Goal: Communication & Community: Answer question/provide support

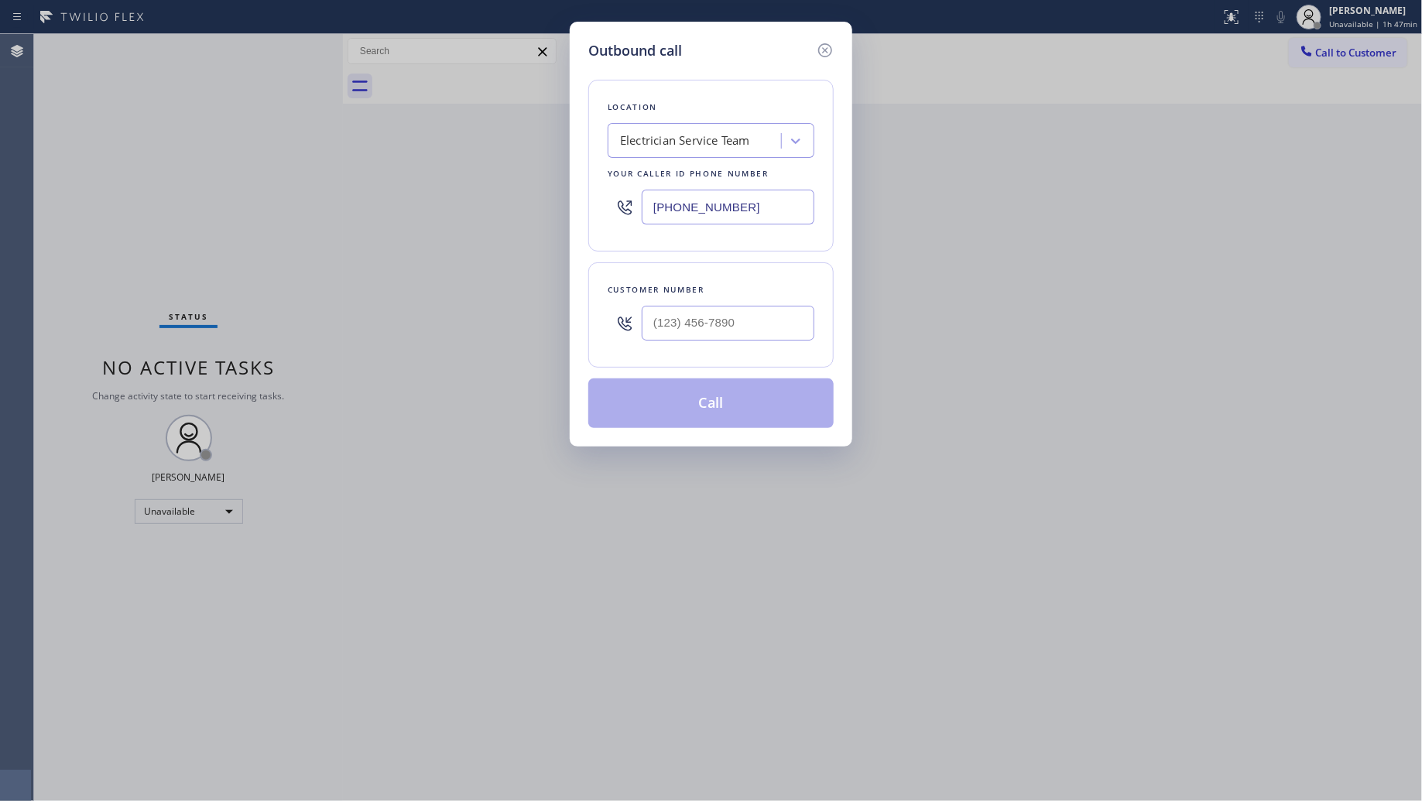
drag, startPoint x: 759, startPoint y: 211, endPoint x: 602, endPoint y: 201, distance: 157.4
click at [596, 209] on div "Location Electrician Service Team Your caller id phone number [PHONE_NUMBER]" at bounding box center [710, 166] width 245 height 172
paste input "855) 920-0825"
type input "[PHONE_NUMBER]"
drag, startPoint x: 702, startPoint y: 350, endPoint x: 710, endPoint y: 337, distance: 15.3
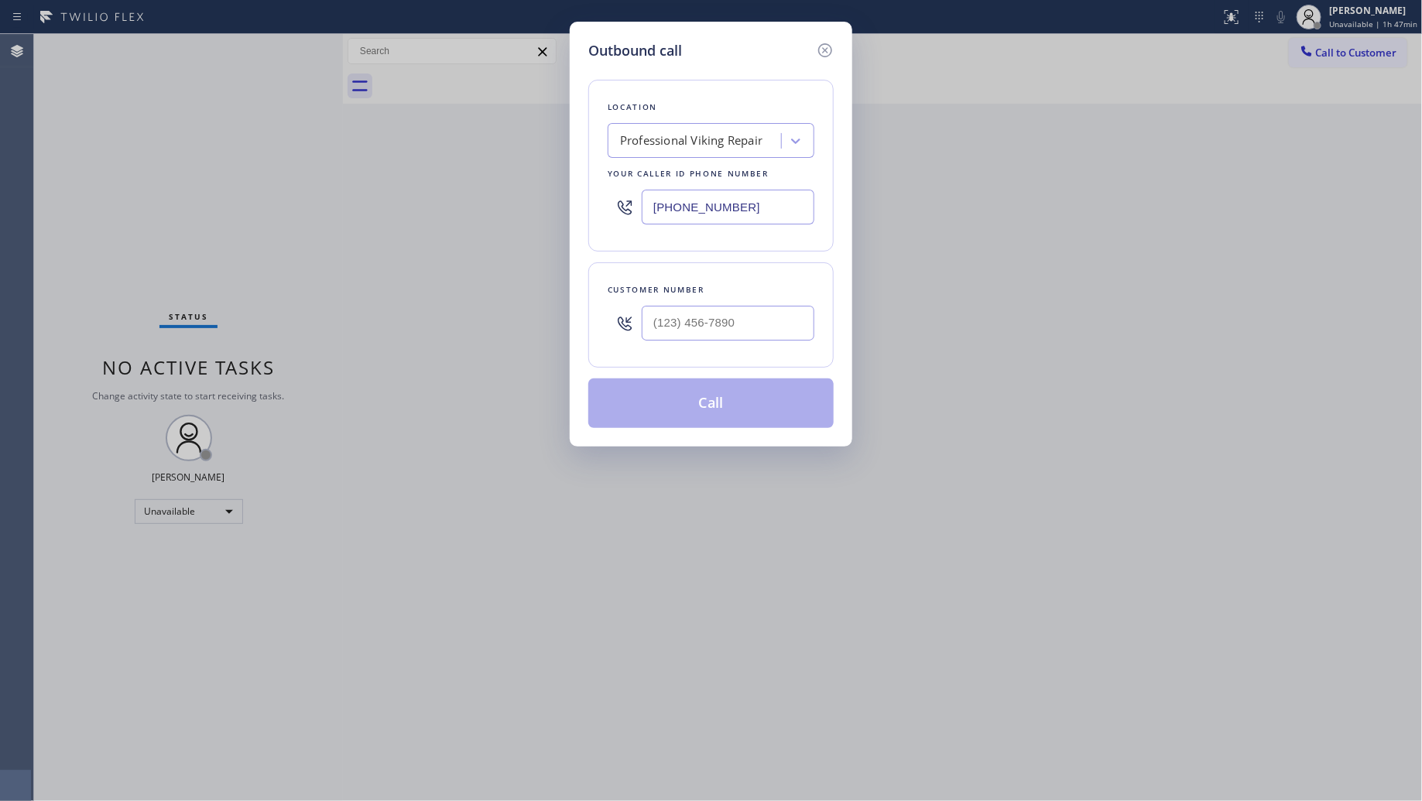
click at [702, 349] on div "Customer number" at bounding box center [710, 314] width 245 height 105
drag, startPoint x: 712, startPoint y: 334, endPoint x: 724, endPoint y: 308, distance: 28.1
click at [713, 334] on input "(___) ___-____" at bounding box center [728, 323] width 173 height 35
paste input "818) 937-9102"
type input "[PHONE_NUMBER]"
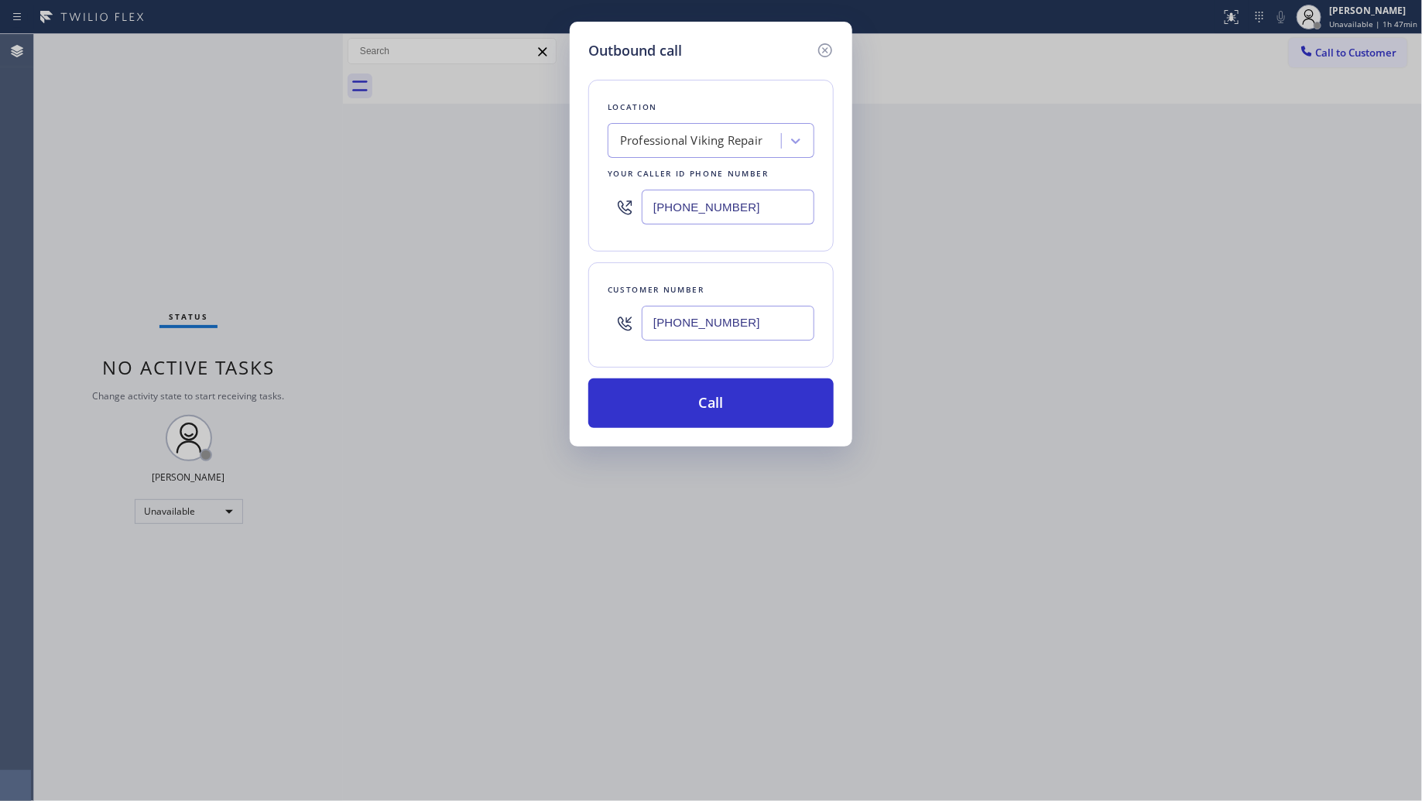
drag, startPoint x: 717, startPoint y: 406, endPoint x: 735, endPoint y: 372, distance: 38.8
click at [717, 405] on button "Call" at bounding box center [710, 404] width 245 height 50
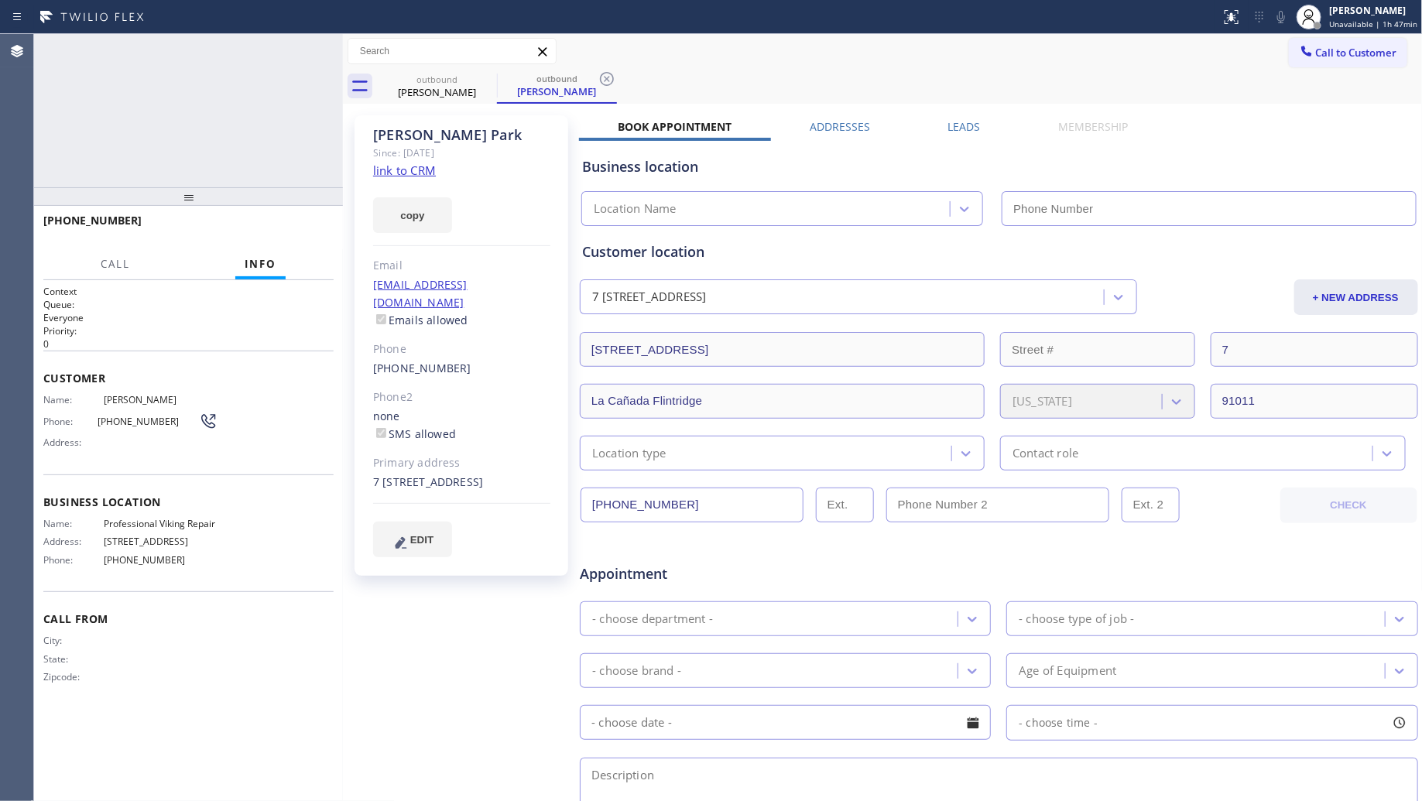
type input "[PHONE_NUMBER]"
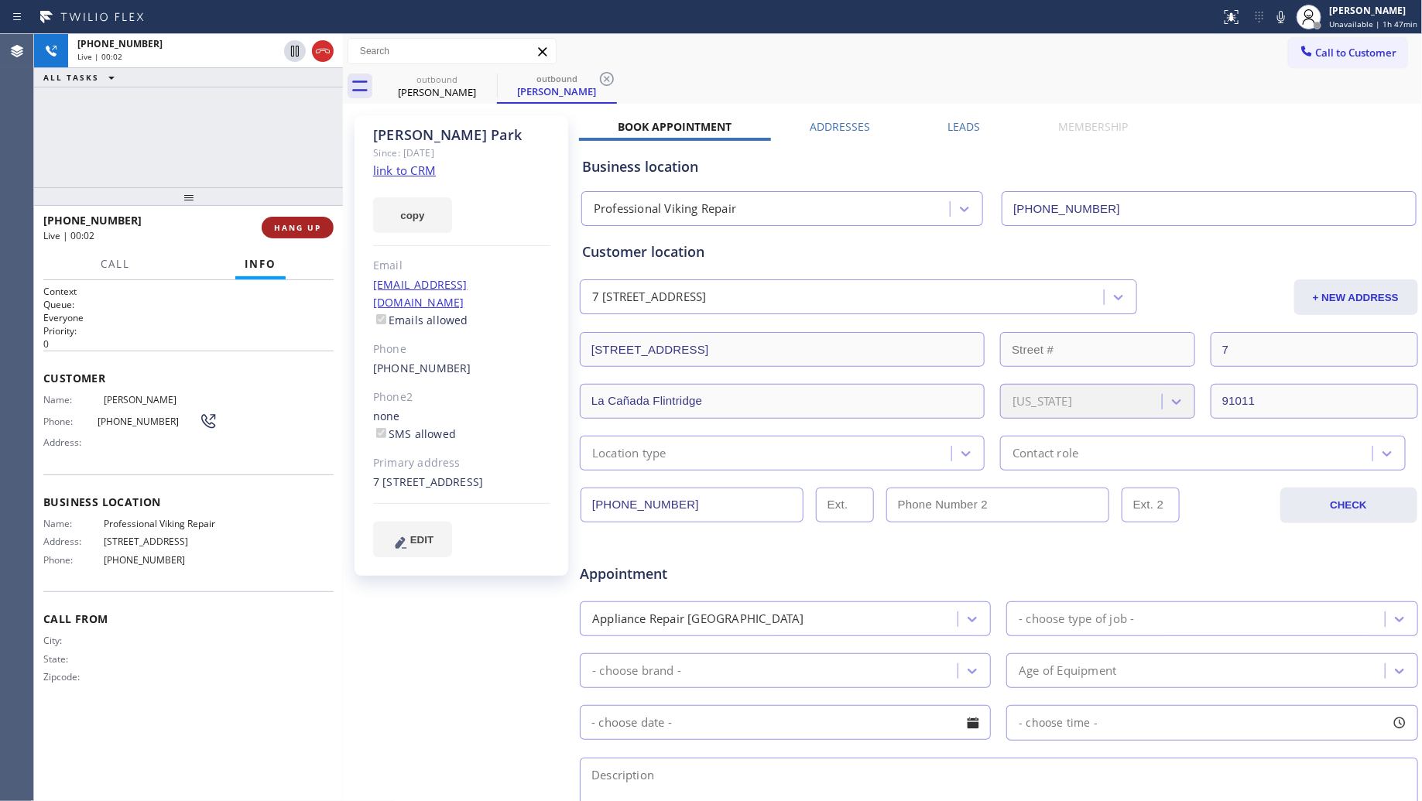
click at [304, 227] on span "HANG UP" at bounding box center [297, 227] width 47 height 11
click at [306, 227] on span "HANG UP" at bounding box center [297, 227] width 47 height 11
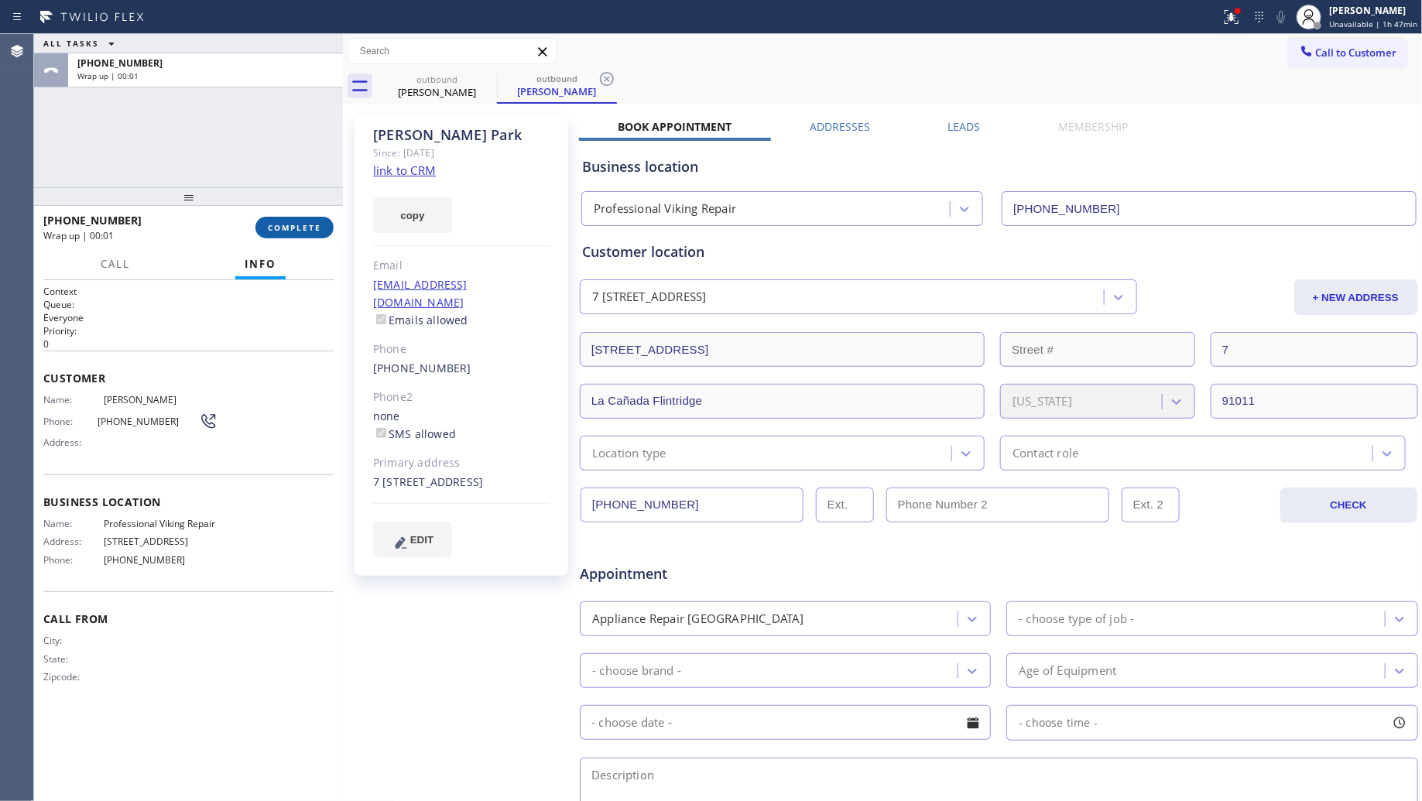
click at [307, 223] on span "COMPLETE" at bounding box center [294, 227] width 53 height 11
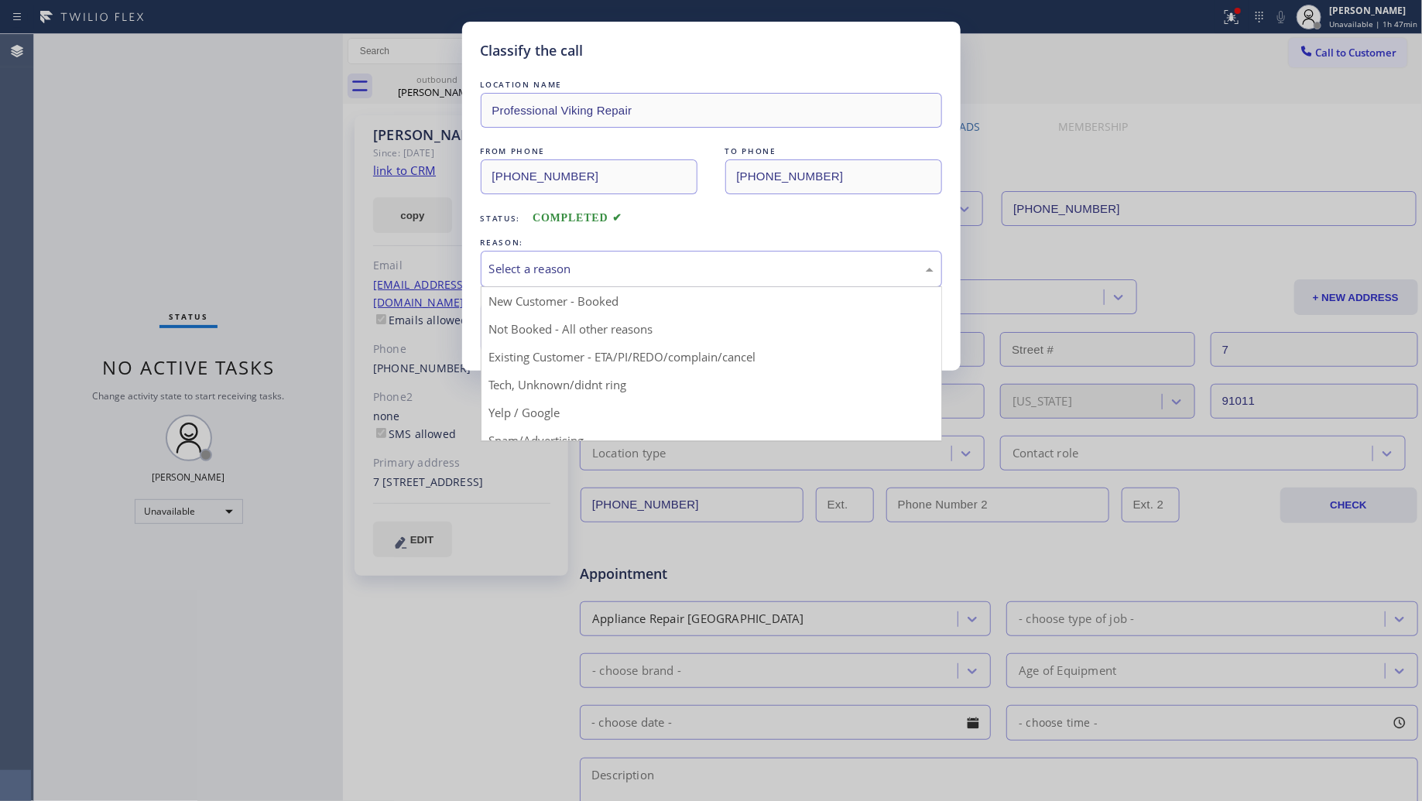
click at [584, 269] on div "Select a reason" at bounding box center [711, 269] width 444 height 18
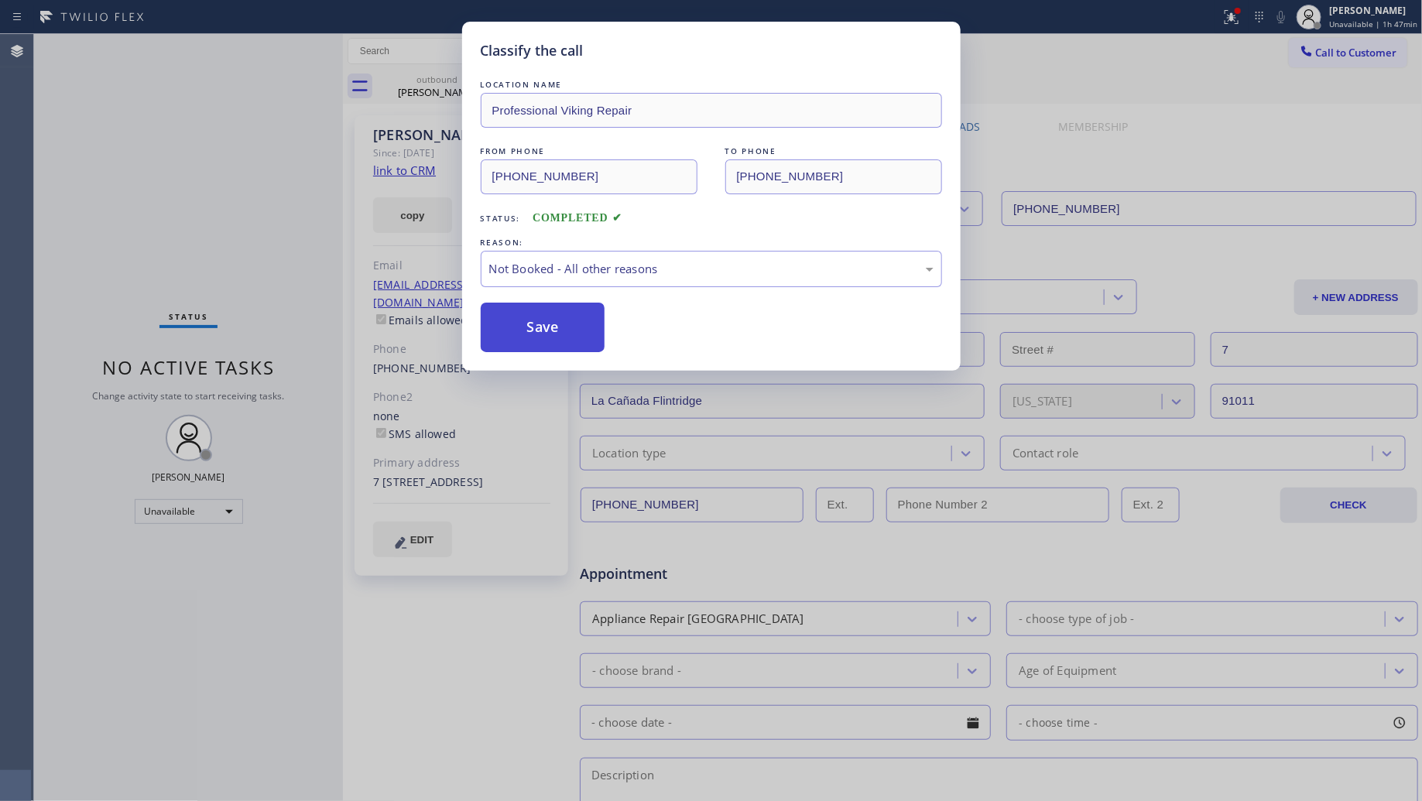
click at [556, 317] on button "Save" at bounding box center [543, 328] width 125 height 50
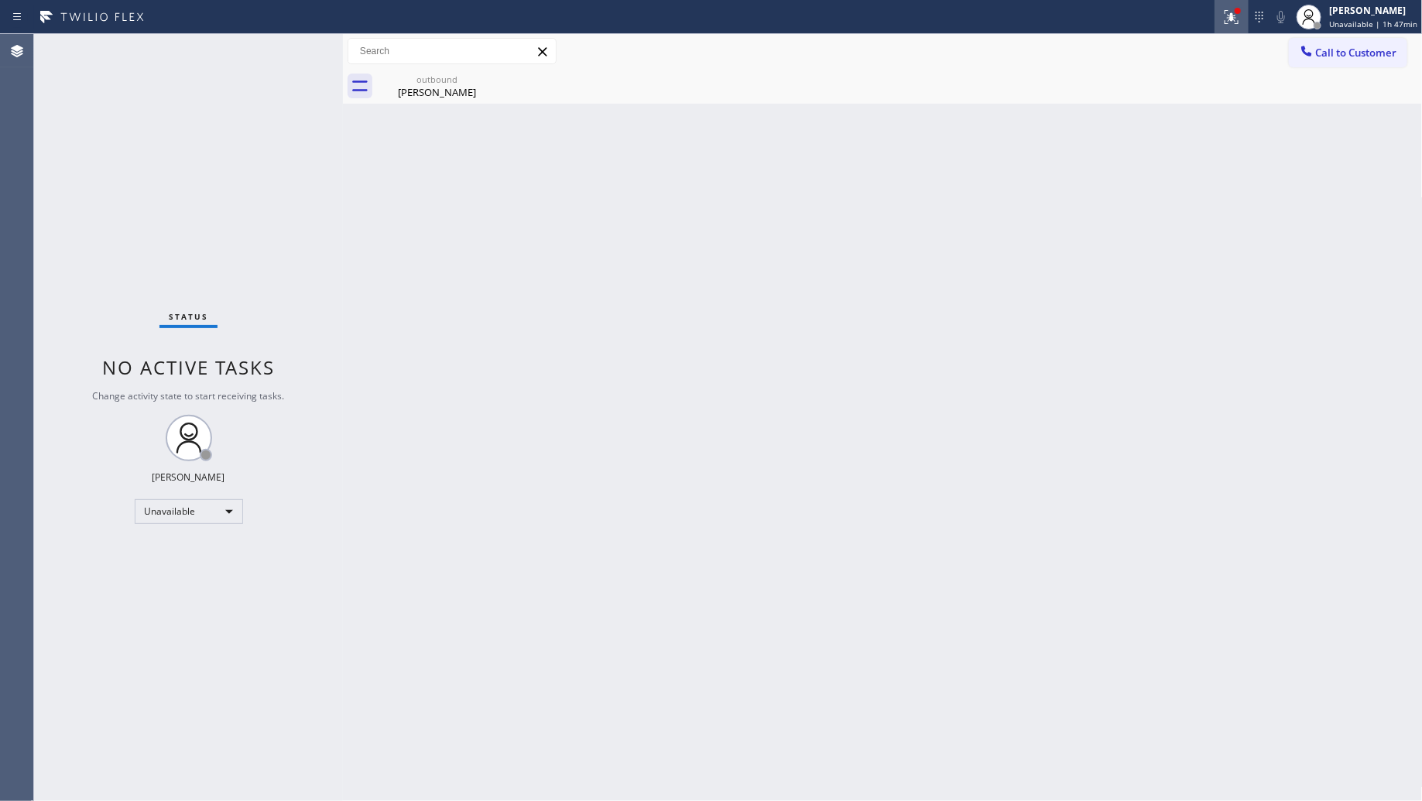
click at [1233, 5] on button at bounding box center [1232, 17] width 34 height 34
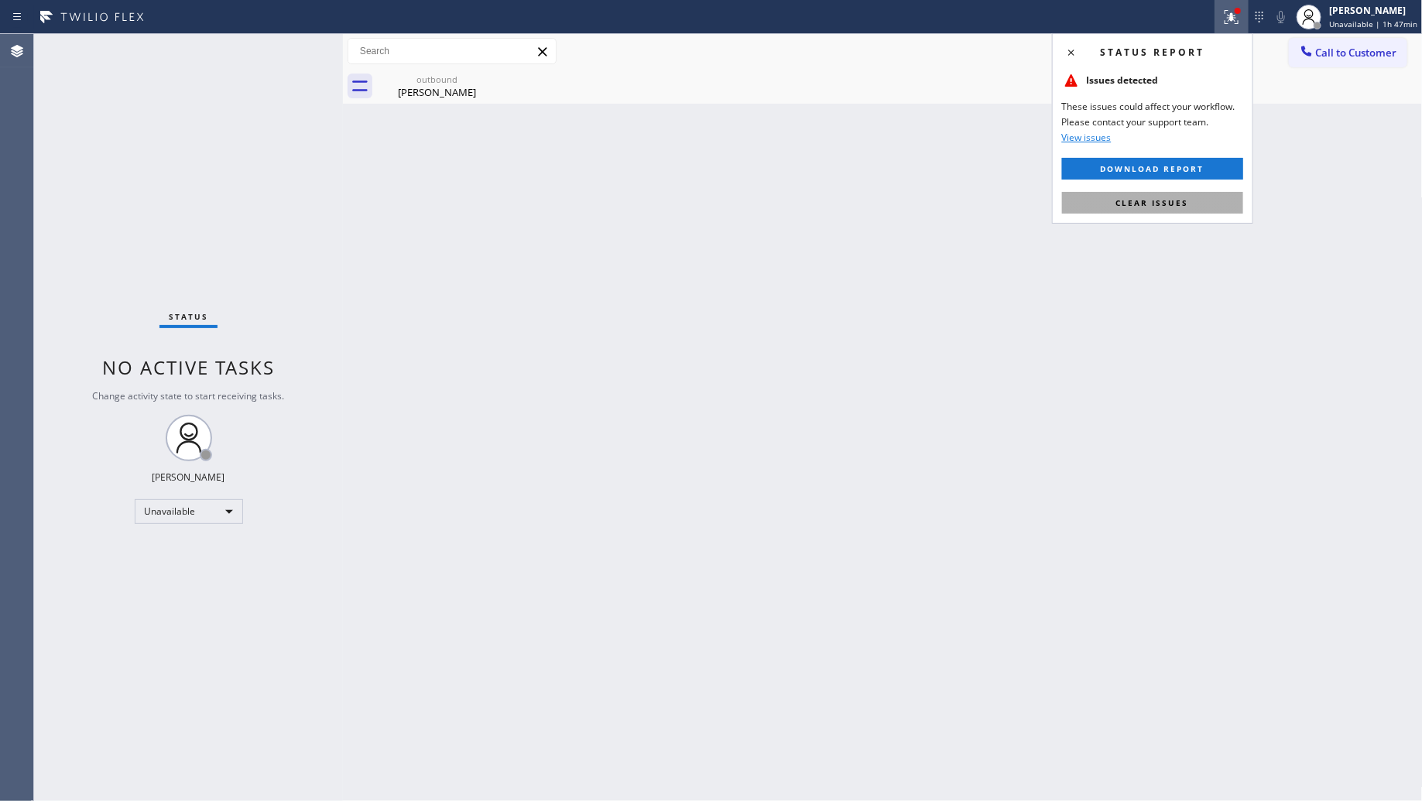
click at [1163, 205] on span "Clear issues" at bounding box center [1152, 202] width 73 height 11
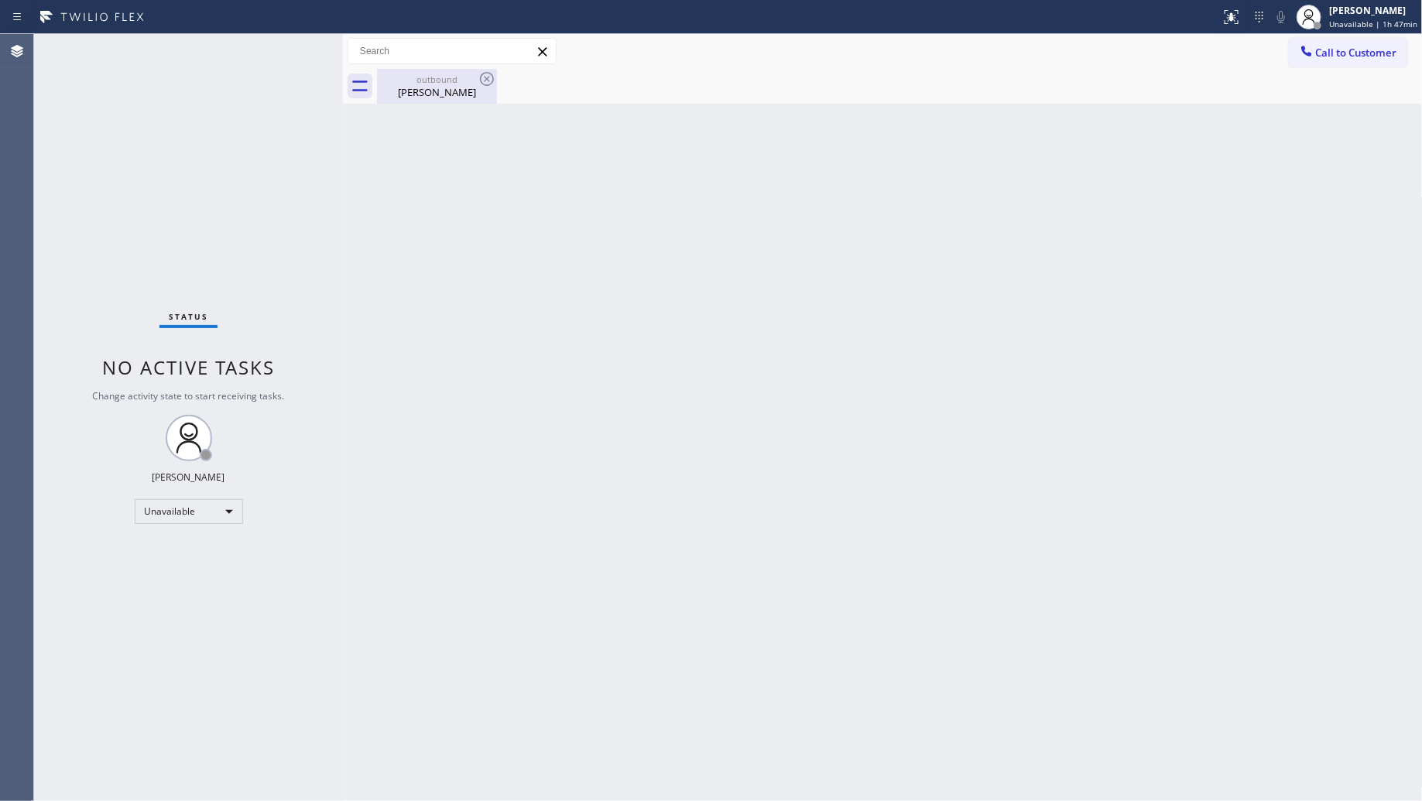
drag, startPoint x: 420, startPoint y: 75, endPoint x: 475, endPoint y: 80, distance: 54.4
click at [426, 76] on div "outbound" at bounding box center [437, 80] width 117 height 12
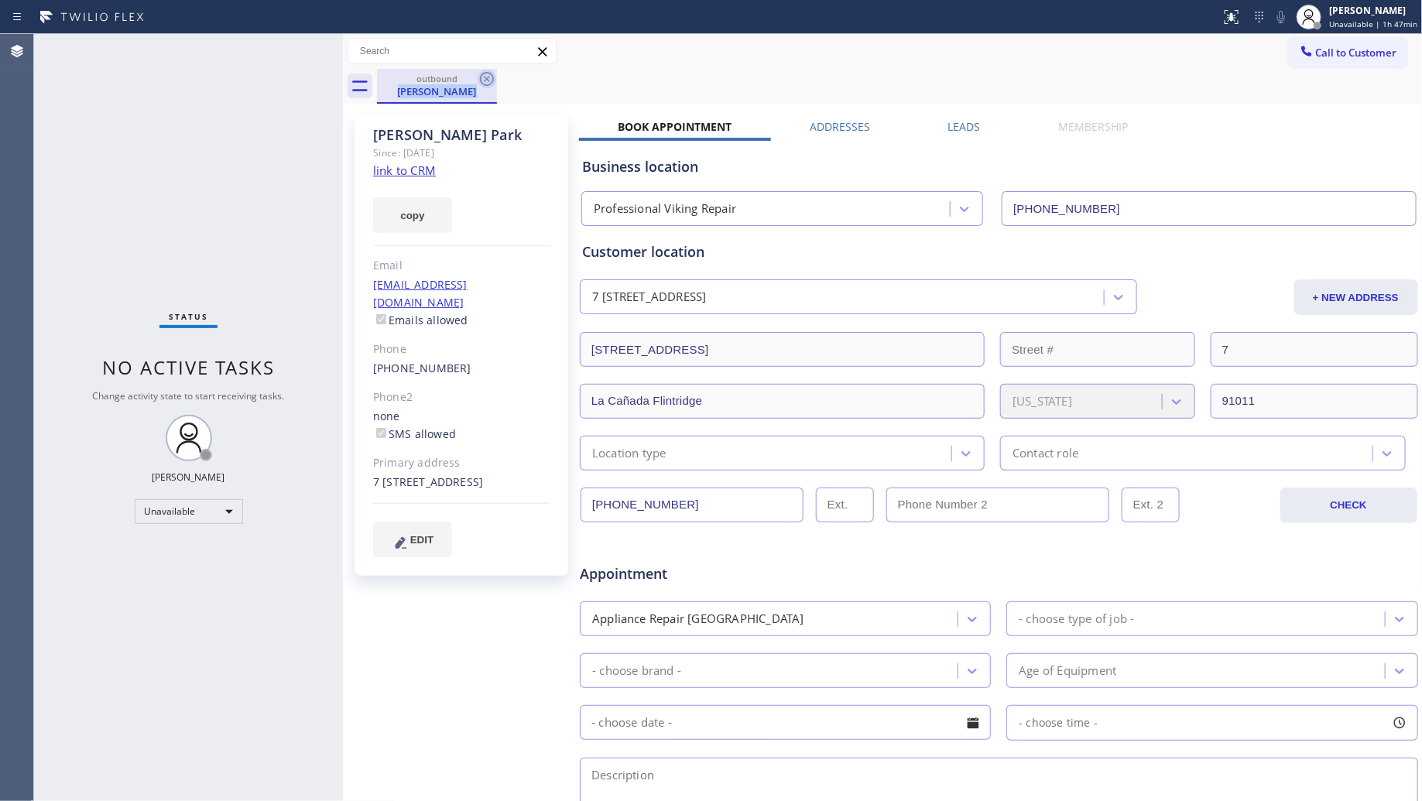
click at [478, 82] on div "outbound [PERSON_NAME]" at bounding box center [437, 86] width 120 height 35
click at [499, 80] on div "outbound [PERSON_NAME]" at bounding box center [900, 86] width 1046 height 35
click at [490, 80] on icon at bounding box center [487, 79] width 19 height 19
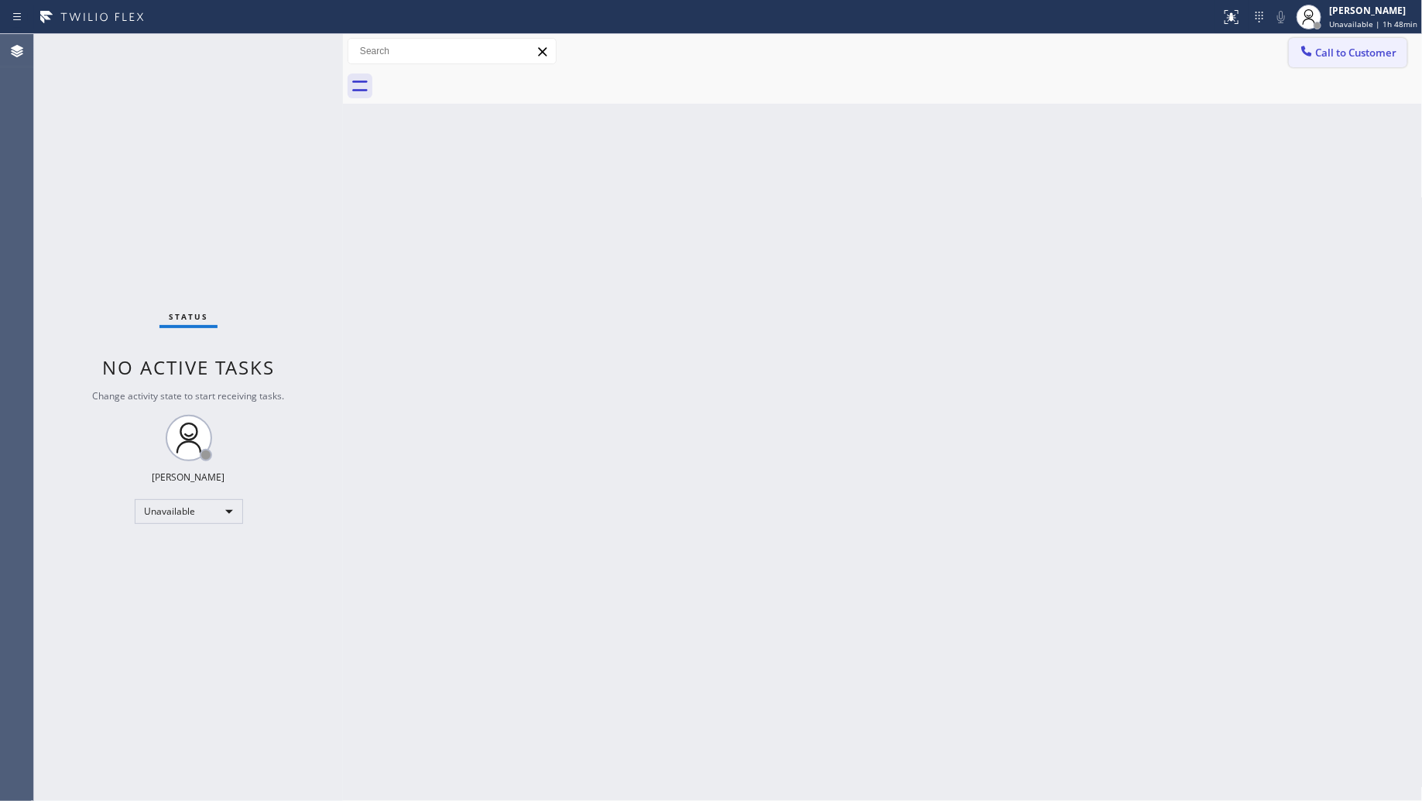
click at [1317, 48] on span "Call to Customer" at bounding box center [1356, 53] width 81 height 14
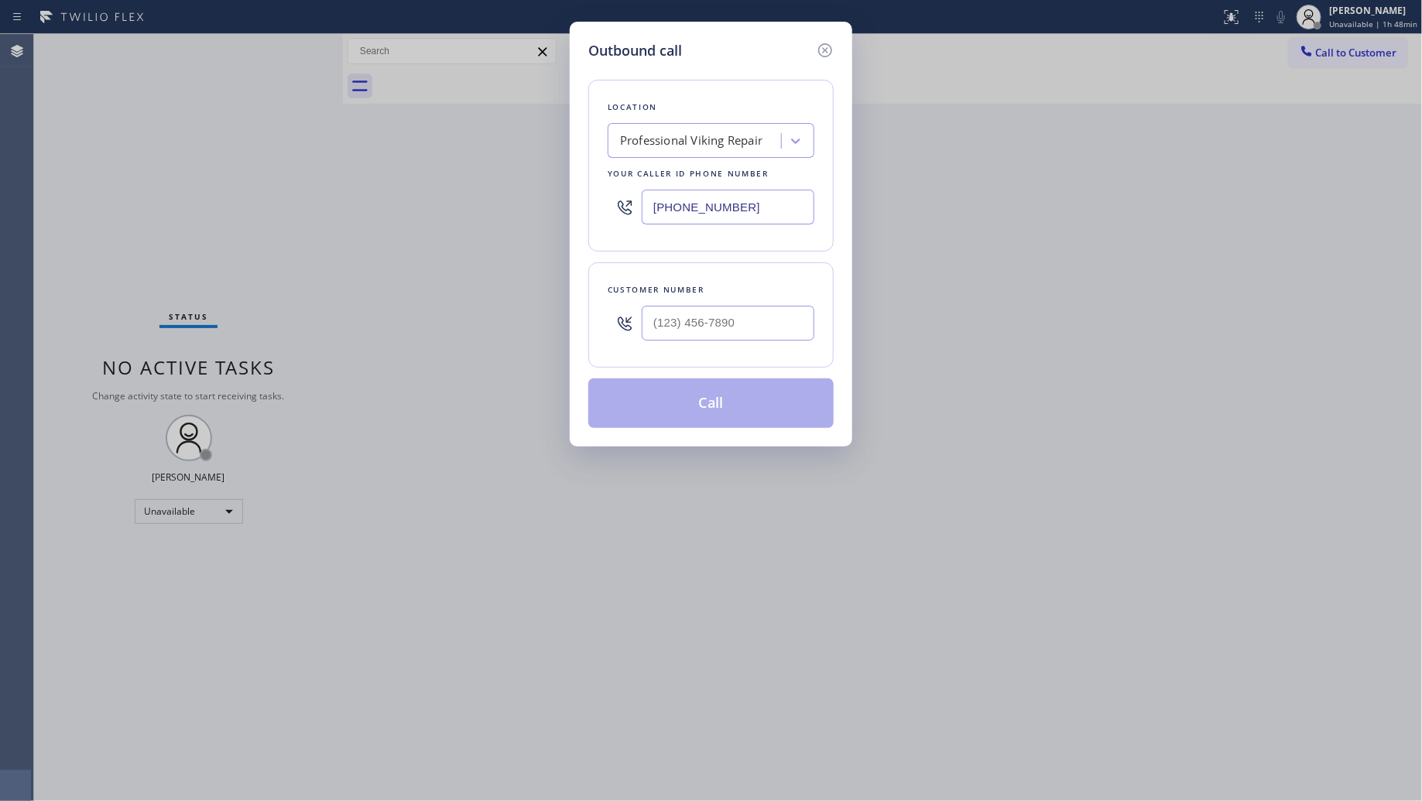
drag, startPoint x: 774, startPoint y: 204, endPoint x: 546, endPoint y: 202, distance: 228.4
click at [547, 207] on div "Outbound call Location Professional Viking Repair Your caller id phone number […" at bounding box center [711, 400] width 1422 height 801
paste input "773) 770-8532"
type input "[PHONE_NUMBER]"
drag, startPoint x: 745, startPoint y: 312, endPoint x: 752, endPoint y: 348, distance: 37.2
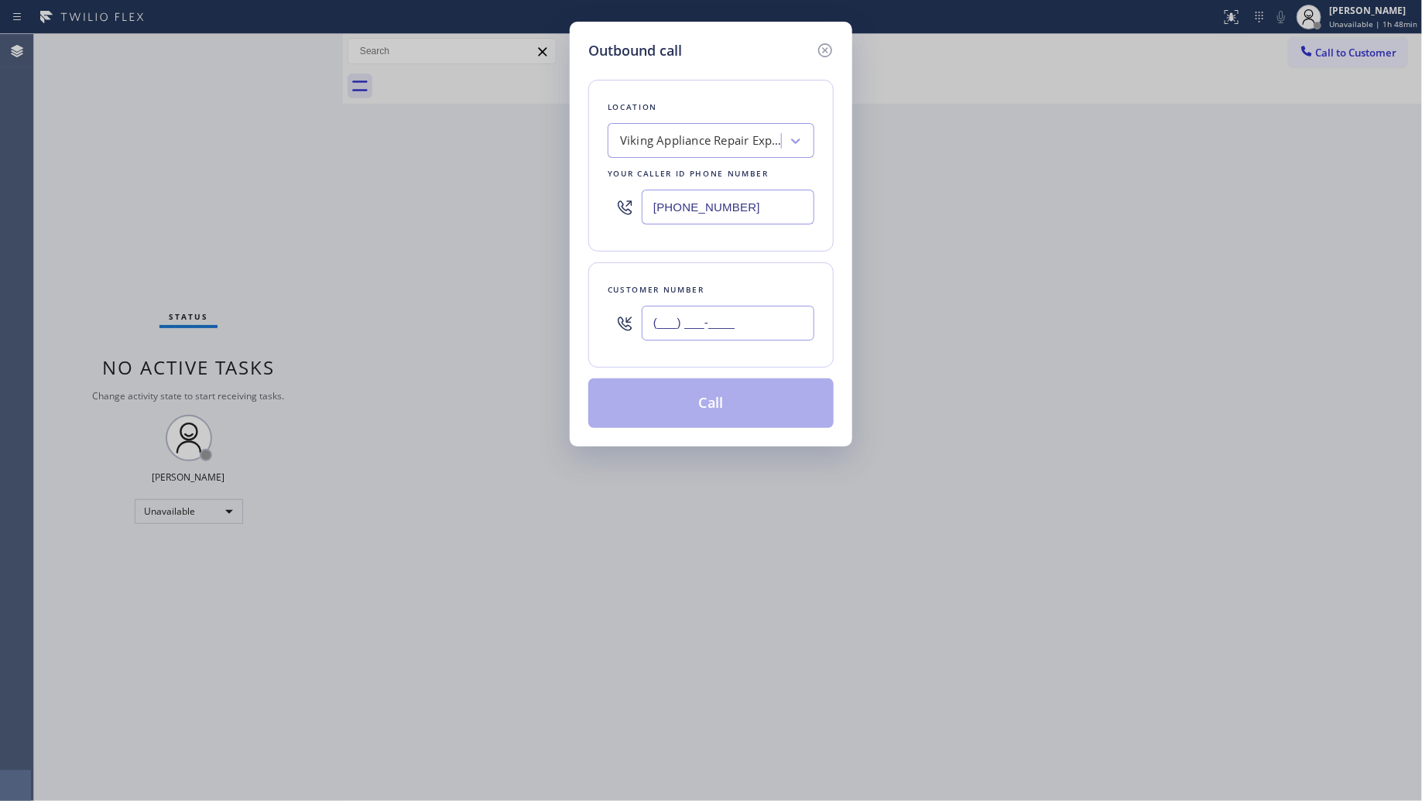
click at [748, 314] on input "(___) ___-____" at bounding box center [728, 323] width 173 height 35
paste input "773) 425-7516"
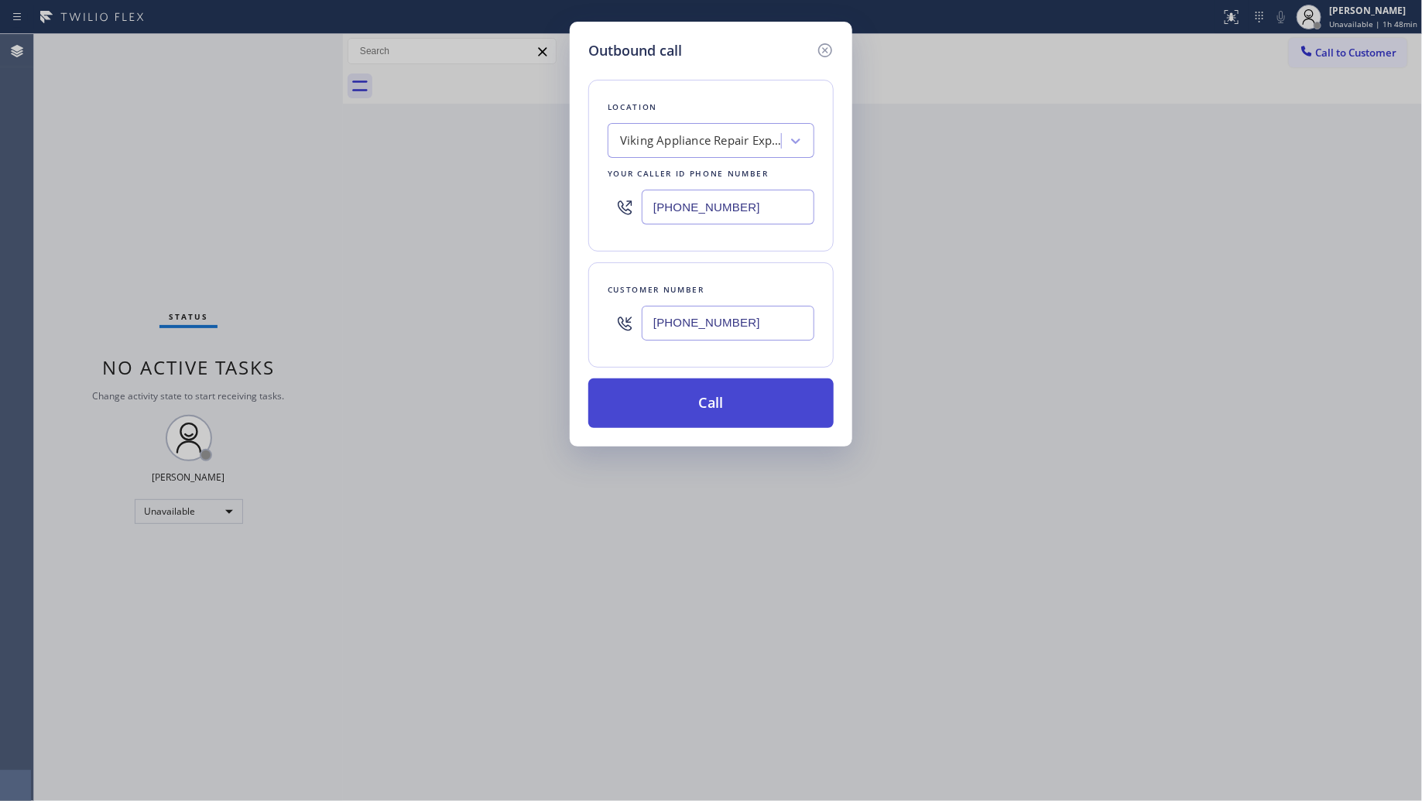
type input "[PHONE_NUMBER]"
click at [743, 407] on button "Call" at bounding box center [710, 404] width 245 height 50
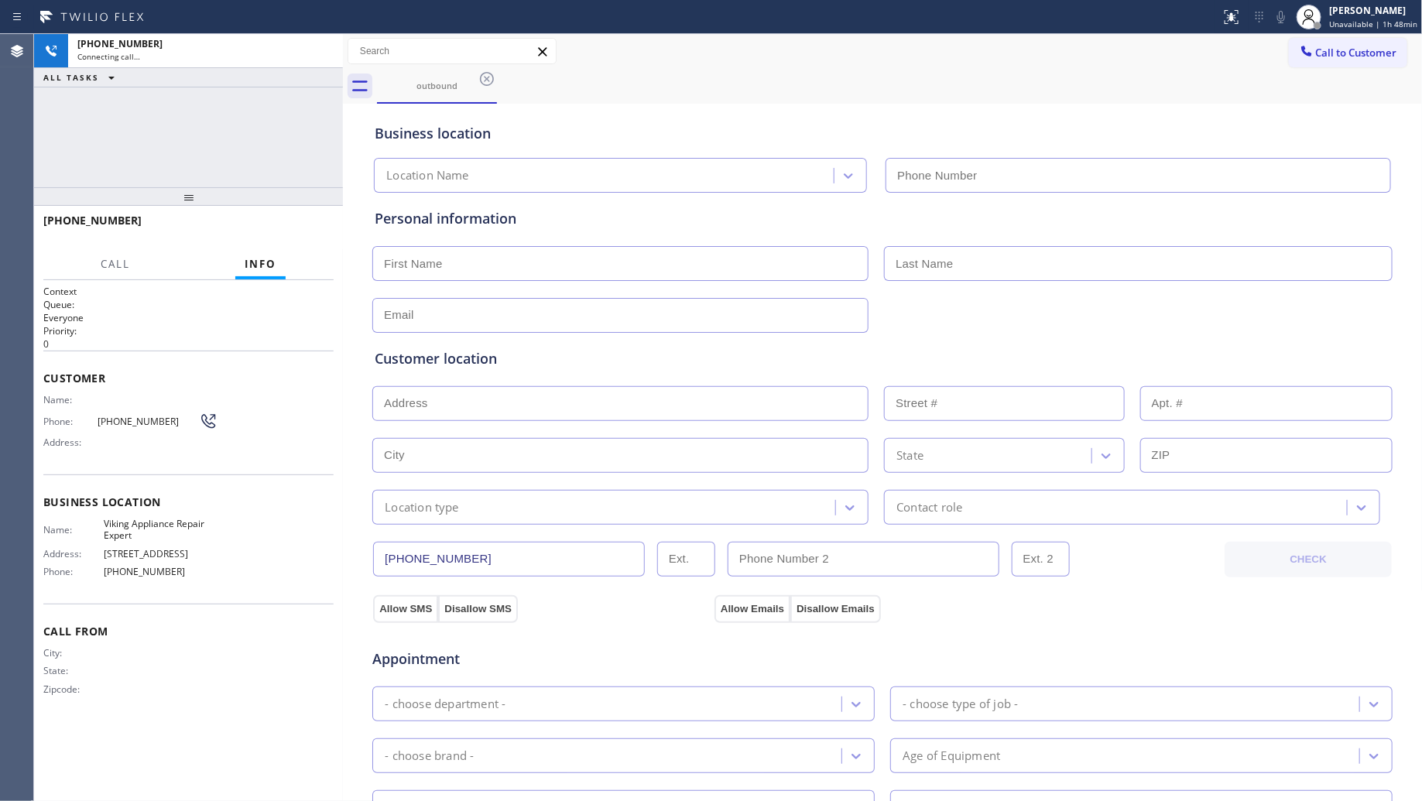
type input "[PHONE_NUMBER]"
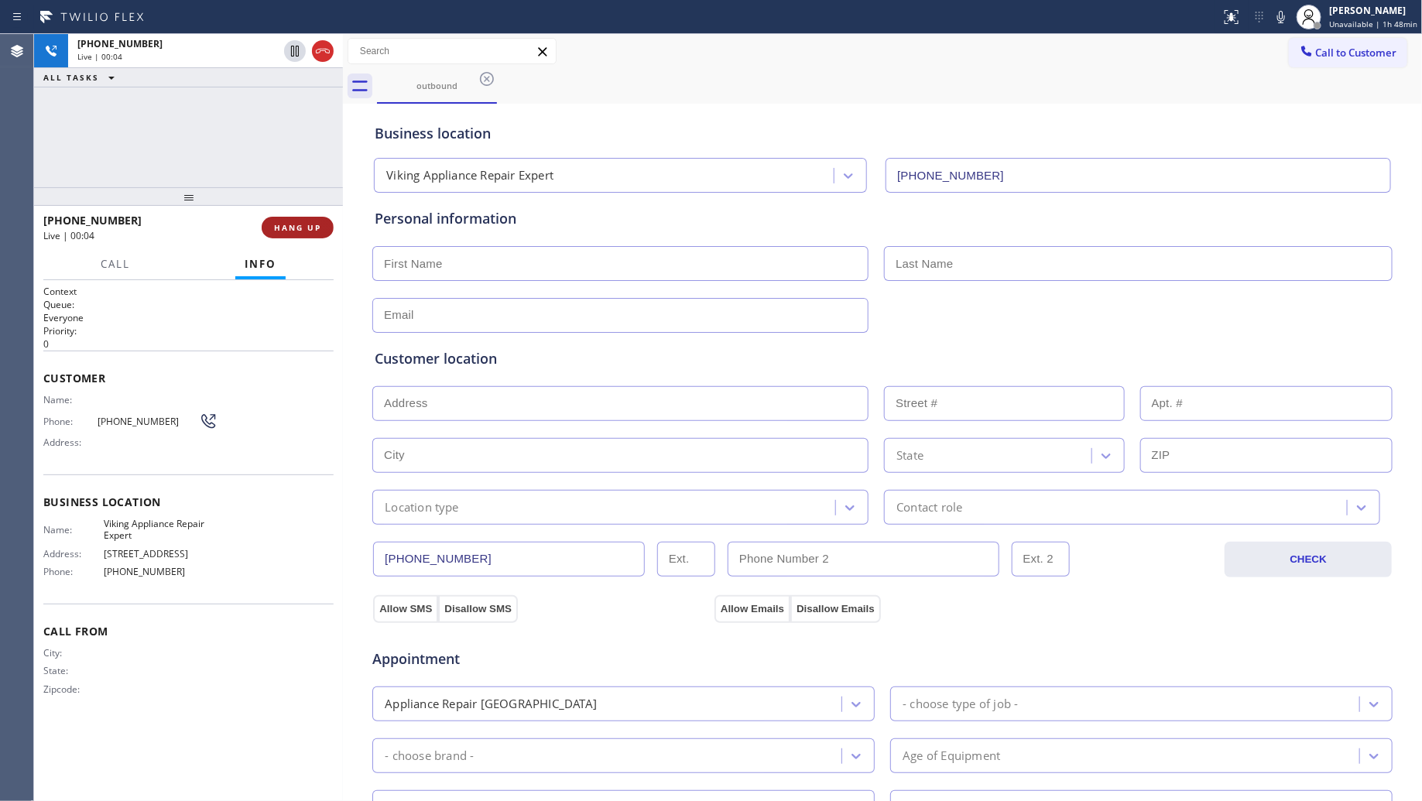
click at [303, 235] on button "HANG UP" at bounding box center [298, 228] width 72 height 22
click at [310, 227] on span "HANG UP" at bounding box center [297, 227] width 47 height 11
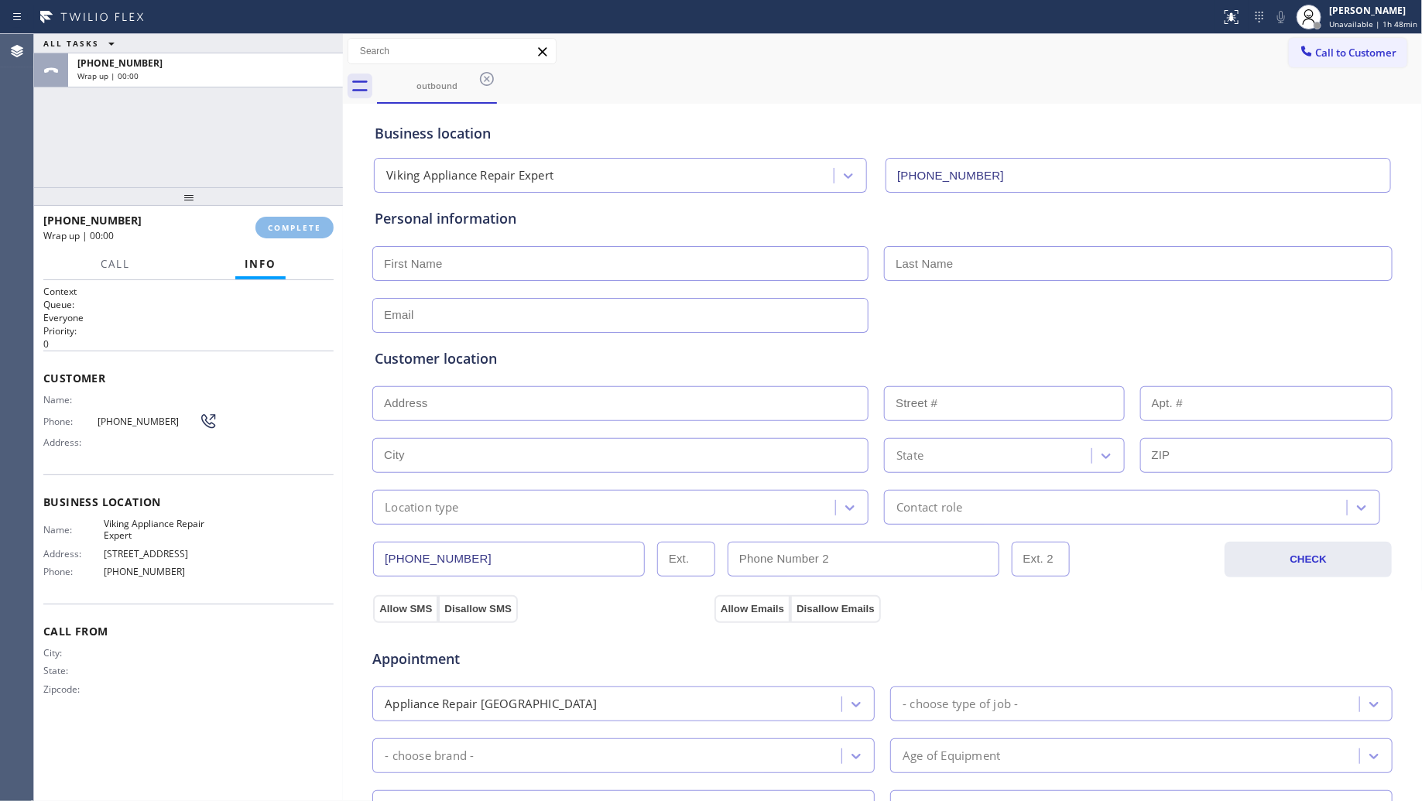
click at [334, 222] on div "[PHONE_NUMBER] Wrap up | 00:00 COMPLETE" at bounding box center [188, 227] width 309 height 43
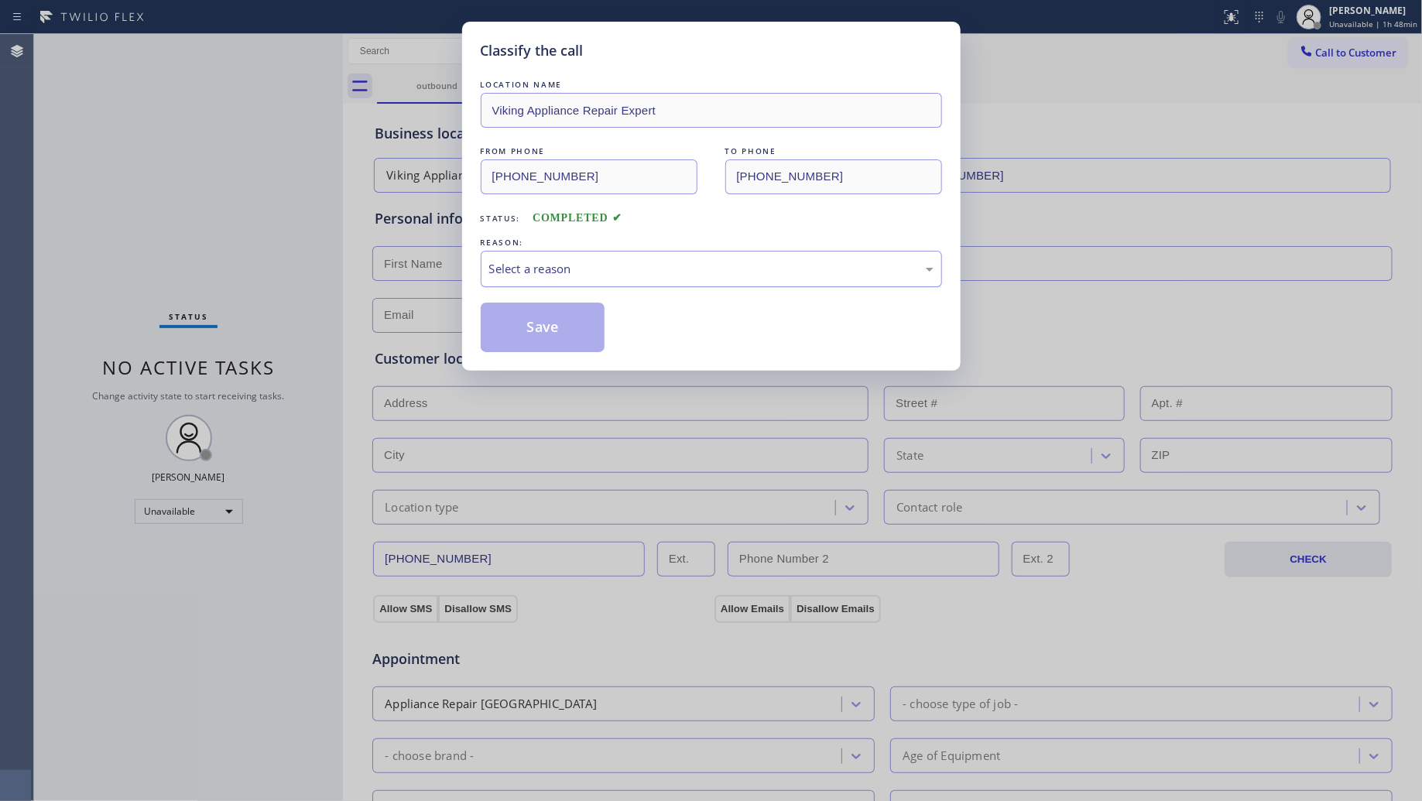
click at [725, 276] on div "Select a reason" at bounding box center [711, 269] width 444 height 18
click at [582, 325] on button "Save" at bounding box center [543, 328] width 125 height 50
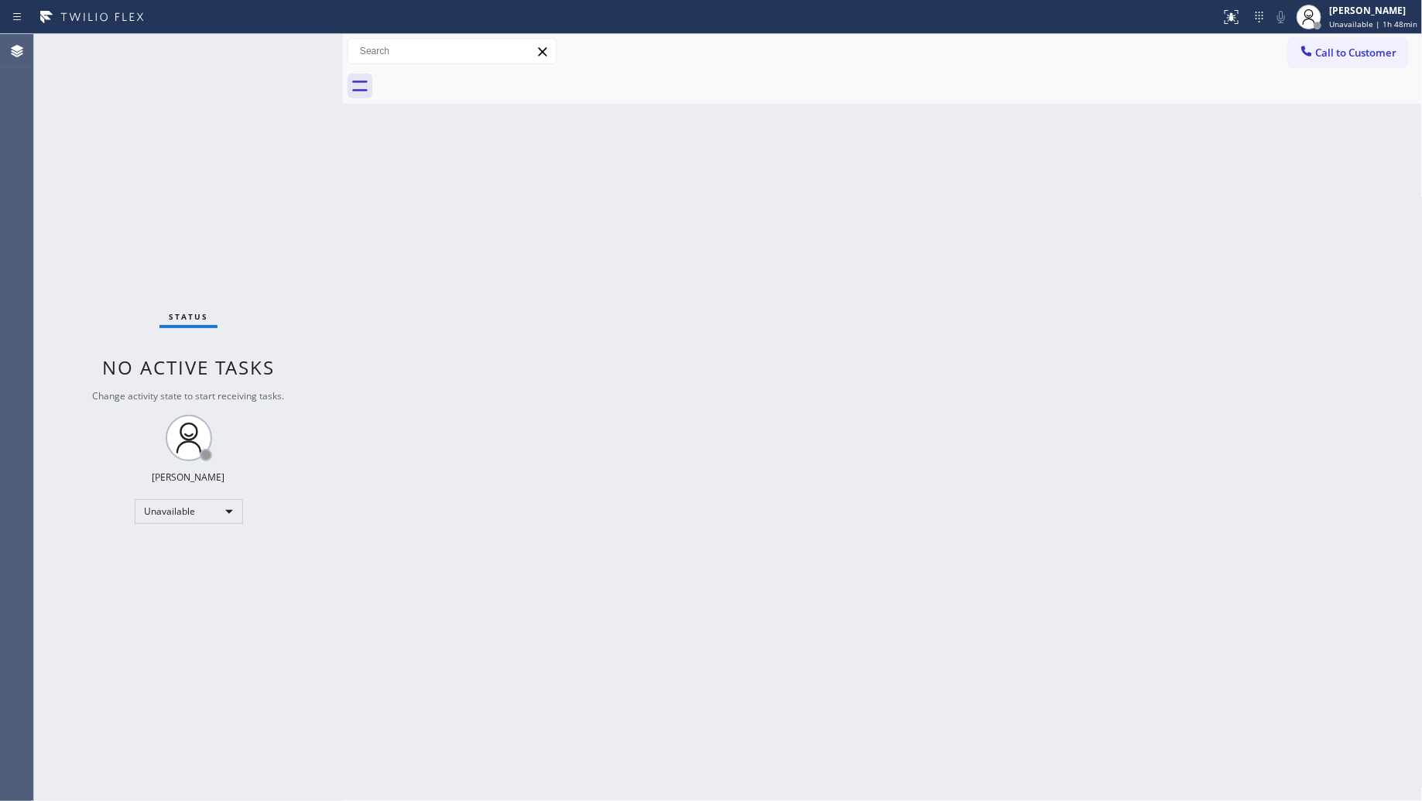
click at [1109, 292] on div "Back to Dashboard Change Sender ID Customers Technicians Select a contact Outbo…" at bounding box center [883, 417] width 1080 height 767
click at [1302, 52] on icon at bounding box center [1306, 50] width 15 height 15
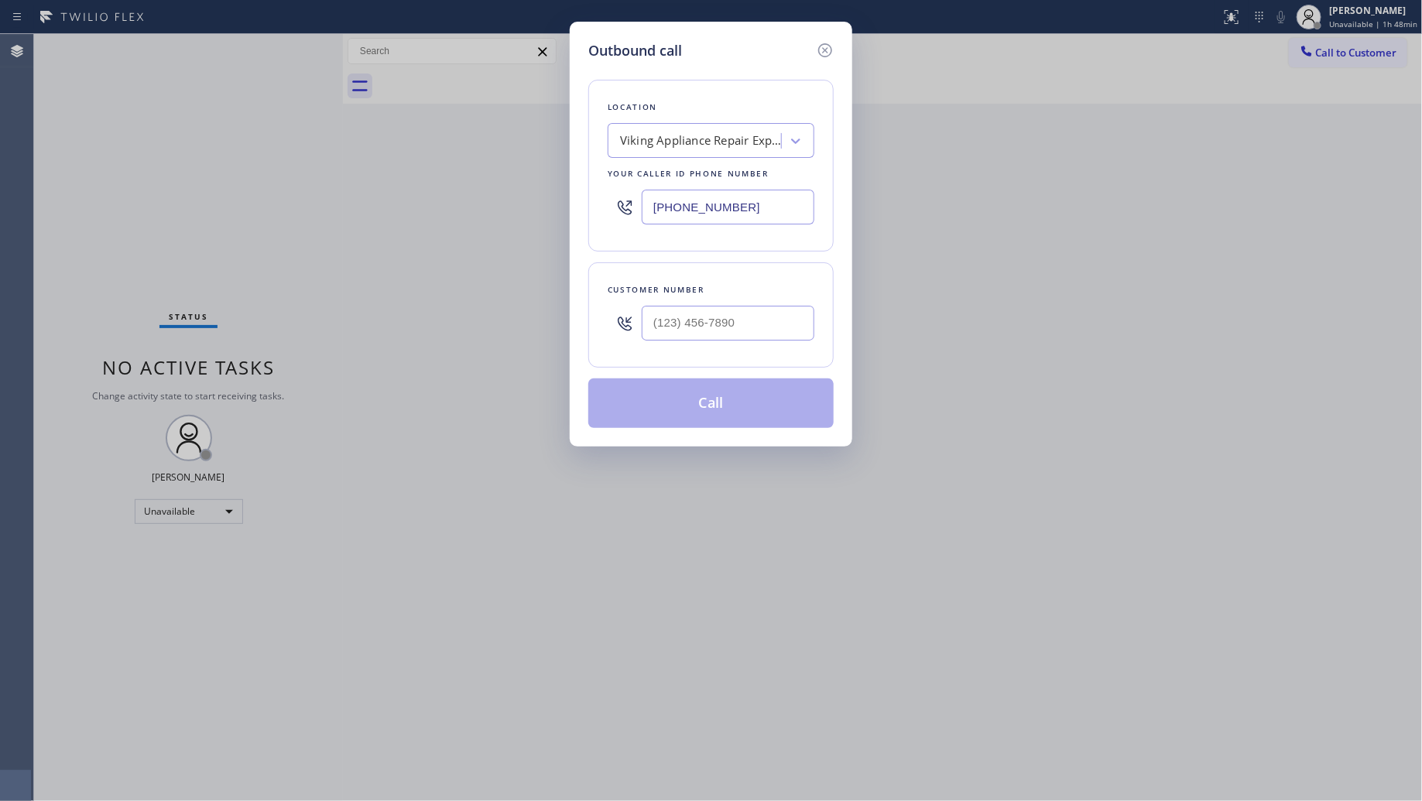
drag, startPoint x: 742, startPoint y: 209, endPoint x: 616, endPoint y: 209, distance: 125.4
click at [616, 209] on div "[PHONE_NUMBER]" at bounding box center [711, 207] width 207 height 50
paste input "516) 549-0061"
type input "[PHONE_NUMBER]"
drag, startPoint x: 744, startPoint y: 316, endPoint x: 774, endPoint y: 334, distance: 35.4
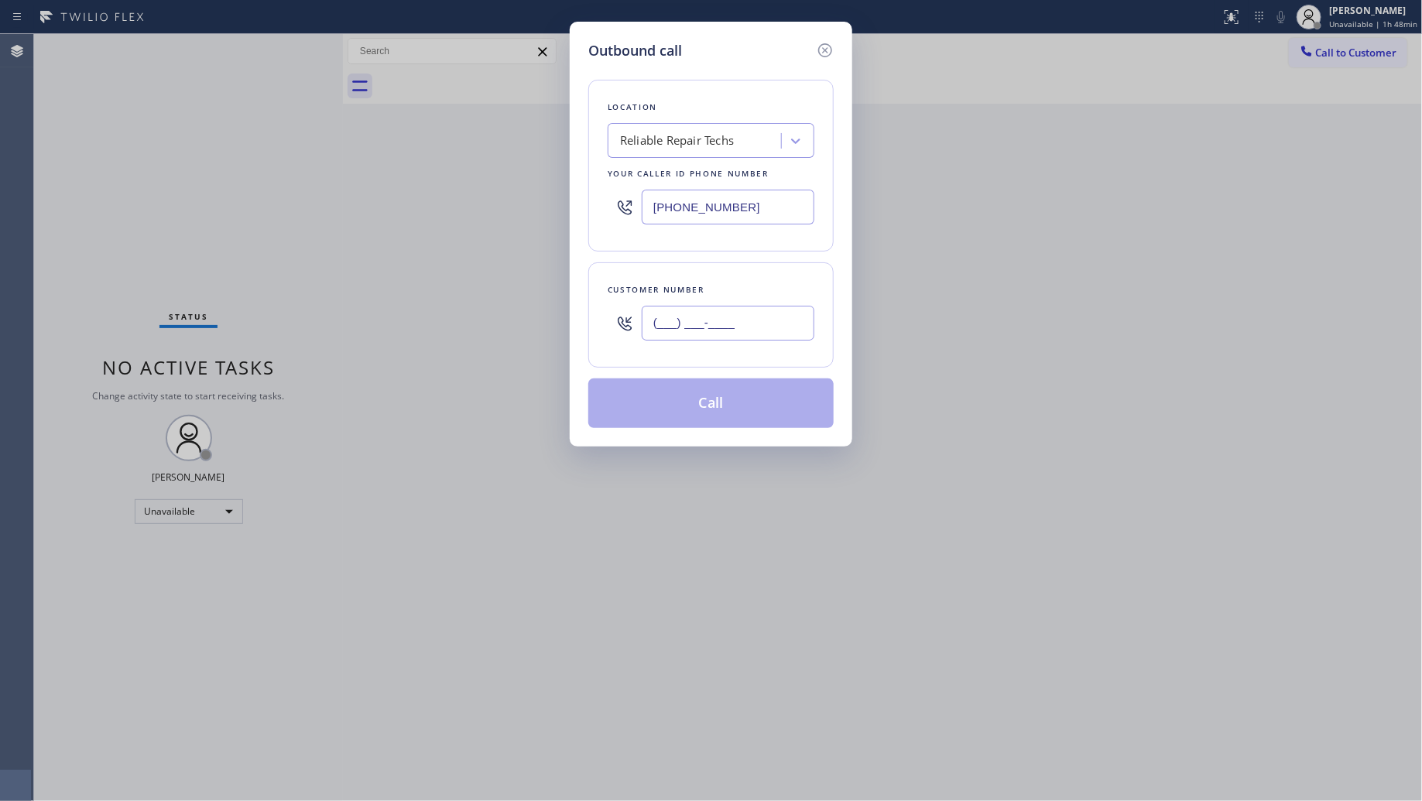
click at [745, 316] on input "(___) ___-____" at bounding box center [728, 323] width 173 height 35
paste input "332) 222-0432"
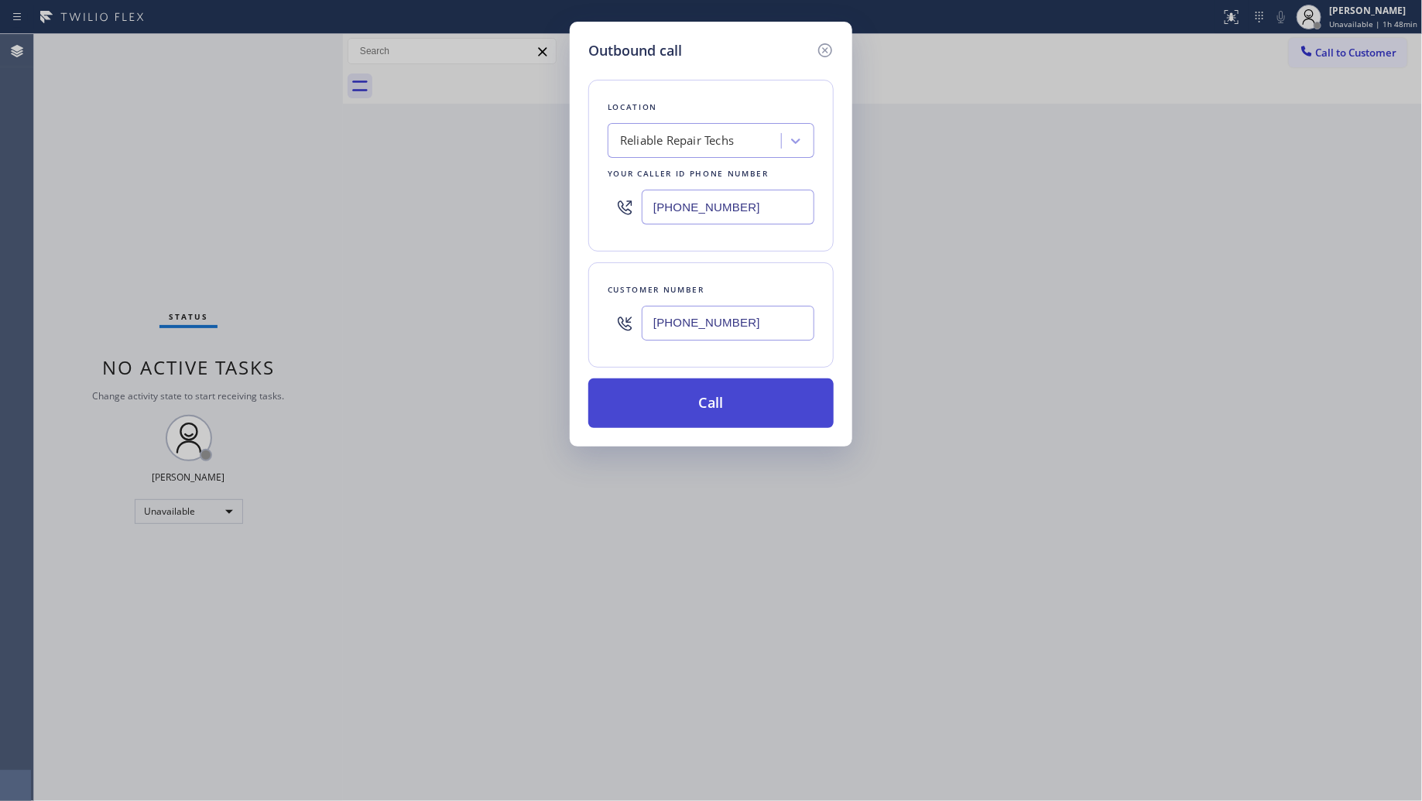
type input "[PHONE_NUMBER]"
click at [748, 392] on button "Call" at bounding box center [710, 404] width 245 height 50
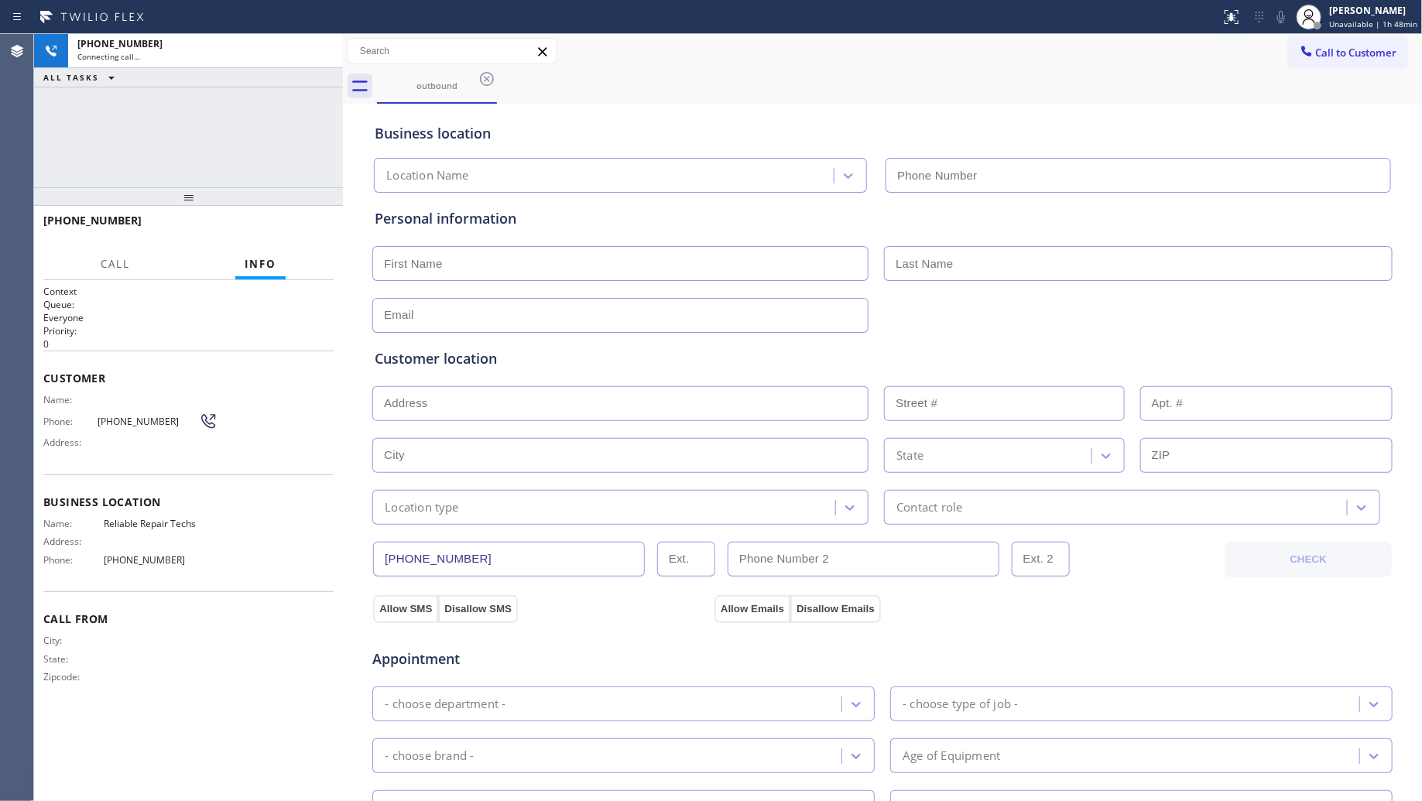
type input "[PHONE_NUMBER]"
click at [284, 224] on span "HANG UP" at bounding box center [297, 227] width 47 height 11
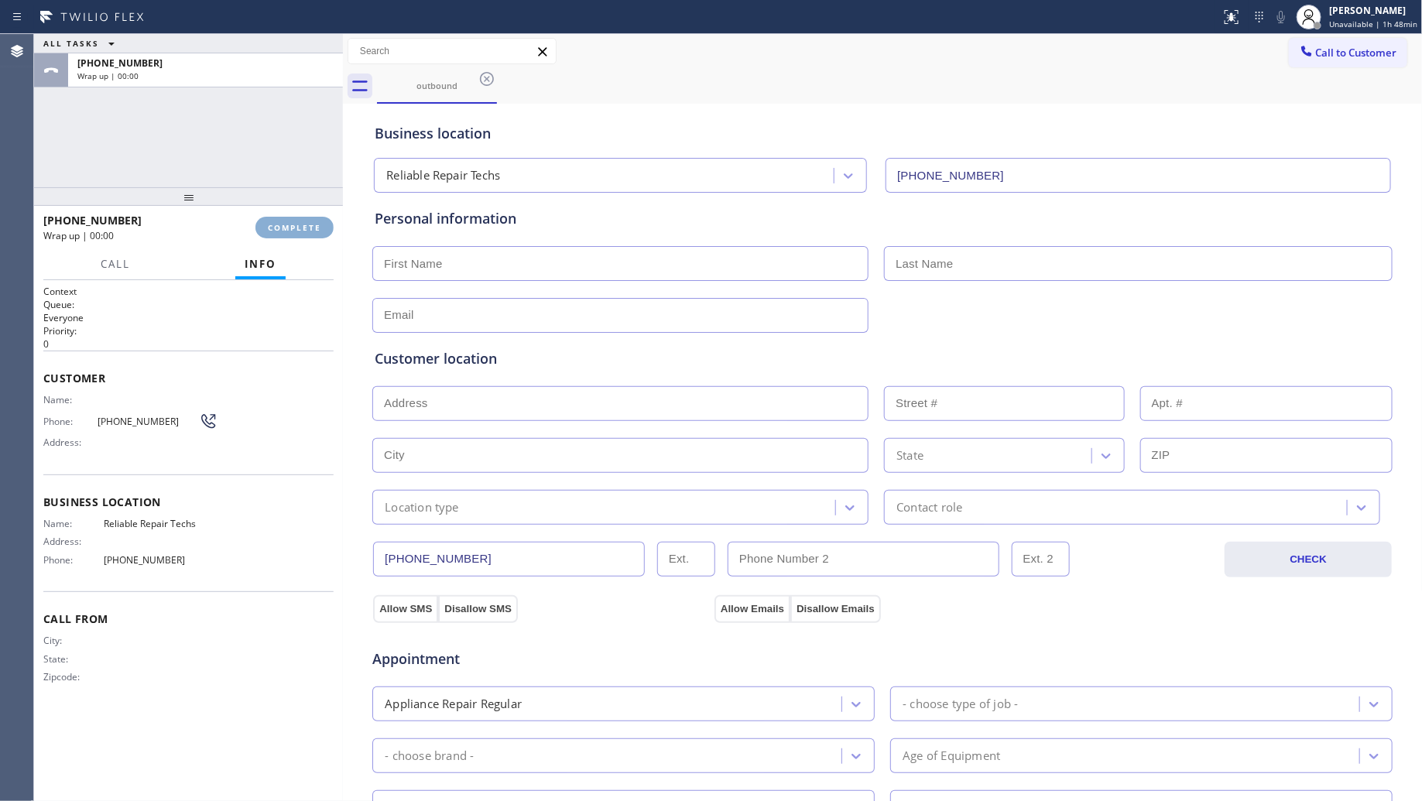
click at [288, 224] on span "COMPLETE" at bounding box center [294, 227] width 53 height 11
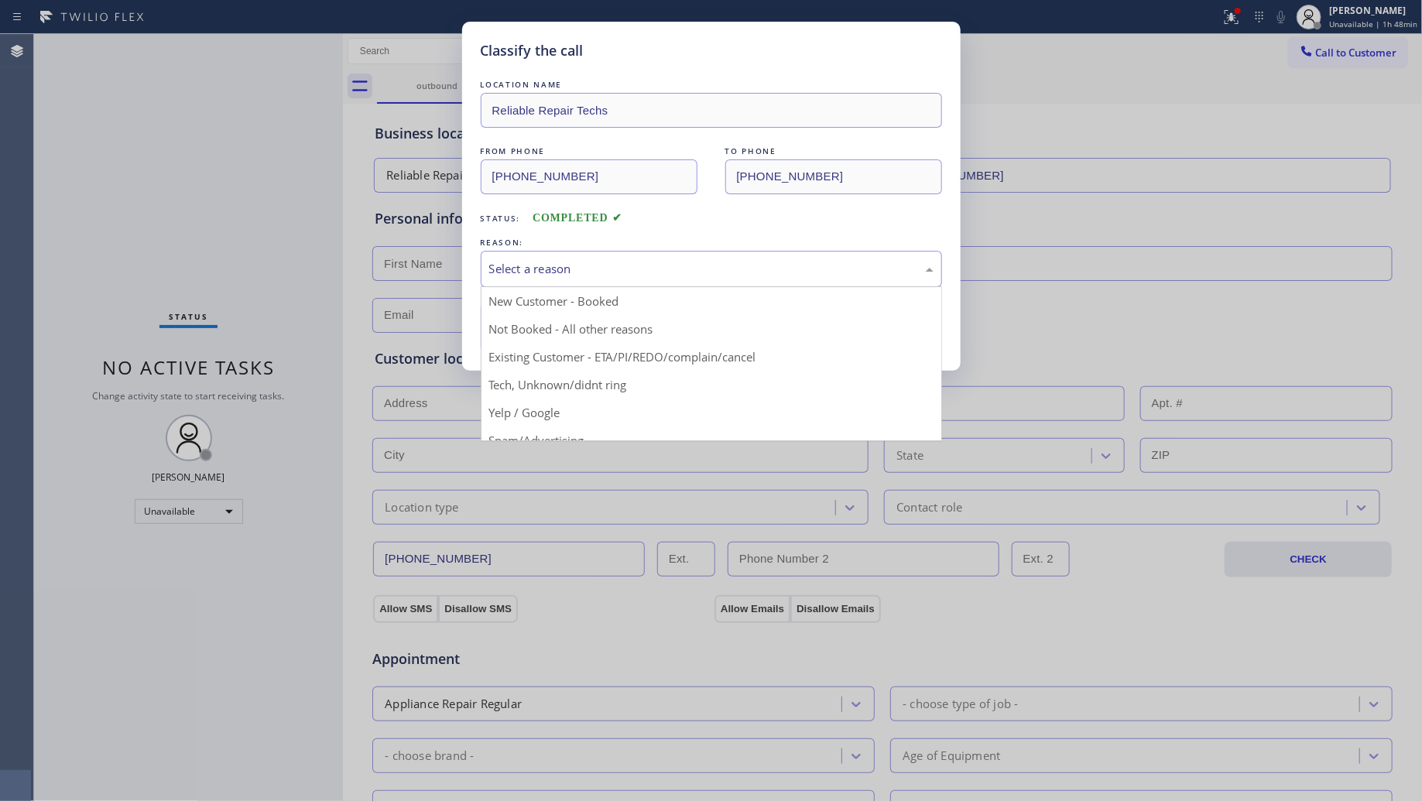
click at [561, 264] on div "Select a reason" at bounding box center [711, 269] width 444 height 18
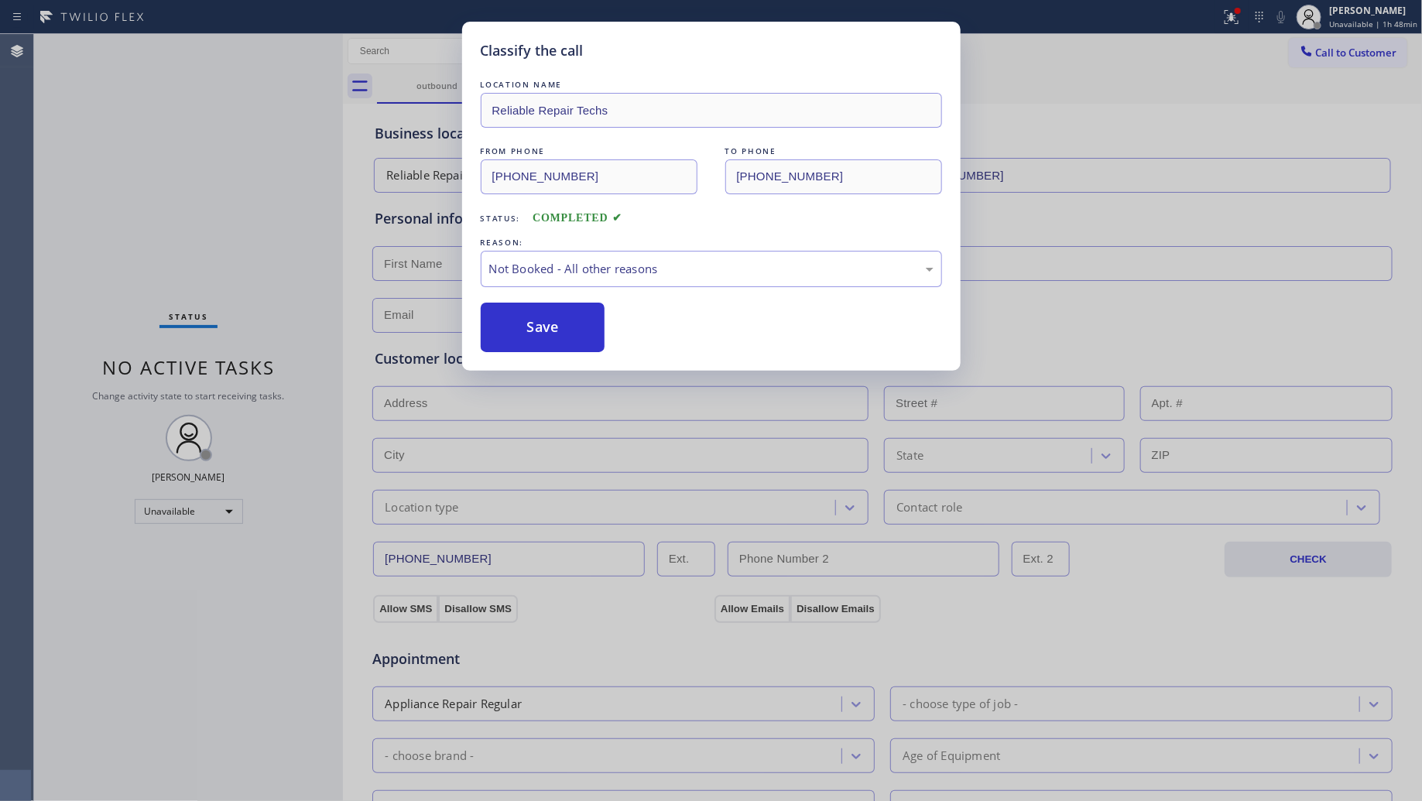
click at [544, 341] on button "Save" at bounding box center [543, 328] width 125 height 50
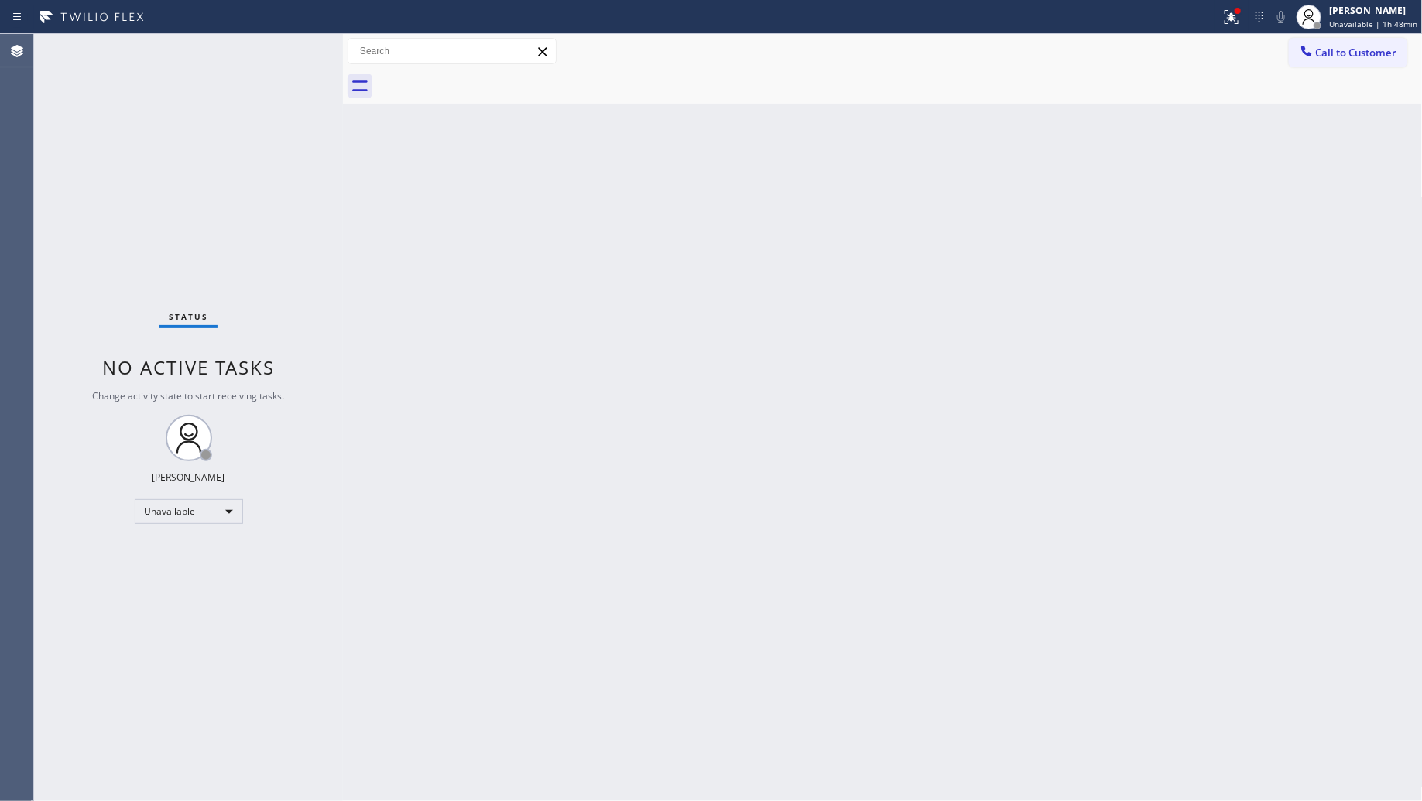
drag, startPoint x: 920, startPoint y: 191, endPoint x: 979, endPoint y: 107, distance: 103.3
click at [926, 171] on div "Back to Dashboard Change Sender ID Customers Technicians Select a contact Outbo…" at bounding box center [883, 417] width 1080 height 767
drag, startPoint x: 1228, startPoint y: 18, endPoint x: 1171, endPoint y: 148, distance: 142.1
click at [1228, 21] on icon at bounding box center [1231, 17] width 19 height 19
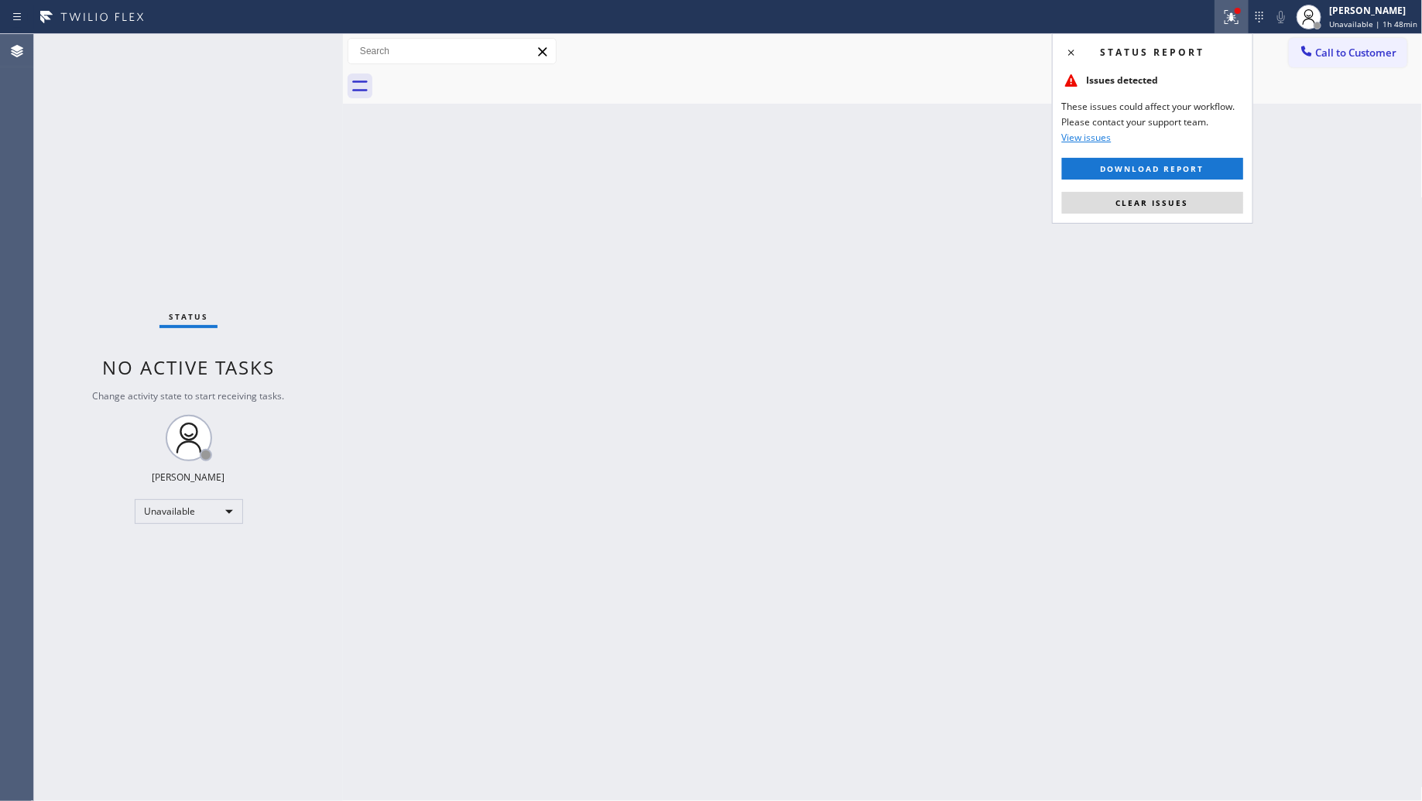
click at [1143, 215] on div "Status report Issues detected These issues could affect your workflow. Please c…" at bounding box center [1152, 128] width 201 height 190
click at [1157, 206] on span "Clear issues" at bounding box center [1152, 202] width 73 height 11
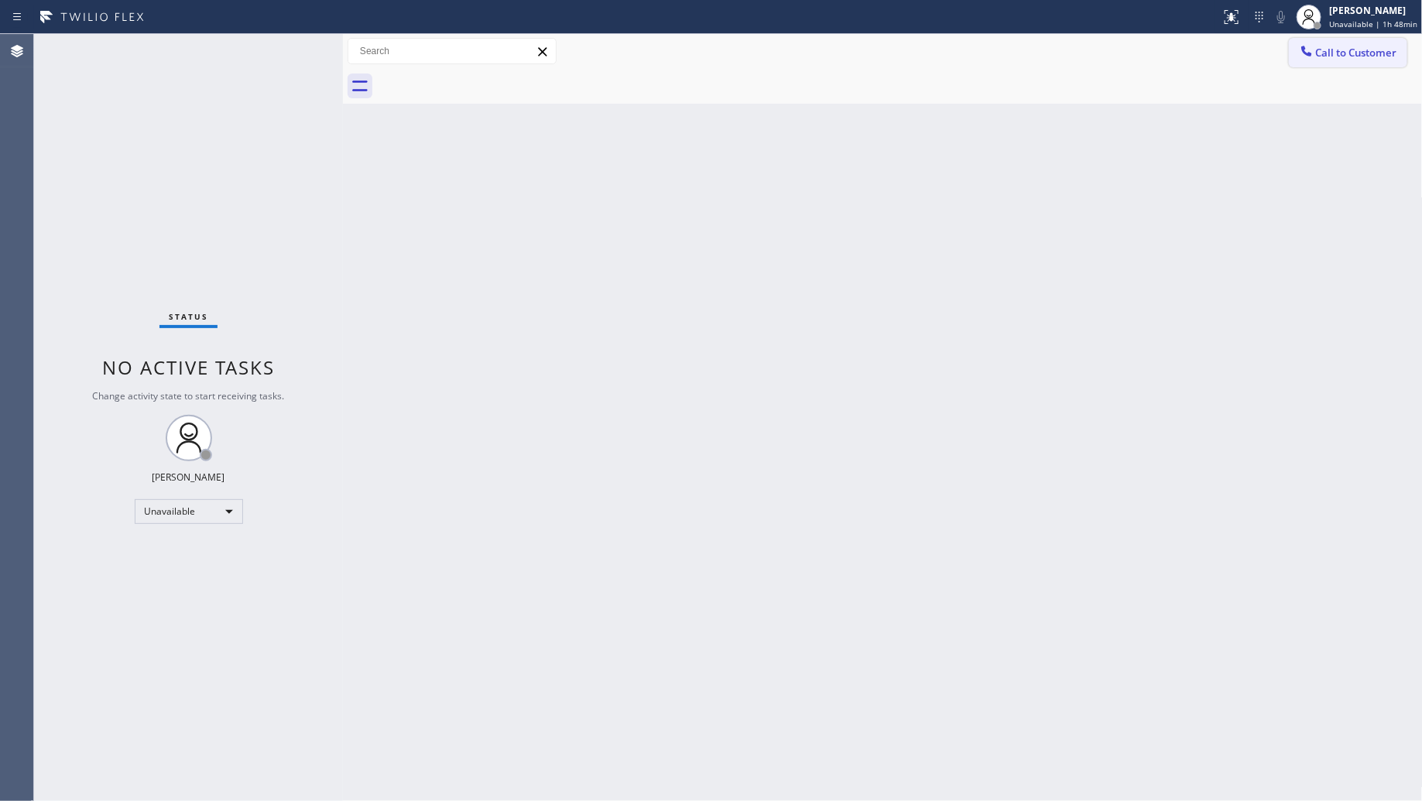
click at [1312, 54] on icon at bounding box center [1306, 50] width 15 height 15
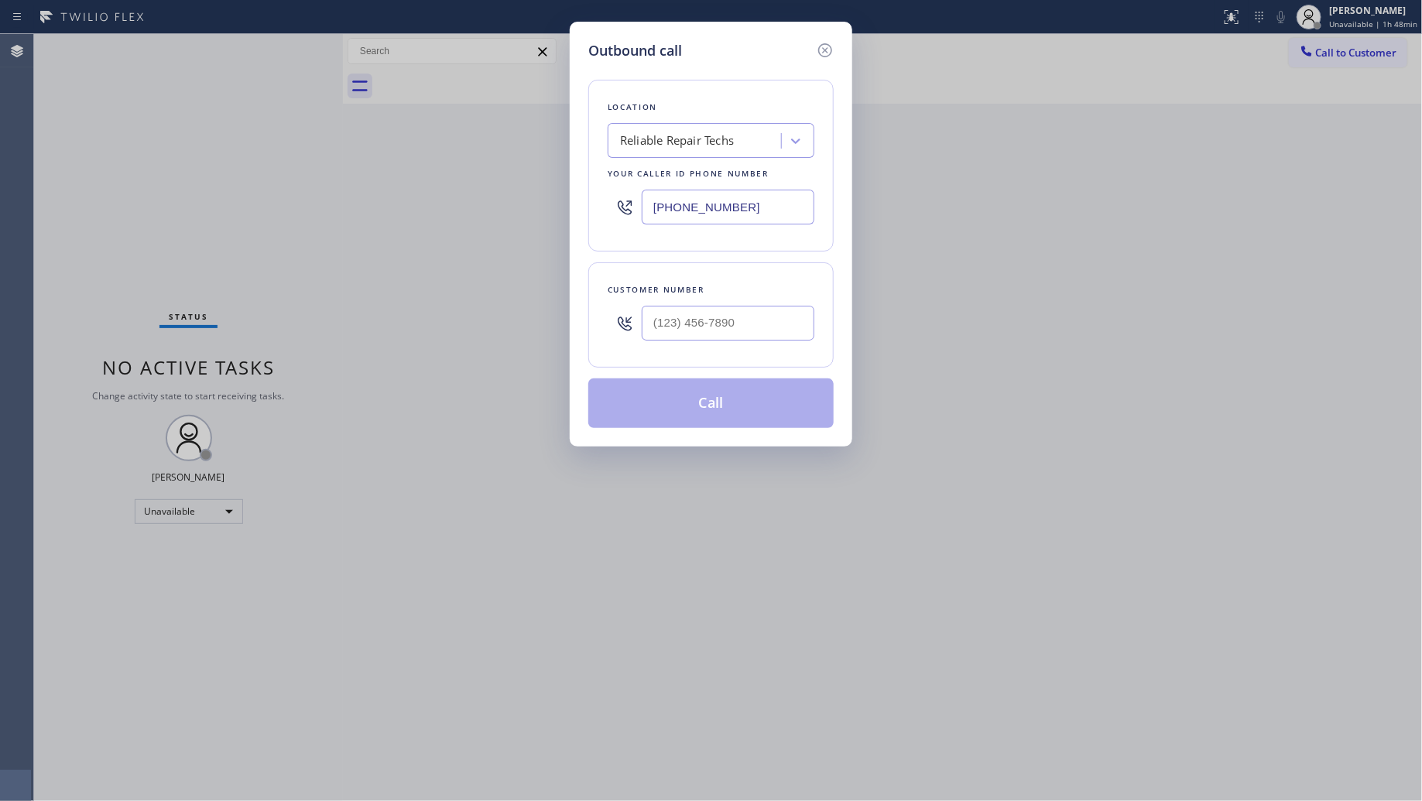
drag, startPoint x: 809, startPoint y: 209, endPoint x: 608, endPoint y: 218, distance: 201.5
click at [609, 218] on div "[PHONE_NUMBER]" at bounding box center [711, 207] width 207 height 50
paste input "text"
type input "[PHONE_NUMBER]"
click at [721, 338] on input "(___) ___-____" at bounding box center [728, 323] width 173 height 35
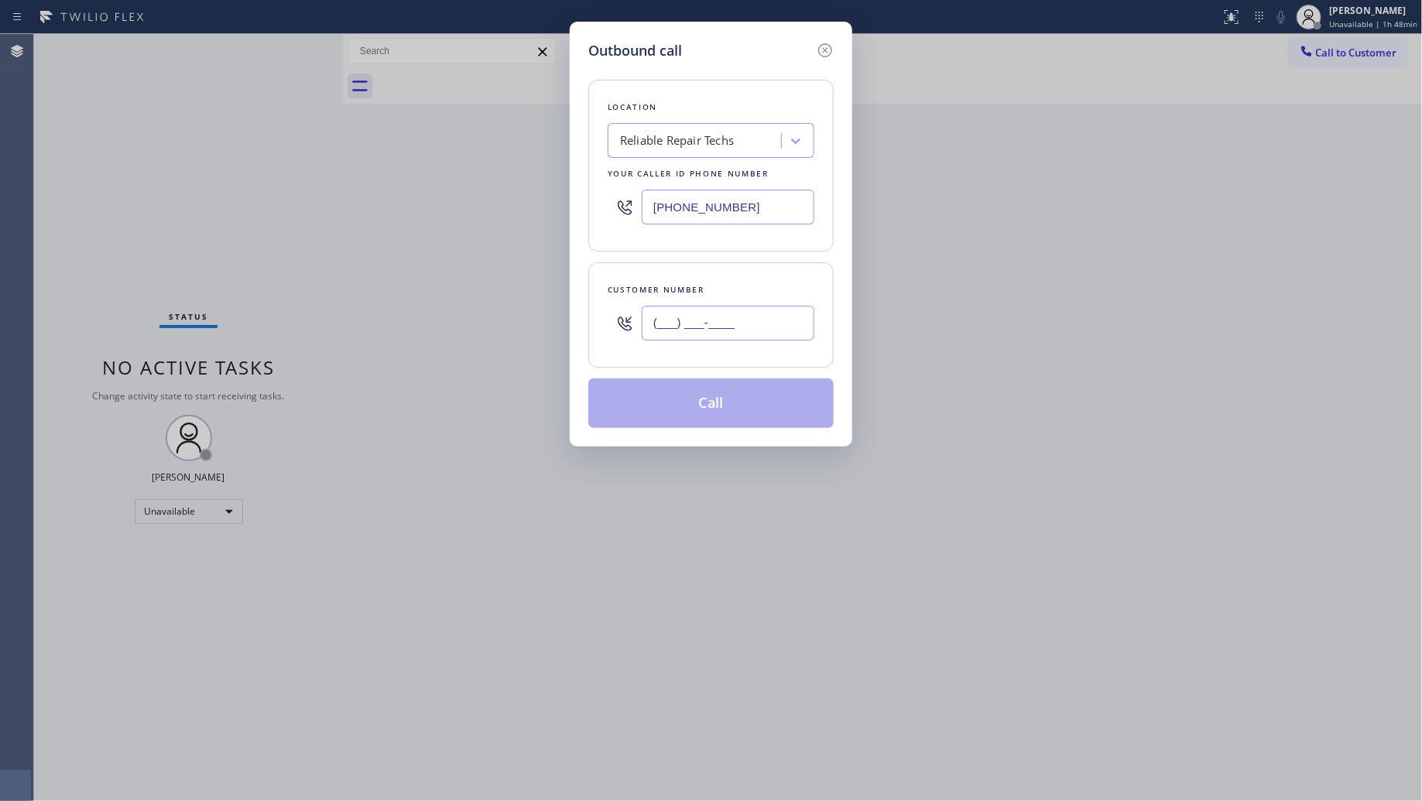
paste input "332) 222-0432"
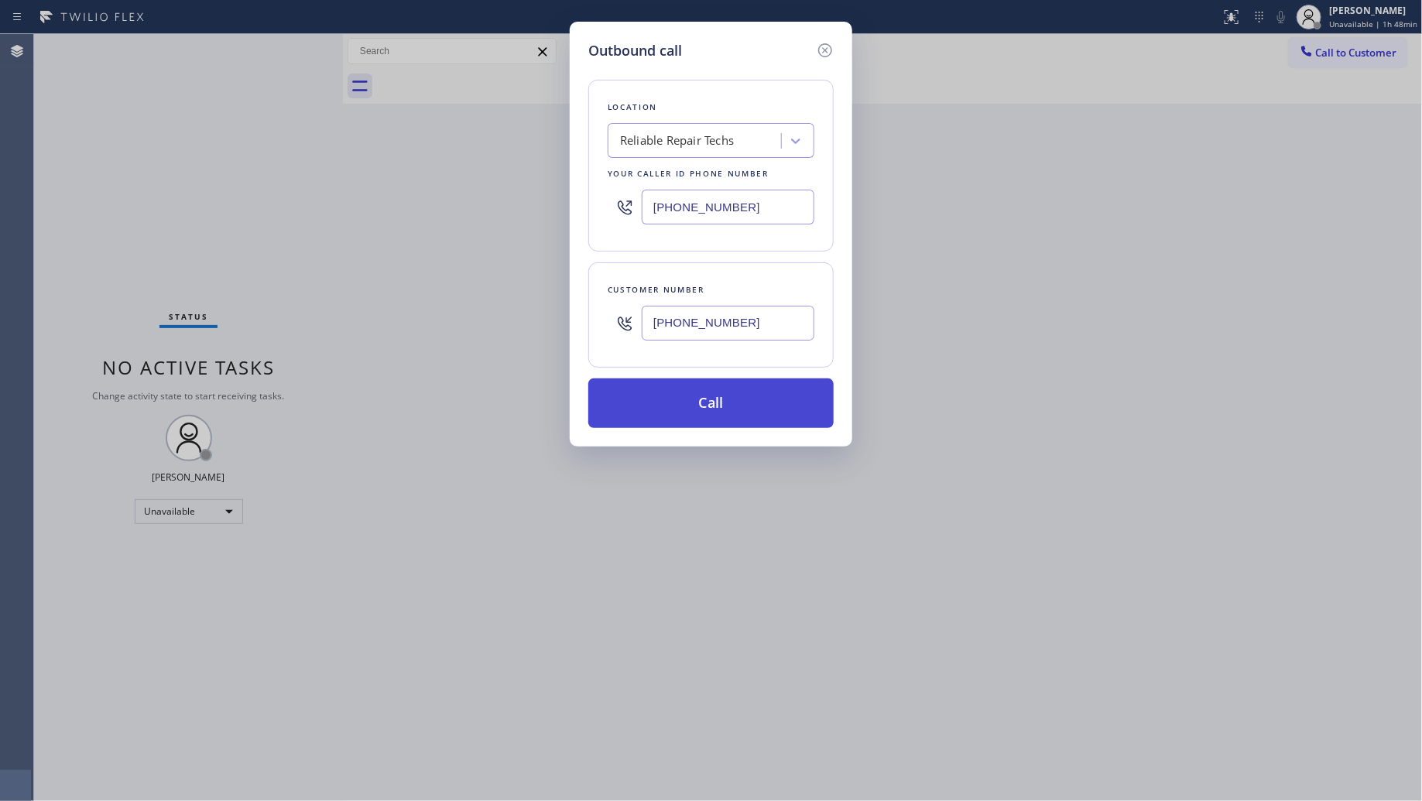
type input "[PHONE_NUMBER]"
drag, startPoint x: 732, startPoint y: 399, endPoint x: 826, endPoint y: 403, distance: 94.5
click at [756, 399] on button "Call" at bounding box center [710, 404] width 245 height 50
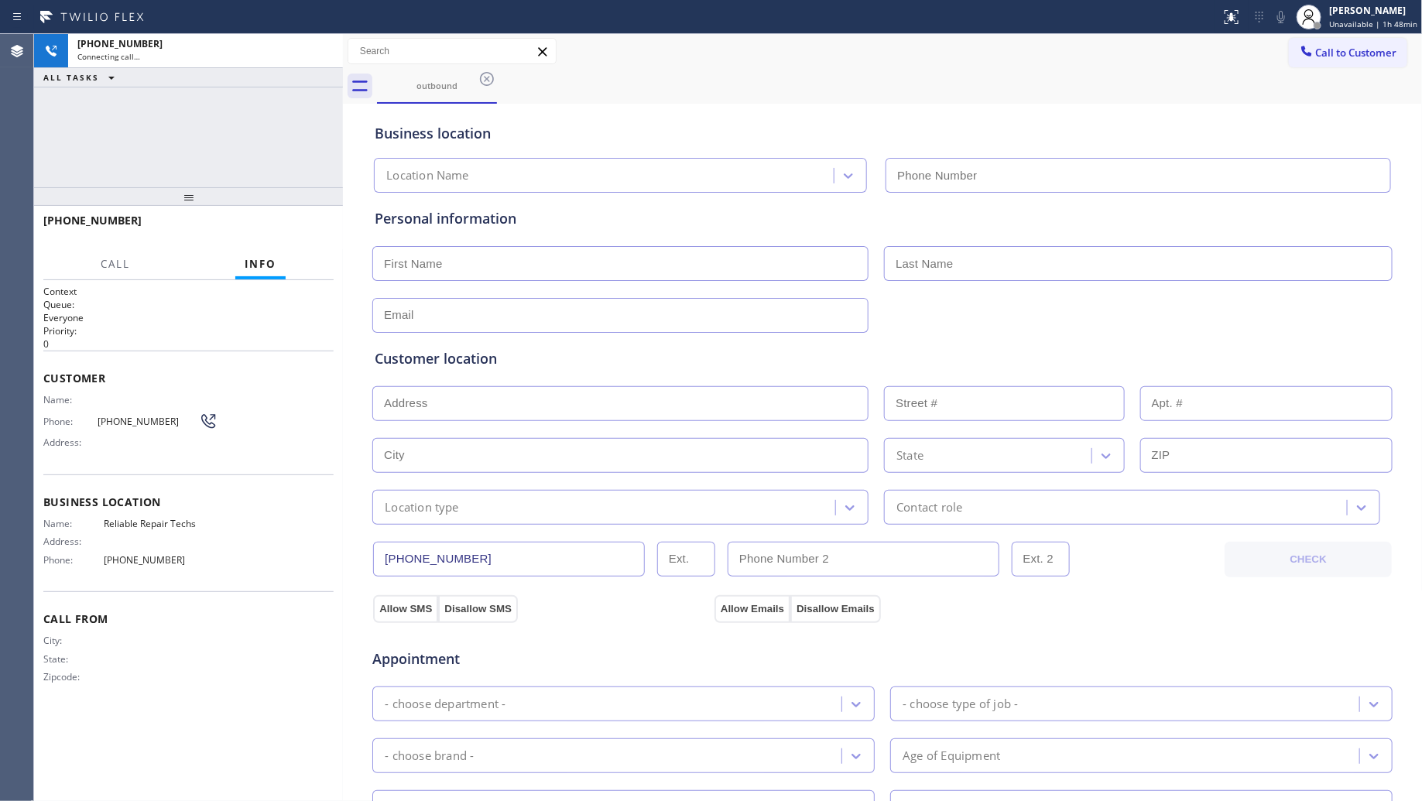
type input "[PHONE_NUMBER]"
click at [296, 232] on span "HANG UP" at bounding box center [297, 227] width 47 height 11
click at [298, 232] on span "HANG UP" at bounding box center [297, 227] width 47 height 11
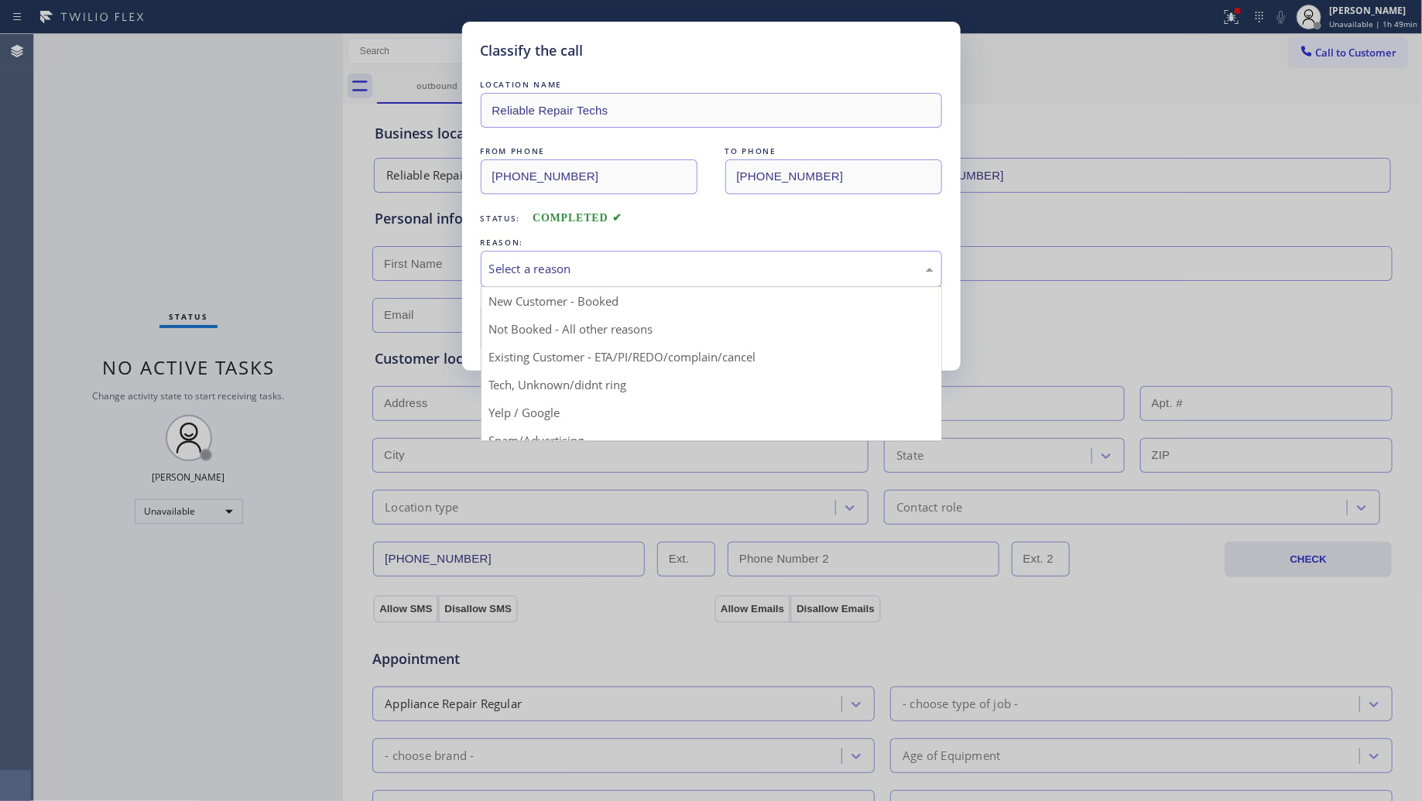
click at [574, 271] on div "Select a reason" at bounding box center [711, 269] width 444 height 18
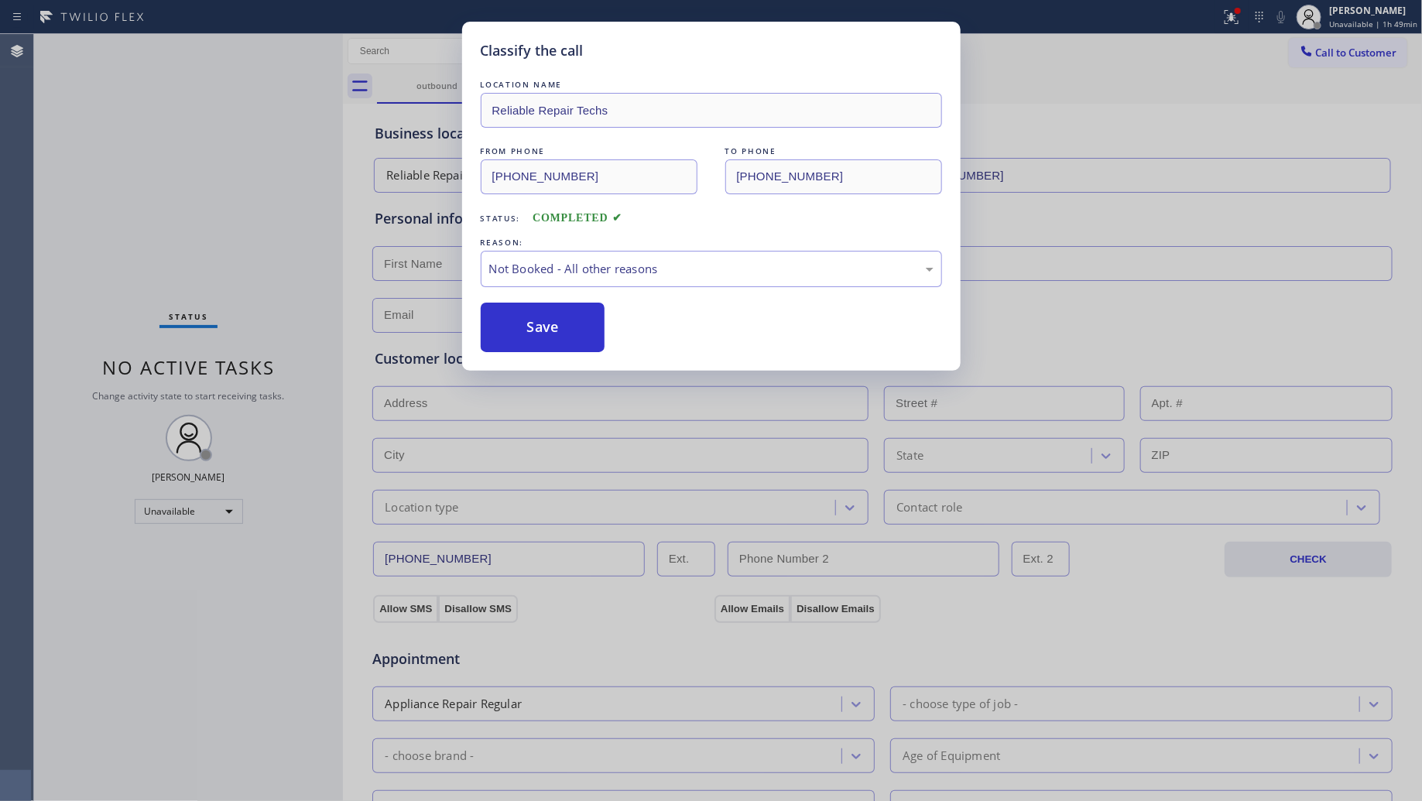
click at [559, 322] on button "Save" at bounding box center [543, 328] width 125 height 50
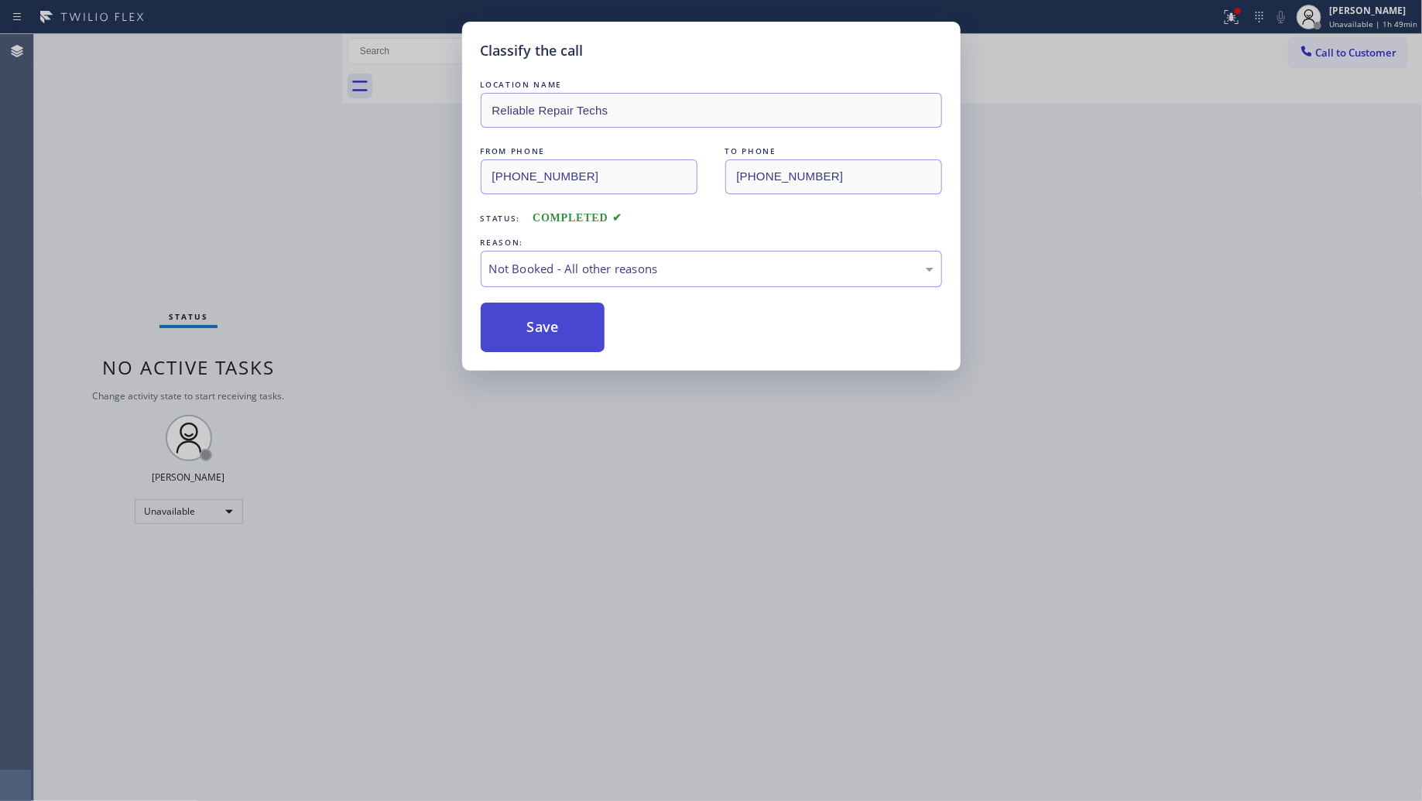
click at [560, 321] on button "Save" at bounding box center [543, 328] width 125 height 50
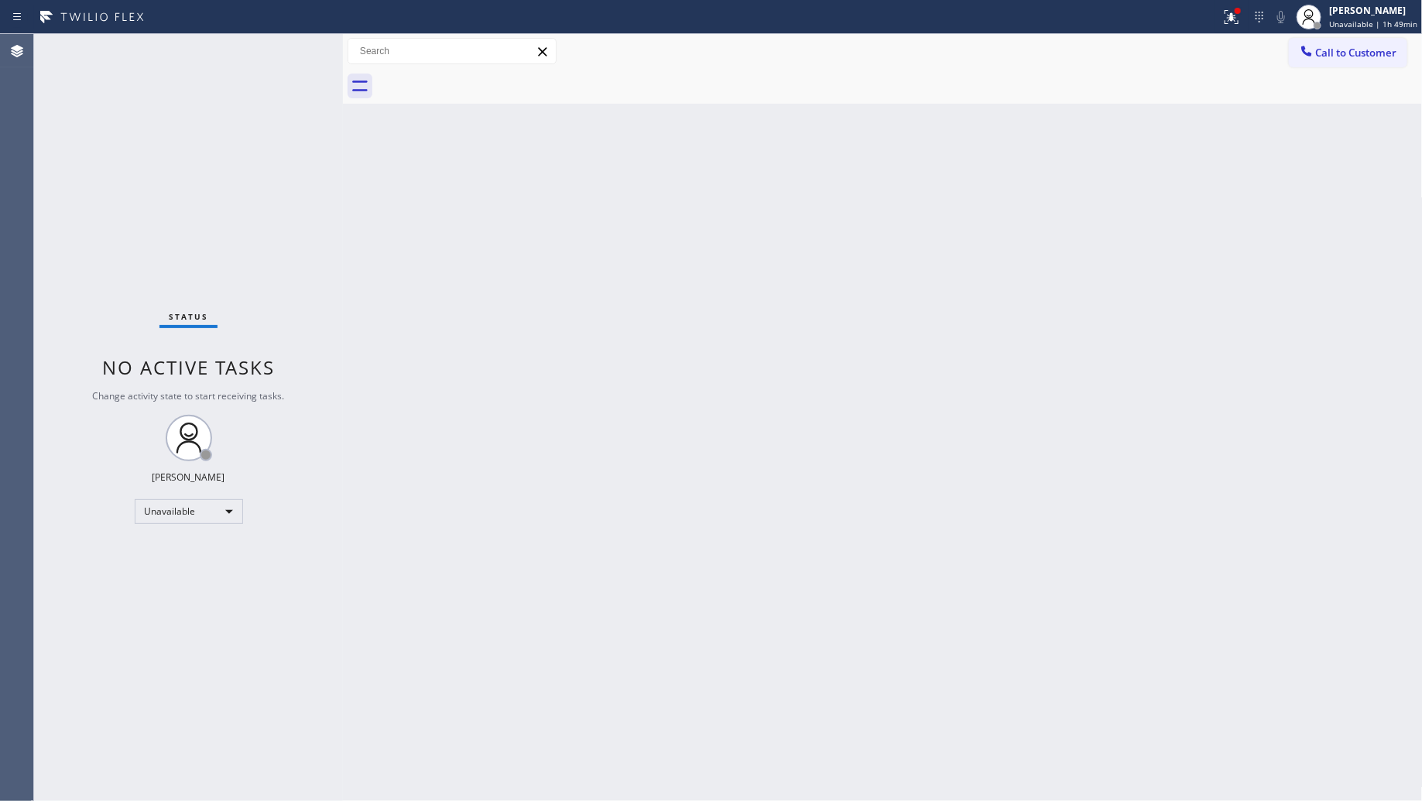
drag, startPoint x: 1010, startPoint y: 190, endPoint x: 1033, endPoint y: 166, distance: 32.8
click at [1033, 166] on div "Back to Dashboard Change Sender ID Customers Technicians Select a contact Outbo…" at bounding box center [883, 417] width 1080 height 767
click at [1239, 23] on icon at bounding box center [1232, 17] width 14 height 14
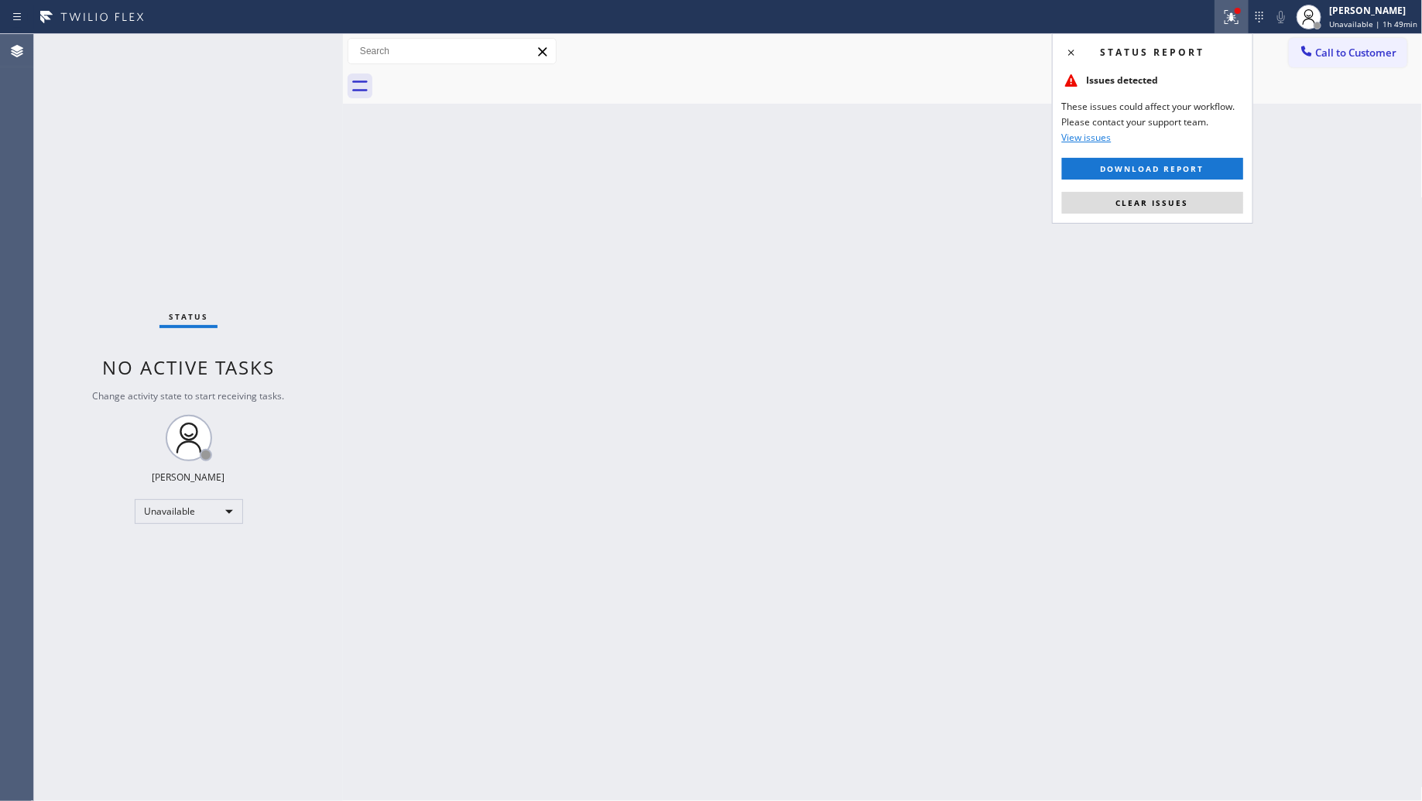
click at [1177, 183] on div "Status report Issues detected These issues could affect your workflow. Please c…" at bounding box center [1152, 128] width 201 height 190
click at [1181, 195] on button "Clear issues" at bounding box center [1152, 203] width 181 height 22
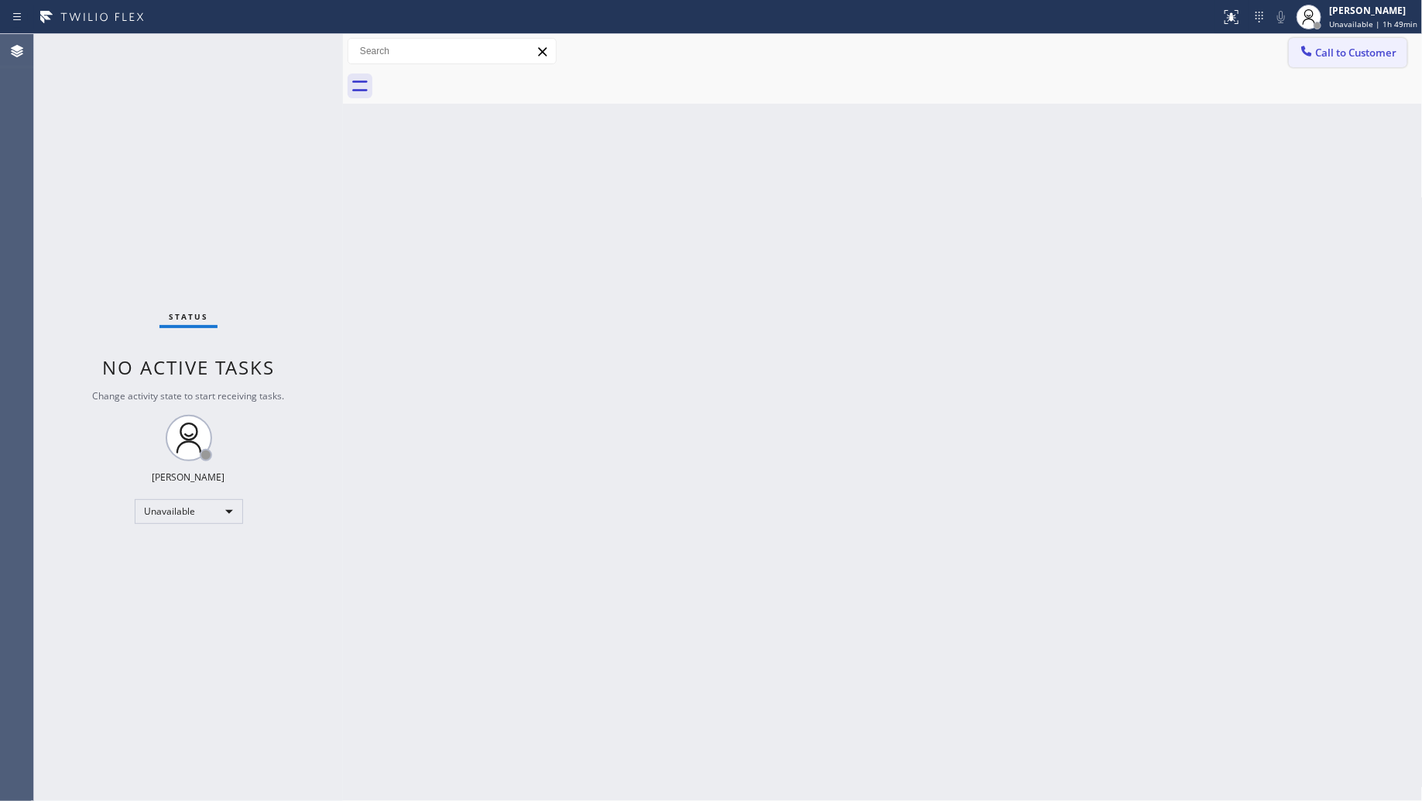
click at [1321, 49] on span "Call to Customer" at bounding box center [1356, 53] width 81 height 14
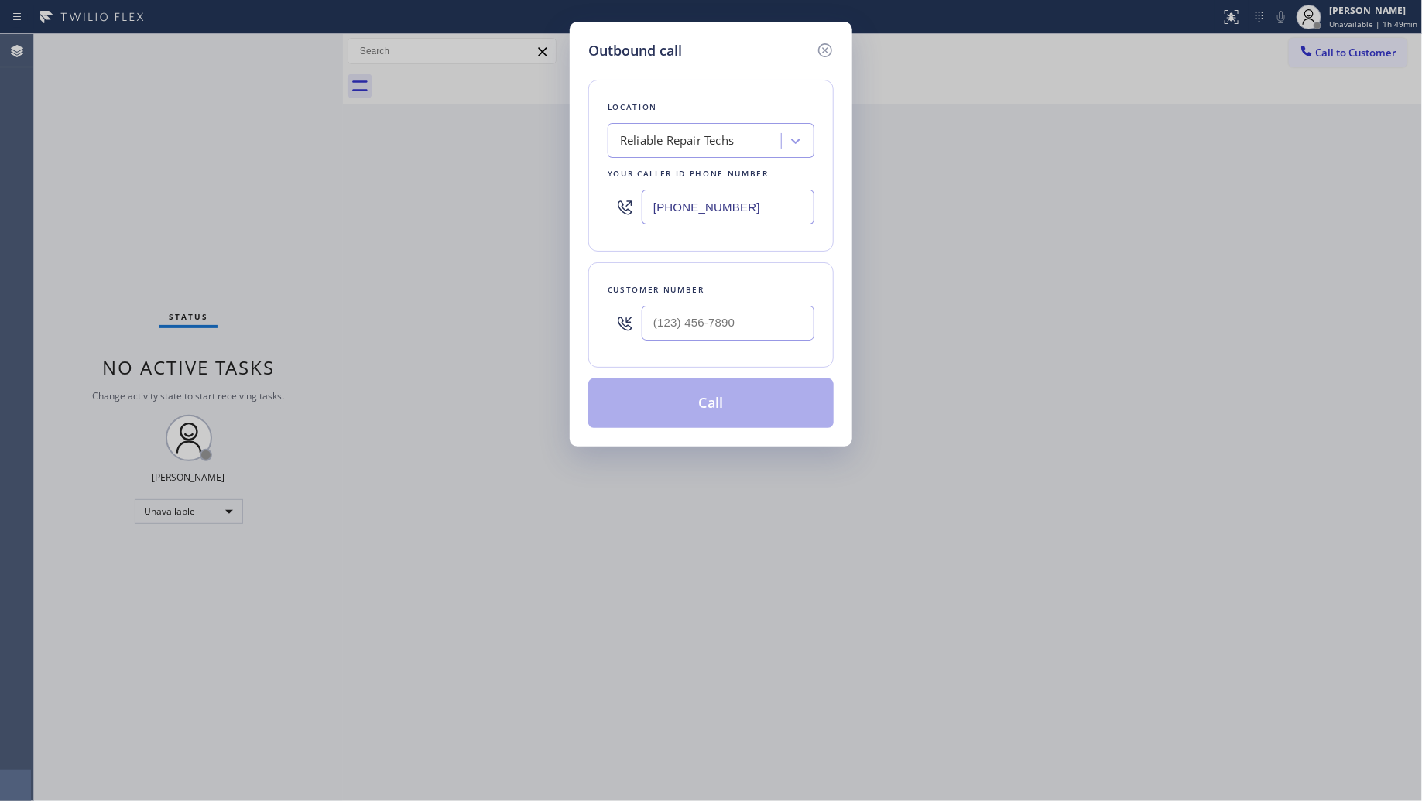
drag, startPoint x: 735, startPoint y: 224, endPoint x: 581, endPoint y: 226, distance: 154.1
click at [587, 226] on div "Outbound call Location Reliable Repair Techs Your caller id phone number [PHONE…" at bounding box center [711, 234] width 283 height 425
paste input "310) 356-0253"
type input "[PHONE_NUMBER]"
drag, startPoint x: 776, startPoint y: 314, endPoint x: 824, endPoint y: 323, distance: 49.6
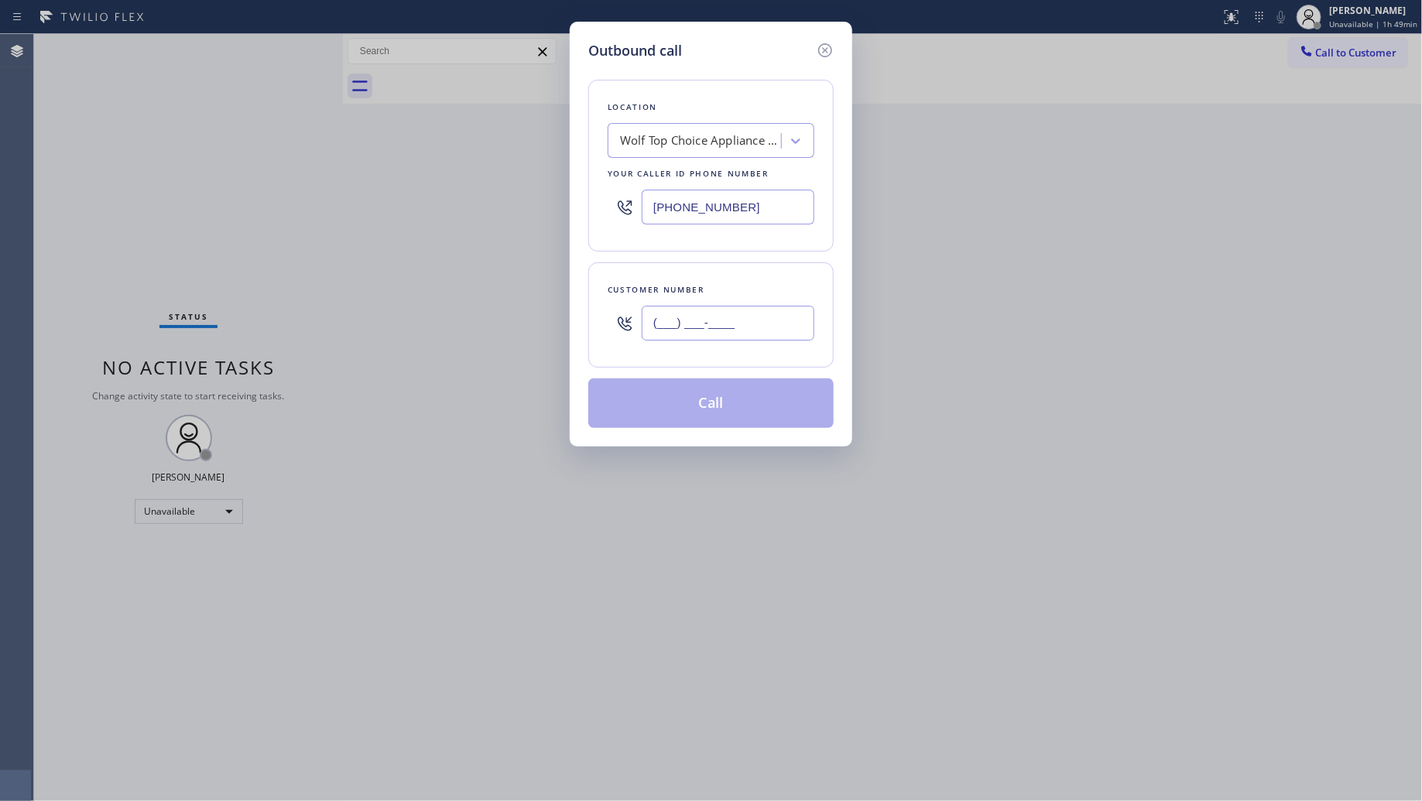
click at [778, 315] on input "(___) ___-____" at bounding box center [728, 323] width 173 height 35
paste input "310) 981-0558"
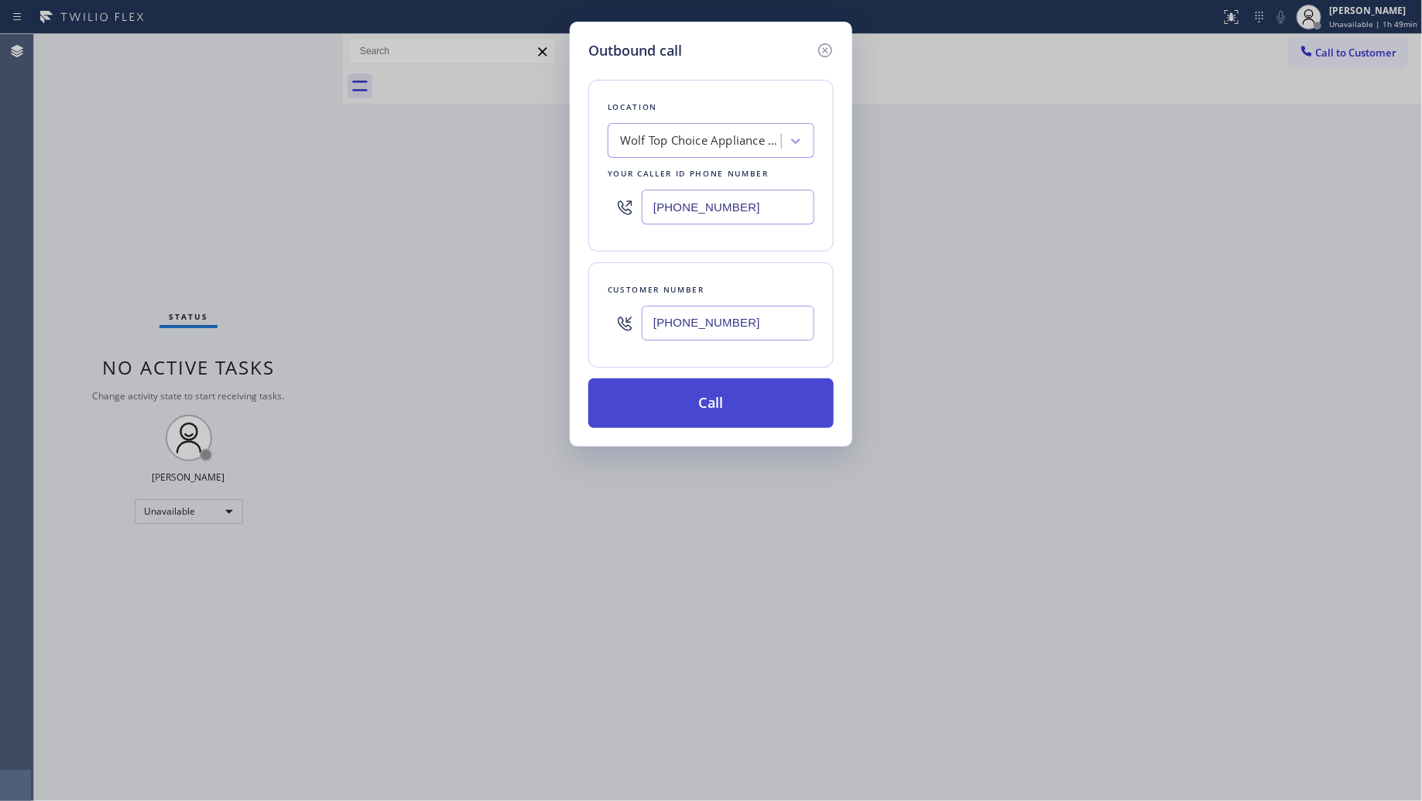
type input "[PHONE_NUMBER]"
click at [739, 420] on button "Call" at bounding box center [710, 404] width 245 height 50
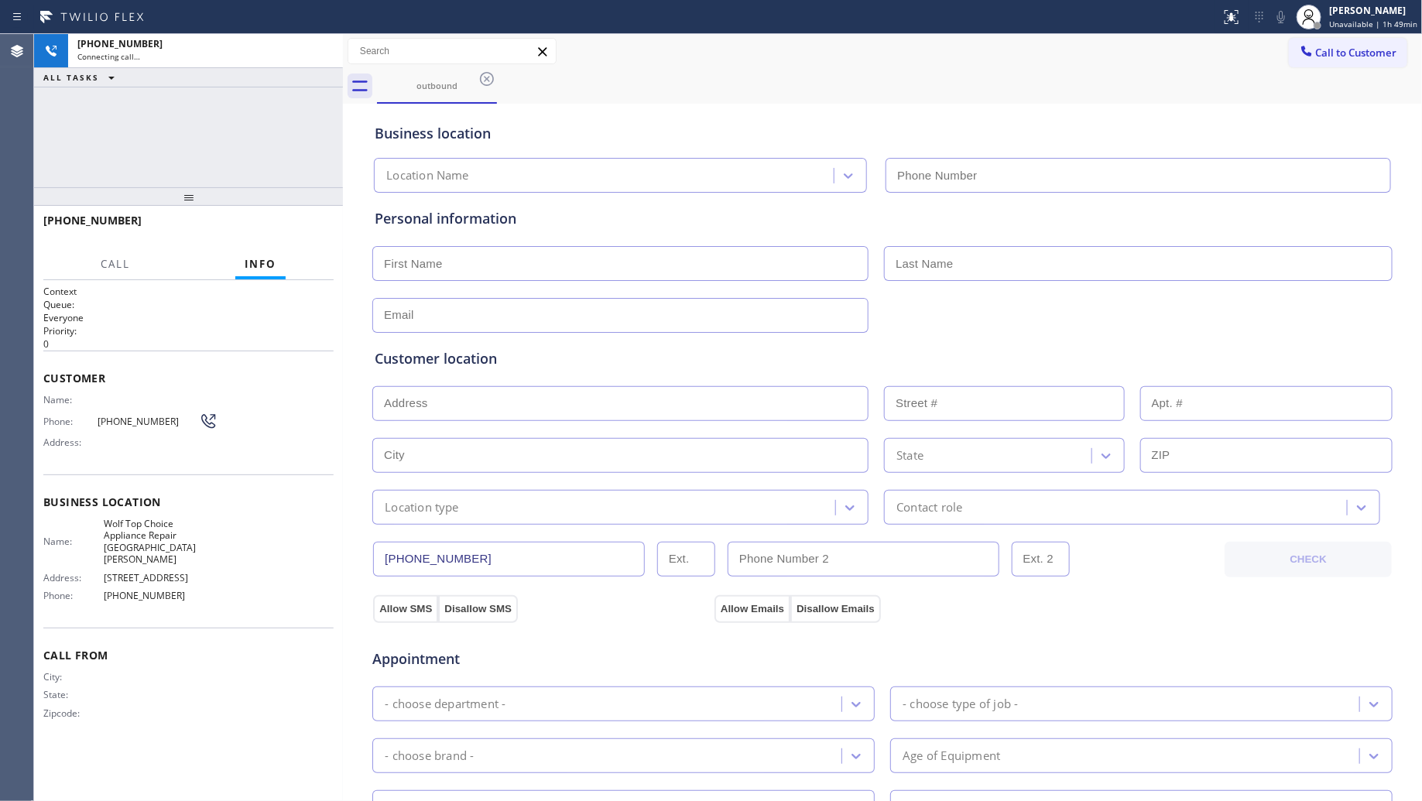
type input "[PHONE_NUMBER]"
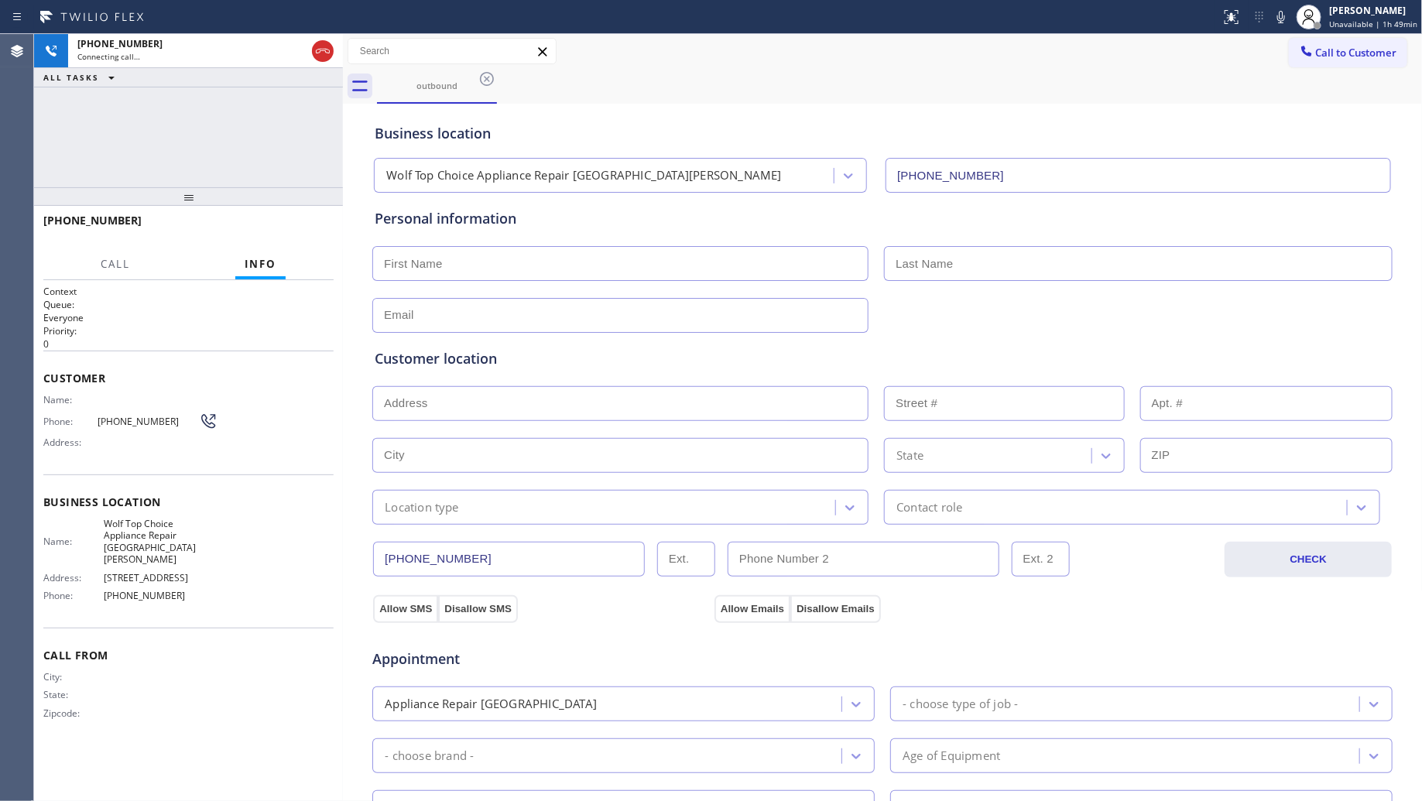
click at [1041, 83] on div "outbound" at bounding box center [900, 86] width 1046 height 35
click at [325, 52] on icon at bounding box center [323, 51] width 19 height 19
click at [325, 52] on div "Connecting call…" at bounding box center [205, 56] width 256 height 11
drag, startPoint x: 325, startPoint y: 52, endPoint x: 348, endPoint y: 55, distance: 23.4
click at [325, 52] on div "Connecting call…" at bounding box center [205, 56] width 256 height 11
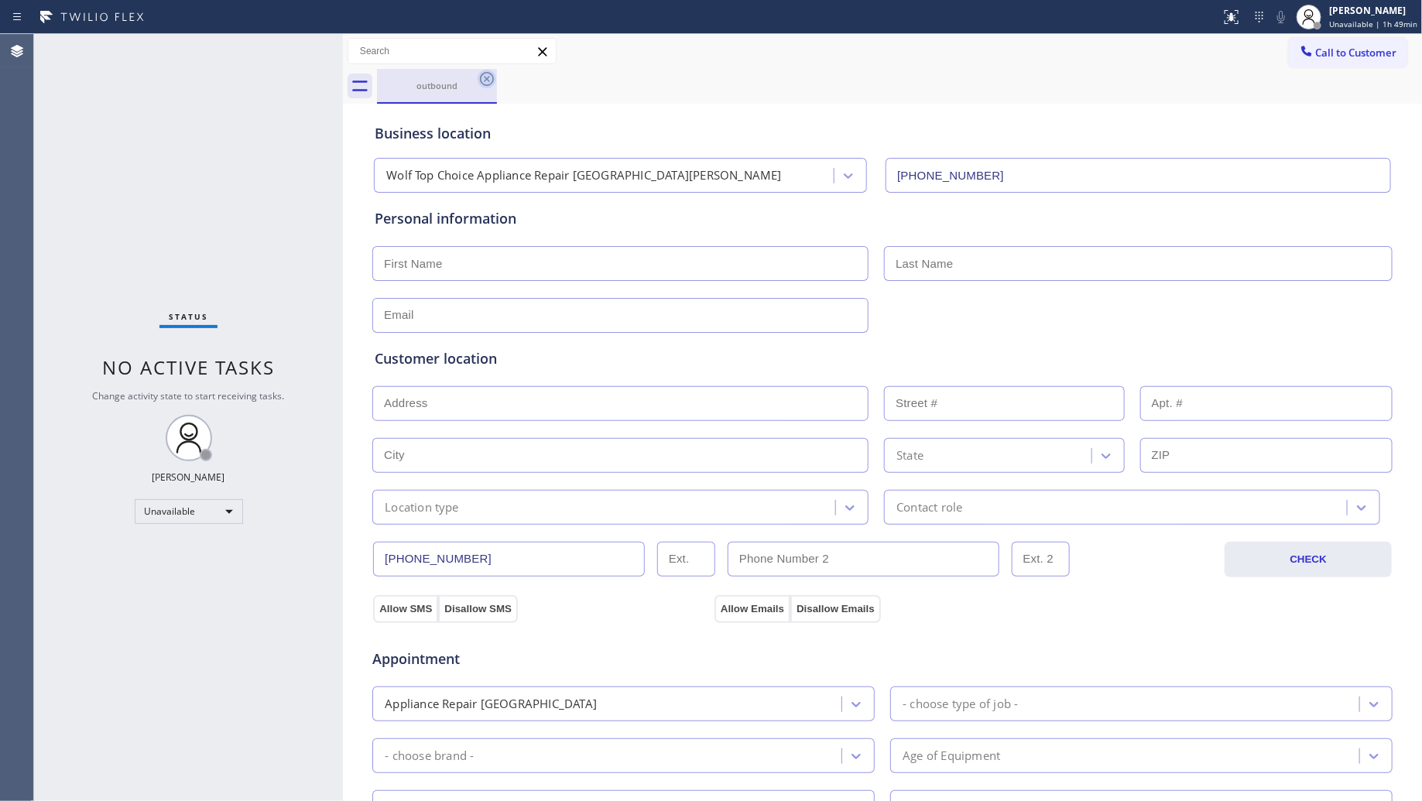
click at [490, 75] on icon at bounding box center [487, 79] width 19 height 19
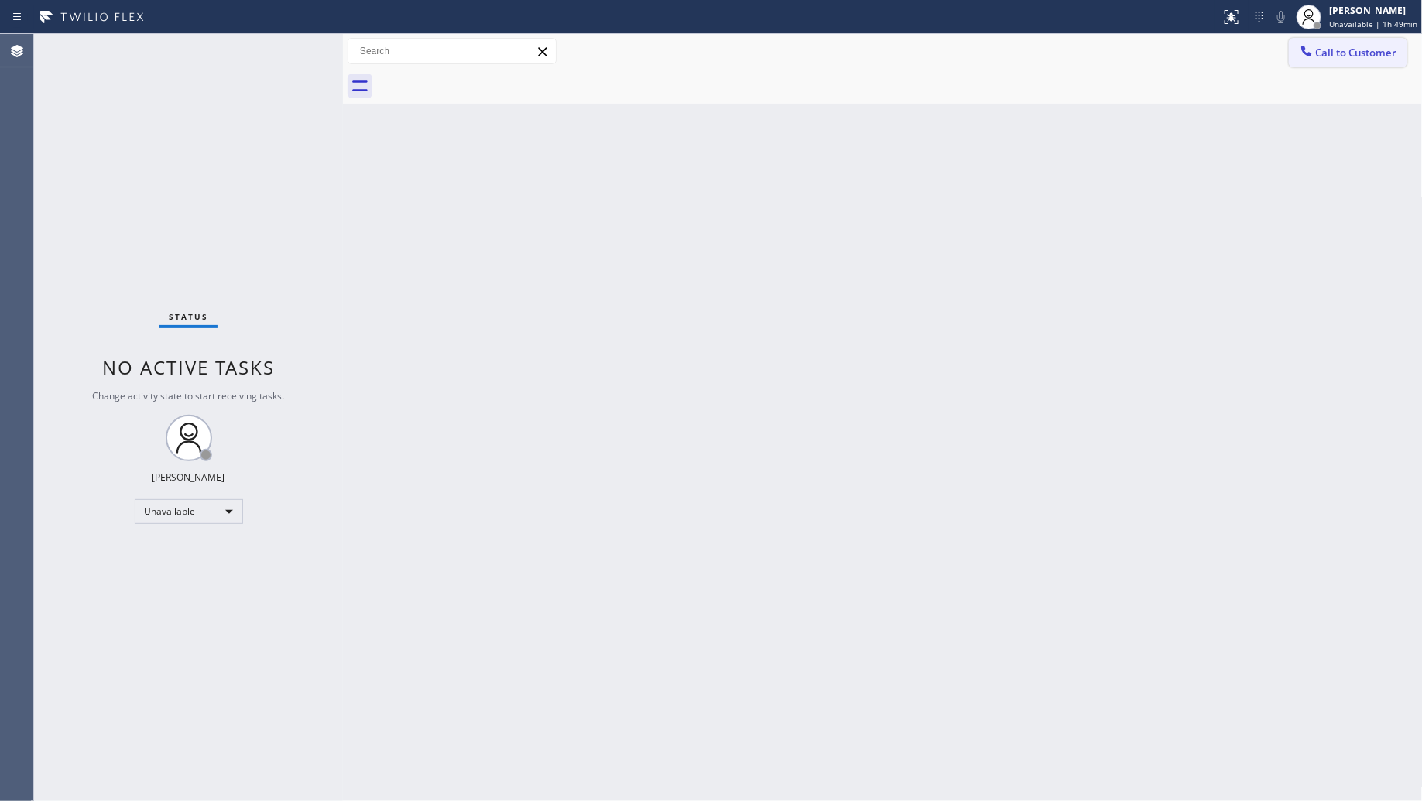
click at [1326, 51] on span "Call to Customer" at bounding box center [1356, 53] width 81 height 14
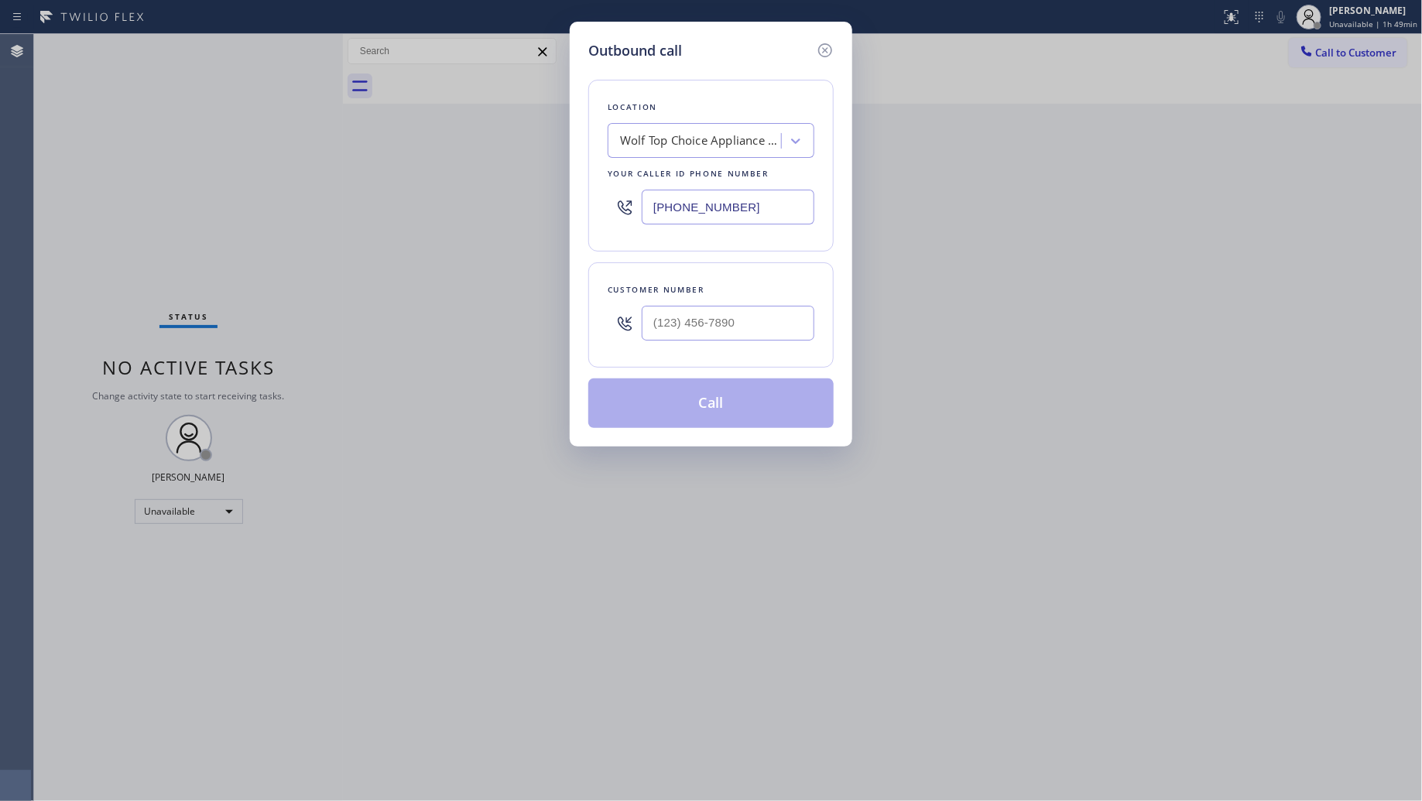
drag, startPoint x: 783, startPoint y: 196, endPoint x: 561, endPoint y: 210, distance: 222.6
click at [561, 210] on div "Outbound call Location Wolf Top Choice Appliance Repair [GEOGRAPHIC_DATA][PERSO…" at bounding box center [711, 400] width 1422 height 801
paste input "714) 415-2446"
type input "[PHONE_NUMBER]"
click at [708, 334] on input "(___) ___-____" at bounding box center [728, 323] width 173 height 35
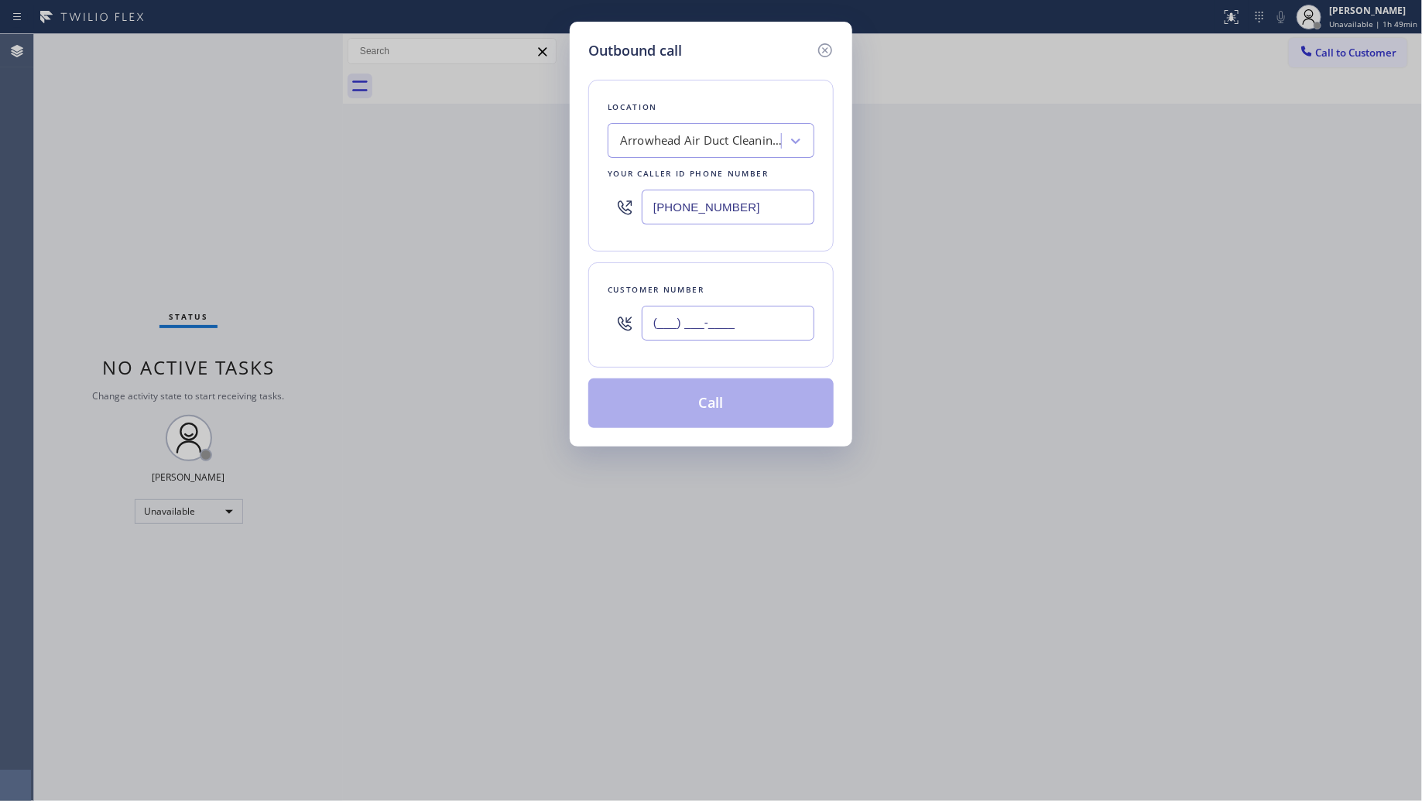
paste input "714) 845-2478"
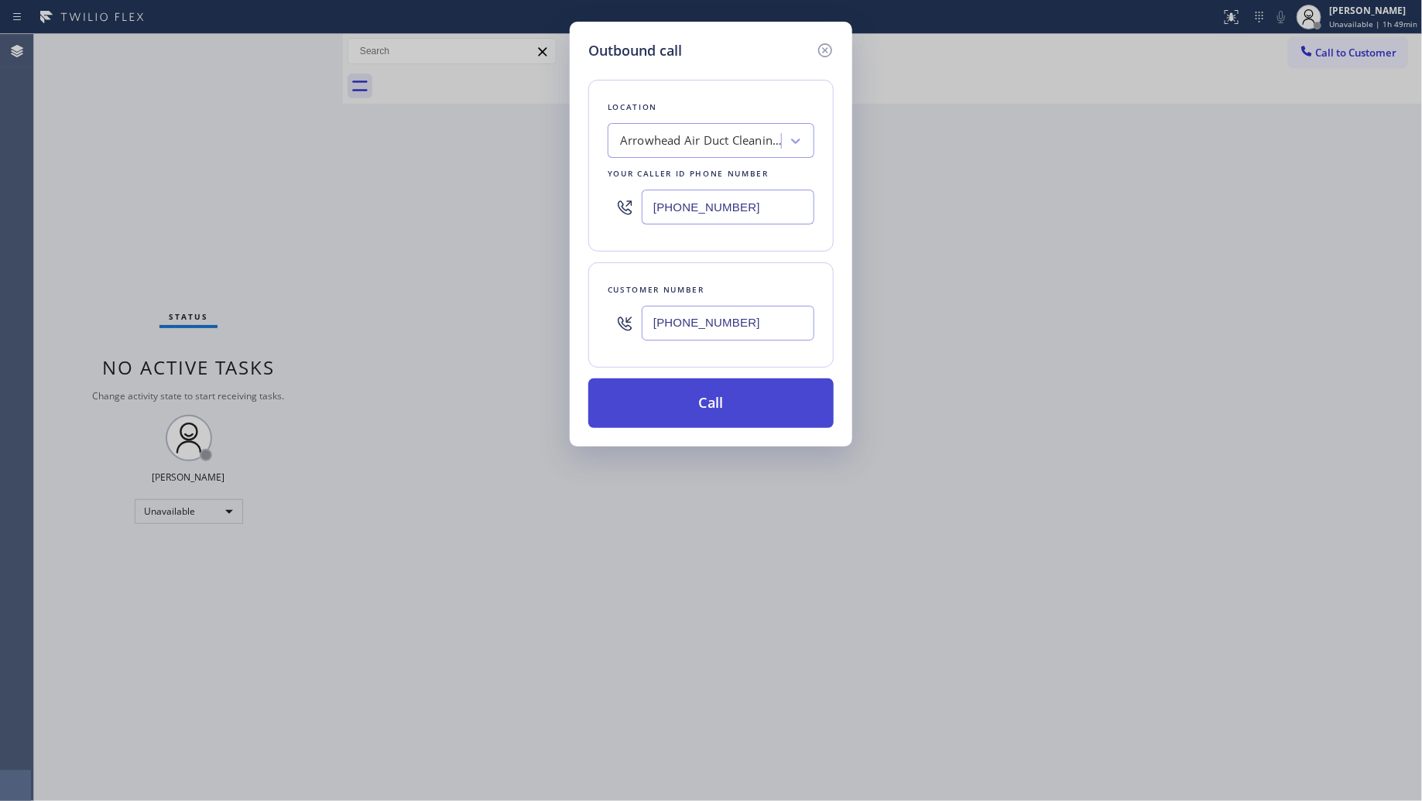
type input "[PHONE_NUMBER]"
click at [724, 399] on button "Call" at bounding box center [710, 404] width 245 height 50
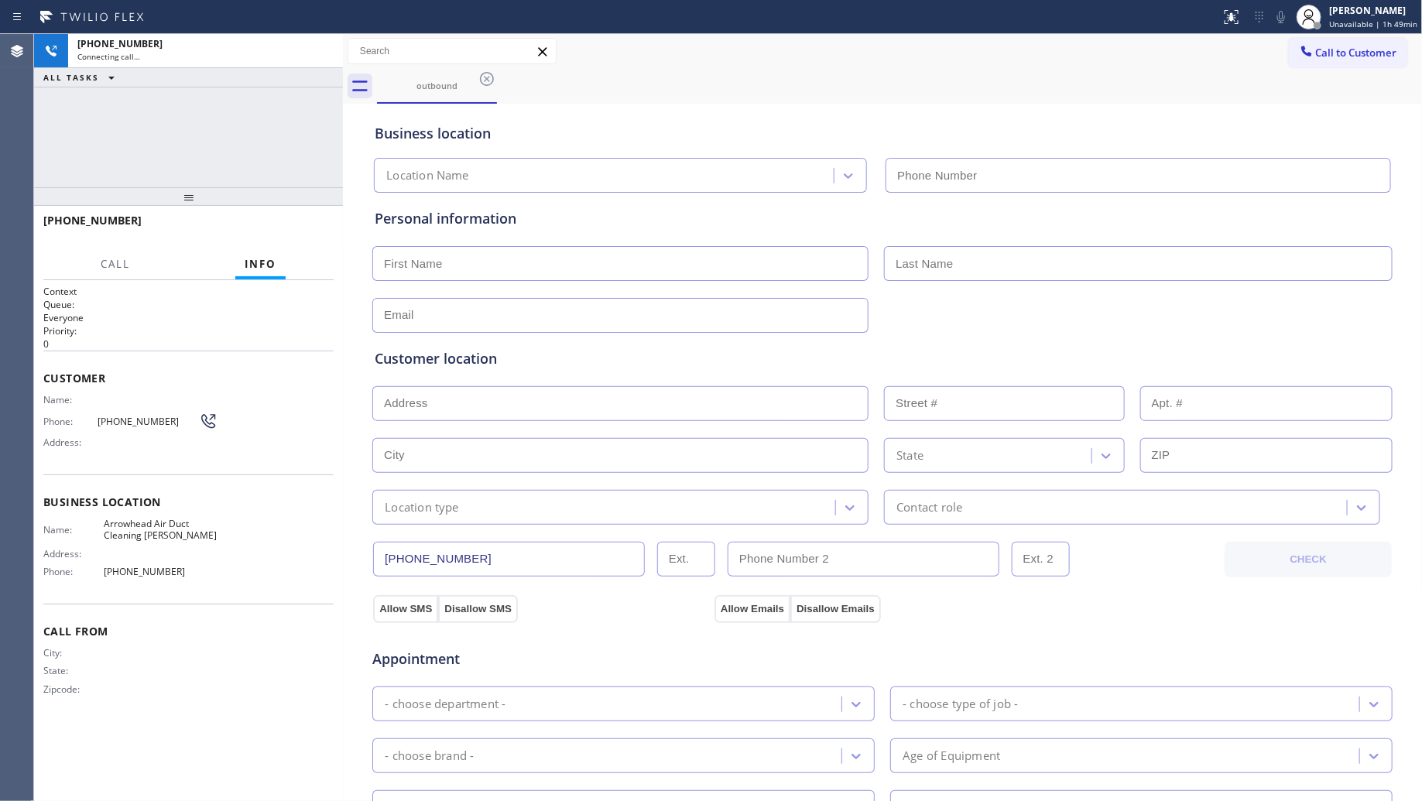
type input "[PHONE_NUMBER]"
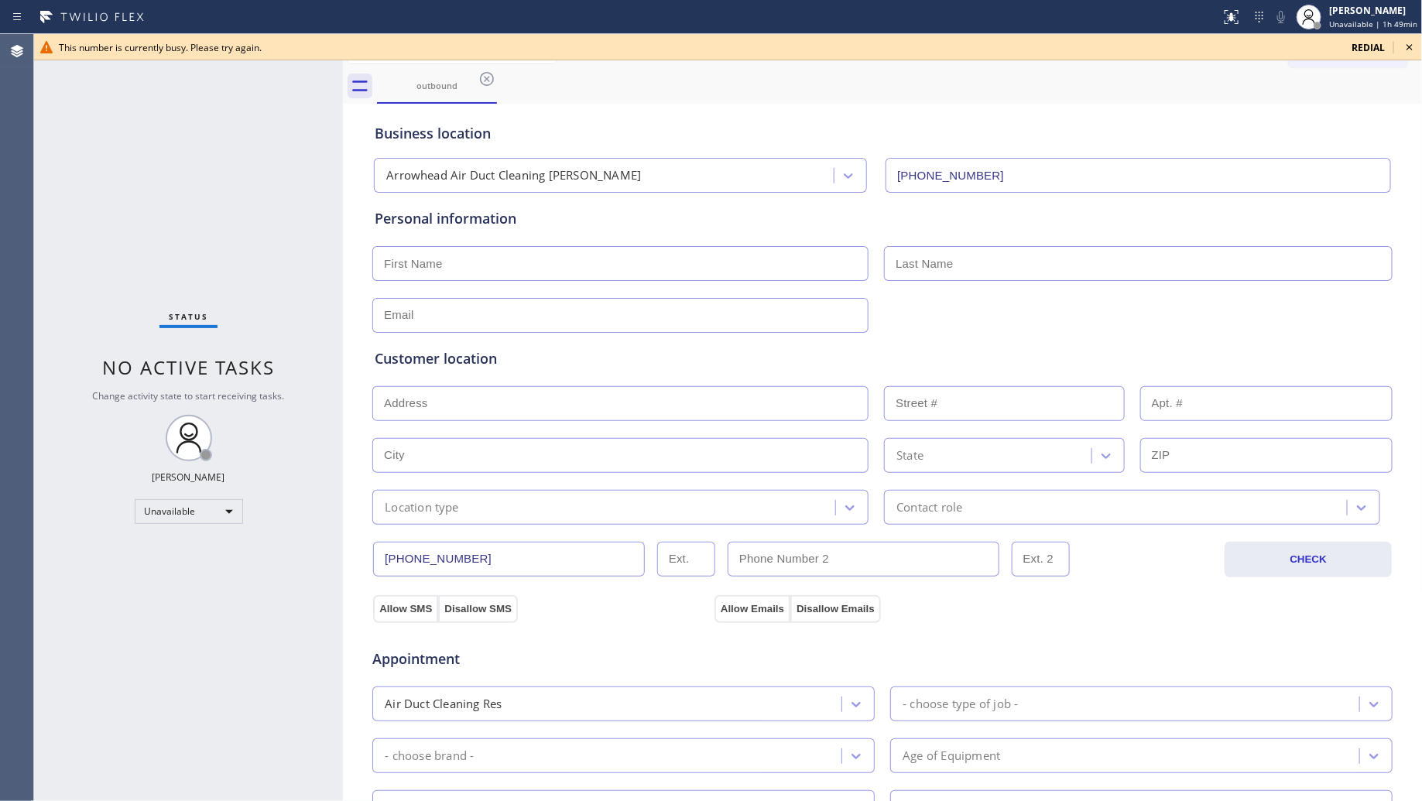
click at [1366, 44] on span "redial" at bounding box center [1368, 47] width 33 height 13
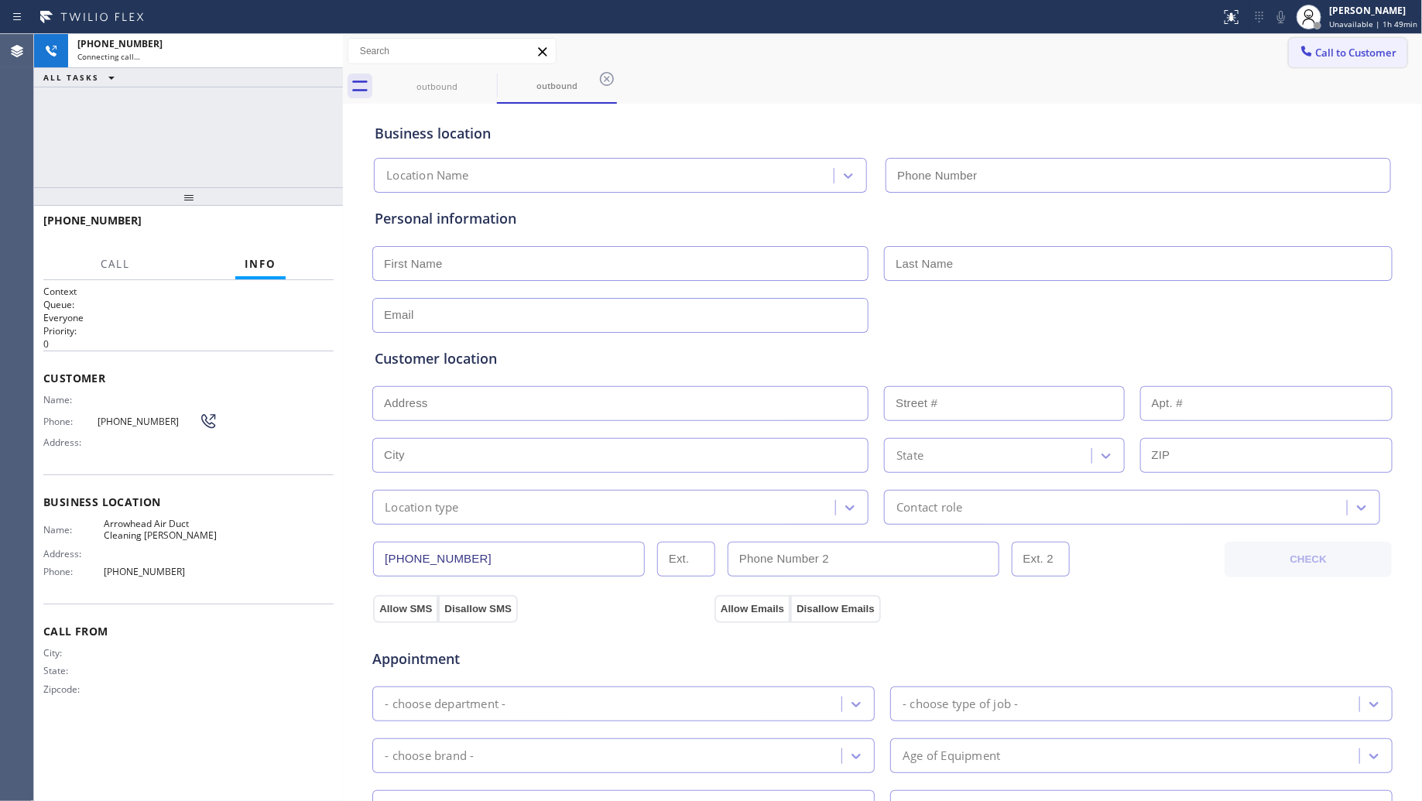
type input "[PHONE_NUMBER]"
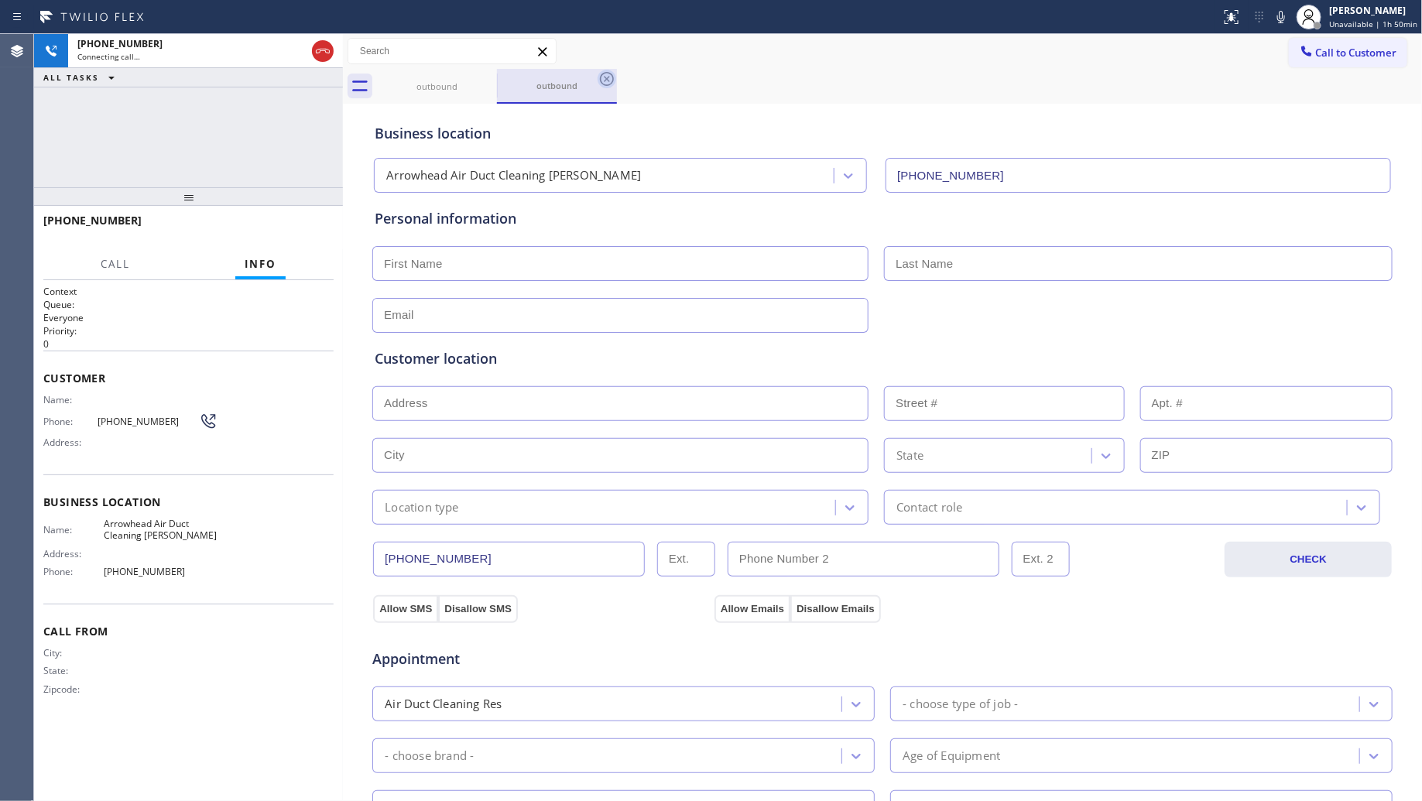
click at [609, 84] on icon at bounding box center [607, 79] width 14 height 14
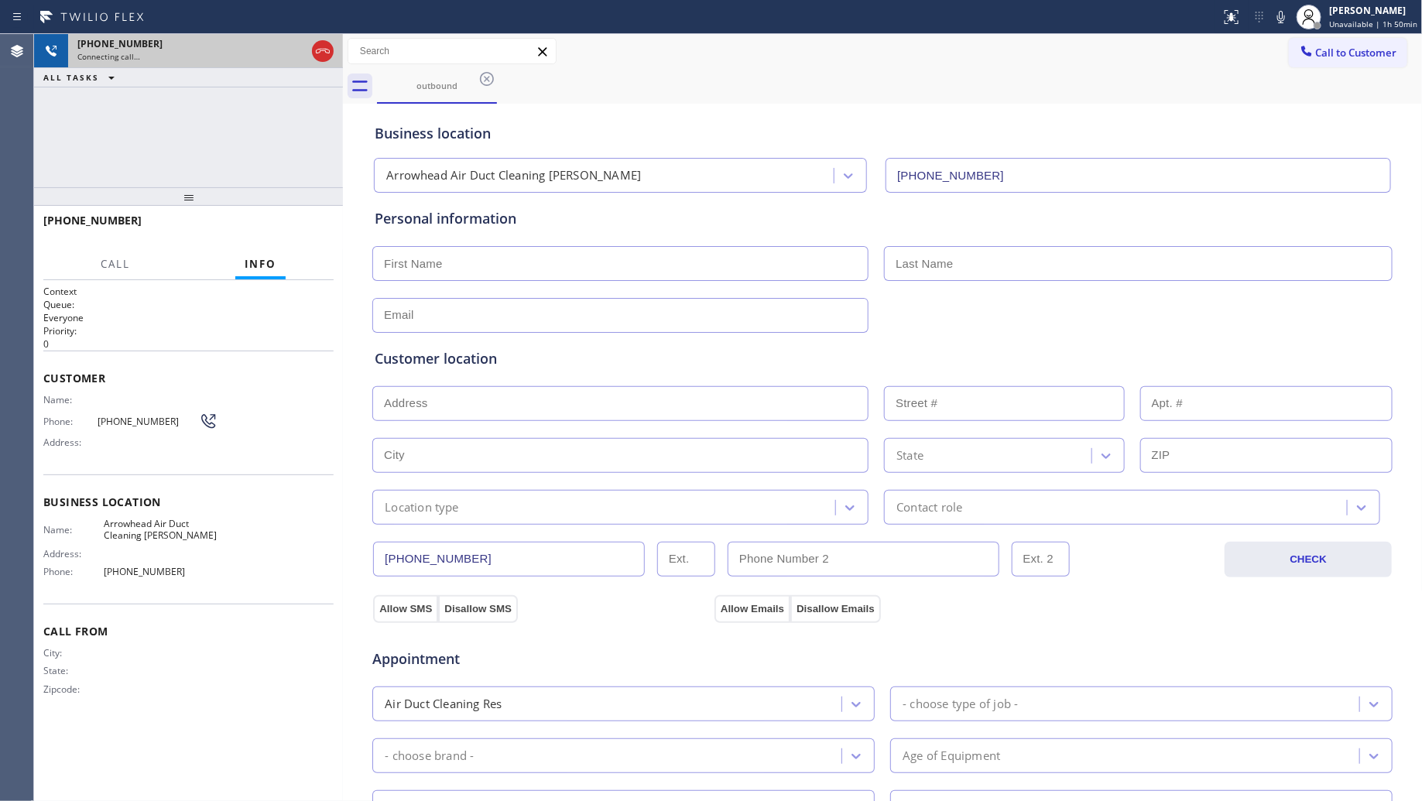
click at [316, 60] on div at bounding box center [323, 51] width 28 height 34
type input "[PHONE_NUMBER]"
click at [322, 56] on icon at bounding box center [323, 51] width 19 height 19
click at [486, 79] on icon at bounding box center [487, 79] width 14 height 14
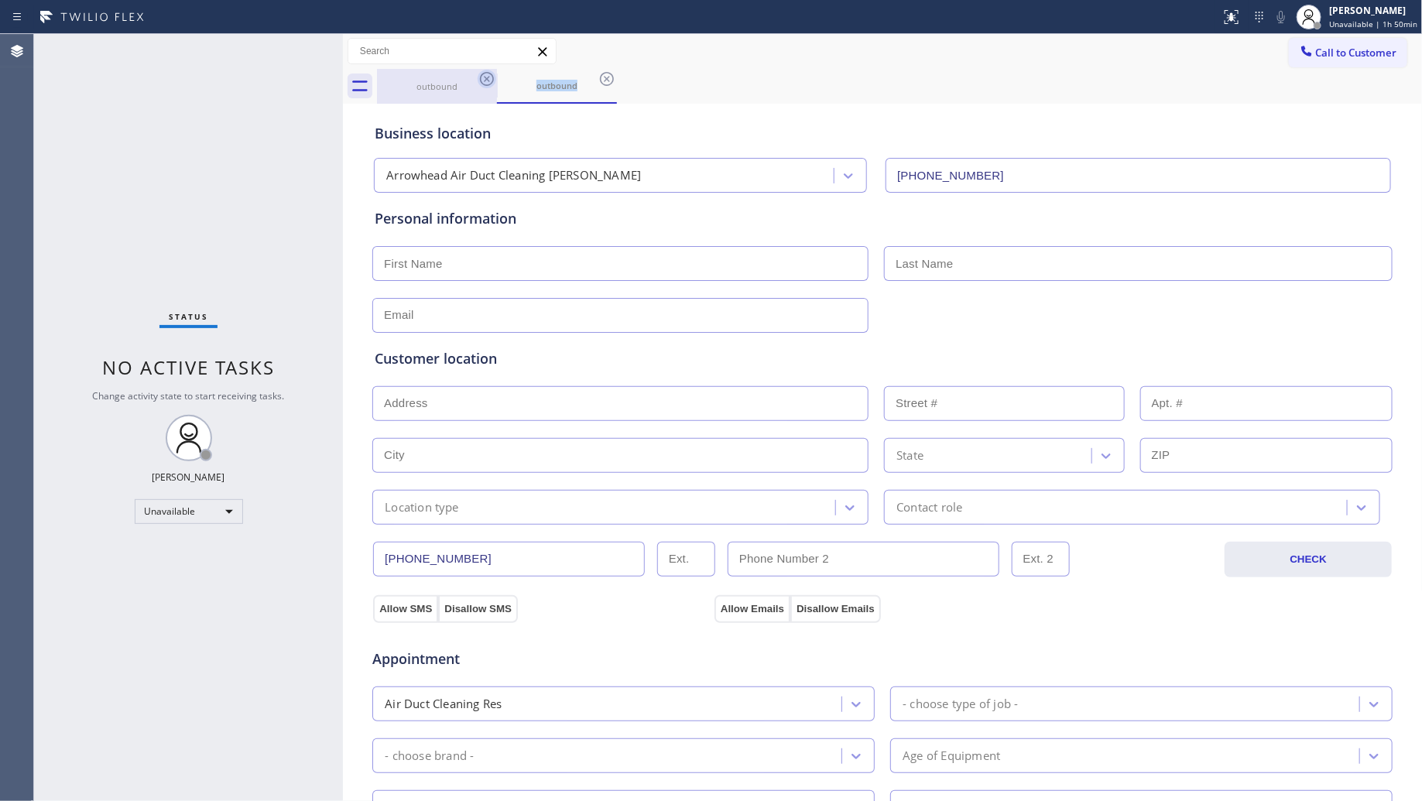
click at [486, 79] on icon at bounding box center [487, 79] width 14 height 14
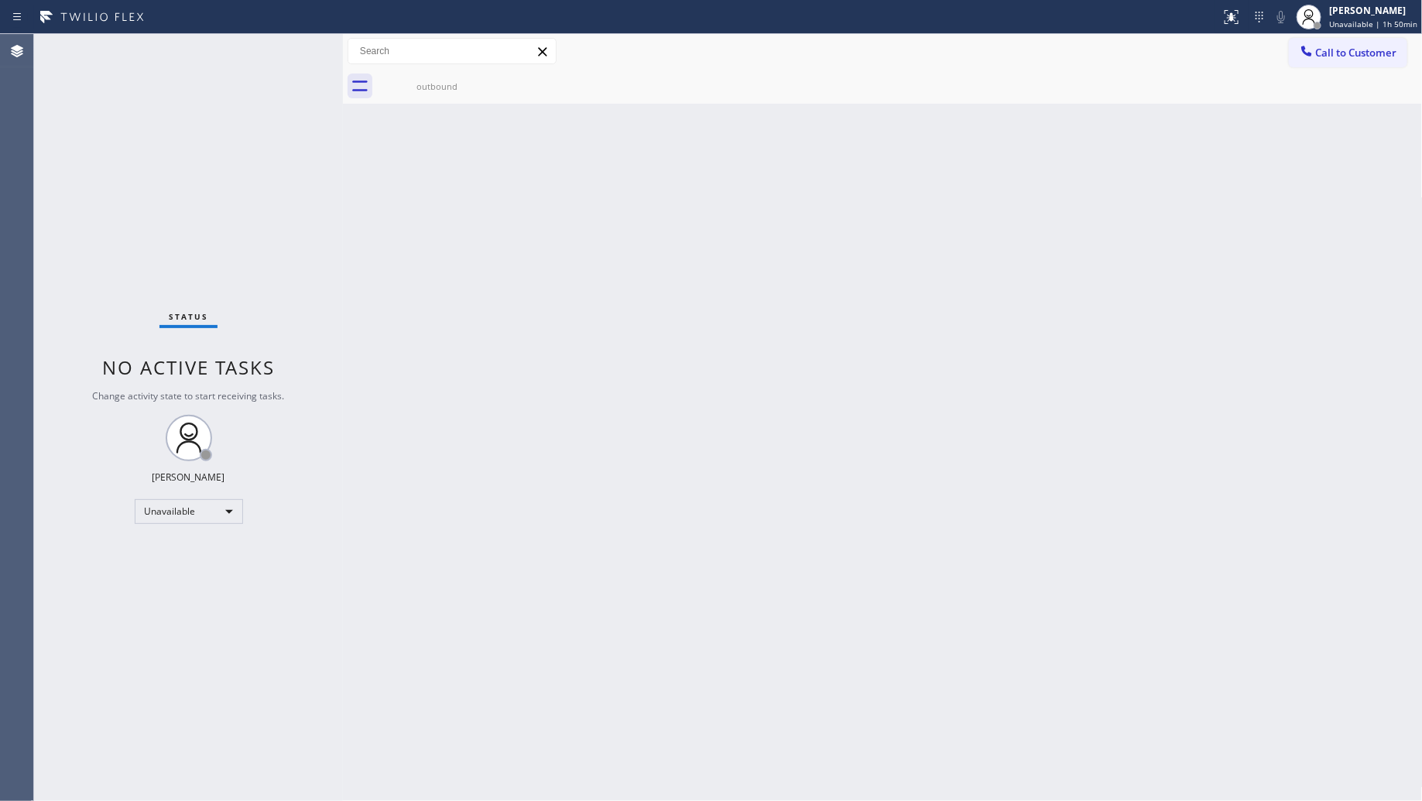
click at [0, 0] on icon at bounding box center [0, 0] width 0 height 0
click at [420, 91] on div "outbound" at bounding box center [437, 87] width 117 height 12
click at [1194, 238] on div "Back to Dashboard Change Sender ID Customers Technicians Select a contact Outbo…" at bounding box center [883, 417] width 1080 height 767
click at [1376, 55] on span "Call to Customer" at bounding box center [1356, 53] width 81 height 14
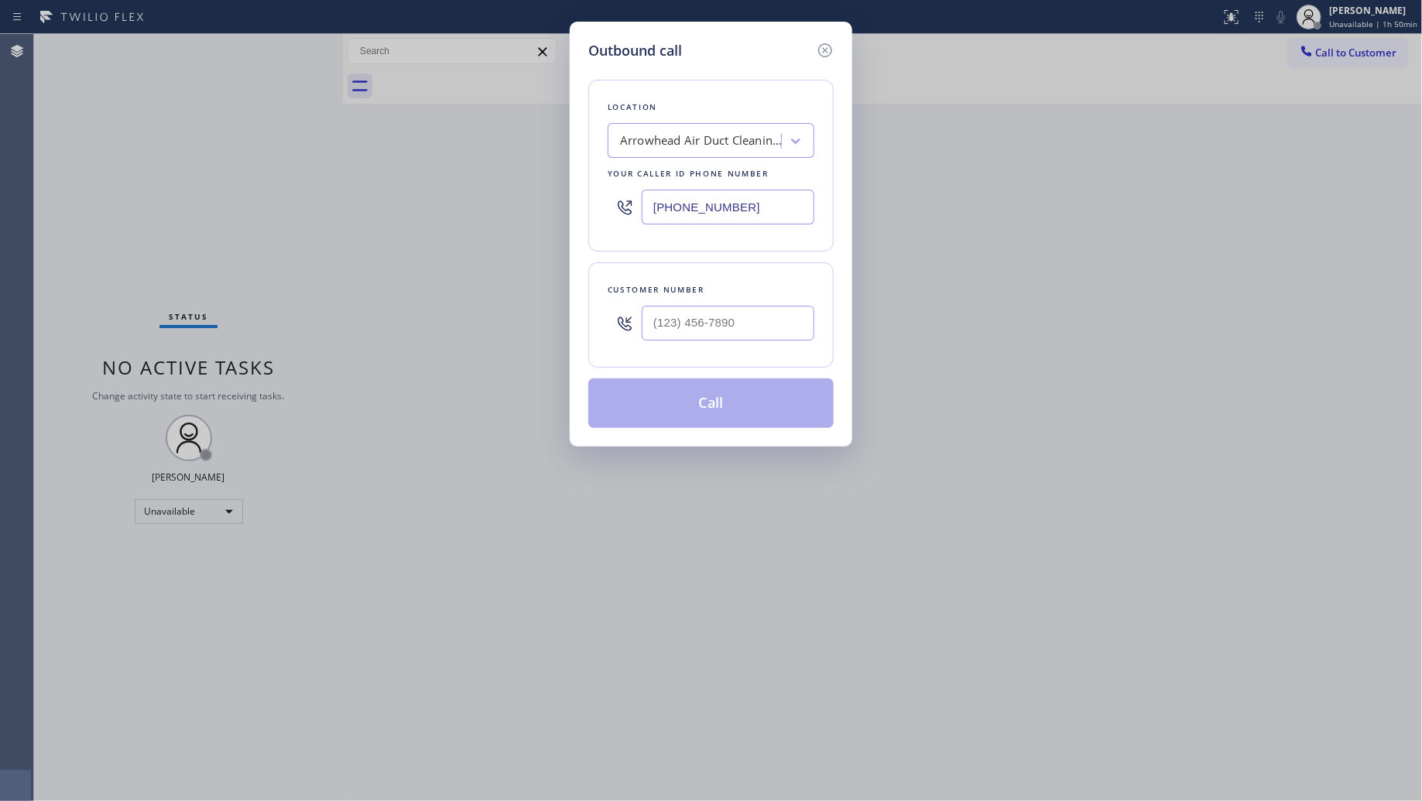
drag, startPoint x: 550, startPoint y: 203, endPoint x: 512, endPoint y: 202, distance: 38.7
click at [512, 202] on div "Outbound call Location [GEOGRAPHIC_DATA] Air Duct Cleaning [PERSON_NAME] Your c…" at bounding box center [711, 400] width 1422 height 801
paste input "650) 770-8313"
type input "[PHONE_NUMBER]"
click at [718, 326] on input "(___) ___-____" at bounding box center [728, 323] width 173 height 35
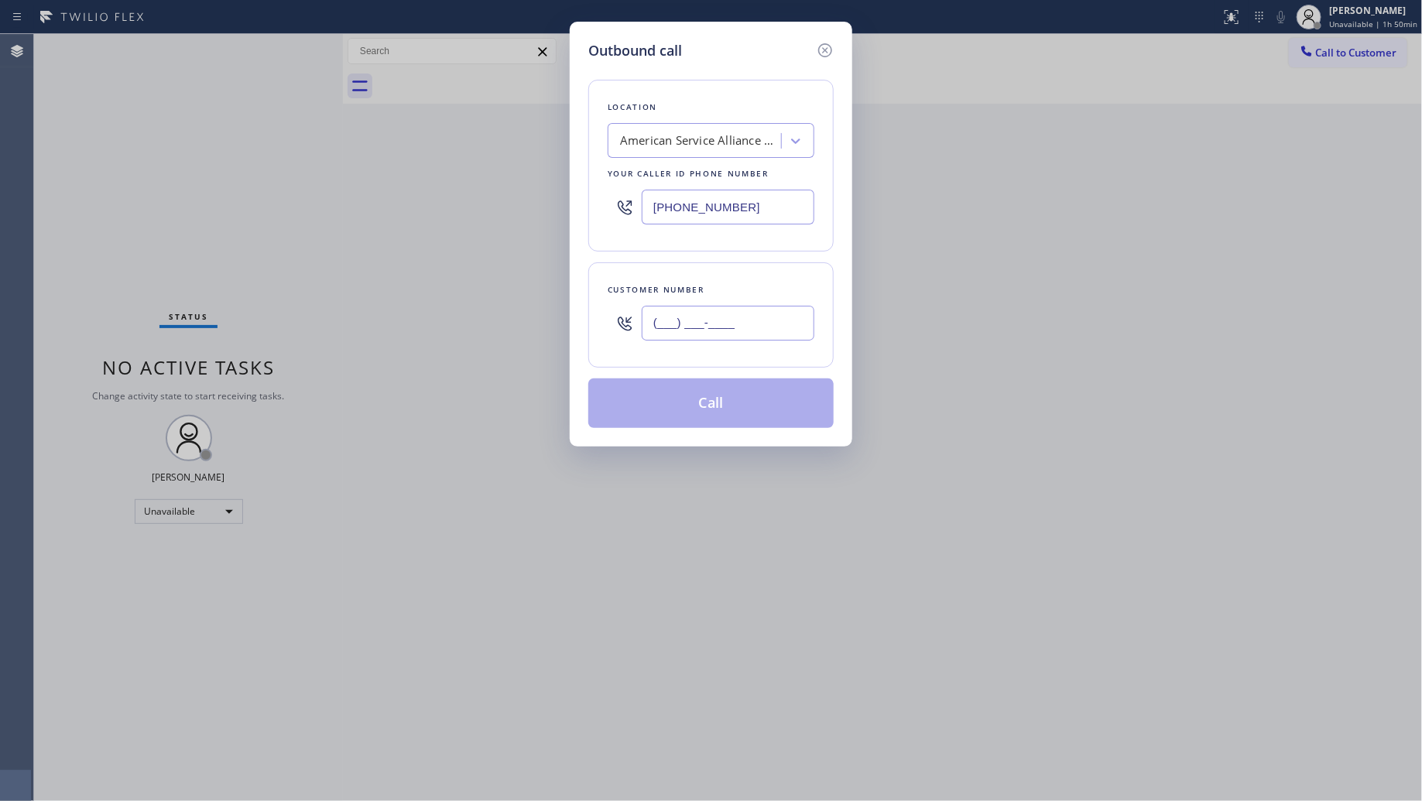
paste input "650) 356-5367"
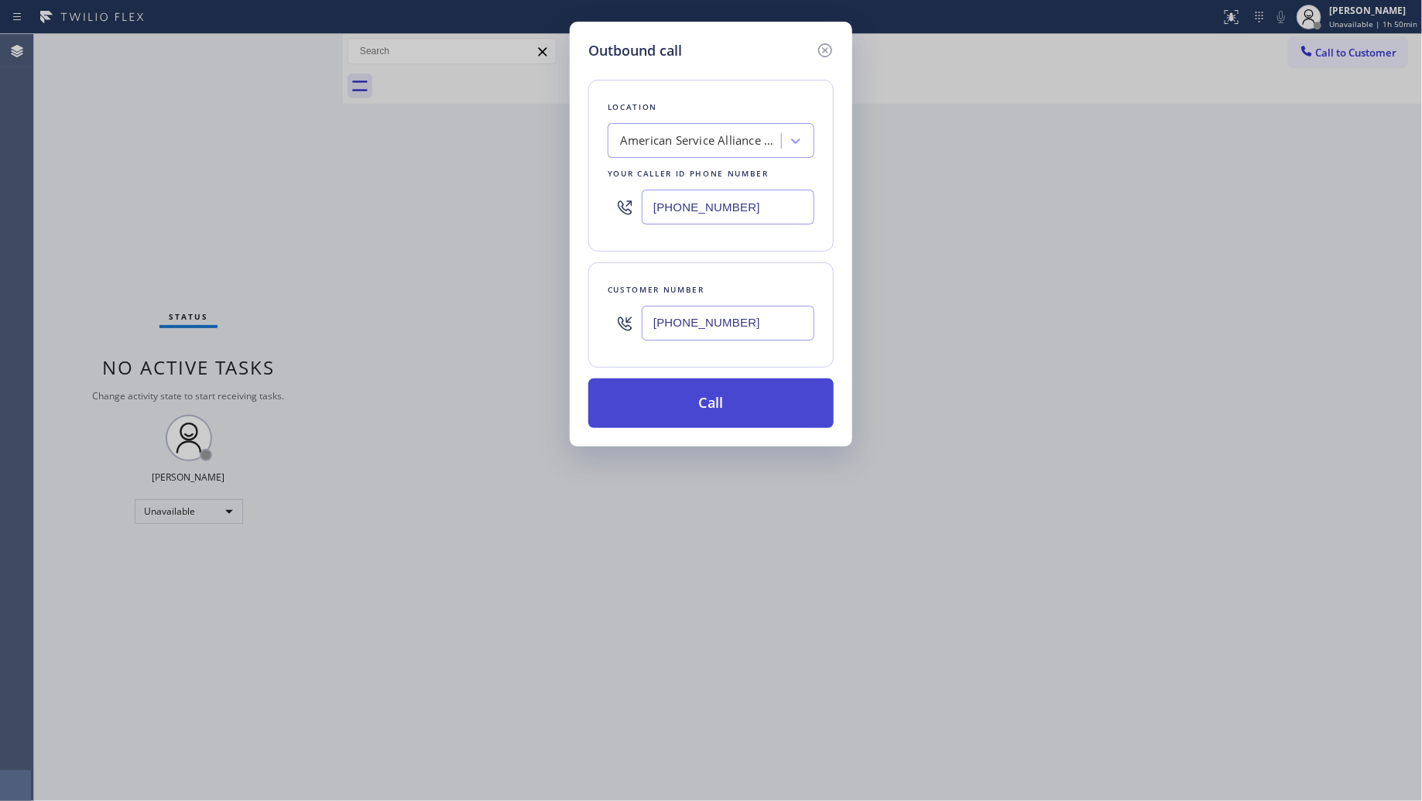
type input "[PHONE_NUMBER]"
click at [720, 392] on button "Call" at bounding box center [710, 404] width 245 height 50
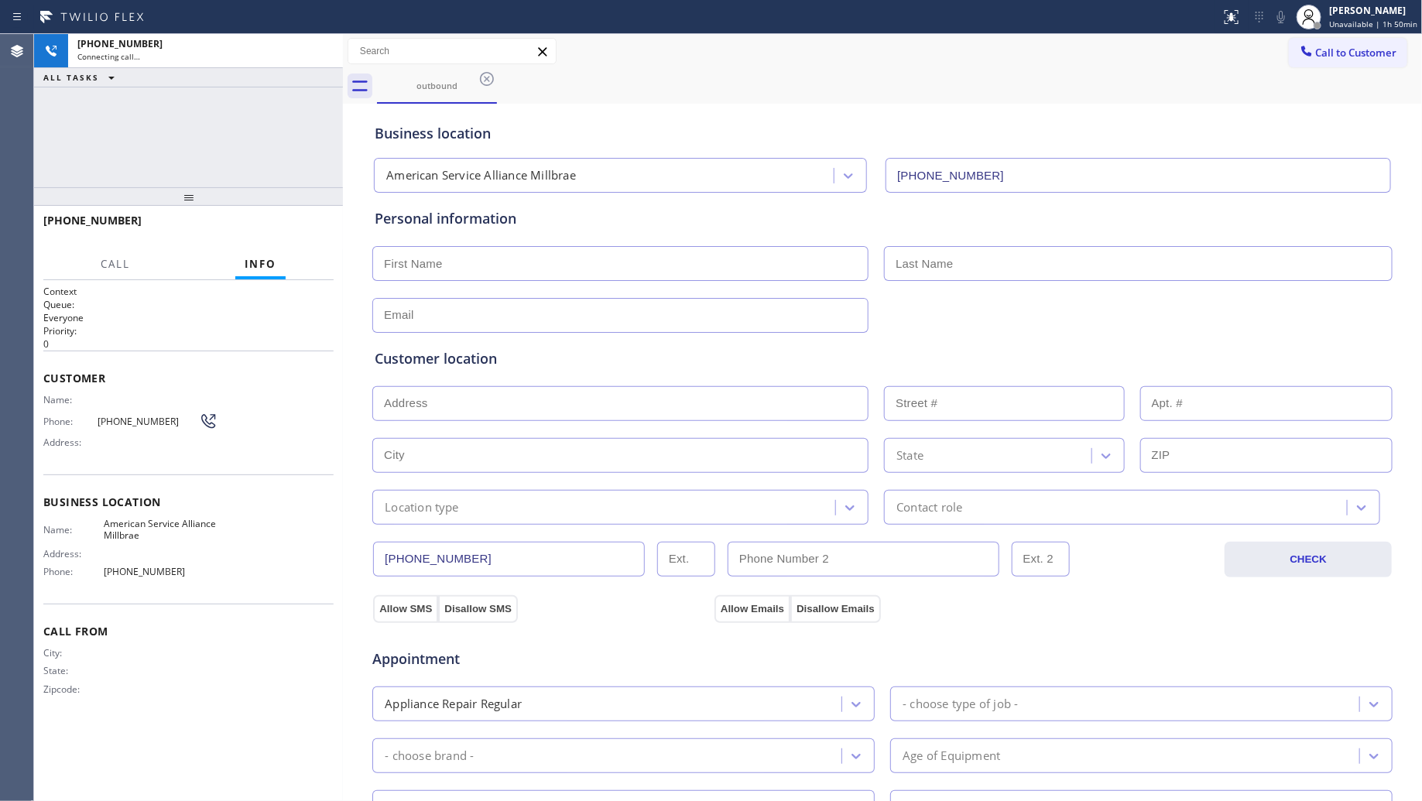
type input "[PHONE_NUMBER]"
click at [1046, 83] on div "outbound" at bounding box center [900, 86] width 1046 height 35
click at [320, 56] on icon at bounding box center [323, 51] width 19 height 19
click at [492, 86] on icon at bounding box center [487, 79] width 19 height 19
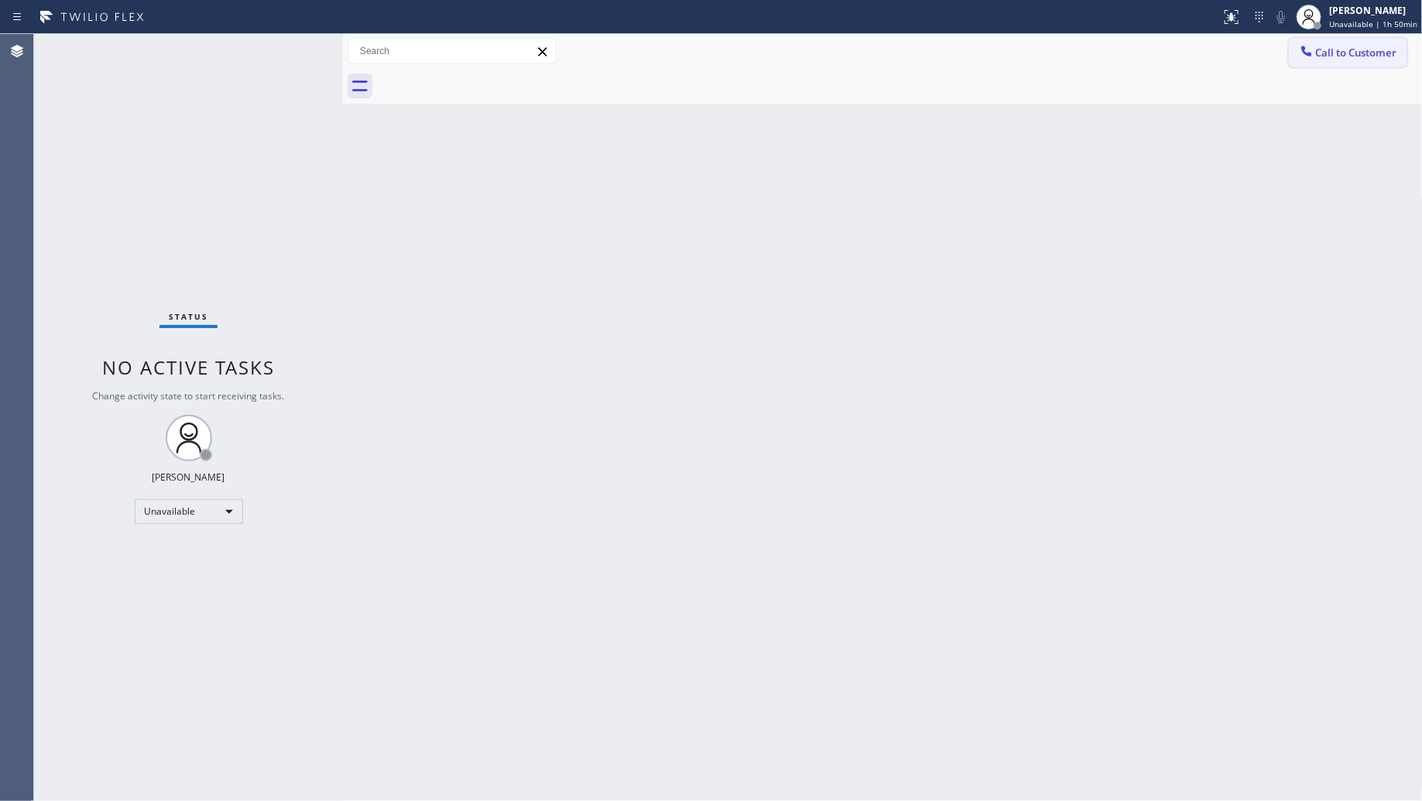
click at [1357, 56] on span "Call to Customer" at bounding box center [1356, 53] width 81 height 14
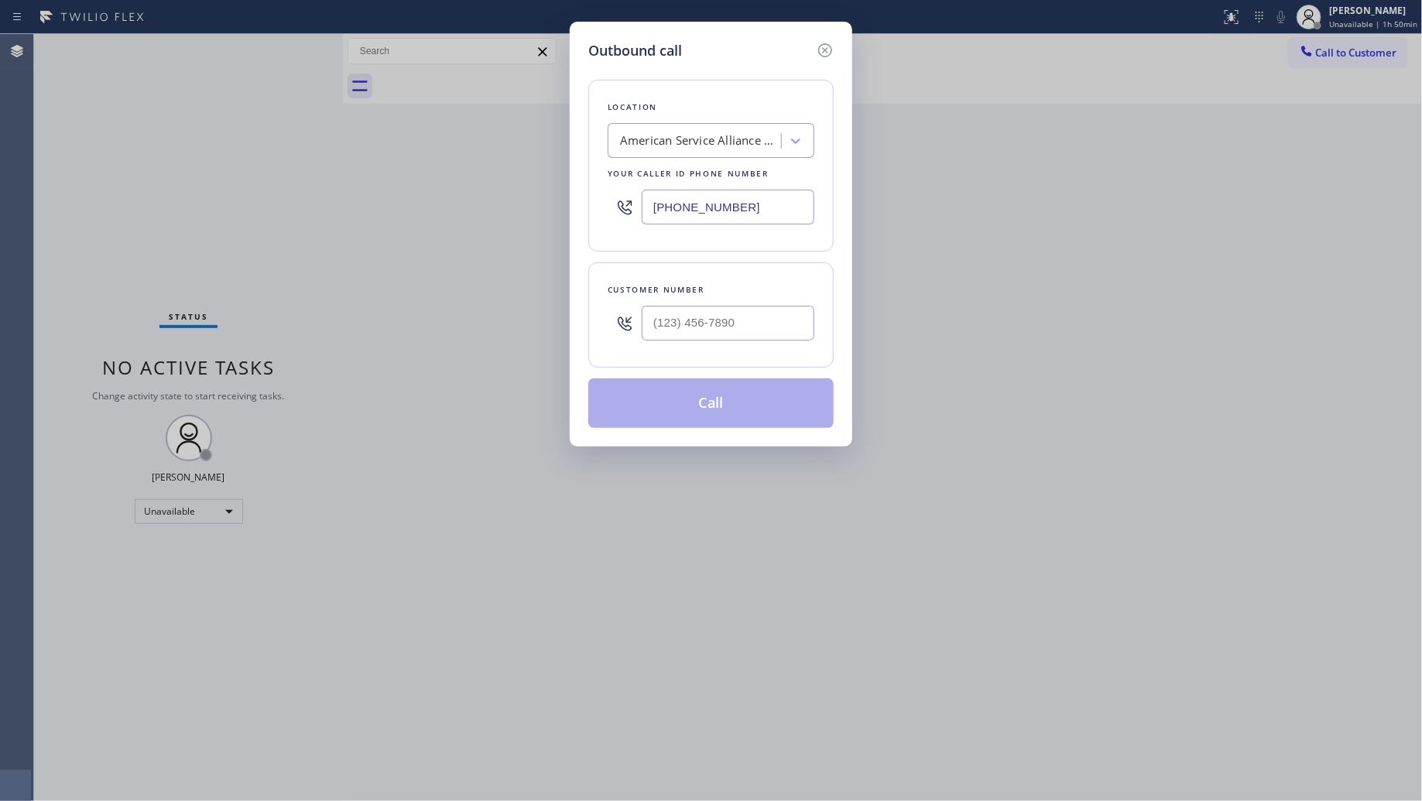
drag, startPoint x: 773, startPoint y: 205, endPoint x: 647, endPoint y: 197, distance: 125.6
click at [650, 201] on input "[PHONE_NUMBER]" at bounding box center [728, 207] width 173 height 35
paste input "818) 485-4467"
type input "[PHONE_NUMBER]"
click at [768, 334] on input "(___) ___-____" at bounding box center [728, 323] width 173 height 35
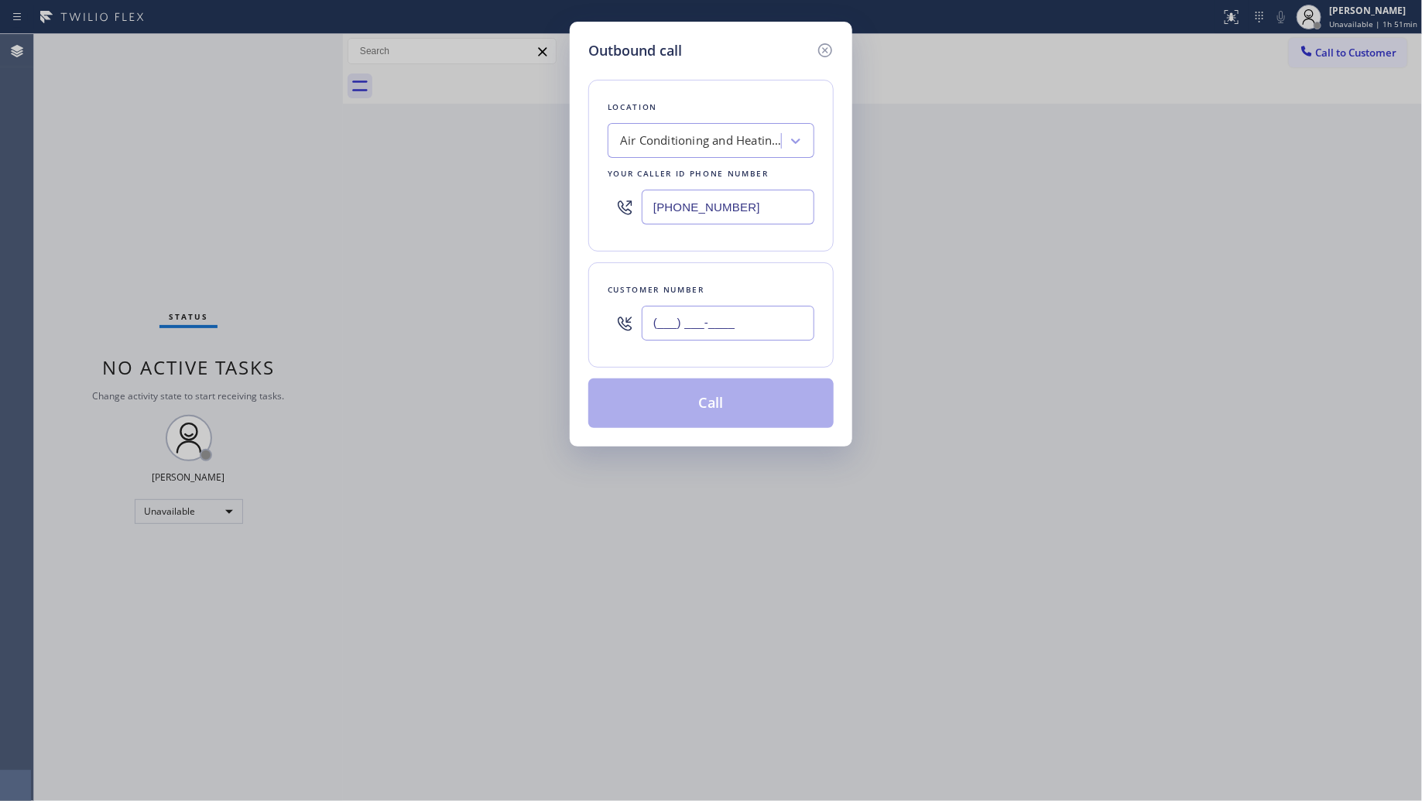
paste input "818) 867-8108"
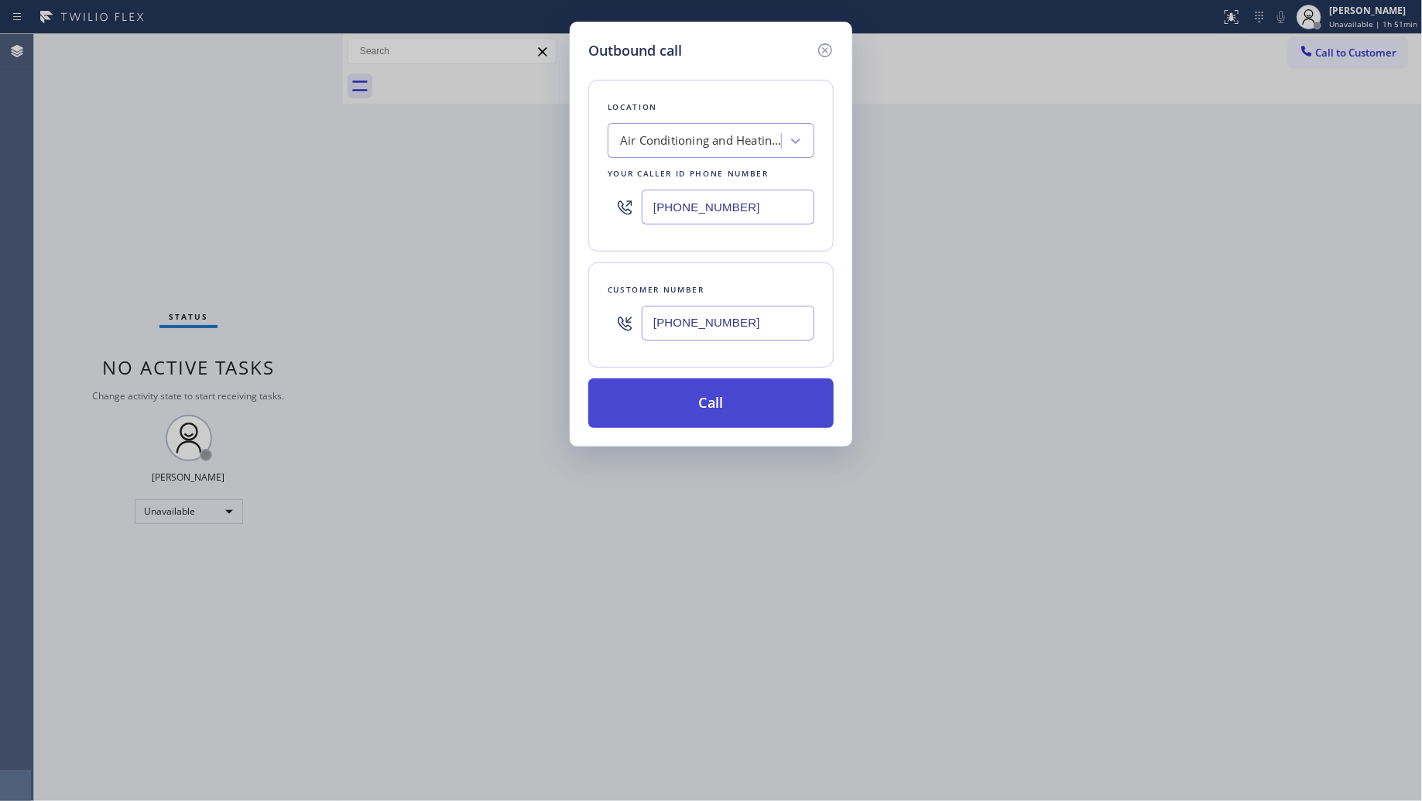
type input "[PHONE_NUMBER]"
click at [749, 396] on button "Call" at bounding box center [710, 404] width 245 height 50
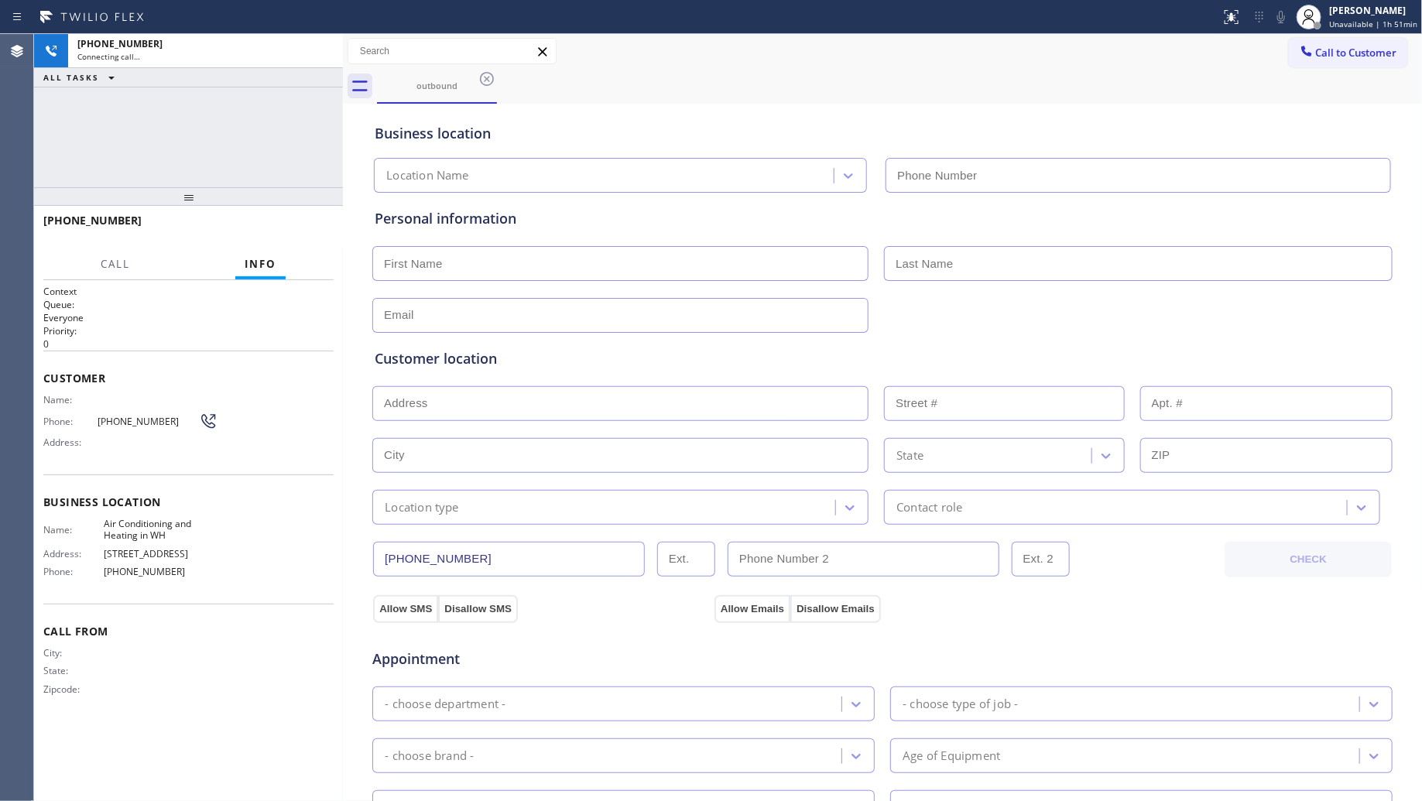
type input "[PHONE_NUMBER]"
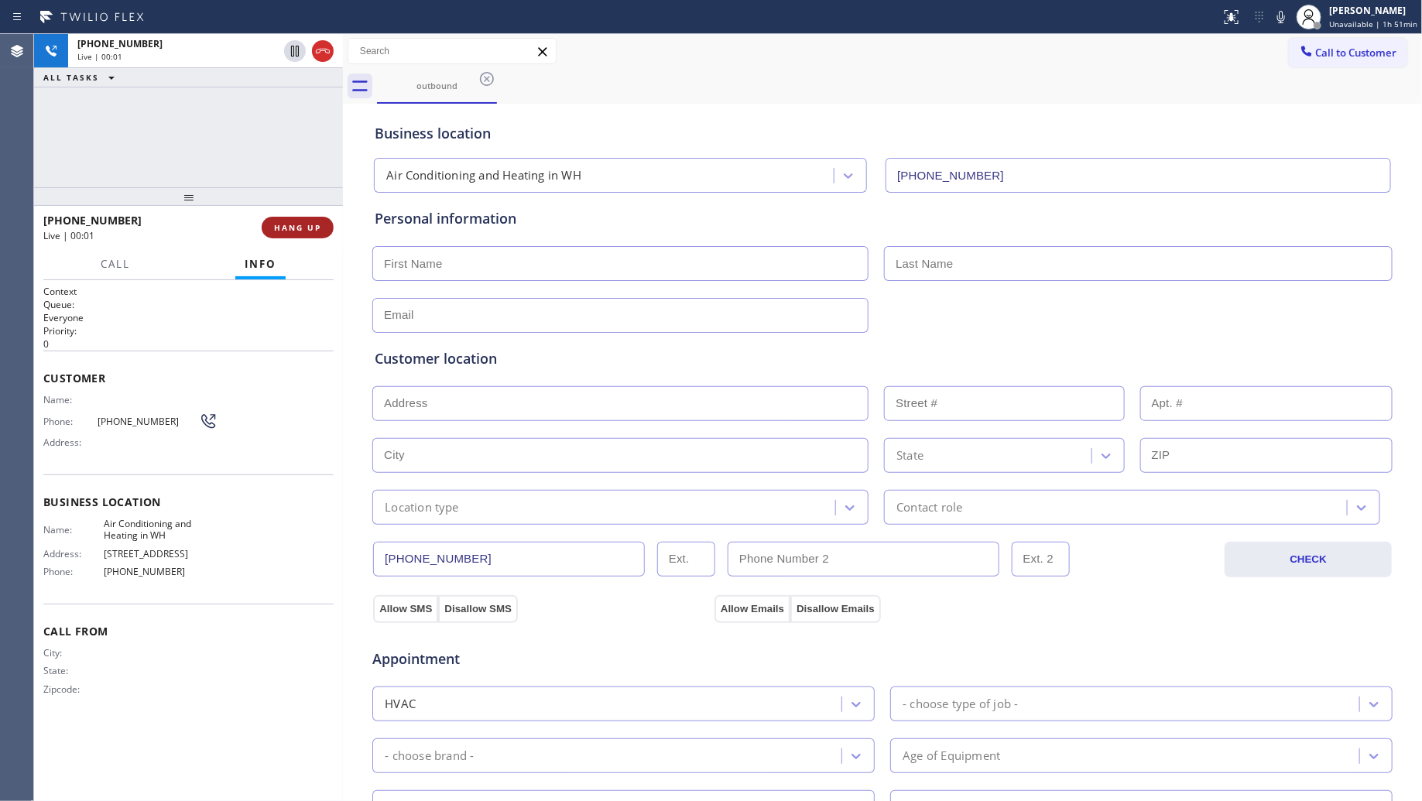
click at [324, 221] on button "HANG UP" at bounding box center [298, 228] width 72 height 22
click at [325, 221] on button "HANG UP" at bounding box center [298, 228] width 72 height 22
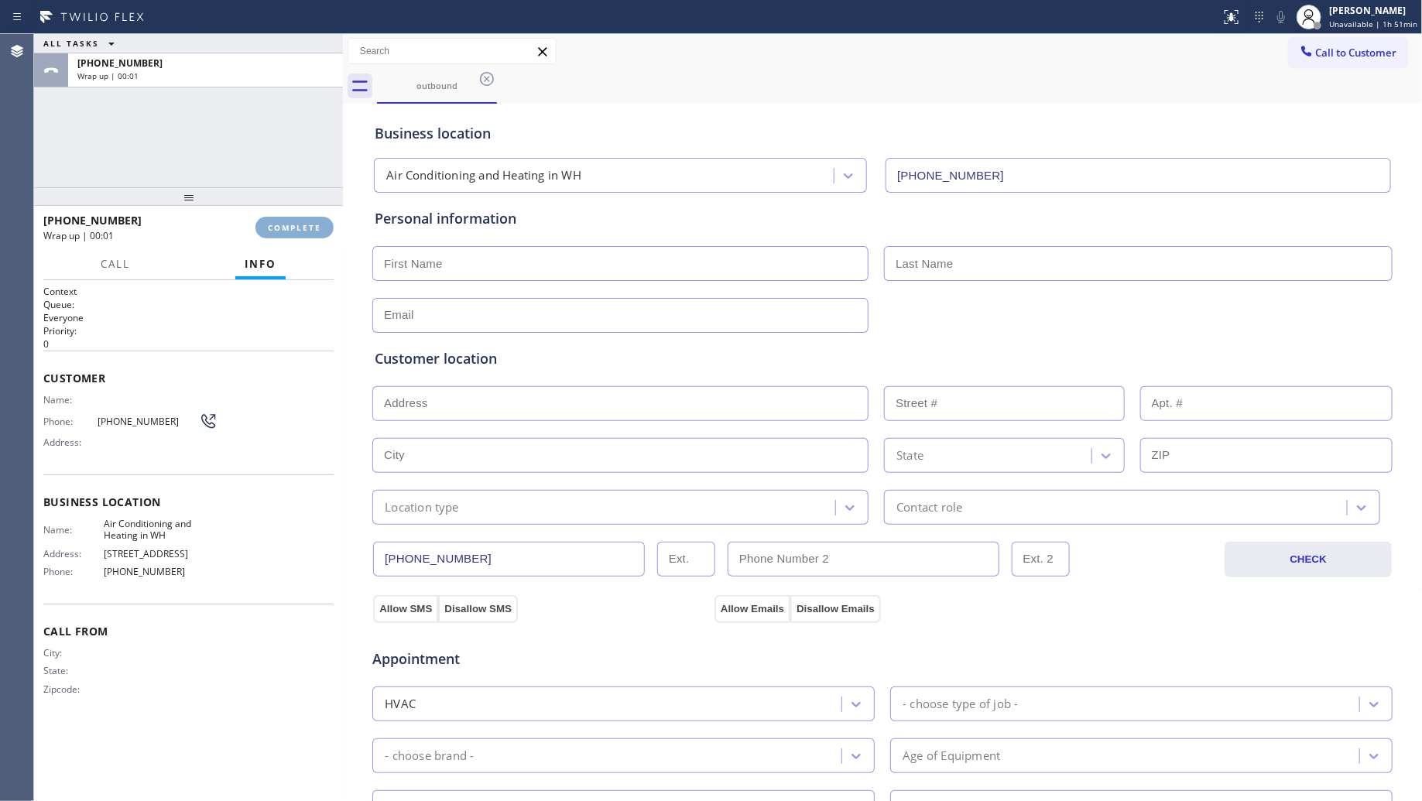
click at [327, 221] on button "COMPLETE" at bounding box center [294, 228] width 78 height 22
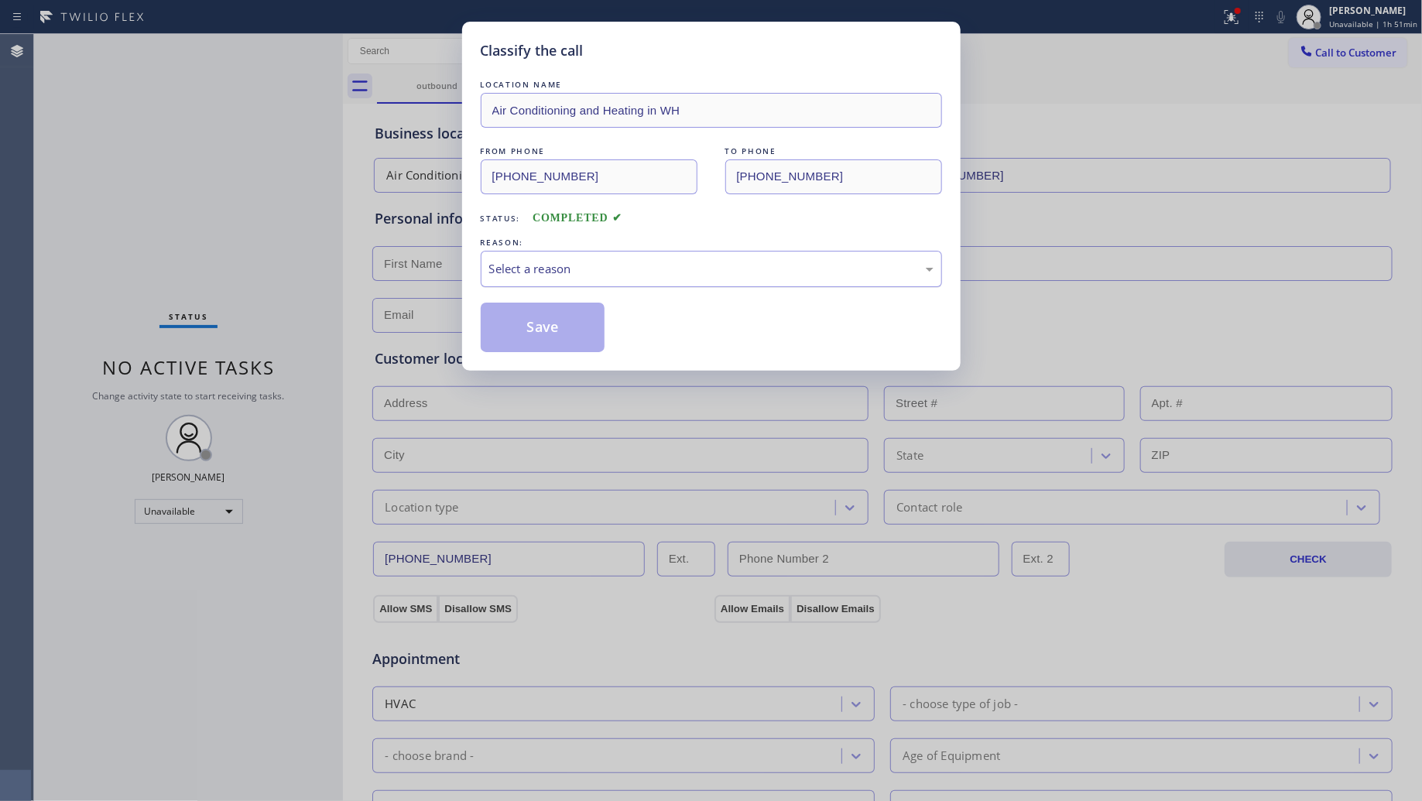
drag, startPoint x: 720, startPoint y: 253, endPoint x: 677, endPoint y: 286, distance: 54.0
click at [717, 256] on div "Select a reason" at bounding box center [711, 269] width 461 height 36
drag, startPoint x: 573, startPoint y: 330, endPoint x: 570, endPoint y: 319, distance: 11.3
click at [573, 329] on button "Save" at bounding box center [543, 328] width 125 height 50
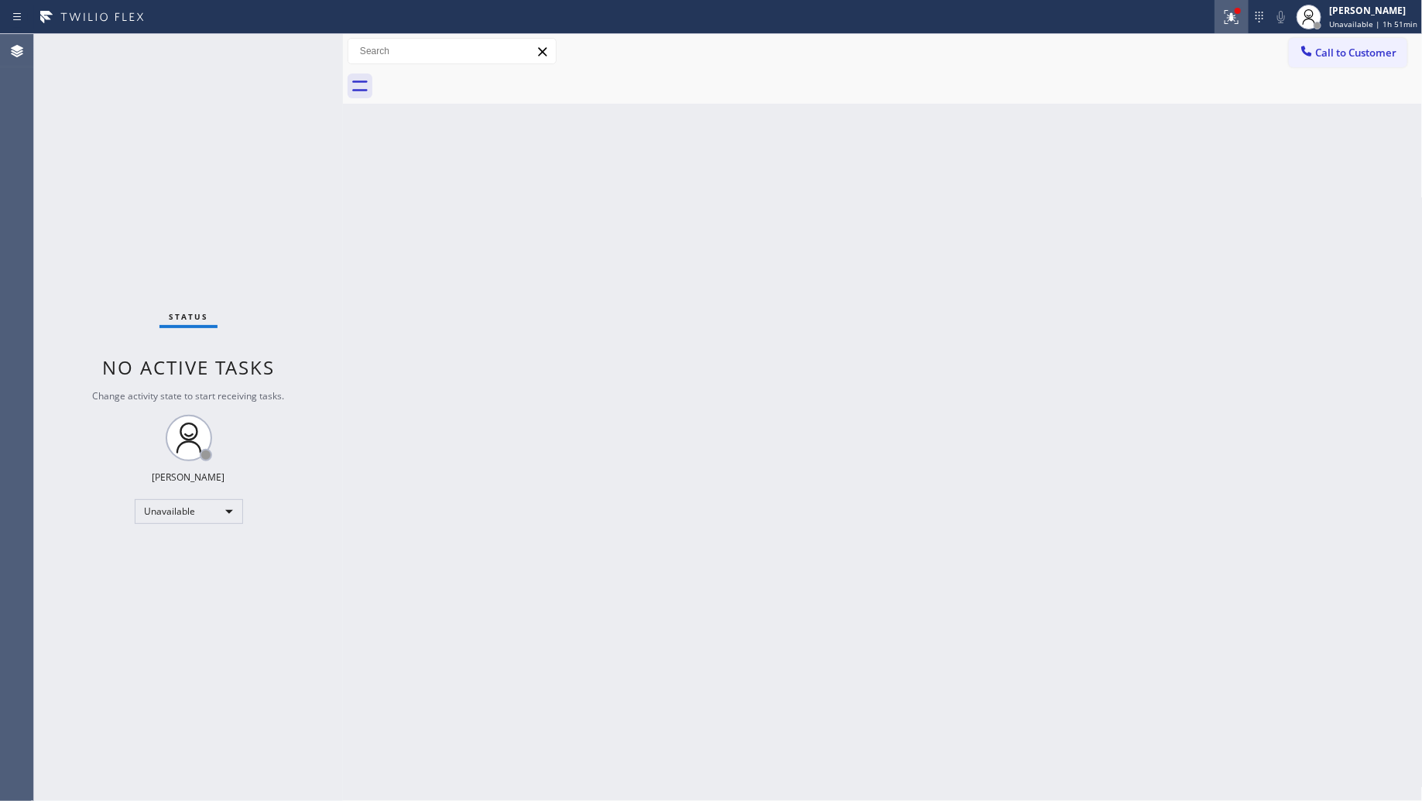
drag, startPoint x: 1242, startPoint y: 16, endPoint x: 1201, endPoint y: 87, distance: 82.6
click at [1241, 17] on icon at bounding box center [1231, 17] width 19 height 19
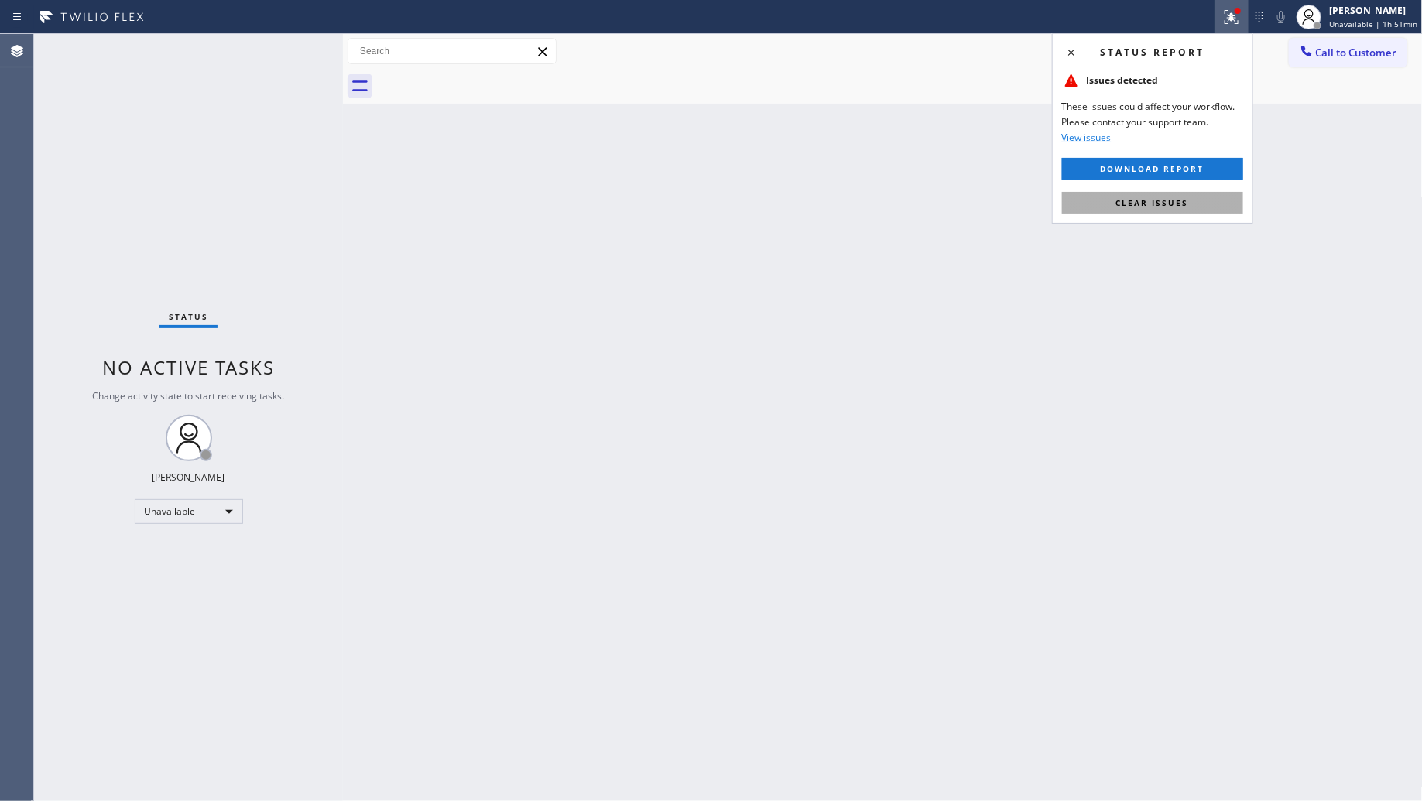
click at [1174, 207] on span "Clear issues" at bounding box center [1152, 202] width 73 height 11
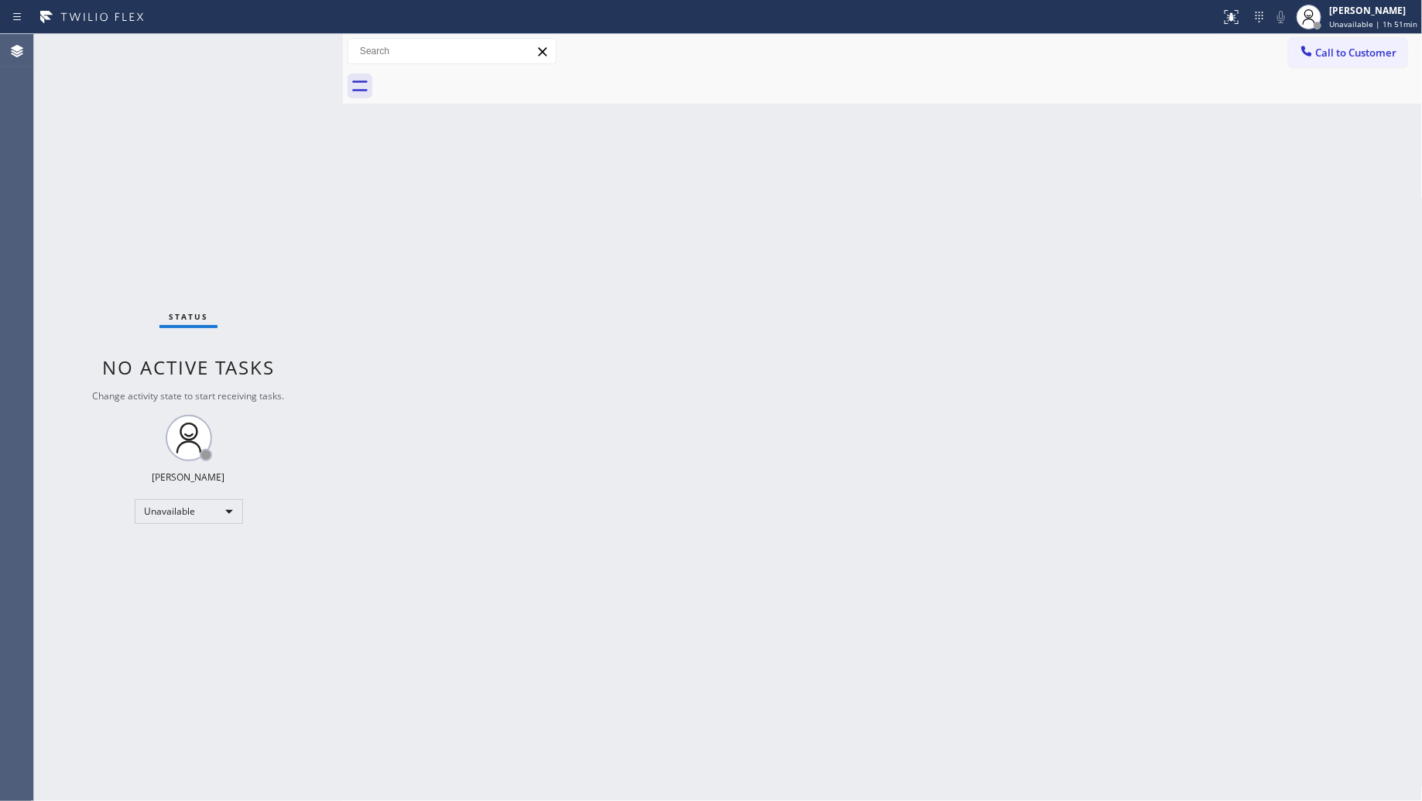
click at [1376, 58] on span "Call to Customer" at bounding box center [1356, 53] width 81 height 14
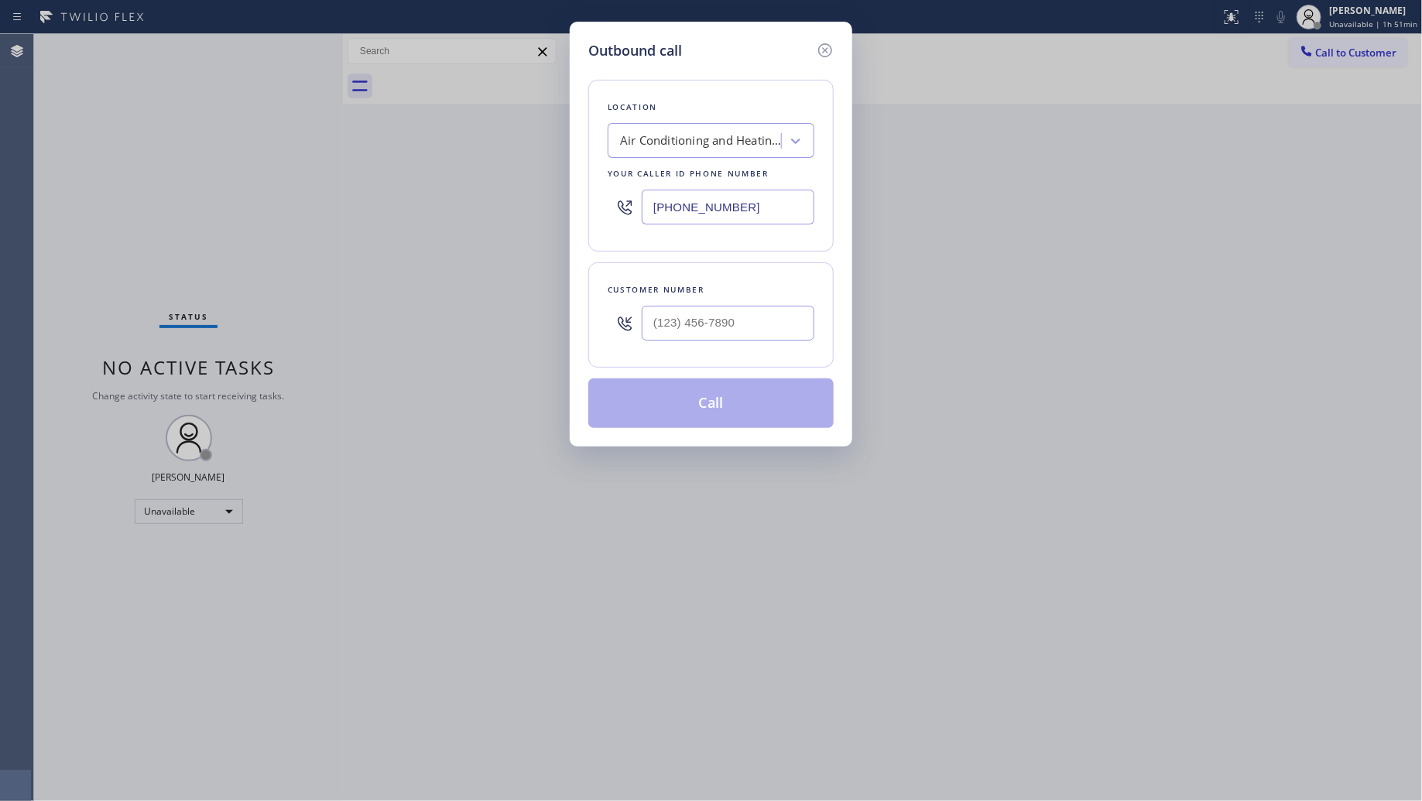
drag, startPoint x: 776, startPoint y: 205, endPoint x: 610, endPoint y: 203, distance: 166.4
click at [612, 206] on div "[PHONE_NUMBER]" at bounding box center [711, 207] width 207 height 50
paste input "3) 642-4658"
type input "[PHONE_NUMBER]"
click at [734, 319] on input "(___) ___-____" at bounding box center [728, 323] width 173 height 35
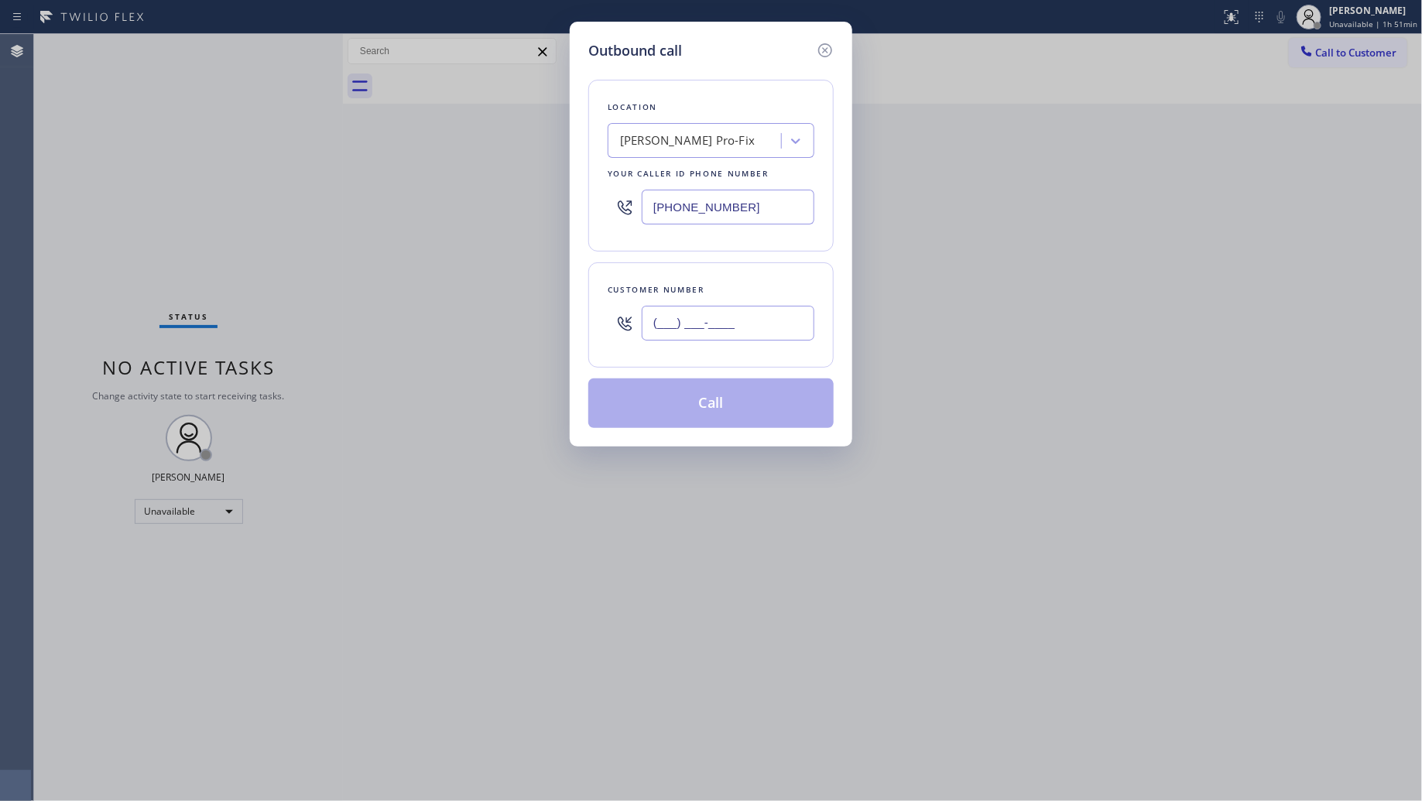
paste input "813) 642-3461"
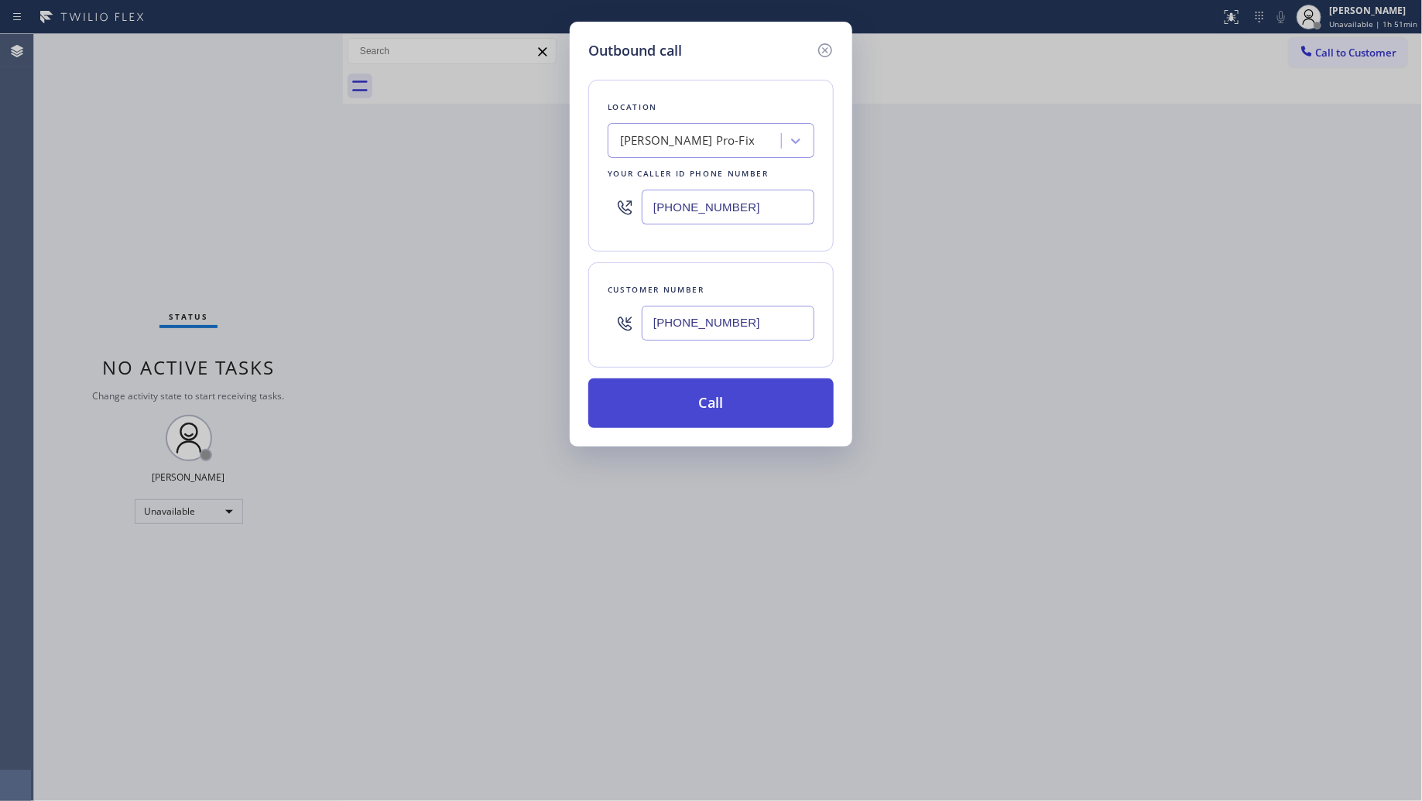
type input "[PHONE_NUMBER]"
click at [742, 400] on button "Call" at bounding box center [710, 404] width 245 height 50
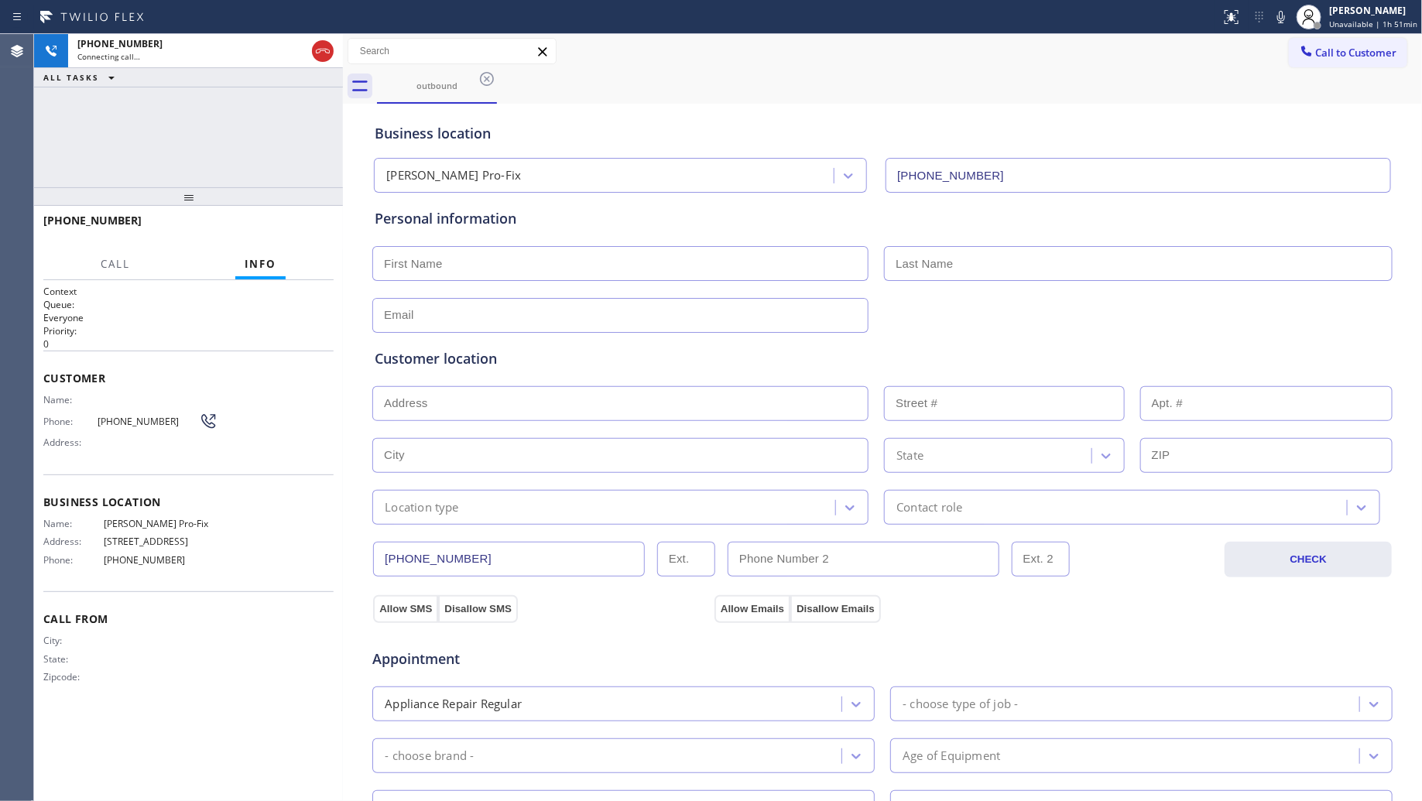
type input "[PHONE_NUMBER]"
click at [1020, 69] on div "outbound" at bounding box center [900, 86] width 1046 height 35
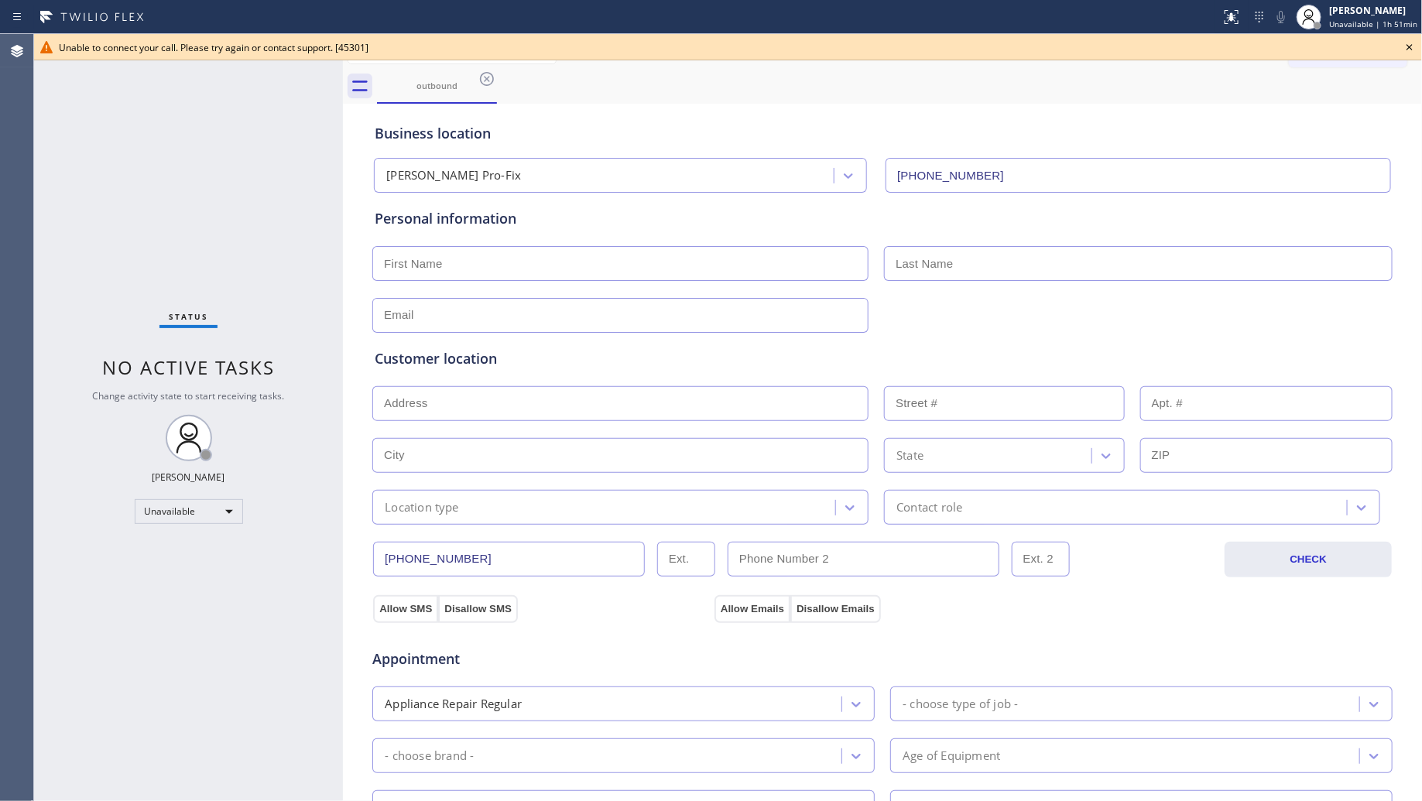
click at [1409, 46] on icon at bounding box center [1410, 47] width 6 height 6
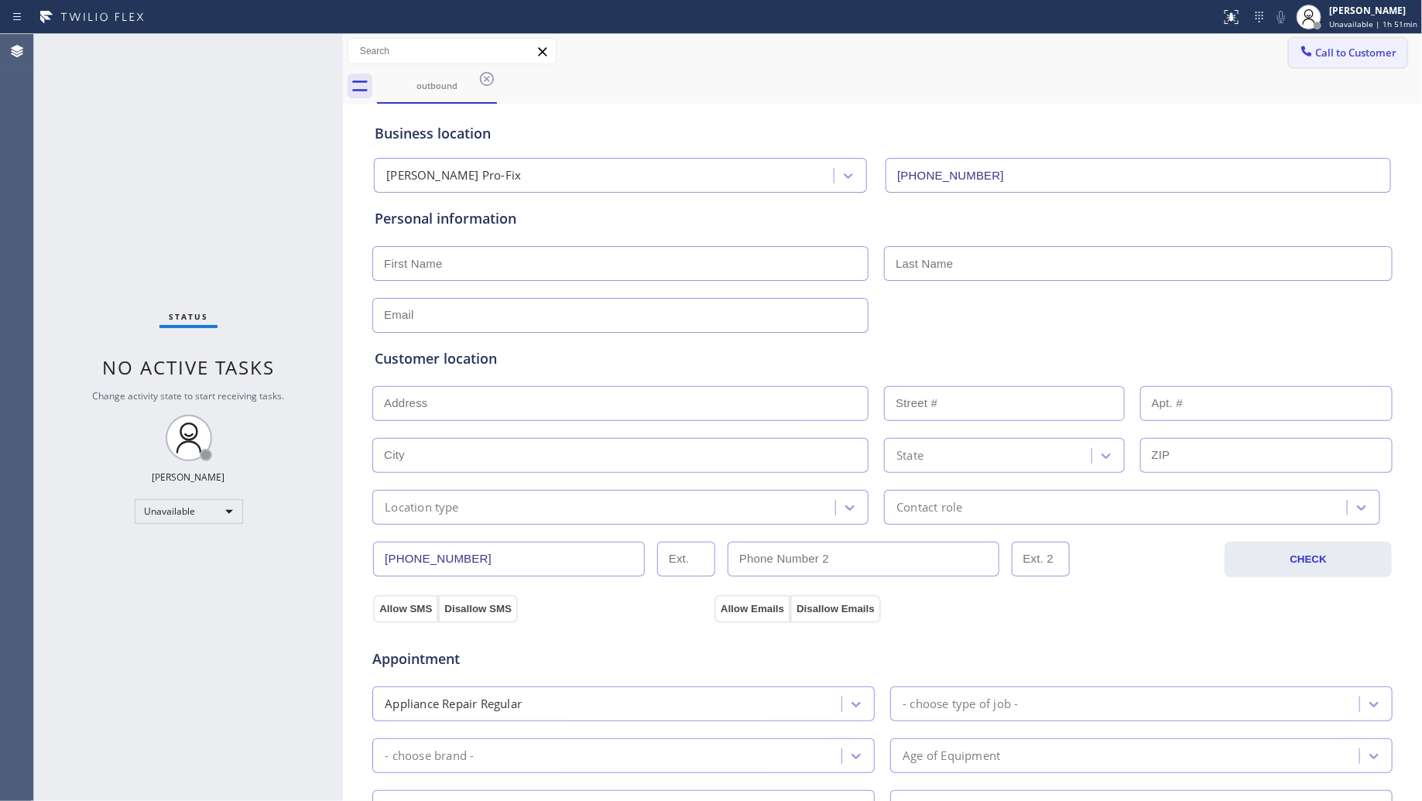
click at [1301, 54] on icon at bounding box center [1306, 51] width 10 height 10
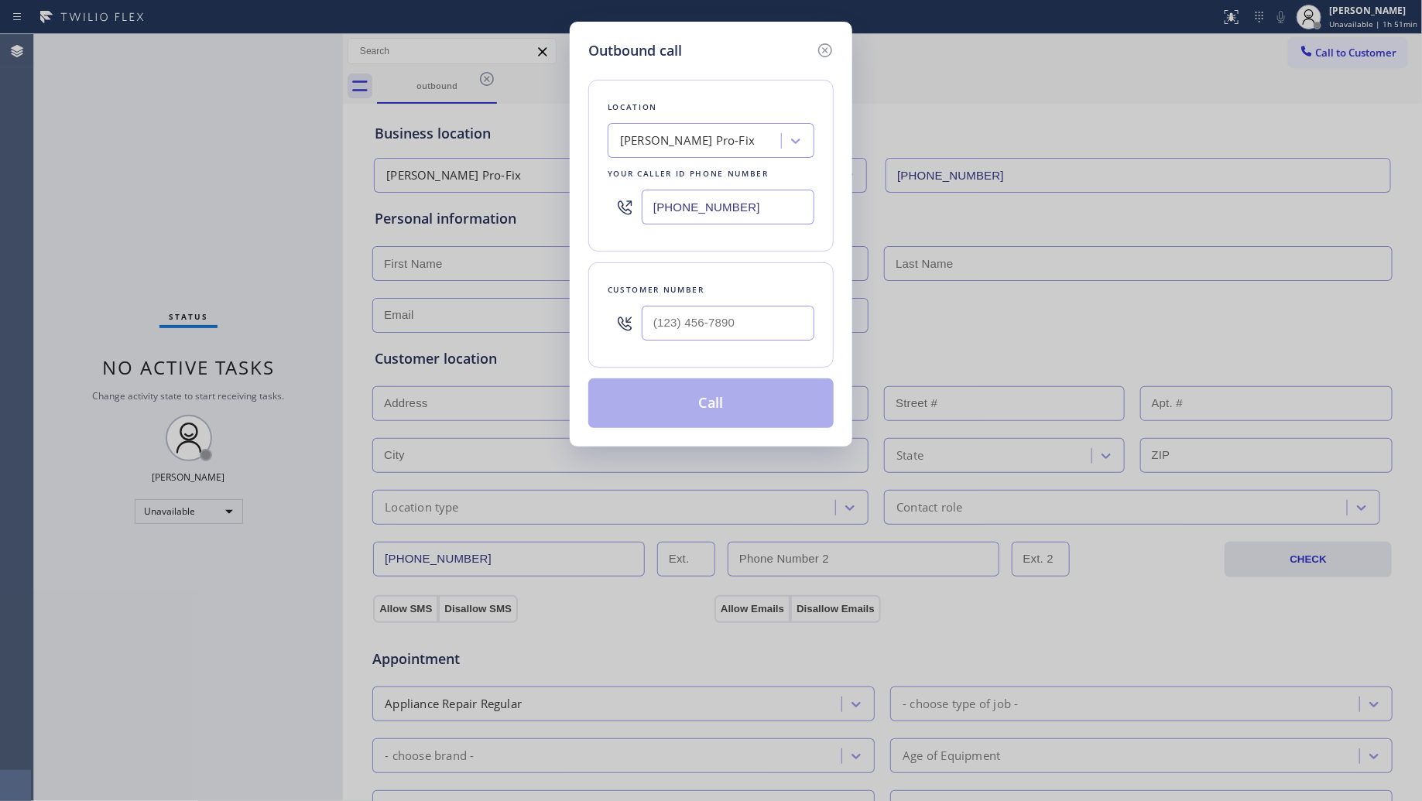
drag, startPoint x: 761, startPoint y: 201, endPoint x: 532, endPoint y: 199, distance: 229.1
click at [472, 205] on div "Outbound call Location [PERSON_NAME] Pro-Fix Your caller id phone number [PHONE…" at bounding box center [711, 400] width 1422 height 801
paste input "510) 319-010"
type input "[PHONE_NUMBER]"
click at [783, 329] on input "(___) ___-____" at bounding box center [728, 323] width 173 height 35
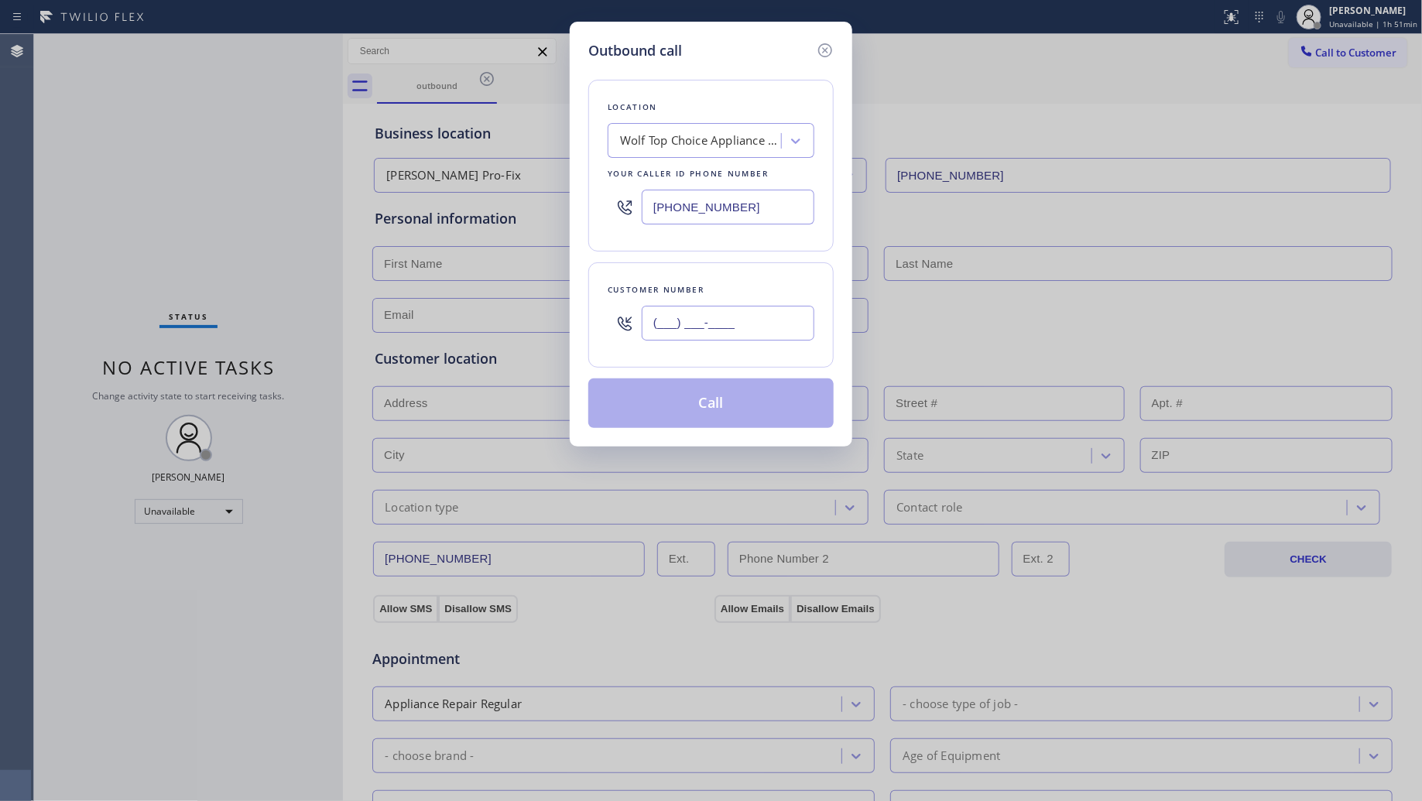
paste input "510) 869-3666"
type input "[PHONE_NUMBER]"
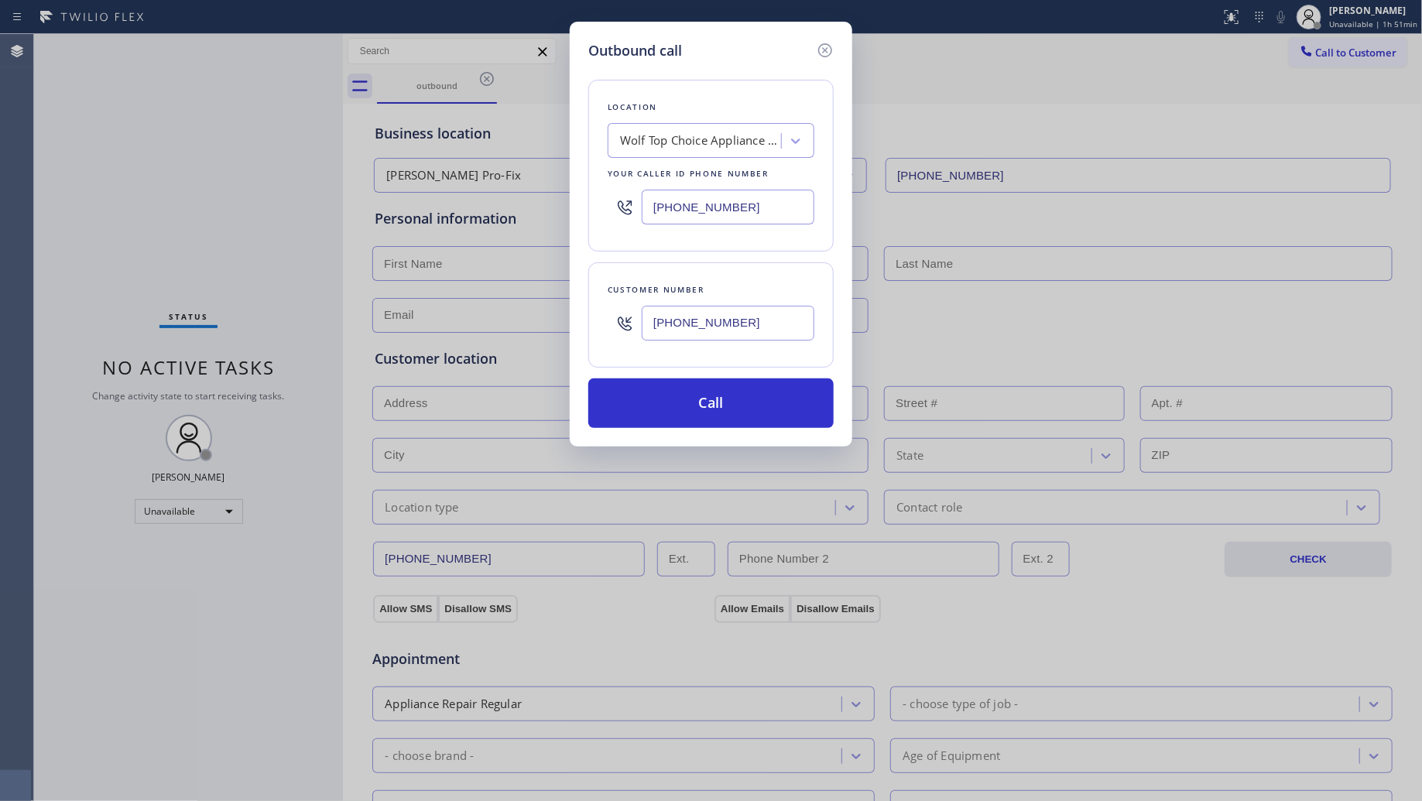
click at [724, 346] on div "[PHONE_NUMBER]" at bounding box center [728, 323] width 173 height 50
click at [714, 411] on button "Call" at bounding box center [710, 404] width 245 height 50
click at [989, 331] on div "Outbound call Location Wolf Top Choice Appliance Repair [GEOGRAPHIC_DATA] Your …" at bounding box center [711, 400] width 1422 height 801
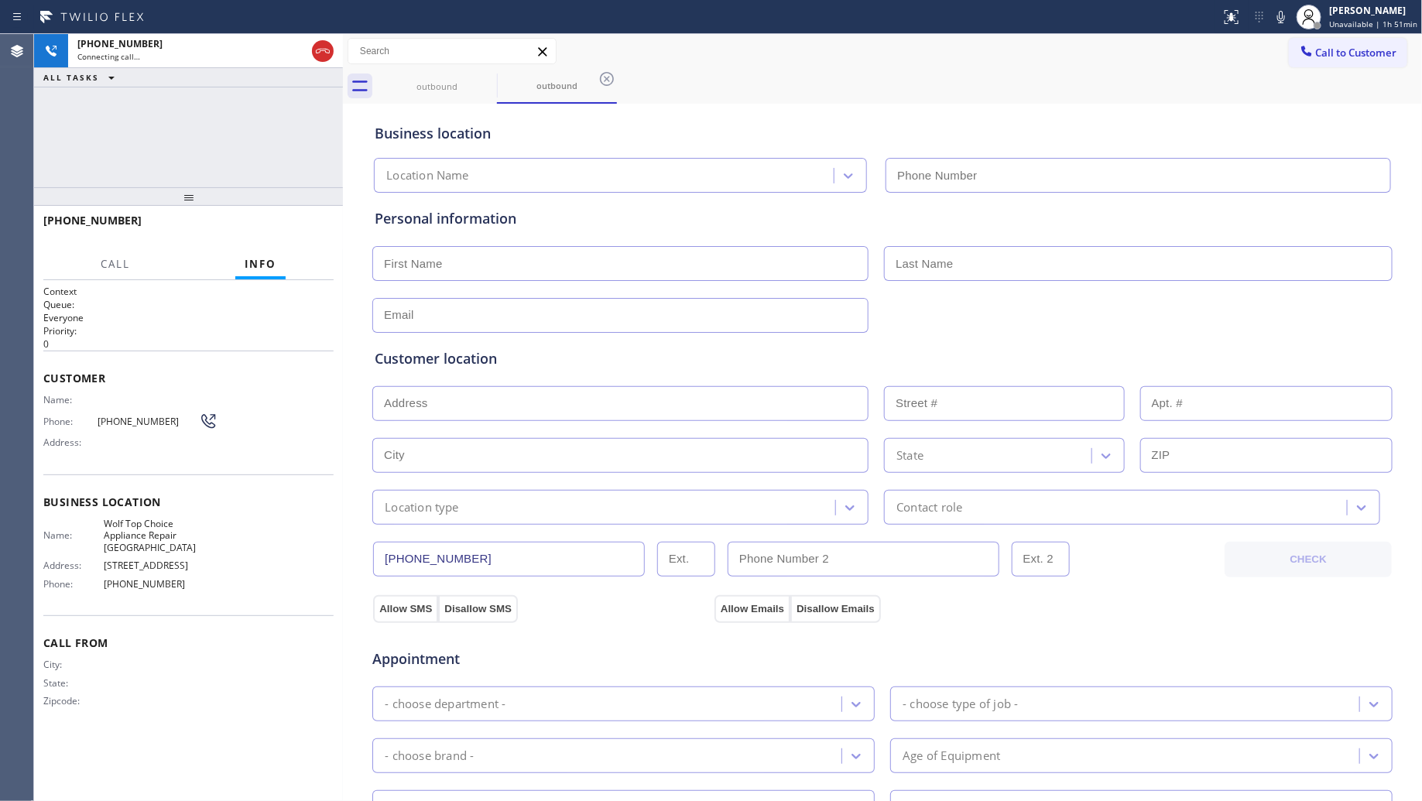
type input "[PHONE_NUMBER]"
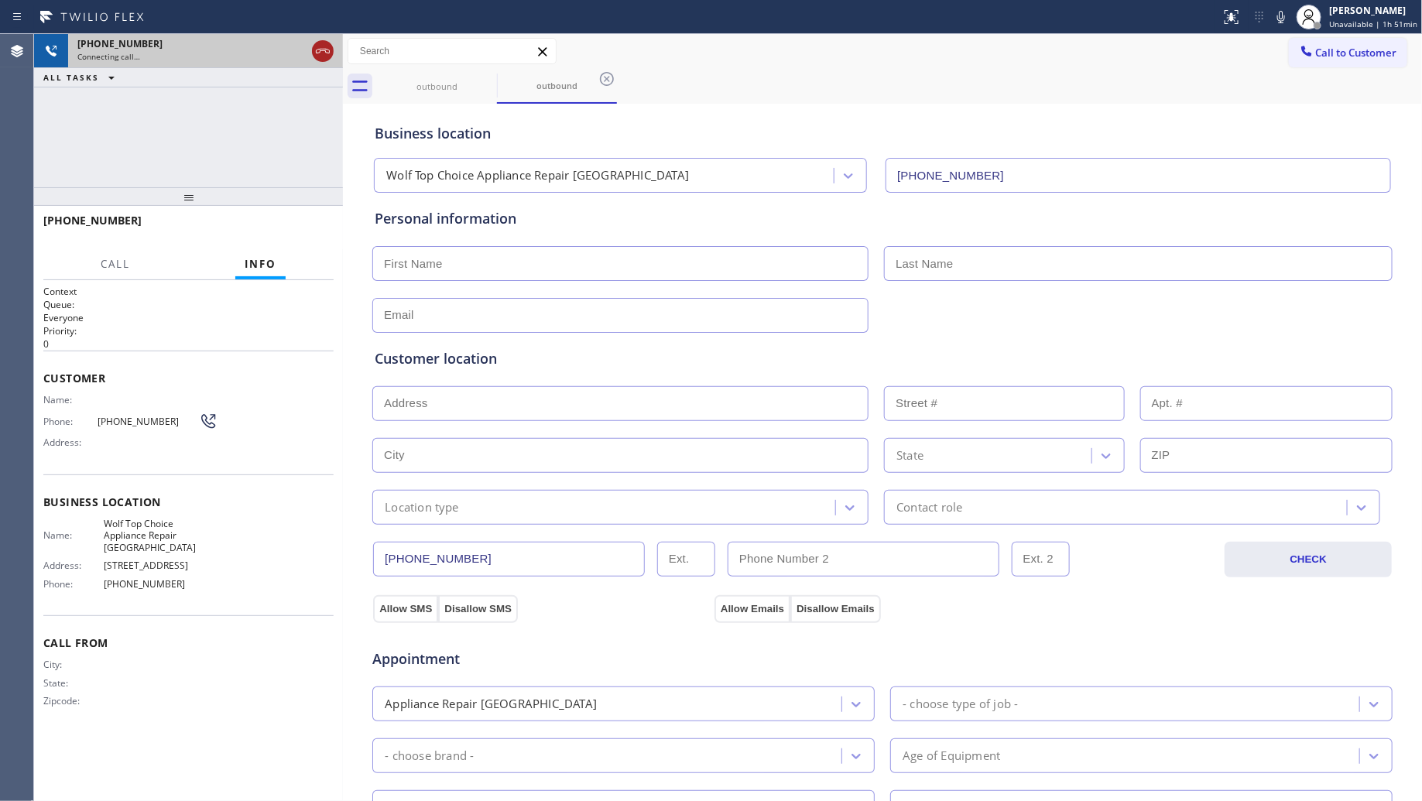
click at [326, 58] on icon at bounding box center [323, 51] width 19 height 19
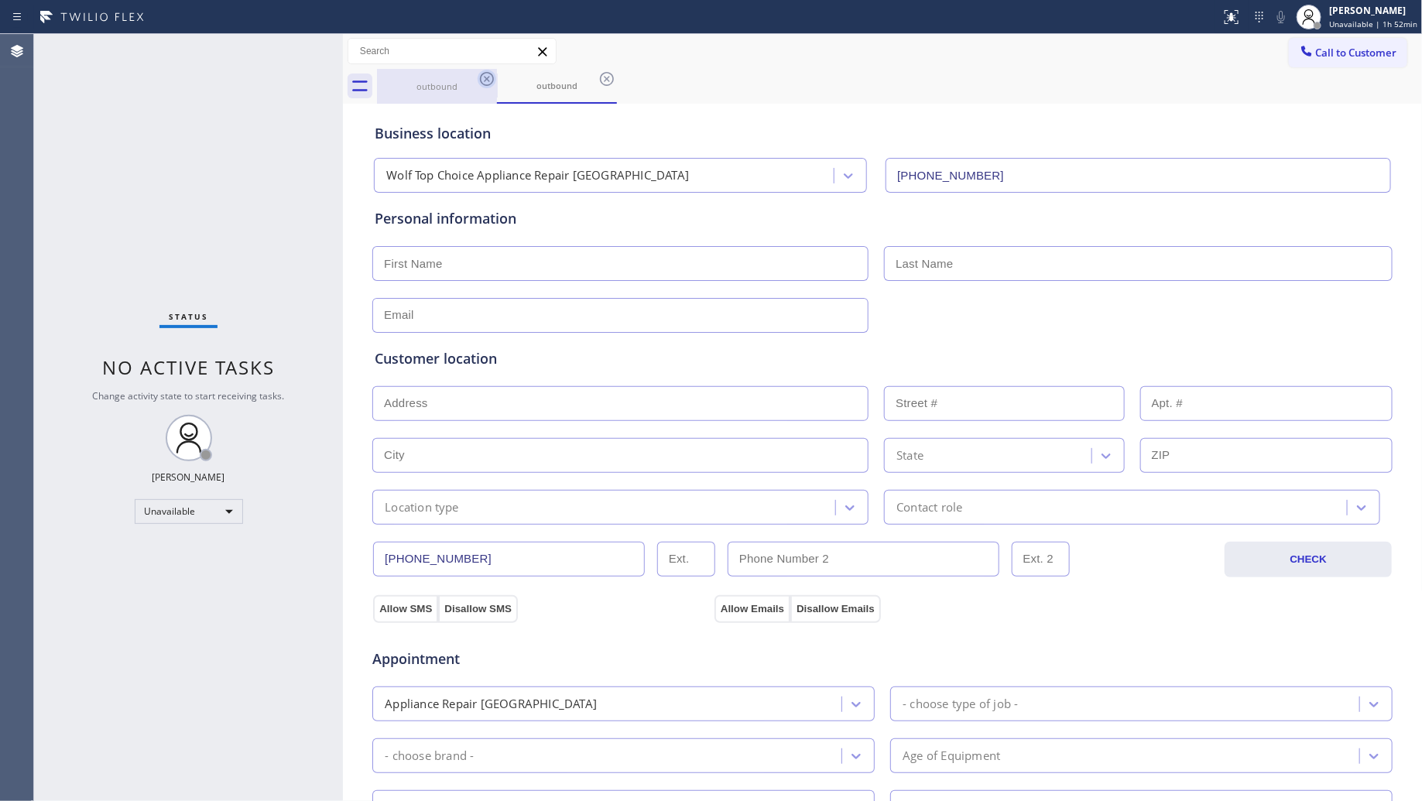
drag, startPoint x: 478, startPoint y: 86, endPoint x: 492, endPoint y: 80, distance: 16.0
click at [485, 83] on icon at bounding box center [487, 79] width 19 height 19
click at [494, 79] on icon at bounding box center [487, 79] width 19 height 19
click at [598, 79] on icon at bounding box center [607, 79] width 19 height 19
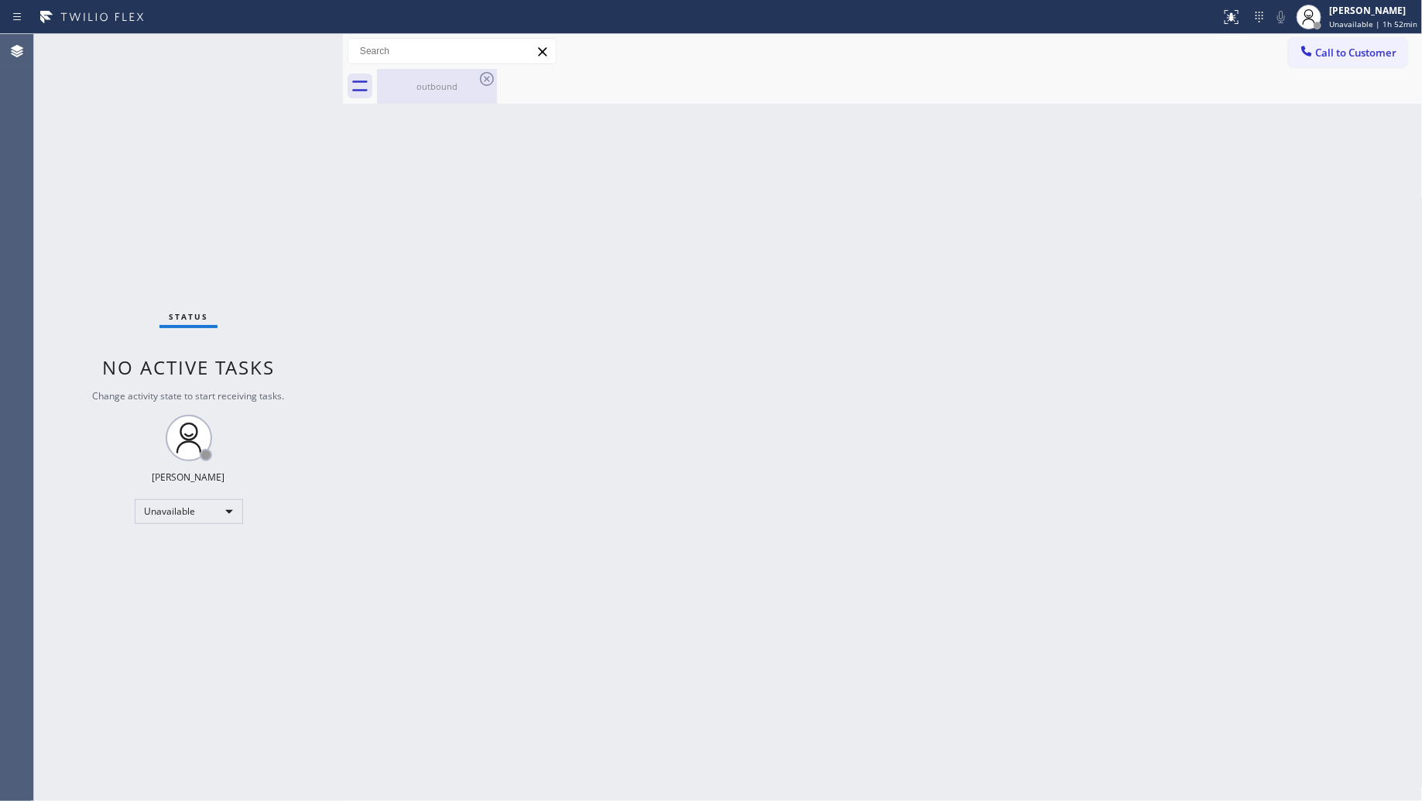
click at [494, 79] on icon at bounding box center [487, 79] width 19 height 19
click at [492, 79] on icon at bounding box center [487, 79] width 19 height 19
click at [470, 80] on div "outbound" at bounding box center [437, 86] width 117 height 35
drag, startPoint x: 1371, startPoint y: 55, endPoint x: 1287, endPoint y: 76, distance: 86.2
click at [1370, 55] on span "Call to Customer" at bounding box center [1356, 53] width 81 height 14
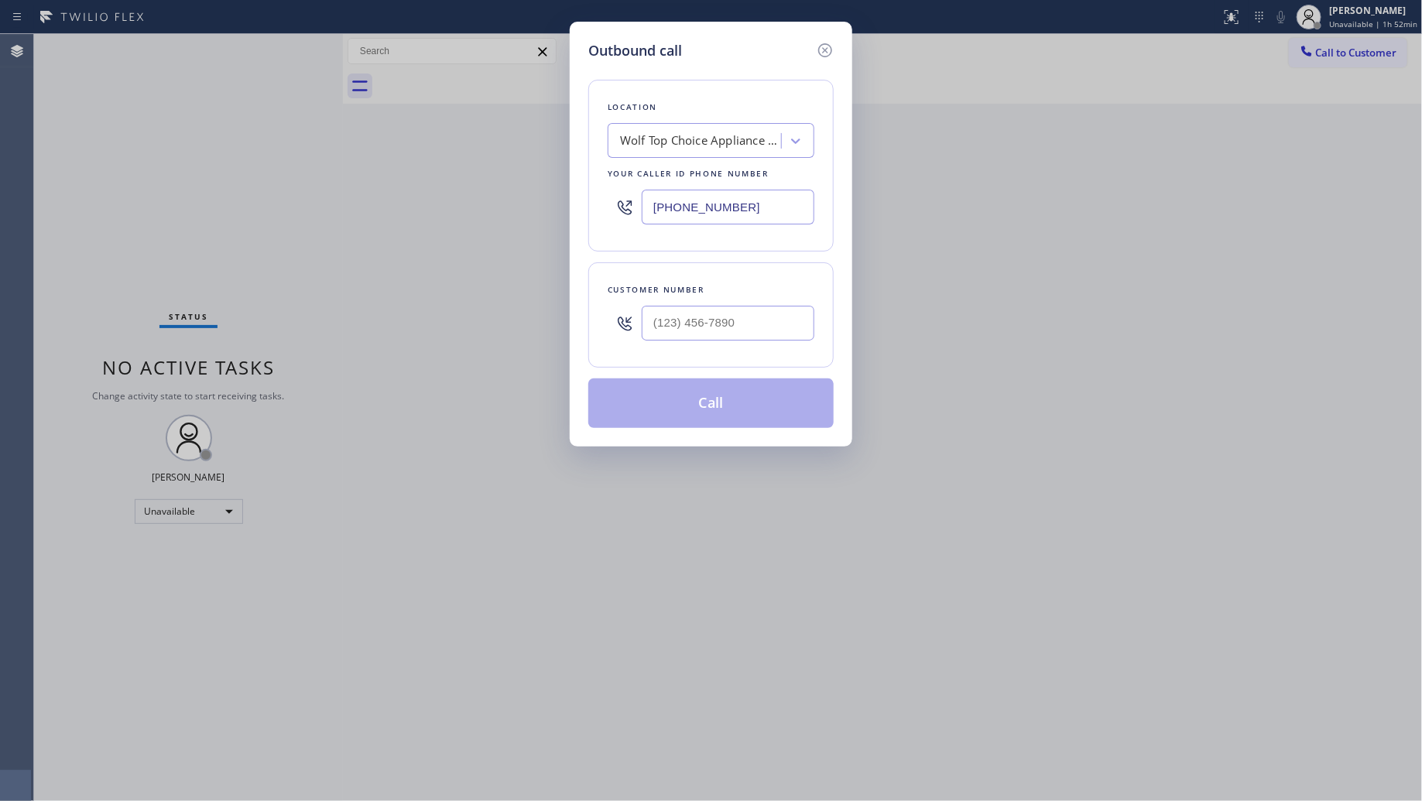
drag, startPoint x: 705, startPoint y: 218, endPoint x: 601, endPoint y: 214, distance: 104.6
click at [604, 214] on div "Location Wolf Top Choice Appliance Repair [GEOGRAPHIC_DATA] Your caller id phon…" at bounding box center [710, 166] width 245 height 172
paste input "805) 222-7592"
type input "[PHONE_NUMBER]"
click at [726, 325] on input "(___) ___-____" at bounding box center [728, 323] width 173 height 35
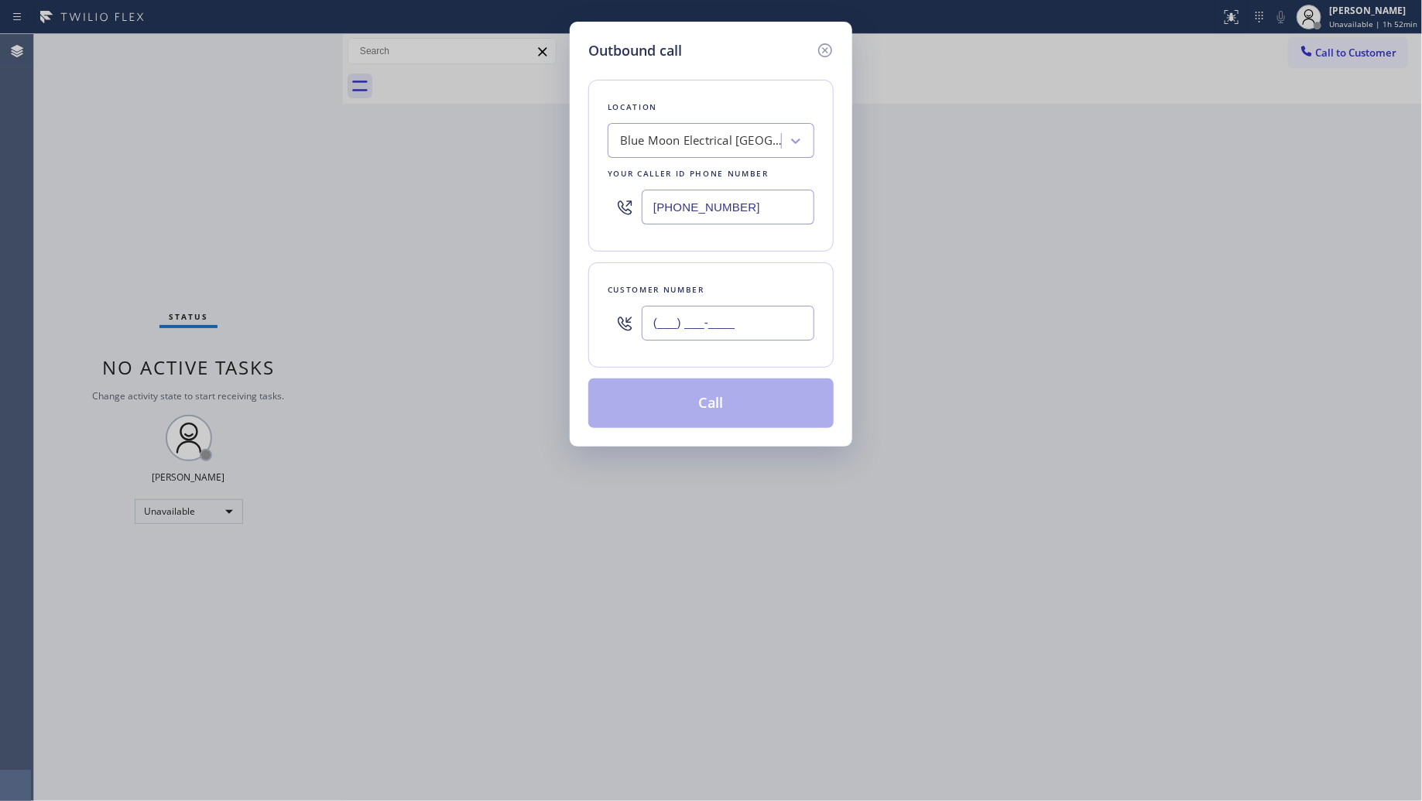
paste input "805) 931-2806"
type input "[PHONE_NUMBER]"
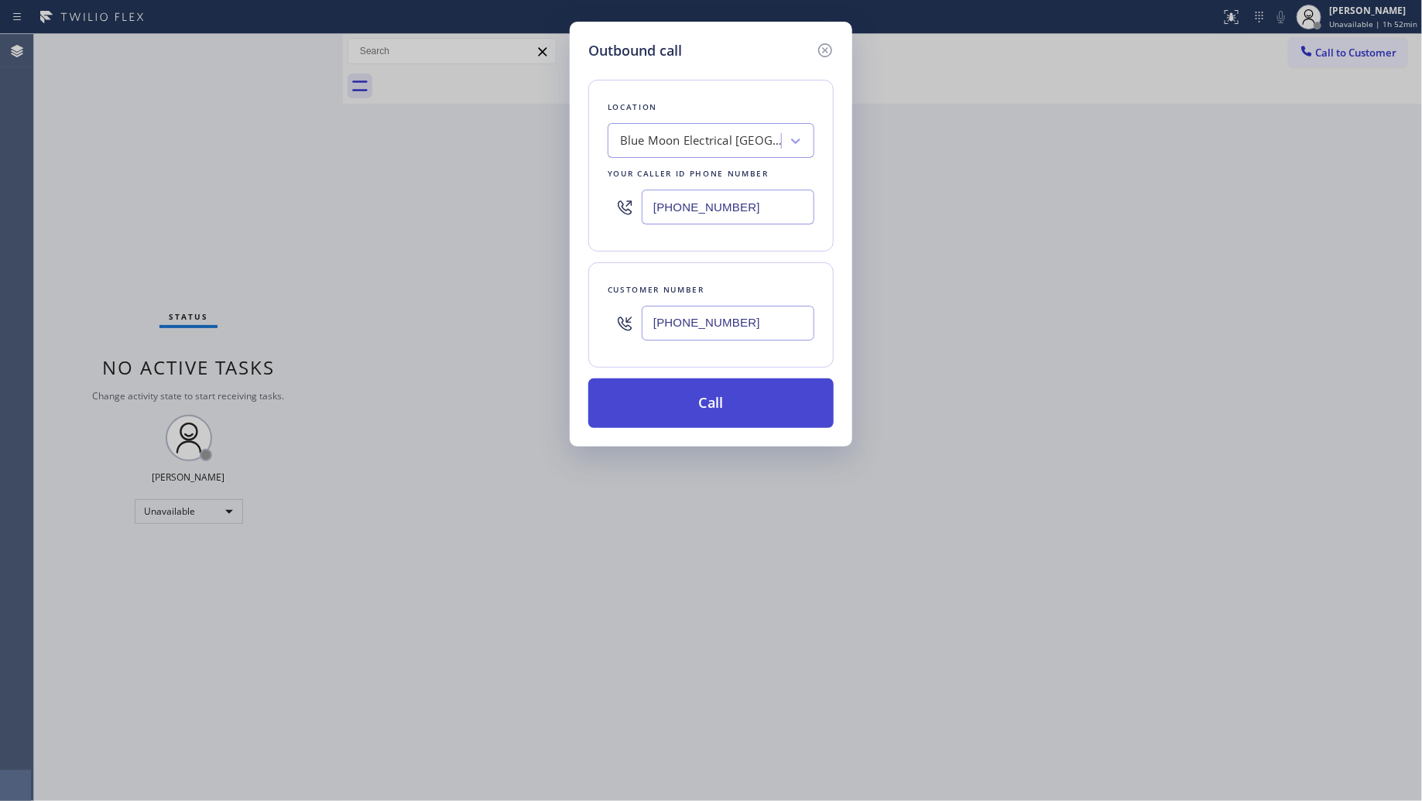
click at [708, 406] on button "Call" at bounding box center [710, 404] width 245 height 50
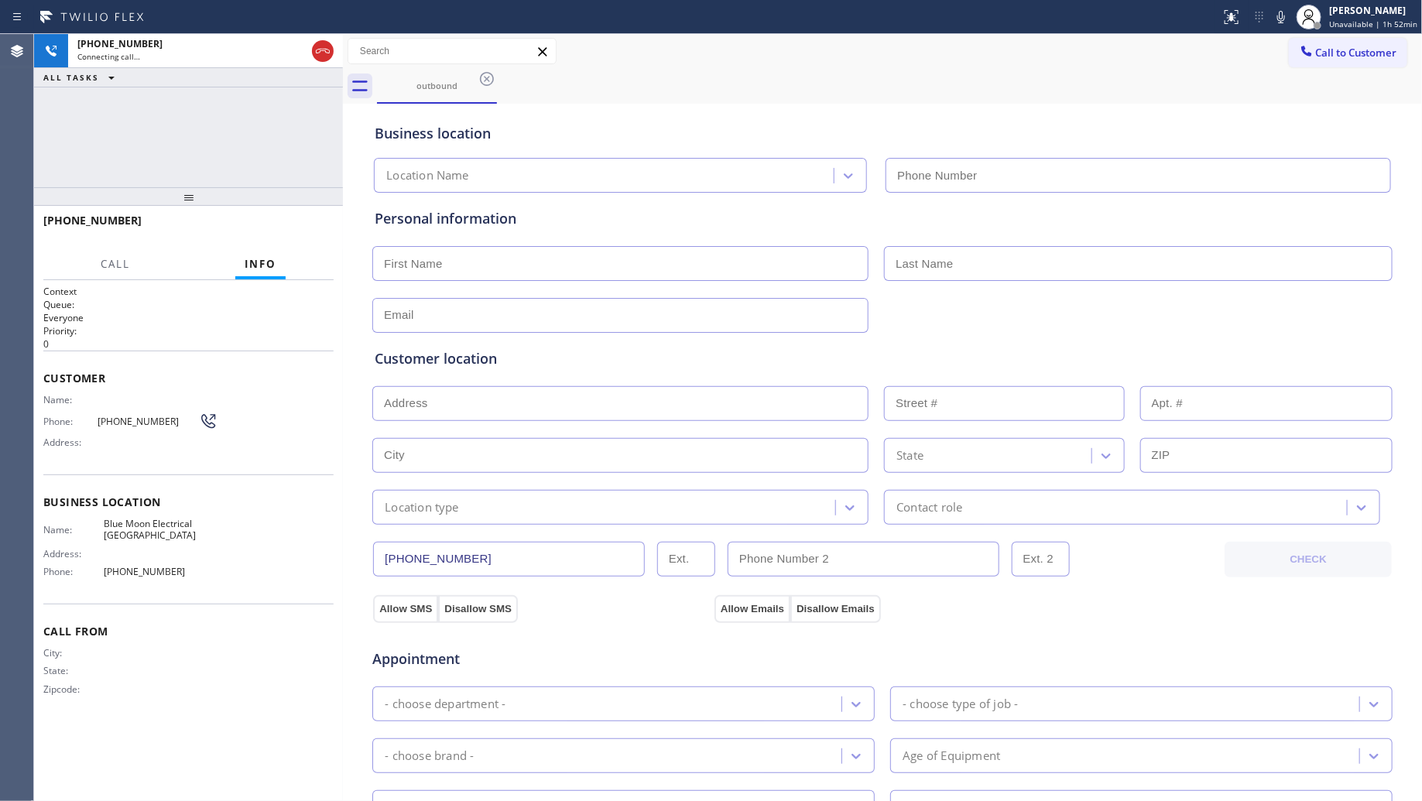
type input "[PHONE_NUMBER]"
click at [691, 108] on div "Business location Blue Moon Electrical [GEOGRAPHIC_DATA] [PHONE_NUMBER]" at bounding box center [883, 150] width 1022 height 85
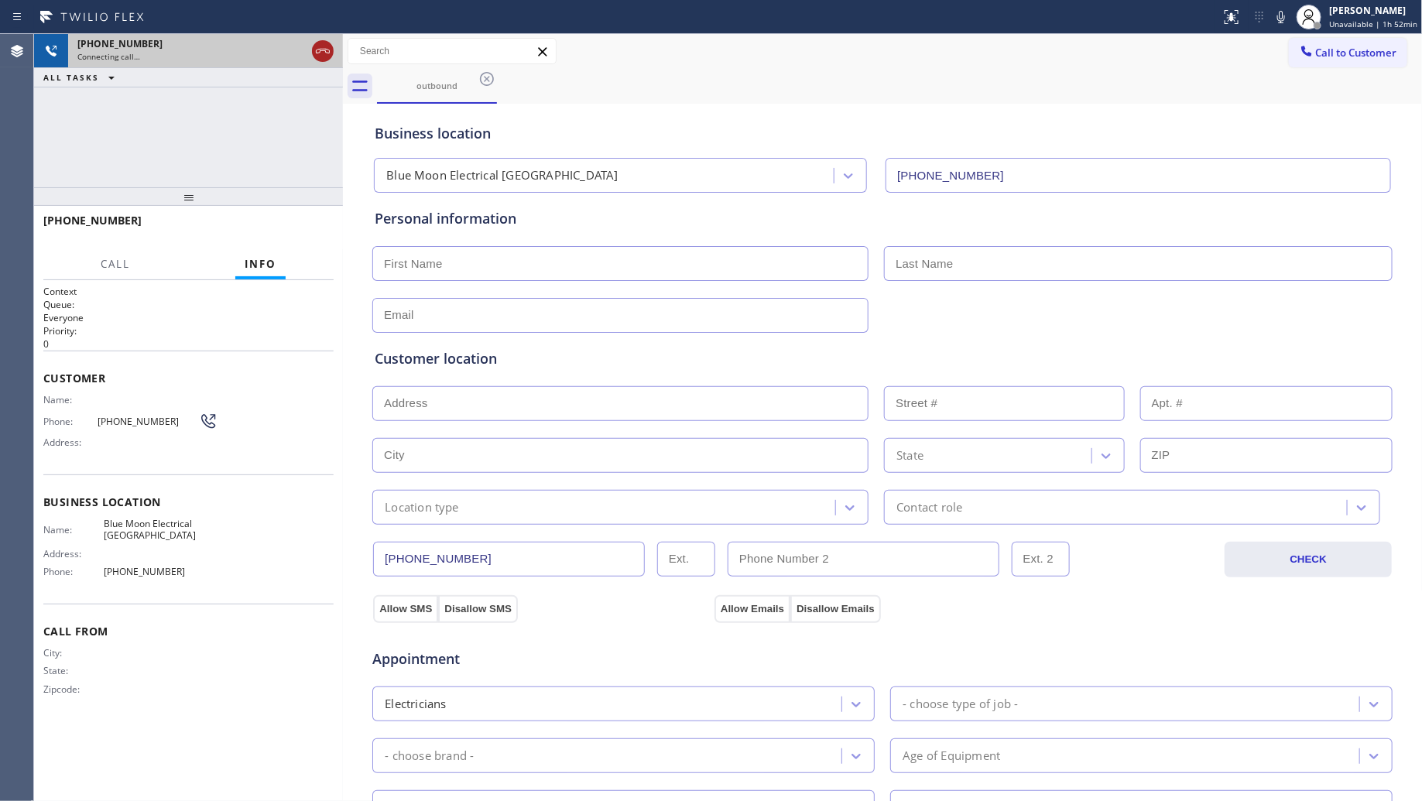
click at [327, 52] on icon at bounding box center [323, 51] width 19 height 19
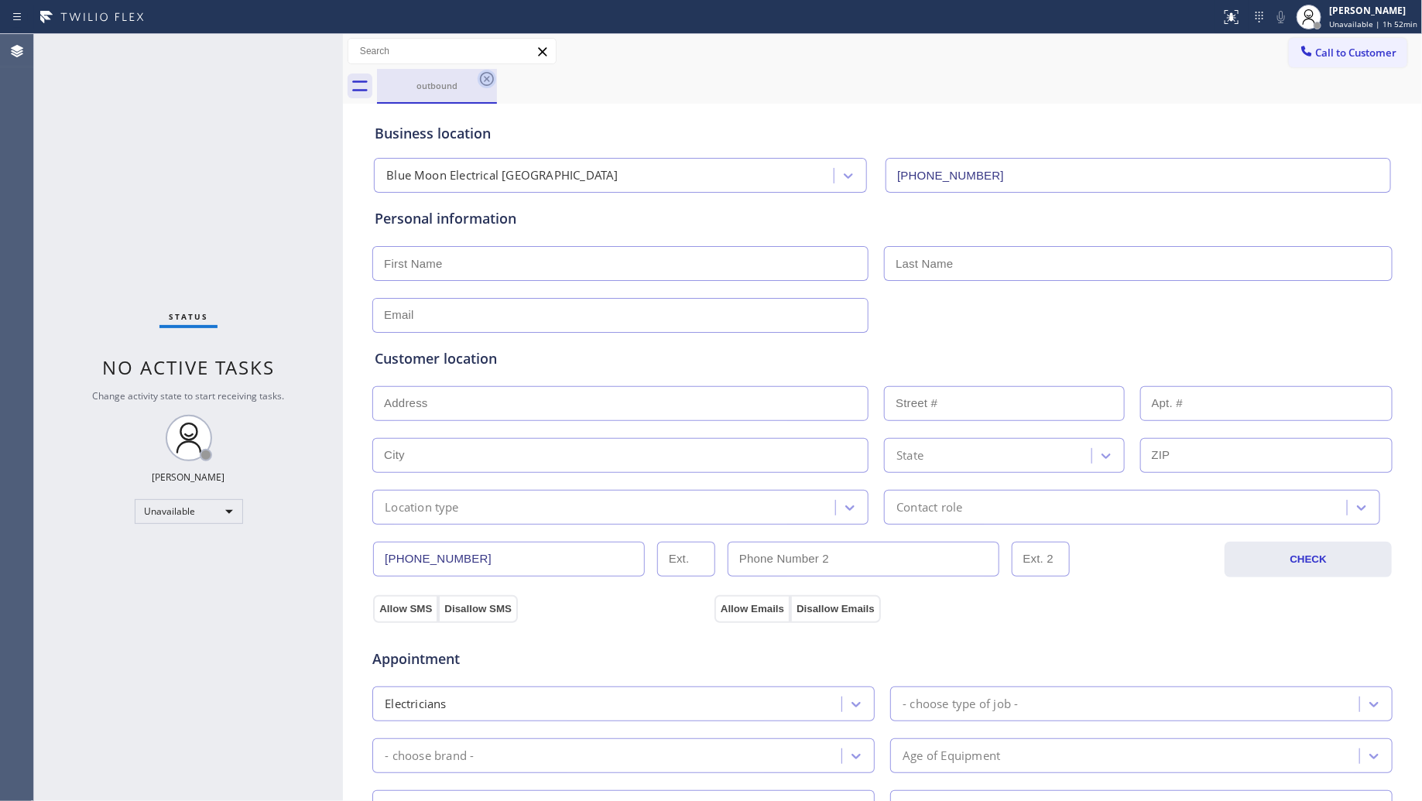
click at [489, 76] on icon at bounding box center [487, 79] width 14 height 14
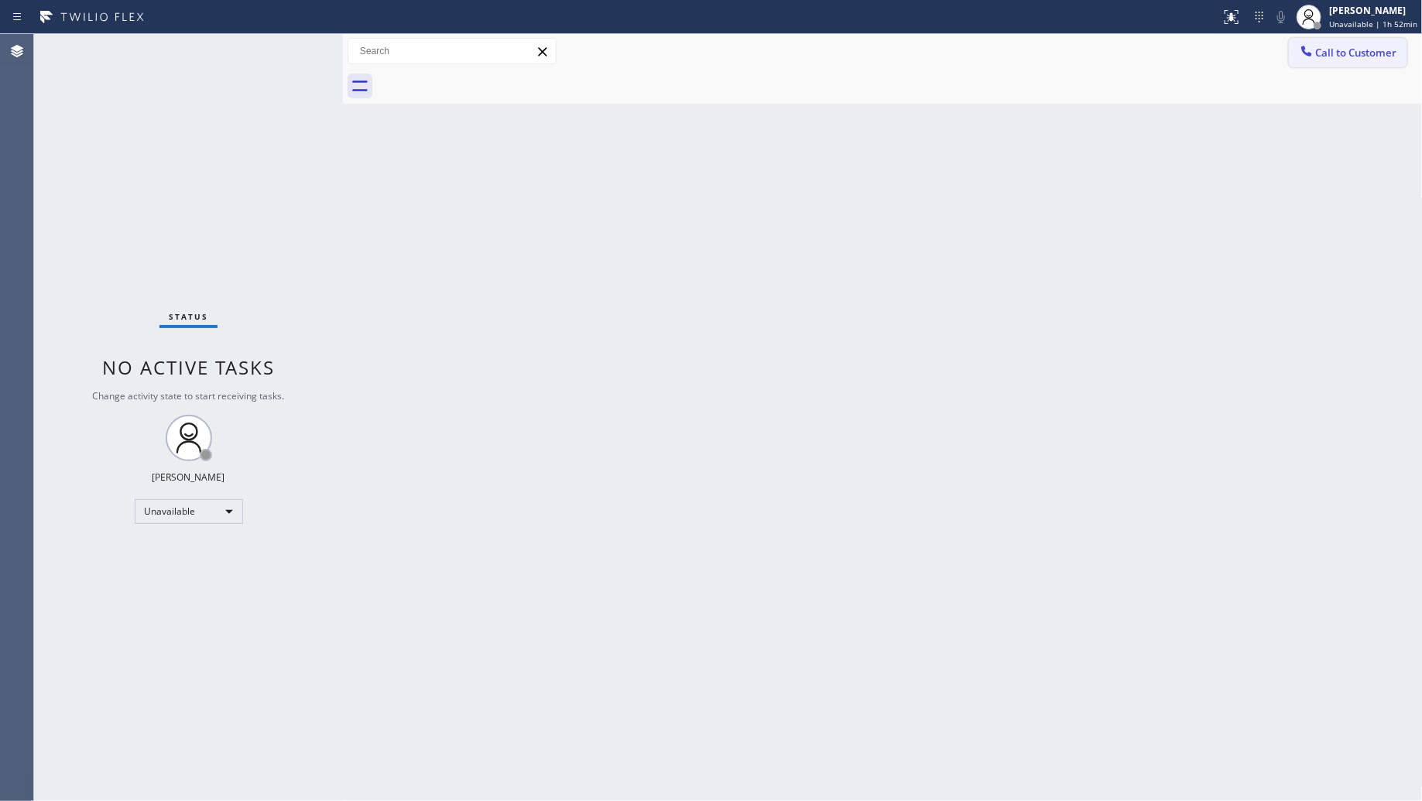
click at [1324, 56] on span "Call to Customer" at bounding box center [1356, 53] width 81 height 14
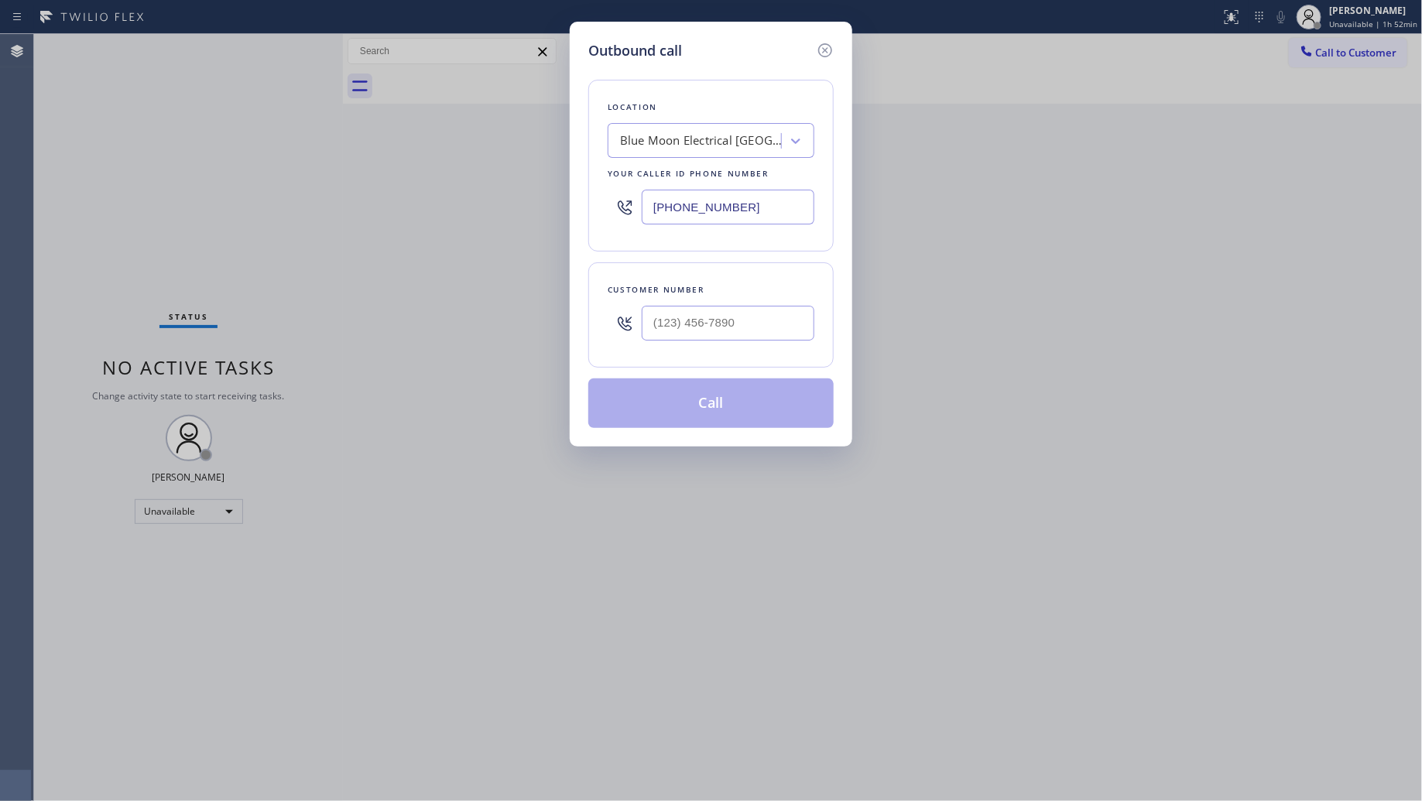
drag, startPoint x: 720, startPoint y: 214, endPoint x: 587, endPoint y: 211, distance: 133.2
click at [587, 213] on div "Outbound call Location Blue Moon Electrical [GEOGRAPHIC_DATA] Your caller id ph…" at bounding box center [711, 234] width 283 height 425
paste input "55) 731-495"
type input "[PHONE_NUMBER]"
click at [794, 319] on input "(___) ___-____" at bounding box center [728, 323] width 173 height 35
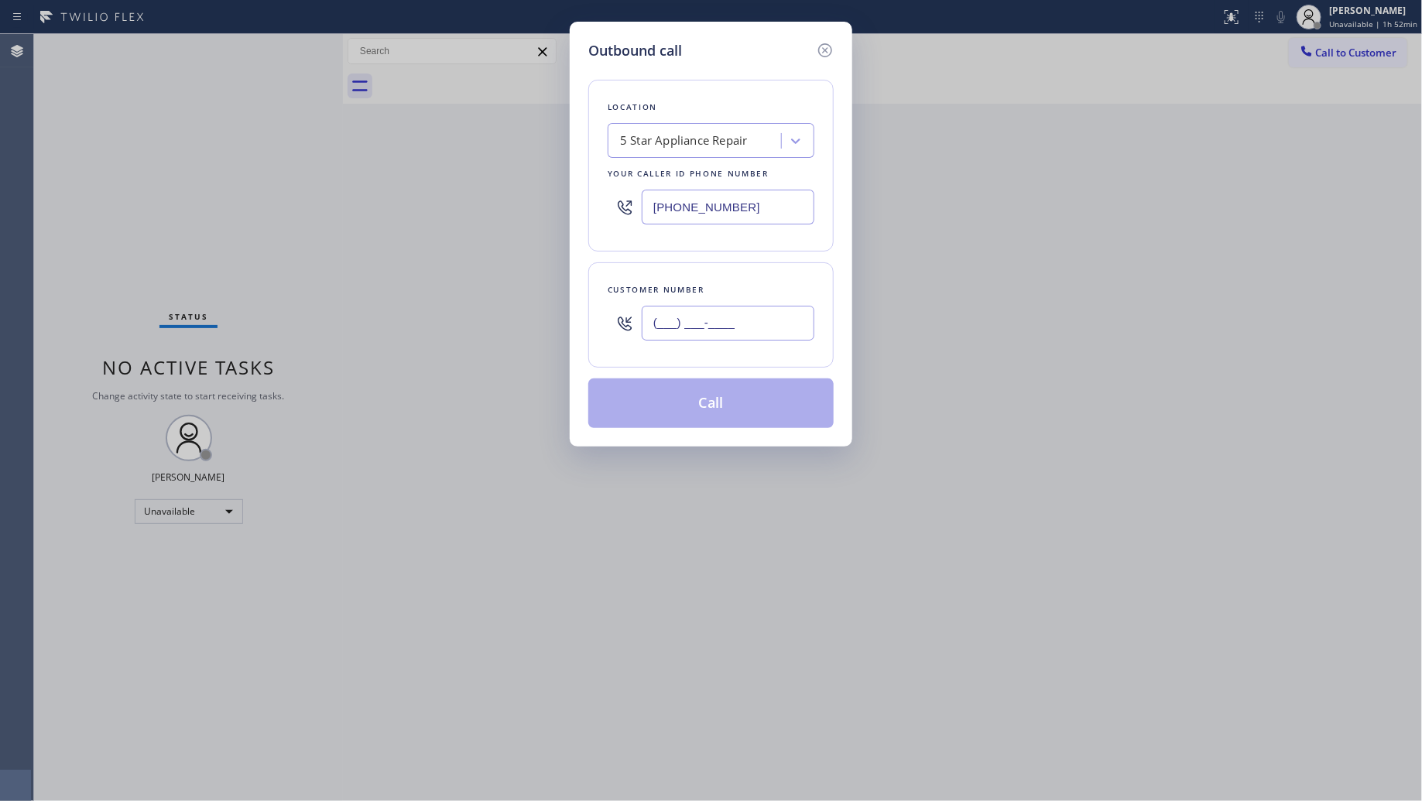
paste input "416) 458-8113"
type input "[PHONE_NUMBER]"
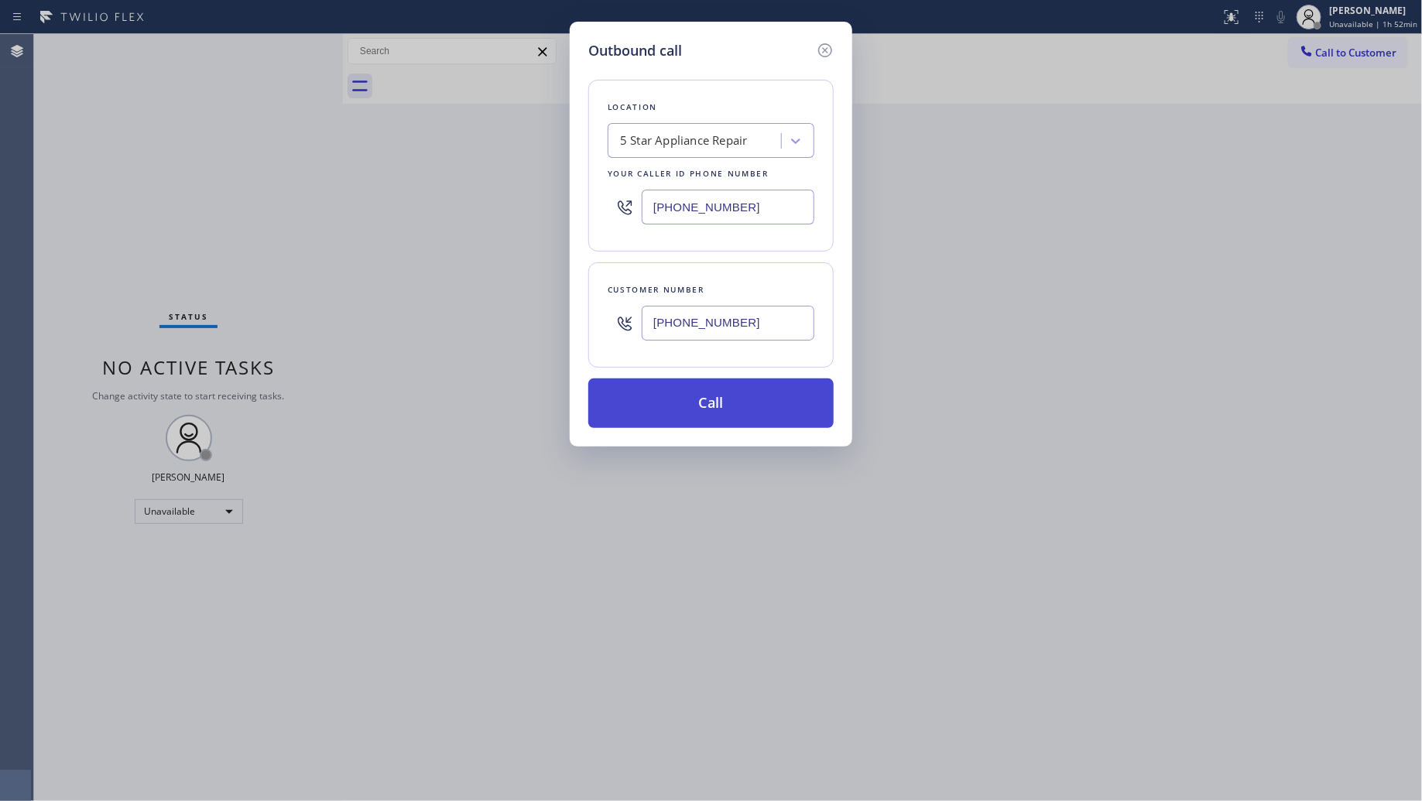
drag, startPoint x: 702, startPoint y: 410, endPoint x: 790, endPoint y: 416, distance: 87.7
click at [703, 410] on button "Call" at bounding box center [710, 404] width 245 height 50
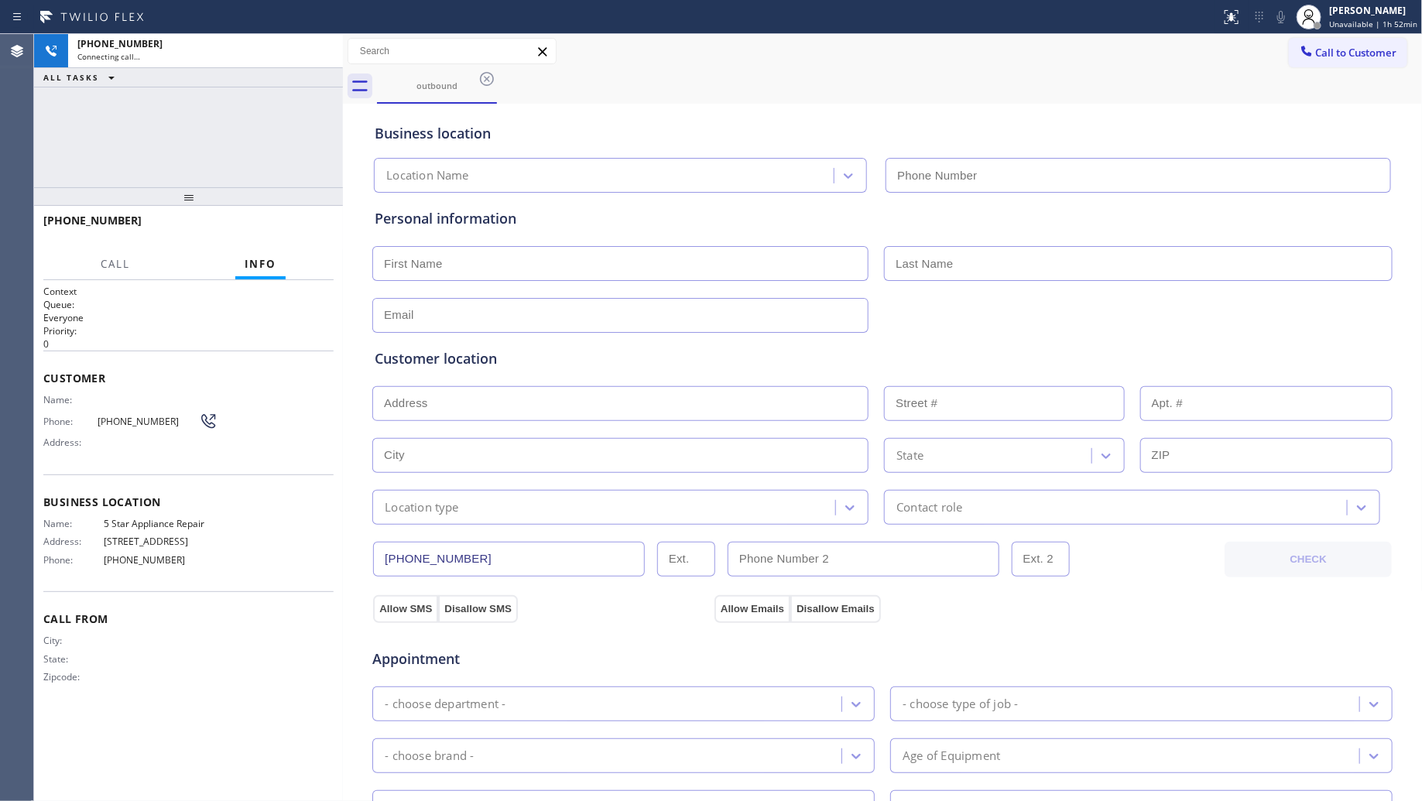
type input "[PHONE_NUMBER]"
click at [978, 90] on div "outbound" at bounding box center [900, 86] width 1046 height 35
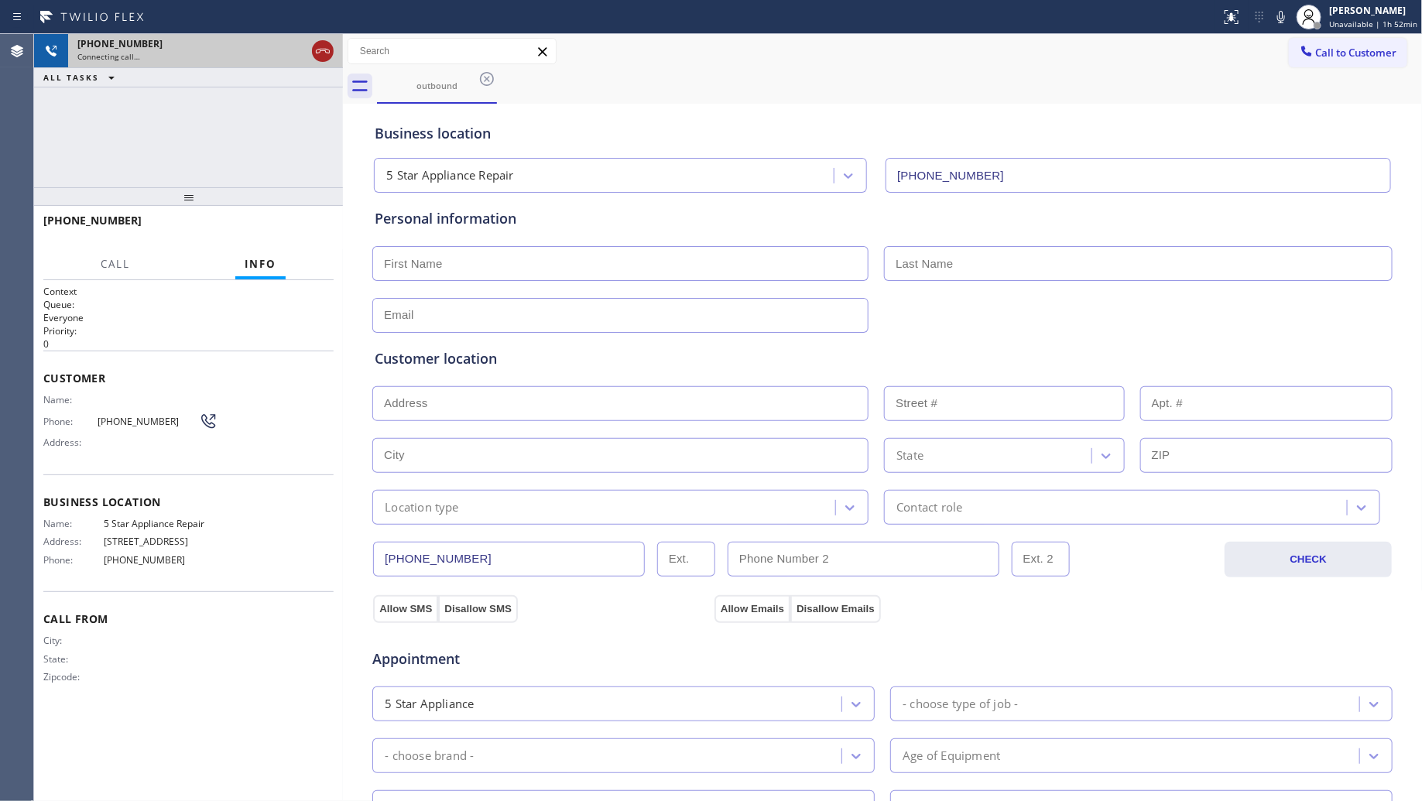
click at [324, 49] on icon at bounding box center [323, 51] width 19 height 19
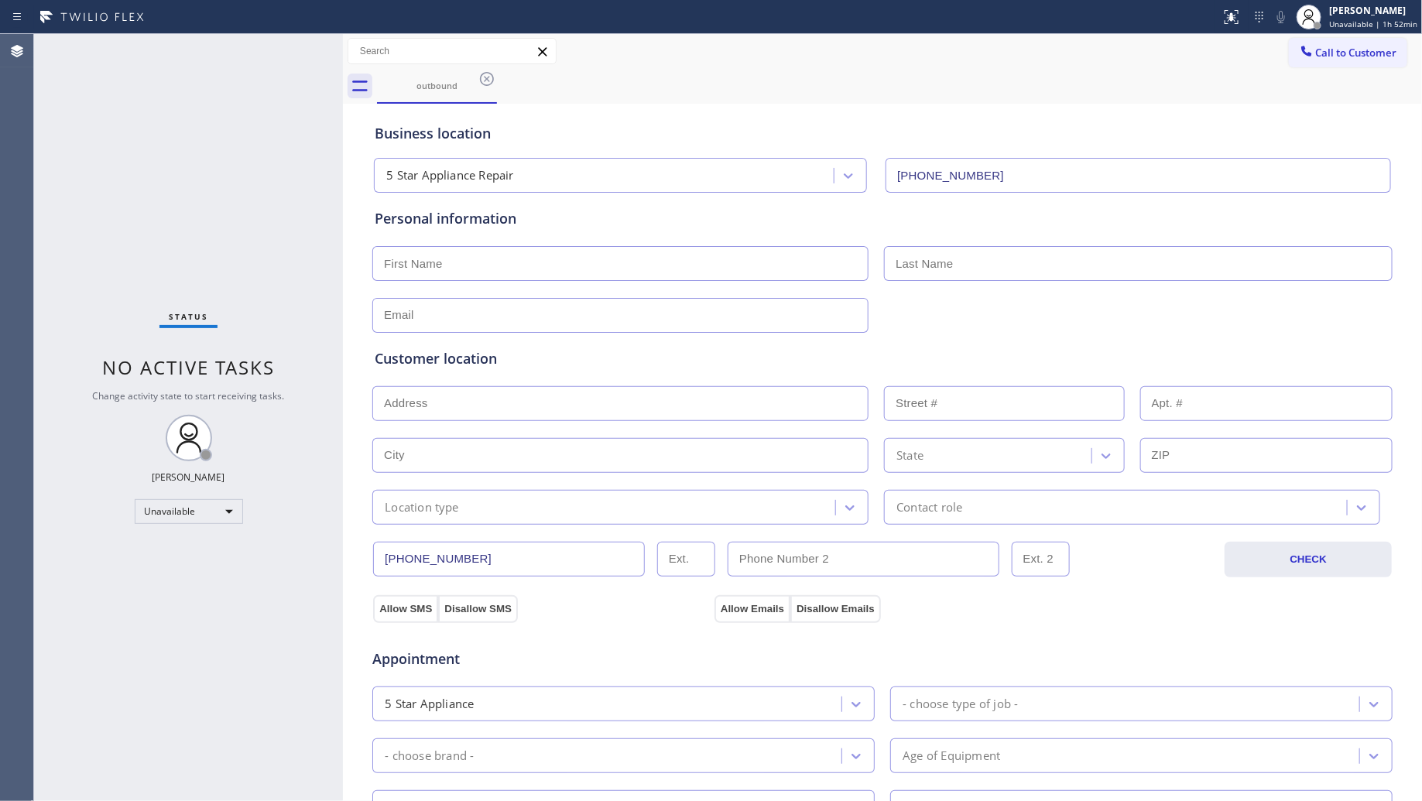
drag, startPoint x: 488, startPoint y: 74, endPoint x: 495, endPoint y: 80, distance: 9.9
click at [490, 76] on icon at bounding box center [487, 79] width 19 height 19
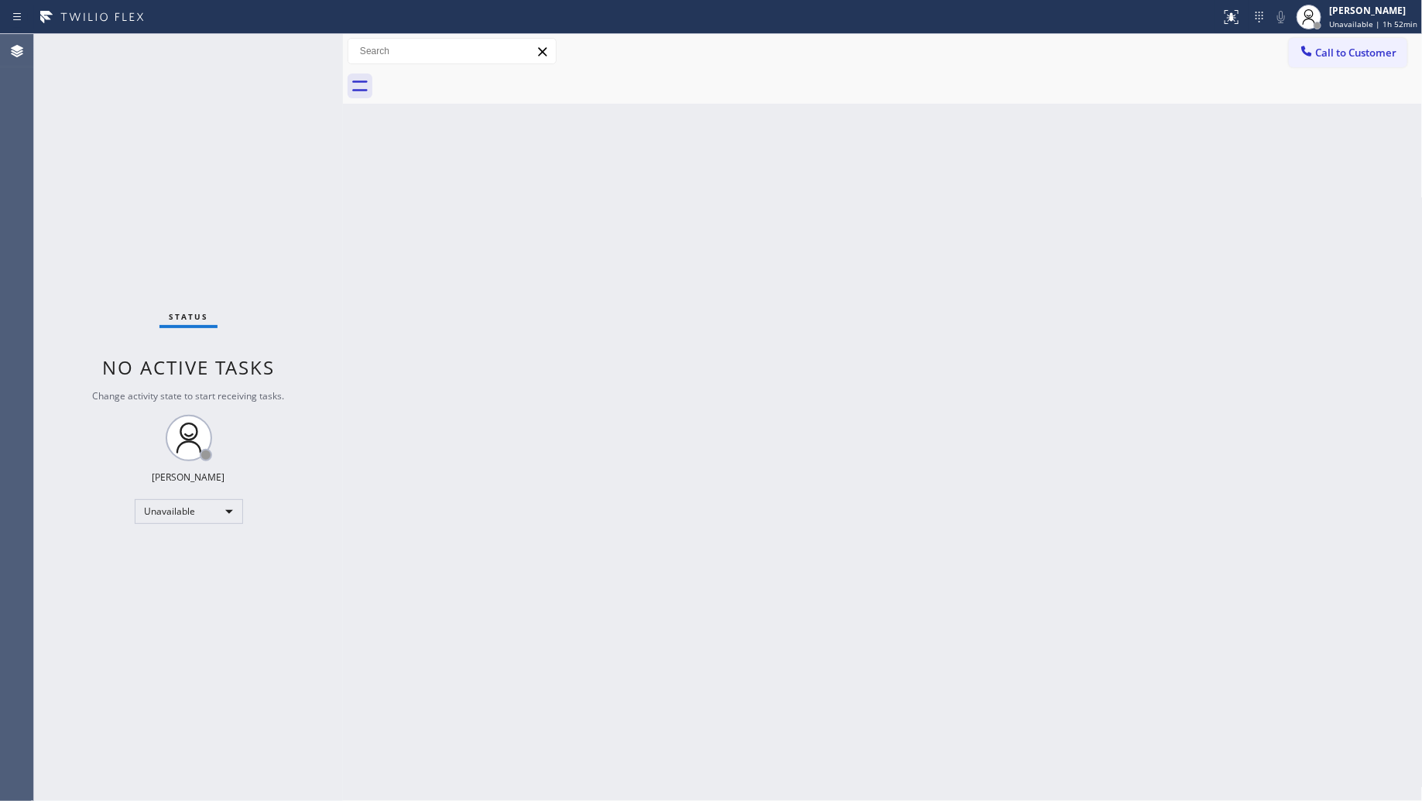
drag, startPoint x: 1335, startPoint y: 50, endPoint x: 1289, endPoint y: 70, distance: 50.3
click at [1330, 54] on span "Call to Customer" at bounding box center [1356, 53] width 81 height 14
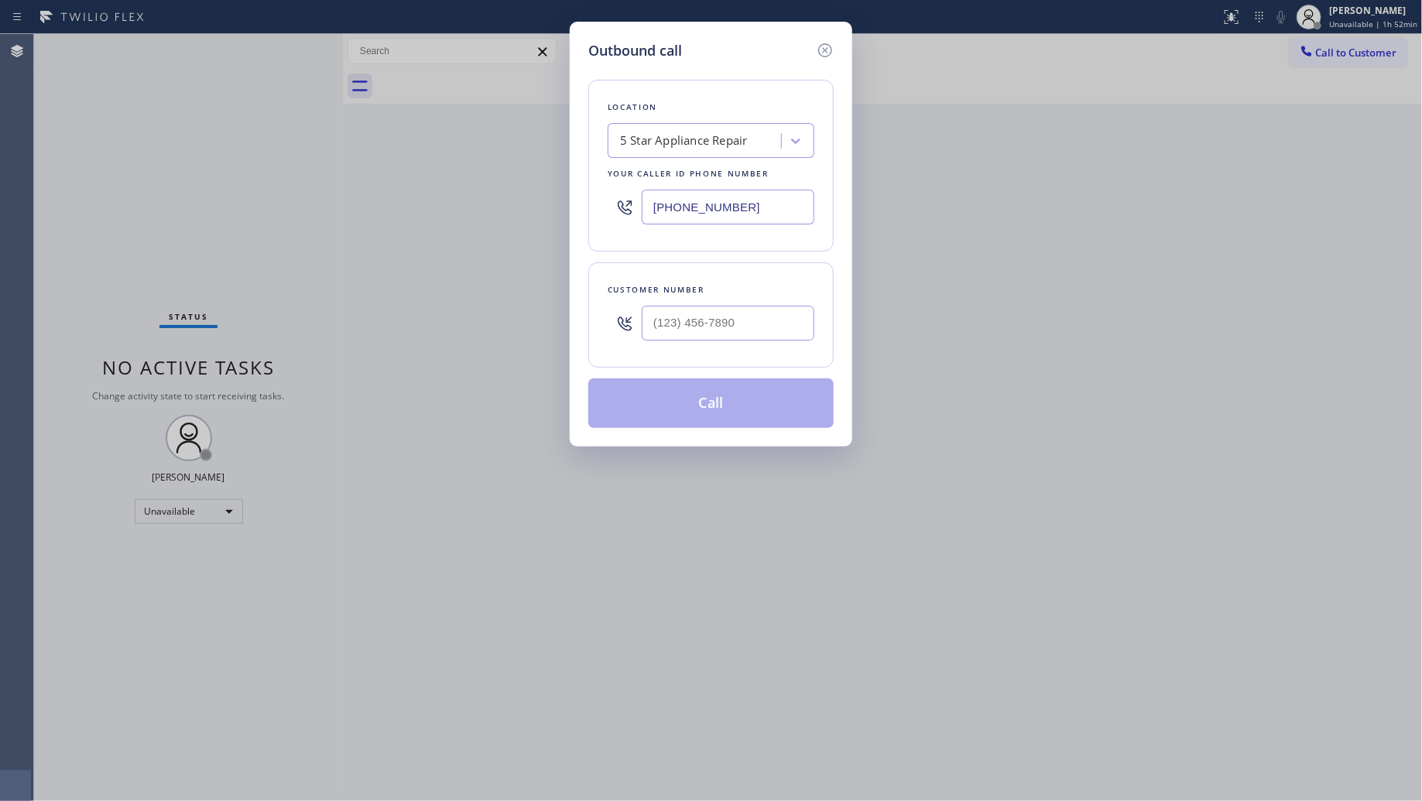
drag, startPoint x: 749, startPoint y: 209, endPoint x: 619, endPoint y: 207, distance: 130.1
click at [614, 210] on div "[PHONE_NUMBER]" at bounding box center [711, 207] width 207 height 50
paste input "213) 806-6473"
type input "[PHONE_NUMBER]"
click at [811, 320] on input "(___) ___-____" at bounding box center [728, 323] width 173 height 35
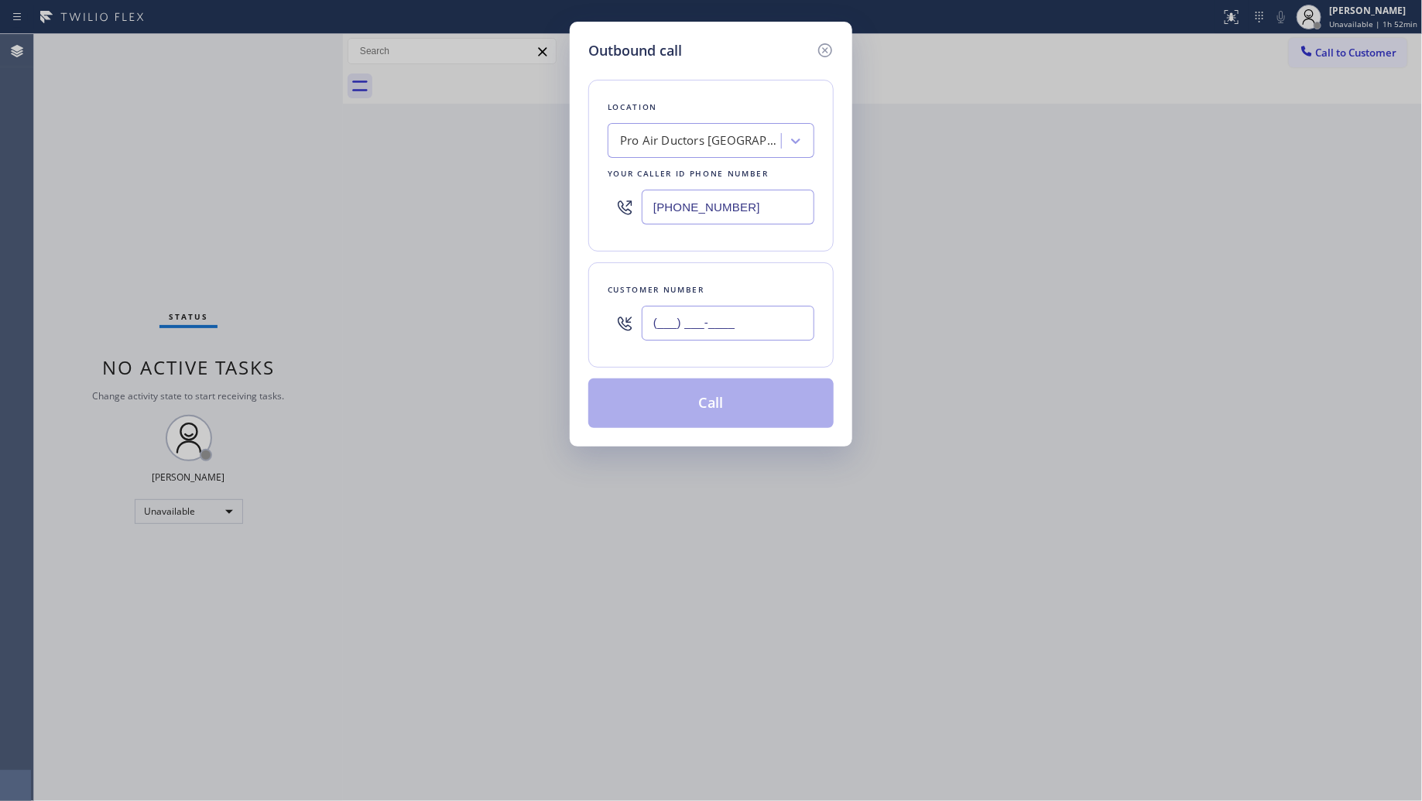
paste input "430) 279-8115"
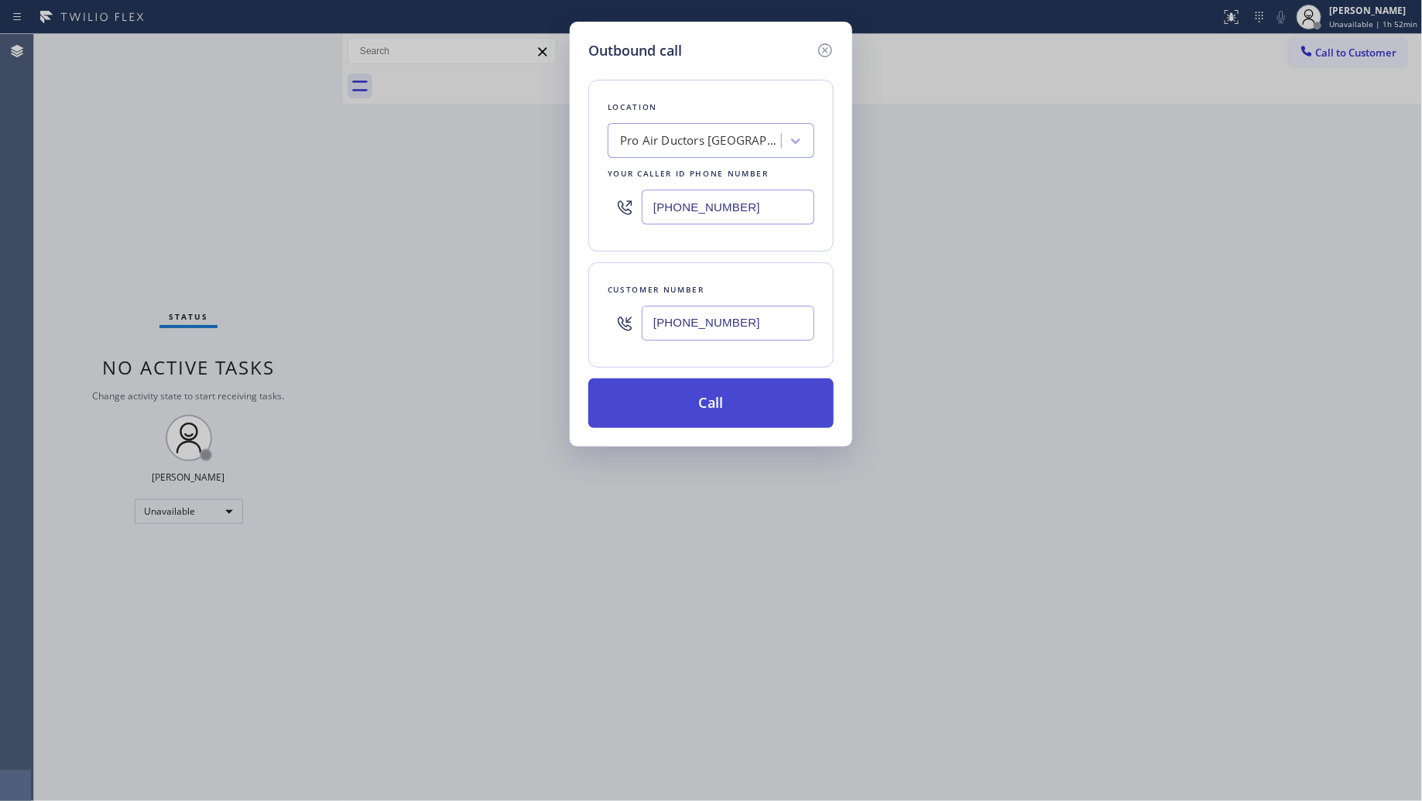
type input "[PHONE_NUMBER]"
click at [701, 405] on button "Call" at bounding box center [710, 404] width 245 height 50
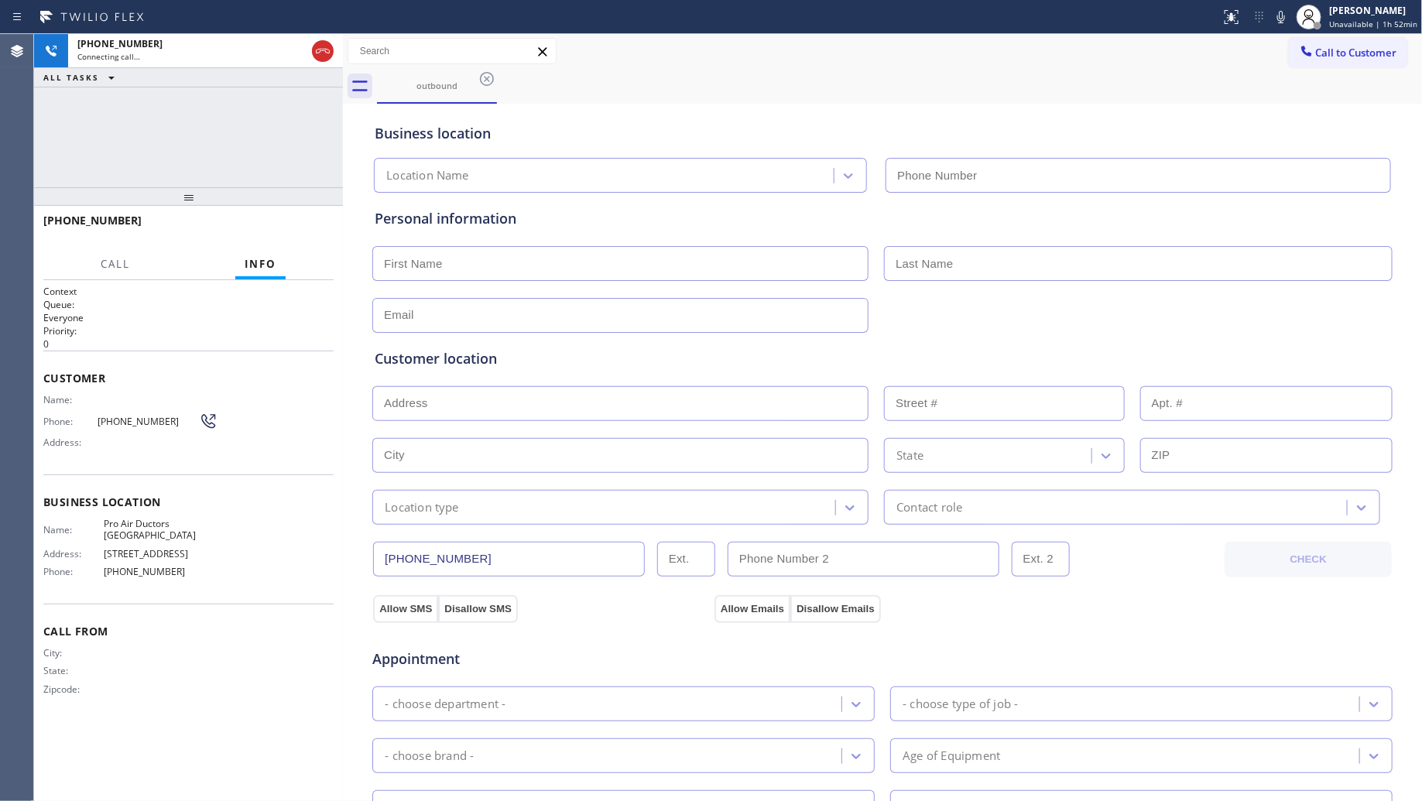
type input "[PHONE_NUMBER]"
click at [465, 562] on input "[PHONE_NUMBER]" at bounding box center [509, 559] width 272 height 35
click at [136, 133] on div "[PHONE_NUMBER] Connecting call… ALL TASKS ALL TASKS ACTIVE TASKS TASKS IN WRAP …" at bounding box center [188, 110] width 309 height 153
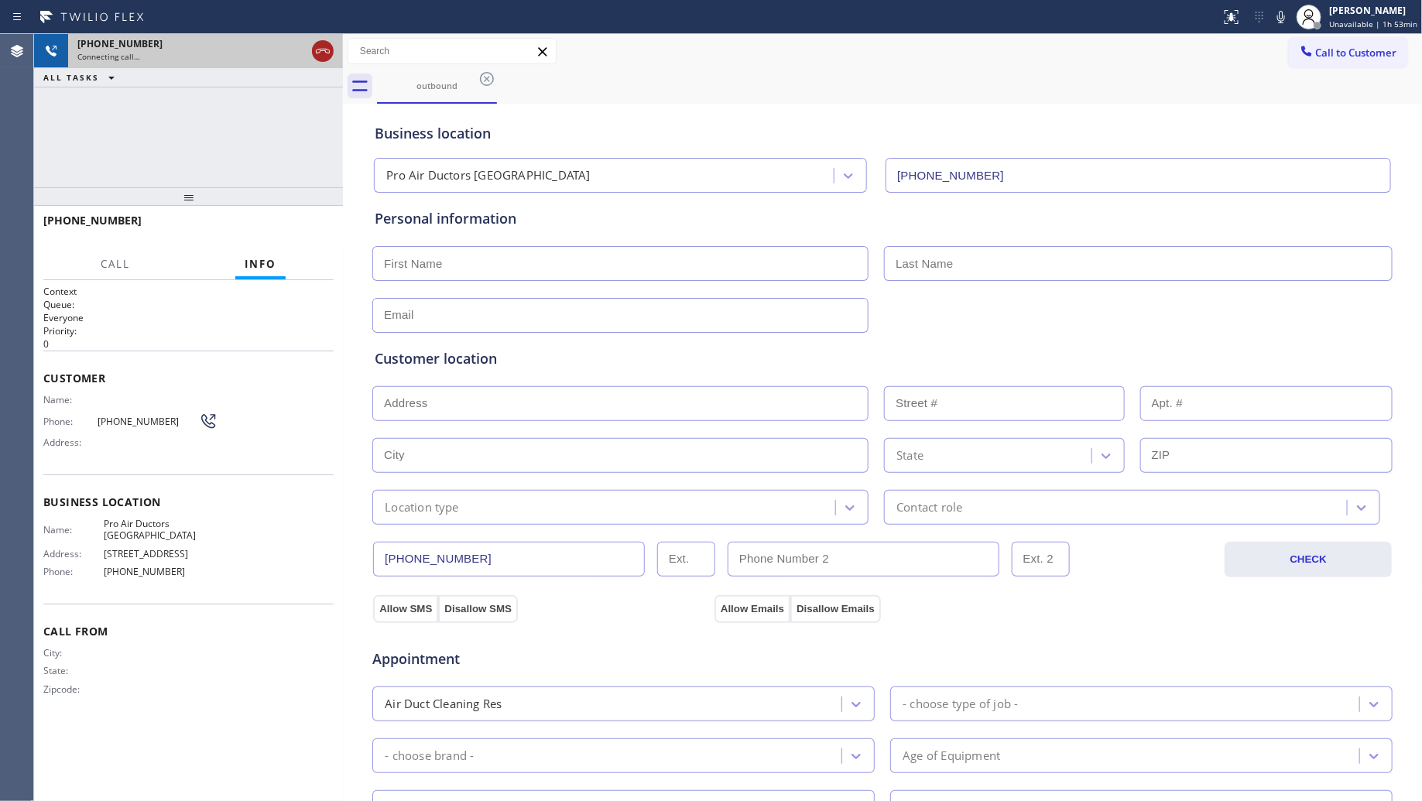
click at [330, 49] on icon at bounding box center [323, 51] width 19 height 19
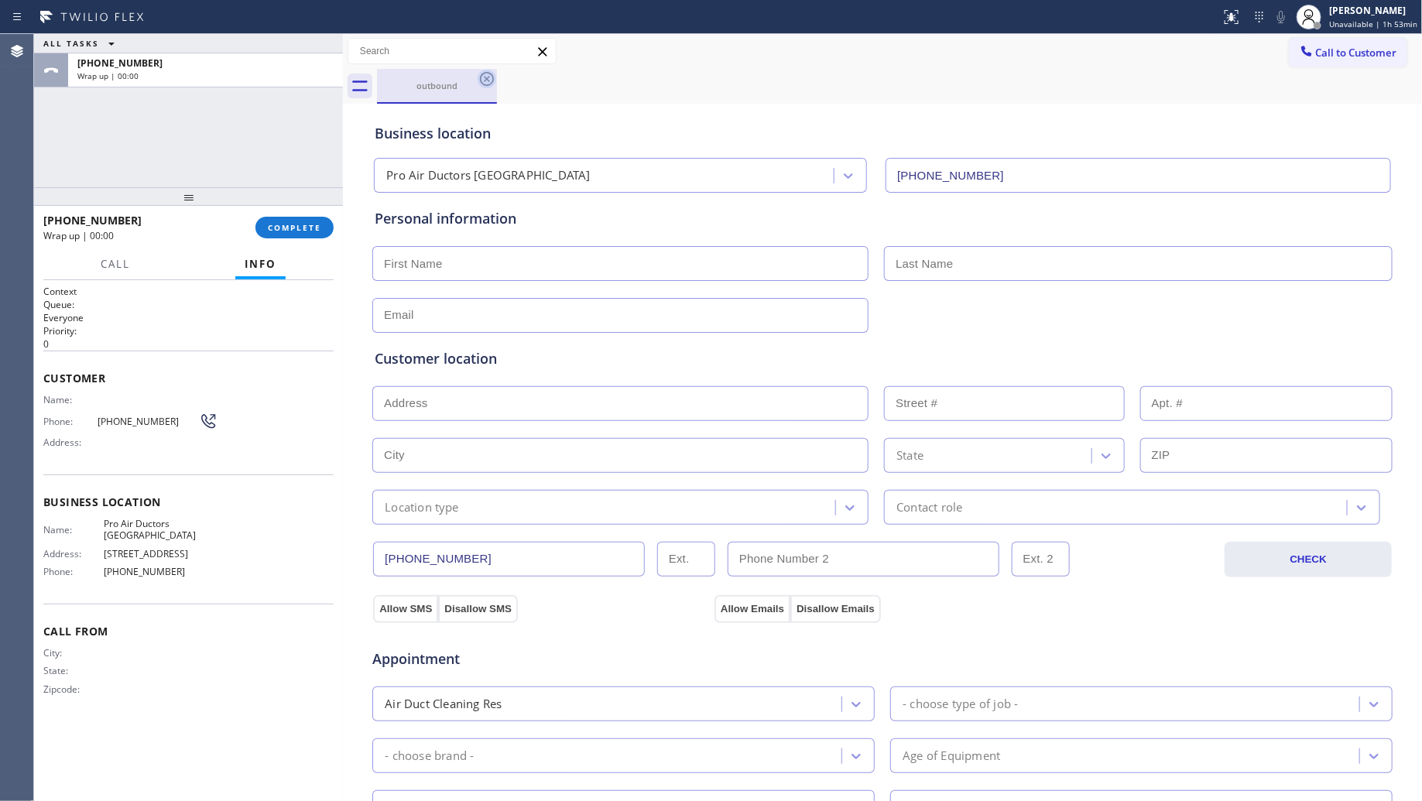
click at [481, 81] on icon at bounding box center [487, 79] width 19 height 19
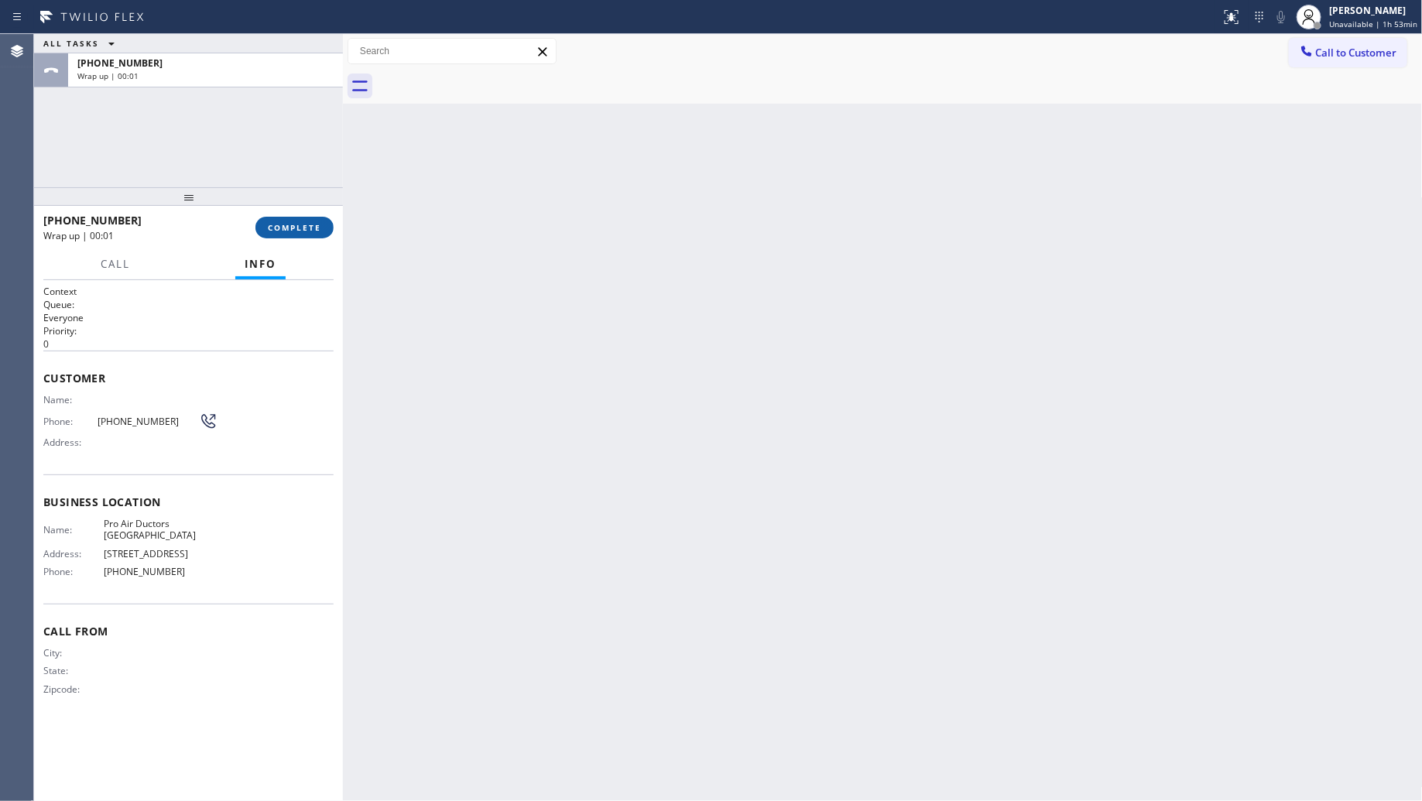
click at [311, 238] on button "COMPLETE" at bounding box center [294, 228] width 78 height 22
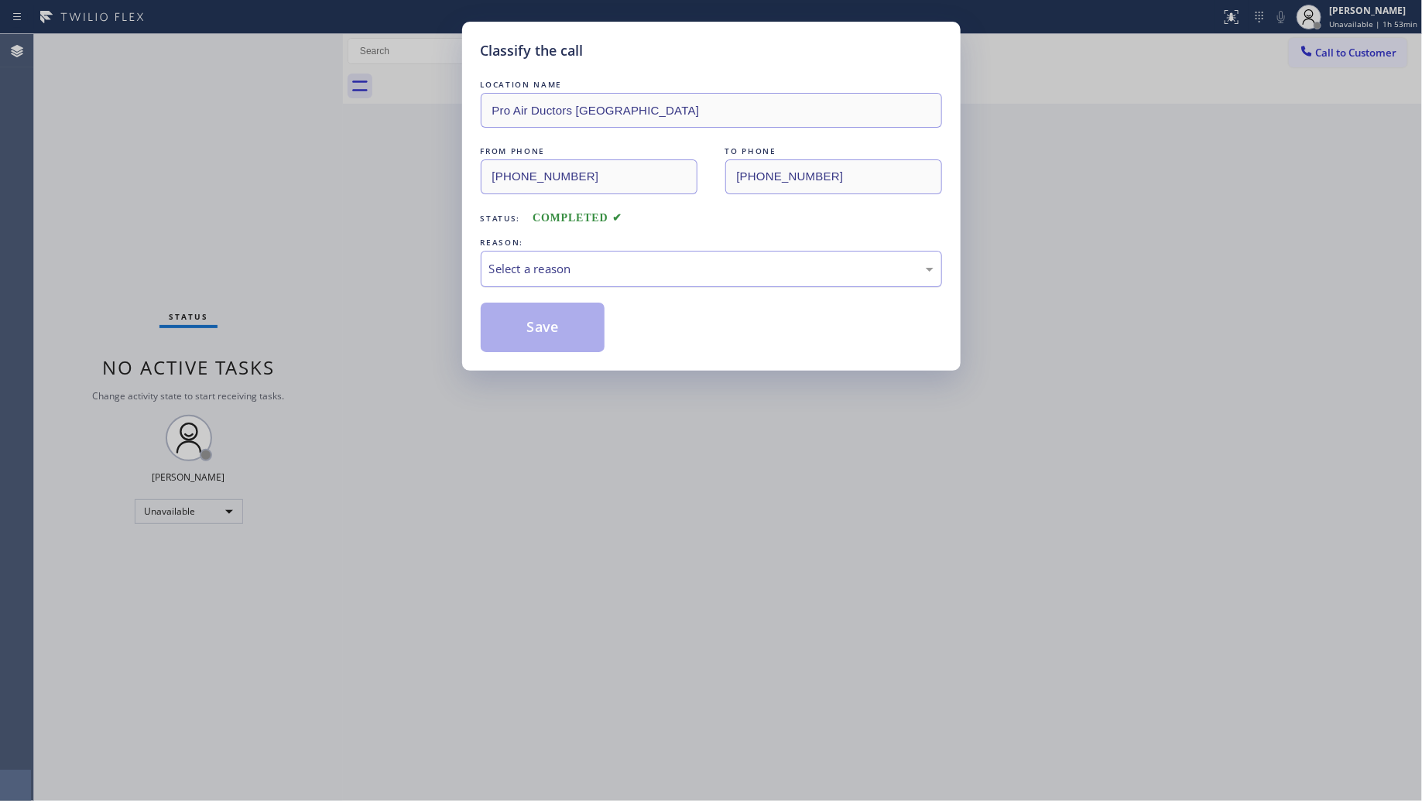
click at [555, 261] on div "Select a reason" at bounding box center [711, 269] width 461 height 36
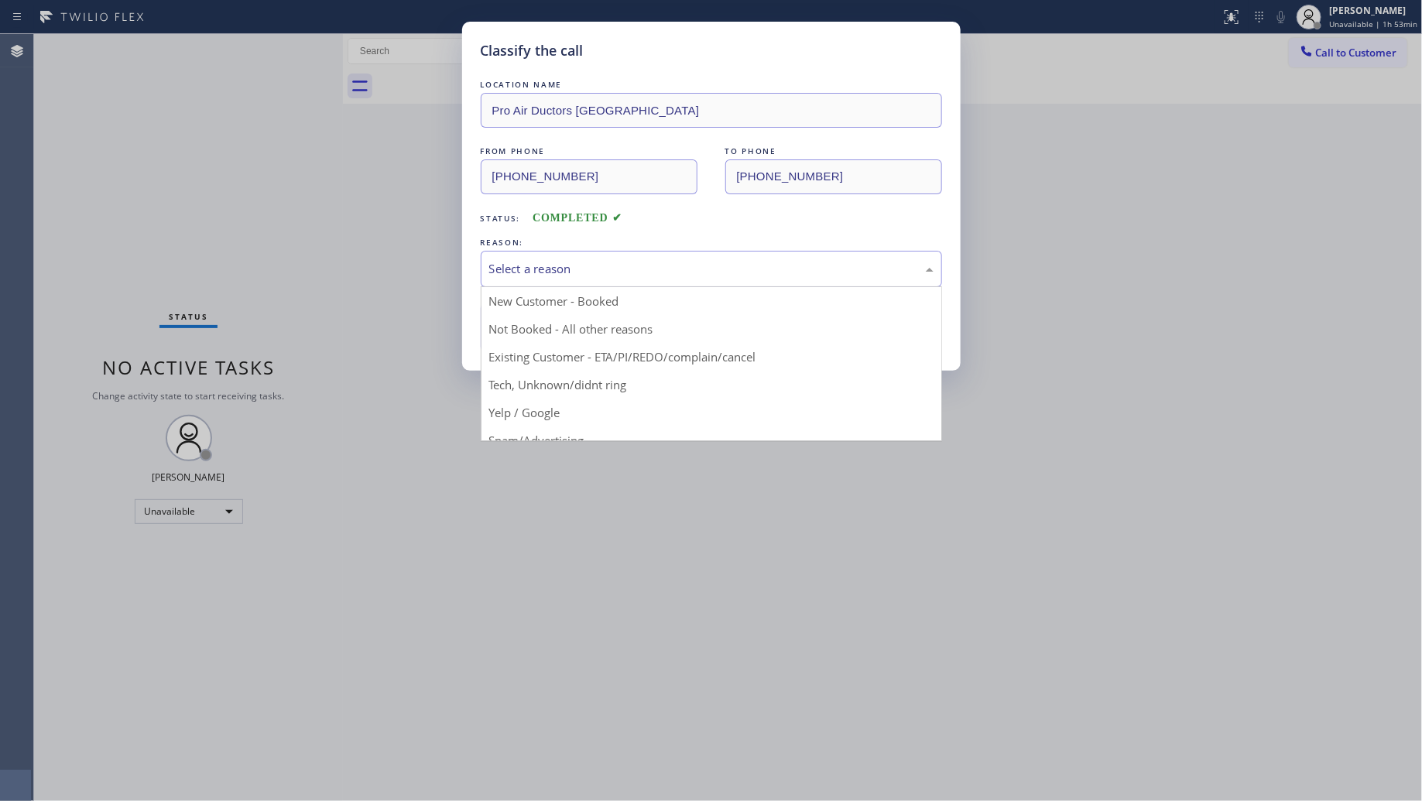
click at [546, 327] on button "Save" at bounding box center [543, 328] width 125 height 50
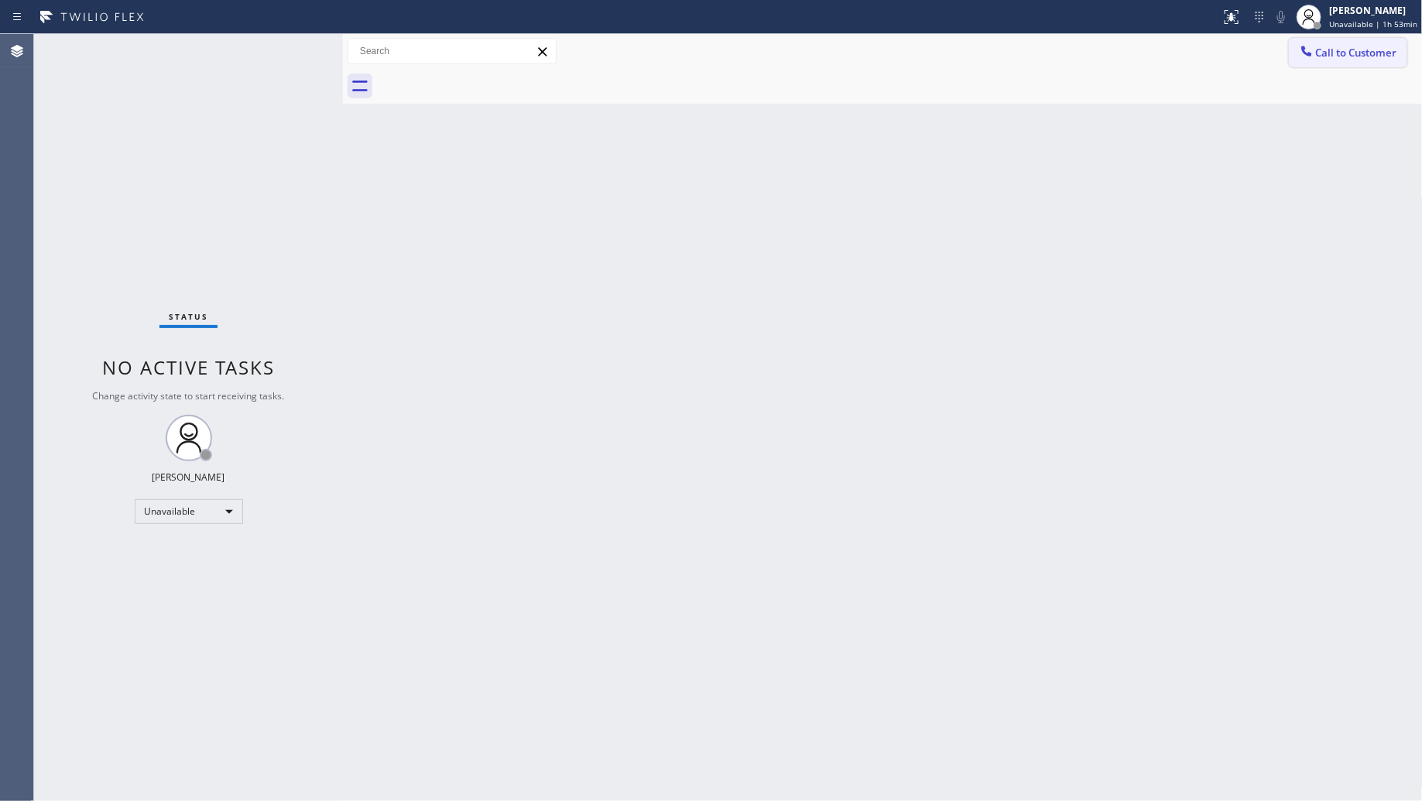
click at [1337, 57] on span "Call to Customer" at bounding box center [1356, 53] width 81 height 14
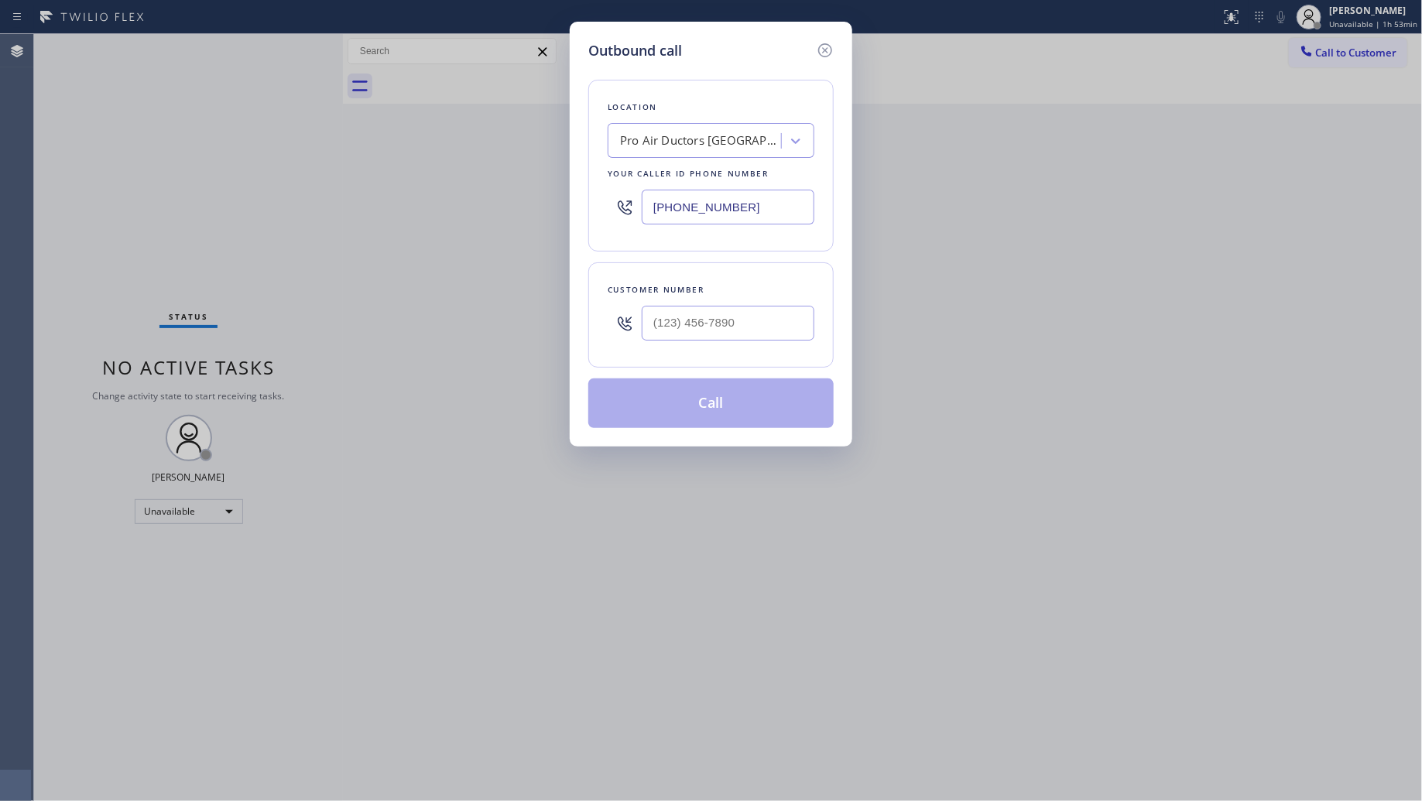
drag, startPoint x: 751, startPoint y: 201, endPoint x: 593, endPoint y: 217, distance: 158.7
click at [593, 217] on div "Location Pro Air Ductors [GEOGRAPHIC_DATA] Your caller id phone number [PHONE_N…" at bounding box center [710, 166] width 245 height 172
paste input "430) 279-8115"
type input "[PHONE_NUMBER]"
click at [791, 327] on input "(___) ___-____" at bounding box center [728, 323] width 173 height 35
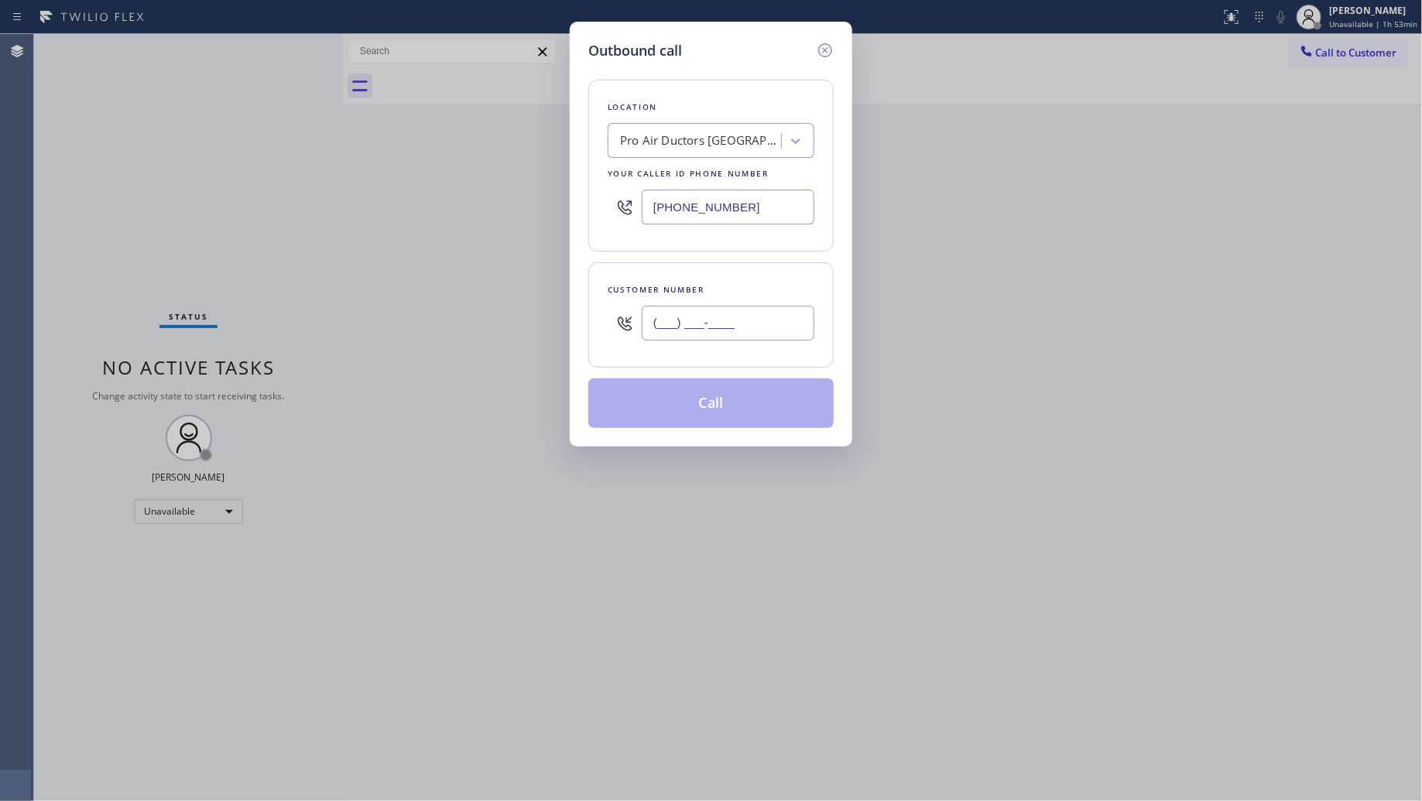
paste input "430) 279-8115"
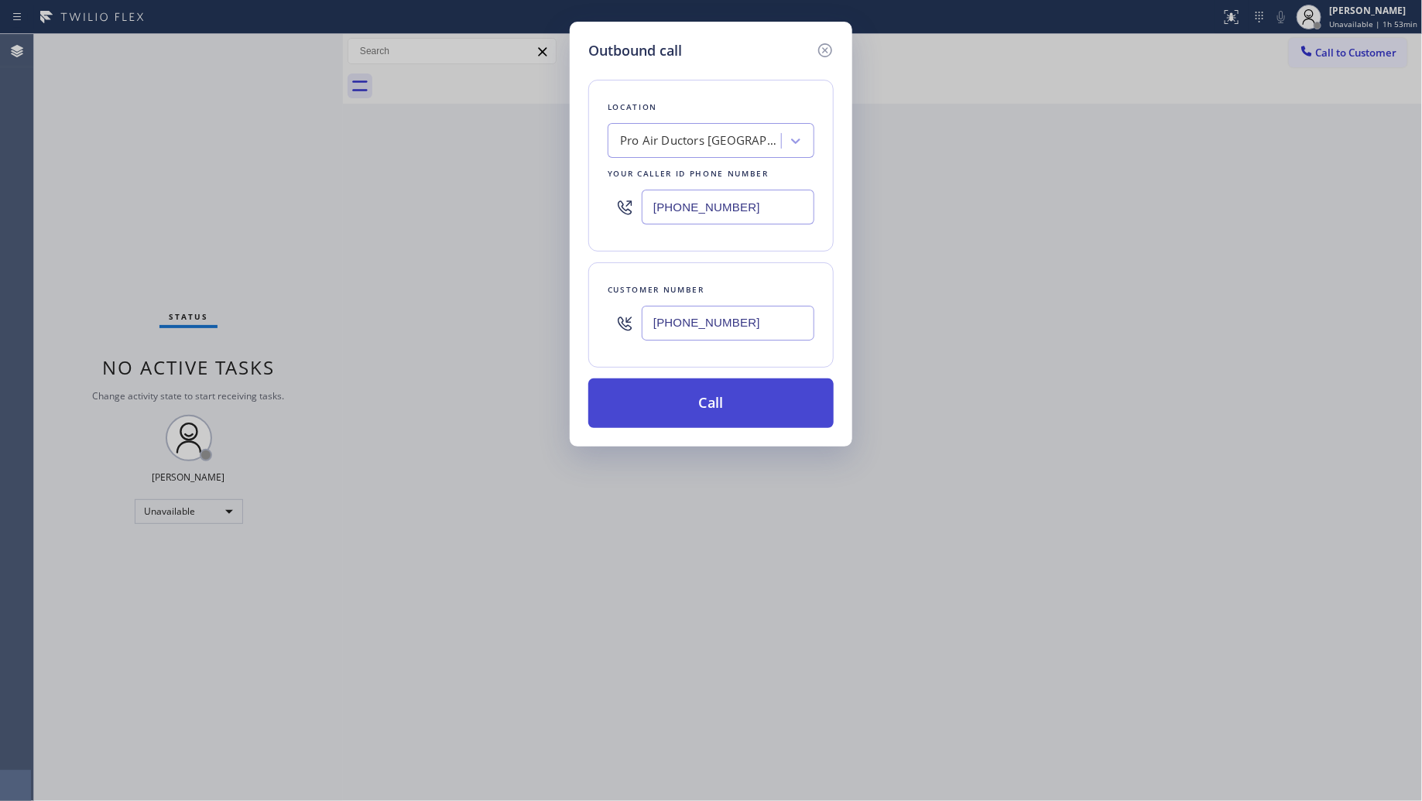
type input "[PHONE_NUMBER]"
click at [725, 409] on button "Call" at bounding box center [710, 404] width 245 height 50
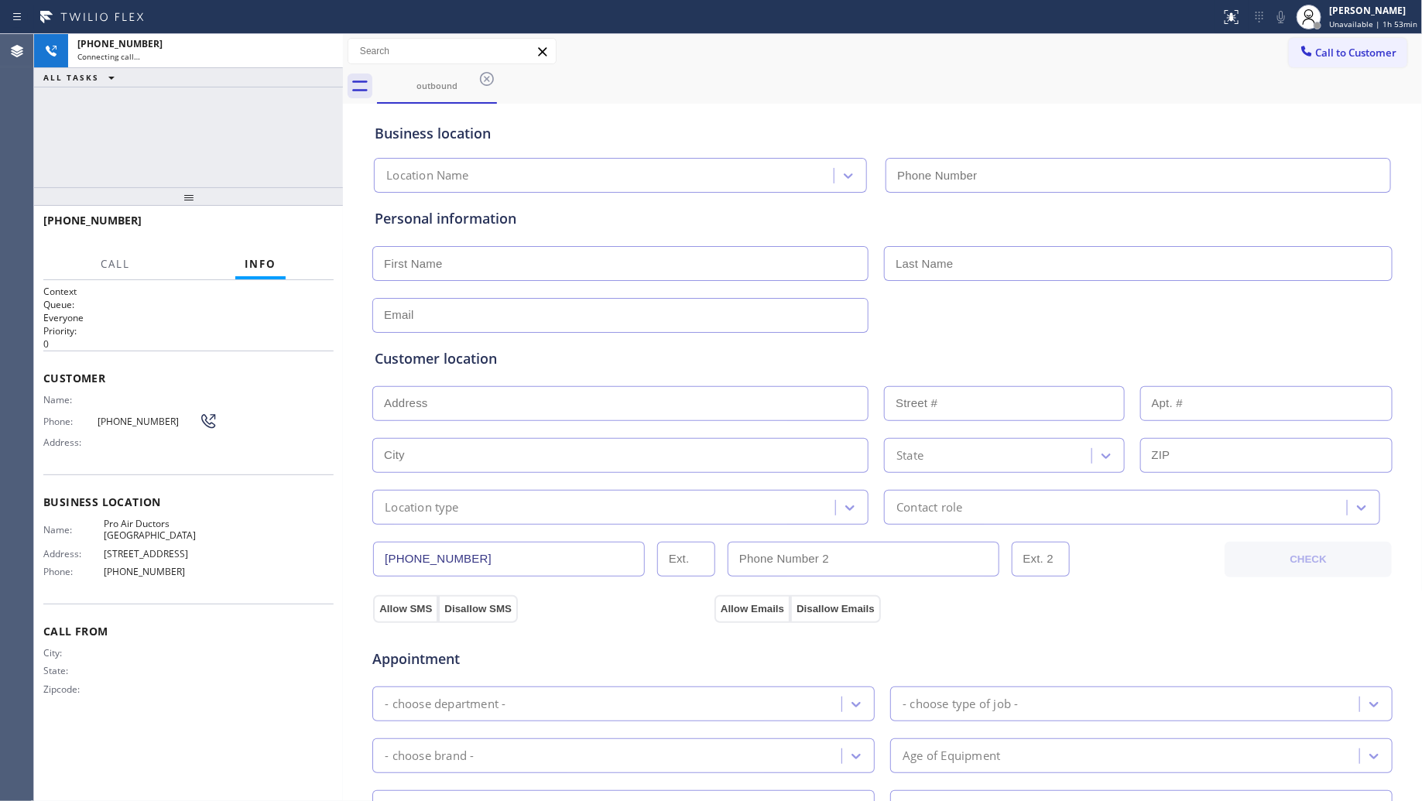
type input "[PHONE_NUMBER]"
click at [880, 132] on div "Business location" at bounding box center [883, 133] width 1016 height 21
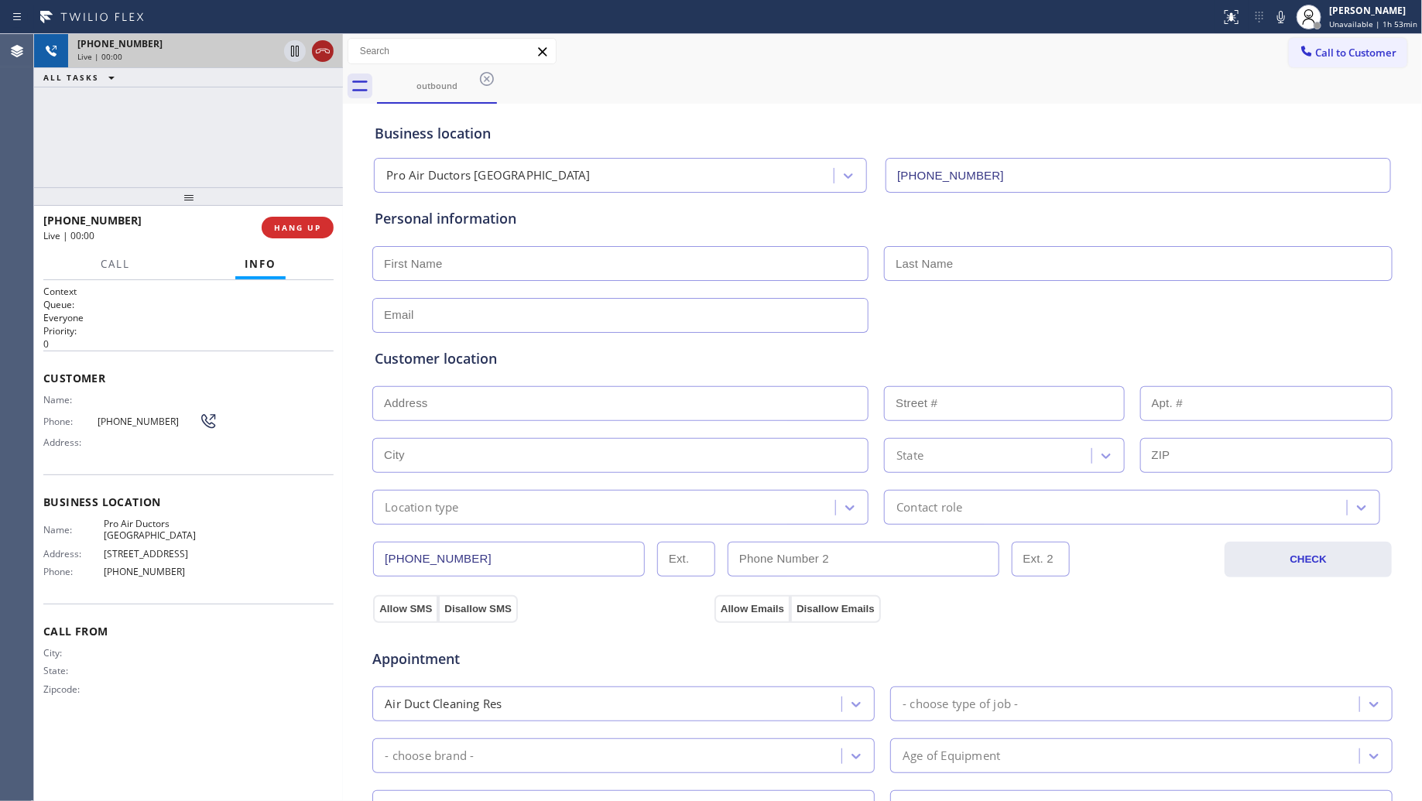
click at [330, 55] on icon at bounding box center [323, 51] width 19 height 19
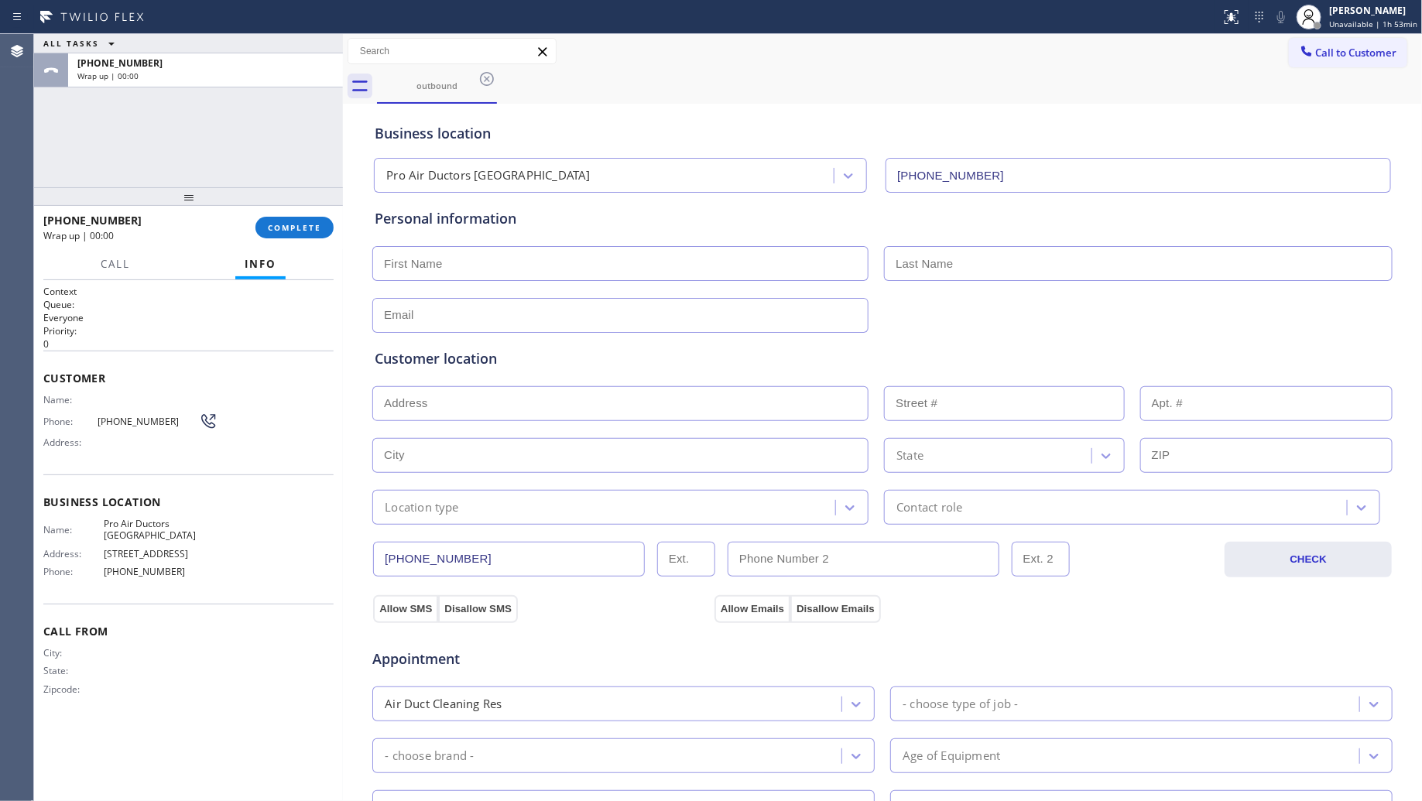
drag, startPoint x: 325, startPoint y: 221, endPoint x: 327, endPoint y: 213, distance: 7.9
click at [325, 221] on button "COMPLETE" at bounding box center [294, 228] width 78 height 22
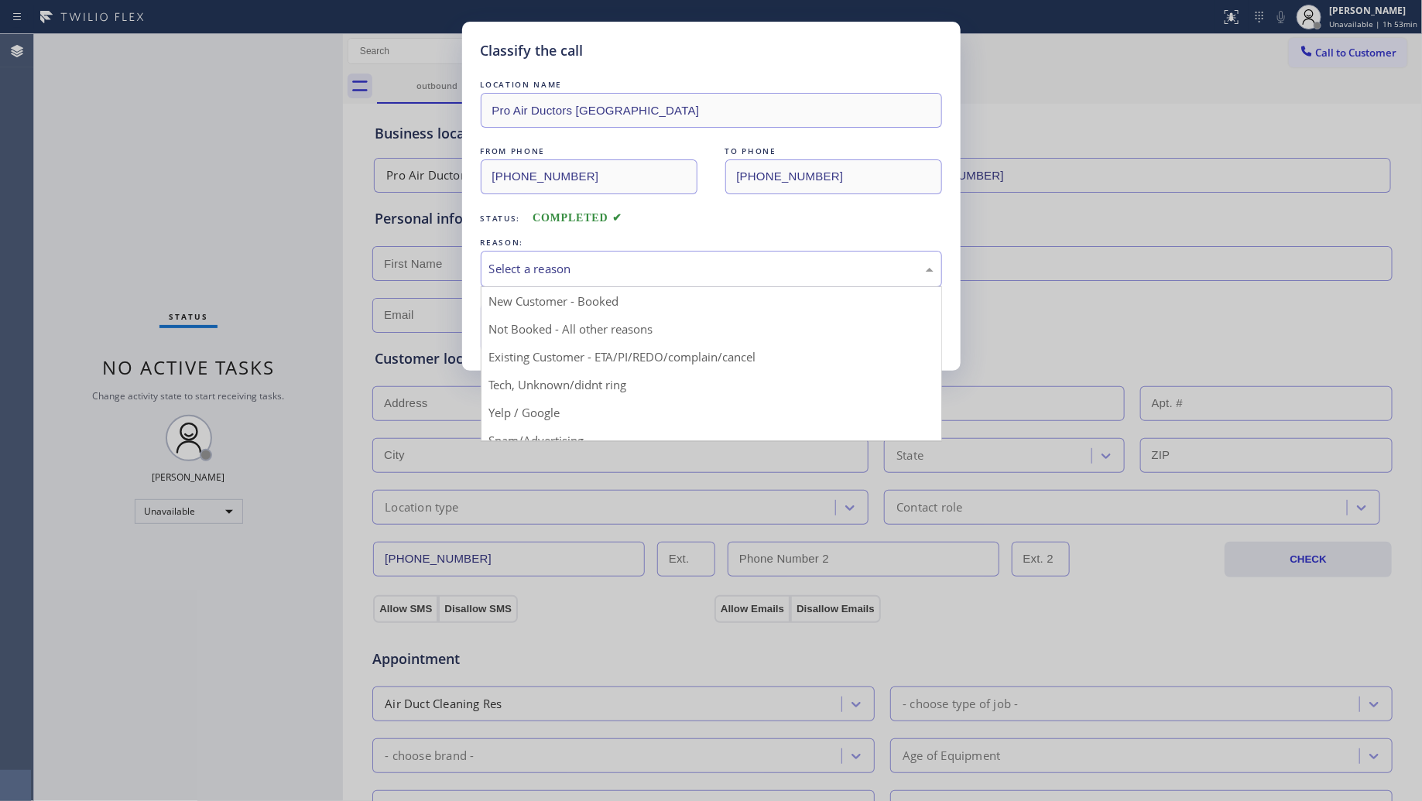
click at [662, 277] on div "Select a reason" at bounding box center [711, 269] width 444 height 18
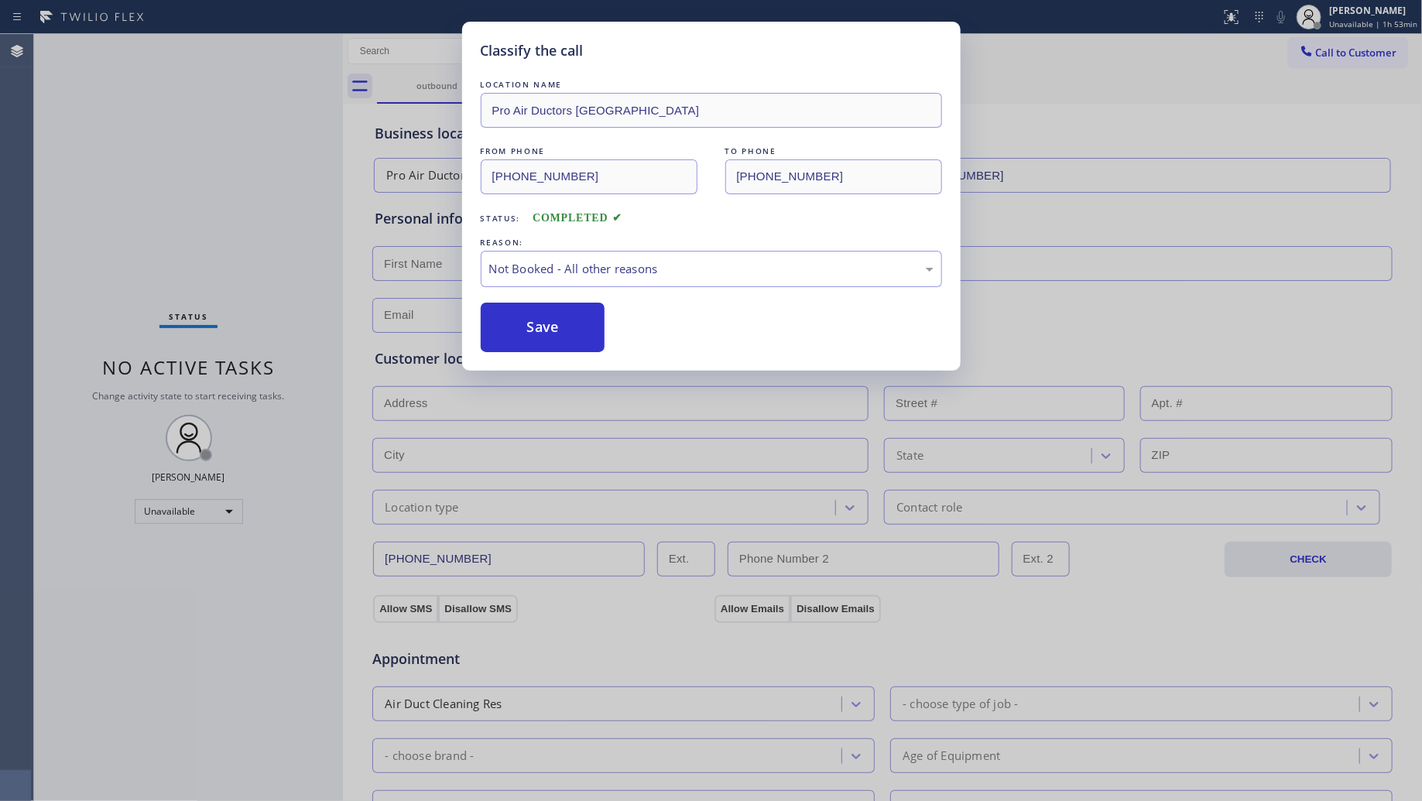
click at [532, 330] on button "Save" at bounding box center [543, 328] width 125 height 50
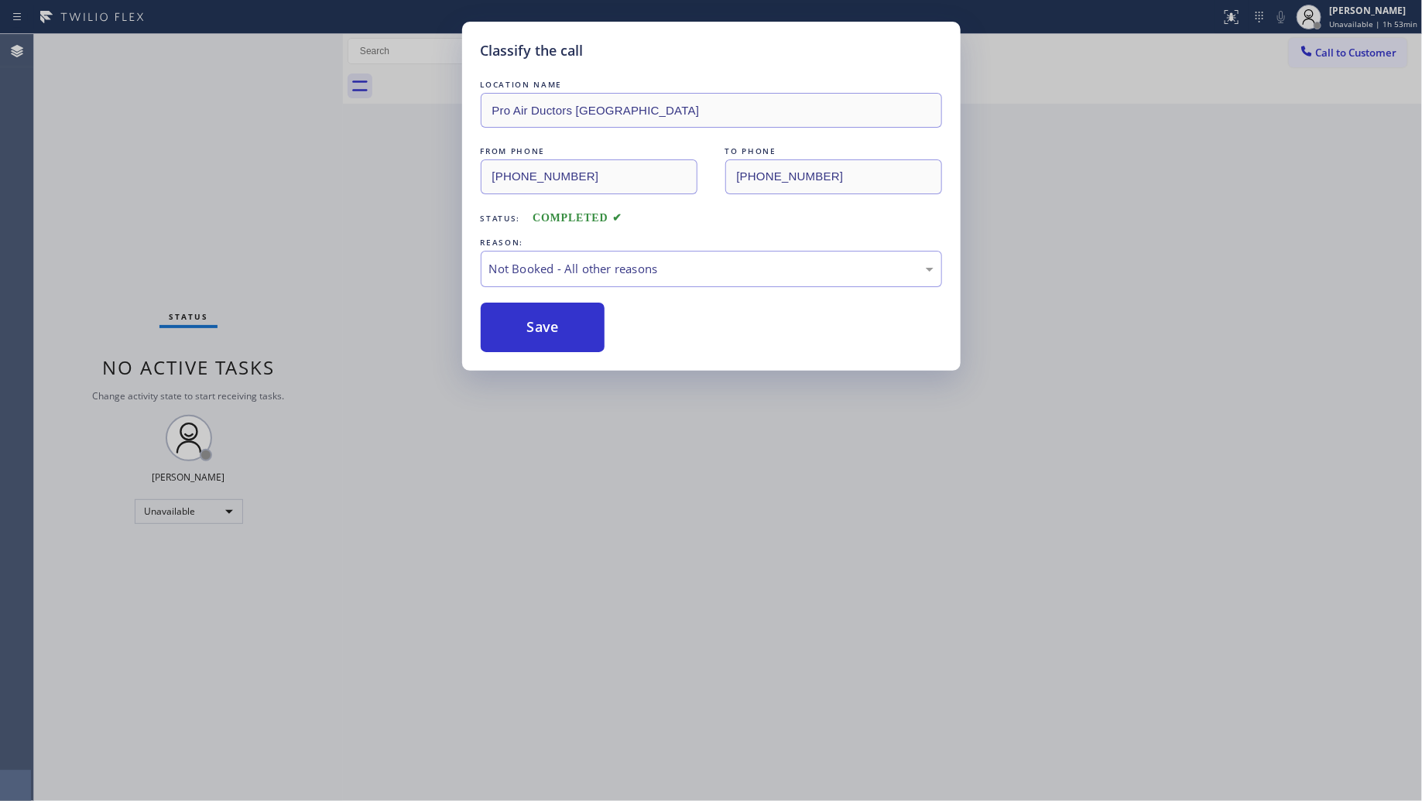
click at [532, 330] on button "Save" at bounding box center [543, 328] width 125 height 50
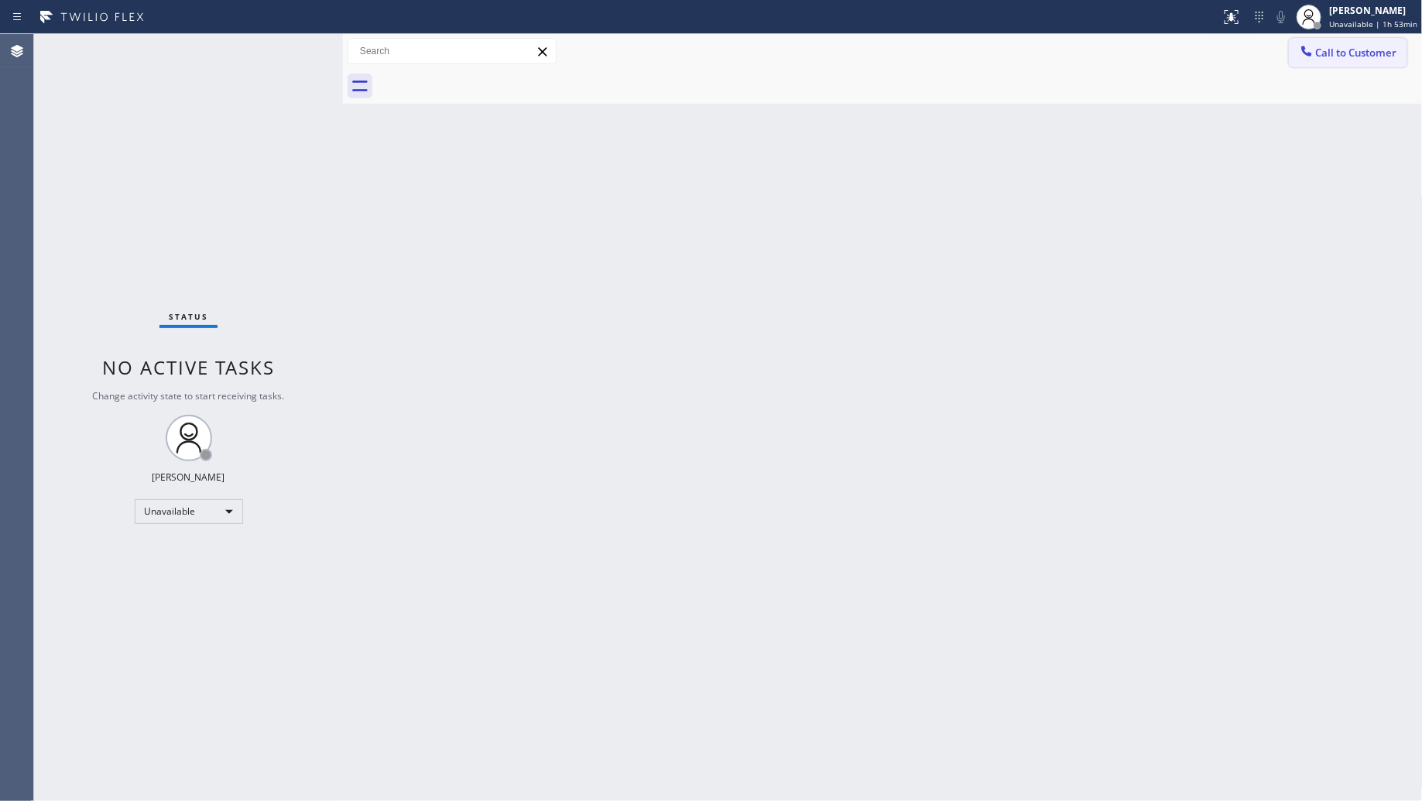
click at [1316, 60] on button "Call to Customer" at bounding box center [1348, 52] width 118 height 29
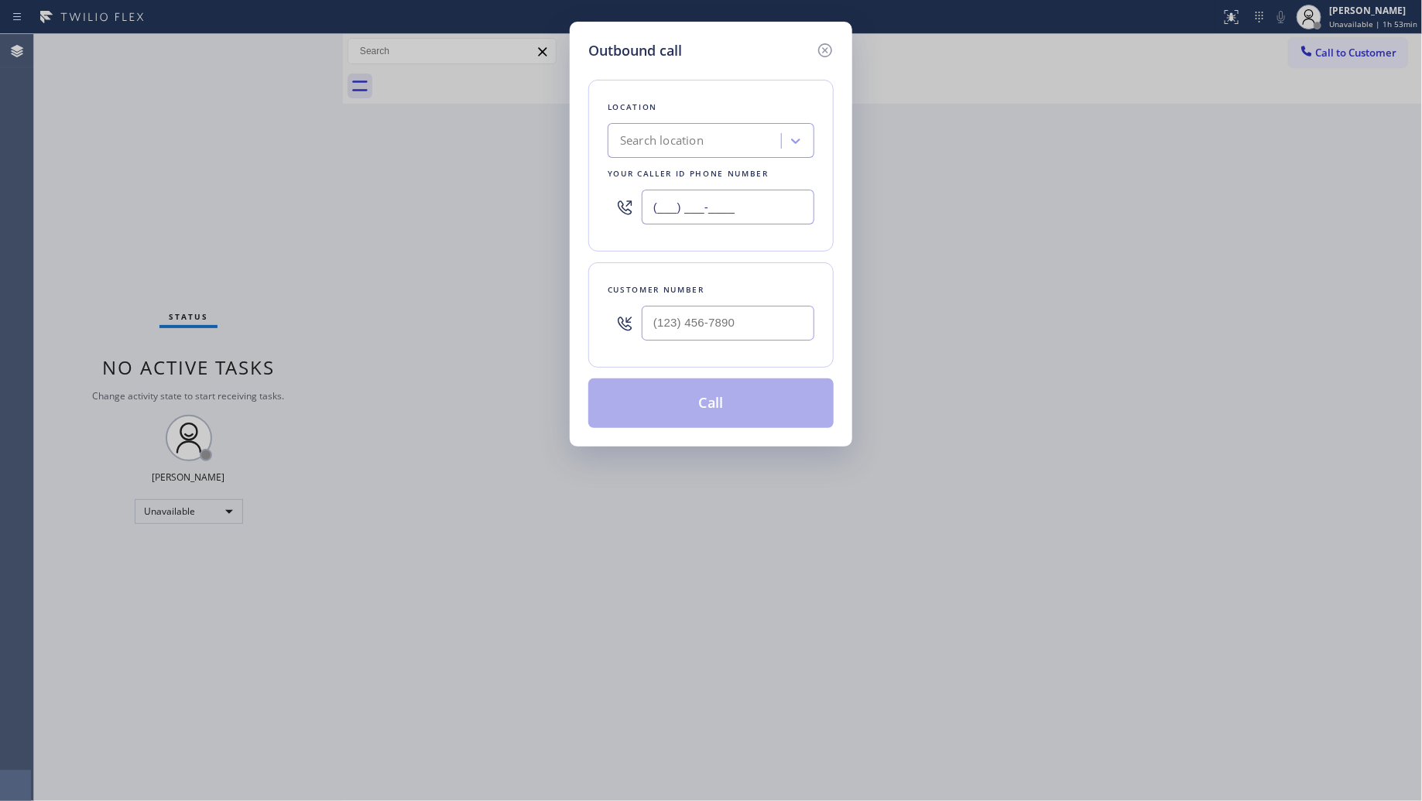
drag, startPoint x: 769, startPoint y: 213, endPoint x: 563, endPoint y: 201, distance: 206.2
click at [540, 207] on div "Outbound call Location Search location Your caller id phone number (___) ___-__…" at bounding box center [711, 400] width 1422 height 801
paste input "908) 824-6720"
type input "[PHONE_NUMBER]"
click at [751, 330] on input "(___) ___-____" at bounding box center [728, 323] width 173 height 35
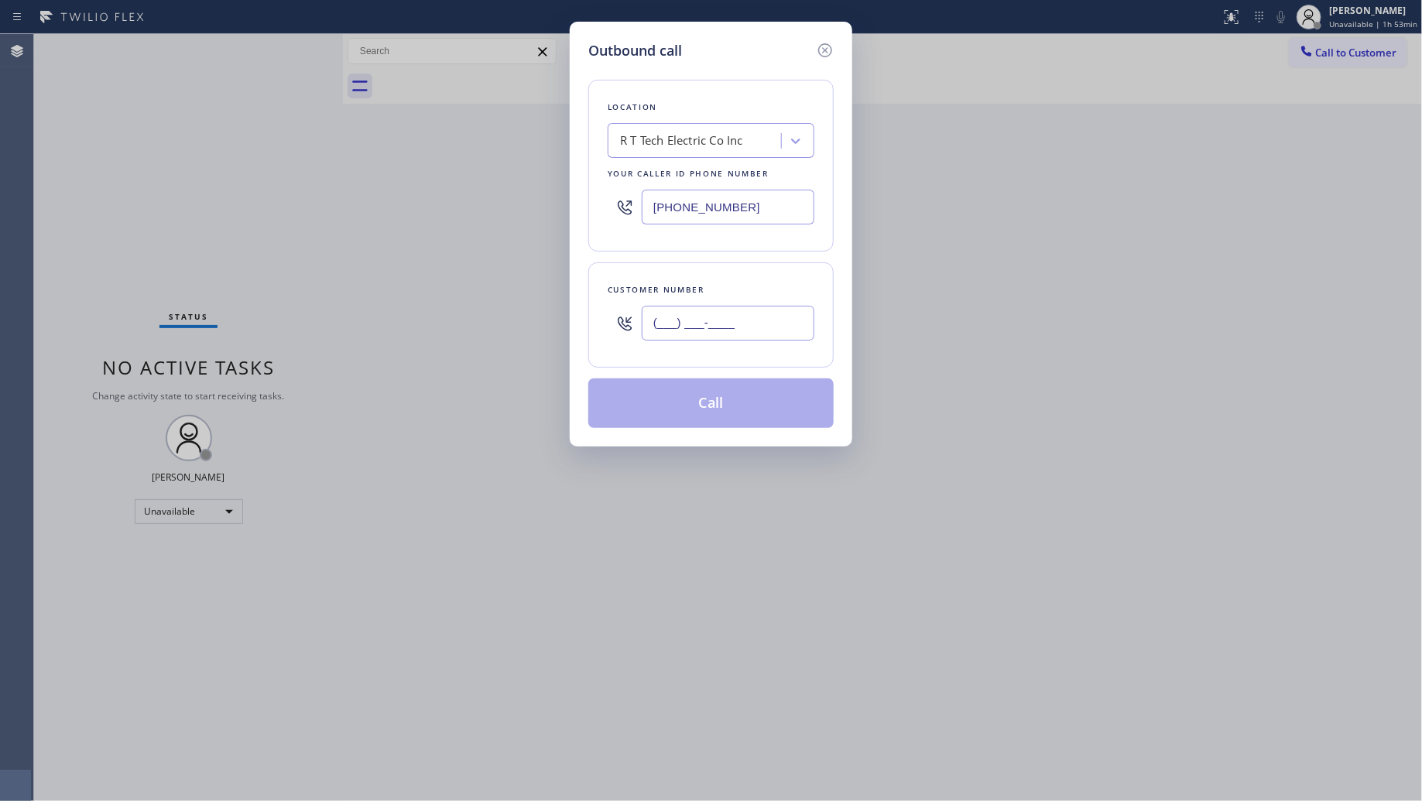
paste input "908) 922-3081"
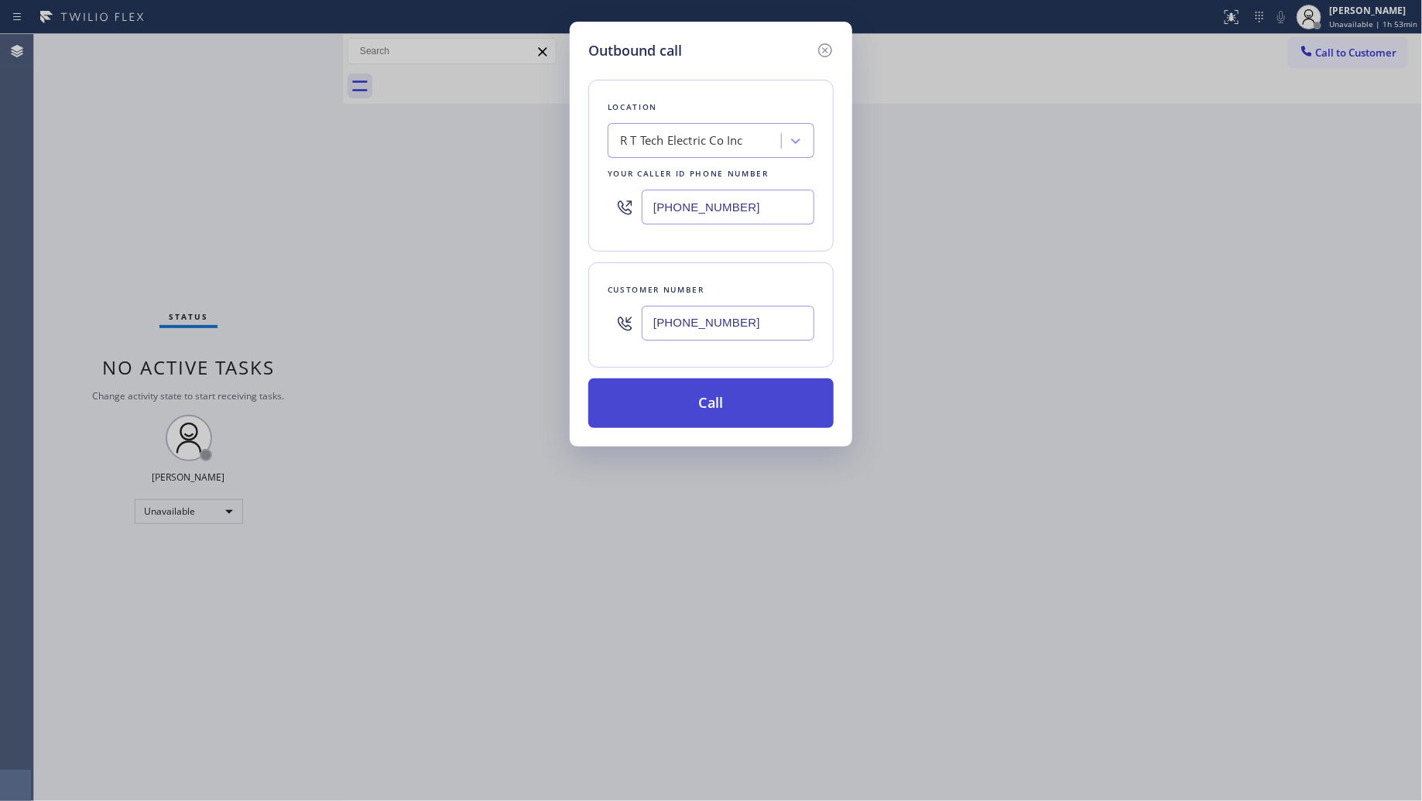
type input "[PHONE_NUMBER]"
click at [729, 403] on button "Call" at bounding box center [710, 404] width 245 height 50
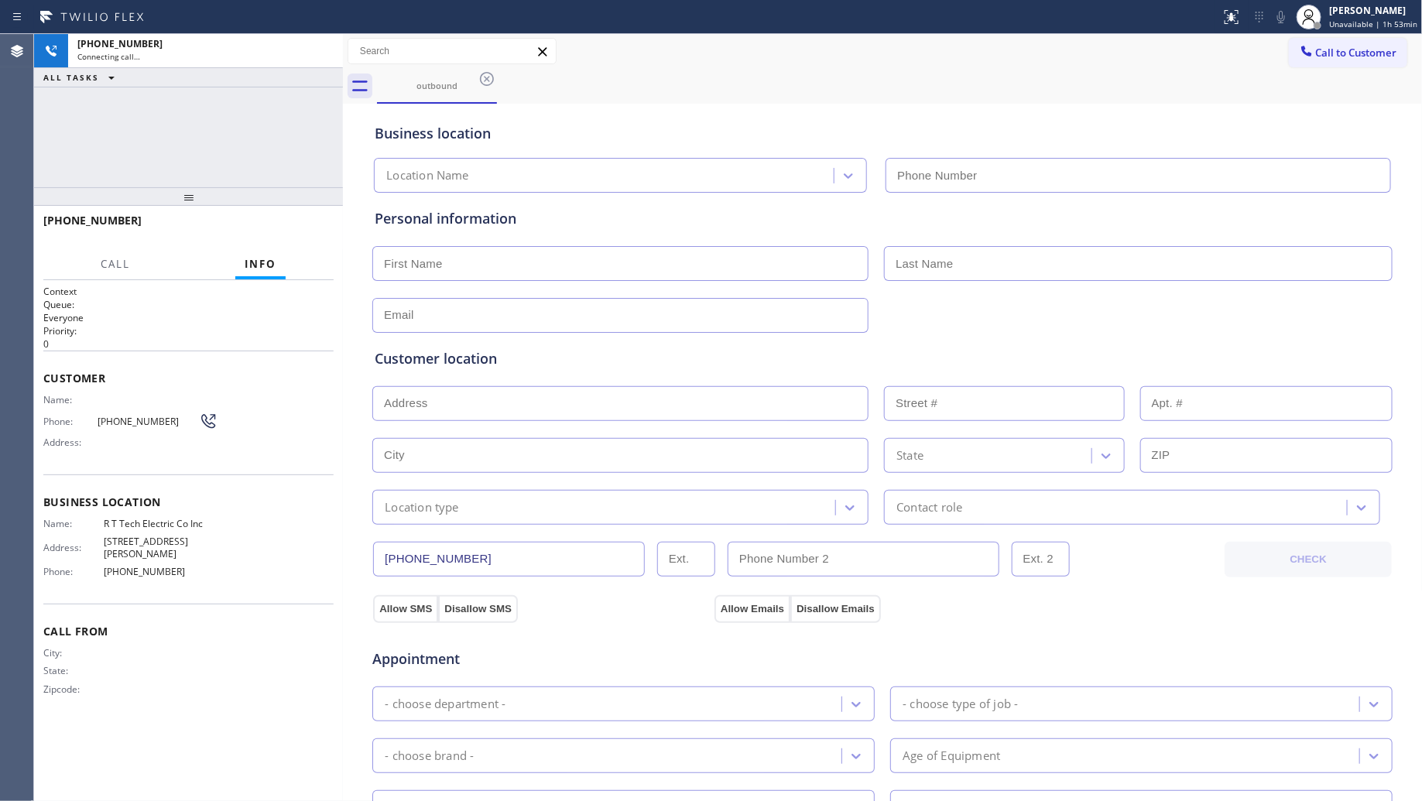
type input "[PHONE_NUMBER]"
click at [972, 60] on div "Call to Customer Outbound call Location R T Tech Electric Co Inc Your caller id…" at bounding box center [883, 51] width 1080 height 27
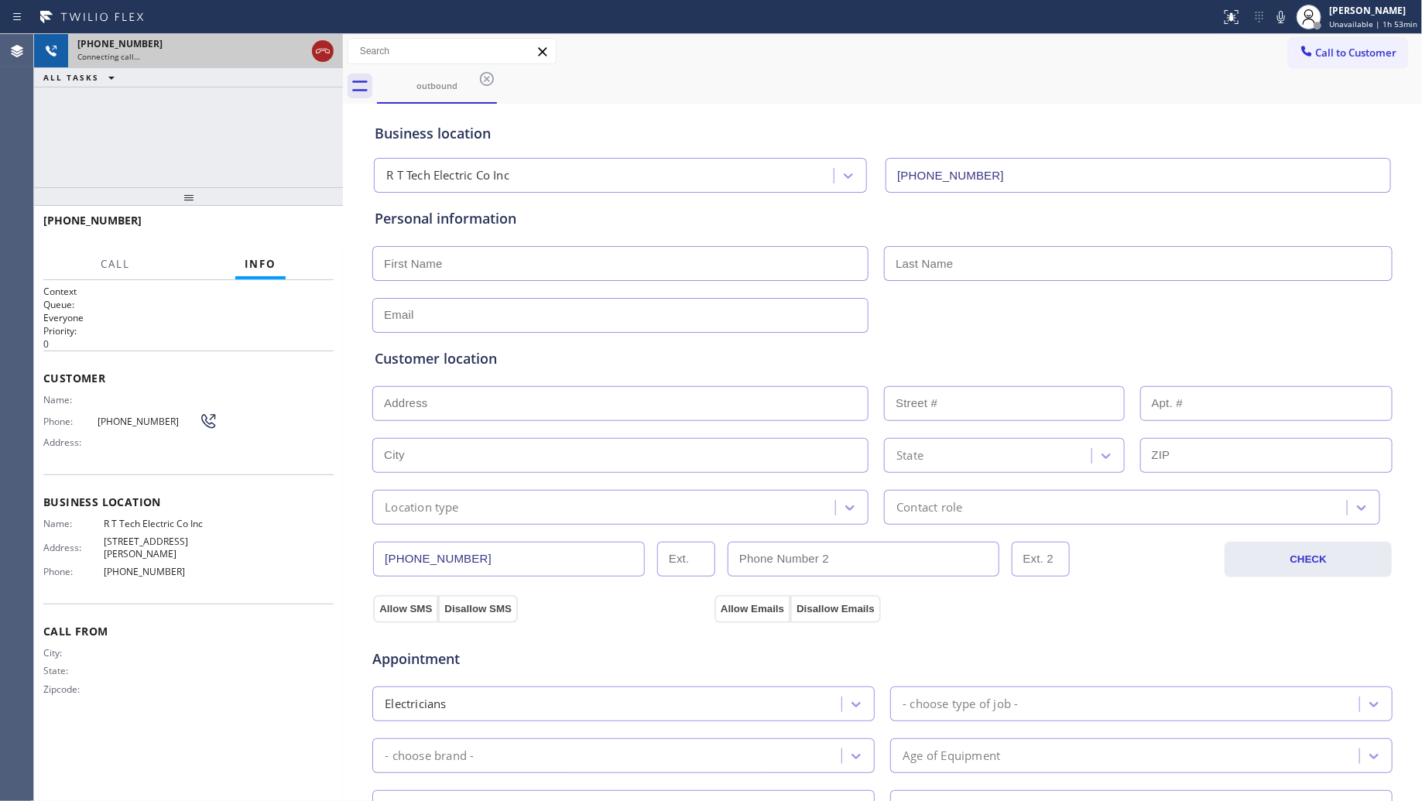
click at [329, 52] on icon at bounding box center [323, 51] width 14 height 5
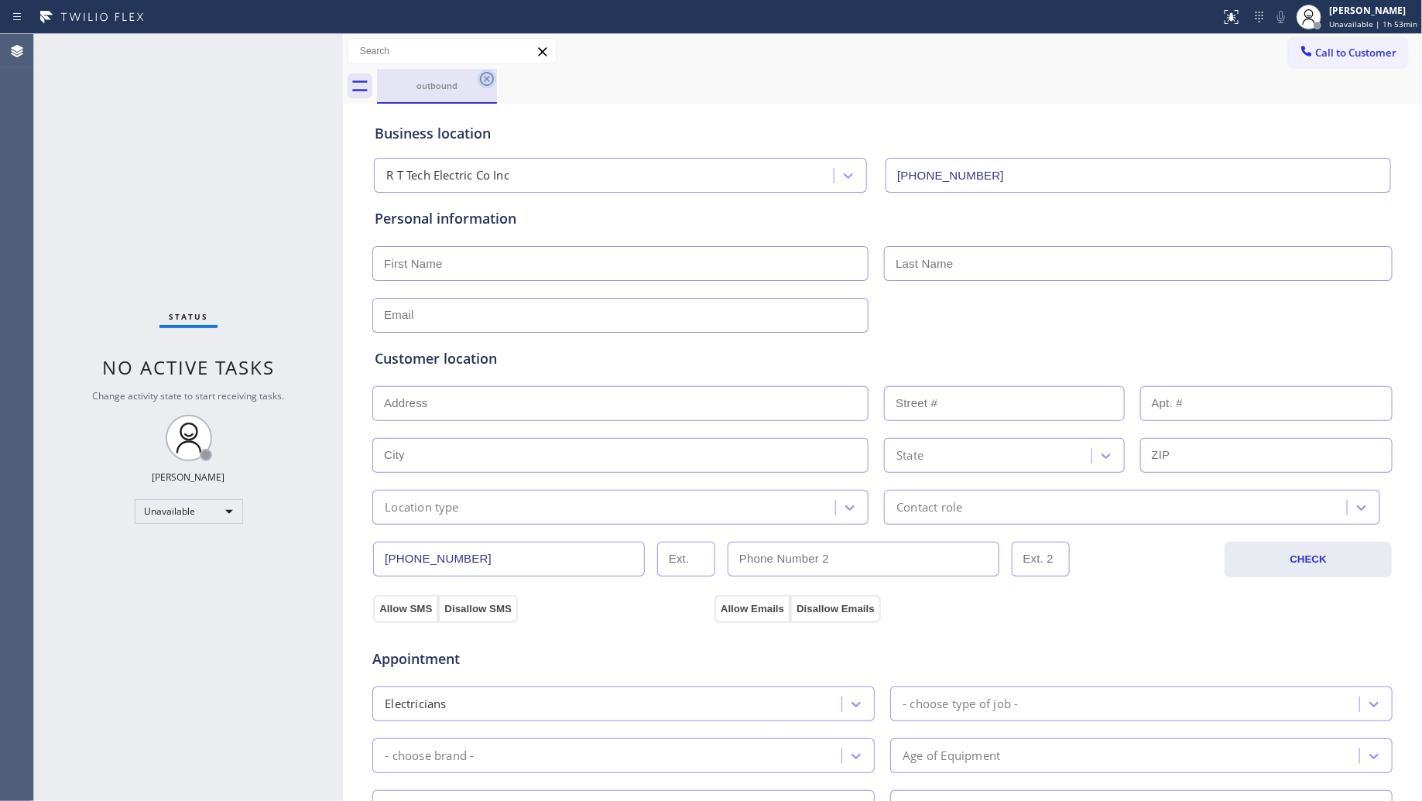
click at [492, 74] on icon at bounding box center [487, 79] width 19 height 19
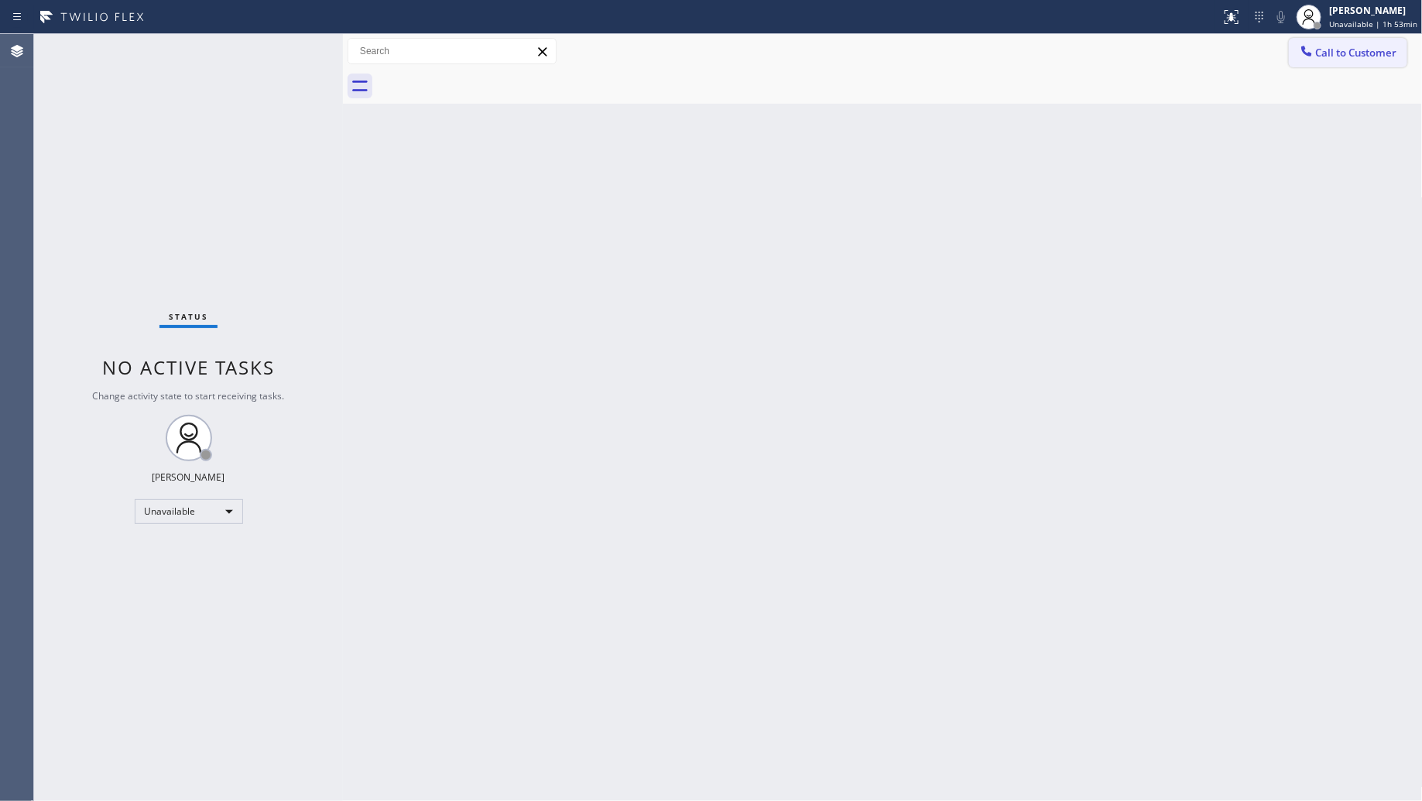
click at [1359, 58] on span "Call to Customer" at bounding box center [1356, 53] width 81 height 14
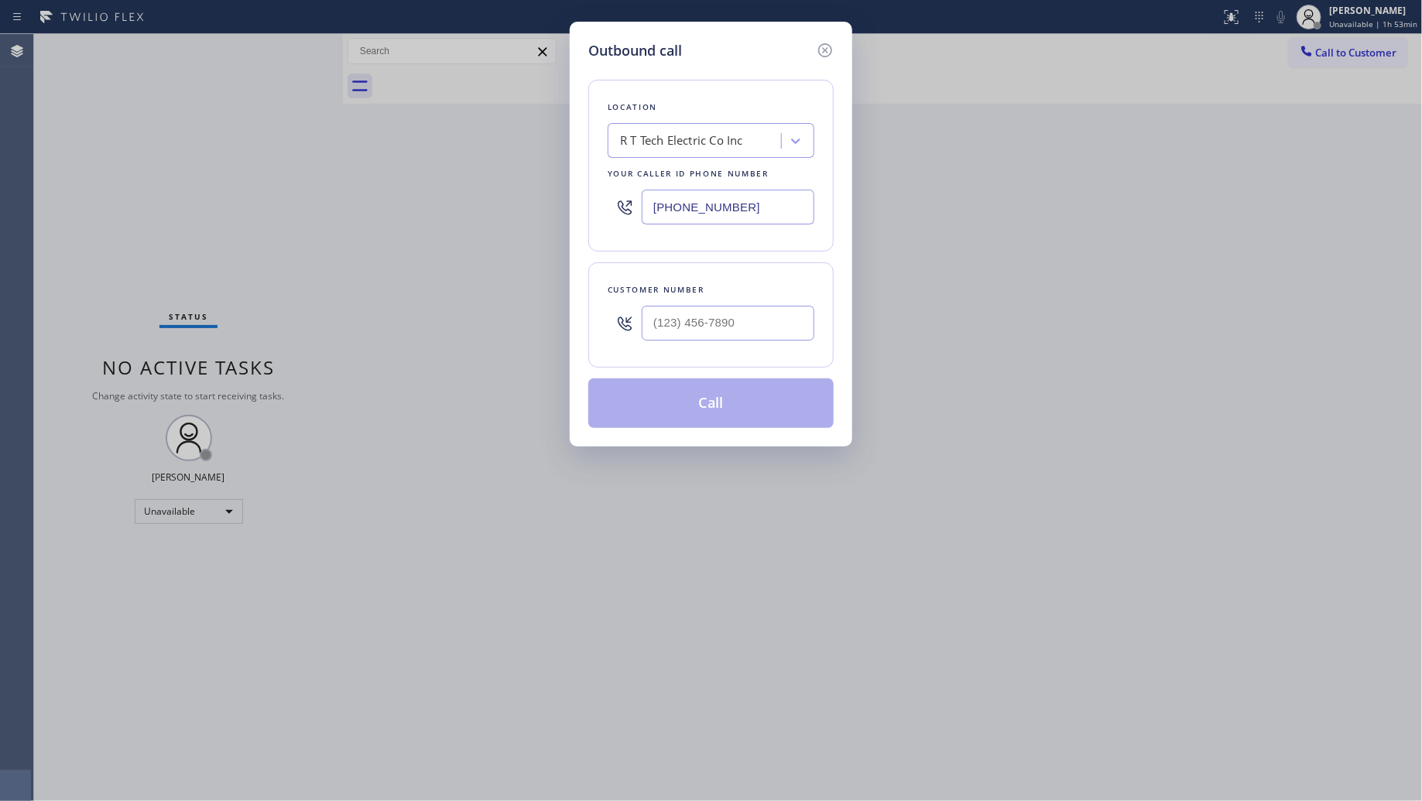
drag, startPoint x: 770, startPoint y: 213, endPoint x: 562, endPoint y: 211, distance: 208.2
click at [562, 211] on div "Outbound call Location R T Tech Electric Co Inc Your caller id phone number [PH…" at bounding box center [711, 400] width 1422 height 801
paste input "626) 548-3326"
type input "[PHONE_NUMBER]"
click at [780, 327] on input "(___) ___-____" at bounding box center [728, 323] width 173 height 35
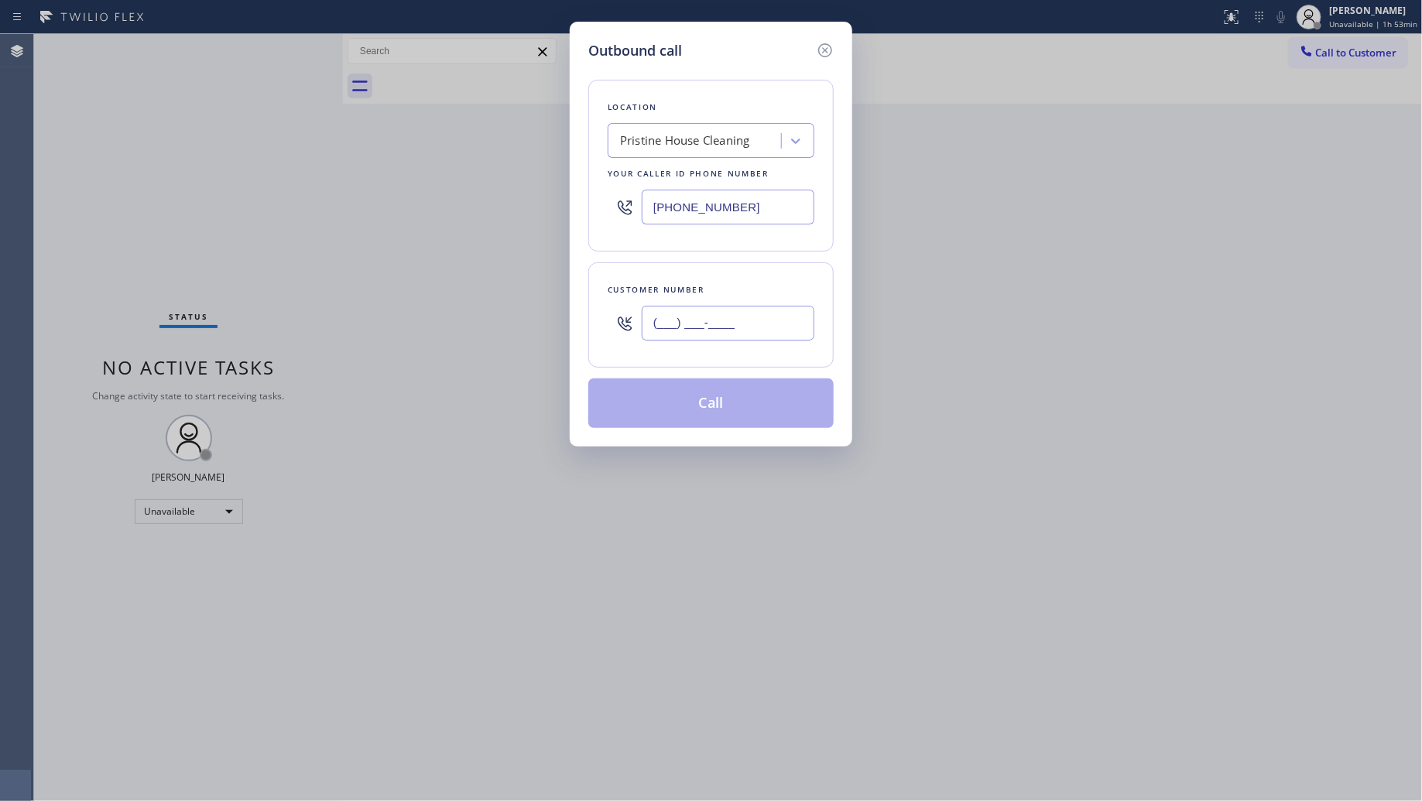
paste input "213) 820-4300"
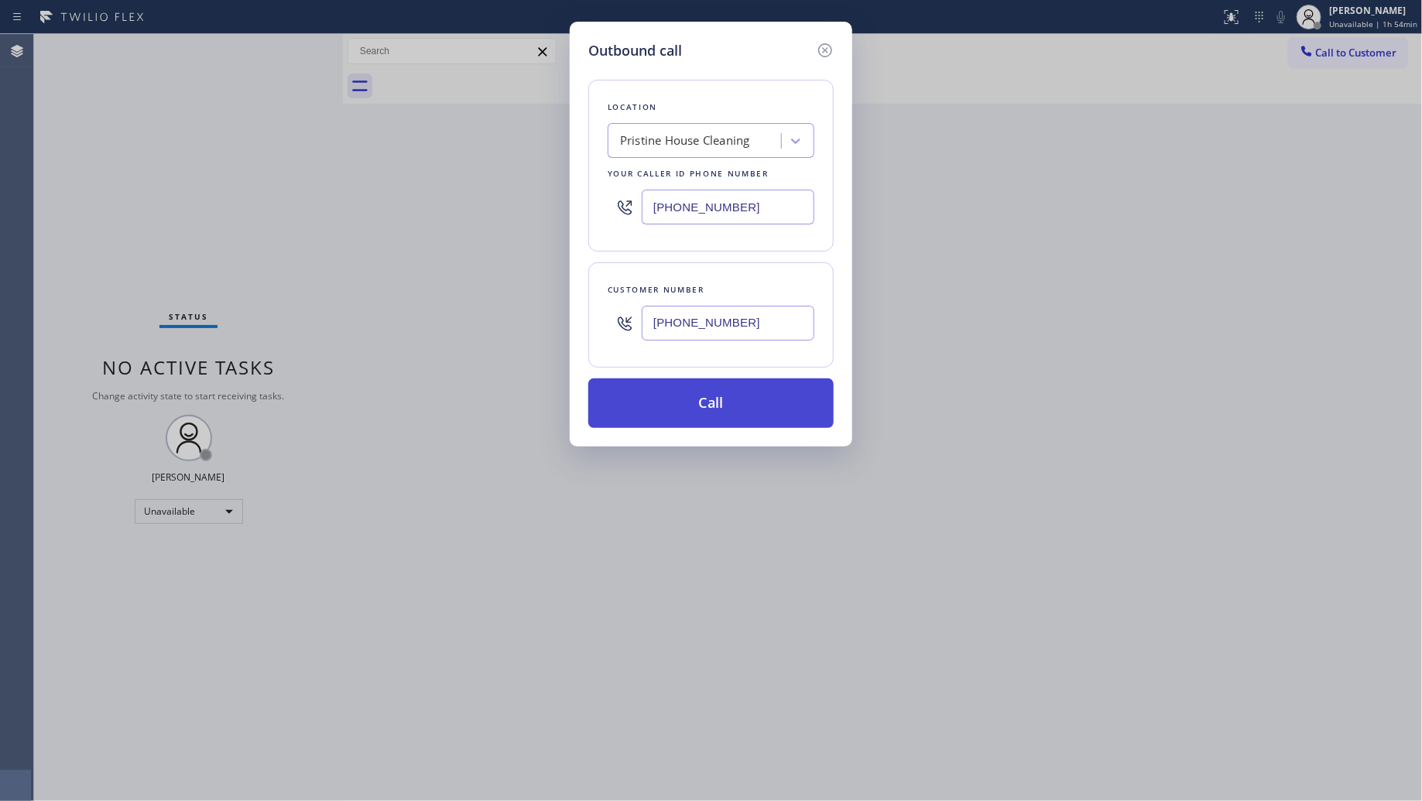
type input "[PHONE_NUMBER]"
click at [726, 406] on button "Call" at bounding box center [710, 404] width 245 height 50
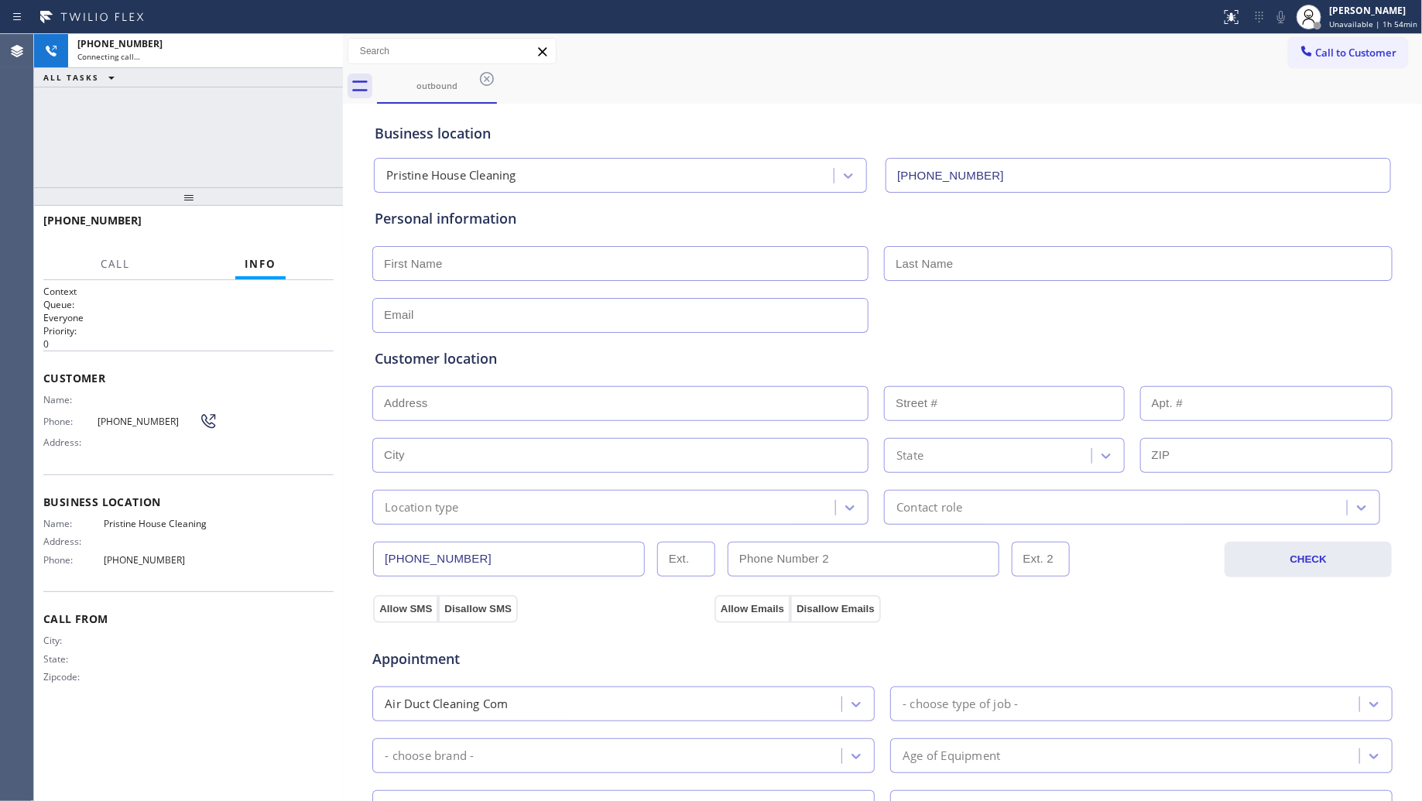
type input "[PHONE_NUMBER]"
click at [910, 59] on div "Call to Customer Outbound call Location Pristine House Cleaning Your caller id …" at bounding box center [883, 51] width 1080 height 27
click at [748, 84] on div "outbound" at bounding box center [900, 86] width 1046 height 35
click at [331, 36] on div "Status report No issues detected If you experience an issue, please download th…" at bounding box center [711, 400] width 1422 height 801
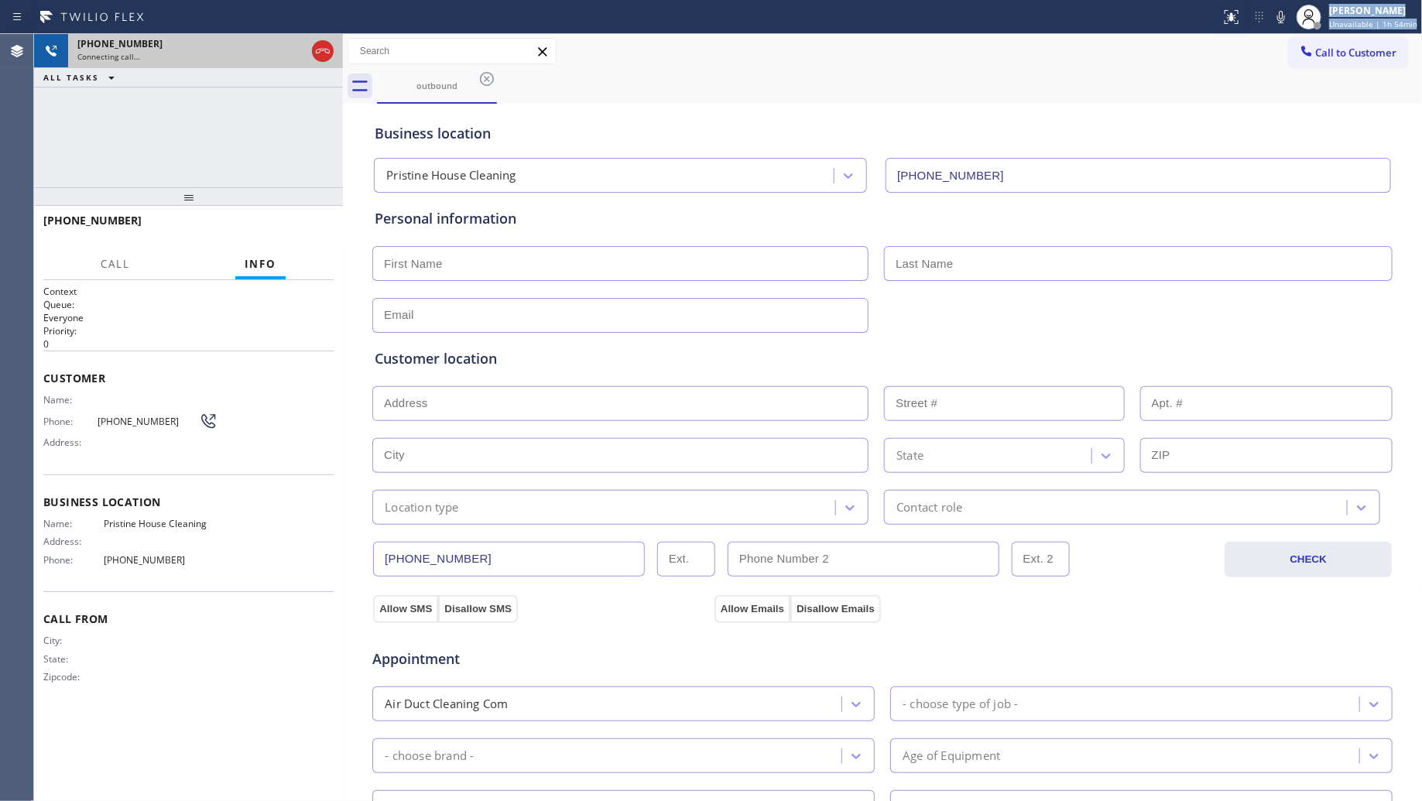
click at [337, 47] on div "[PHONE_NUMBER] Connecting call…" at bounding box center [188, 51] width 309 height 34
click at [319, 56] on icon at bounding box center [323, 51] width 19 height 19
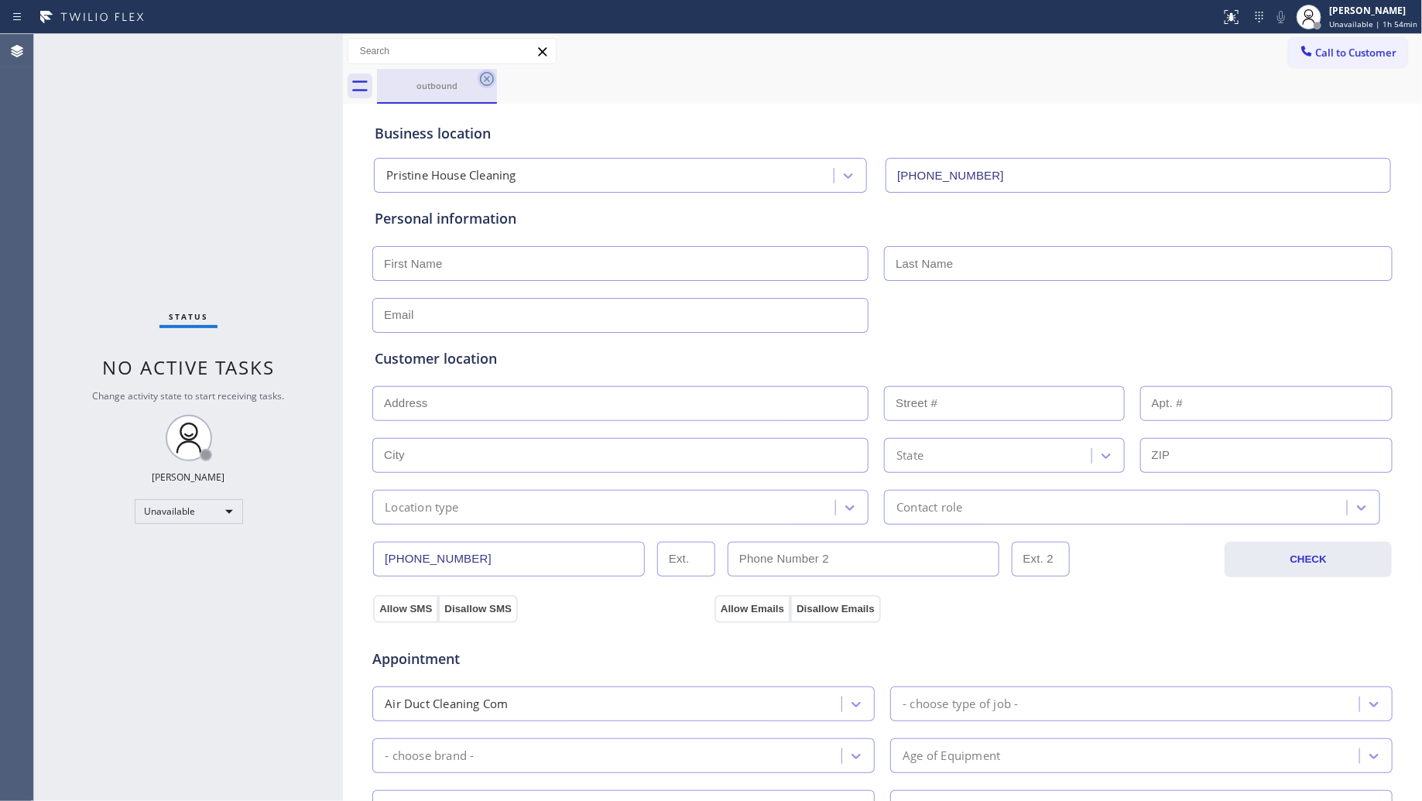
click at [484, 77] on icon at bounding box center [487, 79] width 19 height 19
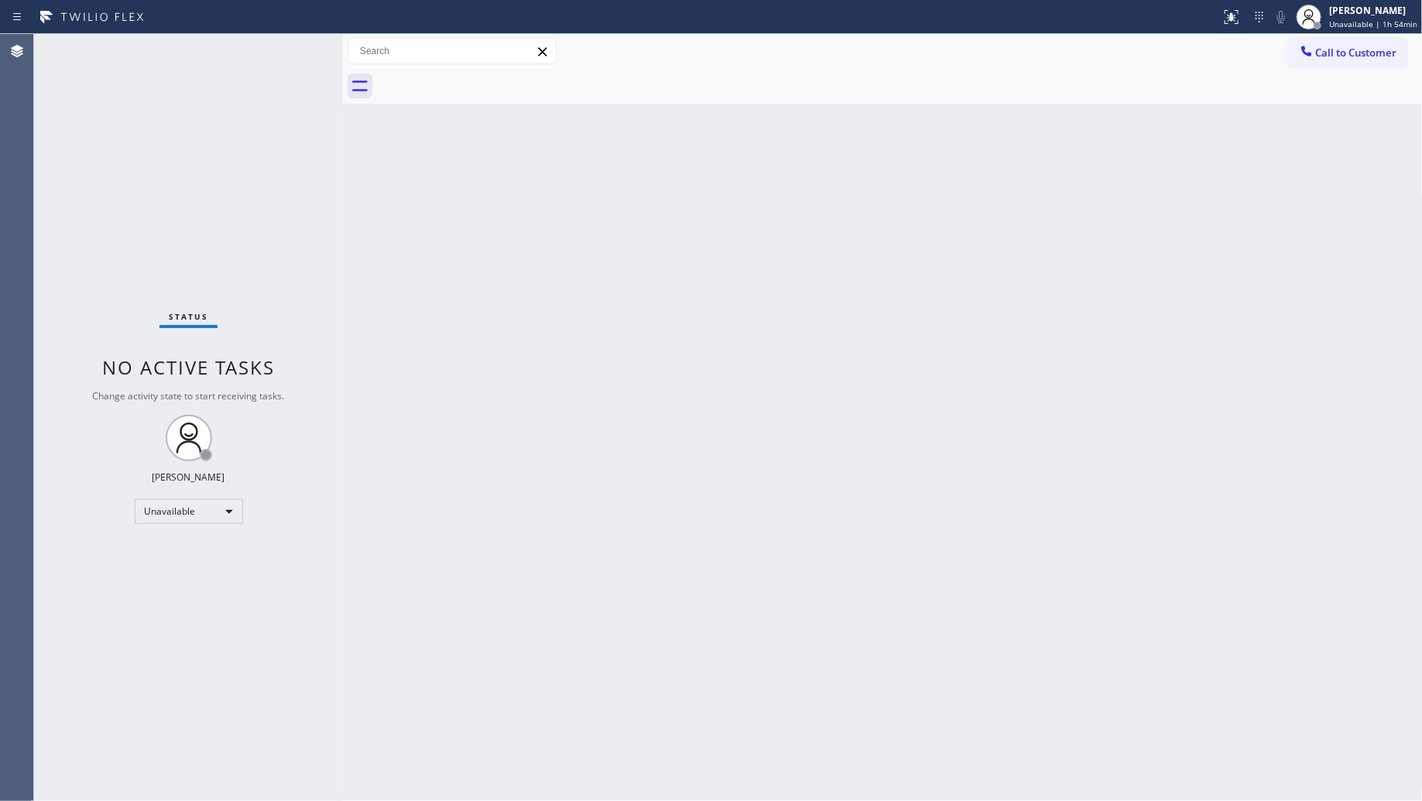
drag, startPoint x: 1374, startPoint y: 52, endPoint x: 1363, endPoint y: 55, distance: 11.3
click at [1367, 53] on span "Call to Customer" at bounding box center [1356, 53] width 81 height 14
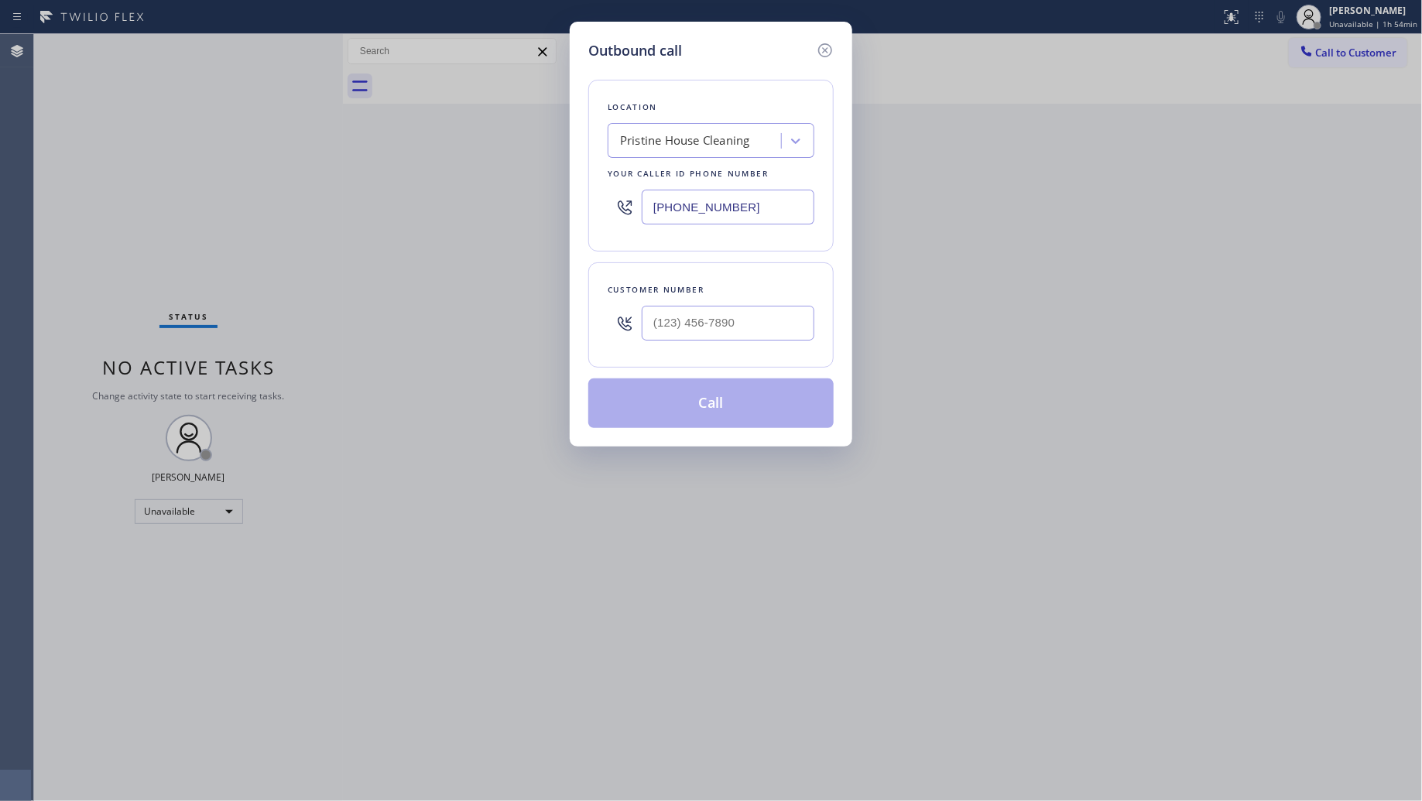
drag, startPoint x: 749, startPoint y: 215, endPoint x: 553, endPoint y: 210, distance: 195.1
click at [553, 210] on div "Outbound call Location Pristine House Cleaning Your caller id phone number [PHO…" at bounding box center [711, 400] width 1422 height 801
paste input "424) 358-357"
type input "[PHONE_NUMBER]"
click at [720, 323] on input "(___) ___-____" at bounding box center [728, 323] width 173 height 35
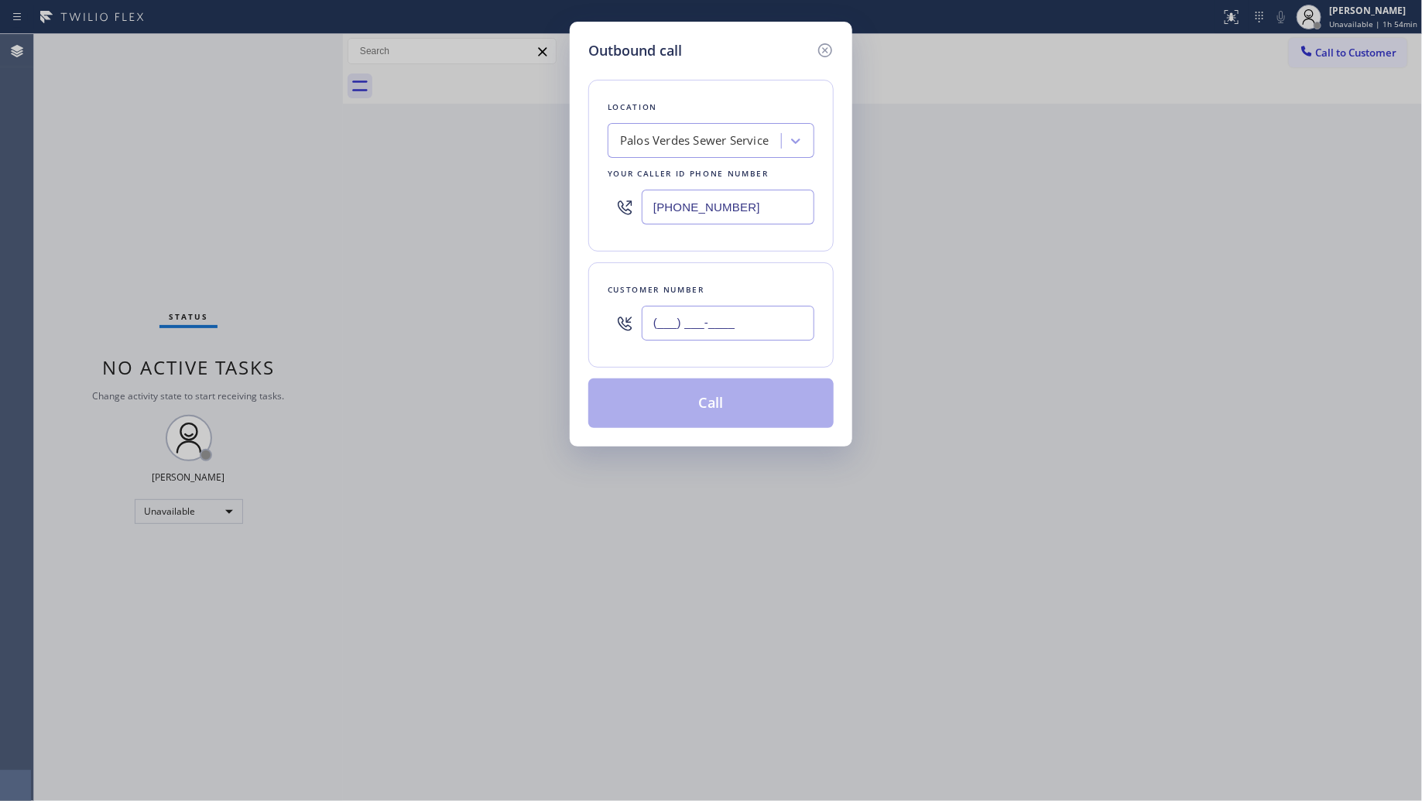
paste input "774) 399-7365"
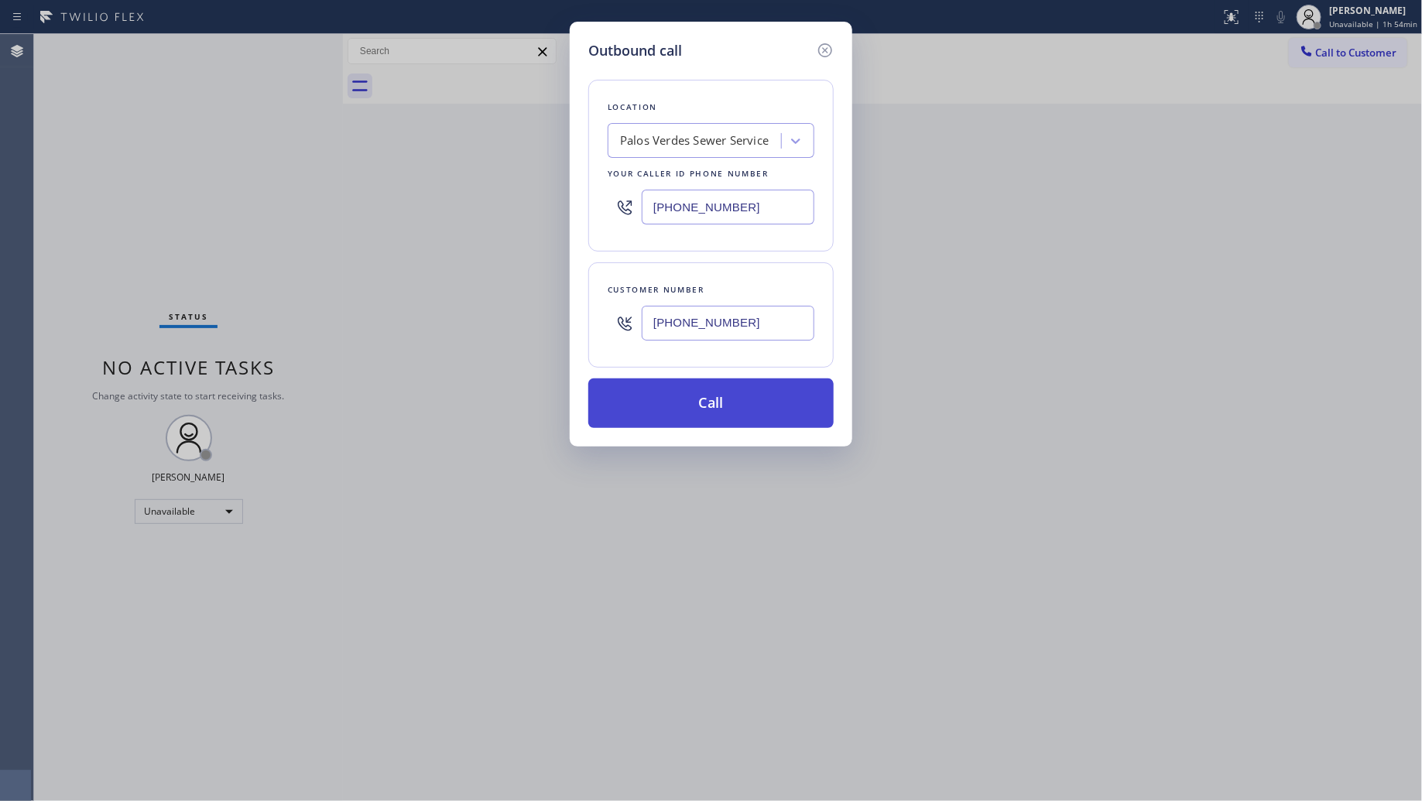
type input "[PHONE_NUMBER]"
click at [714, 403] on button "Call" at bounding box center [710, 404] width 245 height 50
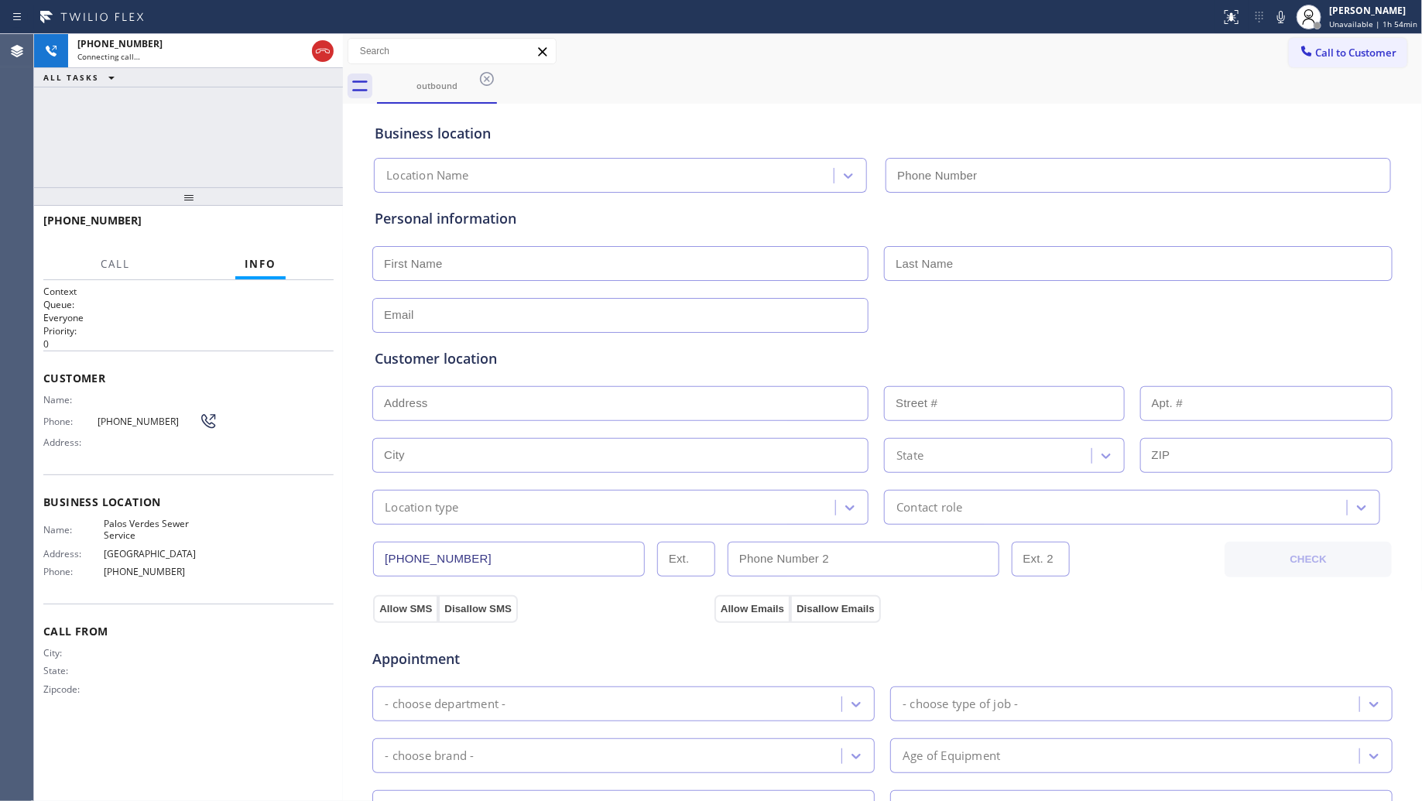
type input "[PHONE_NUMBER]"
click at [882, 59] on div "Call to Customer Outbound call Location [GEOGRAPHIC_DATA] Sewer Service Your ca…" at bounding box center [883, 51] width 1080 height 27
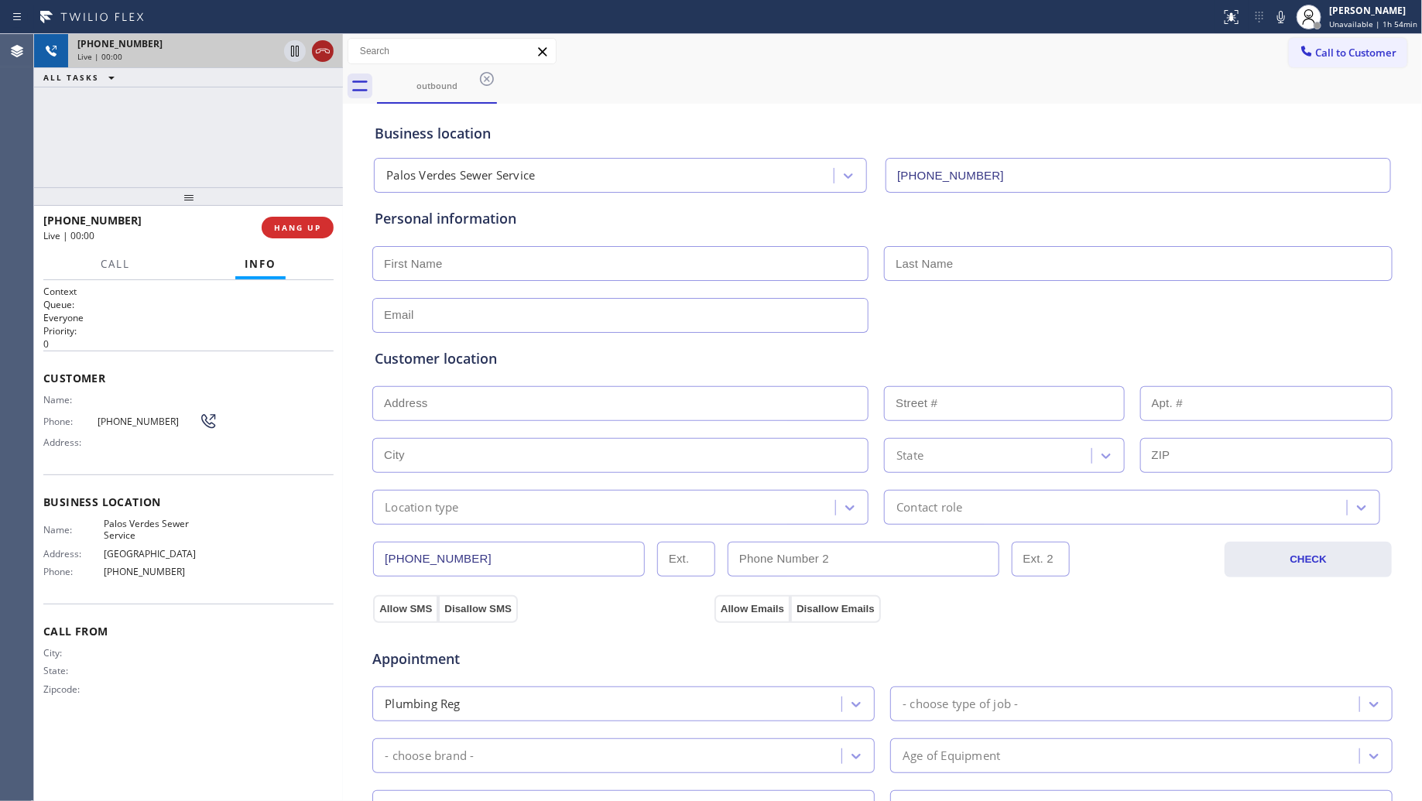
click at [327, 52] on icon at bounding box center [323, 51] width 19 height 19
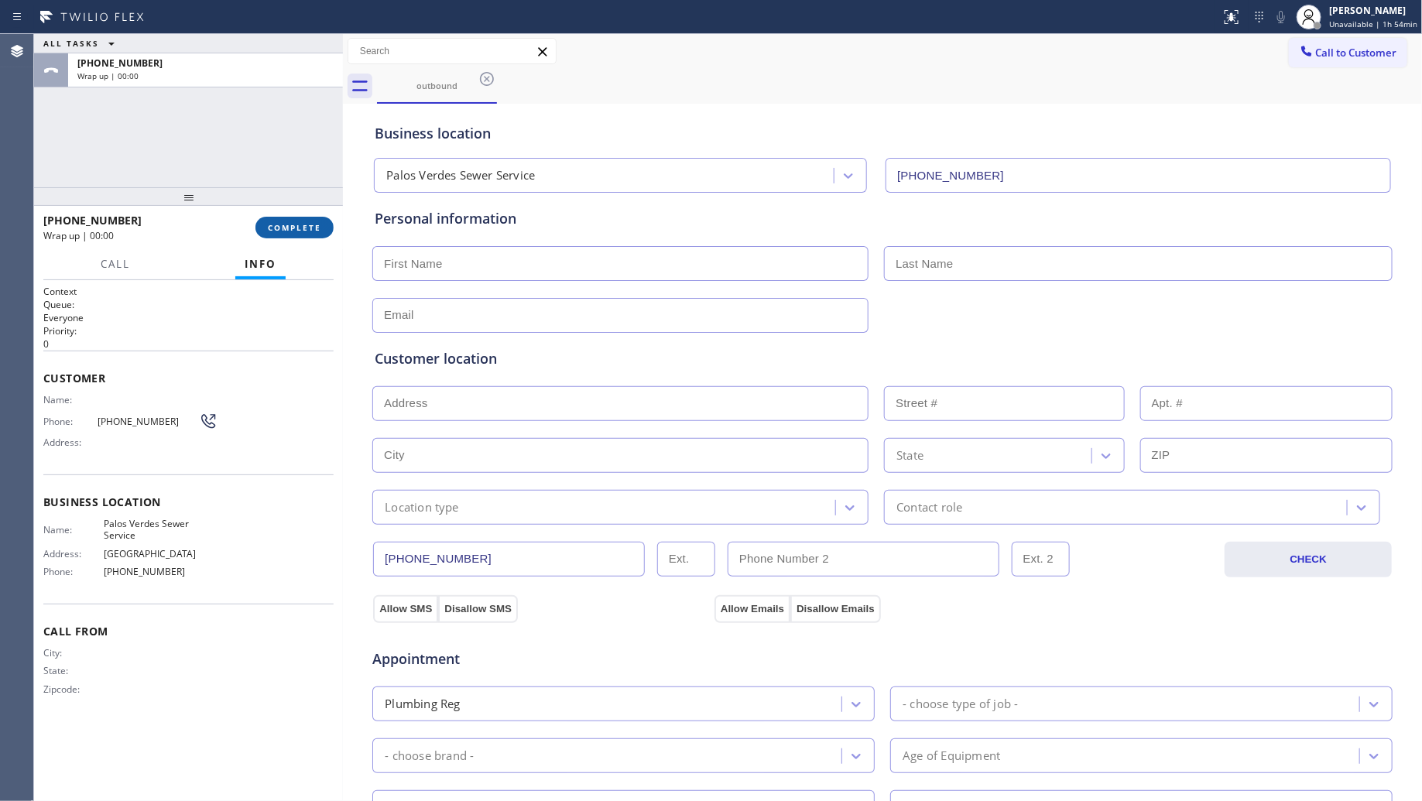
click at [298, 224] on span "COMPLETE" at bounding box center [294, 227] width 53 height 11
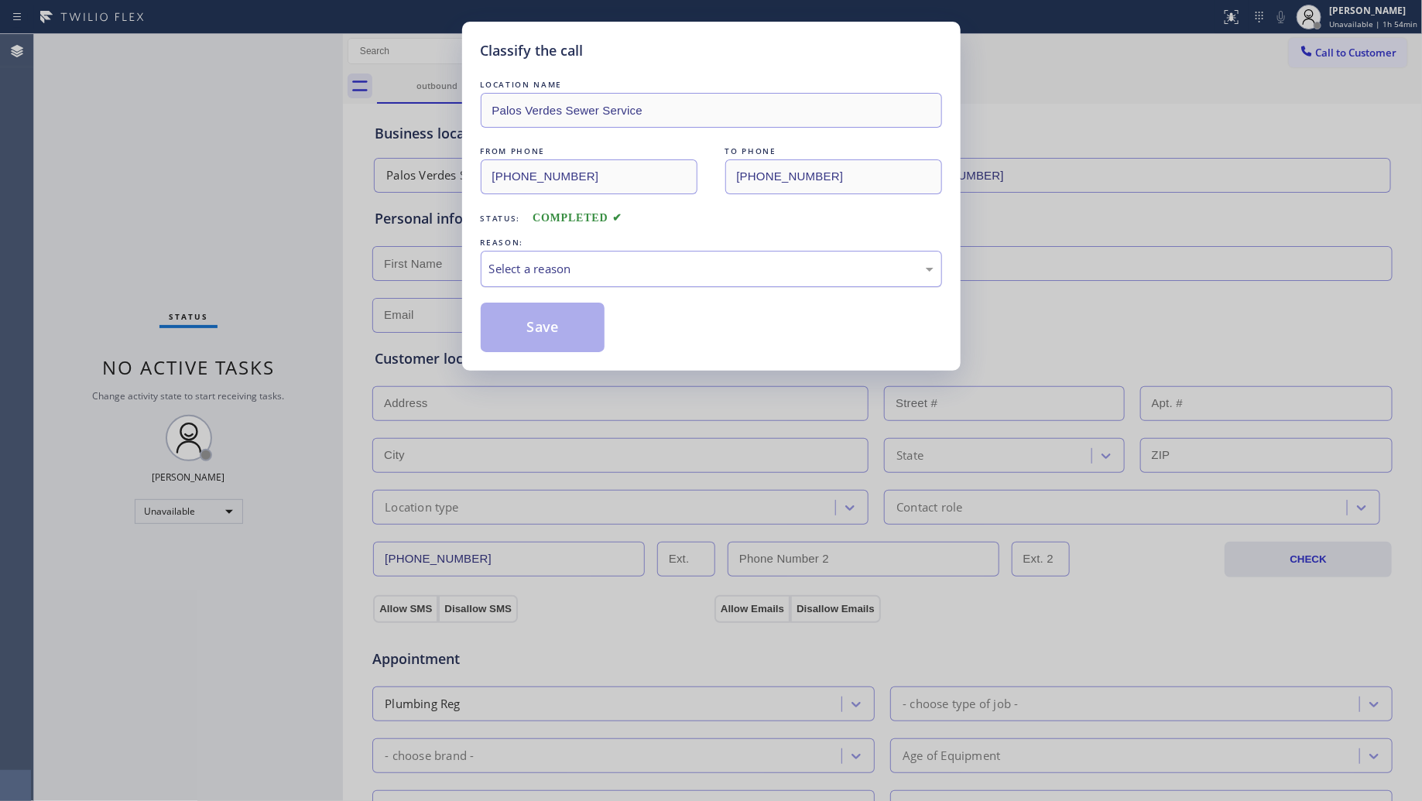
drag, startPoint x: 525, startPoint y: 255, endPoint x: 528, endPoint y: 283, distance: 27.3
click at [526, 266] on div "Select a reason" at bounding box center [711, 269] width 461 height 36
click at [532, 331] on button "Save" at bounding box center [543, 328] width 125 height 50
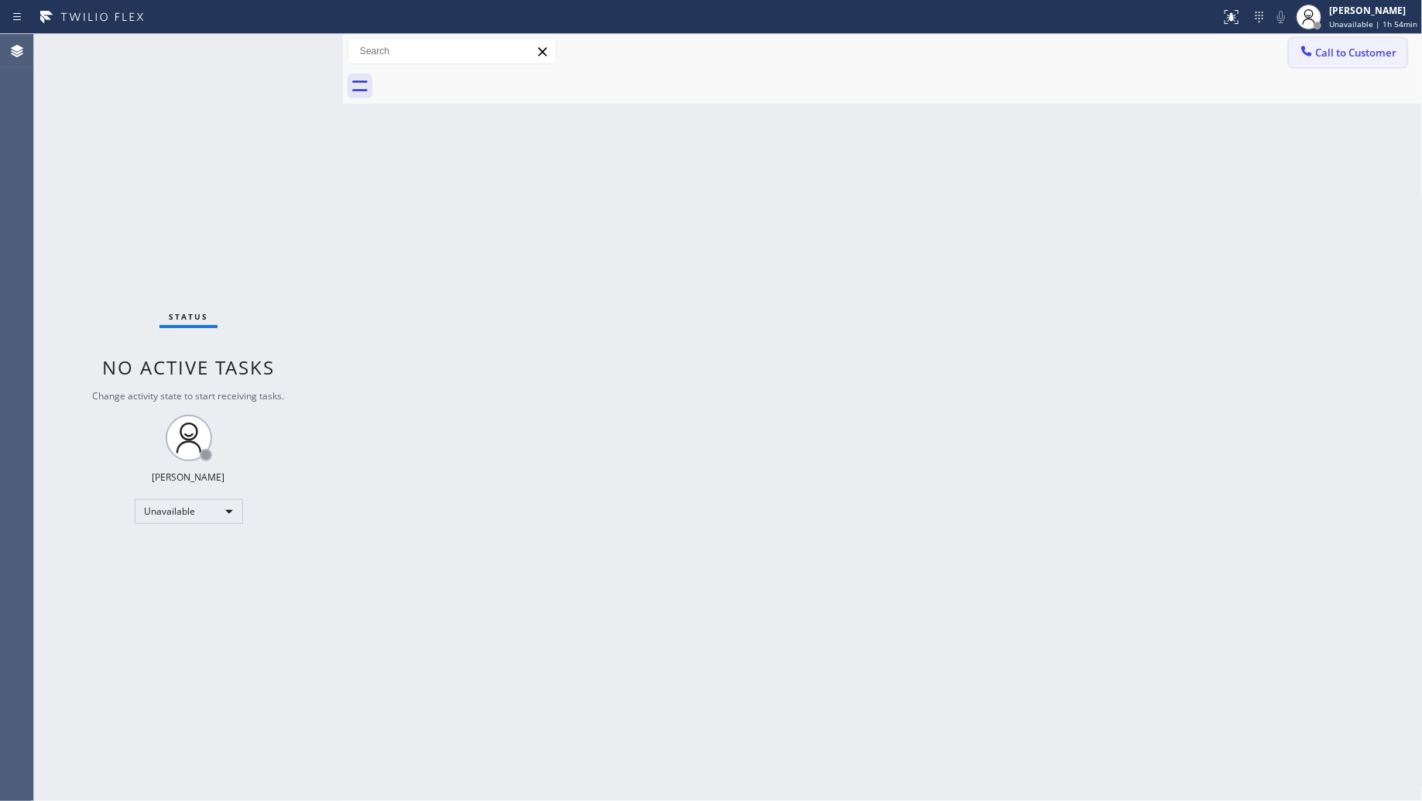
click at [1328, 53] on span "Call to Customer" at bounding box center [1356, 53] width 81 height 14
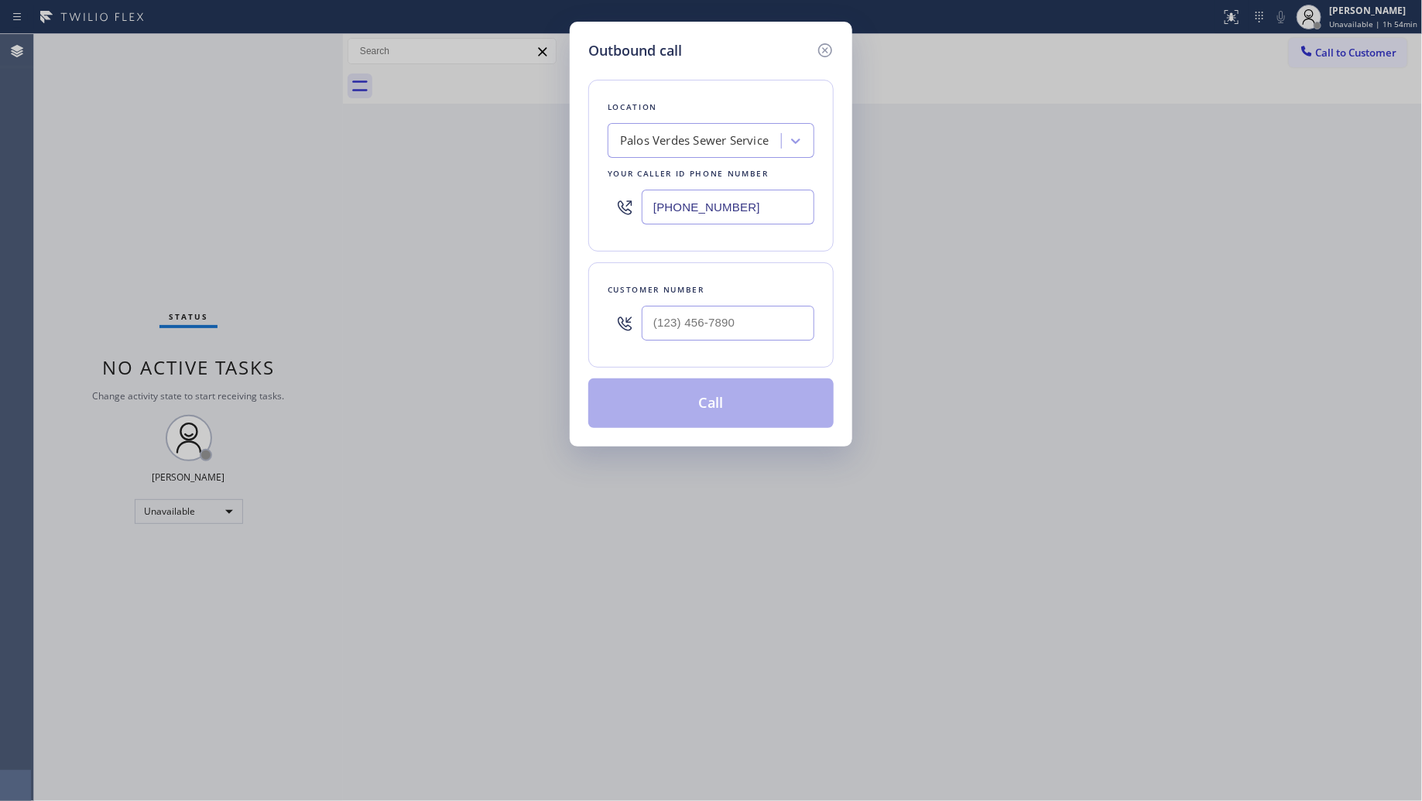
drag, startPoint x: 755, startPoint y: 202, endPoint x: 570, endPoint y: 202, distance: 185.0
click at [570, 202] on div "Outbound call Location [GEOGRAPHIC_DATA] Sewer Service Your caller id phone num…" at bounding box center [711, 234] width 283 height 425
paste input "954) 637-6281"
type input "[PHONE_NUMBER]"
click at [771, 314] on input "(___) ___-____" at bounding box center [728, 323] width 173 height 35
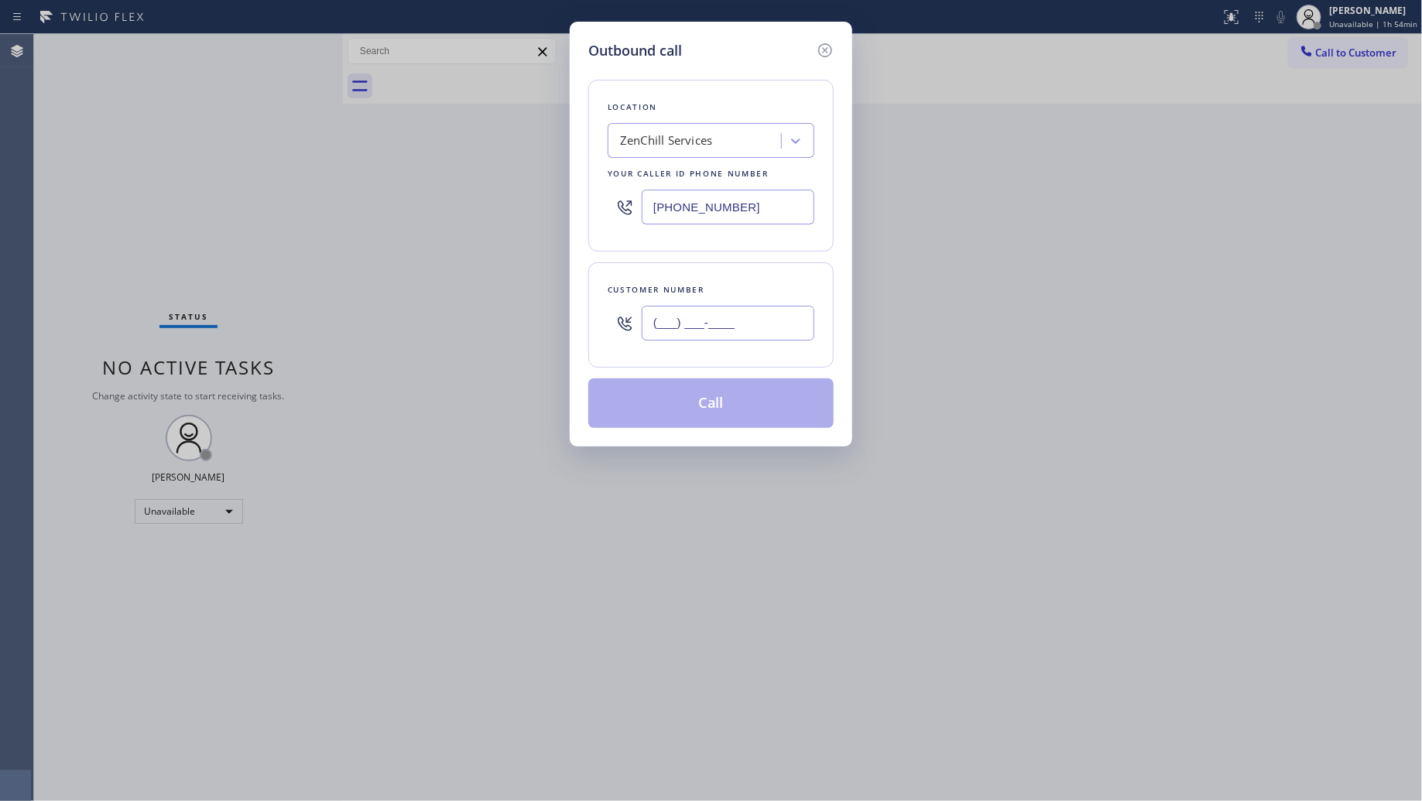
paste input "863) 249-1188"
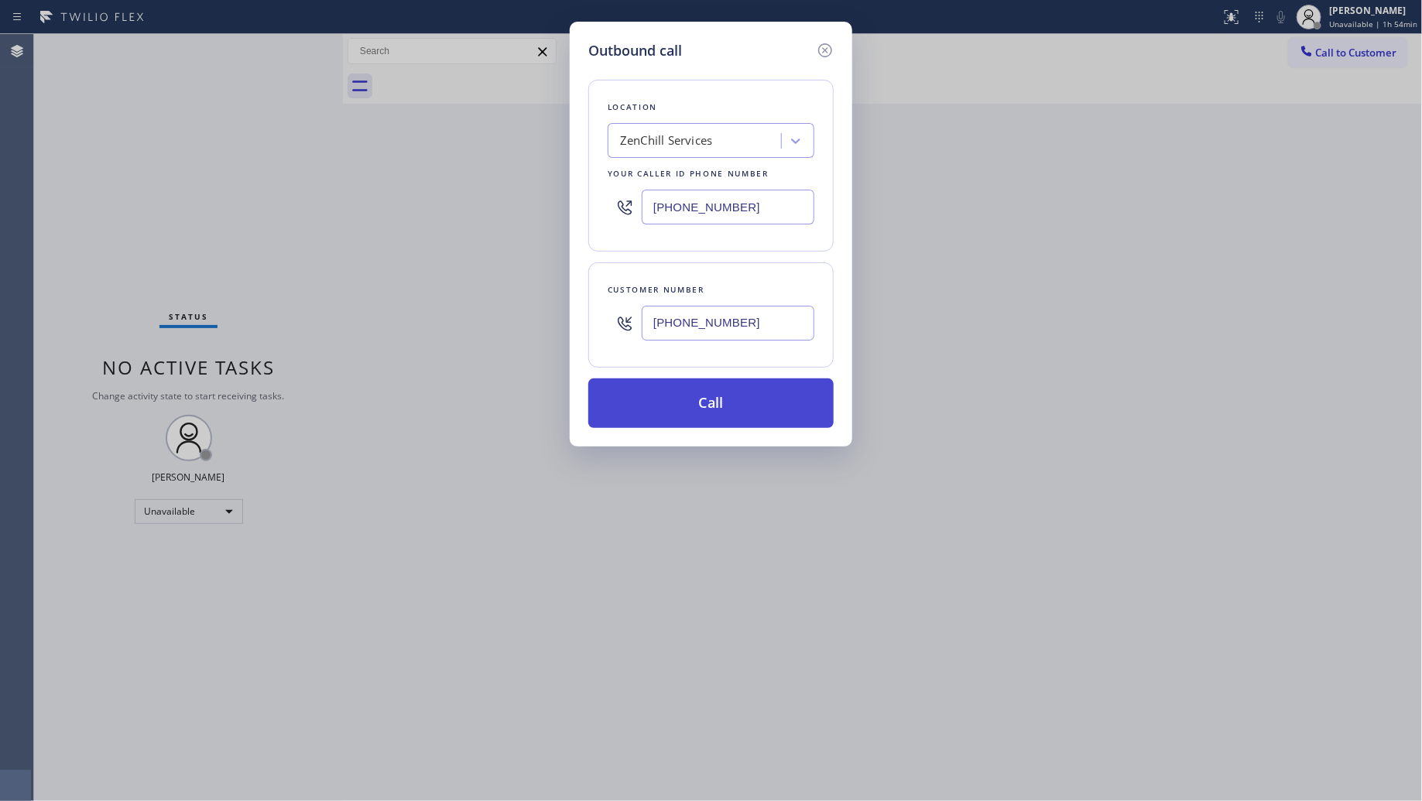
type input "[PHONE_NUMBER]"
drag, startPoint x: 725, startPoint y: 406, endPoint x: 717, endPoint y: 409, distance: 8.1
click at [725, 408] on button "Call" at bounding box center [710, 404] width 245 height 50
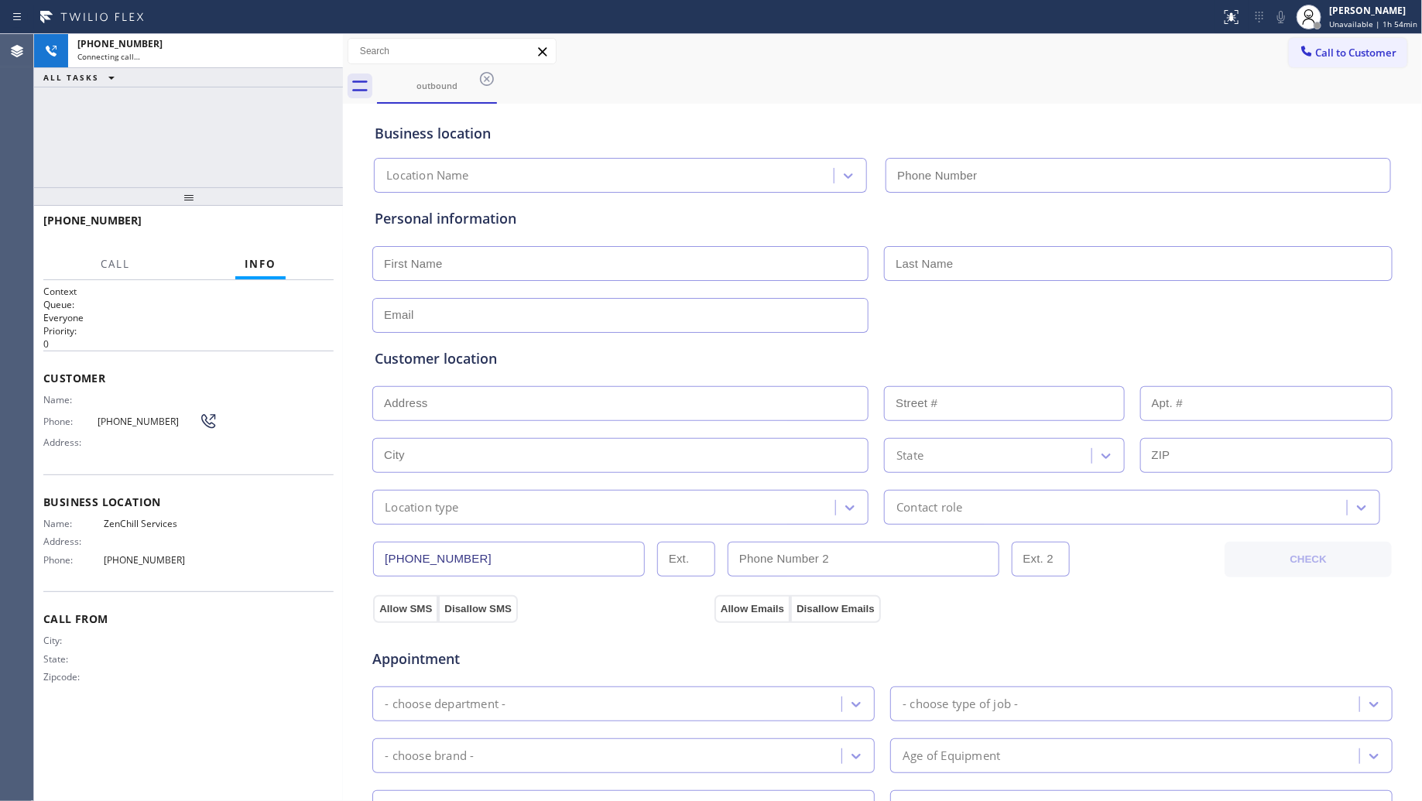
type input "[PHONE_NUMBER]"
click at [311, 227] on span "HANG UP" at bounding box center [297, 227] width 47 height 11
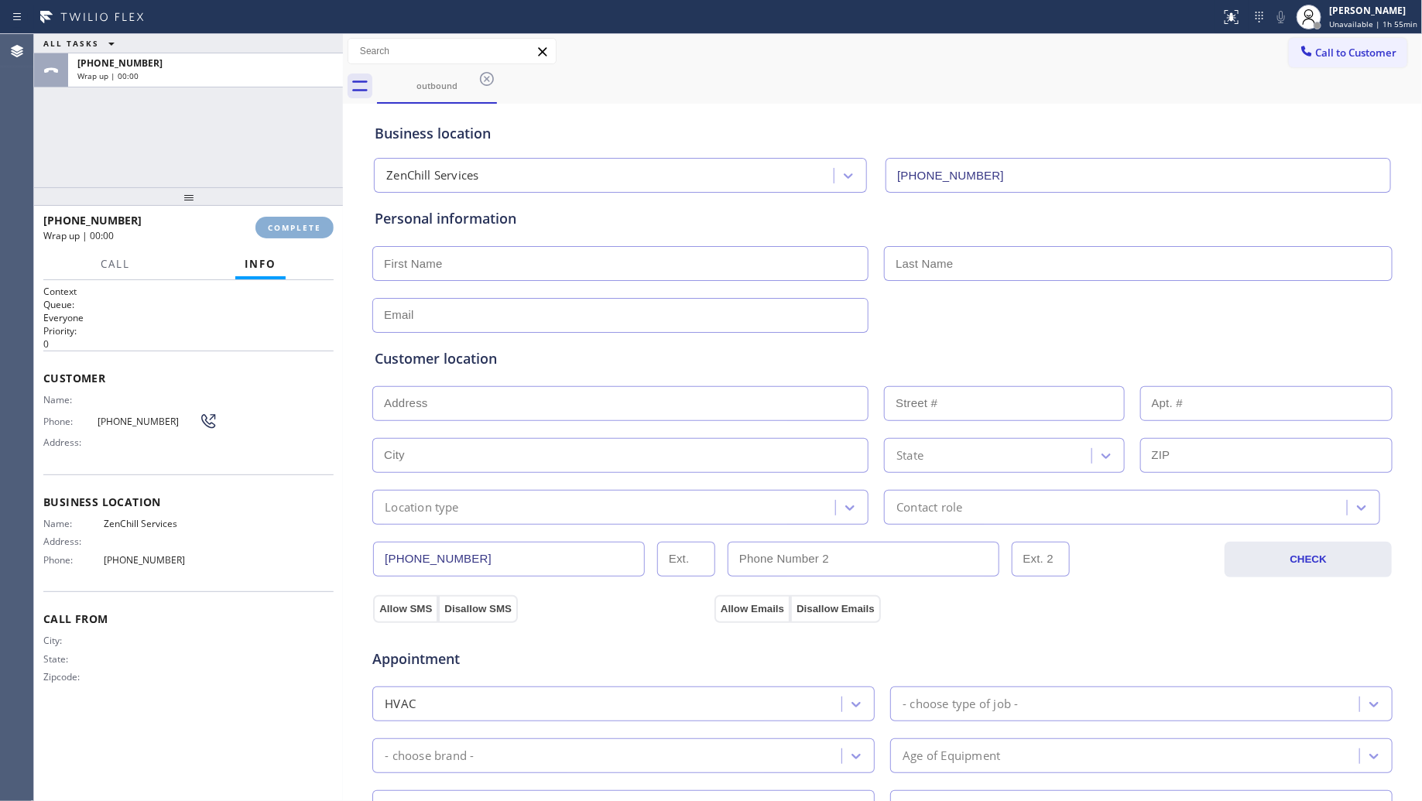
click at [310, 226] on span "COMPLETE" at bounding box center [294, 227] width 53 height 11
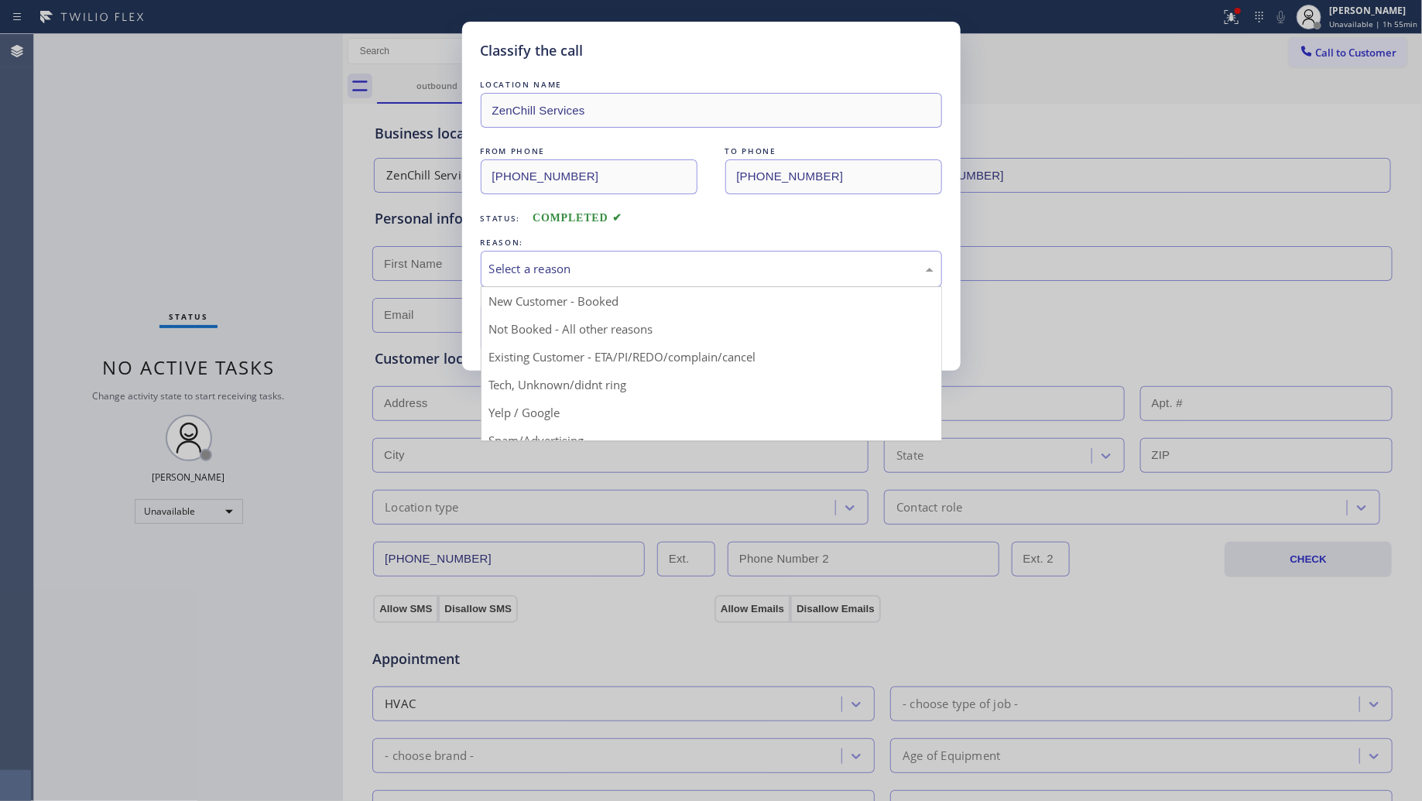
drag, startPoint x: 600, startPoint y: 276, endPoint x: 544, endPoint y: 286, distance: 56.8
click at [596, 277] on div "Select a reason" at bounding box center [711, 269] width 444 height 18
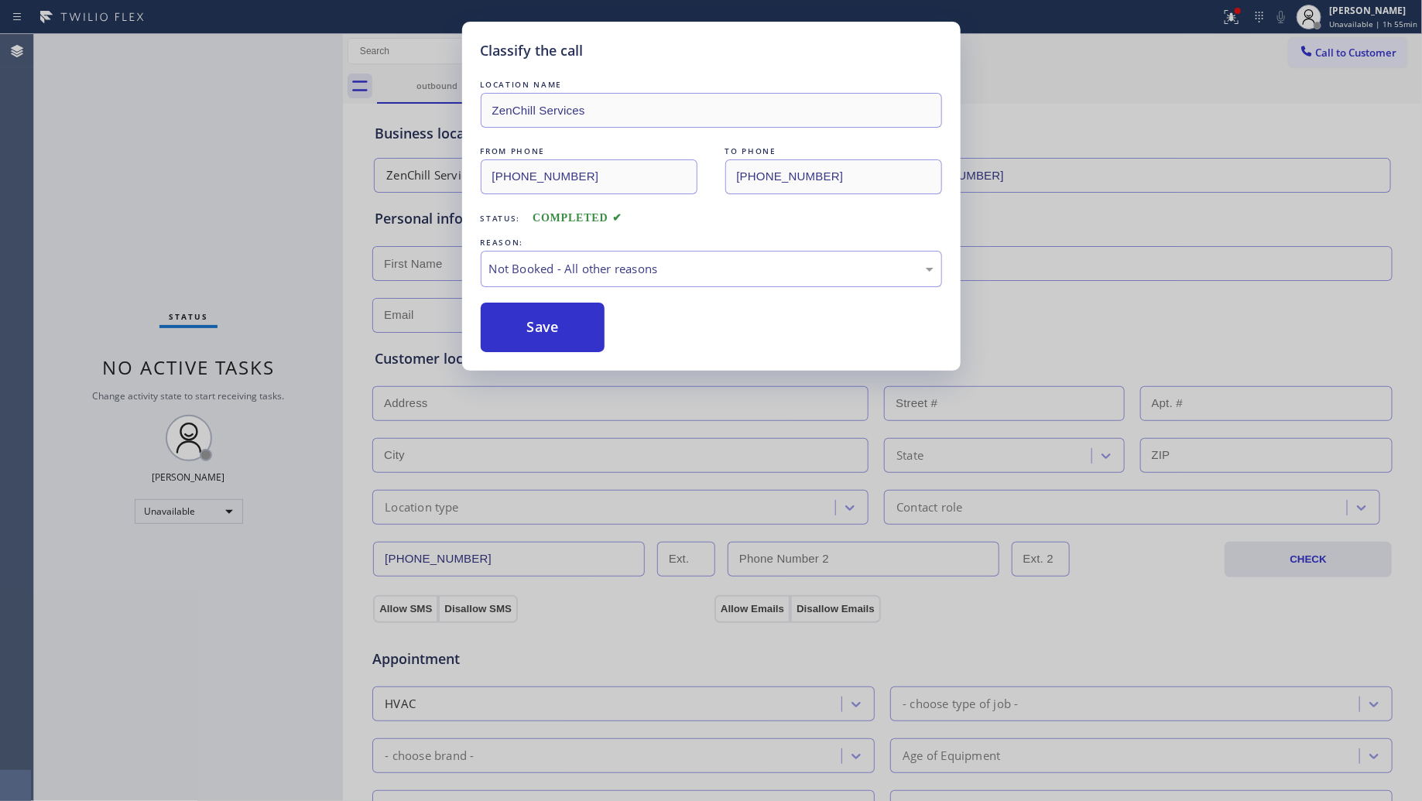
click at [531, 324] on button "Save" at bounding box center [543, 328] width 125 height 50
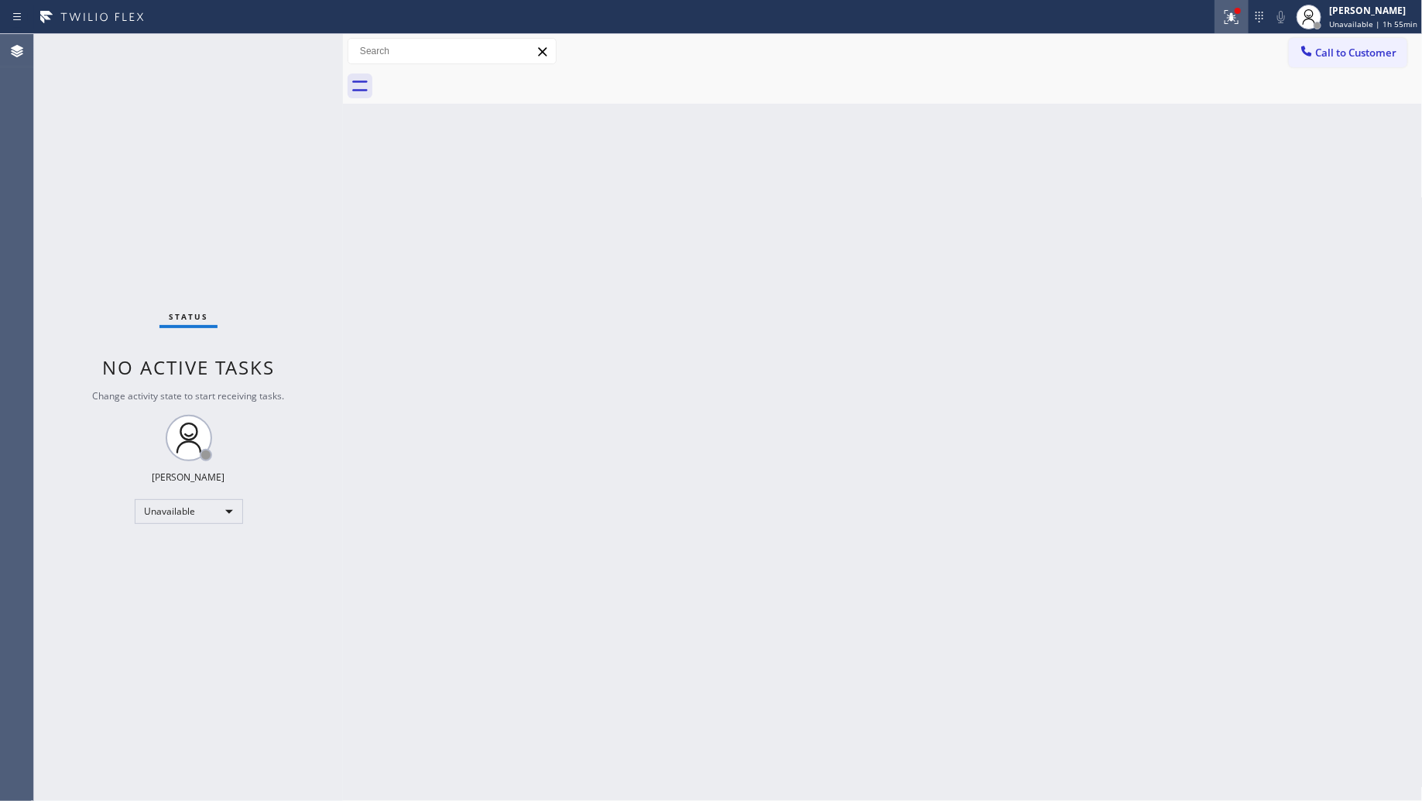
click at [1247, 28] on button at bounding box center [1232, 17] width 34 height 34
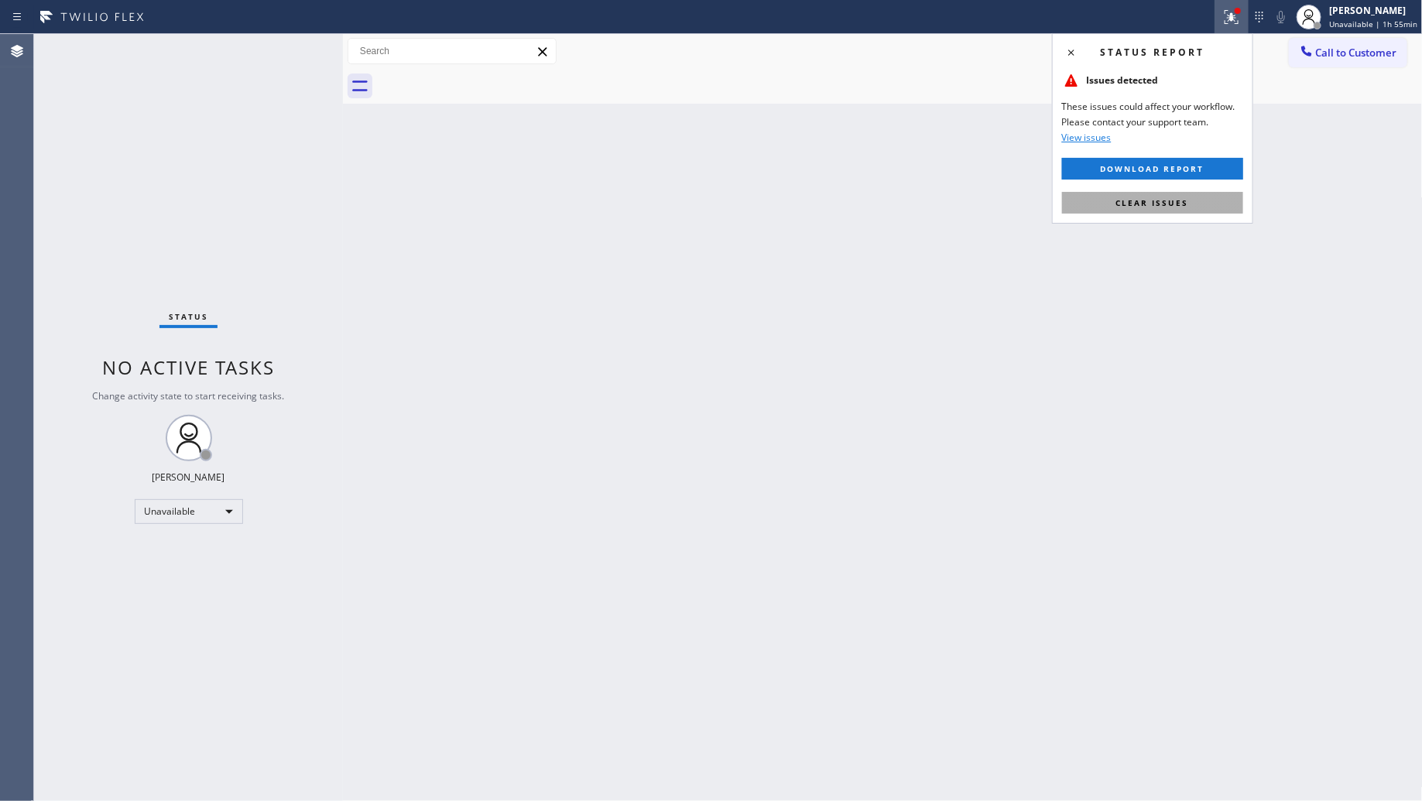
click at [1170, 203] on span "Clear issues" at bounding box center [1152, 202] width 73 height 11
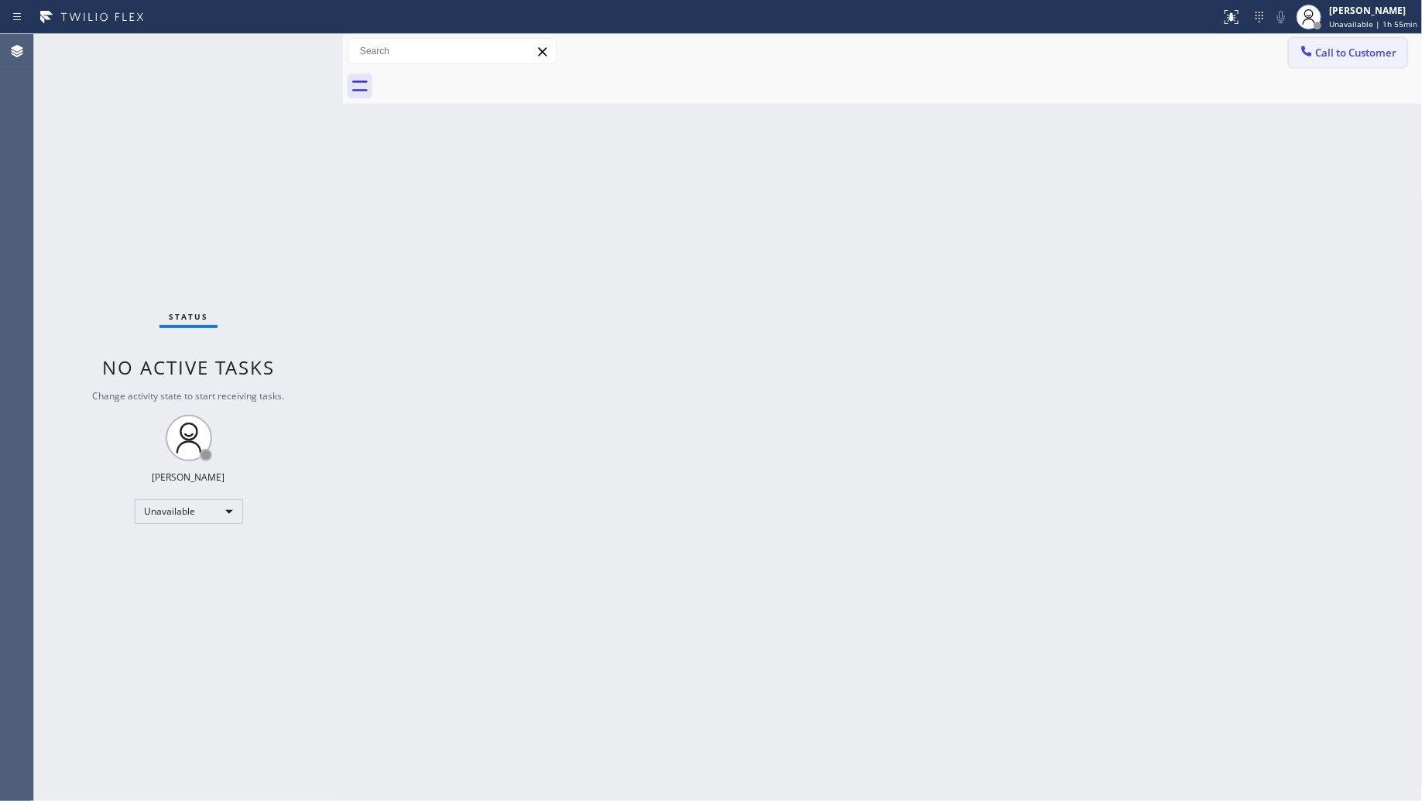
click at [1344, 39] on button "Call to Customer" at bounding box center [1348, 52] width 118 height 29
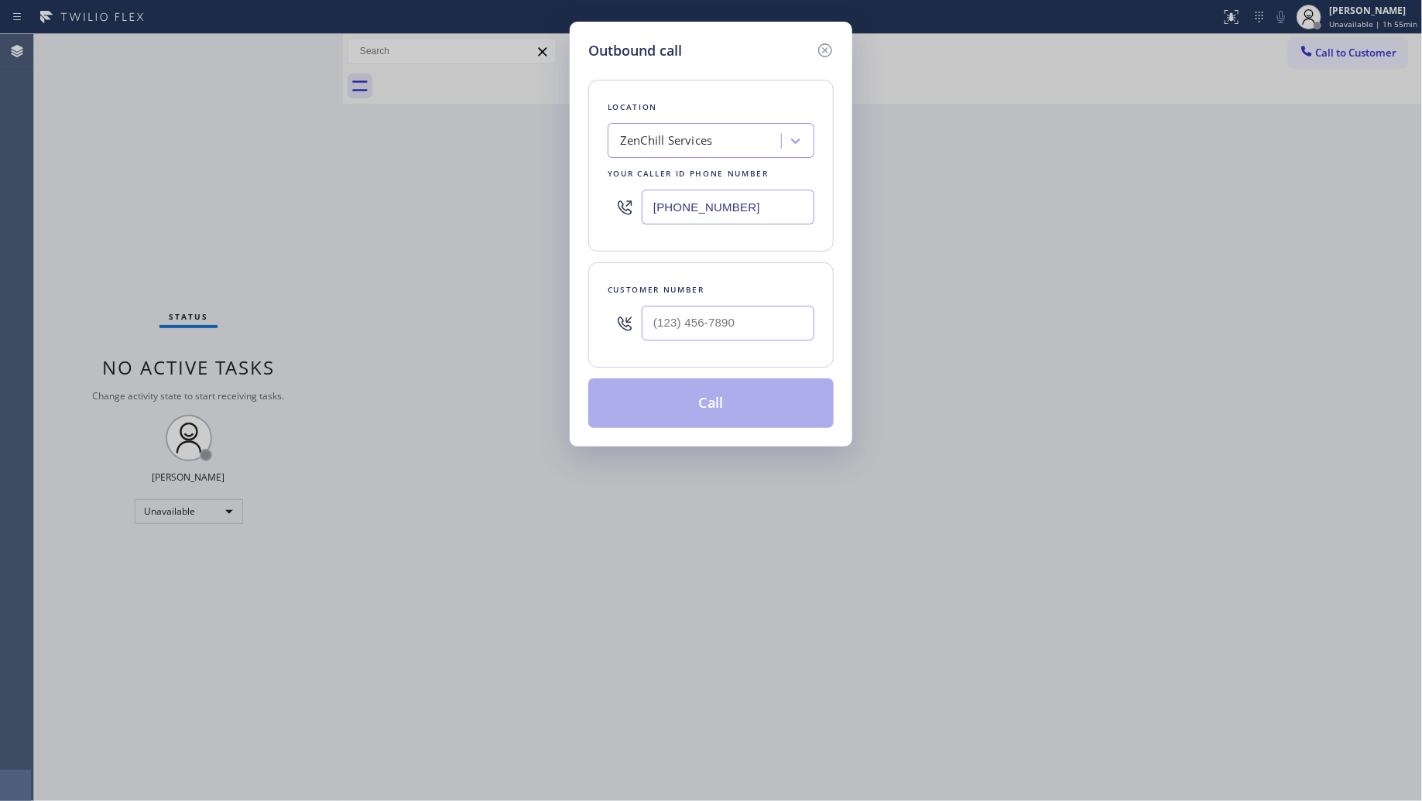
drag, startPoint x: 772, startPoint y: 198, endPoint x: 609, endPoint y: 205, distance: 162.7
click at [620, 206] on div "[PHONE_NUMBER]" at bounding box center [711, 207] width 207 height 50
paste input "408) 762-4144"
type input "[PHONE_NUMBER]"
click at [779, 334] on input "(___) ___-____" at bounding box center [728, 323] width 173 height 35
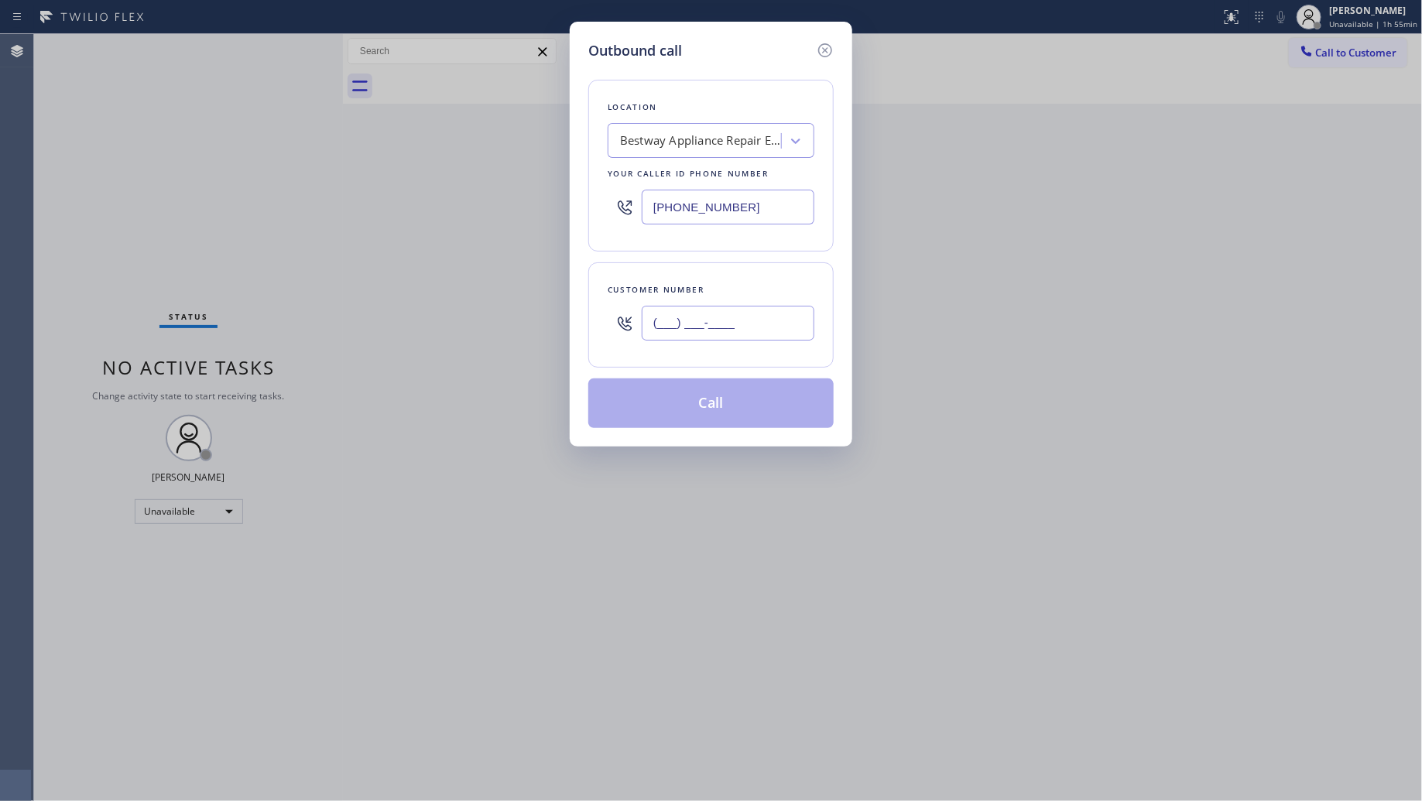
paste input "408) 548-5844"
type input "[PHONE_NUMBER]"
click at [717, 392] on button "Call" at bounding box center [710, 404] width 245 height 50
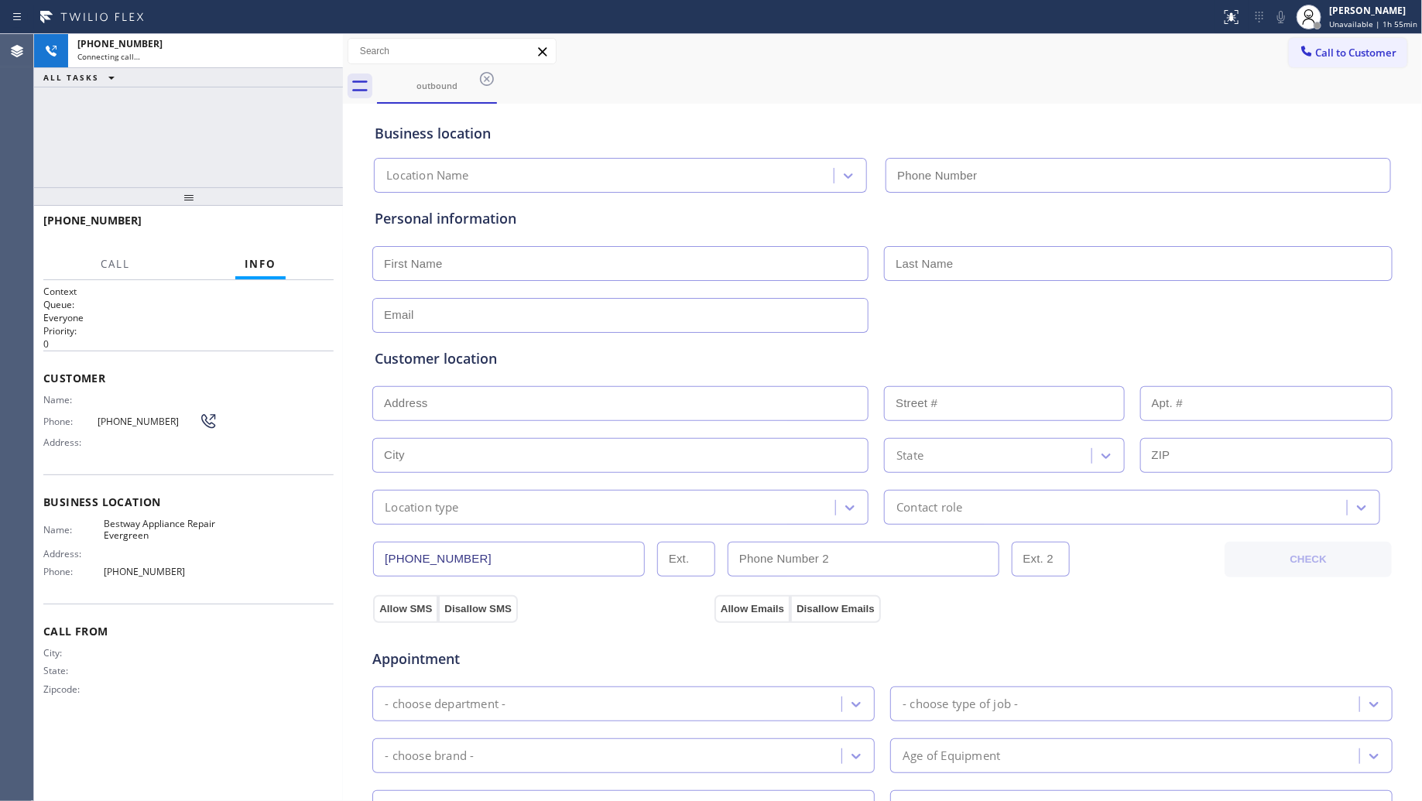
type input "[PHONE_NUMBER]"
click at [1045, 94] on div "outbound" at bounding box center [900, 86] width 1046 height 35
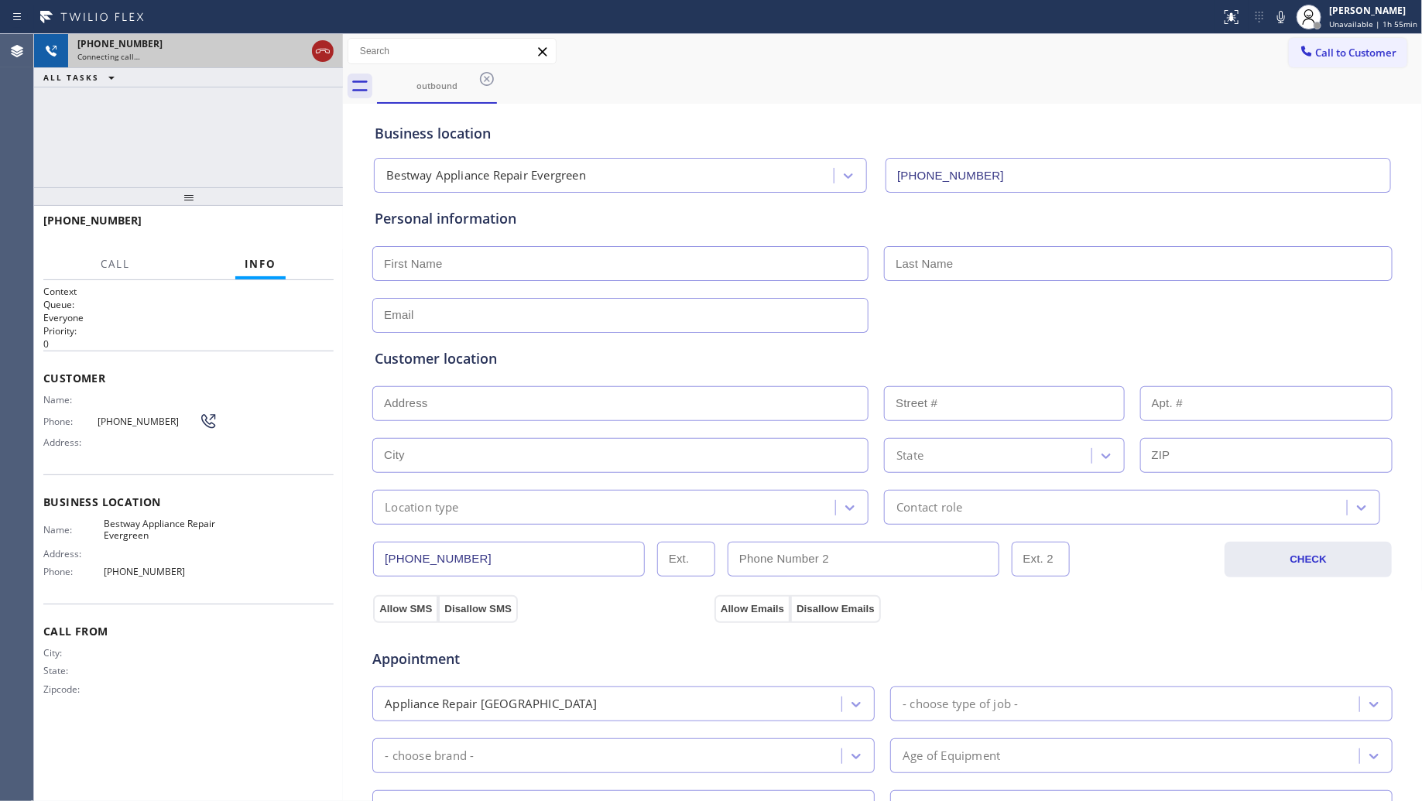
click at [319, 48] on icon at bounding box center [323, 51] width 19 height 19
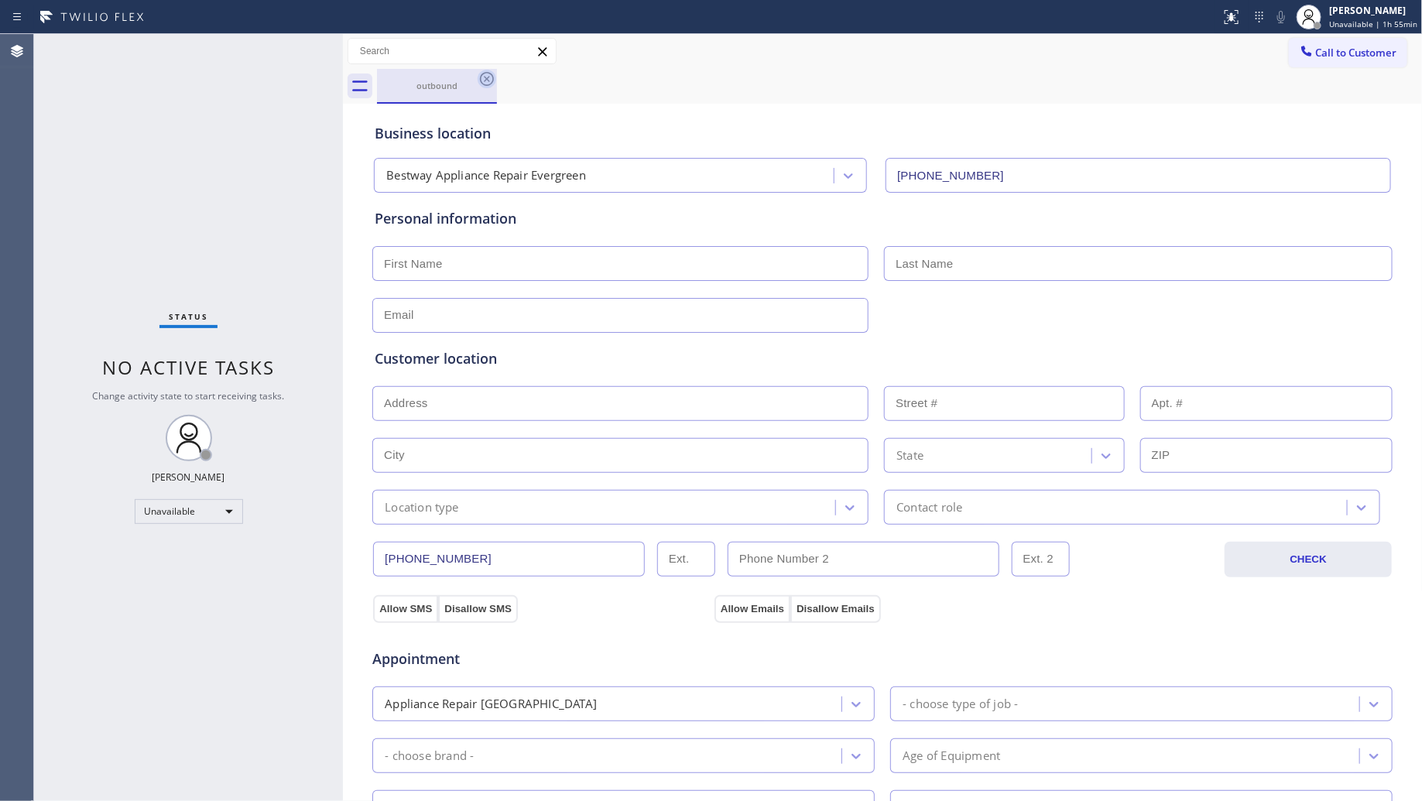
click at [488, 75] on icon at bounding box center [487, 79] width 19 height 19
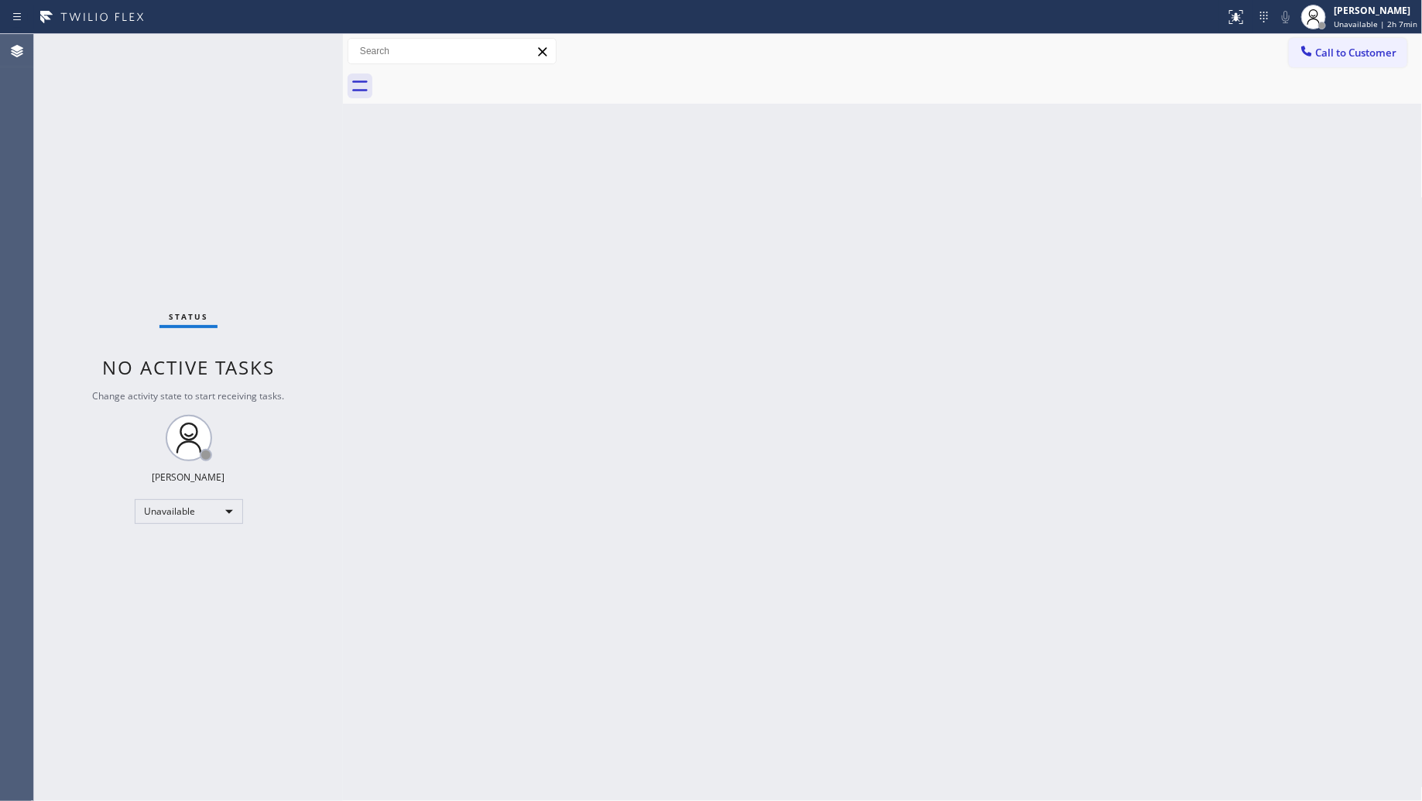
click at [815, 248] on div "Back to Dashboard Change Sender ID Customers Technicians Select a contact Outbo…" at bounding box center [883, 417] width 1080 height 767
drag, startPoint x: 622, startPoint y: 381, endPoint x: 635, endPoint y: 379, distance: 13.3
click at [635, 379] on div "Back to Dashboard Change Sender ID Customers Technicians Select a contact Outbo…" at bounding box center [883, 417] width 1080 height 767
click at [1333, 50] on span "Call to Customer" at bounding box center [1356, 53] width 81 height 14
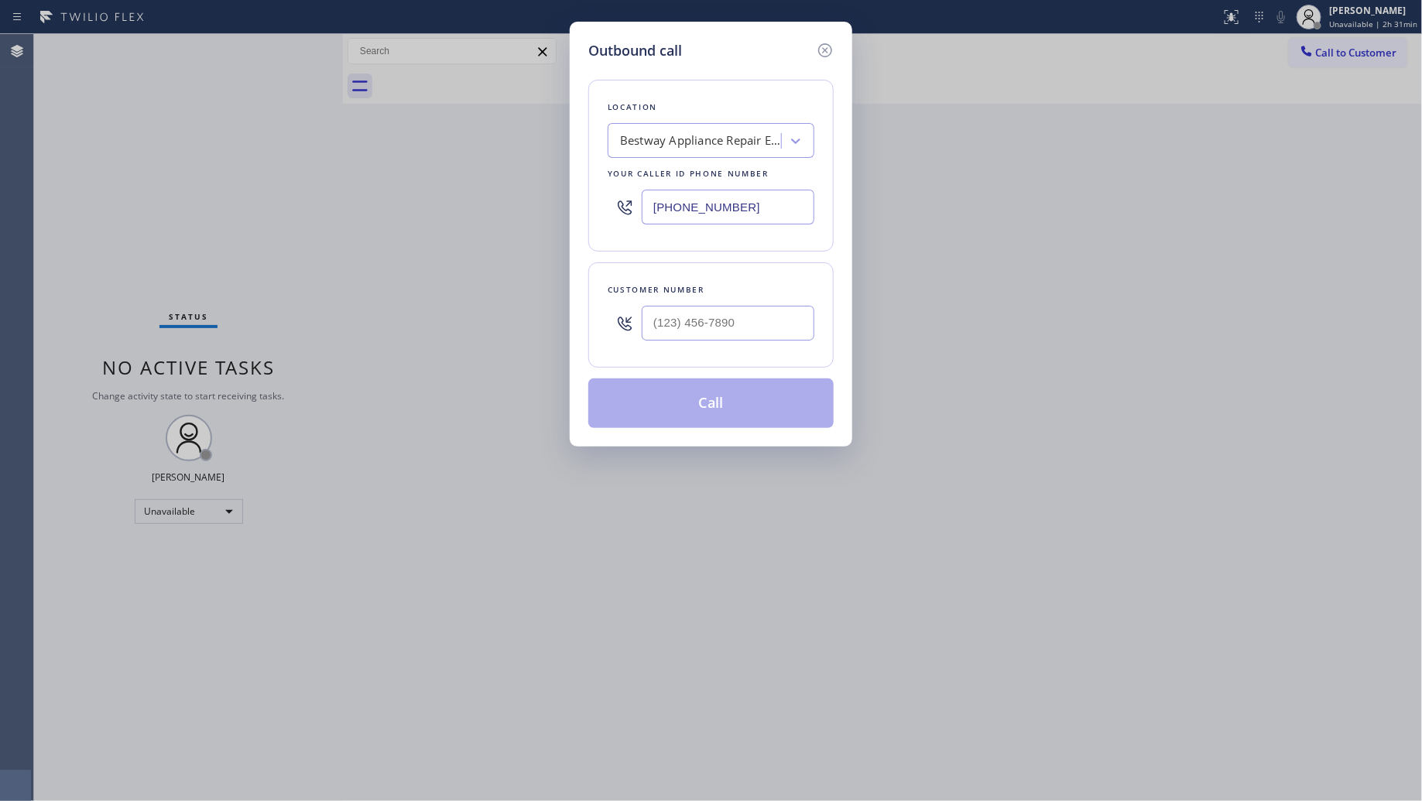
drag, startPoint x: 774, startPoint y: 214, endPoint x: 573, endPoint y: 211, distance: 201.3
click at [579, 211] on div "Outbound call Location Bestway Appliance Repair Evergreen Your caller id phone …" at bounding box center [711, 234] width 283 height 425
paste input "866) 517-7770"
type input "[PHONE_NUMBER]"
paste input "305) 494-9834"
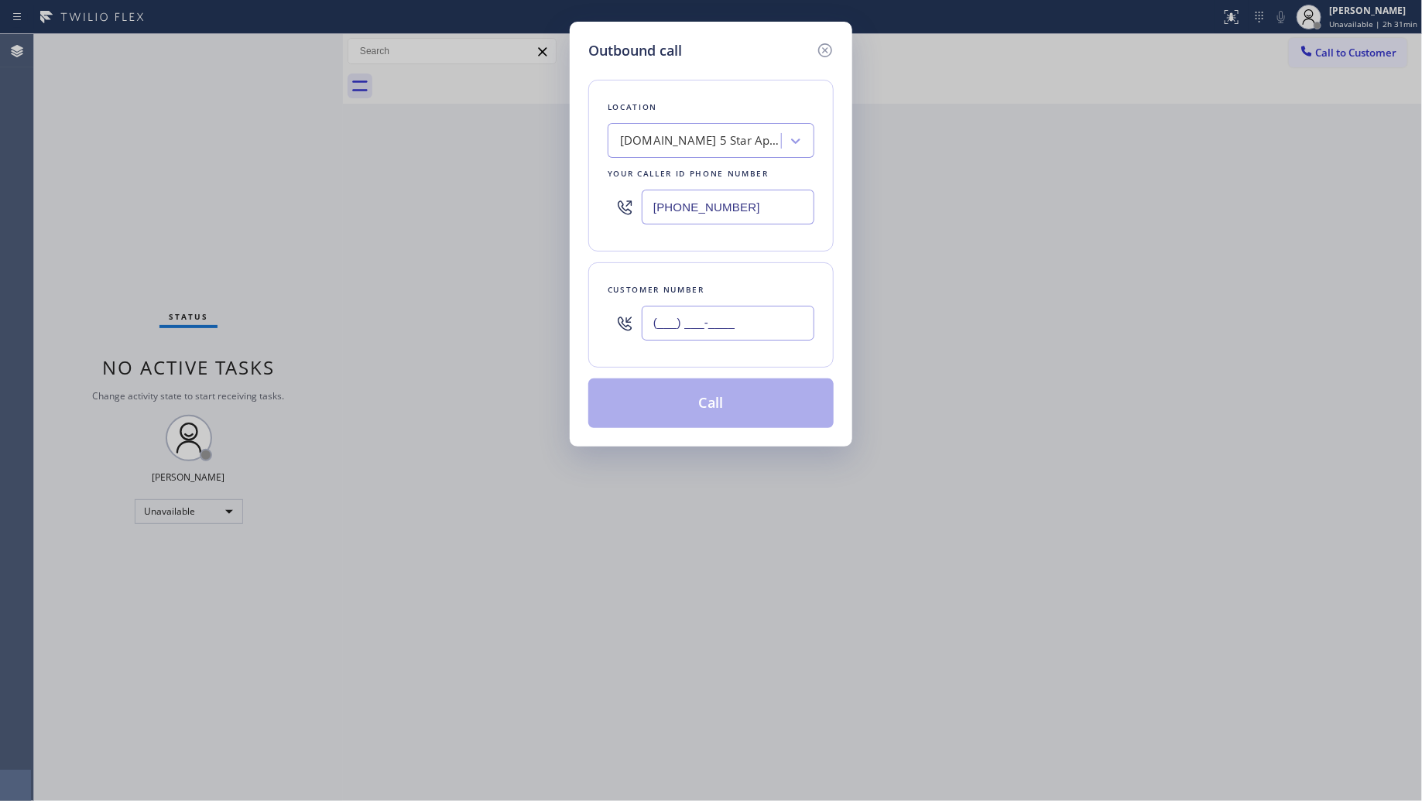
click at [780, 310] on input "(___) ___-____" at bounding box center [728, 323] width 173 height 35
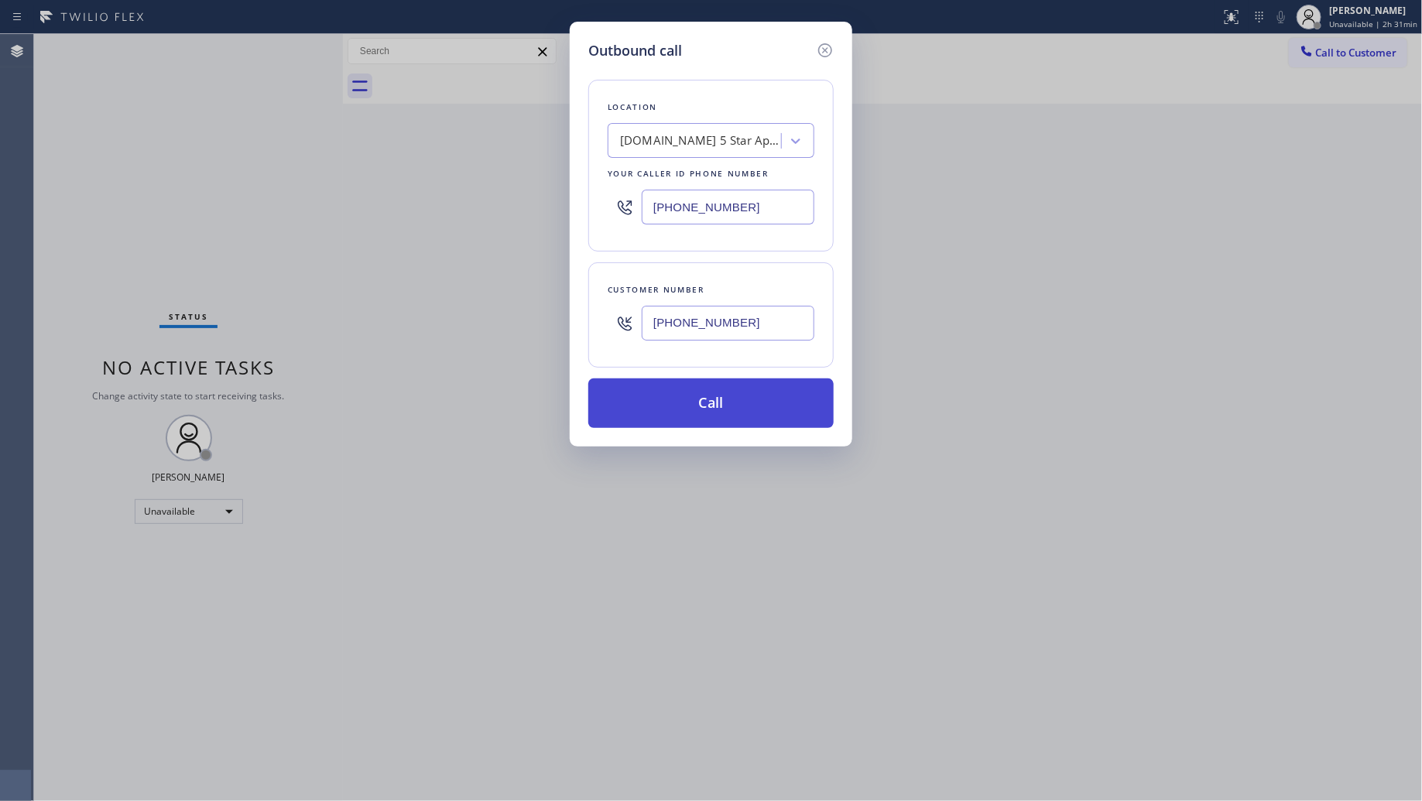
type input "[PHONE_NUMBER]"
click at [714, 396] on button "Call" at bounding box center [710, 404] width 245 height 50
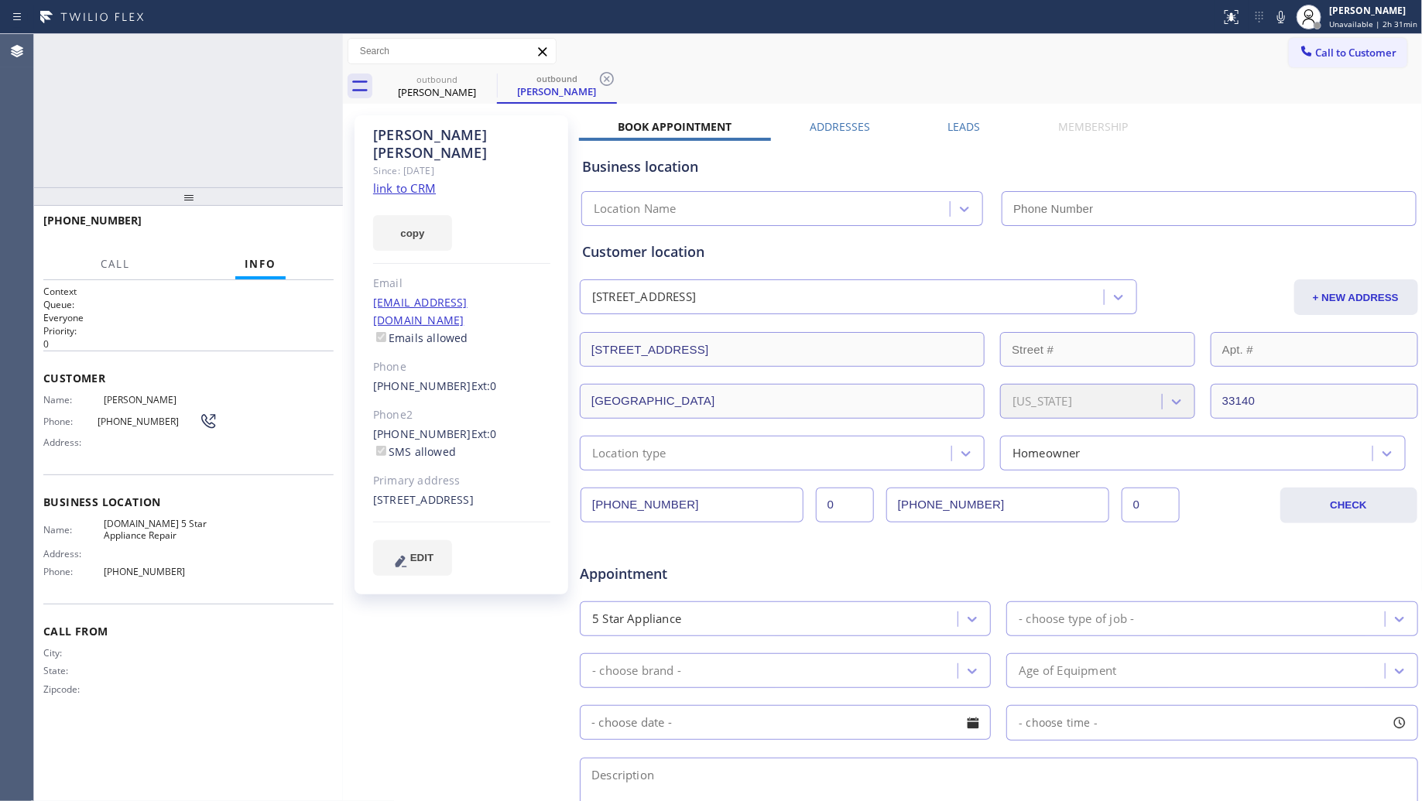
type input "[PHONE_NUMBER]"
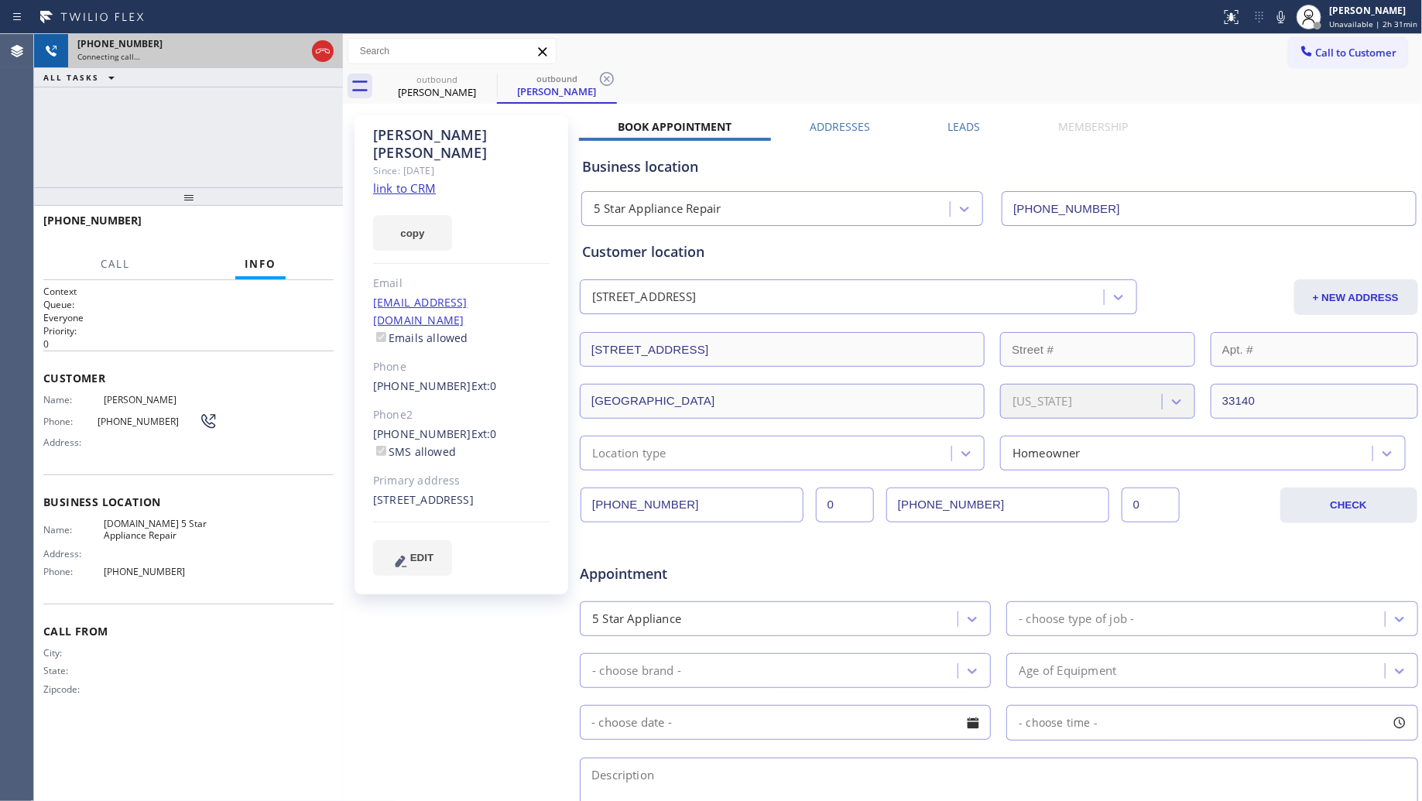
click at [326, 51] on icon at bounding box center [323, 51] width 19 height 19
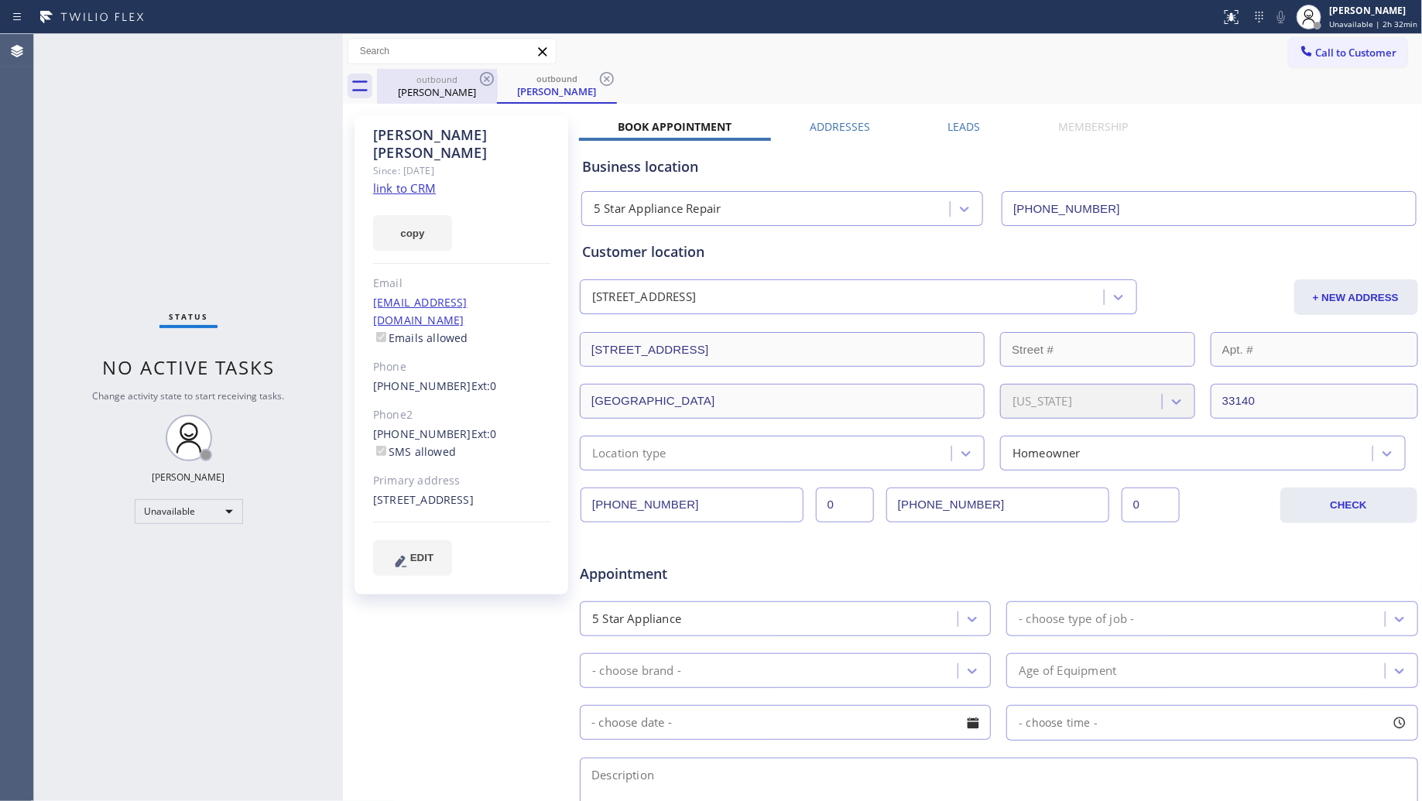
click at [484, 91] on div "outbound [PERSON_NAME]" at bounding box center [437, 86] width 120 height 35
click at [485, 86] on icon at bounding box center [487, 79] width 19 height 19
click at [485, 85] on icon at bounding box center [487, 79] width 19 height 19
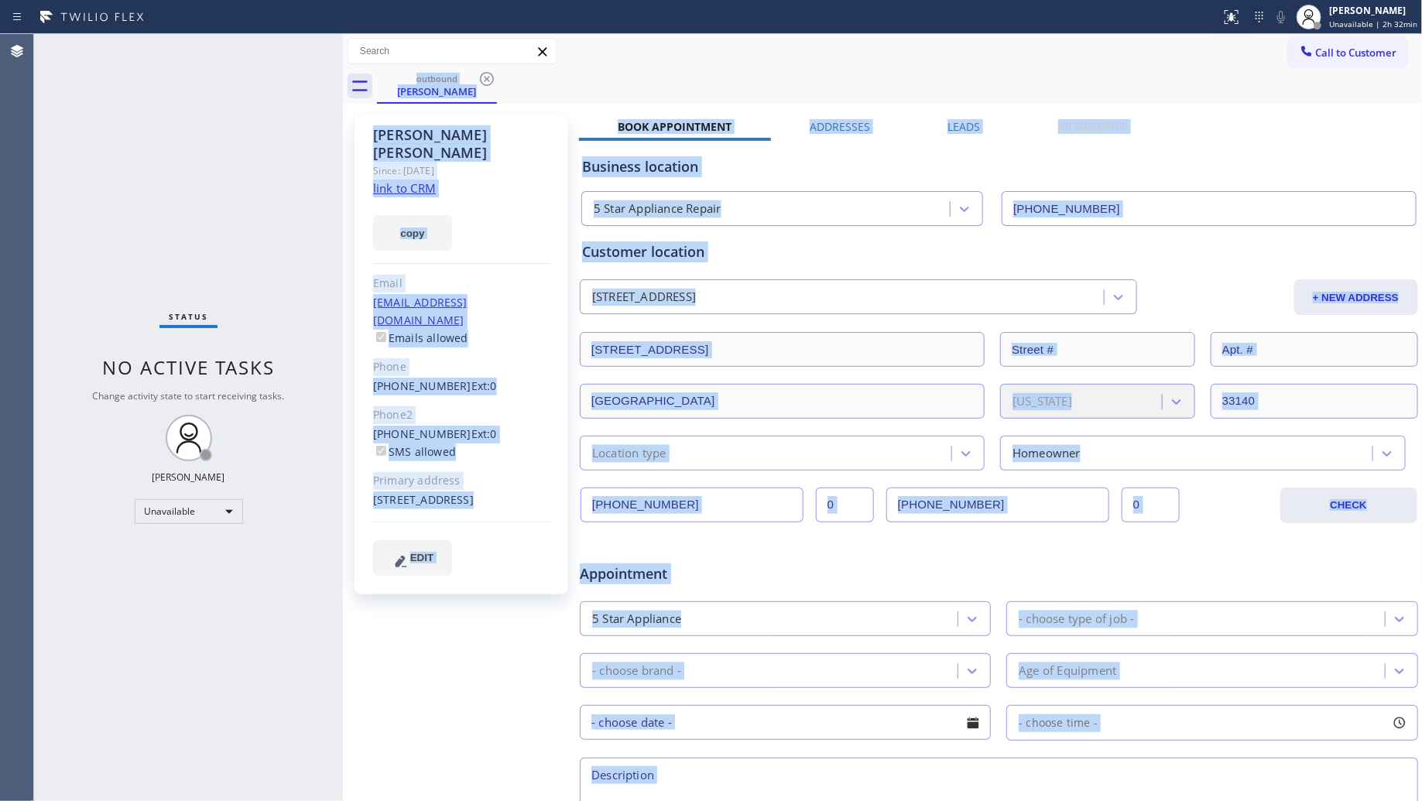
click at [486, 85] on div "outbound [PERSON_NAME]" at bounding box center [900, 86] width 1046 height 35
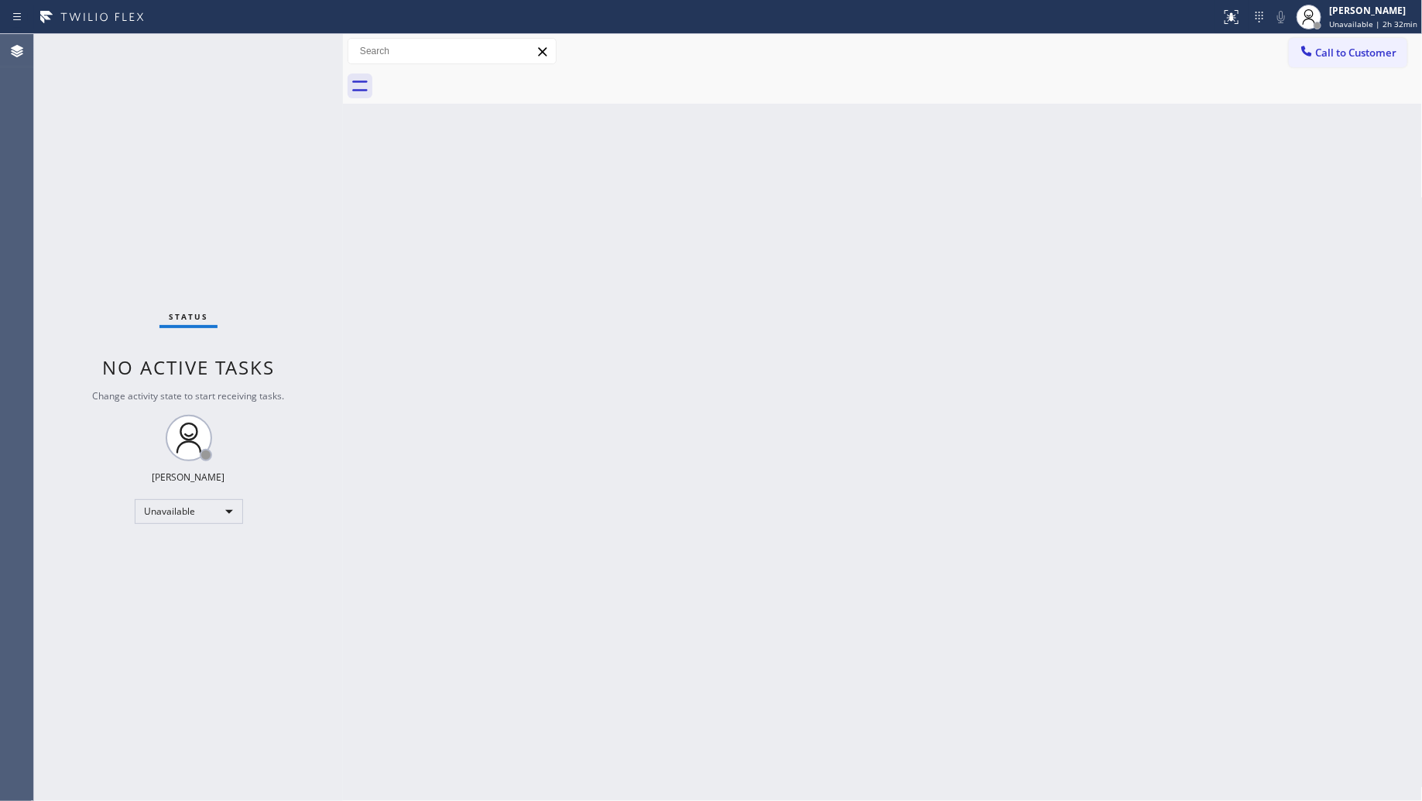
click at [486, 85] on div at bounding box center [900, 86] width 1046 height 35
click at [1329, 52] on span "Call to Customer" at bounding box center [1356, 53] width 81 height 14
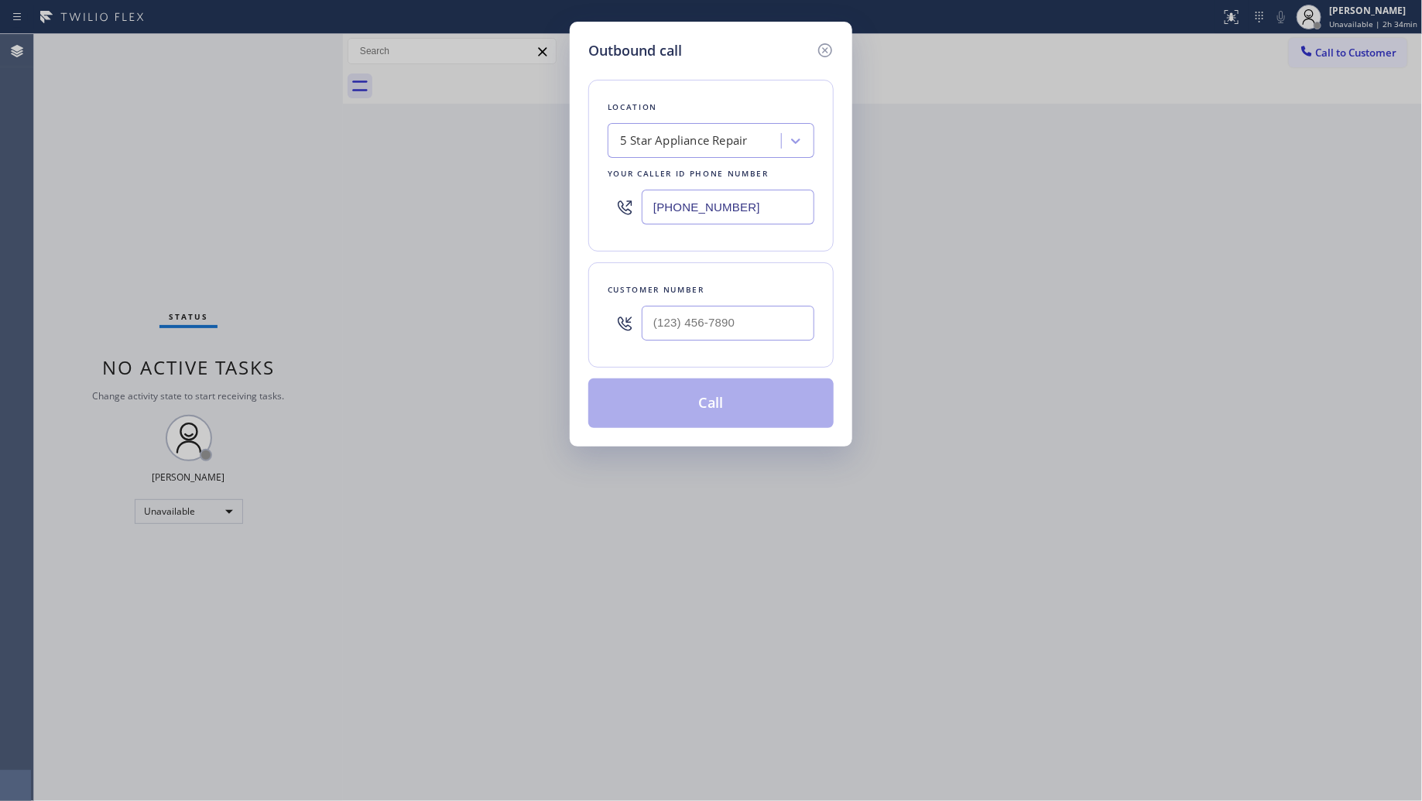
drag, startPoint x: 784, startPoint y: 206, endPoint x: 625, endPoint y: 211, distance: 158.8
click at [625, 211] on div "[PHONE_NUMBER]" at bounding box center [711, 207] width 207 height 50
paste input "562) 489-948"
type input "[PHONE_NUMBER]"
click at [769, 308] on input "(___) ___-____" at bounding box center [728, 323] width 173 height 35
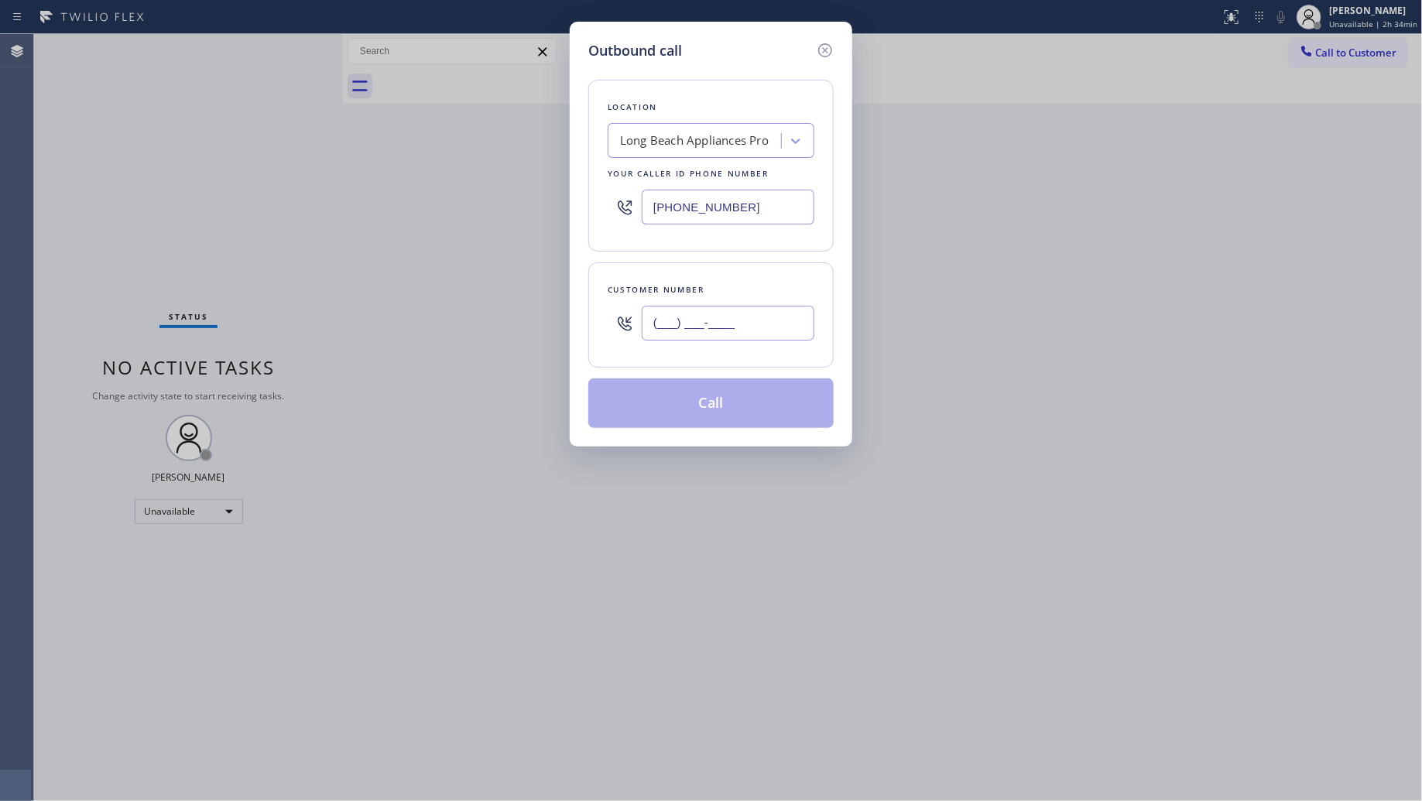
paste input "562) 234-6825"
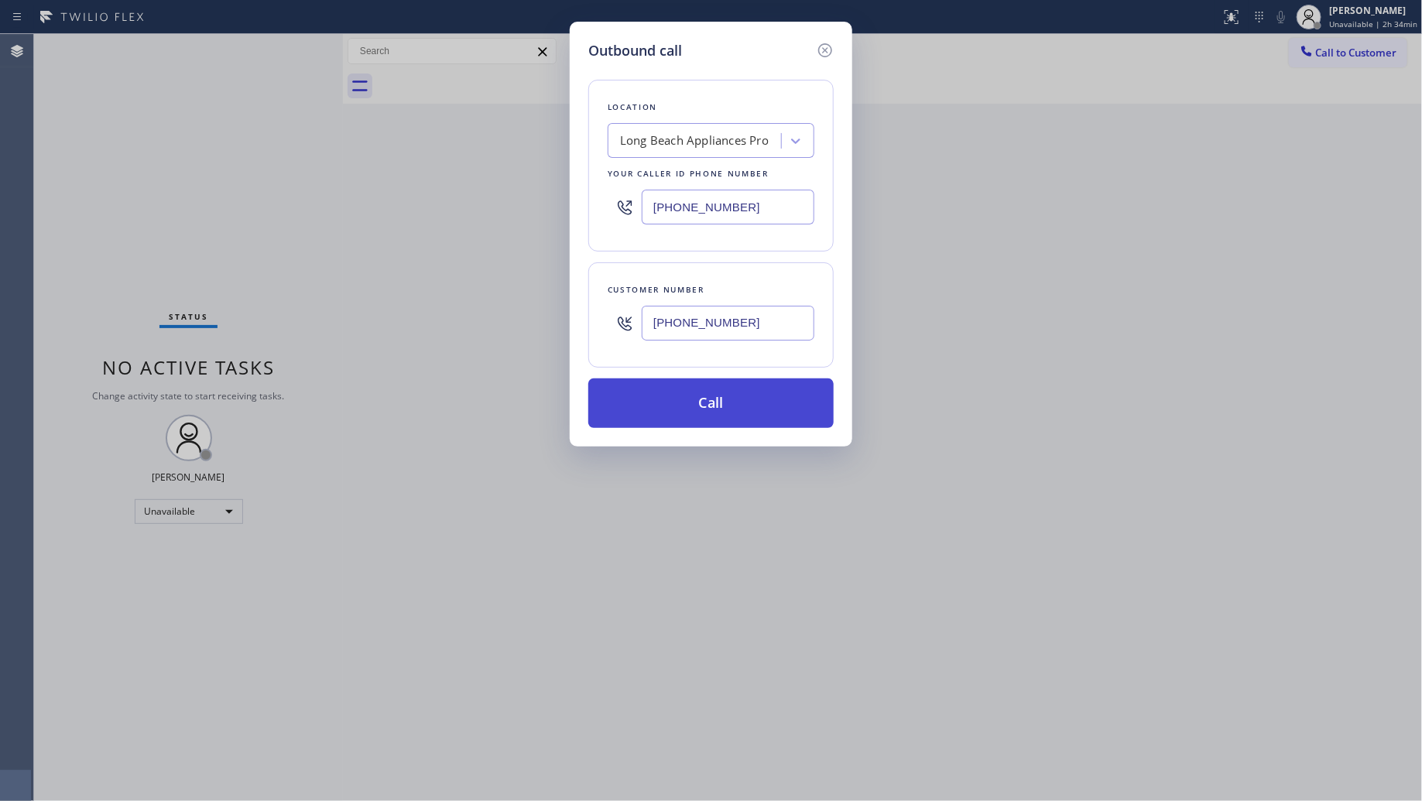
type input "[PHONE_NUMBER]"
click at [745, 392] on button "Call" at bounding box center [710, 404] width 245 height 50
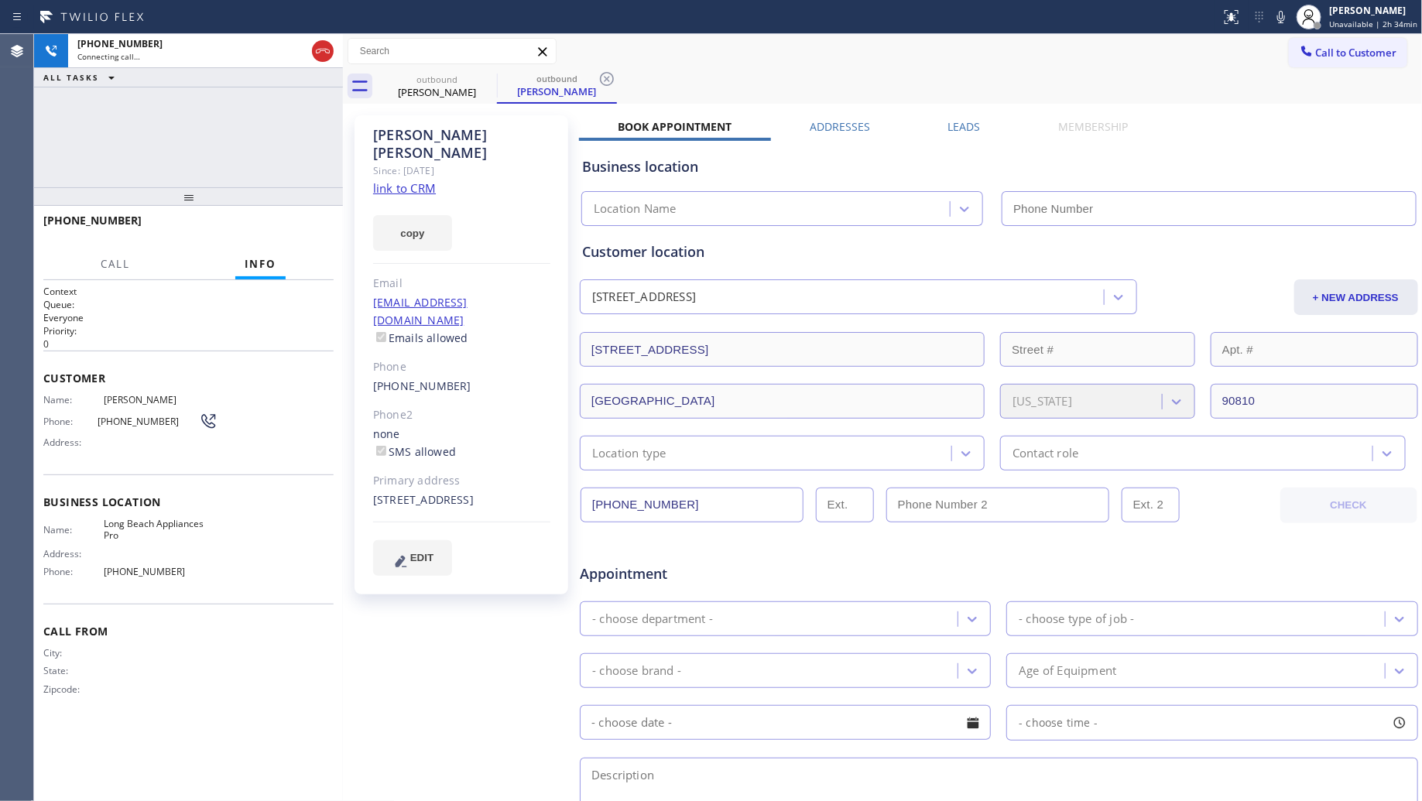
type input "[PHONE_NUMBER]"
click at [614, 74] on icon at bounding box center [607, 79] width 19 height 19
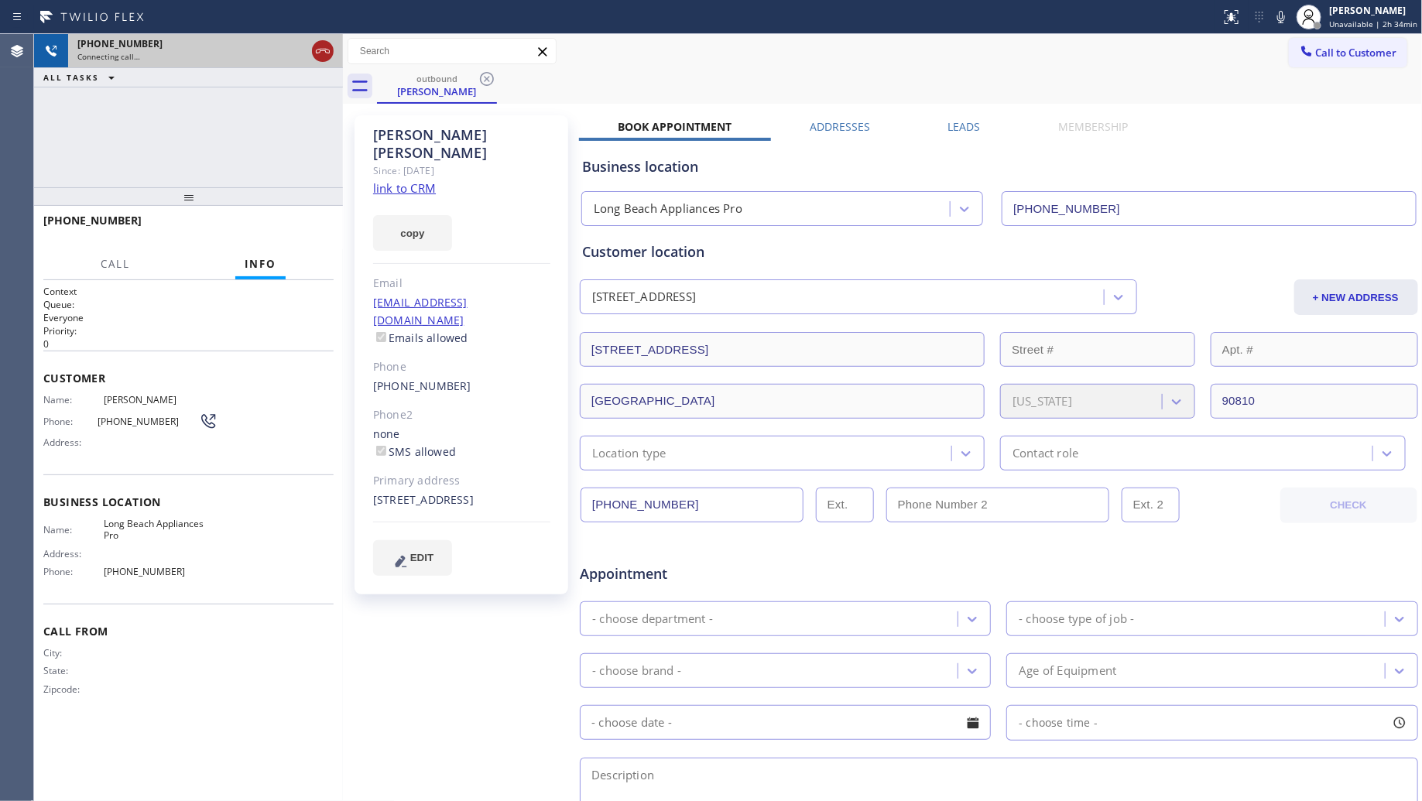
click at [330, 49] on icon at bounding box center [323, 51] width 19 height 19
click at [330, 49] on div "[PHONE_NUMBER]" at bounding box center [205, 43] width 256 height 13
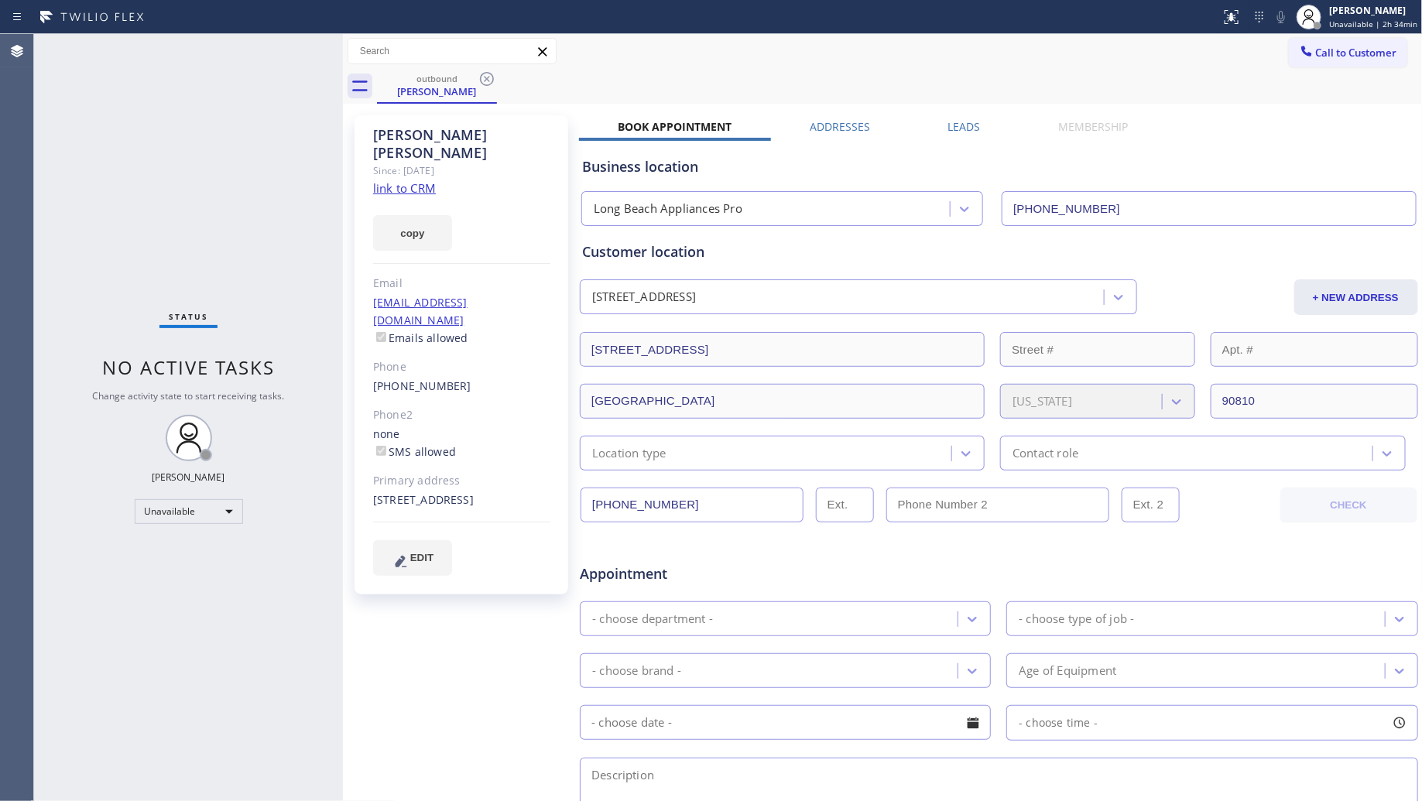
click at [505, 80] on div "outbound [PERSON_NAME]" at bounding box center [900, 86] width 1046 height 35
click at [489, 79] on icon at bounding box center [487, 79] width 19 height 19
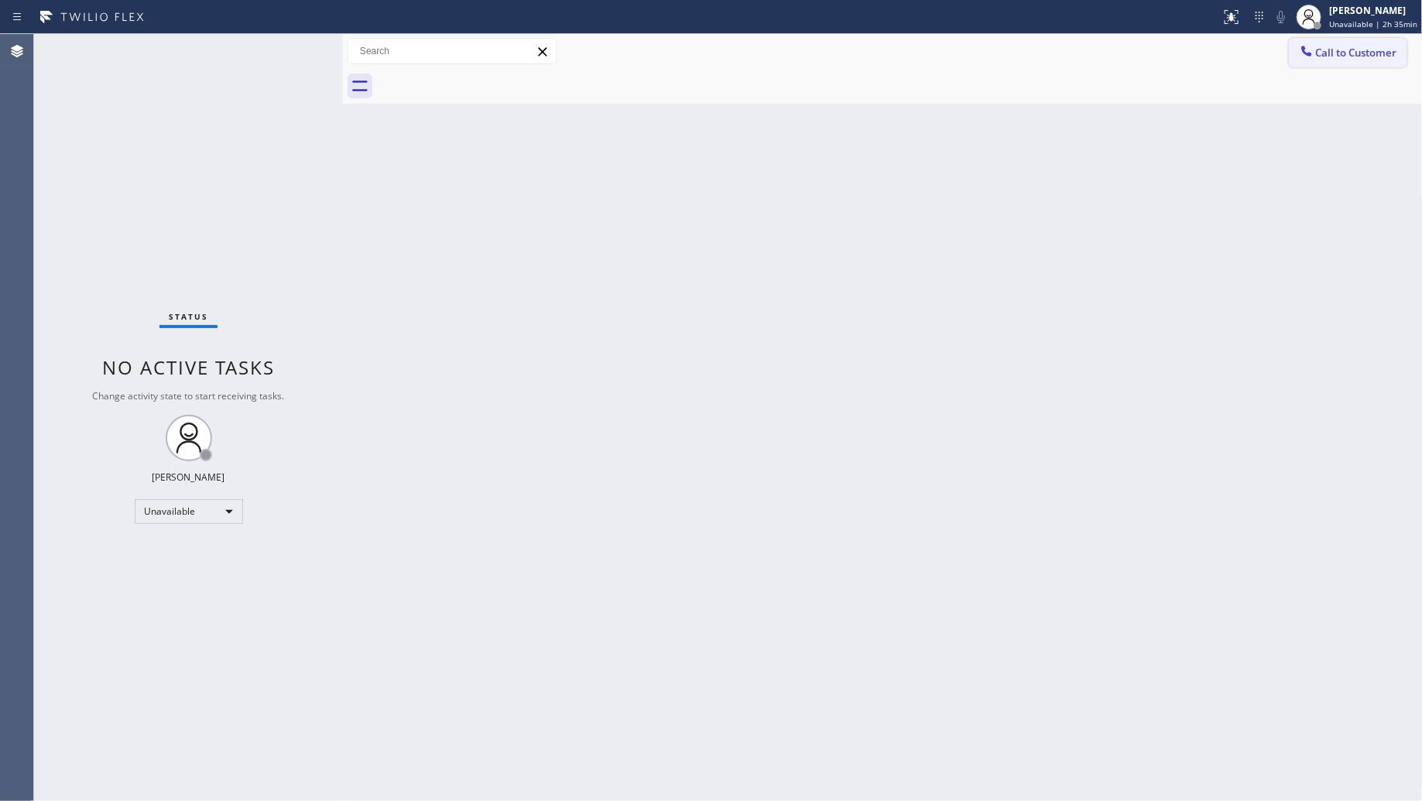
click at [1340, 60] on button "Call to Customer" at bounding box center [1348, 52] width 118 height 29
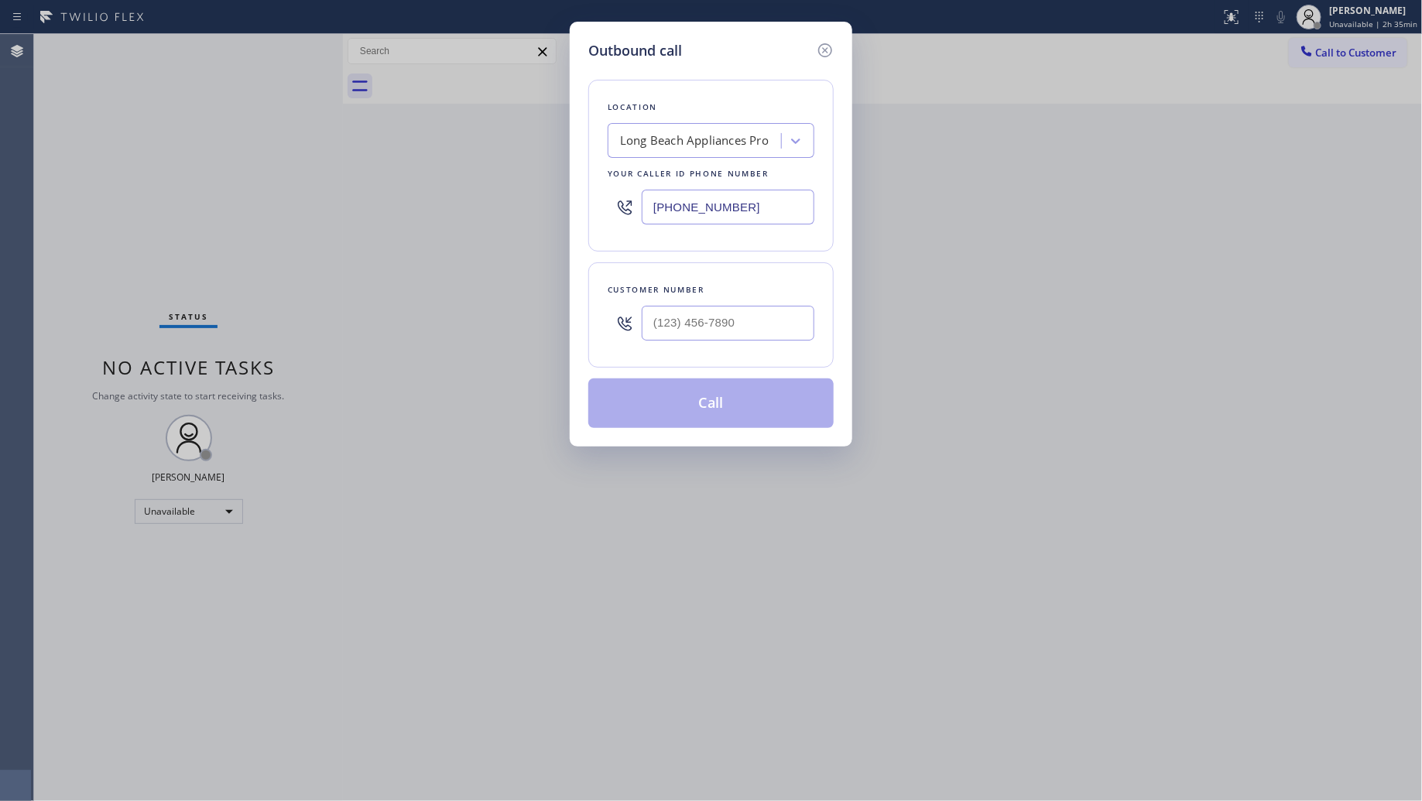
drag, startPoint x: 709, startPoint y: 214, endPoint x: 646, endPoint y: 214, distance: 62.7
click at [646, 214] on input "[PHONE_NUMBER]" at bounding box center [728, 207] width 173 height 35
paste input "805) 222-7808"
type input "[PHONE_NUMBER]"
paste input "805) 883-8551"
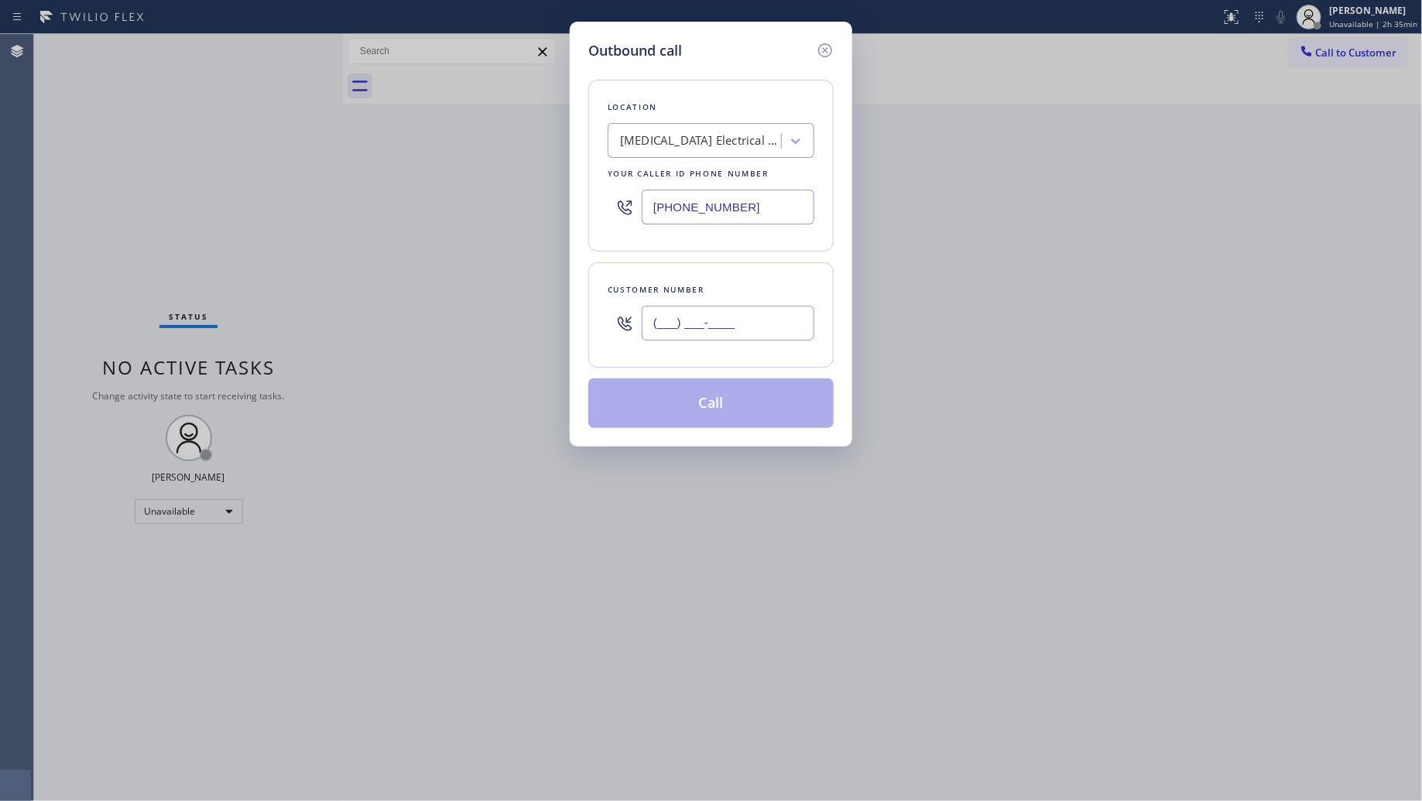
drag, startPoint x: 705, startPoint y: 326, endPoint x: 714, endPoint y: 326, distance: 9.3
click at [706, 326] on input "(___) ___-____" at bounding box center [728, 323] width 173 height 35
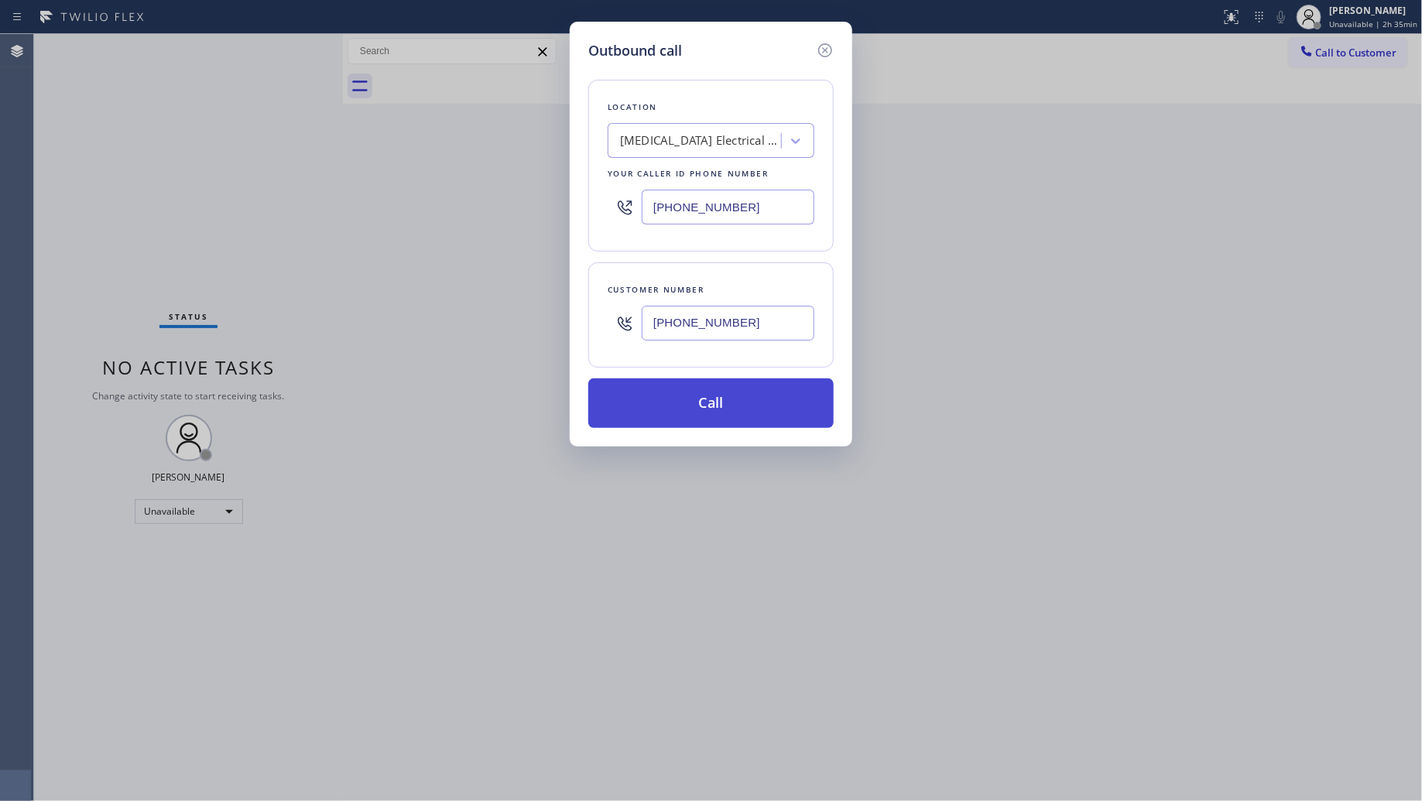
type input "[PHONE_NUMBER]"
click at [711, 405] on button "Call" at bounding box center [710, 404] width 245 height 50
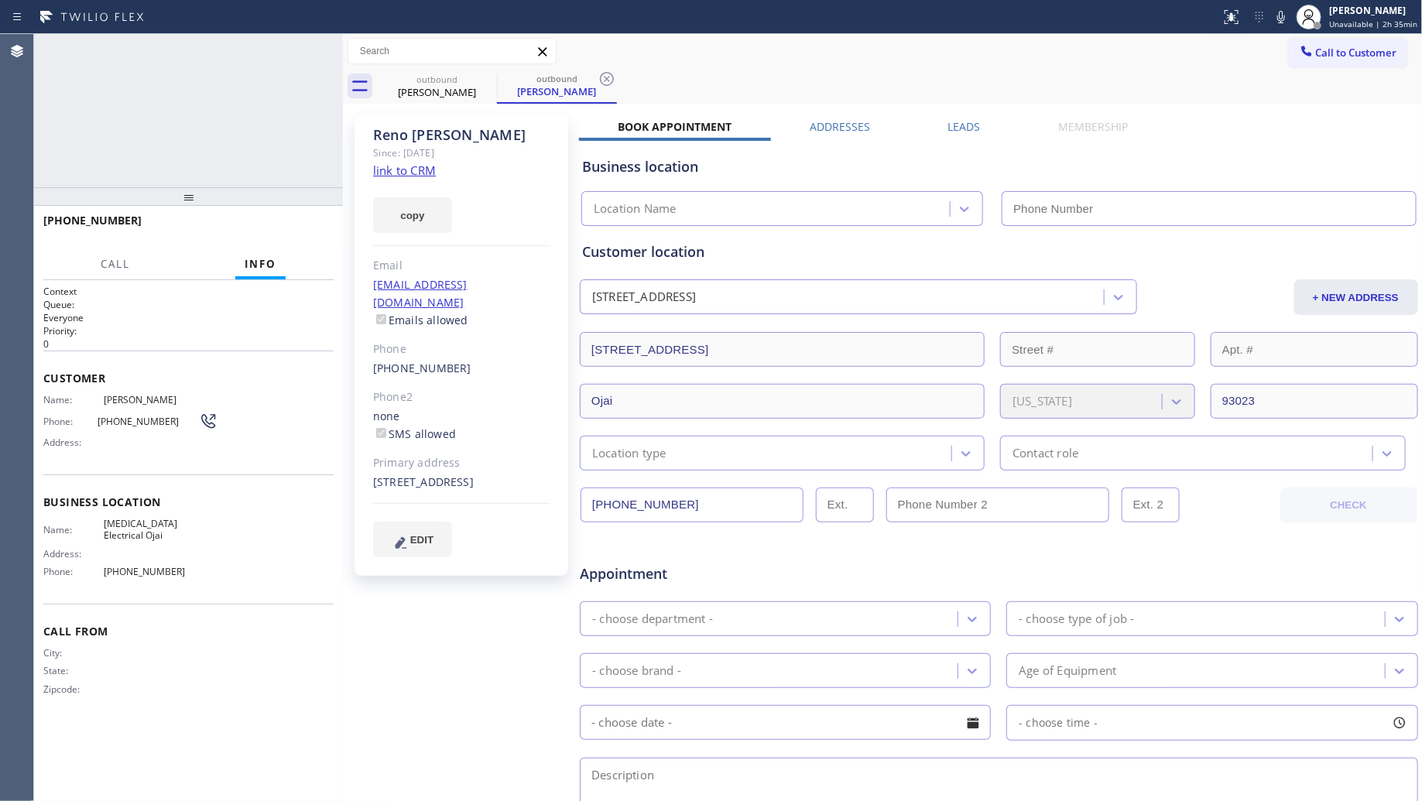
type input "[PHONE_NUMBER]"
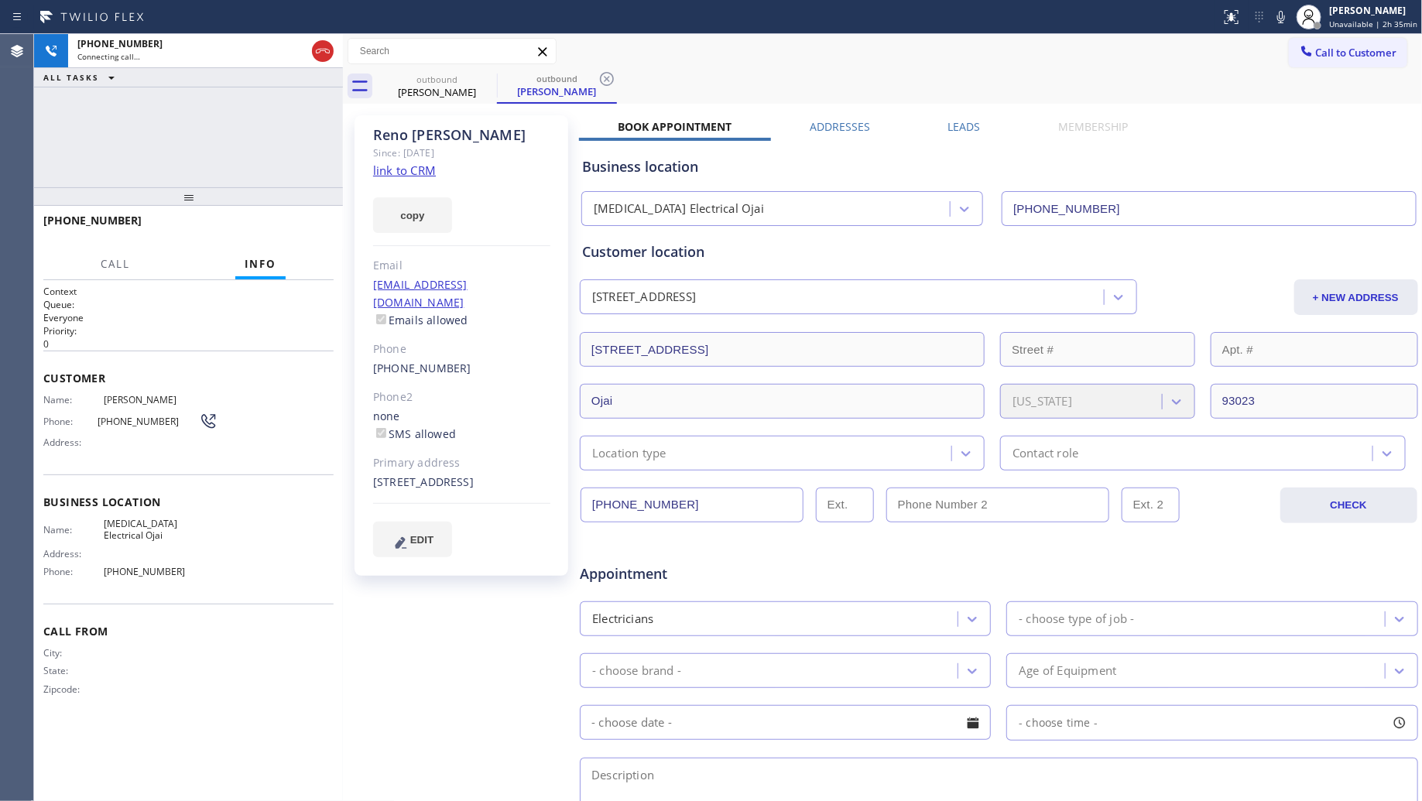
drag, startPoint x: 910, startPoint y: 101, endPoint x: 929, endPoint y: 55, distance: 49.3
click at [910, 101] on div "outbound [PERSON_NAME] outbound [PERSON_NAME]" at bounding box center [900, 86] width 1046 height 35
click at [610, 80] on icon at bounding box center [607, 79] width 19 height 19
click at [625, 74] on div "outbound [PERSON_NAME]" at bounding box center [900, 86] width 1046 height 35
drag, startPoint x: 287, startPoint y: 113, endPoint x: 277, endPoint y: 117, distance: 10.8
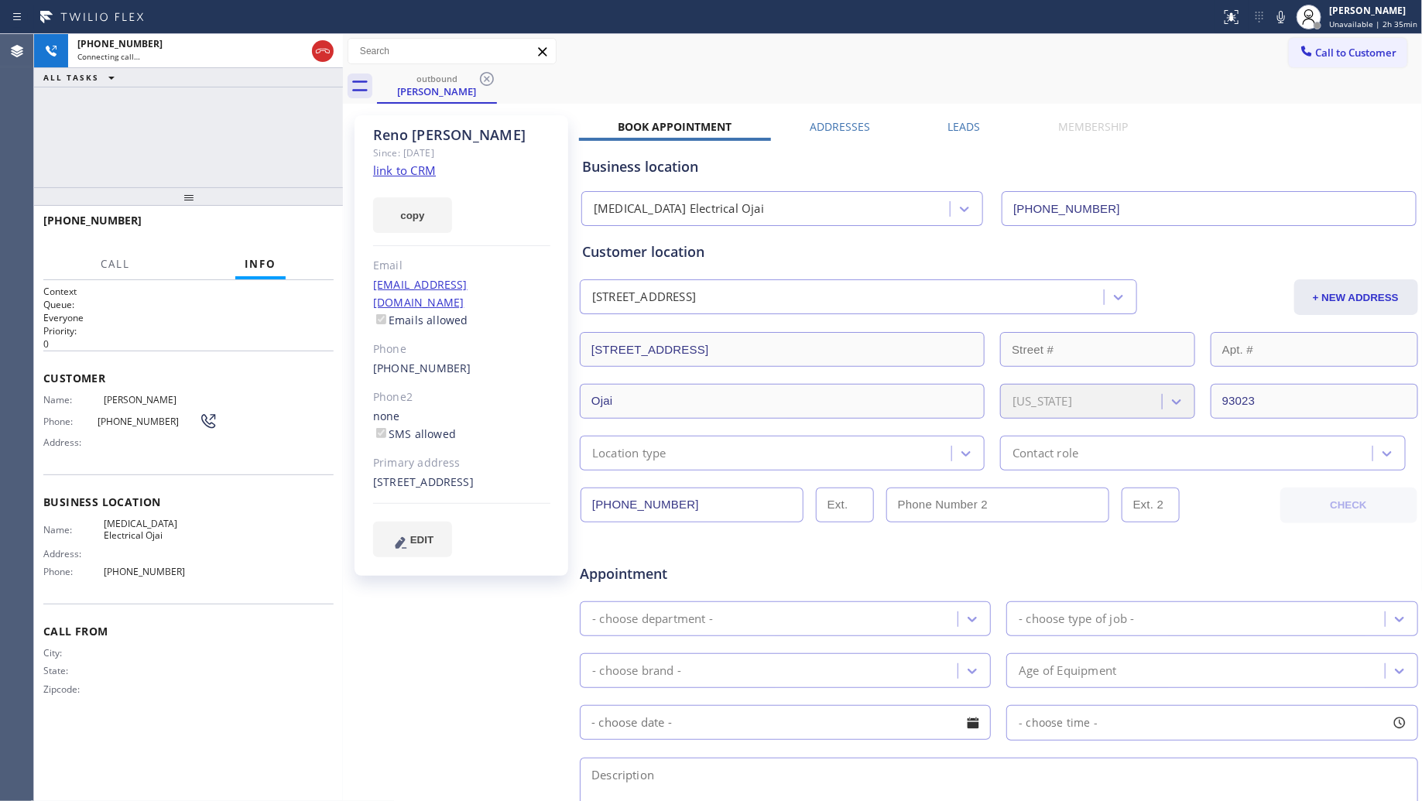
click at [283, 115] on div "[PHONE_NUMBER] Connecting call… ALL TASKS ALL TASKS ACTIVE TASKS TASKS IN WRAP …" at bounding box center [188, 110] width 309 height 153
click at [324, 58] on icon at bounding box center [323, 51] width 19 height 19
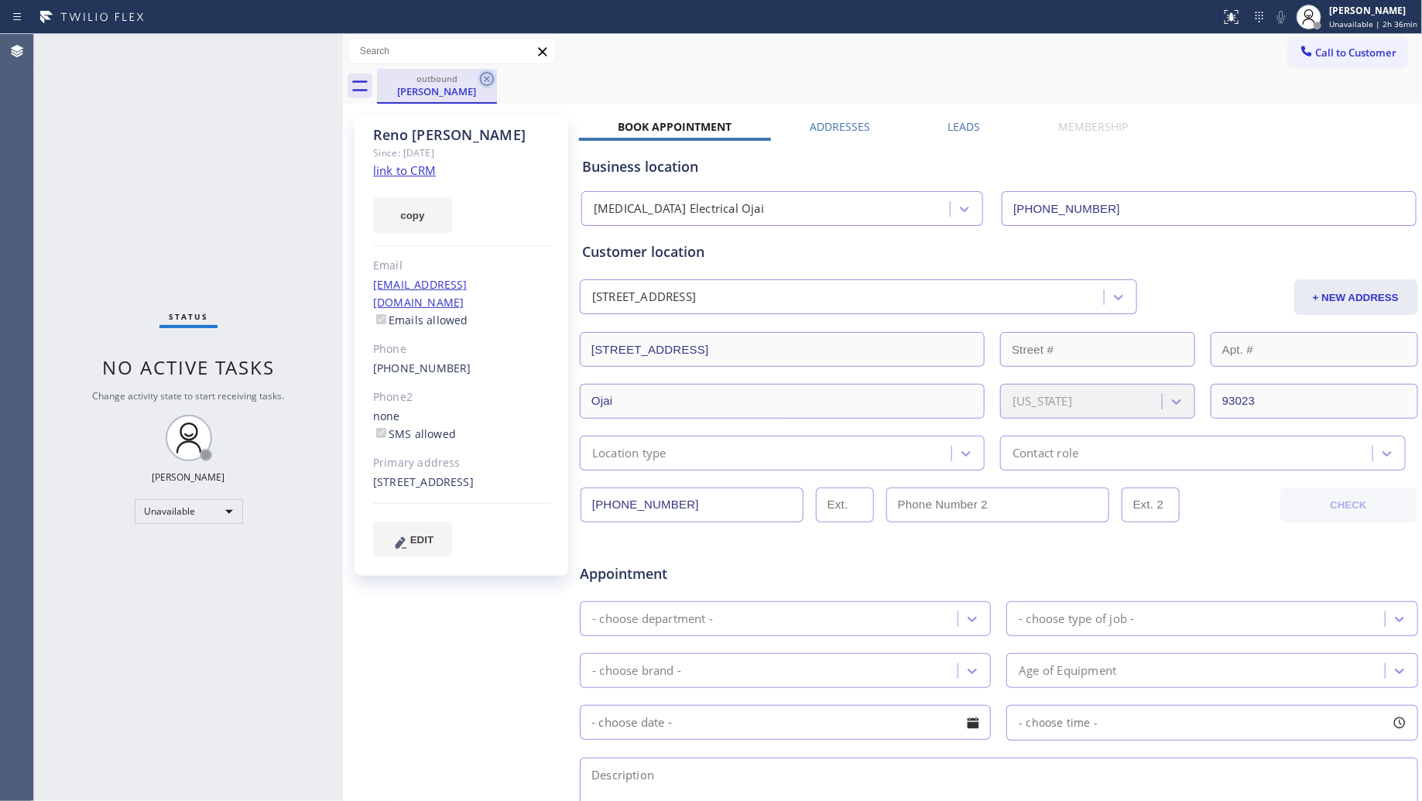
click at [478, 80] on icon at bounding box center [487, 79] width 19 height 19
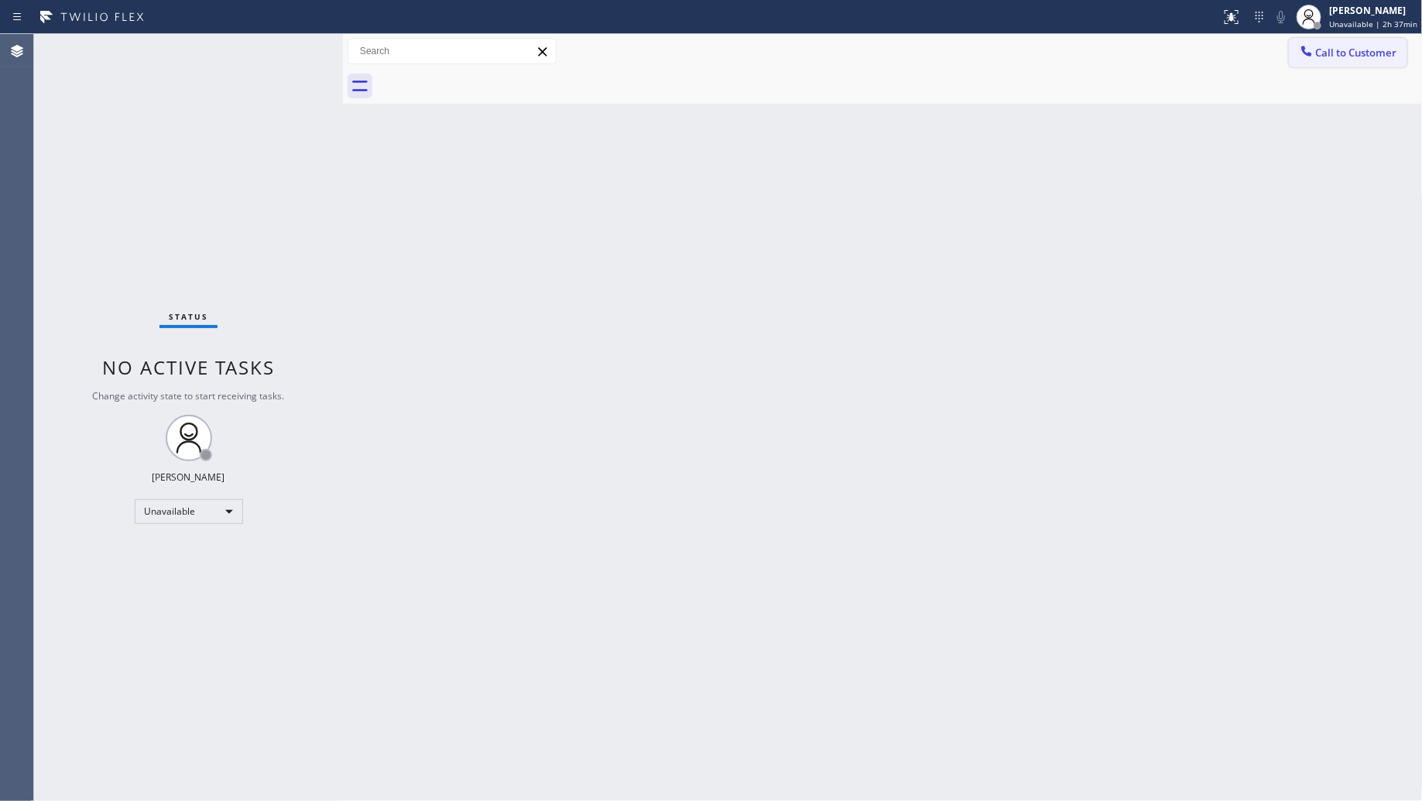
drag, startPoint x: 1321, startPoint y: 44, endPoint x: 1197, endPoint y: 106, distance: 139.2
click at [1321, 45] on button "Call to Customer" at bounding box center [1348, 52] width 118 height 29
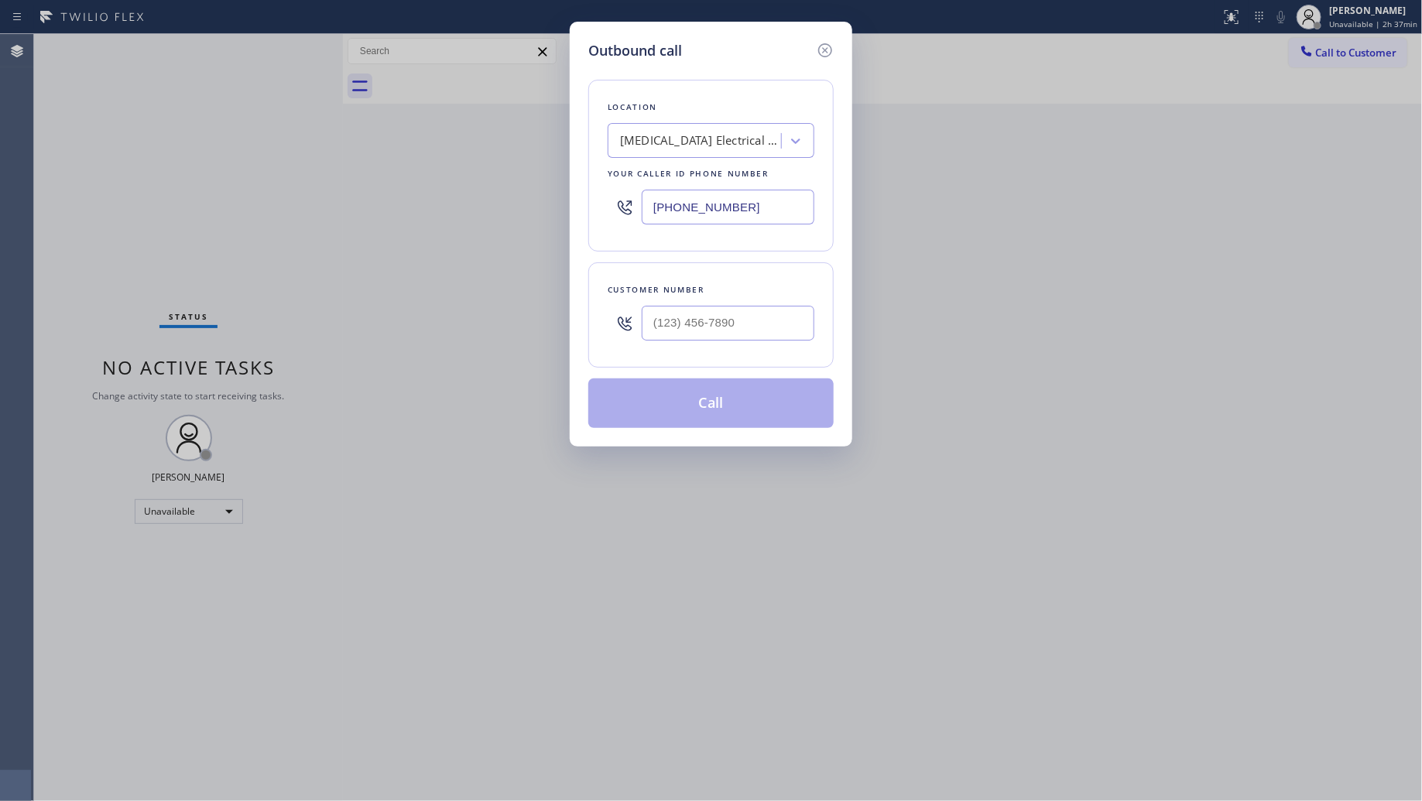
drag, startPoint x: 738, startPoint y: 209, endPoint x: 610, endPoint y: 209, distance: 127.7
click at [610, 209] on div "[PHONE_NUMBER]" at bounding box center [711, 207] width 207 height 50
paste input "949) 239-1524"
type input "[PHONE_NUMBER]"
drag, startPoint x: 759, startPoint y: 319, endPoint x: 768, endPoint y: 308, distance: 14.3
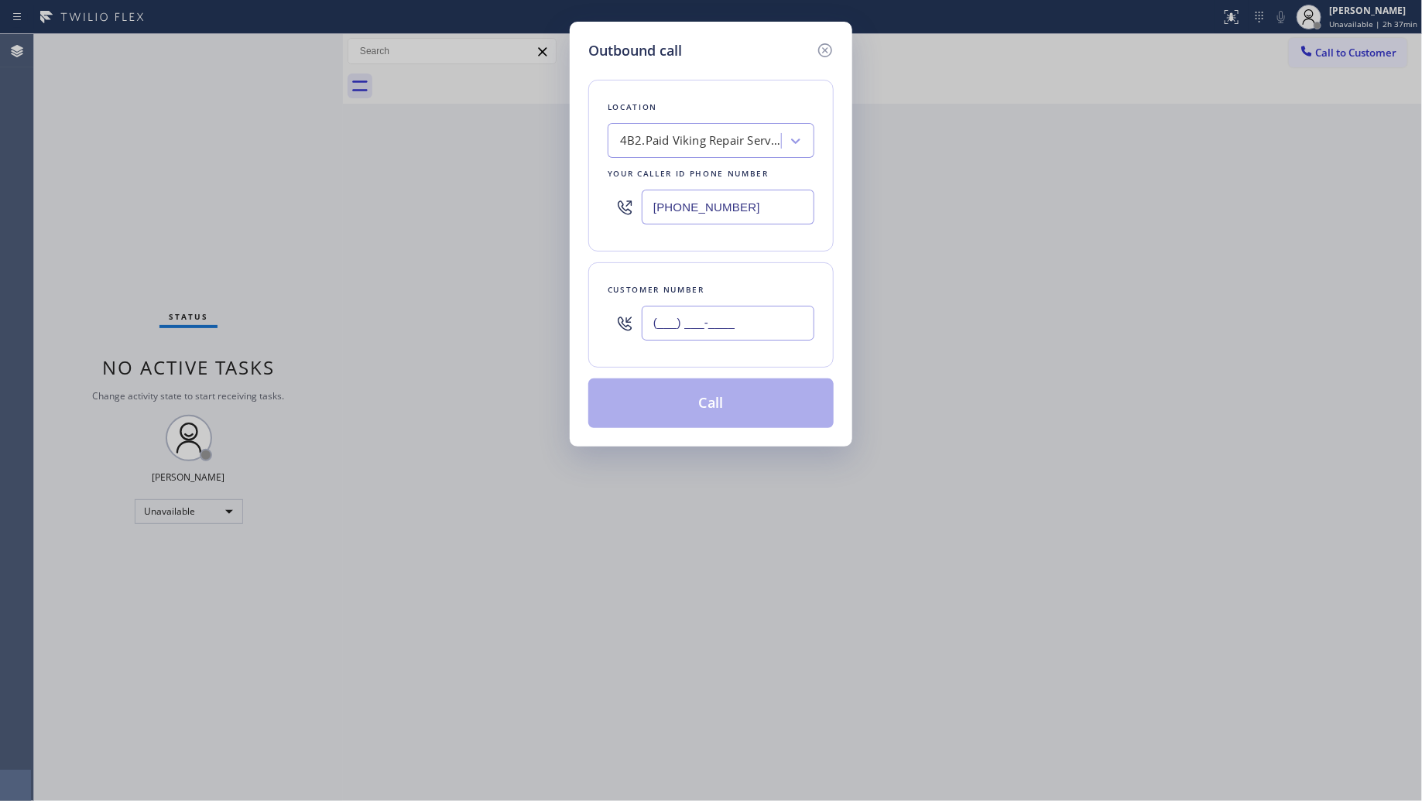
click at [759, 320] on input "(___) ___-____" at bounding box center [728, 323] width 173 height 35
paste input "714) 222-5324"
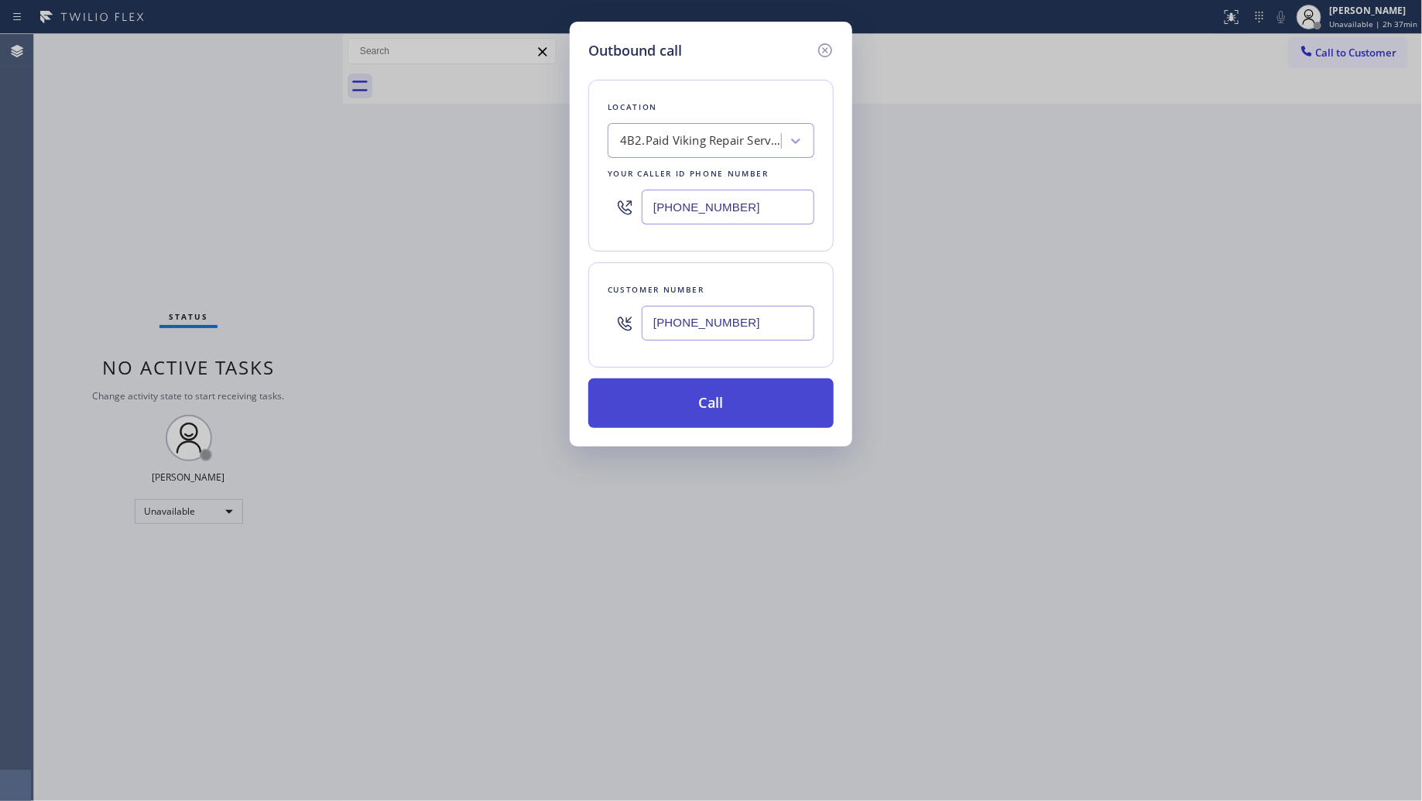
type input "[PHONE_NUMBER]"
click at [694, 389] on button "Call" at bounding box center [710, 404] width 245 height 50
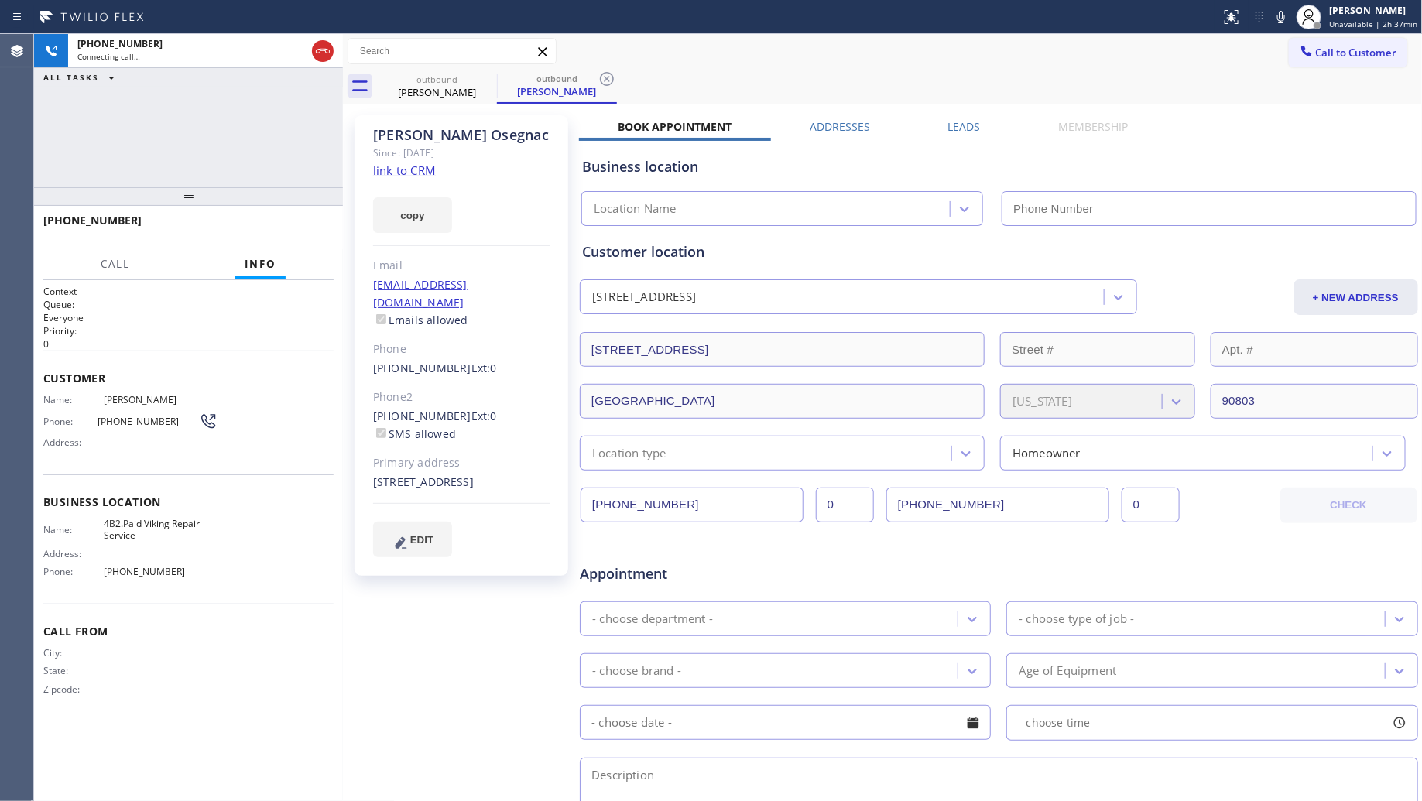
type input "[PHONE_NUMBER]"
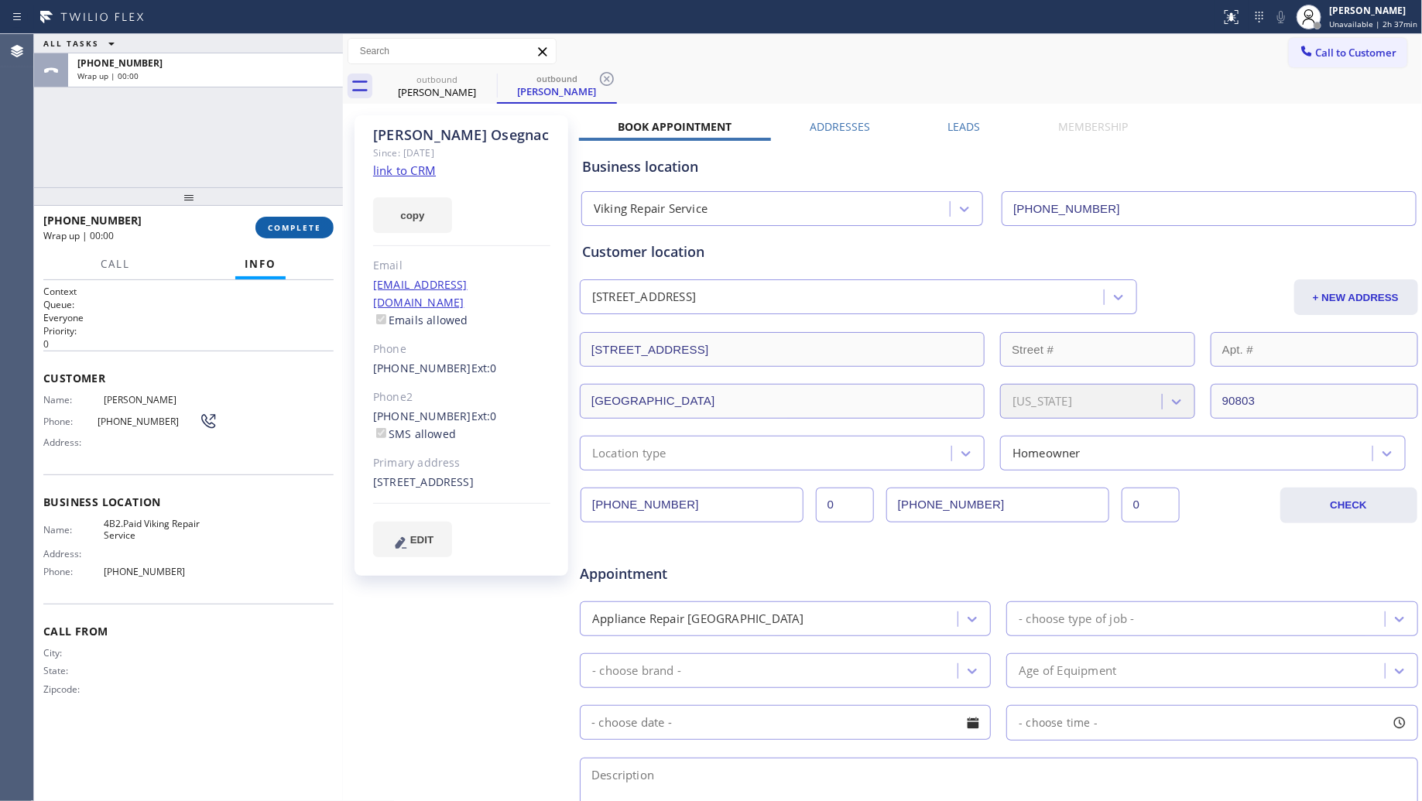
click at [306, 221] on button "COMPLETE" at bounding box center [294, 228] width 78 height 22
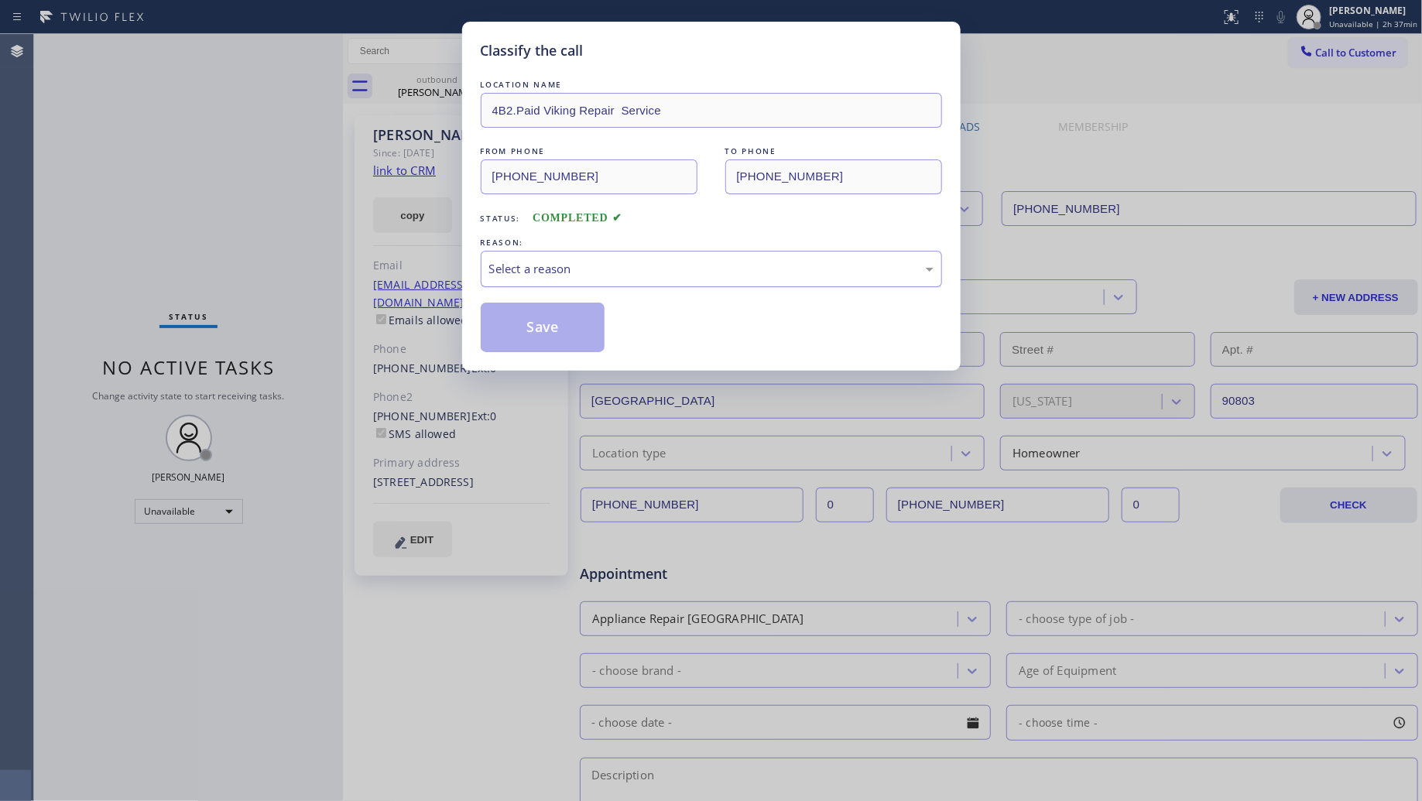
drag, startPoint x: 551, startPoint y: 261, endPoint x: 555, endPoint y: 281, distance: 20.5
click at [551, 262] on div "Select a reason" at bounding box center [711, 269] width 444 height 18
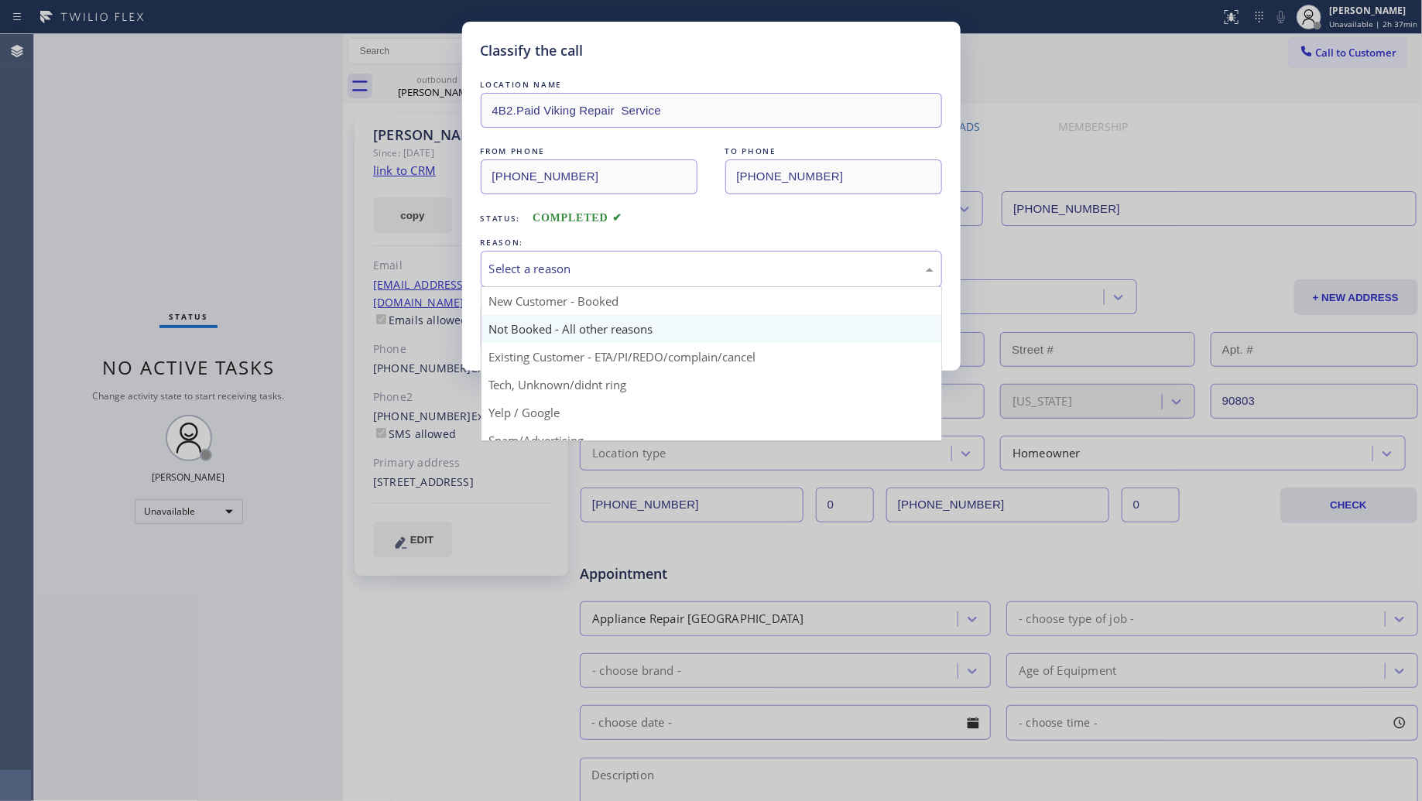
click at [547, 323] on button "Save" at bounding box center [543, 328] width 125 height 50
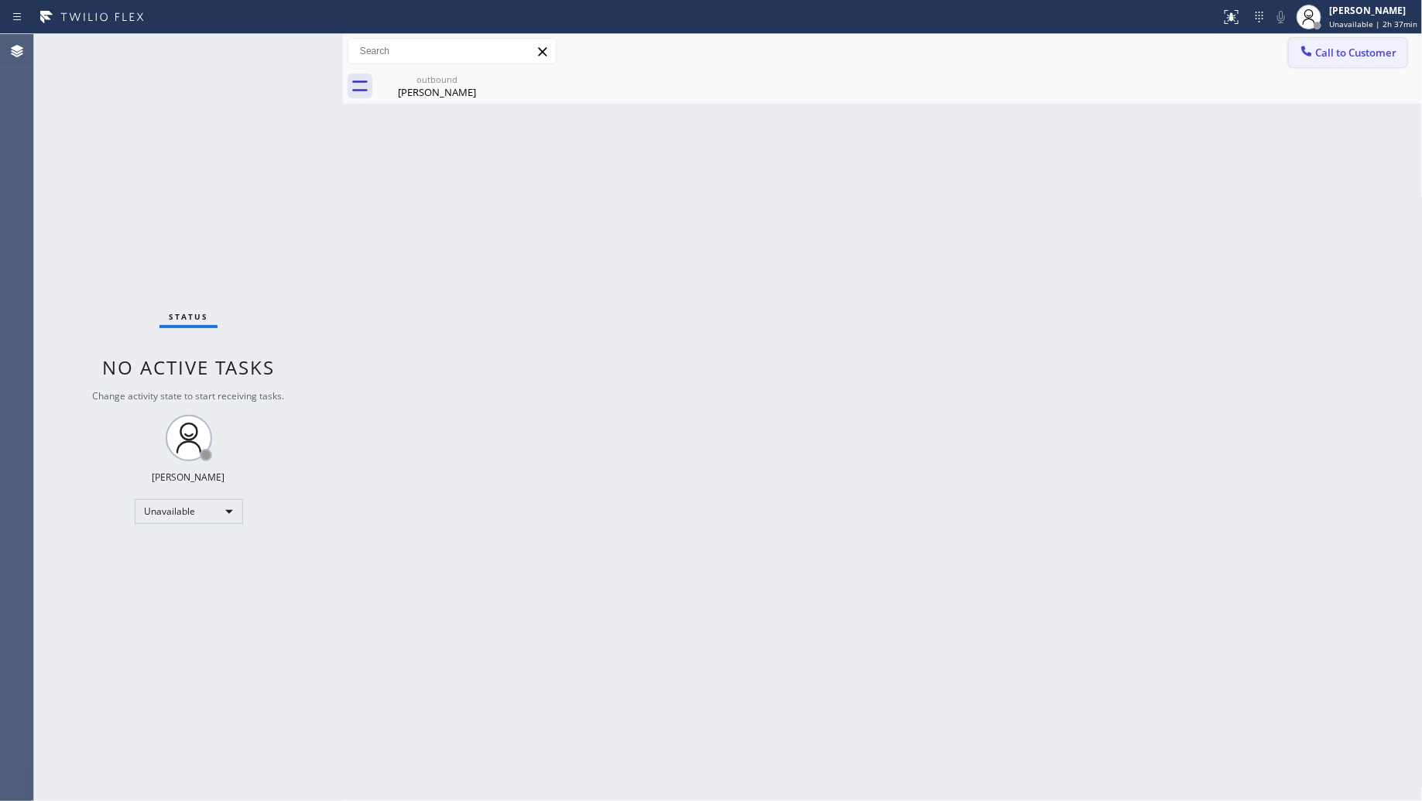
click at [1318, 50] on span "Call to Customer" at bounding box center [1356, 53] width 81 height 14
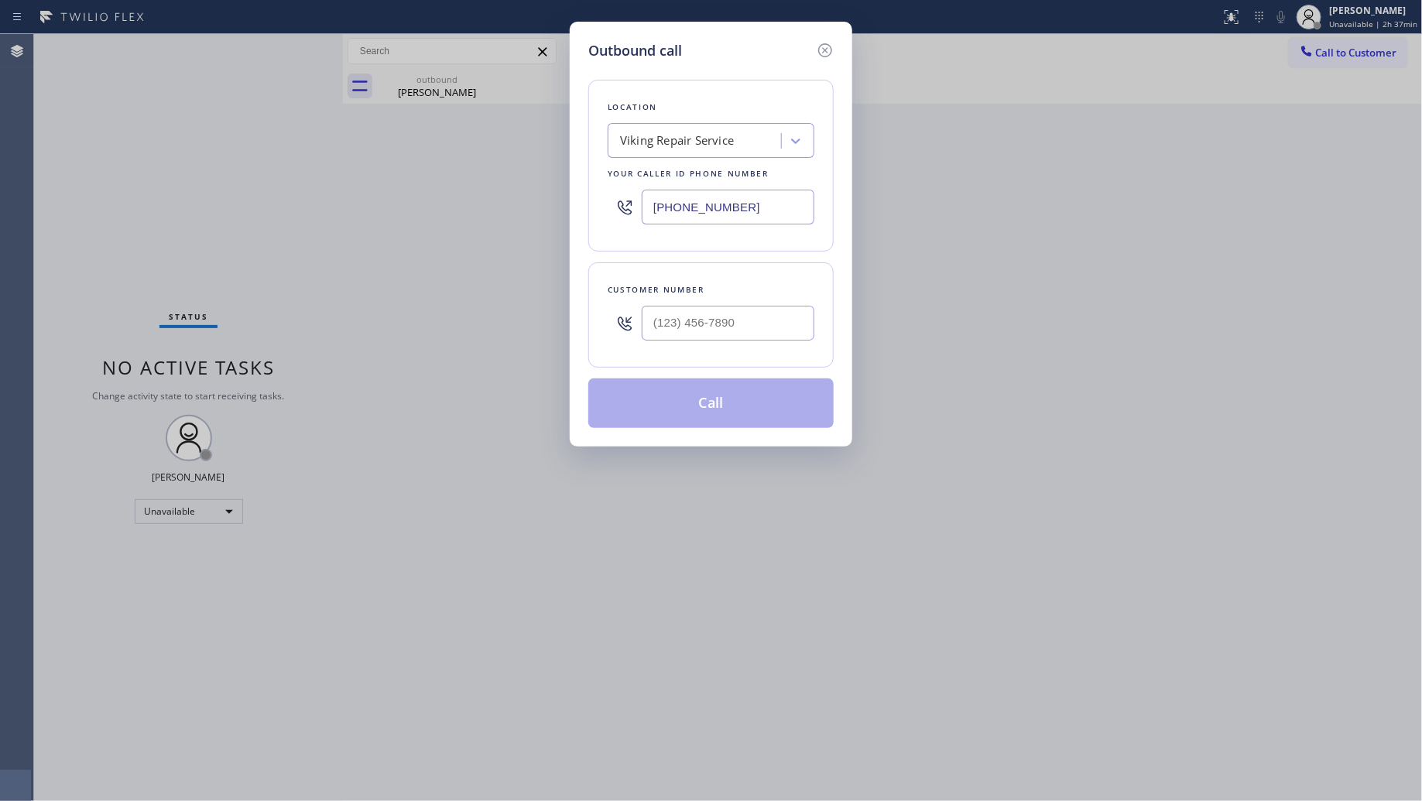
drag, startPoint x: 767, startPoint y: 201, endPoint x: 635, endPoint y: 215, distance: 133.1
click at [652, 218] on input "[PHONE_NUMBER]" at bounding box center [728, 207] width 173 height 35
paste input "text"
type input "[PHONE_NUMBER]"
click at [722, 321] on input "(___) ___-____" at bounding box center [728, 323] width 173 height 35
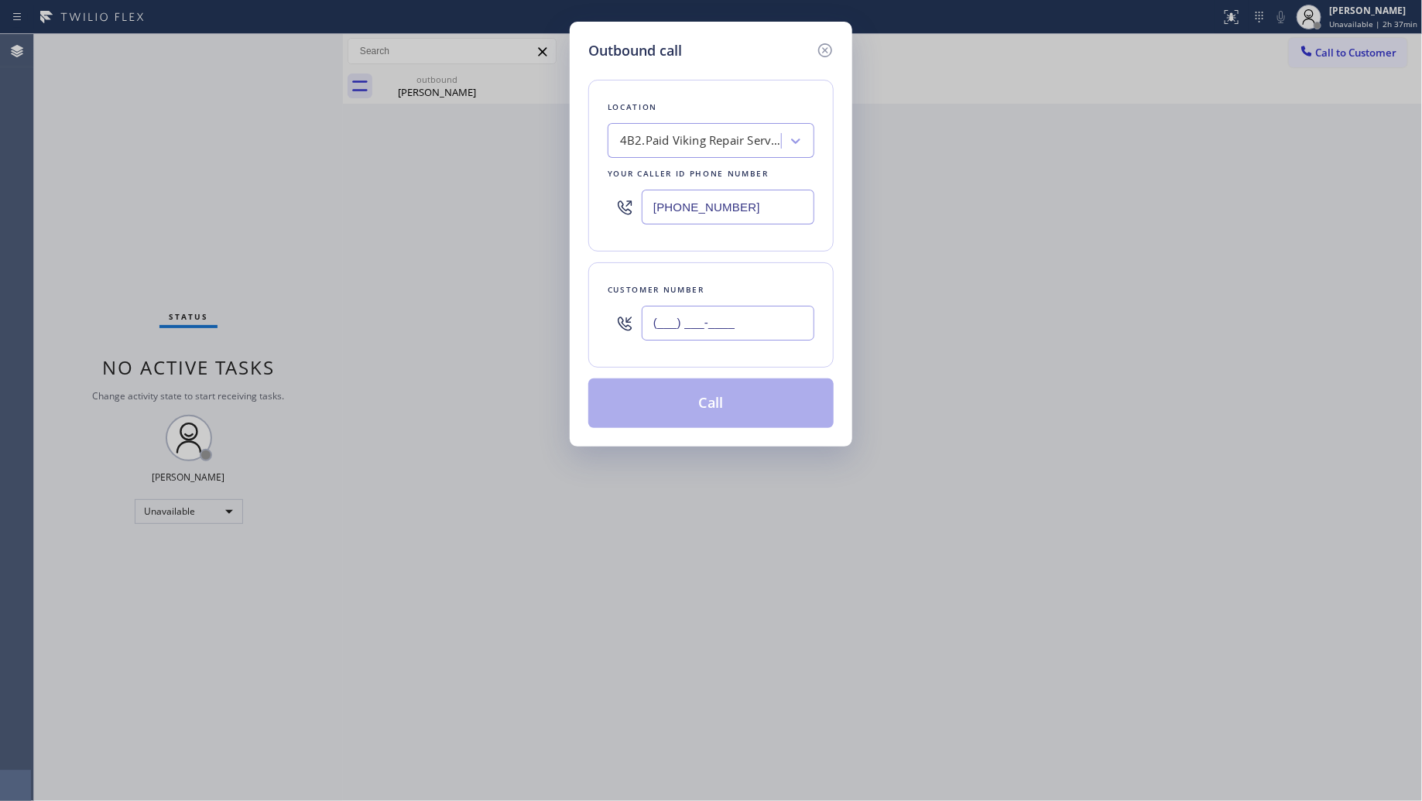
paste input "949) 330-9733"
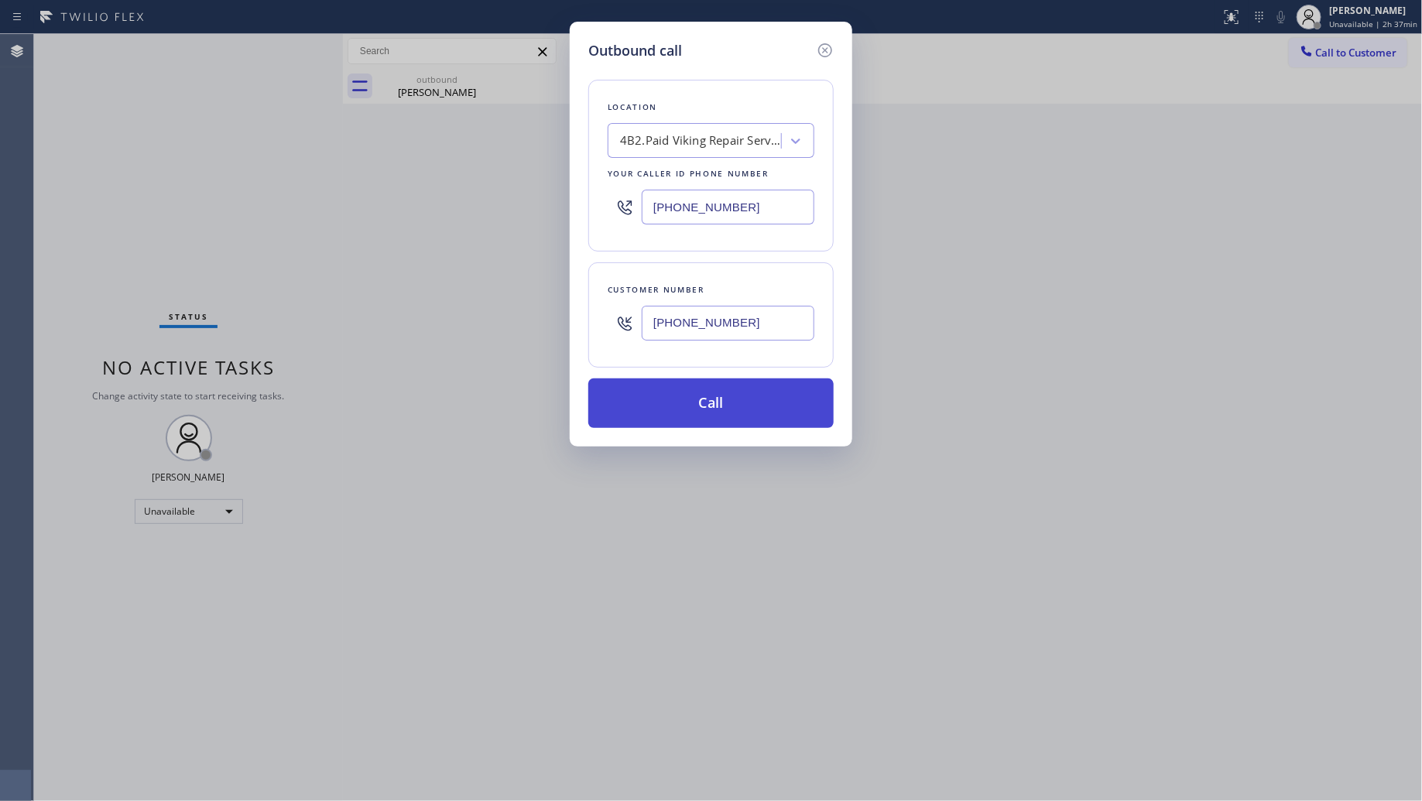
type input "[PHONE_NUMBER]"
click at [693, 399] on button "Call" at bounding box center [710, 404] width 245 height 50
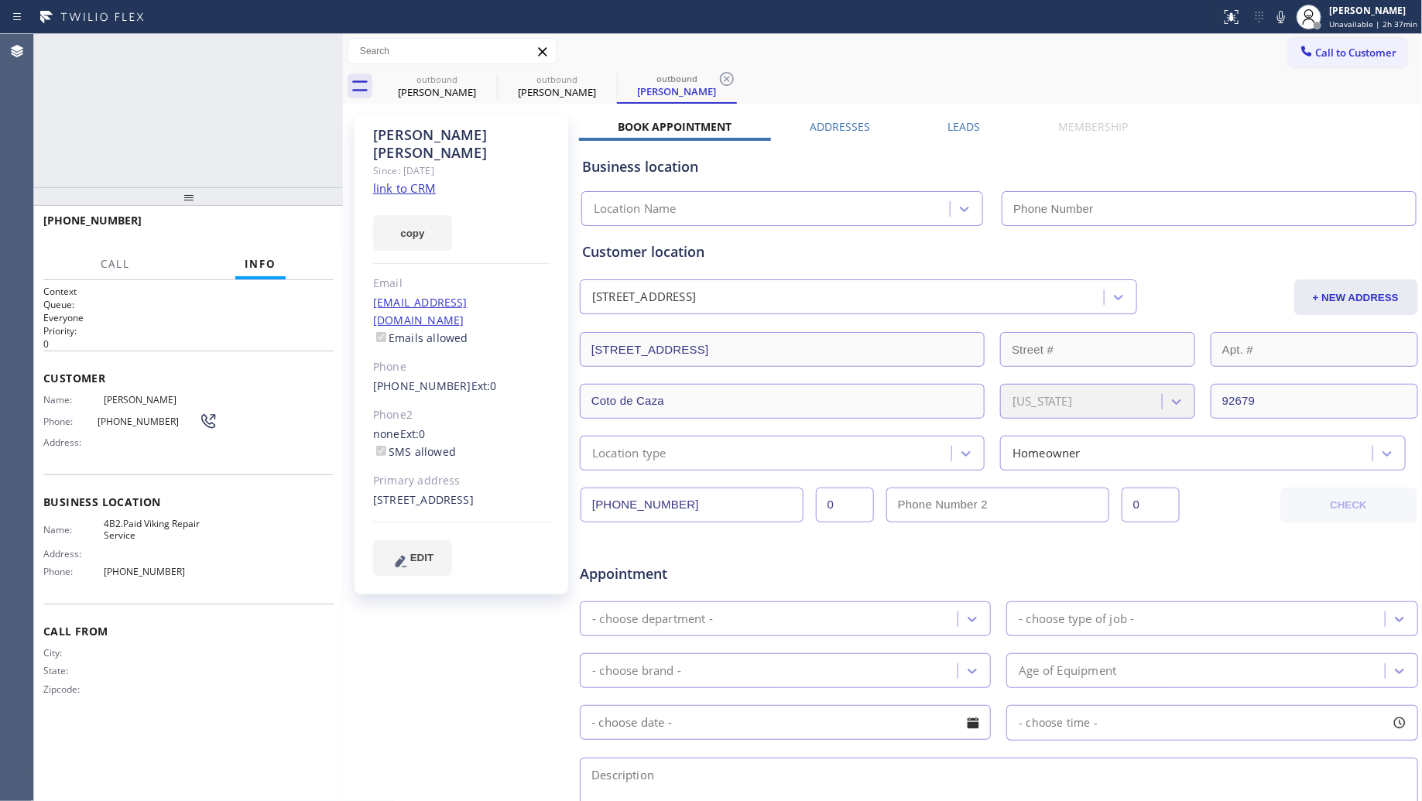
type input "[PHONE_NUMBER]"
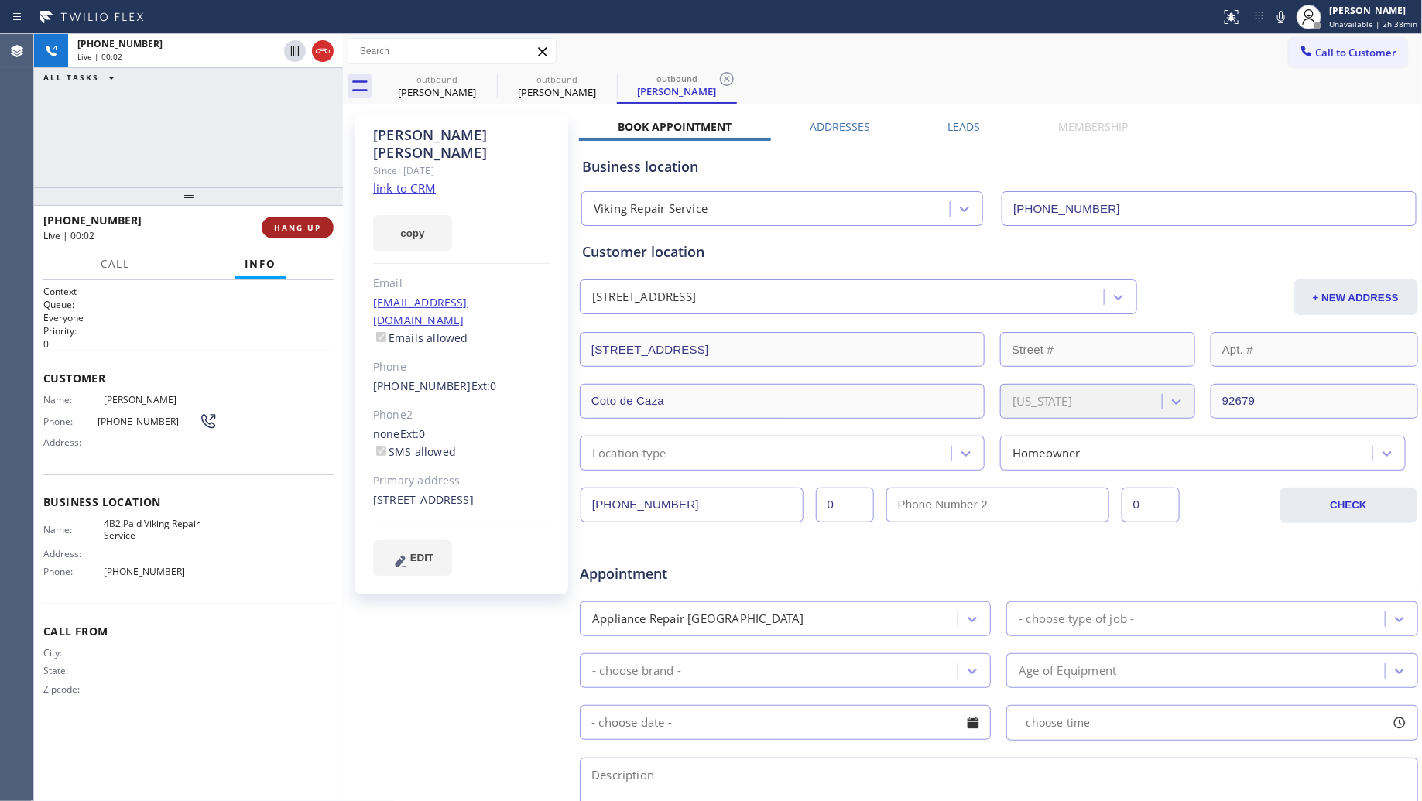
click at [325, 232] on button "HANG UP" at bounding box center [298, 228] width 72 height 22
click at [325, 231] on button "HANG UP" at bounding box center [298, 228] width 72 height 22
click at [326, 230] on button "HANG UP" at bounding box center [298, 228] width 72 height 22
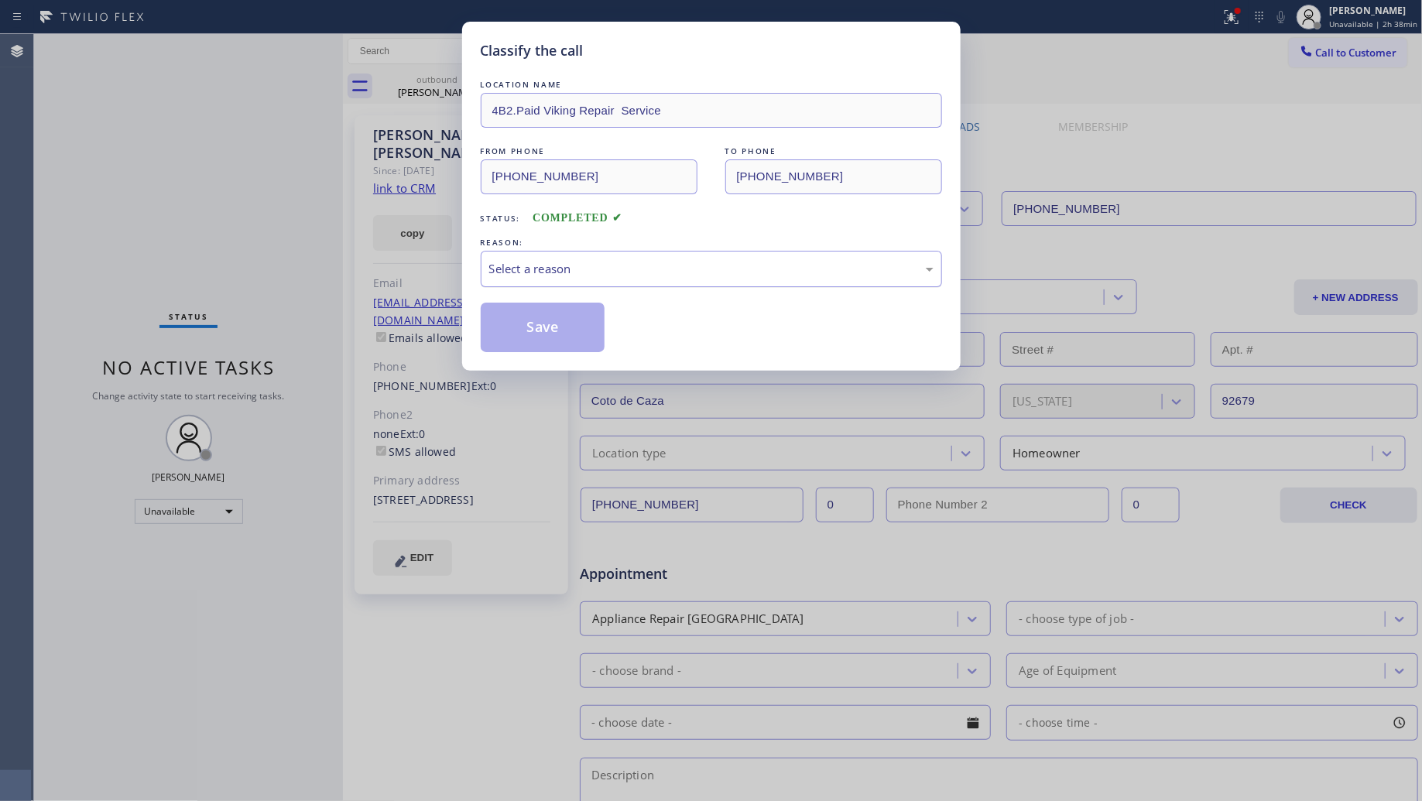
drag, startPoint x: 670, startPoint y: 272, endPoint x: 632, endPoint y: 283, distance: 39.2
click at [658, 272] on div "Select a reason" at bounding box center [711, 269] width 444 height 18
click at [540, 334] on button "Save" at bounding box center [543, 328] width 125 height 50
click at [442, 86] on div "Classify the call LOCATION NAME 4B2.Paid Viking Repair Service FROM PHONE [PHON…" at bounding box center [711, 400] width 1422 height 801
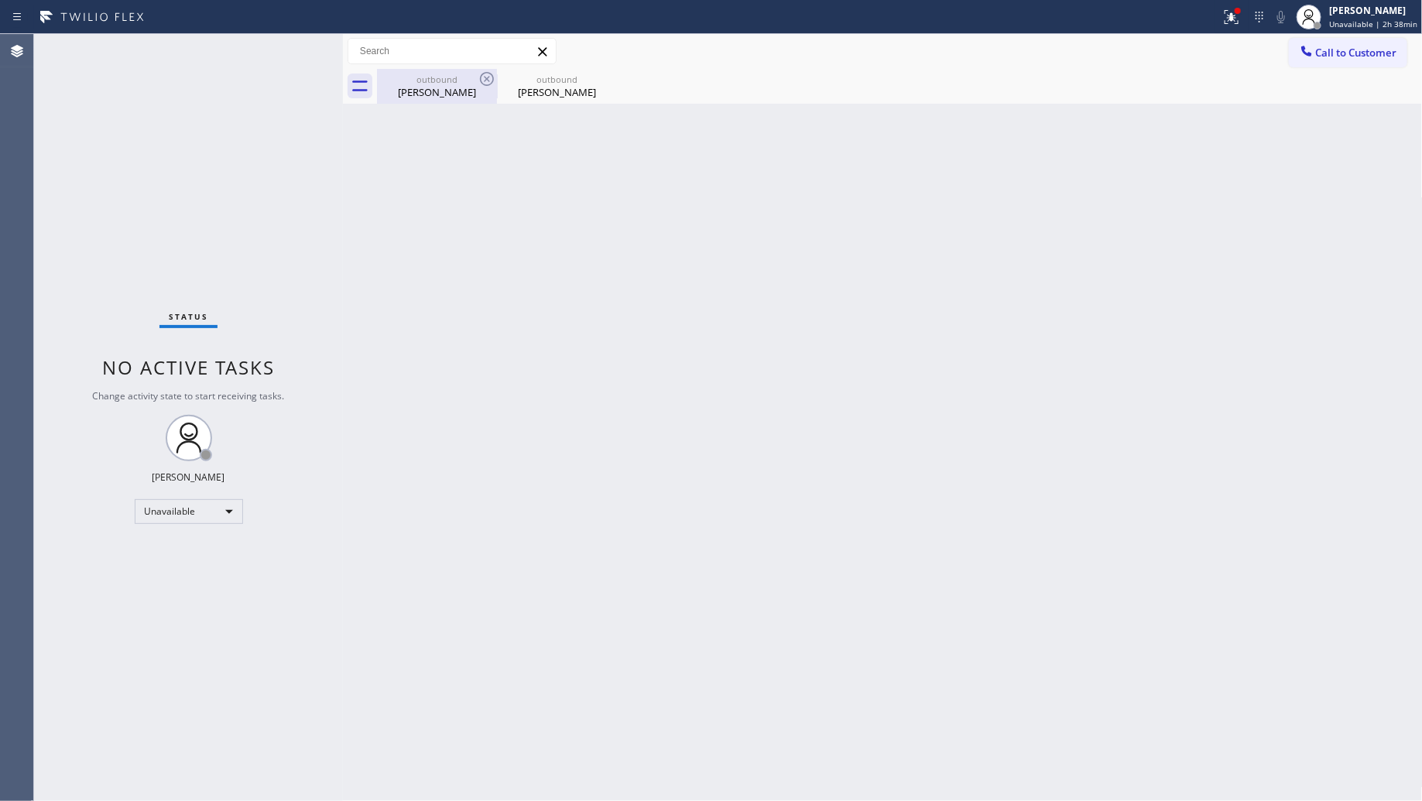
click at [476, 78] on div "outbound" at bounding box center [437, 80] width 117 height 12
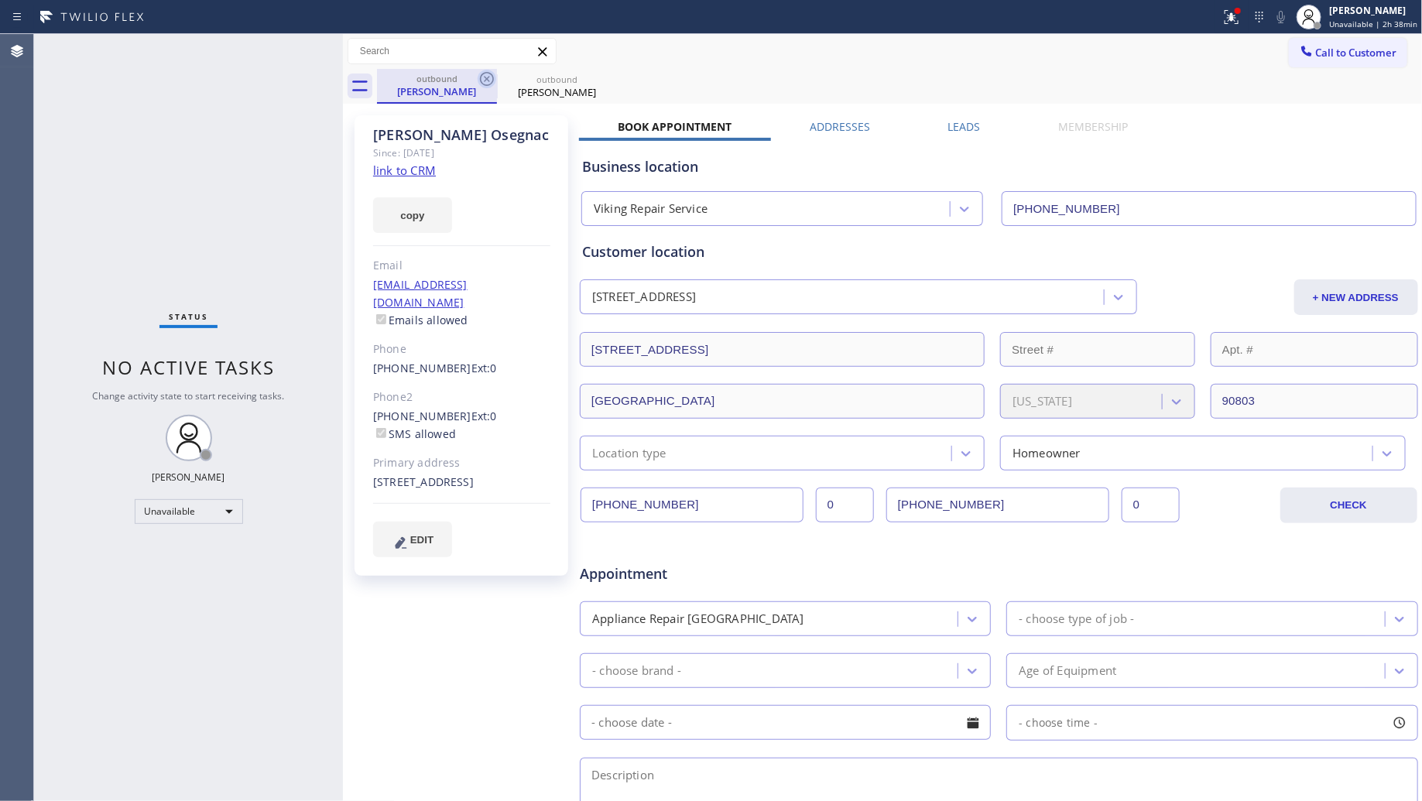
click at [493, 78] on icon at bounding box center [487, 79] width 14 height 14
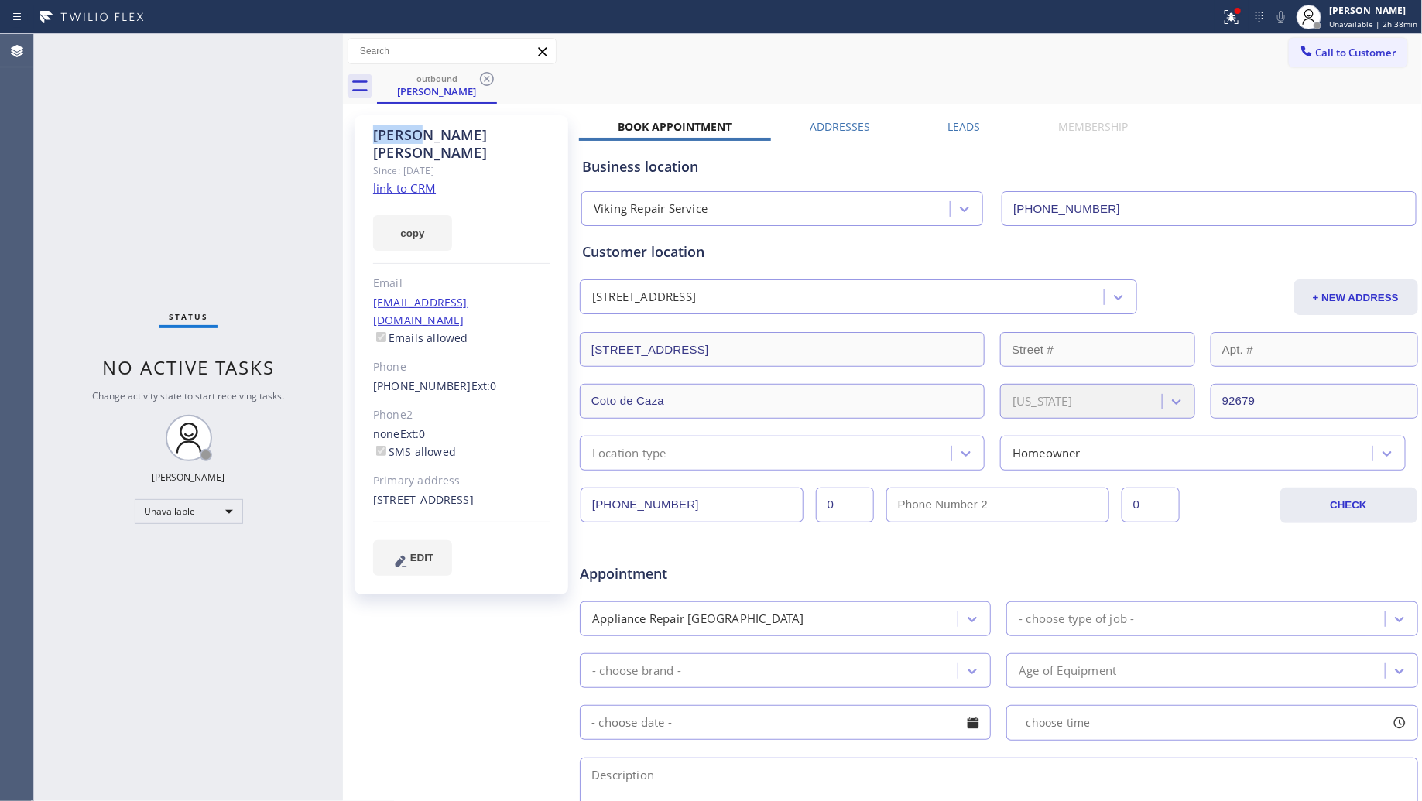
click at [493, 78] on icon at bounding box center [487, 79] width 14 height 14
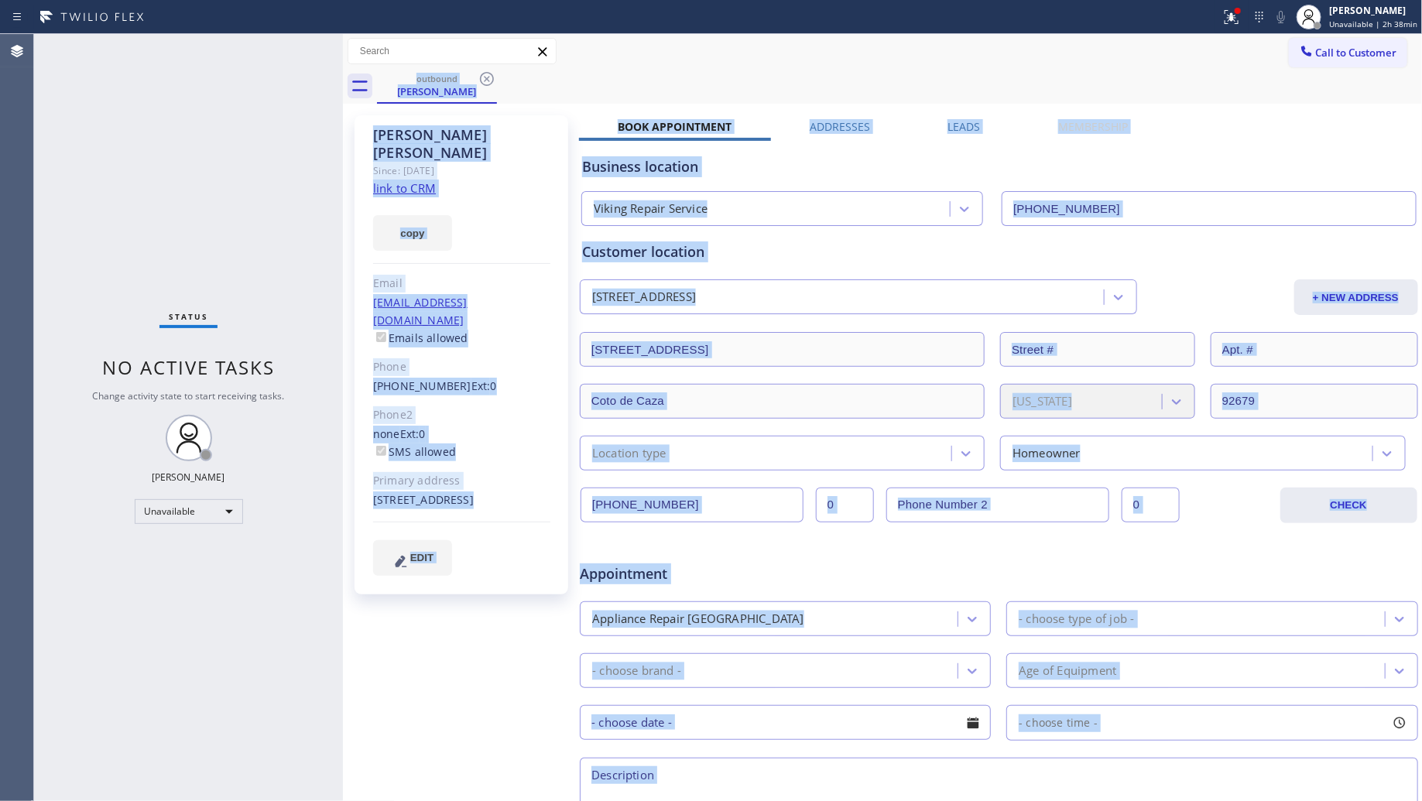
click at [493, 78] on div "outbound [PERSON_NAME]" at bounding box center [900, 86] width 1046 height 35
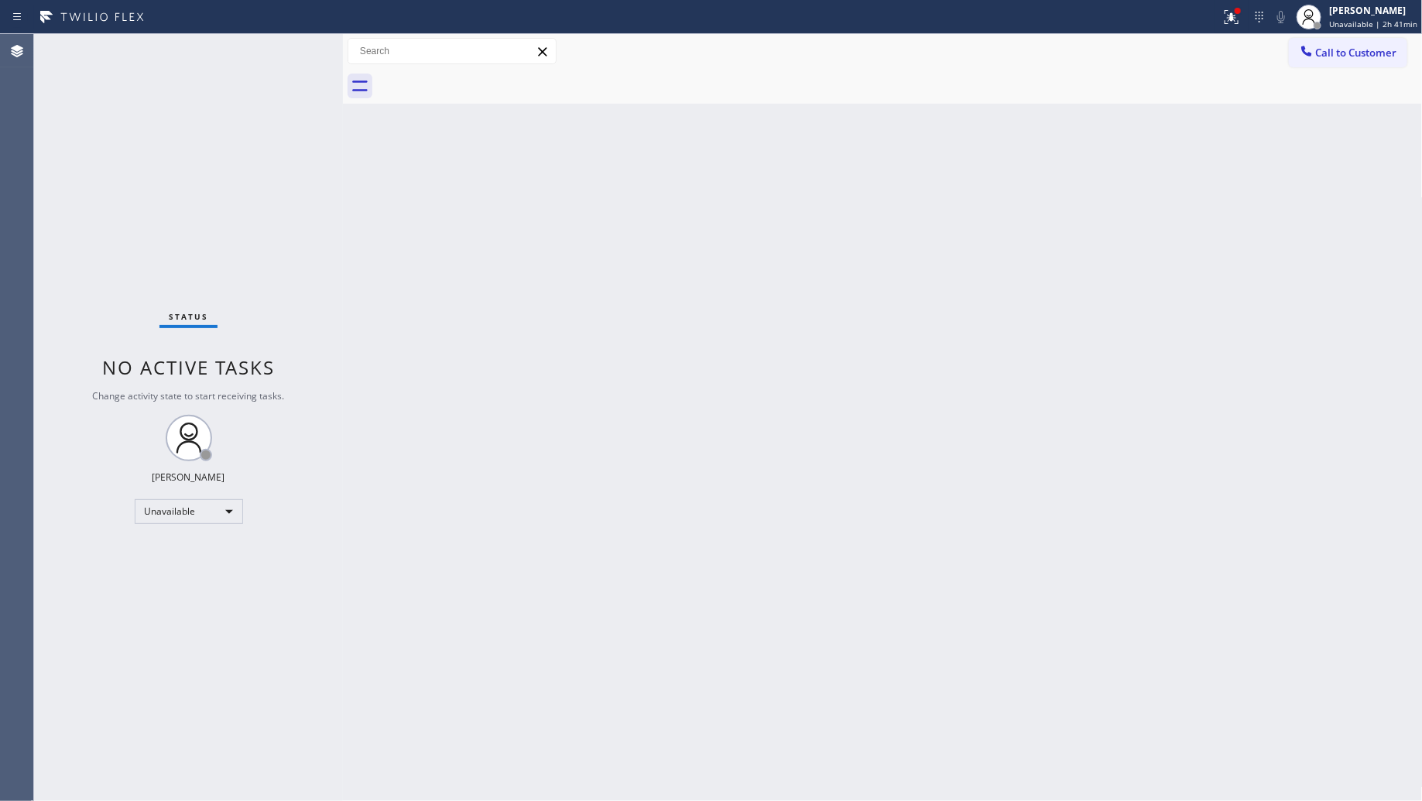
click at [1001, 22] on div at bounding box center [610, 17] width 1208 height 25
click at [1233, 14] on icon at bounding box center [1231, 17] width 19 height 19
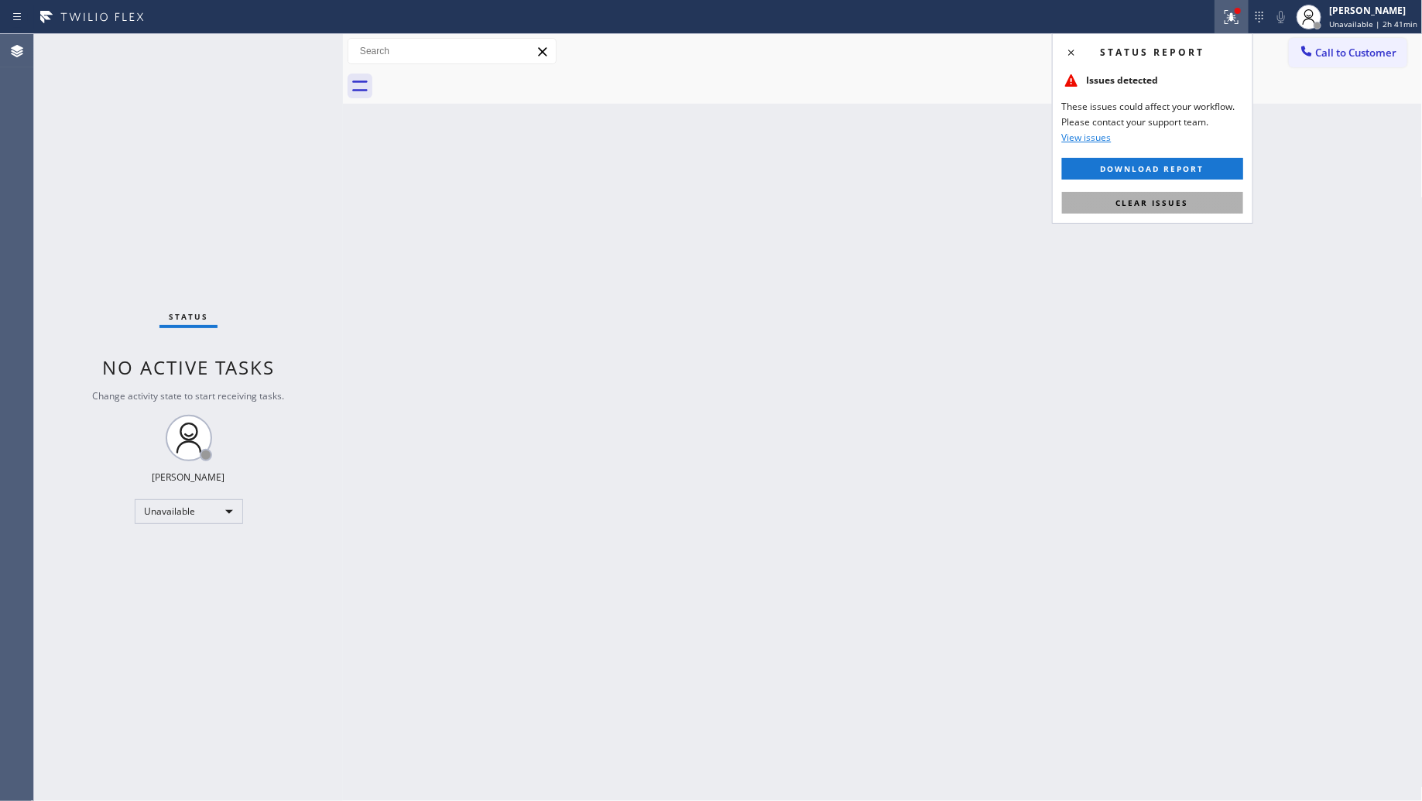
click at [1147, 196] on button "Clear issues" at bounding box center [1152, 203] width 181 height 22
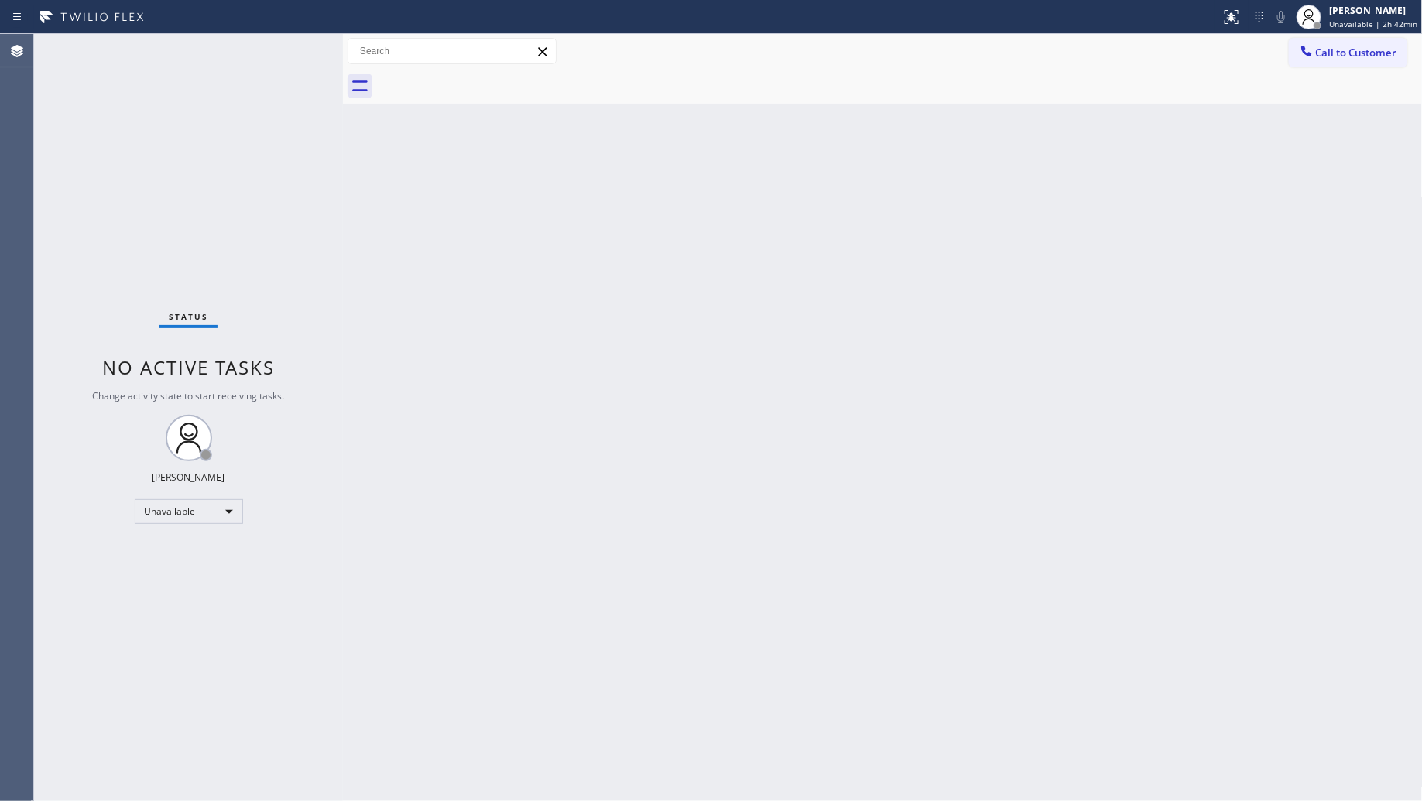
click at [985, 152] on div "Back to Dashboard Change Sender ID Customers Technicians Select a contact Outbo…" at bounding box center [883, 417] width 1080 height 767
drag, startPoint x: 1111, startPoint y: 344, endPoint x: 1131, endPoint y: 333, distance: 23.2
click at [1113, 343] on div "Back to Dashboard Change Sender ID Customers Technicians Select a contact Outbo…" at bounding box center [883, 417] width 1080 height 767
click at [1352, 79] on div at bounding box center [900, 86] width 1046 height 35
click at [1355, 54] on span "Call to Customer" at bounding box center [1356, 53] width 81 height 14
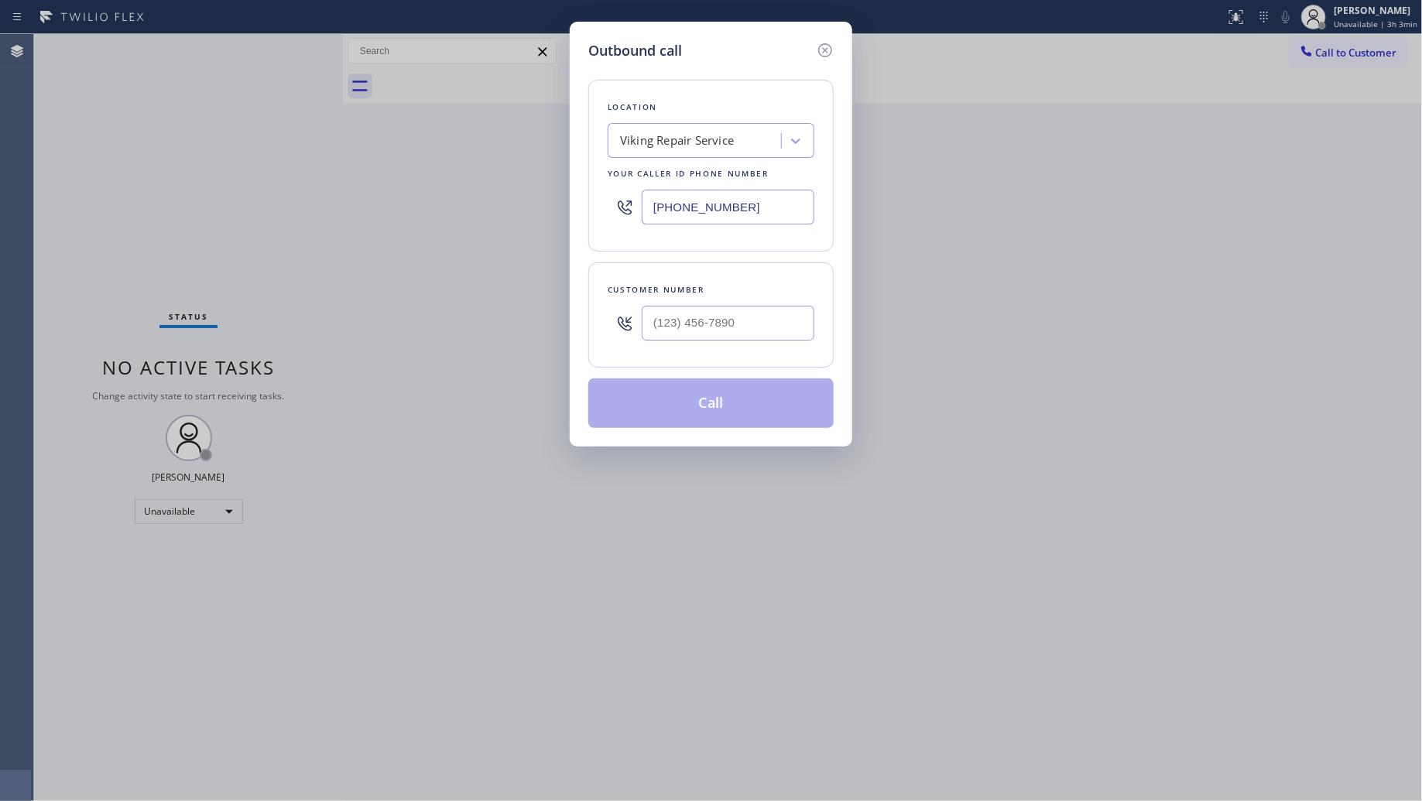
drag, startPoint x: 783, startPoint y: 195, endPoint x: 601, endPoint y: 202, distance: 182.8
click at [592, 206] on div "Location Viking Repair Service Your caller id phone number [PHONE_NUMBER]" at bounding box center [710, 166] width 245 height 172
paste input "760) 388-989"
type input "[PHONE_NUMBER]"
click at [732, 319] on input "(___) ___-____" at bounding box center [728, 323] width 173 height 35
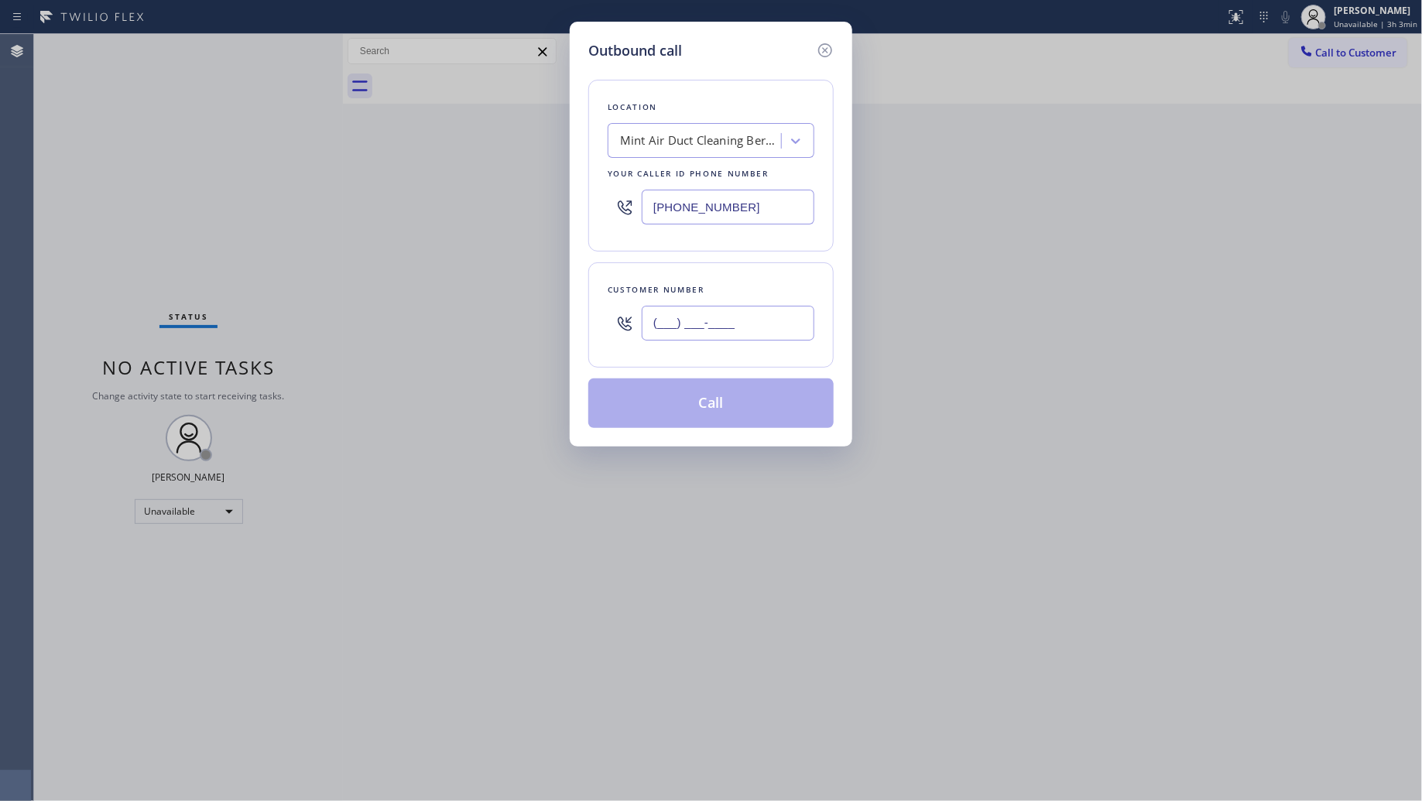
paste input "760) 356-3383"
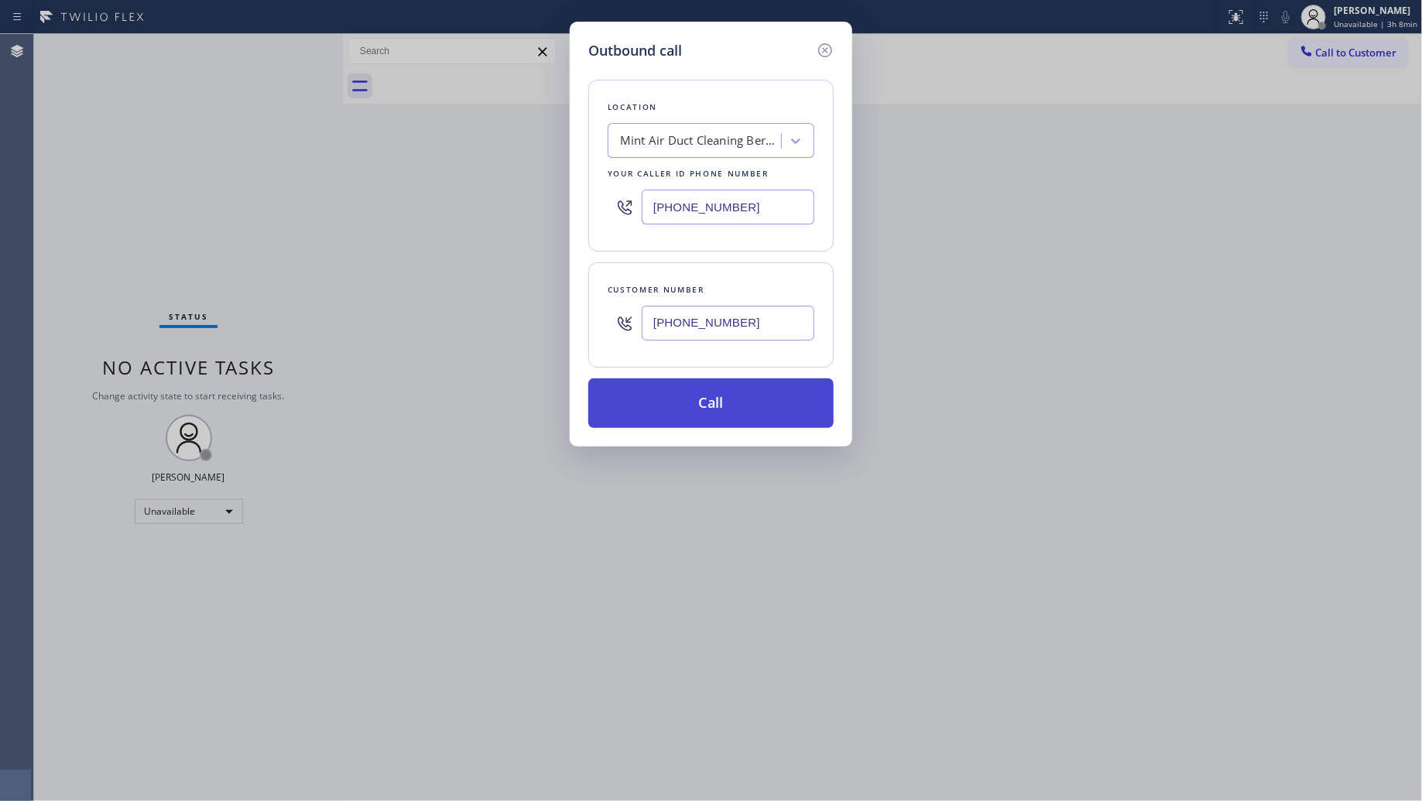
type input "[PHONE_NUMBER]"
click at [699, 400] on button "Call" at bounding box center [710, 404] width 245 height 50
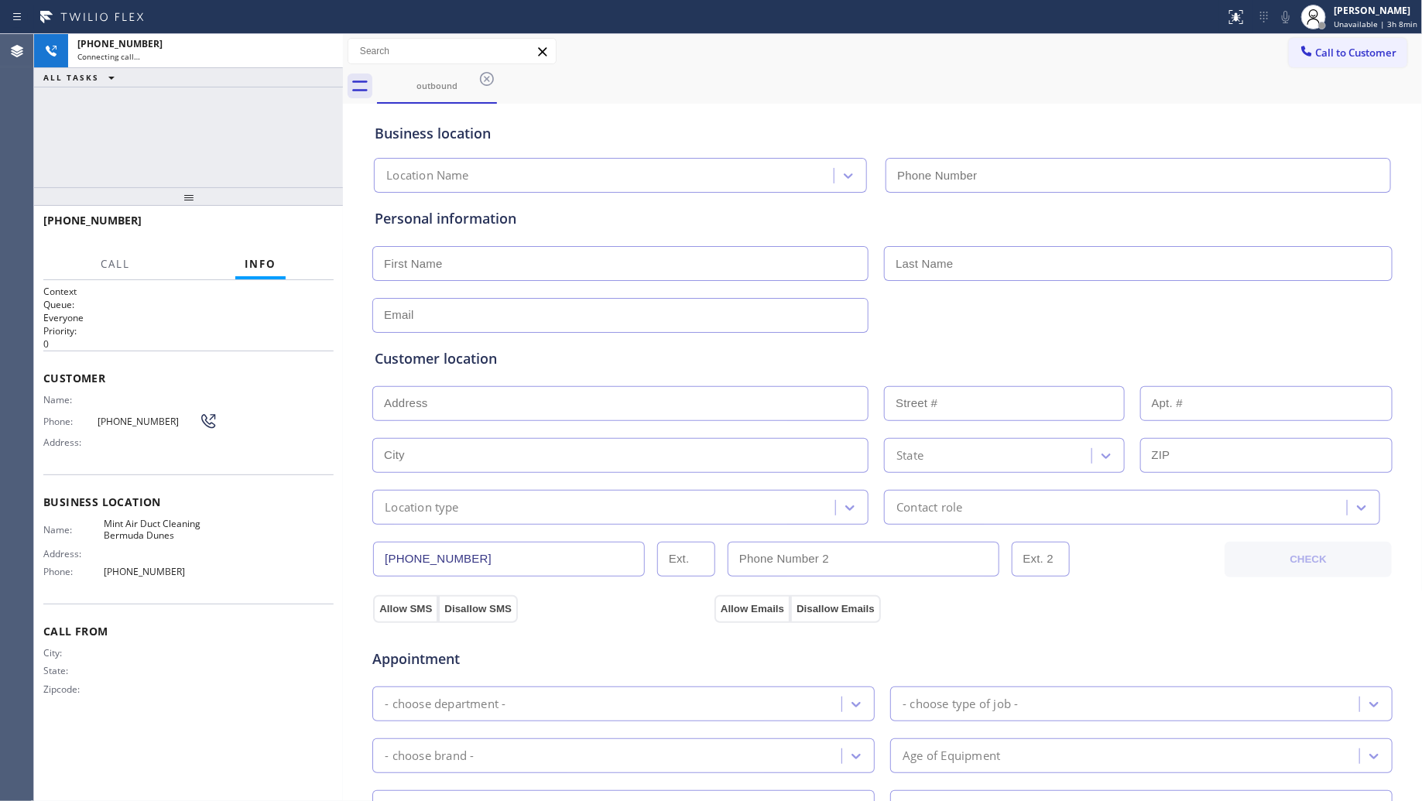
type input "[PHONE_NUMBER]"
click at [895, 80] on div "outbound" at bounding box center [900, 86] width 1046 height 35
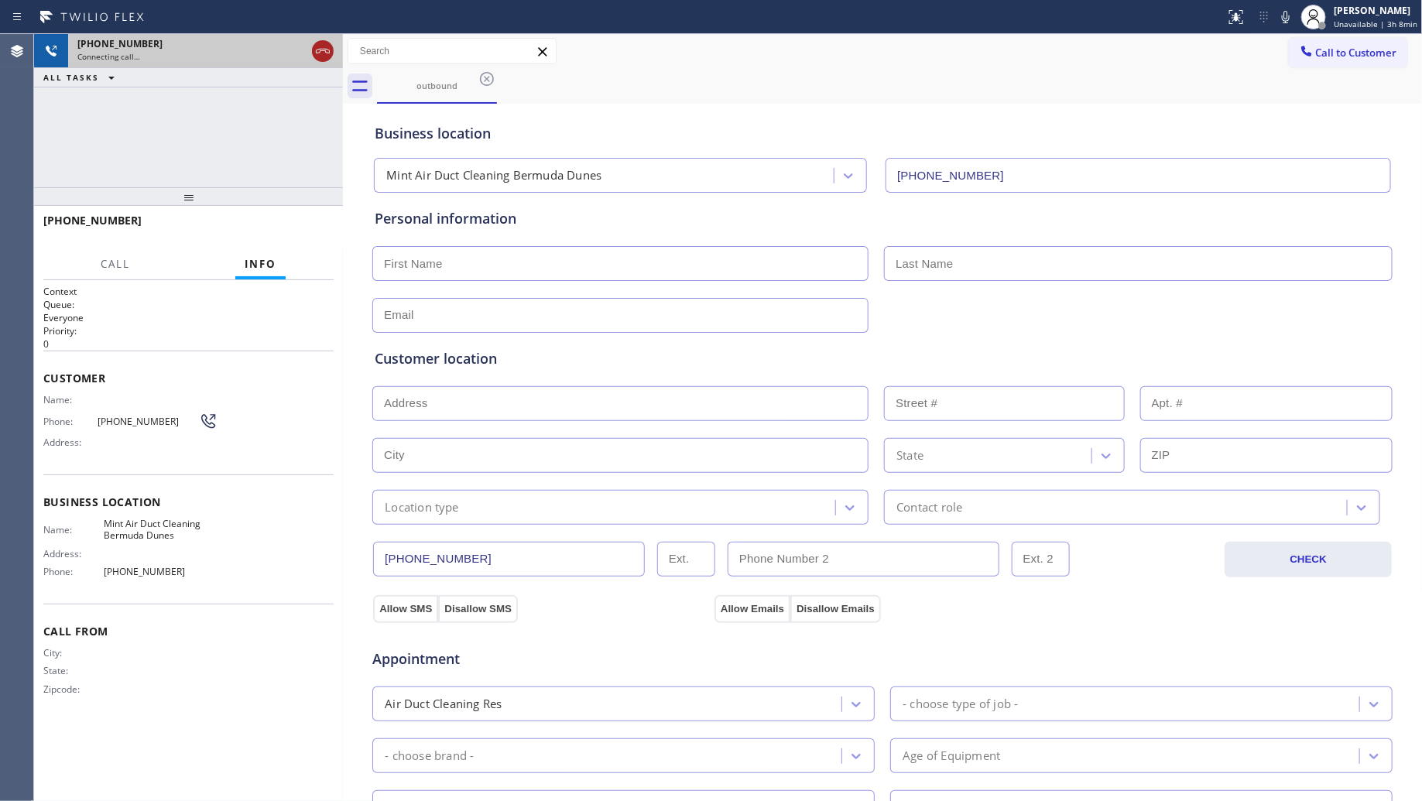
click at [320, 49] on icon at bounding box center [323, 51] width 19 height 19
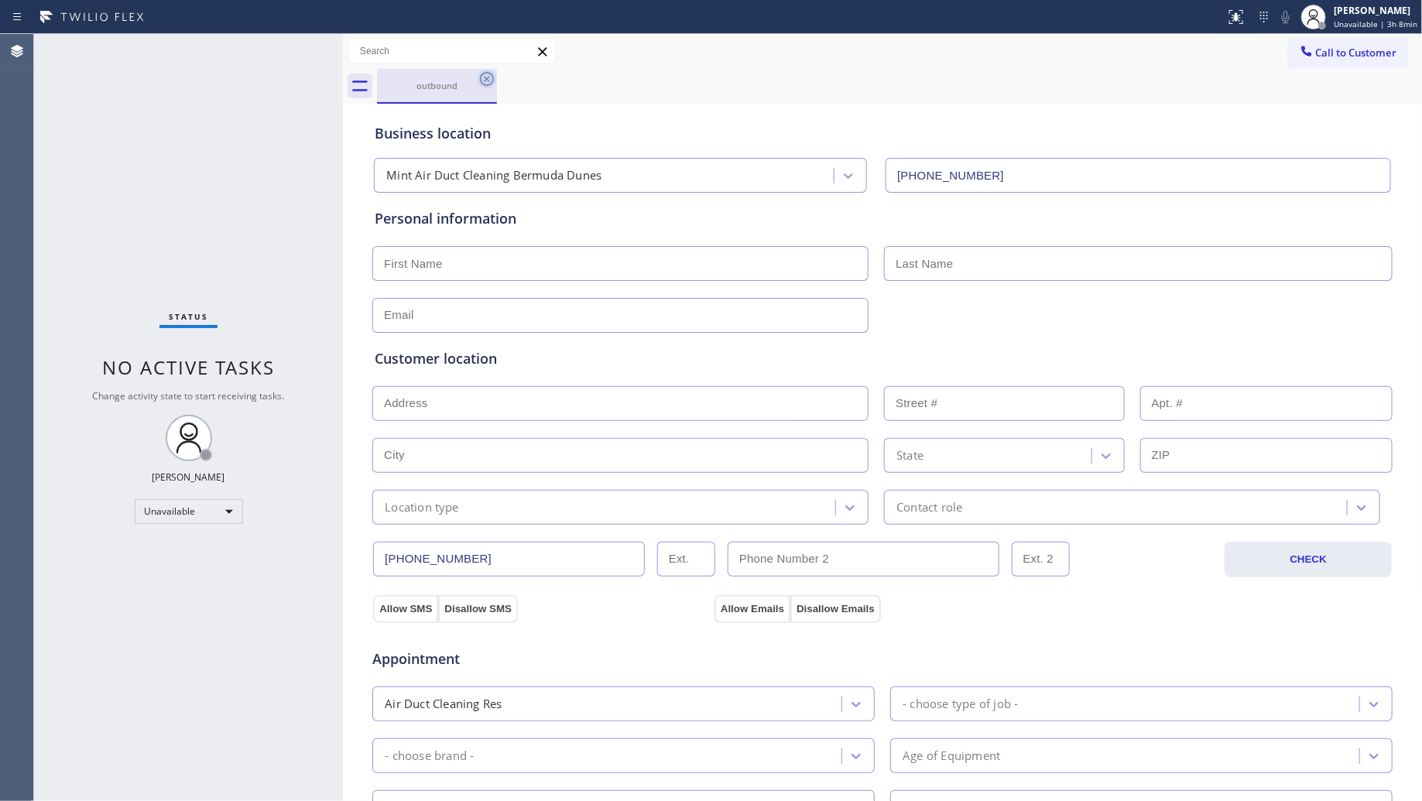
click at [482, 80] on icon at bounding box center [487, 79] width 19 height 19
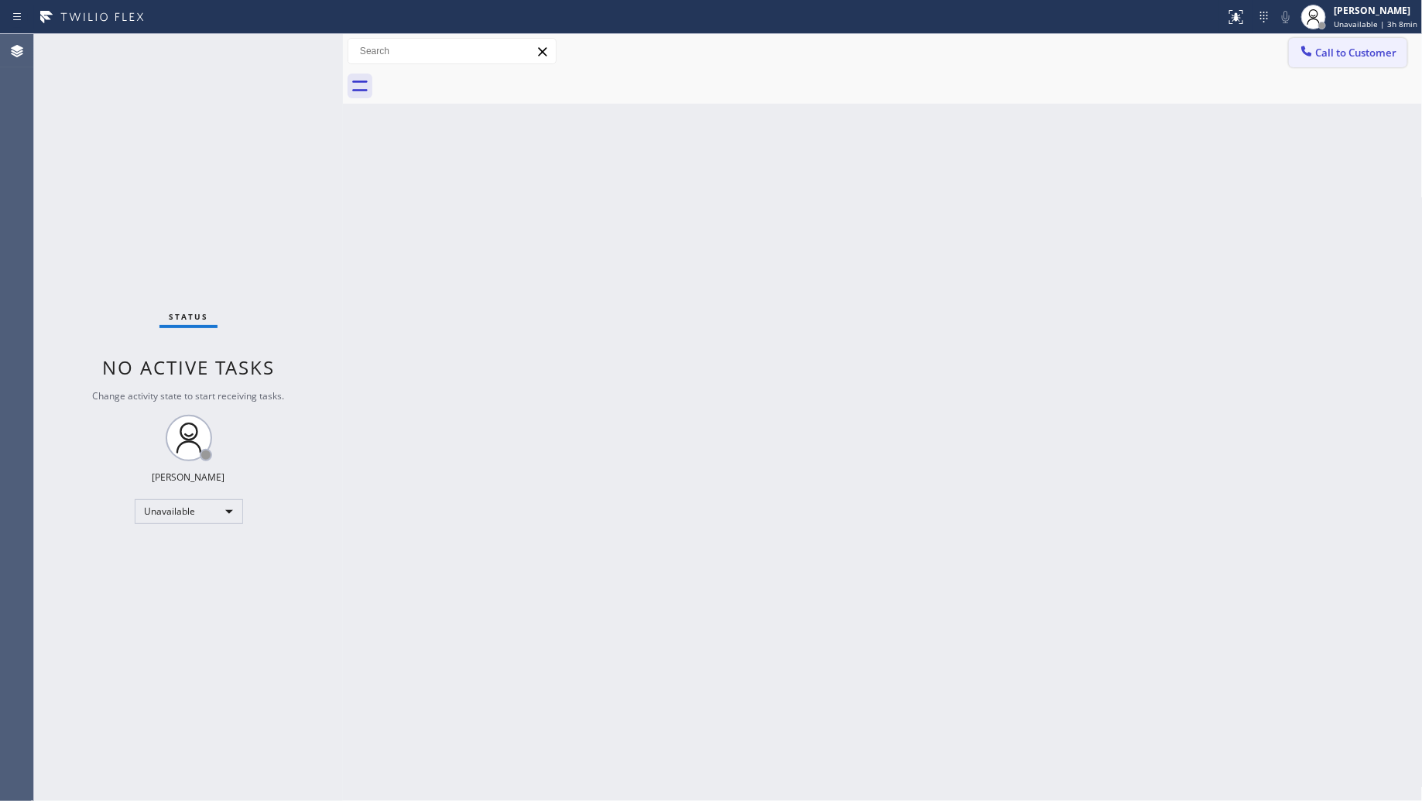
click at [1330, 43] on button "Call to Customer" at bounding box center [1348, 52] width 118 height 29
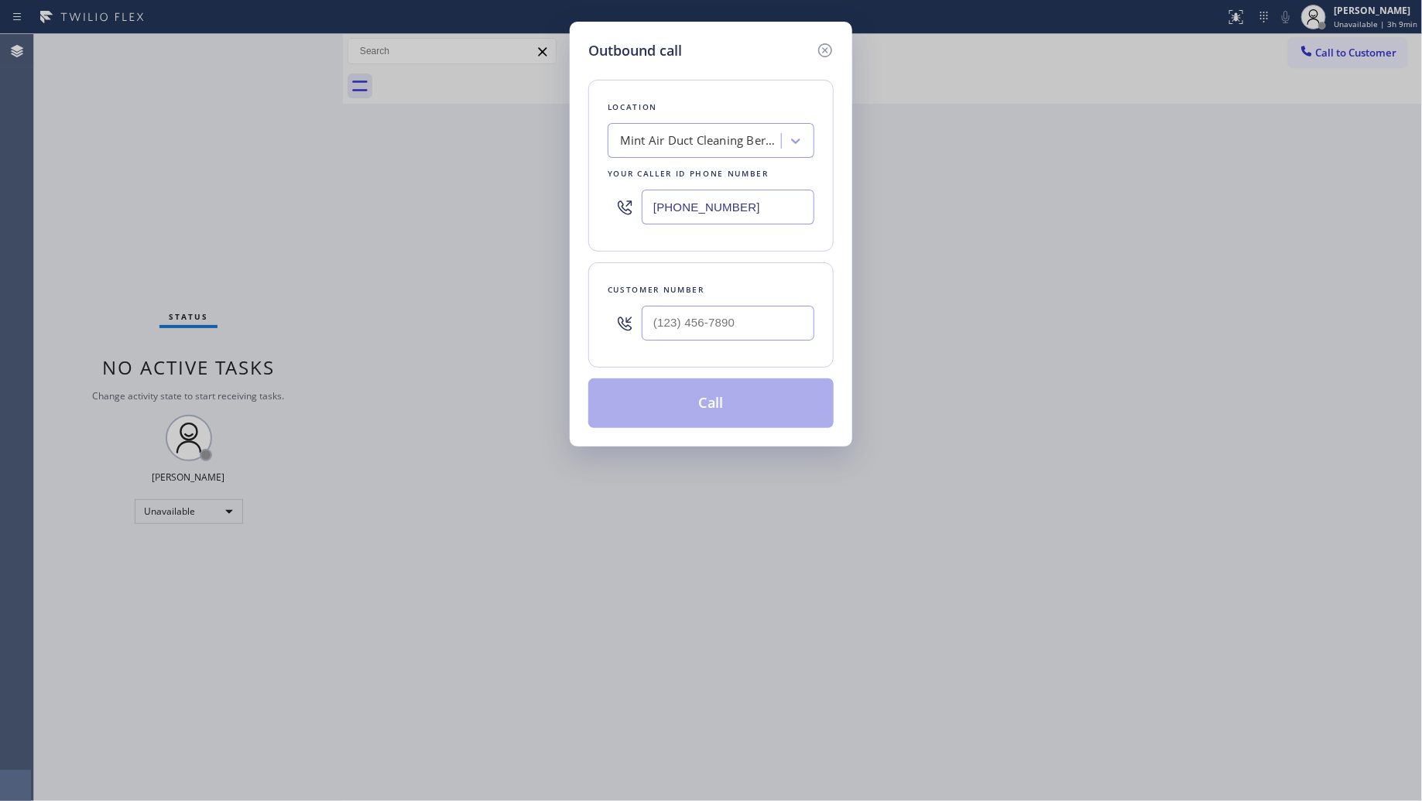
drag, startPoint x: 776, startPoint y: 209, endPoint x: 596, endPoint y: 204, distance: 179.7
click at [596, 204] on div "Location Mint Air Duct Cleaning [GEOGRAPHIC_DATA] Dunes Your caller id phone nu…" at bounding box center [710, 166] width 245 height 172
paste input "678) 855-8895"
type input "[PHONE_NUMBER]"
click at [739, 334] on input "(___) ___-____" at bounding box center [728, 323] width 173 height 35
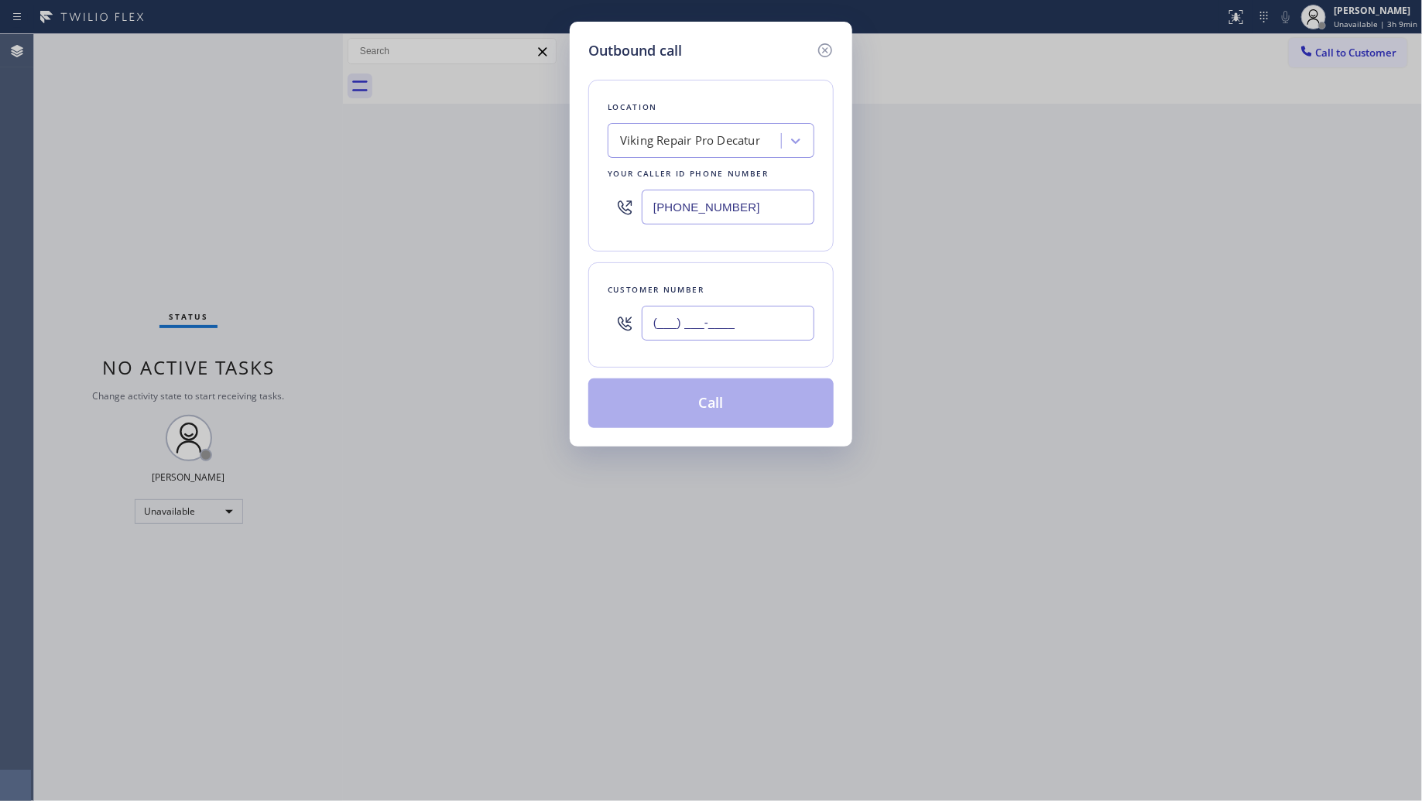
paste input "770) 430-2194"
click at [759, 327] on input "[PHONE_NUMBER]" at bounding box center [728, 323] width 173 height 35
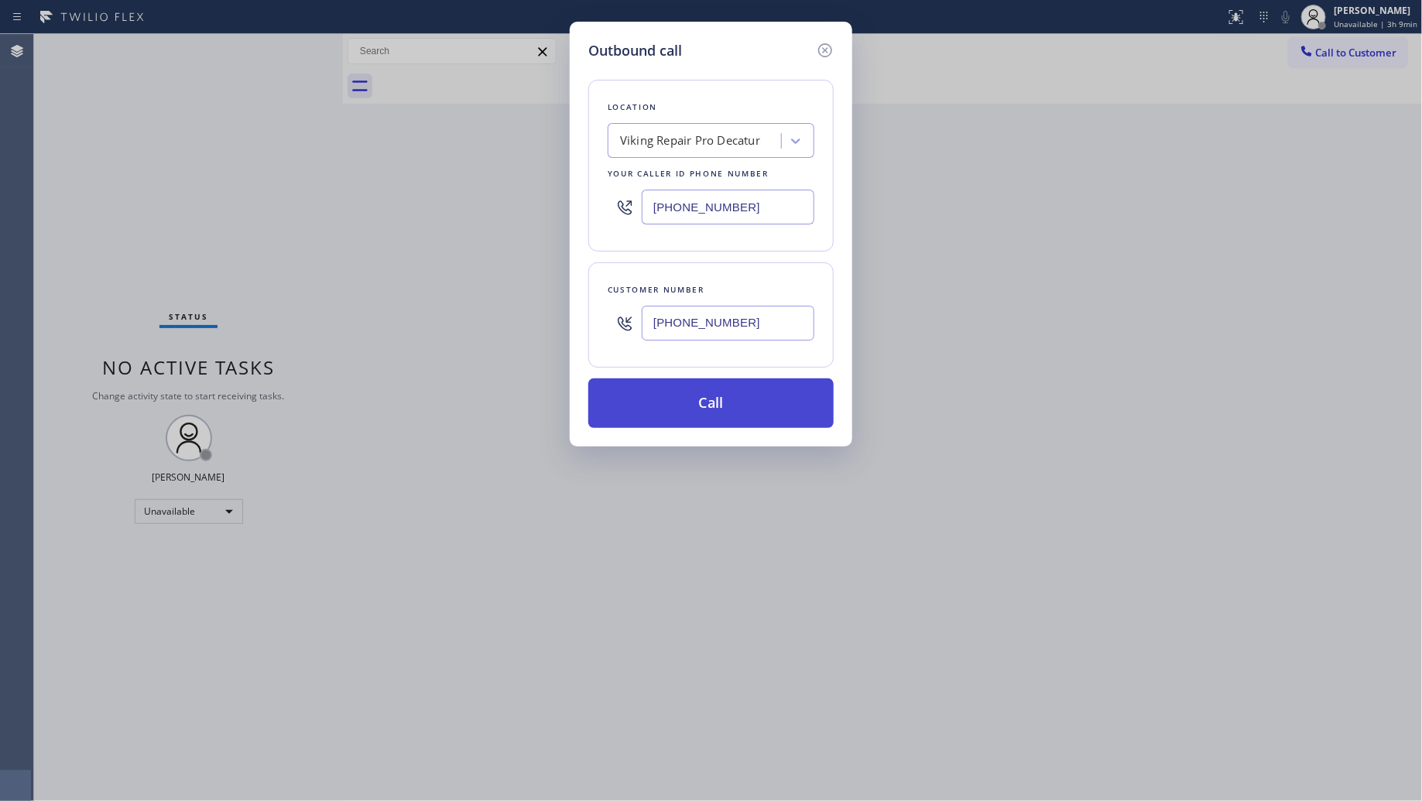
type input "[PHONE_NUMBER]"
click at [738, 401] on button "Call" at bounding box center [710, 404] width 245 height 50
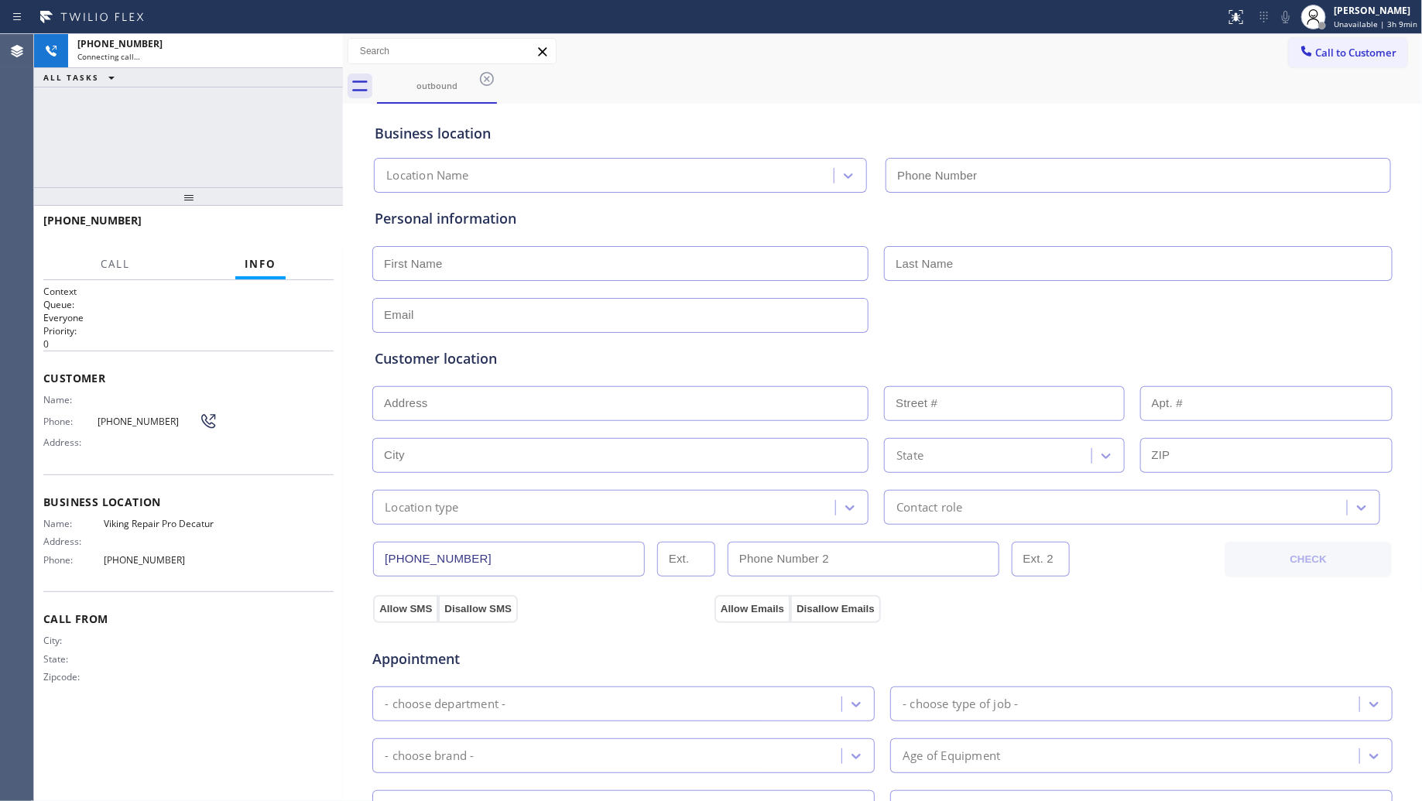
type input "[PHONE_NUMBER]"
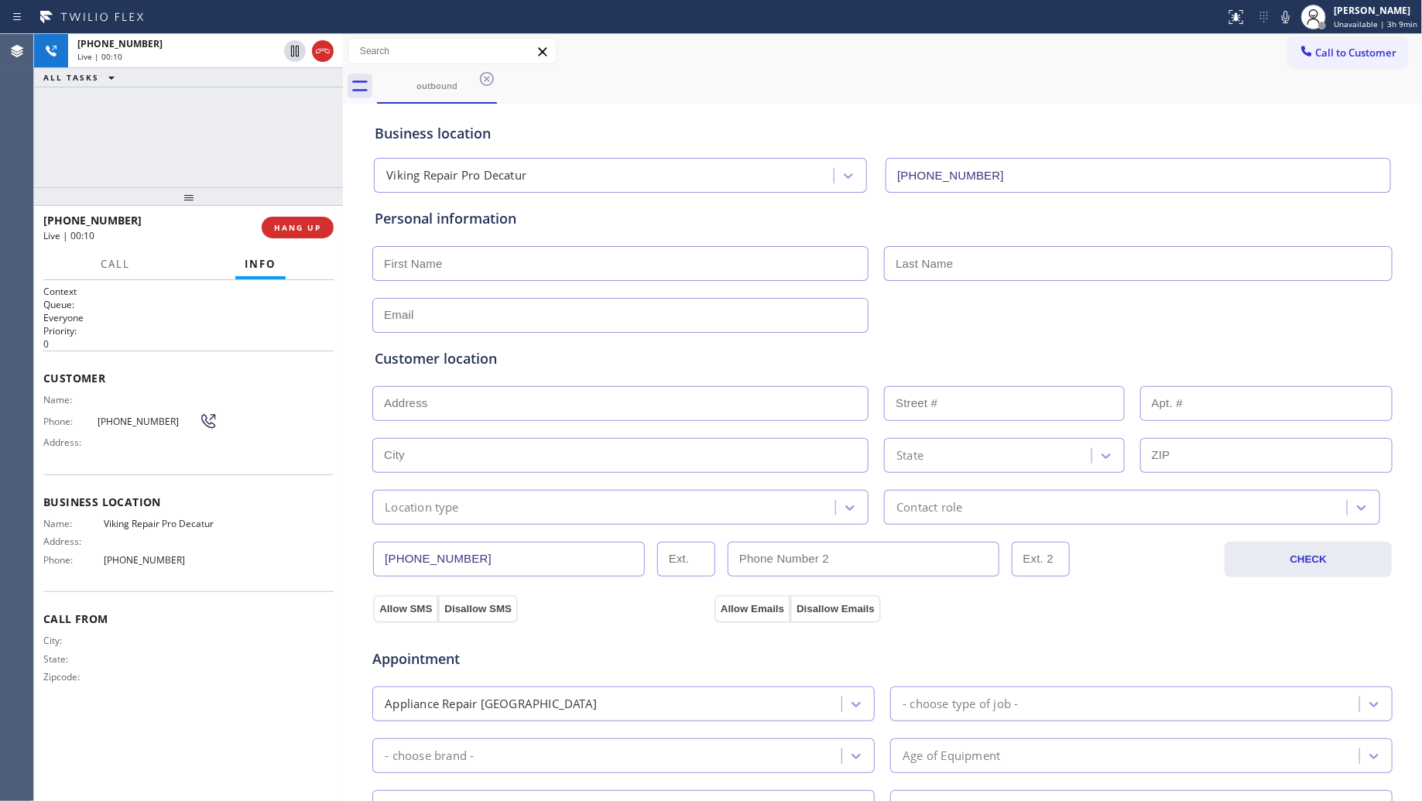
click at [300, 215] on div "[PHONE_NUMBER] Live | 00:10 HANG UP" at bounding box center [188, 227] width 290 height 40
click at [303, 218] on button "HANG UP" at bounding box center [298, 228] width 72 height 22
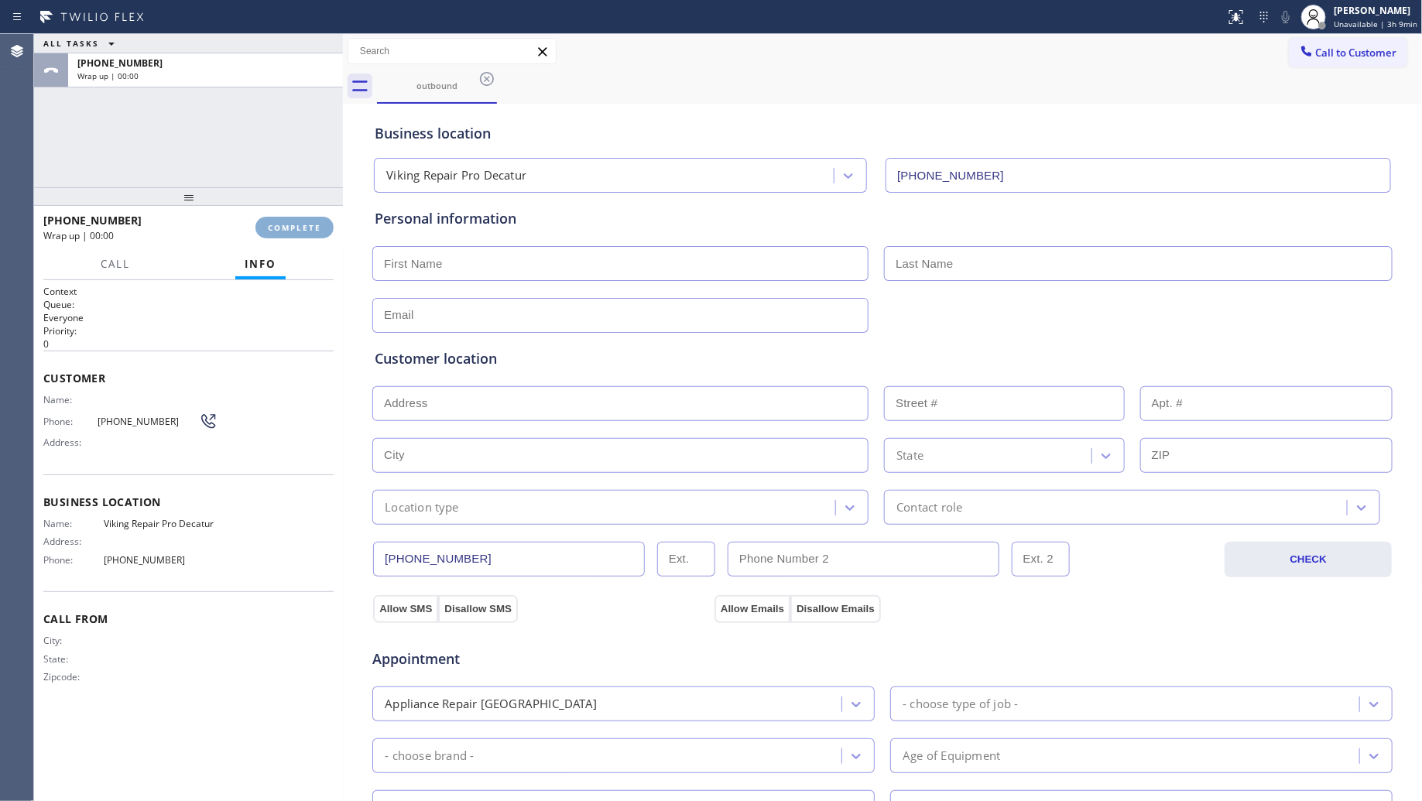
click at [307, 222] on span "COMPLETE" at bounding box center [294, 227] width 53 height 11
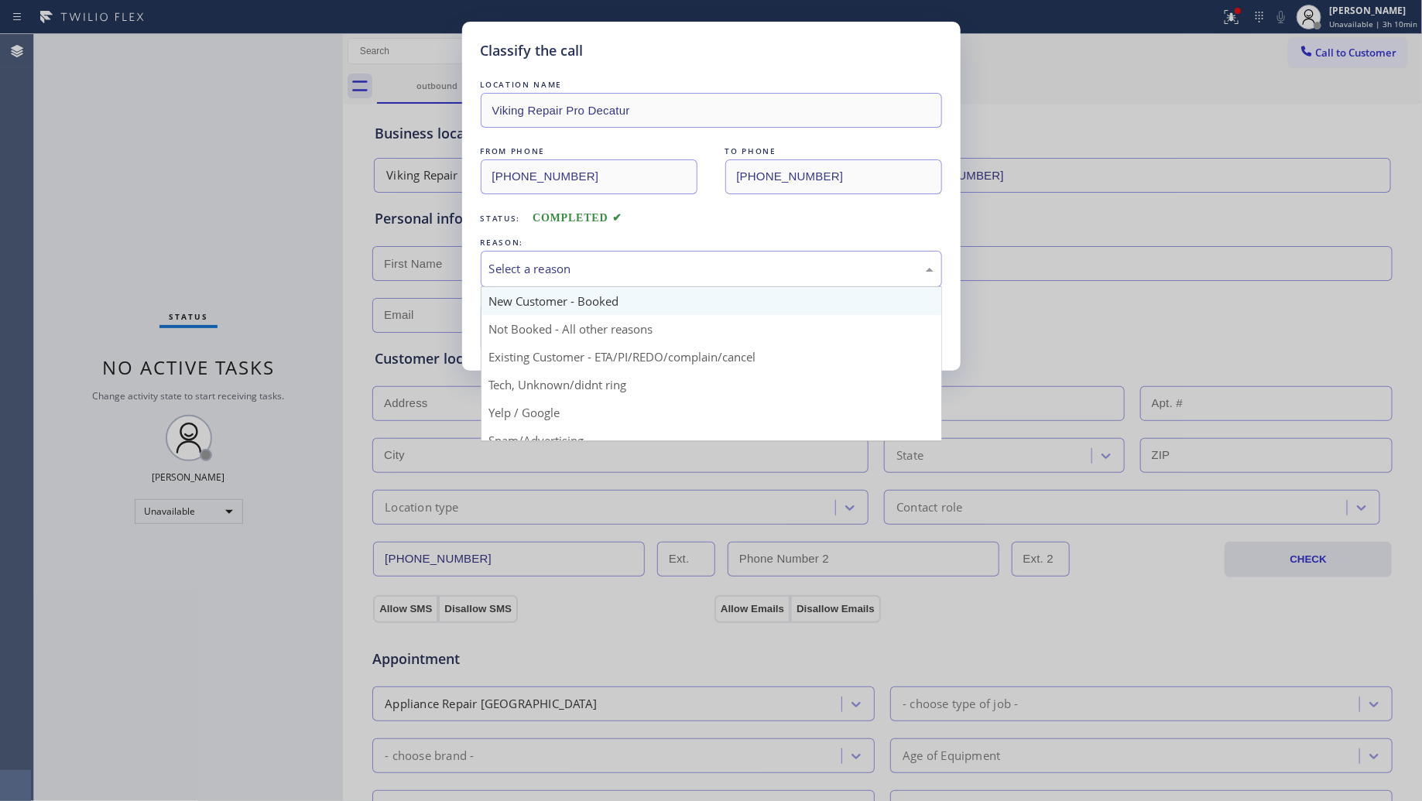
drag, startPoint x: 565, startPoint y: 259, endPoint x: 543, endPoint y: 306, distance: 51.3
click at [565, 262] on div "Select a reason" at bounding box center [711, 269] width 461 height 36
click at [540, 323] on button "Save" at bounding box center [543, 328] width 125 height 50
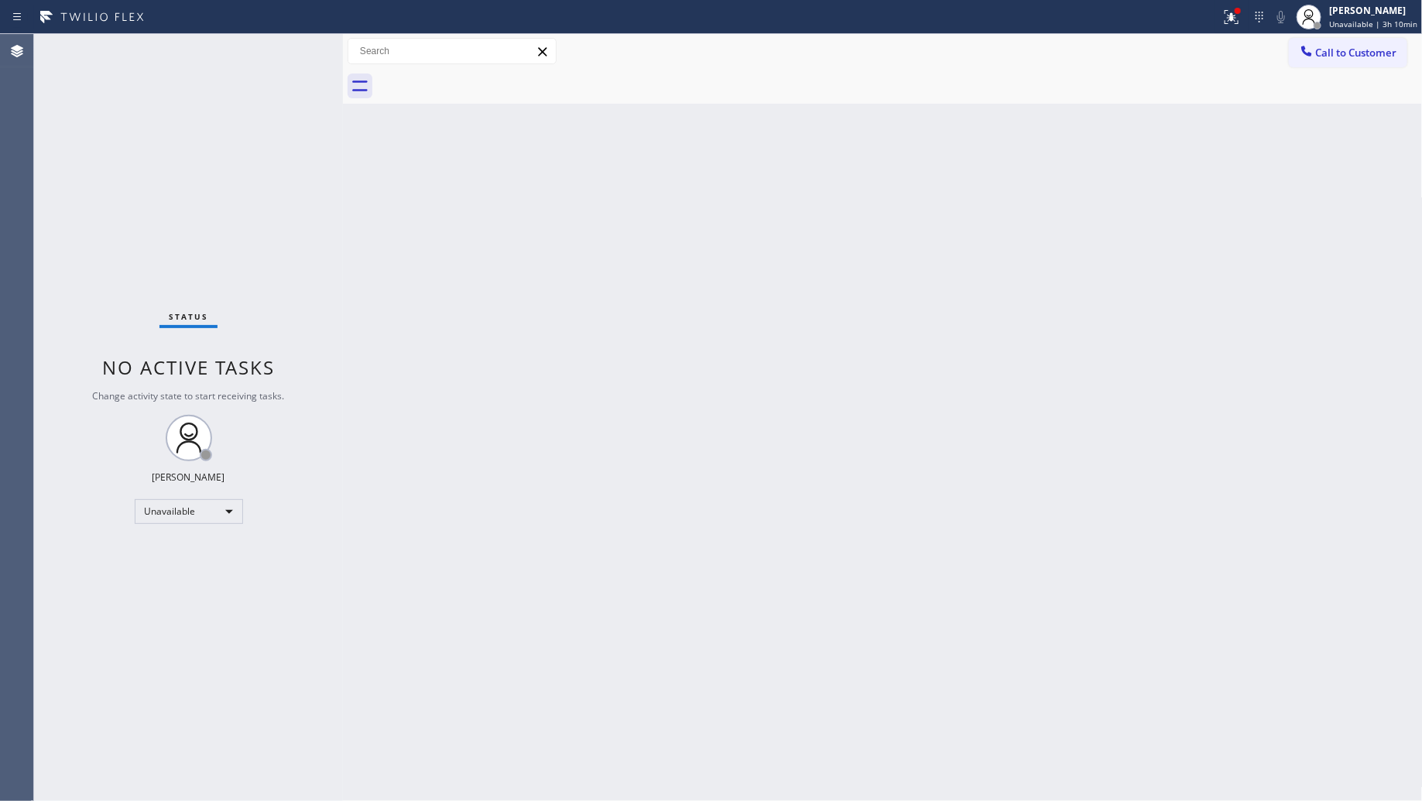
drag, startPoint x: 1160, startPoint y: 211, endPoint x: 1210, endPoint y: 107, distance: 116.0
click at [1167, 197] on div "Back to Dashboard Change Sender ID Customers Technicians Select a contact Outbo…" at bounding box center [883, 417] width 1080 height 767
click at [1224, 13] on div at bounding box center [1232, 17] width 34 height 19
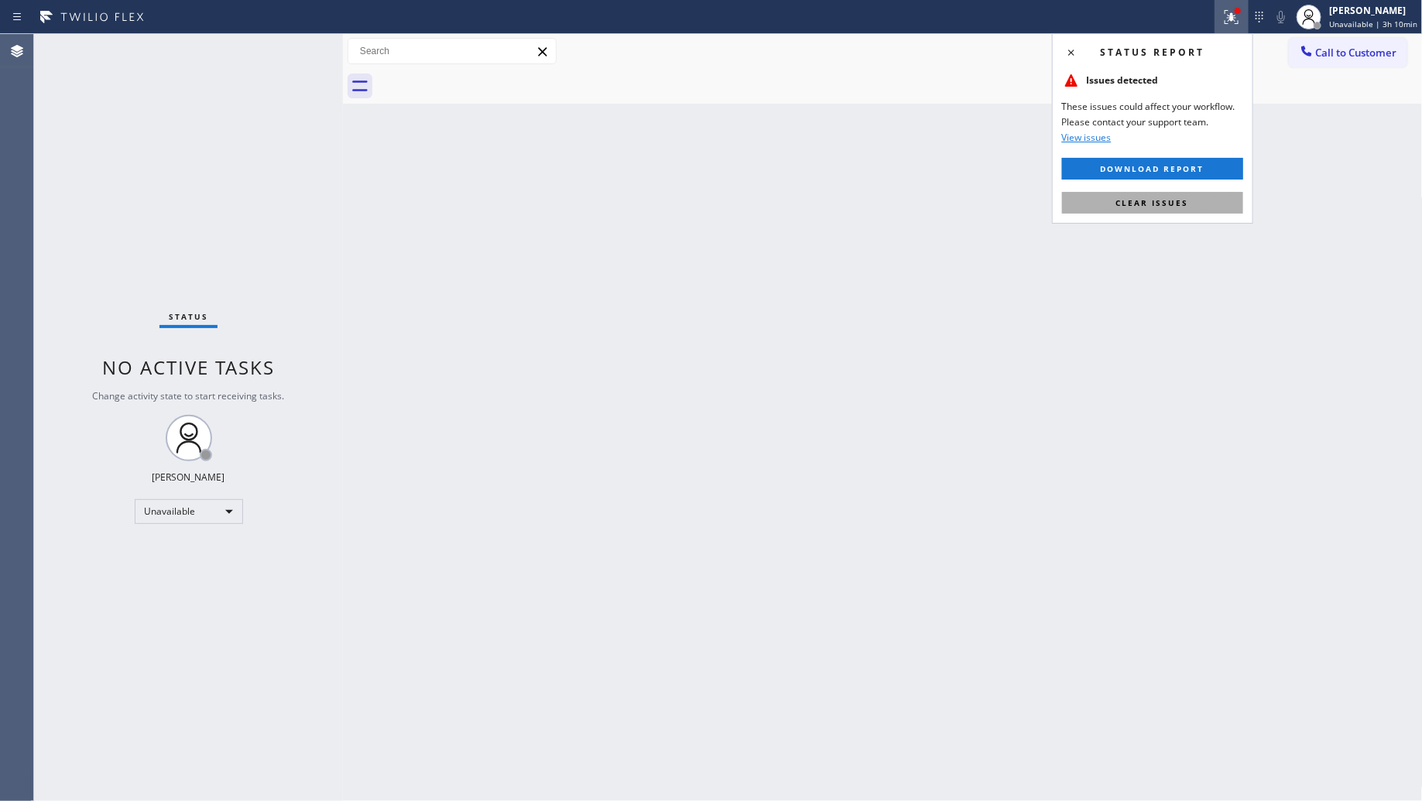
click at [1193, 214] on button "Clear issues" at bounding box center [1152, 203] width 181 height 22
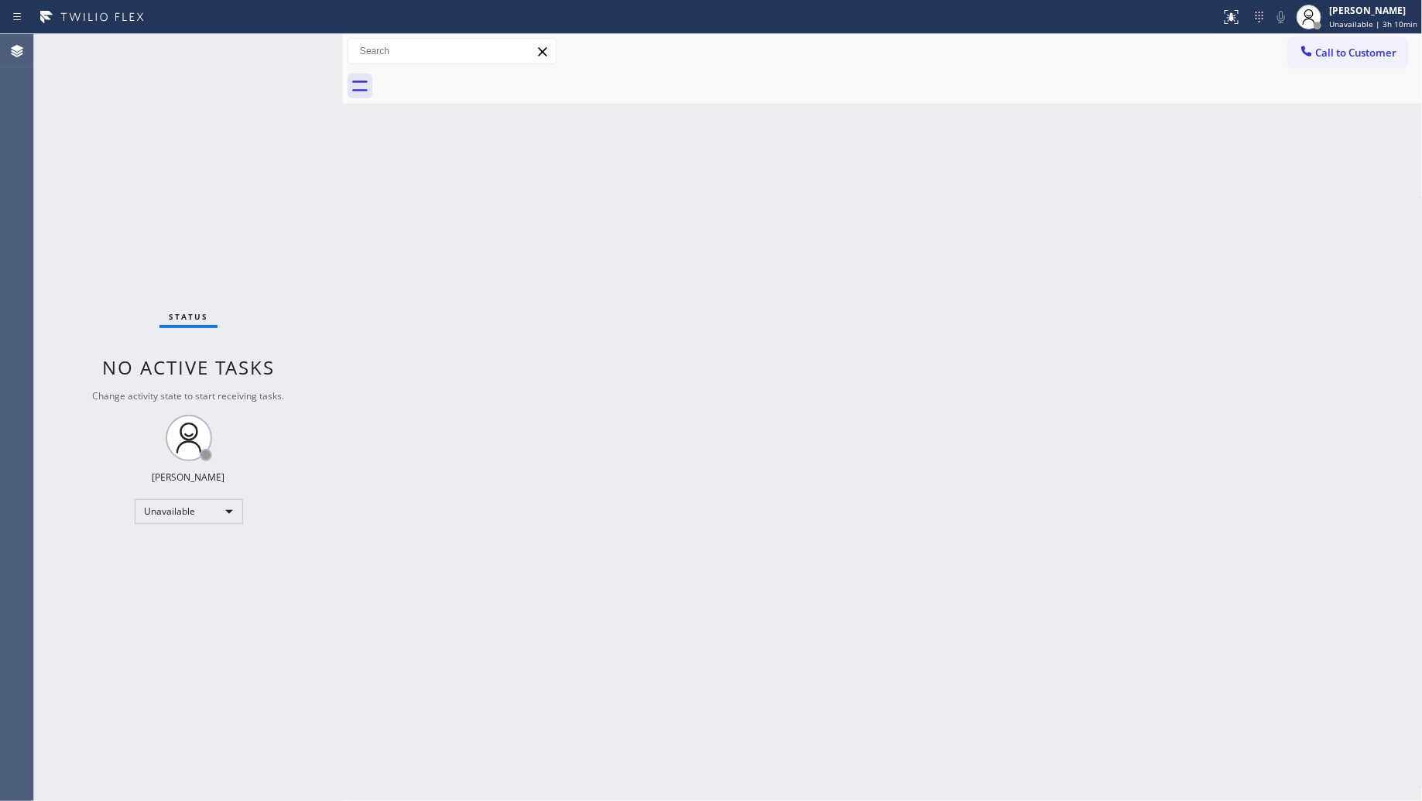
click at [1348, 70] on div at bounding box center [900, 86] width 1046 height 35
drag, startPoint x: 1336, startPoint y: 52, endPoint x: 1116, endPoint y: 97, distance: 224.4
click at [1335, 52] on span "Call to Customer" at bounding box center [1356, 53] width 81 height 14
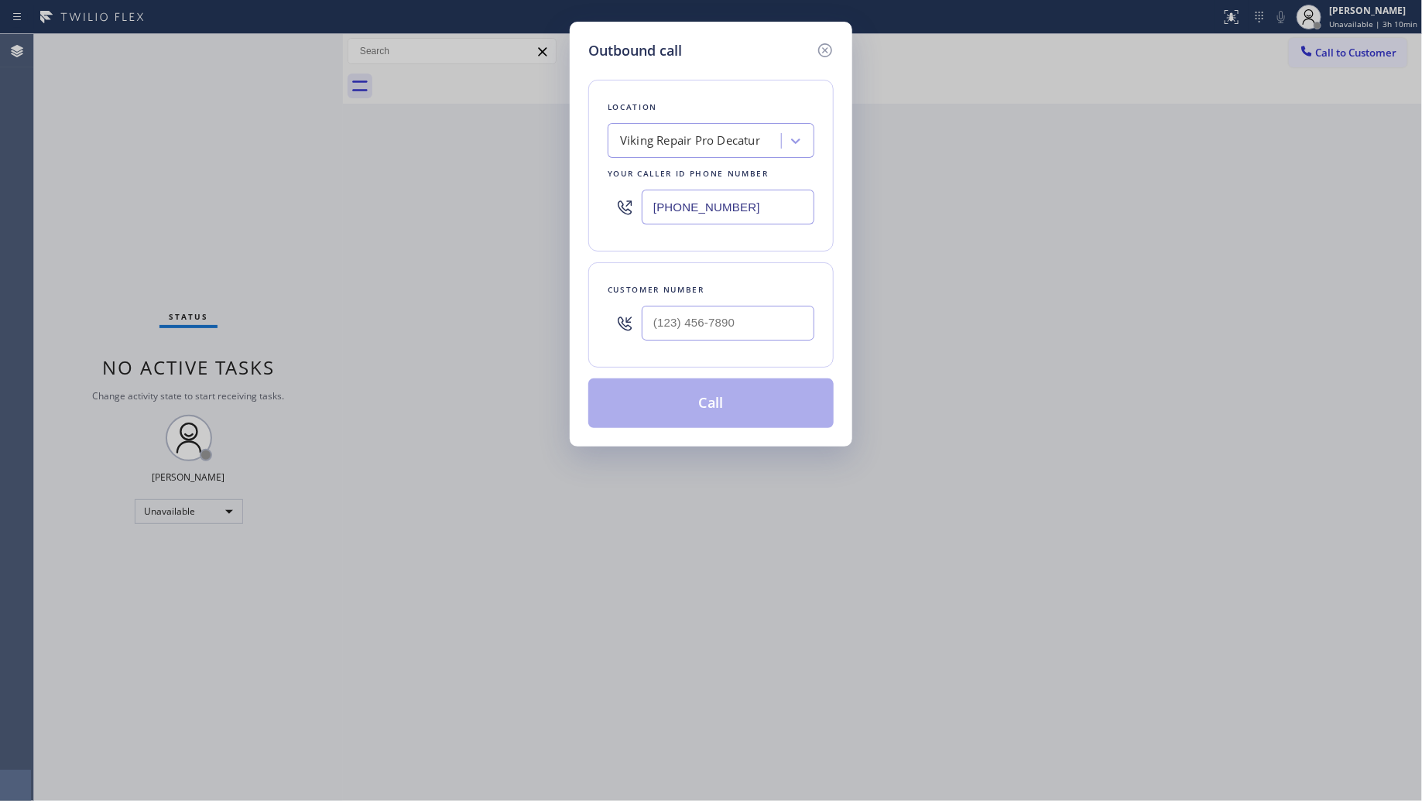
drag, startPoint x: 756, startPoint y: 215, endPoint x: 639, endPoint y: 209, distance: 116.3
click at [639, 209] on div "[PHONE_NUMBER]" at bounding box center [711, 207] width 207 height 50
paste input "818) 721-8563"
type input "[PHONE_NUMBER]"
click at [797, 314] on input "(___) ___-____" at bounding box center [728, 323] width 173 height 35
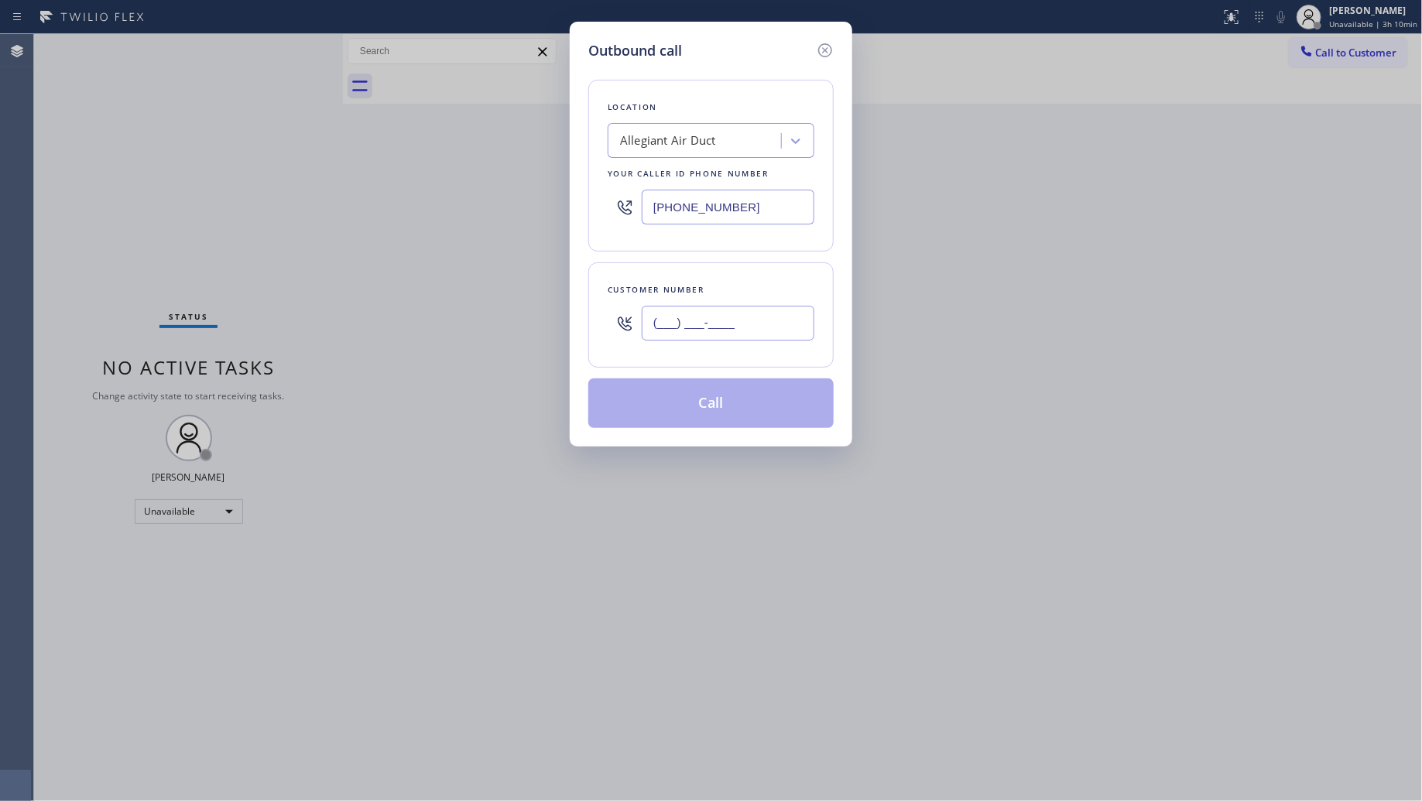
paste input "905) 267-1222"
type input "[PHONE_NUMBER]"
click at [721, 392] on button "Call" at bounding box center [710, 404] width 245 height 50
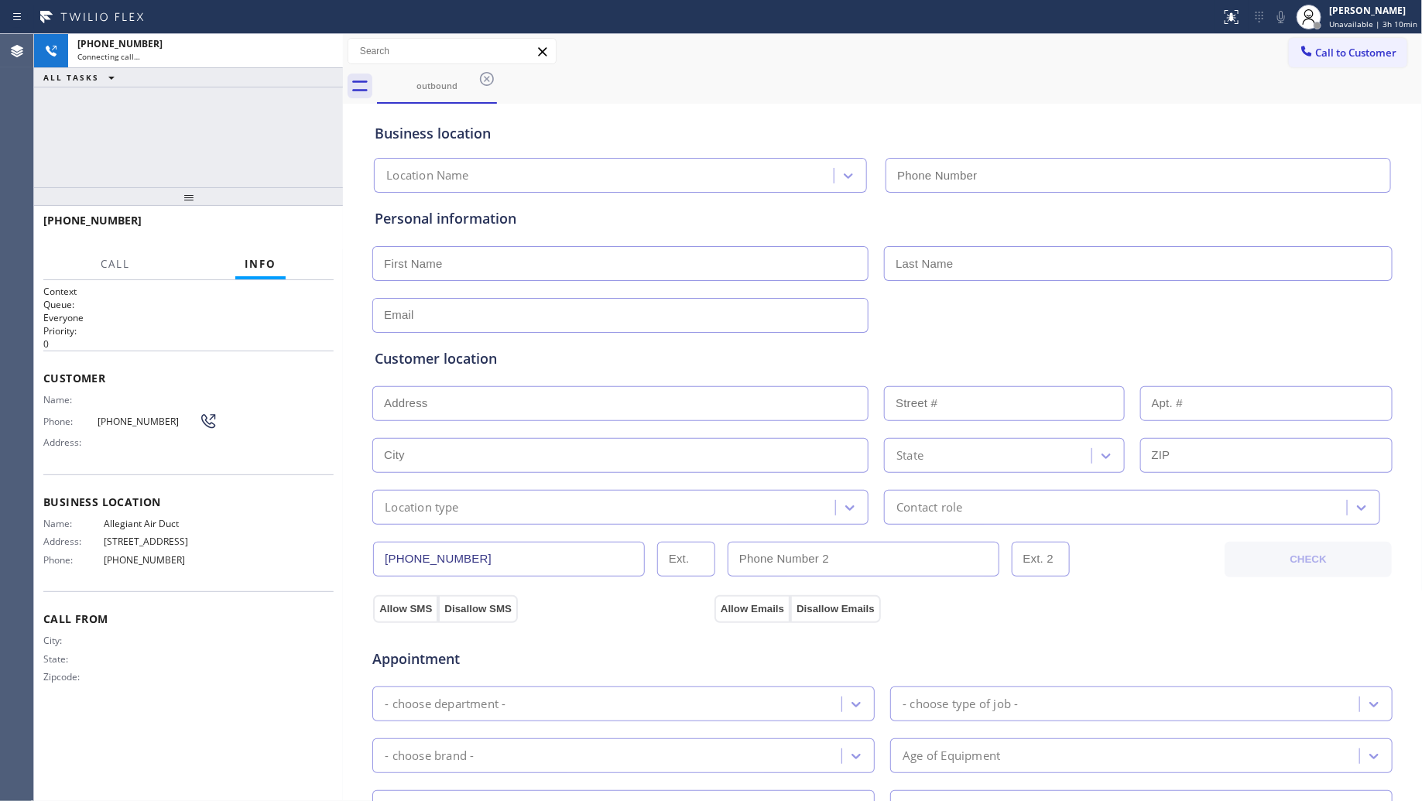
type input "[PHONE_NUMBER]"
drag, startPoint x: 1041, startPoint y: 167, endPoint x: 981, endPoint y: 125, distance: 73.9
click at [999, 137] on div "Business location Allegiant Air Duct [PHONE_NUMBER]" at bounding box center [883, 150] width 1022 height 85
click at [324, 111] on div "[PHONE_NUMBER] Connecting call… ALL TASKS ALL TASKS ACTIVE TASKS TASKS IN WRAP …" at bounding box center [188, 110] width 309 height 153
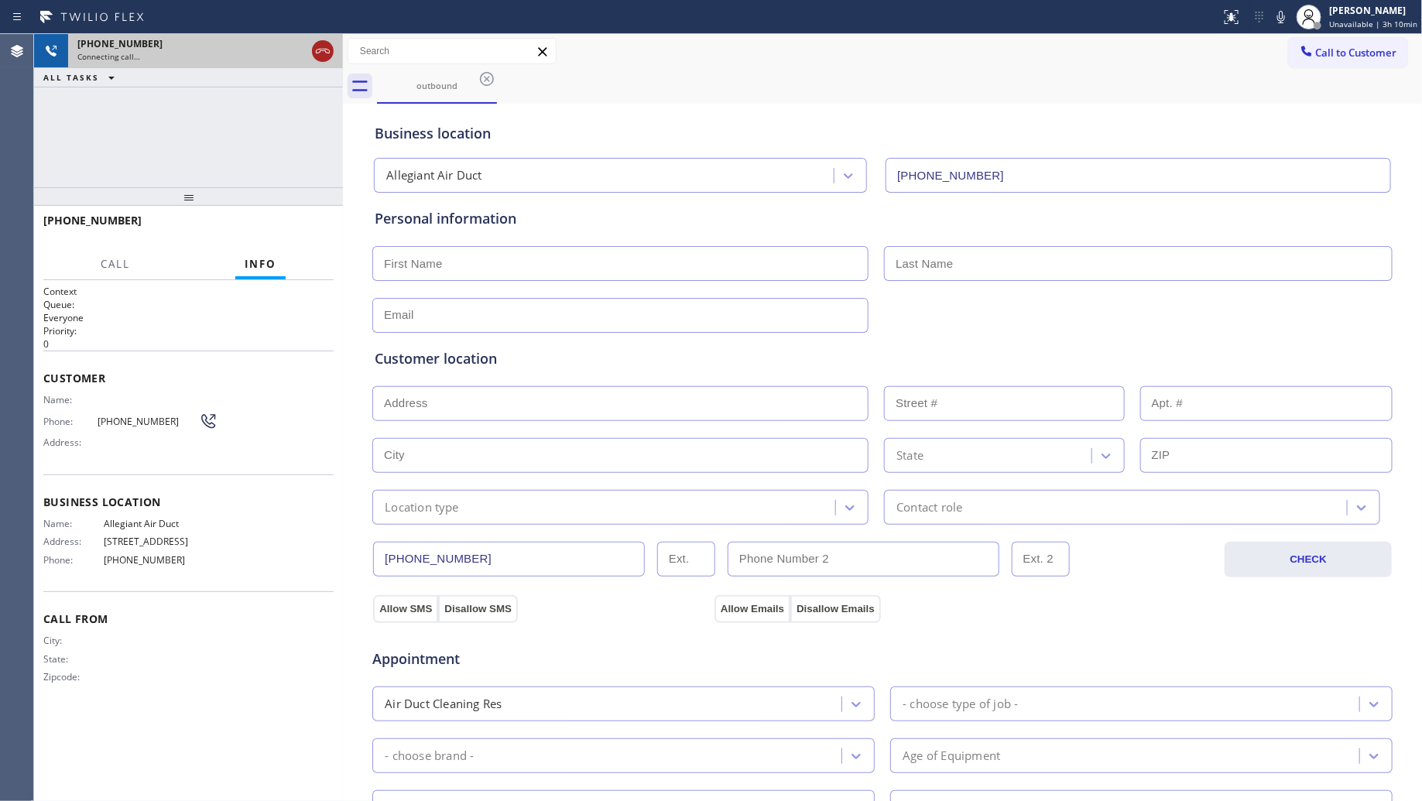
click at [321, 46] on icon at bounding box center [323, 51] width 19 height 19
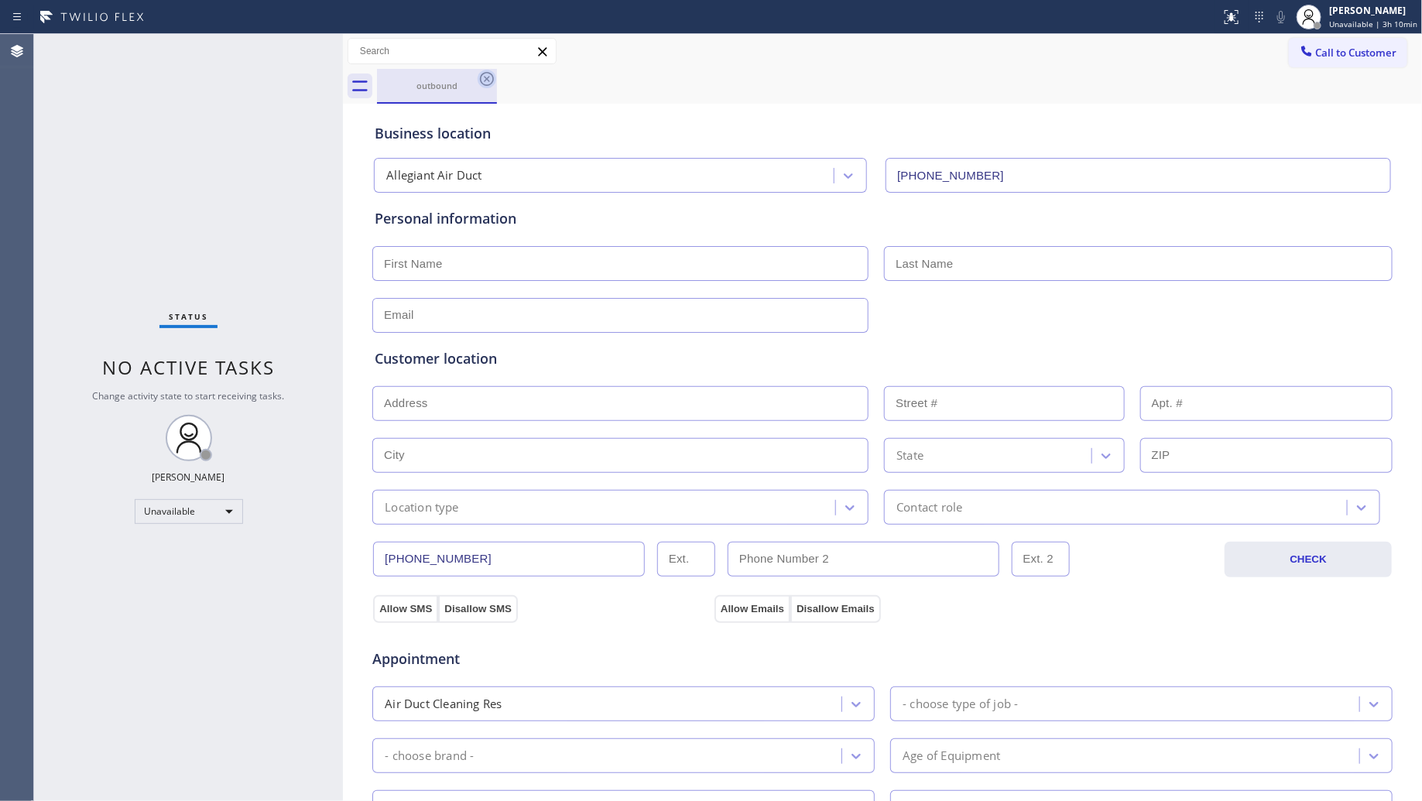
click at [488, 79] on icon at bounding box center [487, 79] width 14 height 14
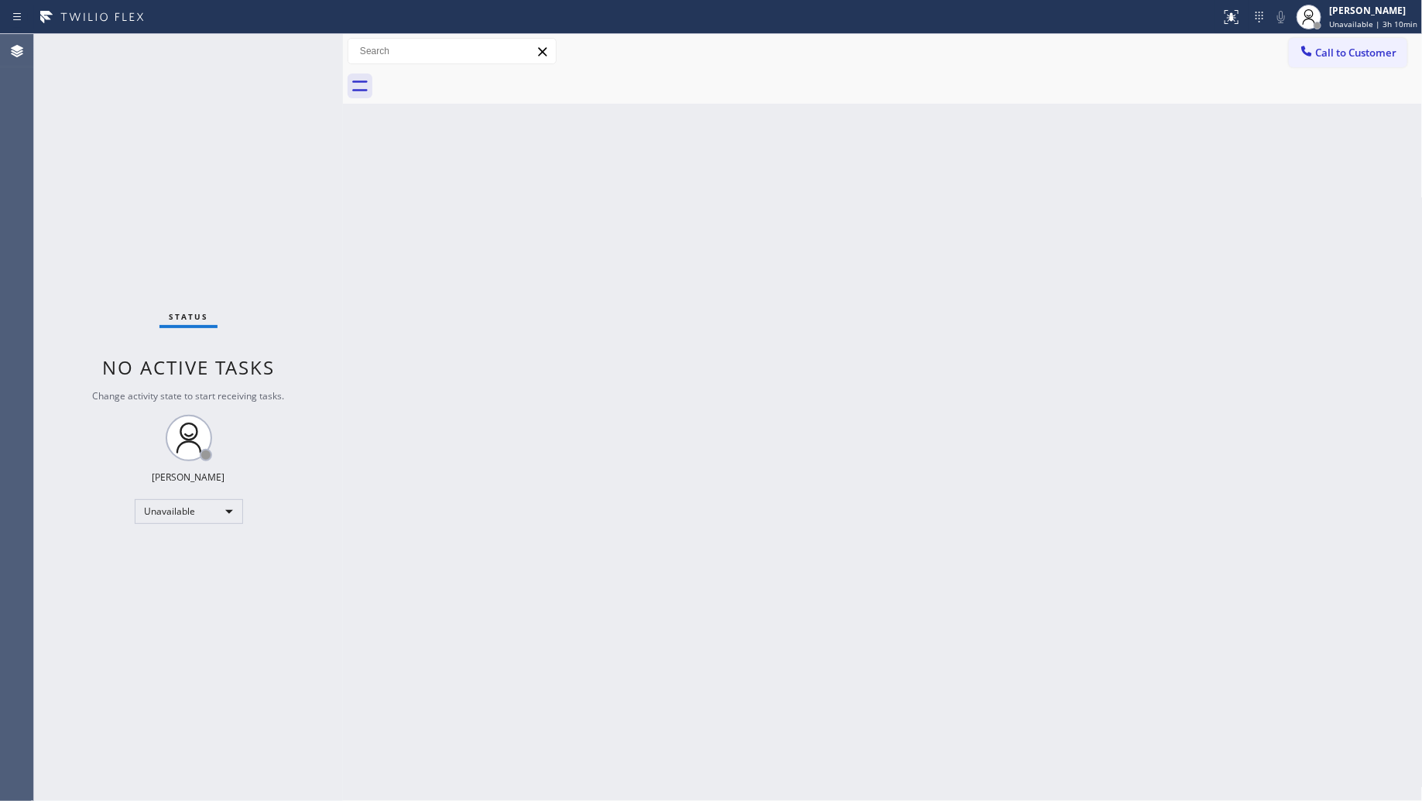
drag, startPoint x: 1326, startPoint y: 58, endPoint x: 1258, endPoint y: 71, distance: 69.4
click at [1325, 58] on span "Call to Customer" at bounding box center [1356, 53] width 81 height 14
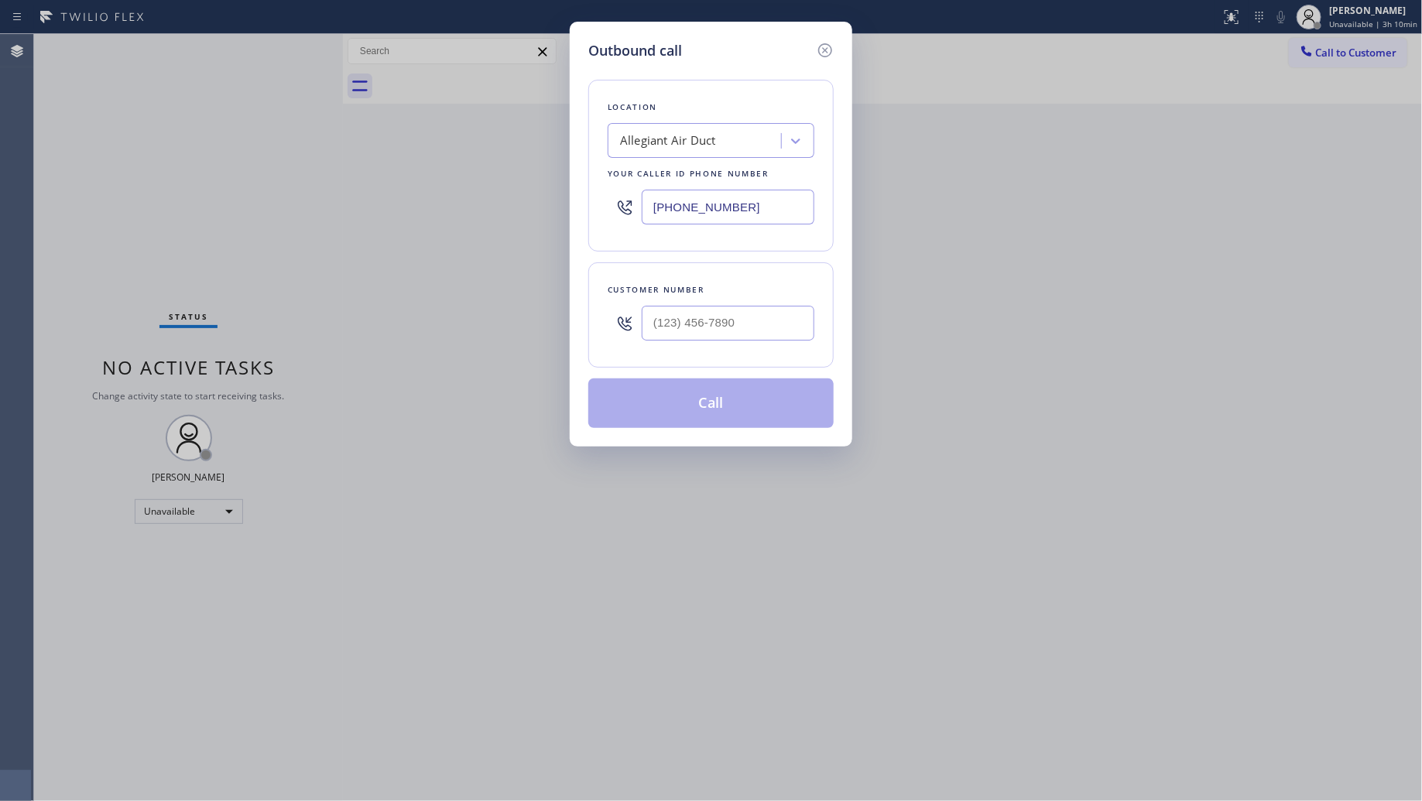
drag, startPoint x: 745, startPoint y: 218, endPoint x: 660, endPoint y: 210, distance: 85.5
click at [660, 210] on input "[PHONE_NUMBER]" at bounding box center [728, 207] width 173 height 35
paste input "05) 519-7525"
type input "[PHONE_NUMBER]"
click at [745, 337] on input "(___) ___-____" at bounding box center [728, 323] width 173 height 35
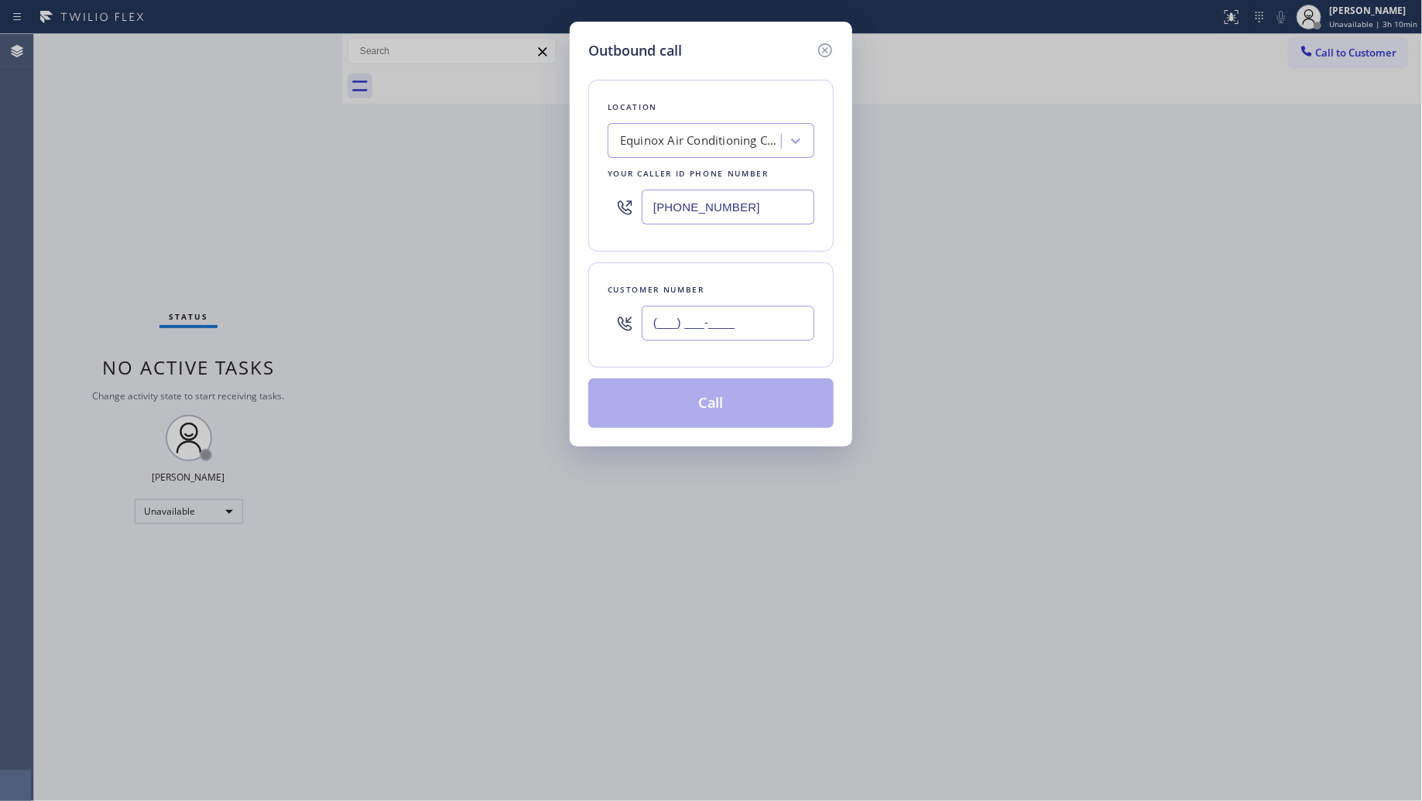
paste input "805) 502-1570"
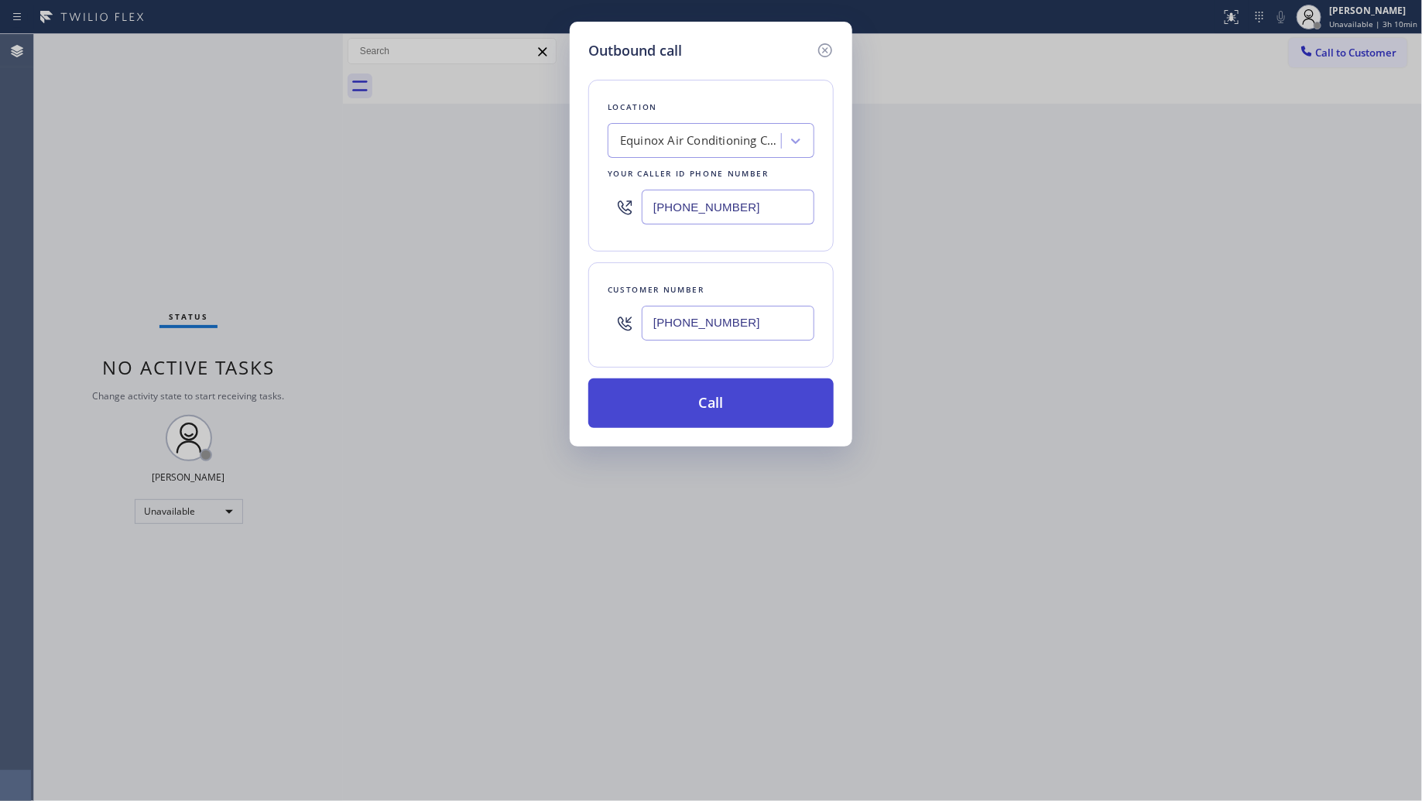
type input "[PHONE_NUMBER]"
click at [760, 408] on button "Call" at bounding box center [710, 404] width 245 height 50
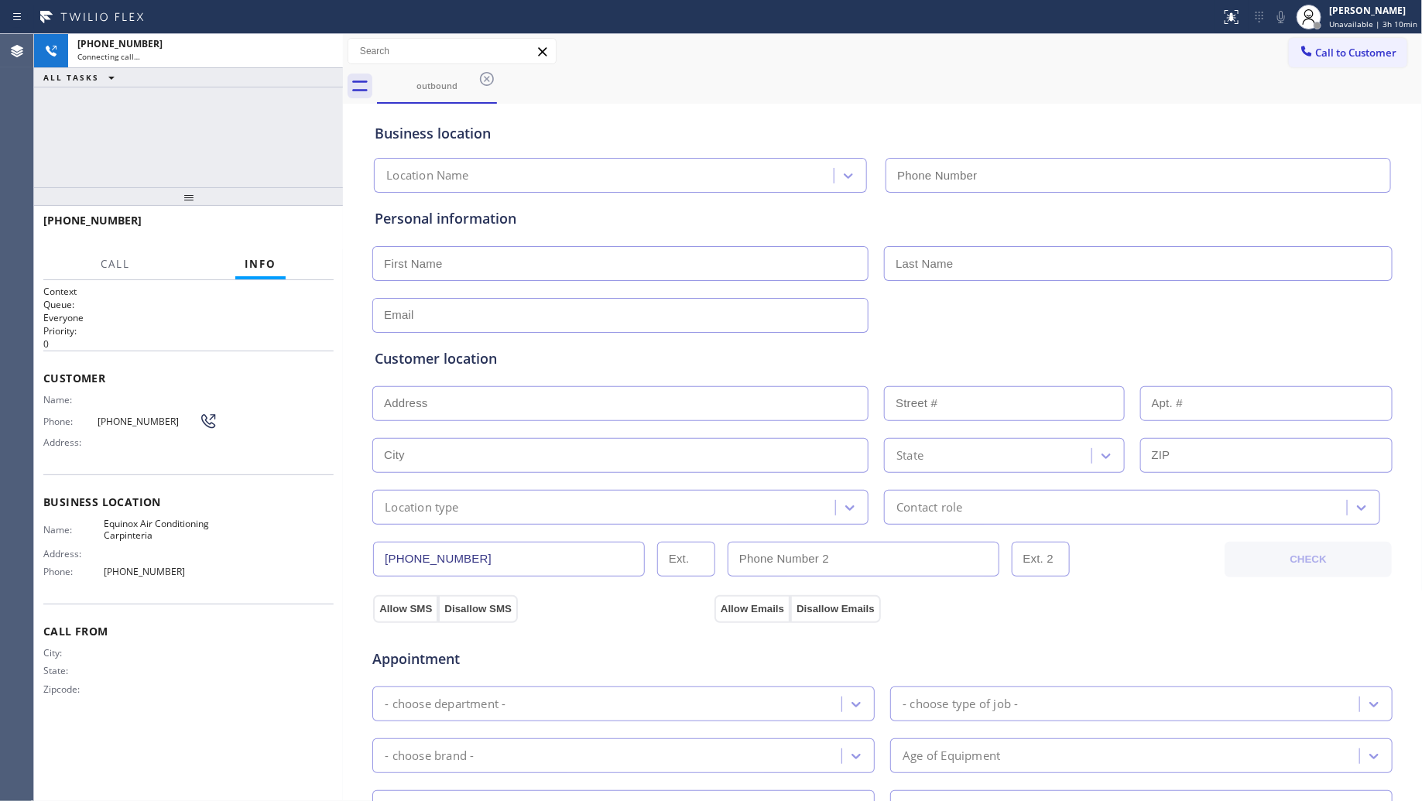
type input "[PHONE_NUMBER]"
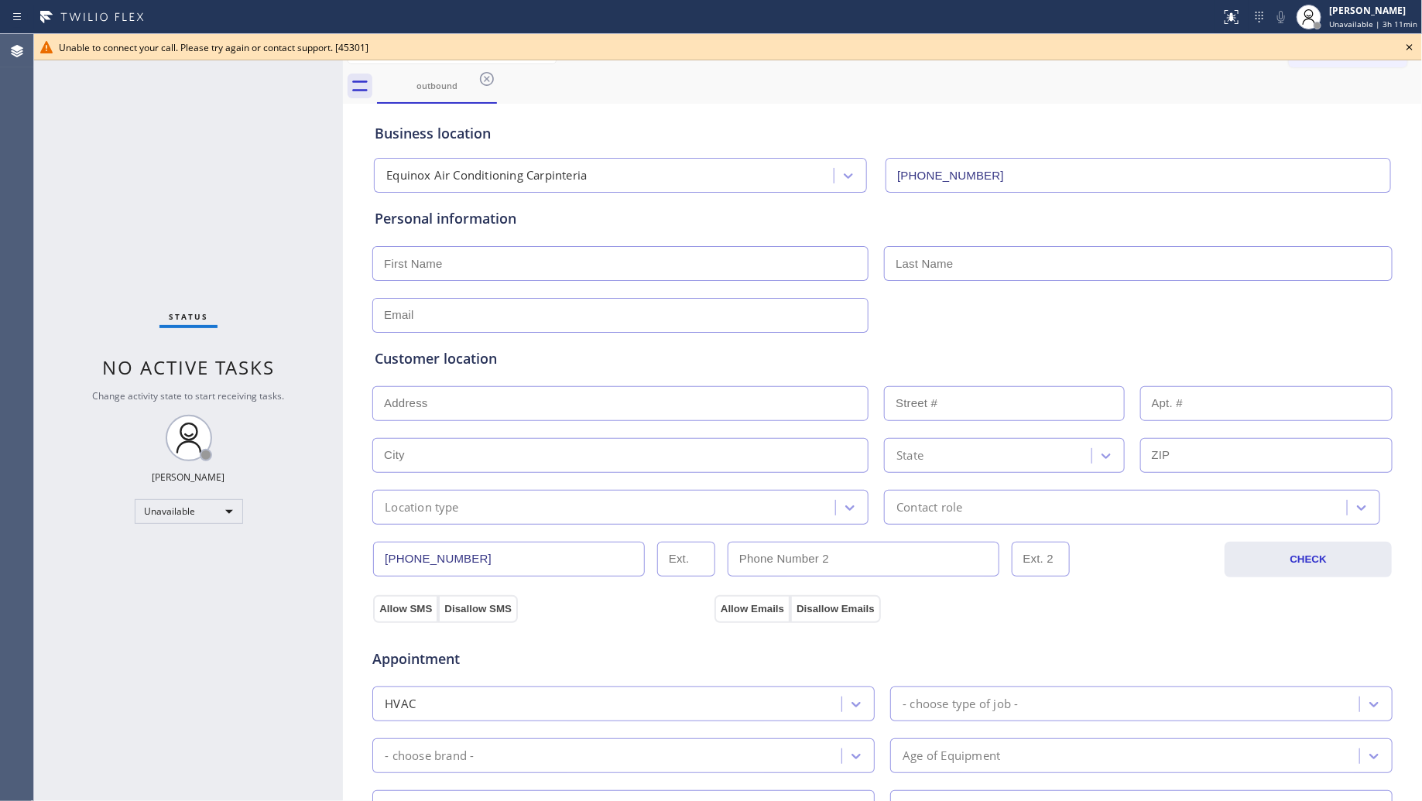
click at [1410, 46] on icon at bounding box center [1410, 47] width 6 height 6
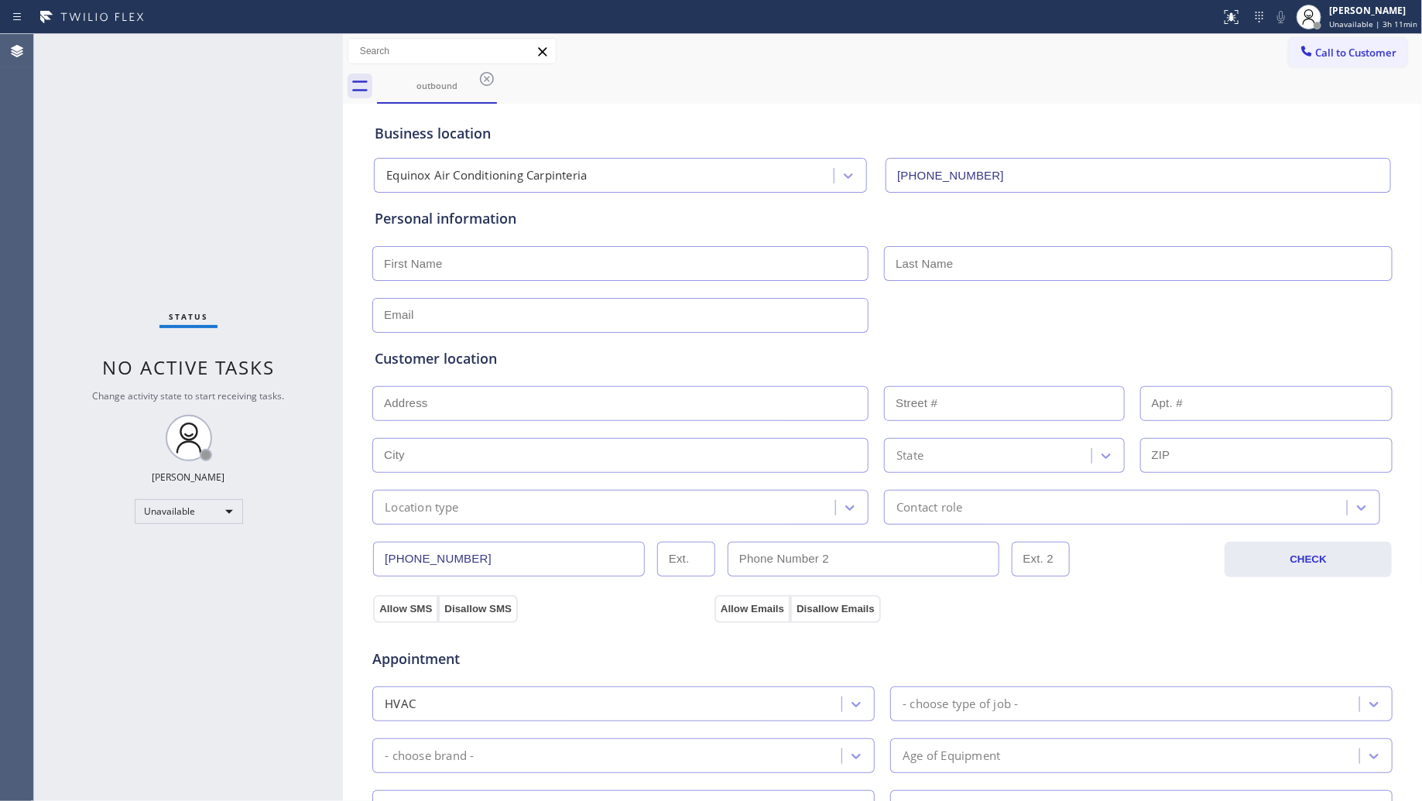
click at [1332, 34] on div "Call to Customer Outbound call Location Equinox Air Conditioning Carpinteria Yo…" at bounding box center [883, 51] width 1080 height 35
click at [1332, 43] on button "Call to Customer" at bounding box center [1348, 52] width 118 height 29
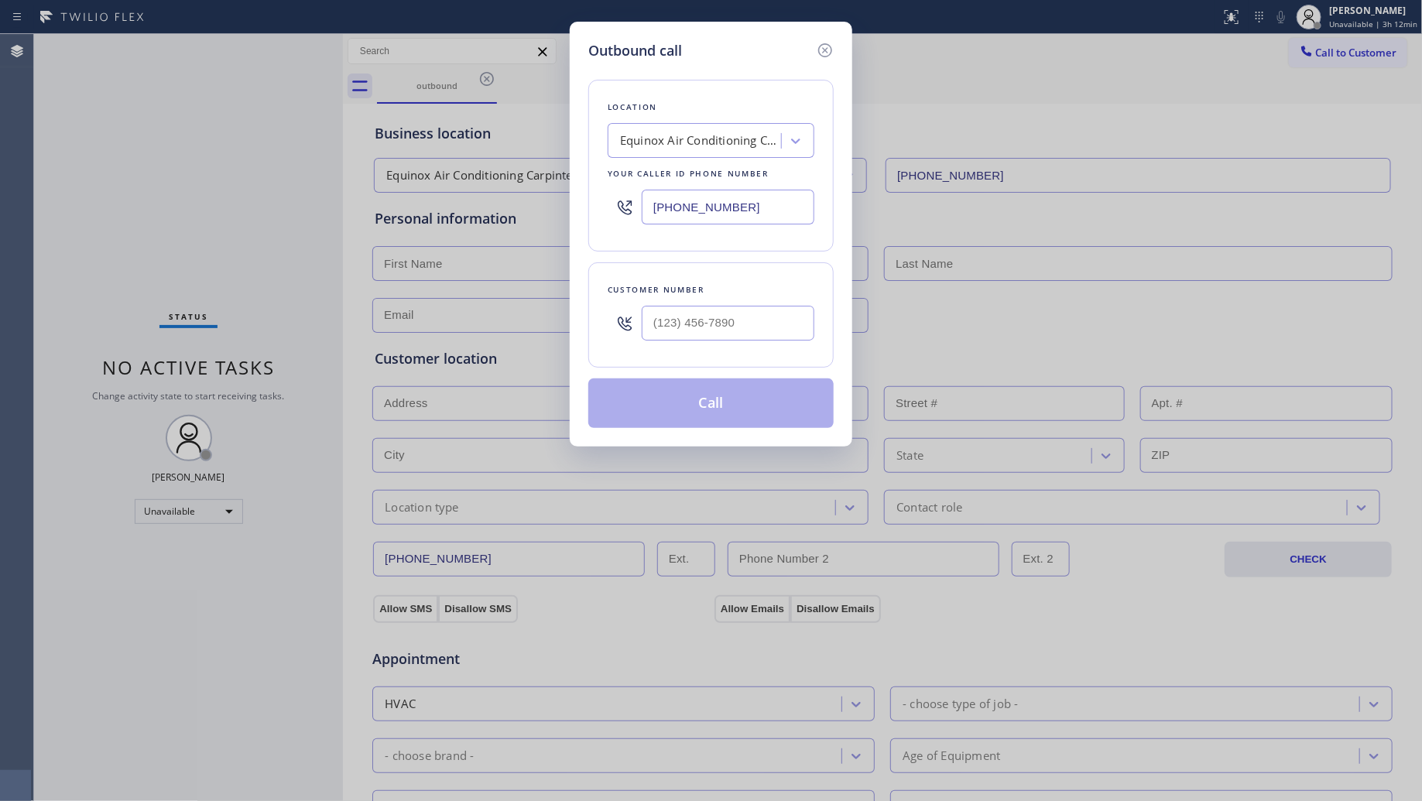
drag, startPoint x: 733, startPoint y: 214, endPoint x: 558, endPoint y: 213, distance: 175.0
click at [558, 214] on div "Outbound call Location Equinox Air Conditioning Carpinteria Your caller id phon…" at bounding box center [711, 400] width 1422 height 801
paste input "18) 721-8563"
type input "[PHONE_NUMBER]"
drag, startPoint x: 780, startPoint y: 327, endPoint x: 787, endPoint y: 322, distance: 9.0
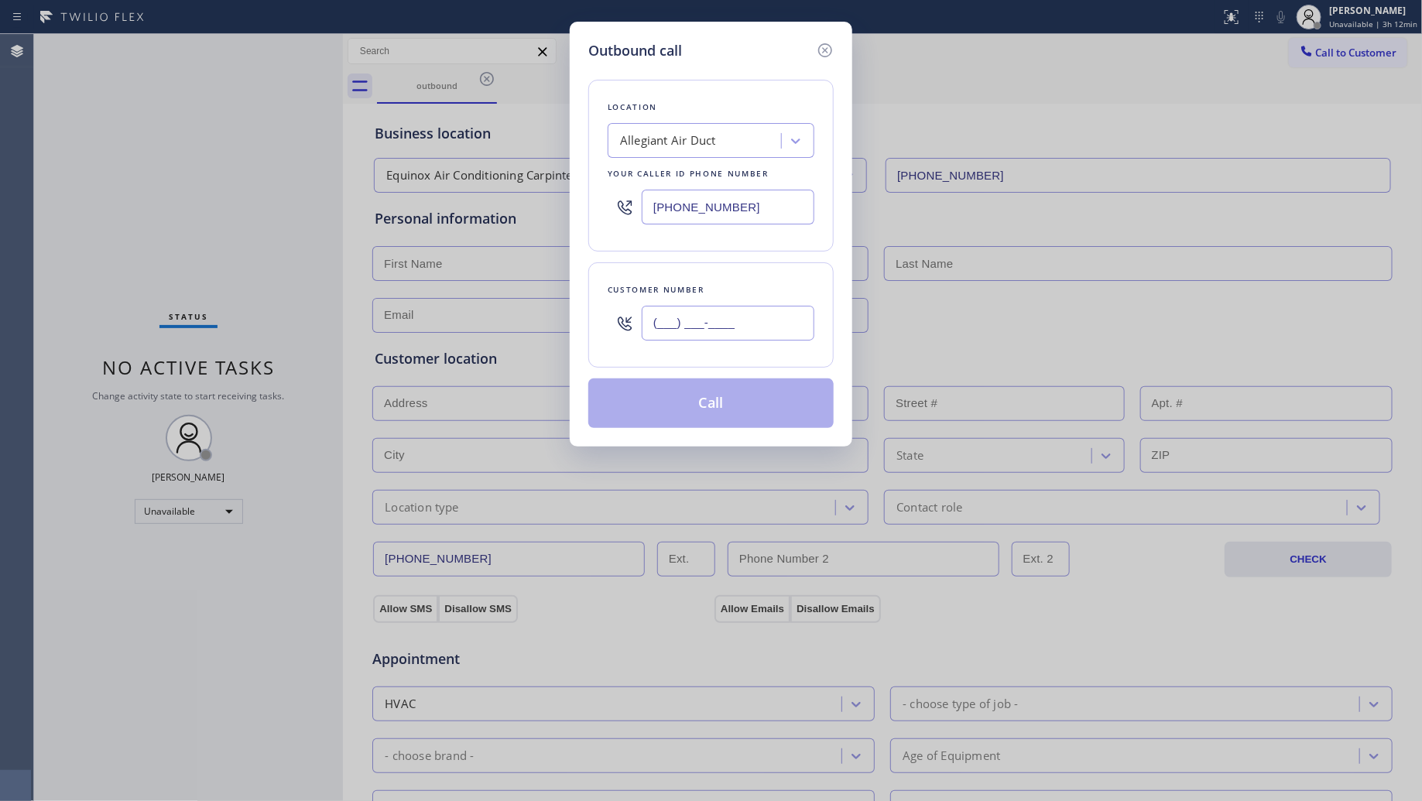
click at [780, 327] on input "(___) ___-____" at bounding box center [728, 323] width 173 height 35
paste input "905) 267-1222"
type input "[PHONE_NUMBER]"
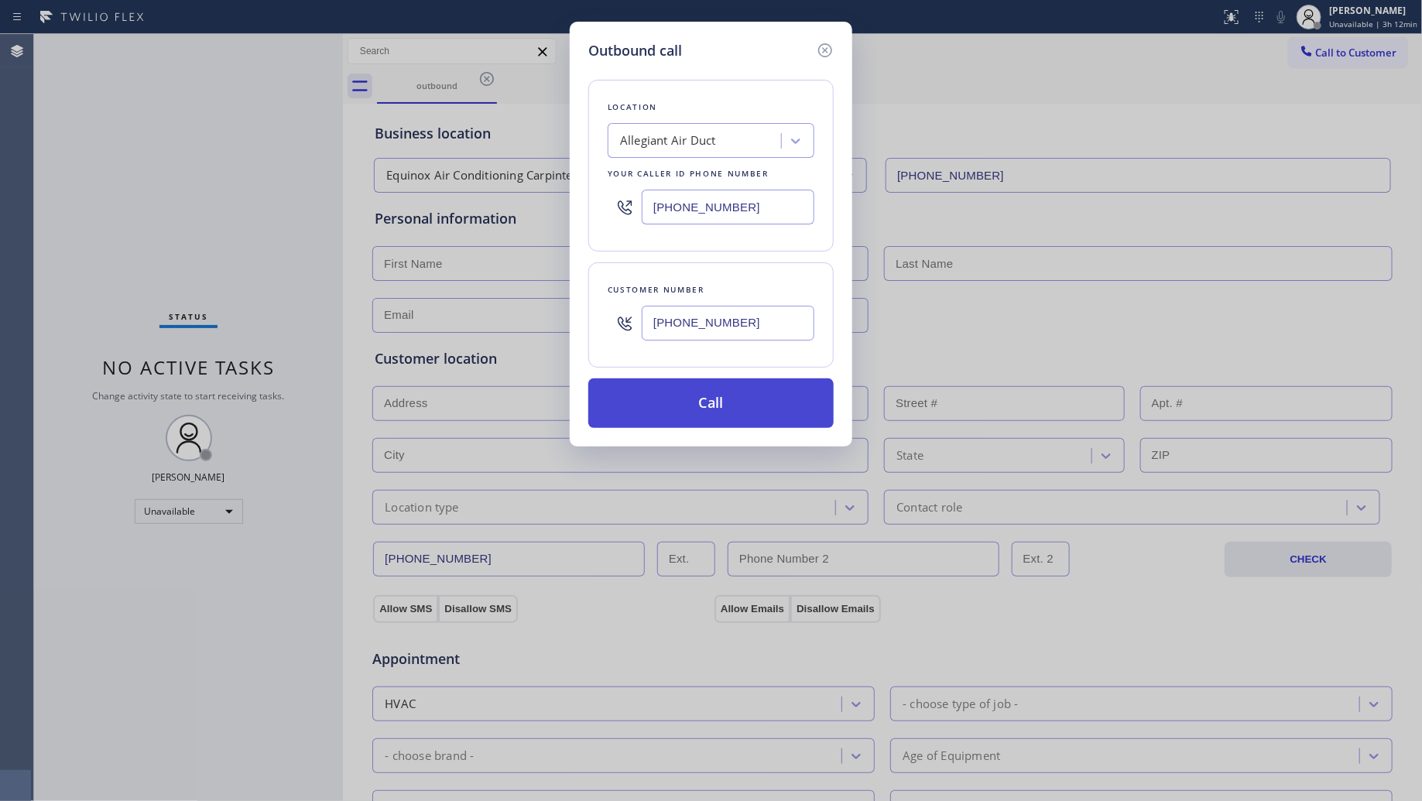
click at [718, 399] on button "Call" at bounding box center [710, 404] width 245 height 50
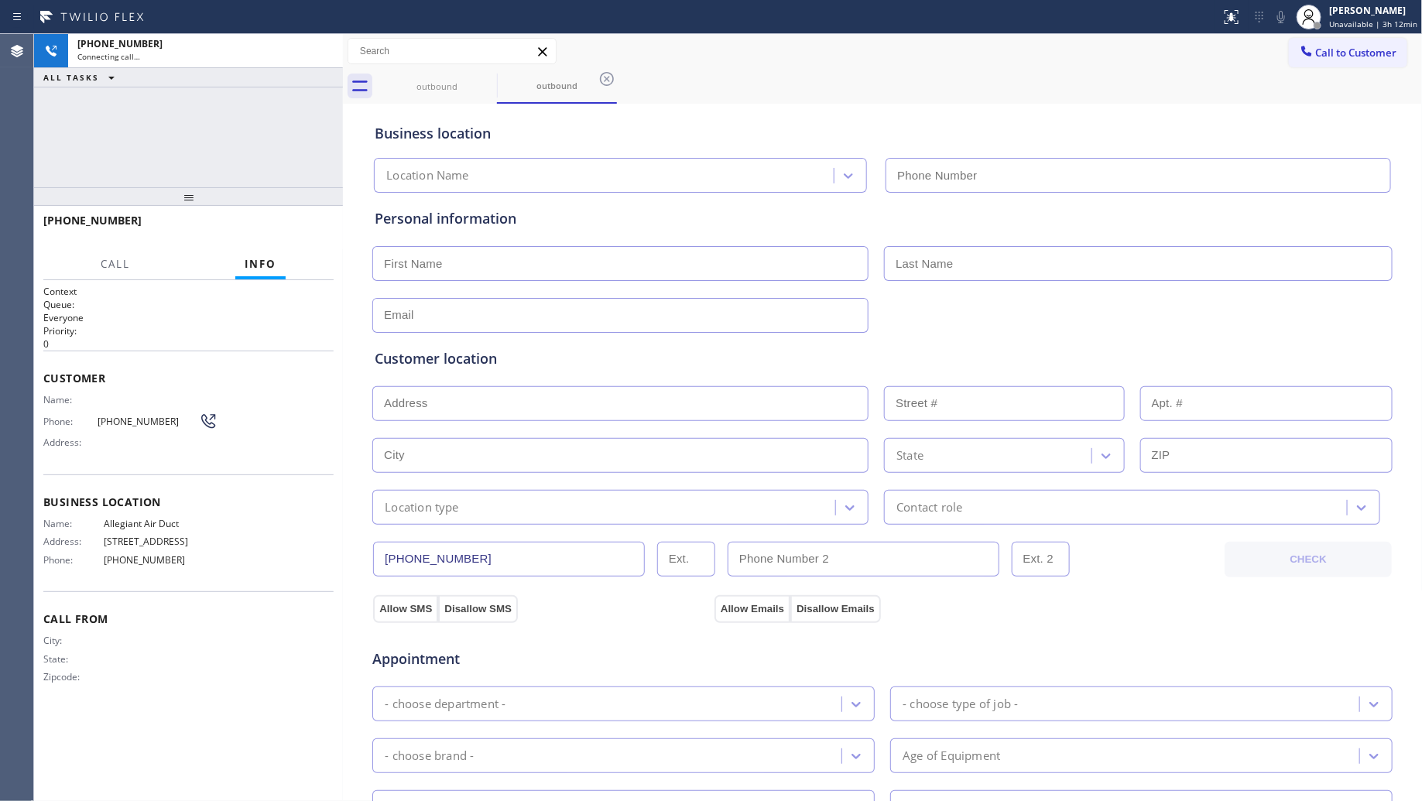
type input "[PHONE_NUMBER]"
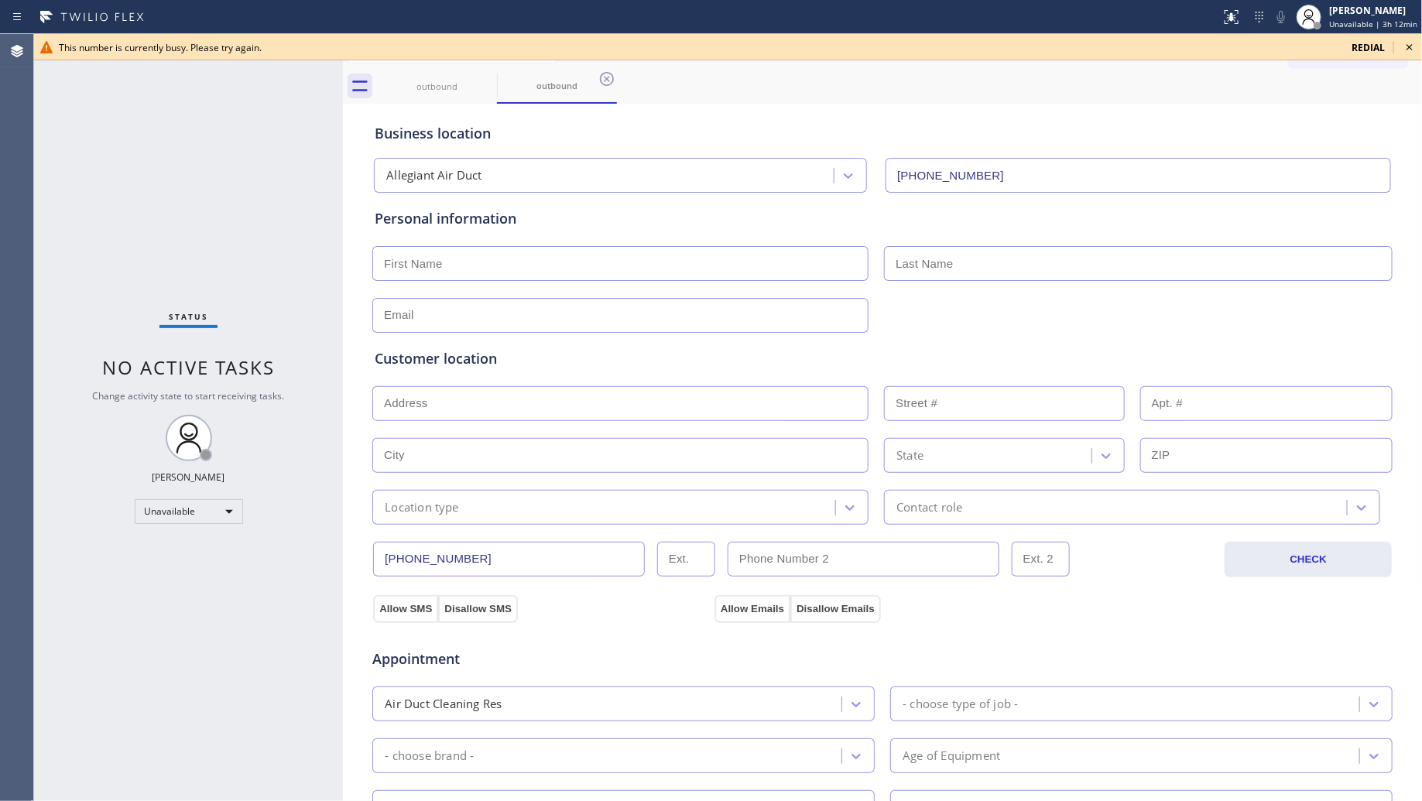
click at [872, 171] on div "Allegiant Air Duct" at bounding box center [627, 175] width 512 height 35
drag, startPoint x: 486, startPoint y: 74, endPoint x: 478, endPoint y: 77, distance: 8.7
click at [480, 75] on icon at bounding box center [487, 79] width 19 height 19
click at [478, 77] on icon at bounding box center [487, 79] width 19 height 19
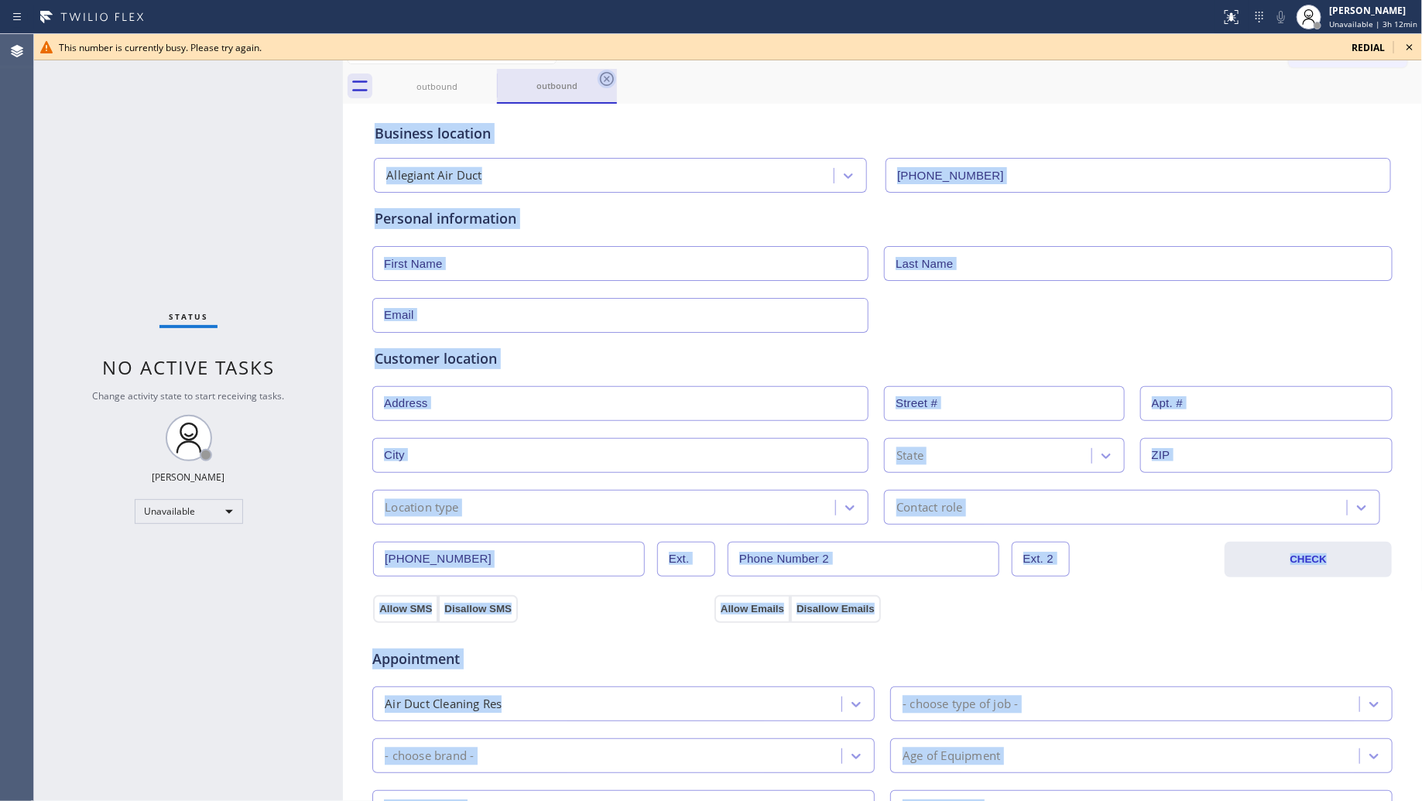
click at [497, 78] on div "outbound" at bounding box center [557, 86] width 120 height 35
click at [482, 80] on icon at bounding box center [487, 79] width 19 height 19
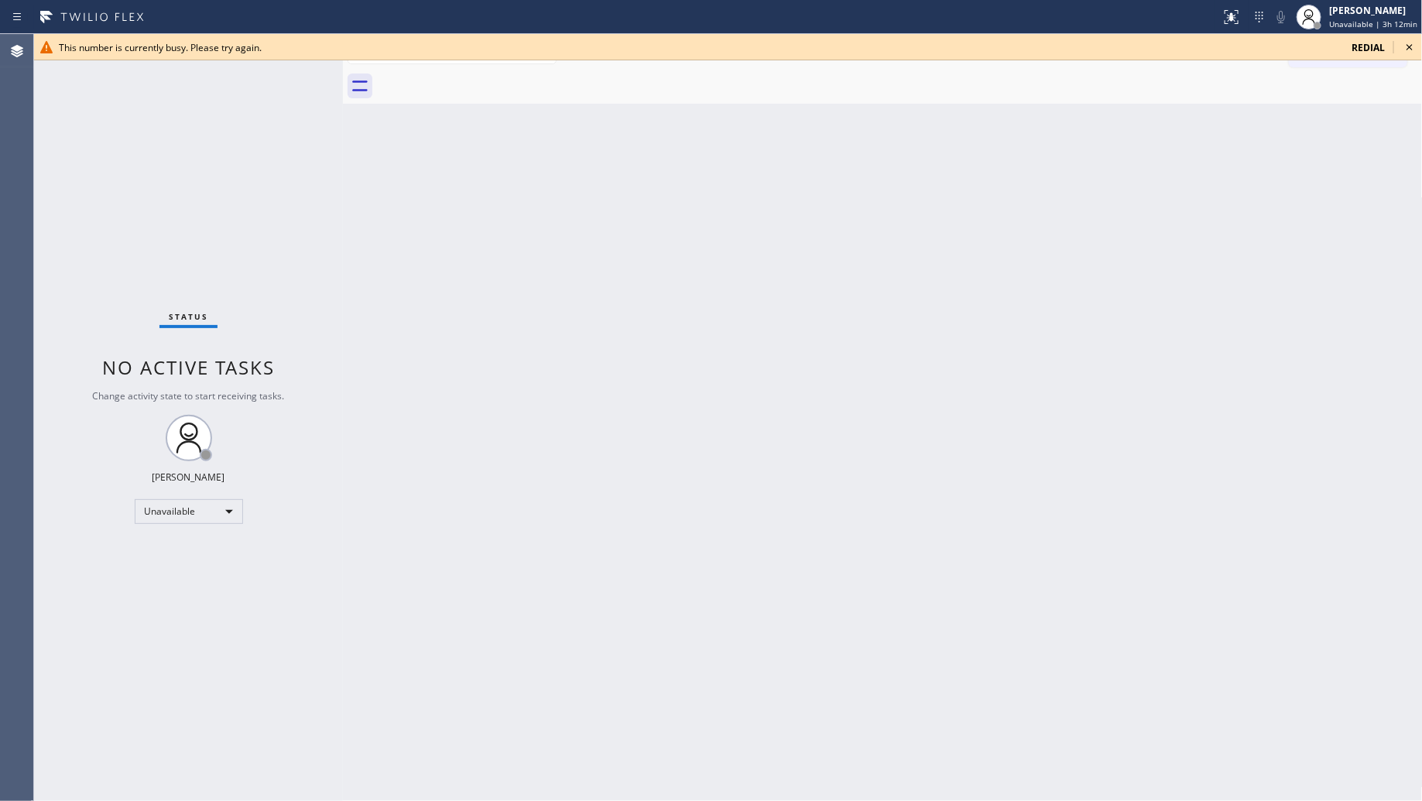
click at [482, 80] on div at bounding box center [900, 86] width 1046 height 35
click at [1363, 50] on span "redial" at bounding box center [1368, 47] width 33 height 13
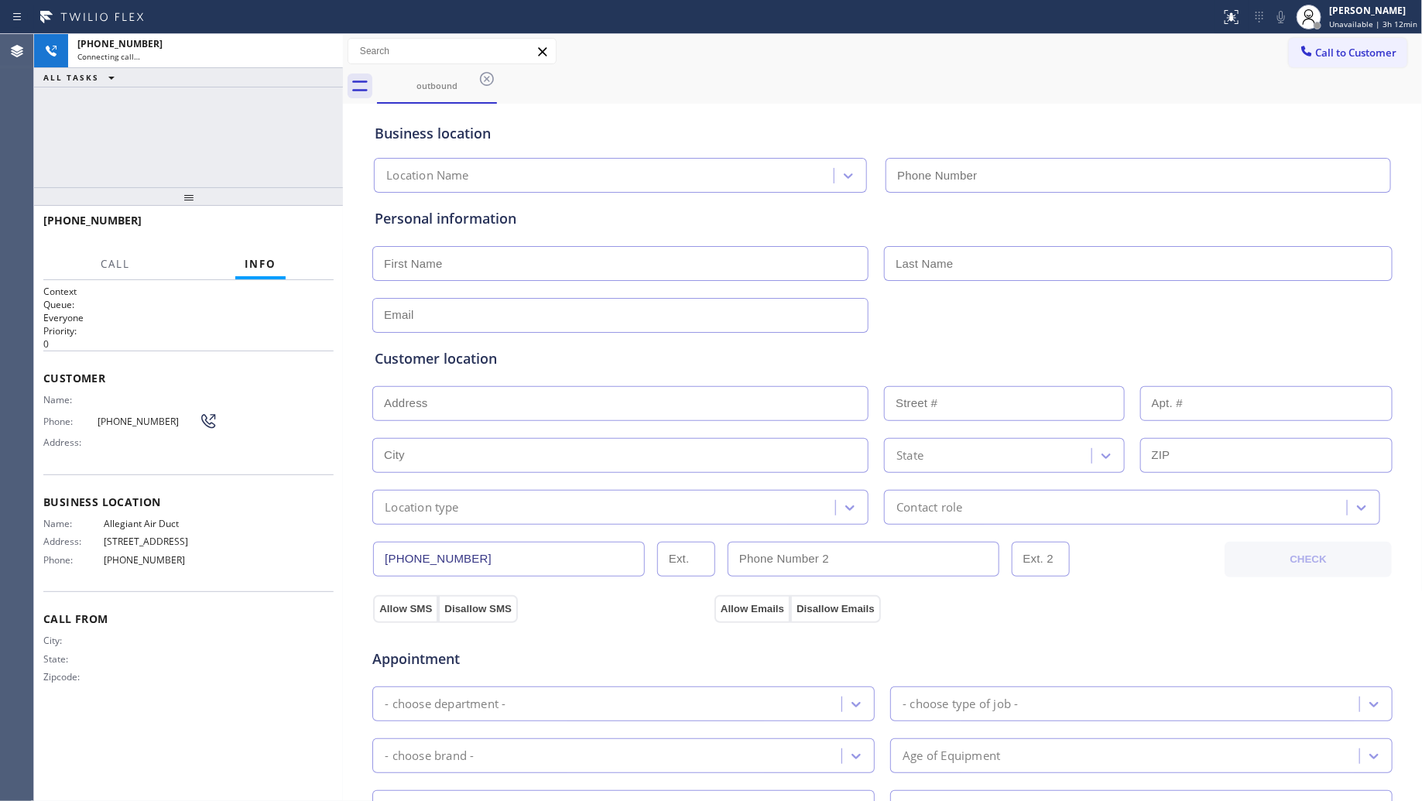
type input "[PHONE_NUMBER]"
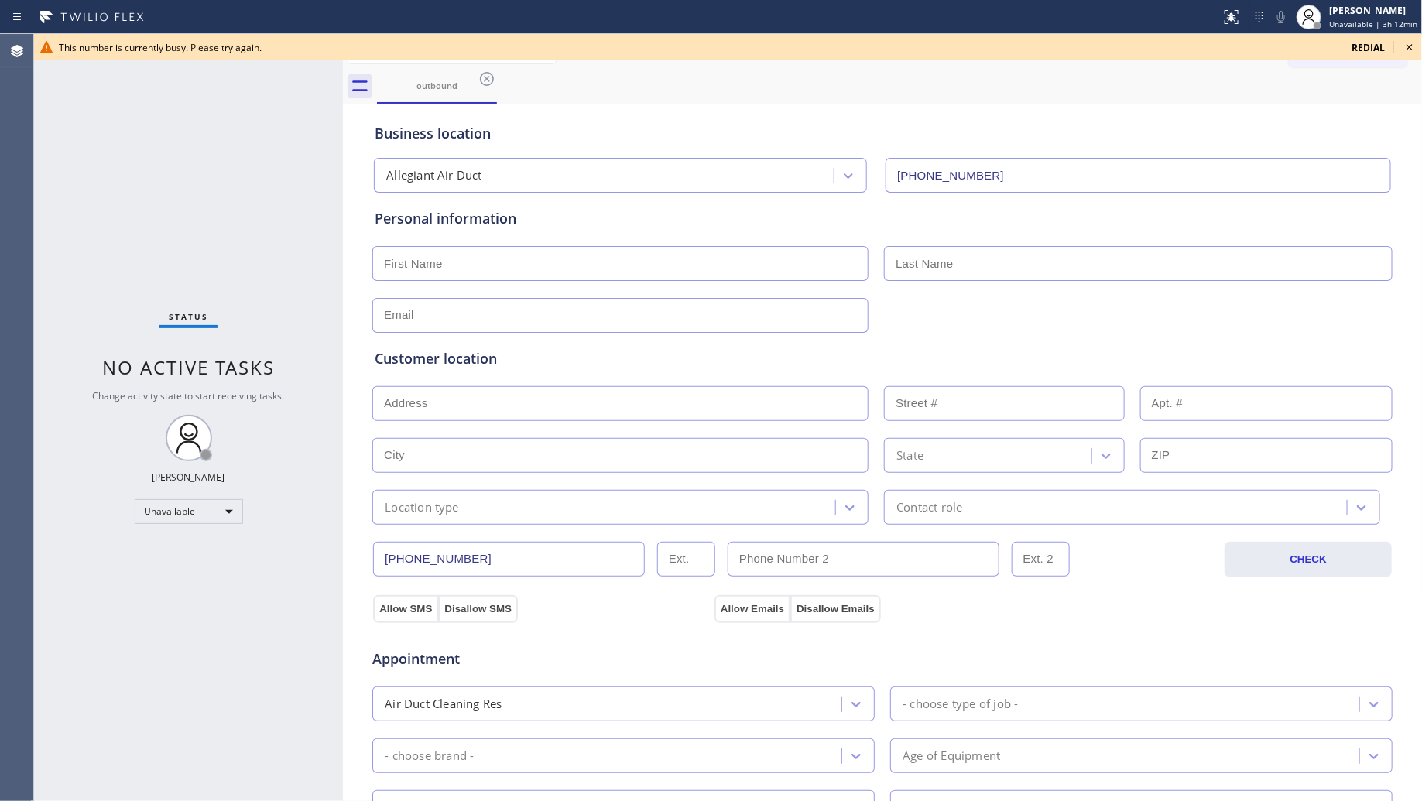
click at [1410, 39] on icon at bounding box center [1409, 47] width 19 height 19
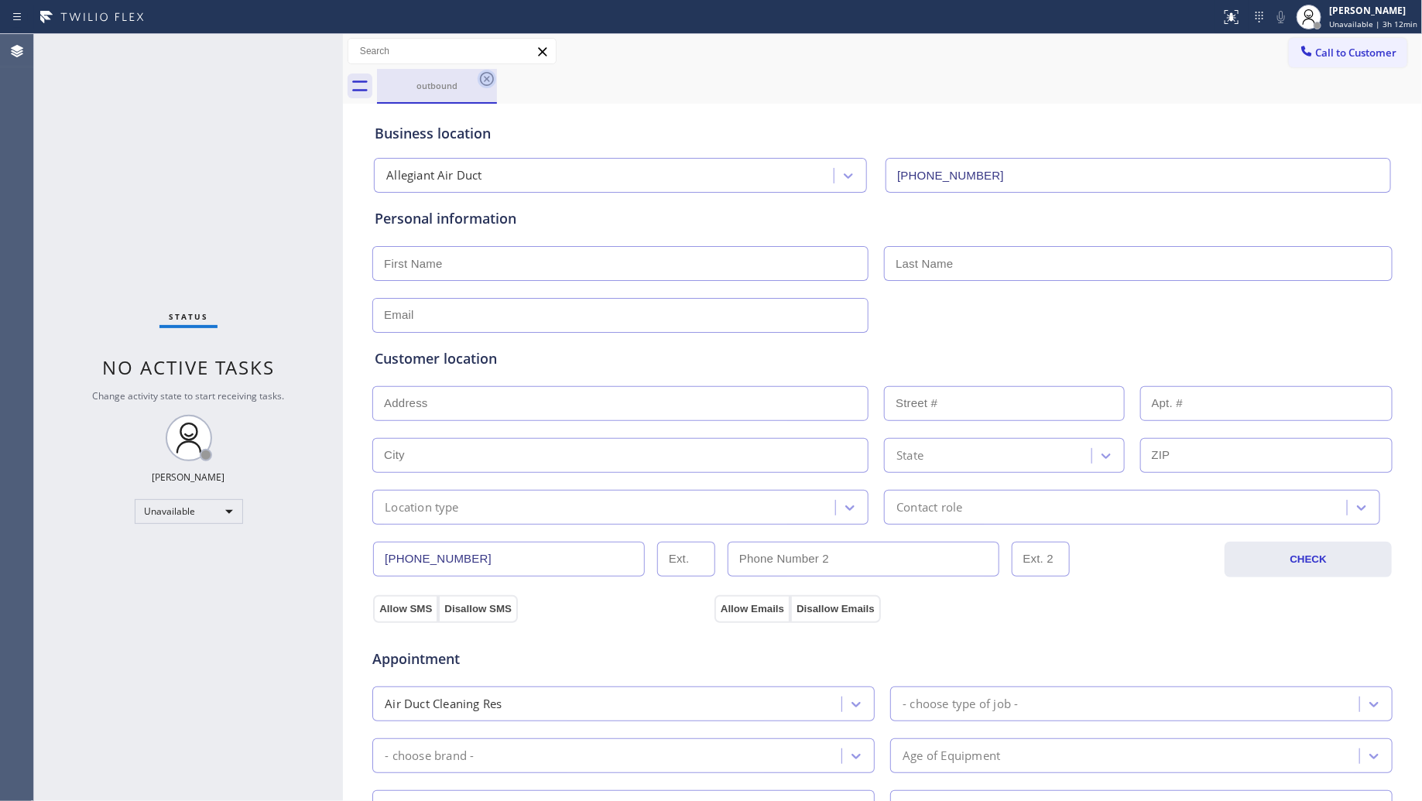
click at [485, 77] on icon at bounding box center [487, 79] width 14 height 14
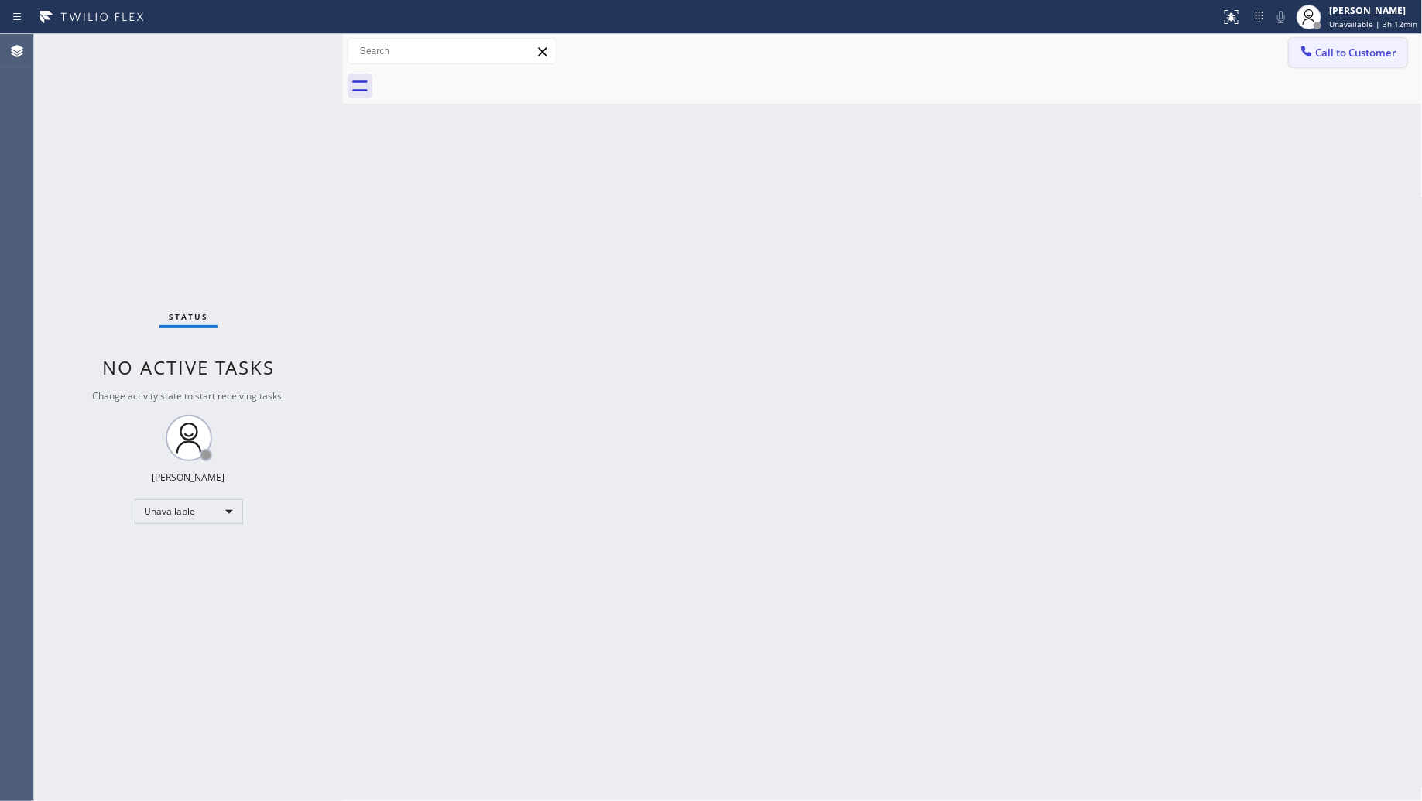
click at [1360, 39] on button "Call to Customer" at bounding box center [1348, 52] width 118 height 29
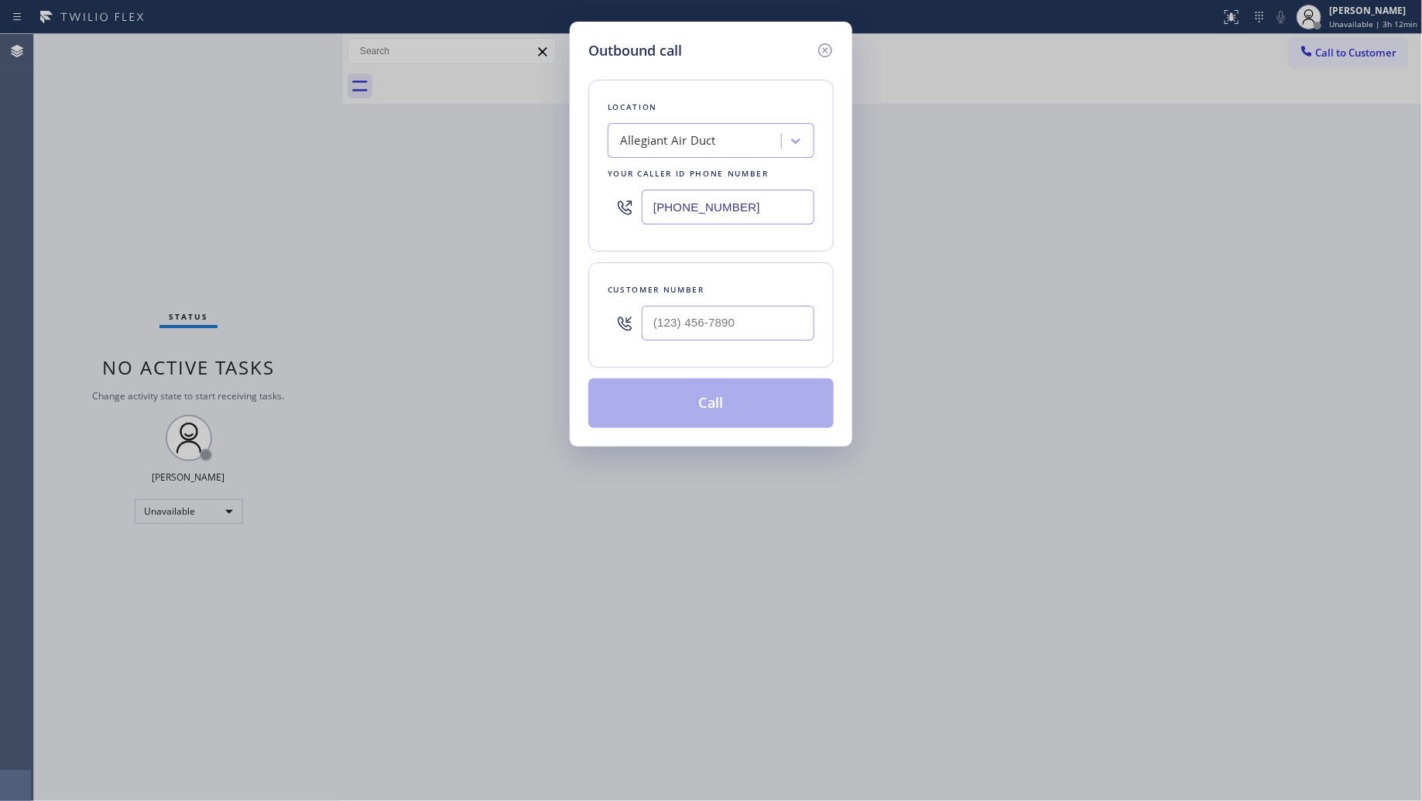
drag, startPoint x: 756, startPoint y: 211, endPoint x: 560, endPoint y: 213, distance: 195.9
click at [560, 213] on div "Outbound call Location Allegiant Air Duct Your caller id phone number [PHONE_NU…" at bounding box center [711, 400] width 1422 height 801
paste input "626) 802-5547"
type input "[PHONE_NUMBER]"
click at [788, 333] on input "(___) ___-____" at bounding box center [728, 323] width 173 height 35
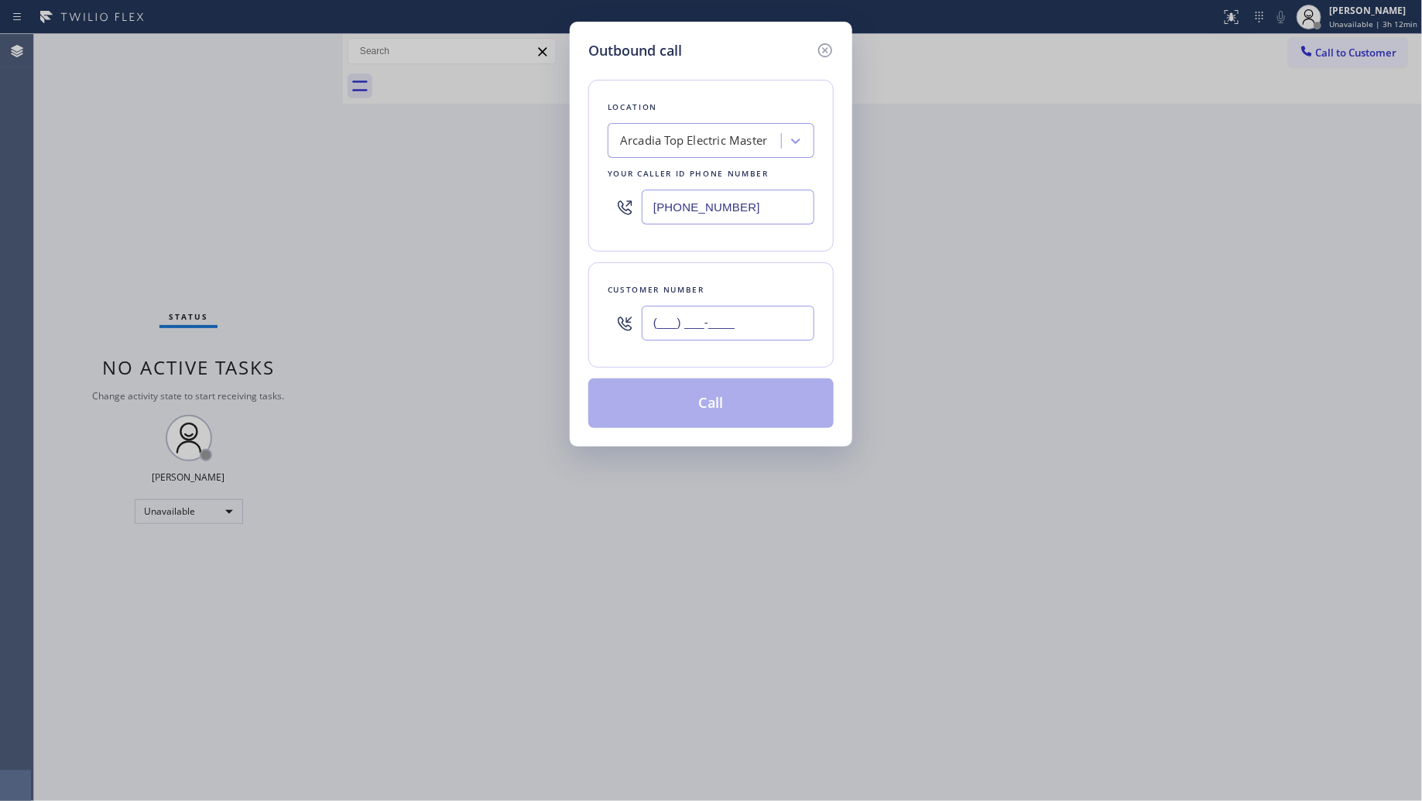
paste input "929) 813-6629"
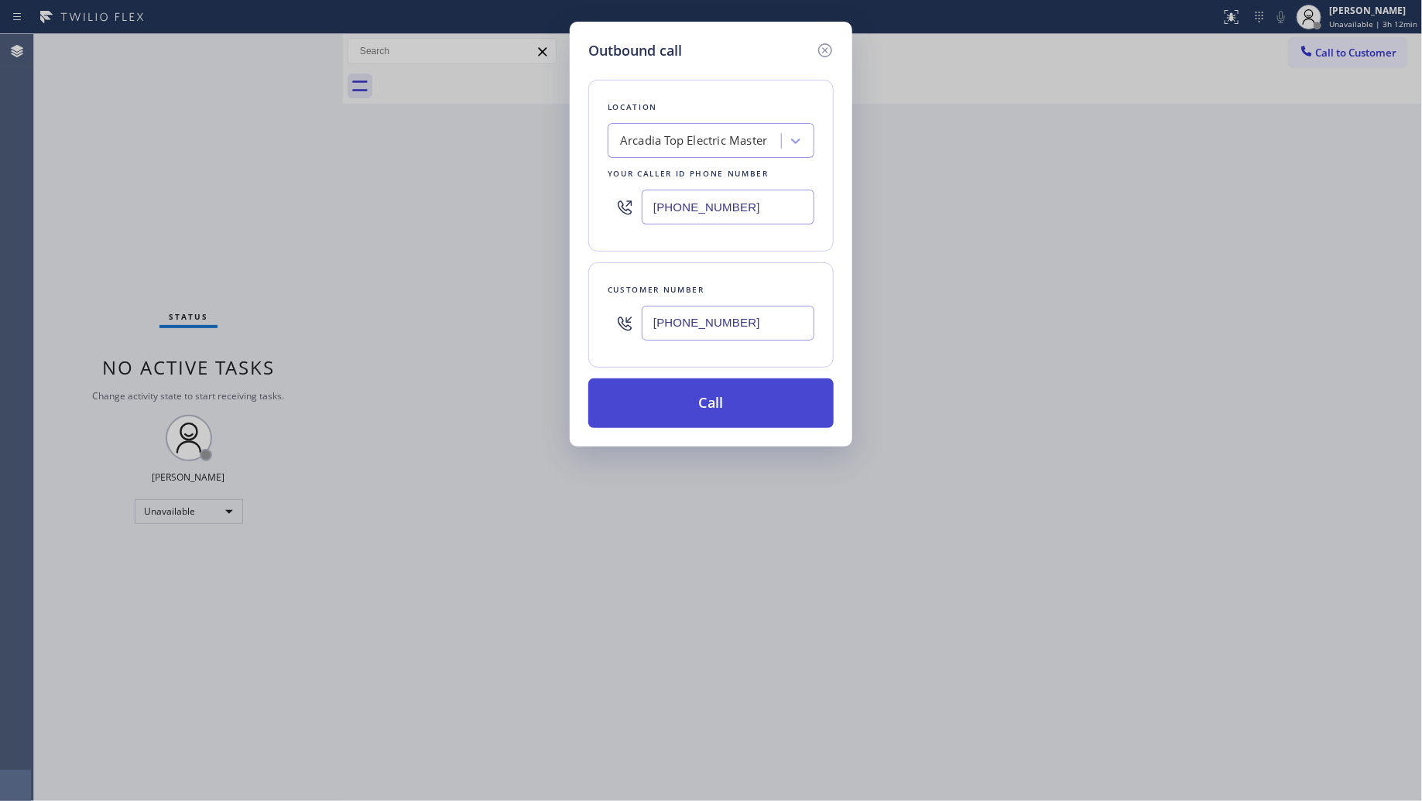
type input "[PHONE_NUMBER]"
click at [761, 408] on button "Call" at bounding box center [710, 404] width 245 height 50
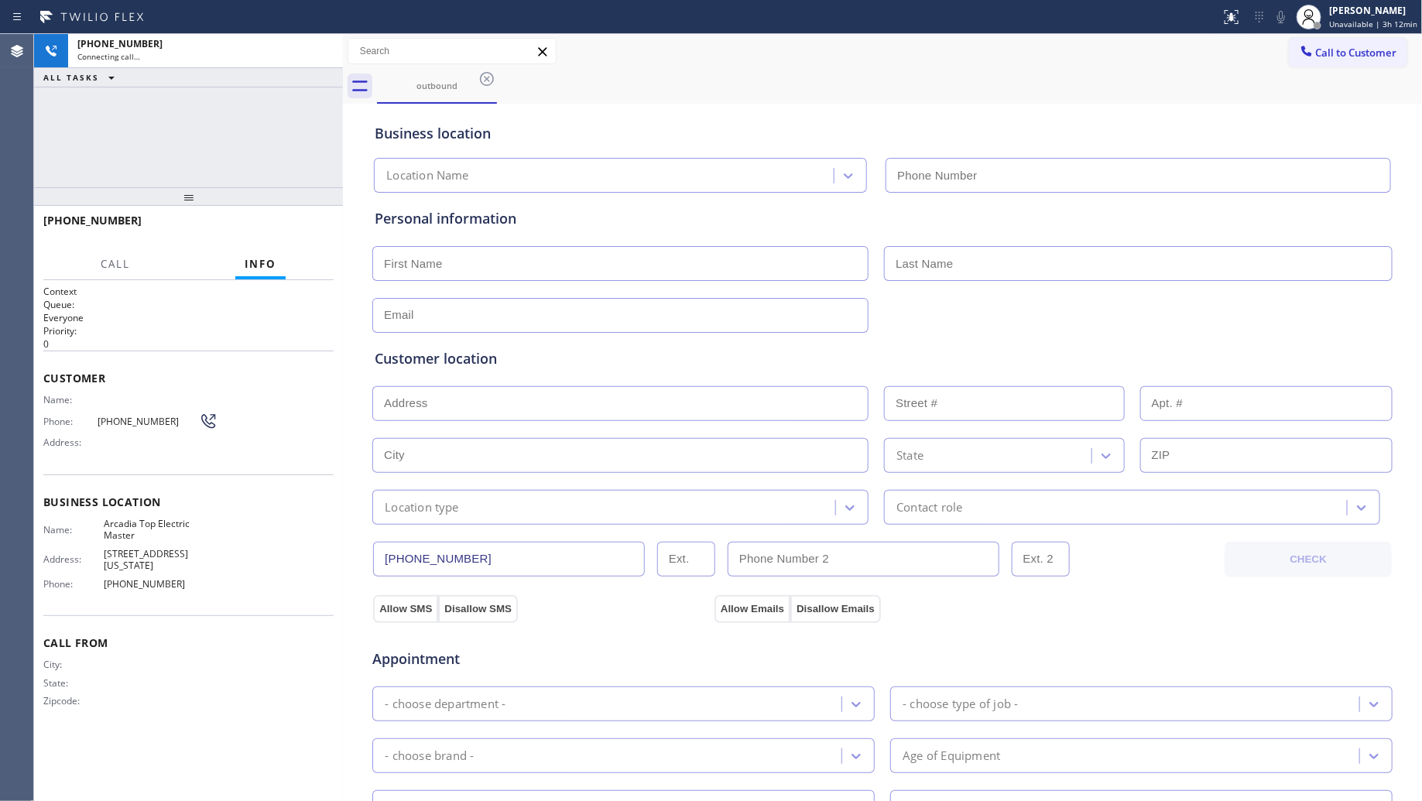
type input "[PHONE_NUMBER]"
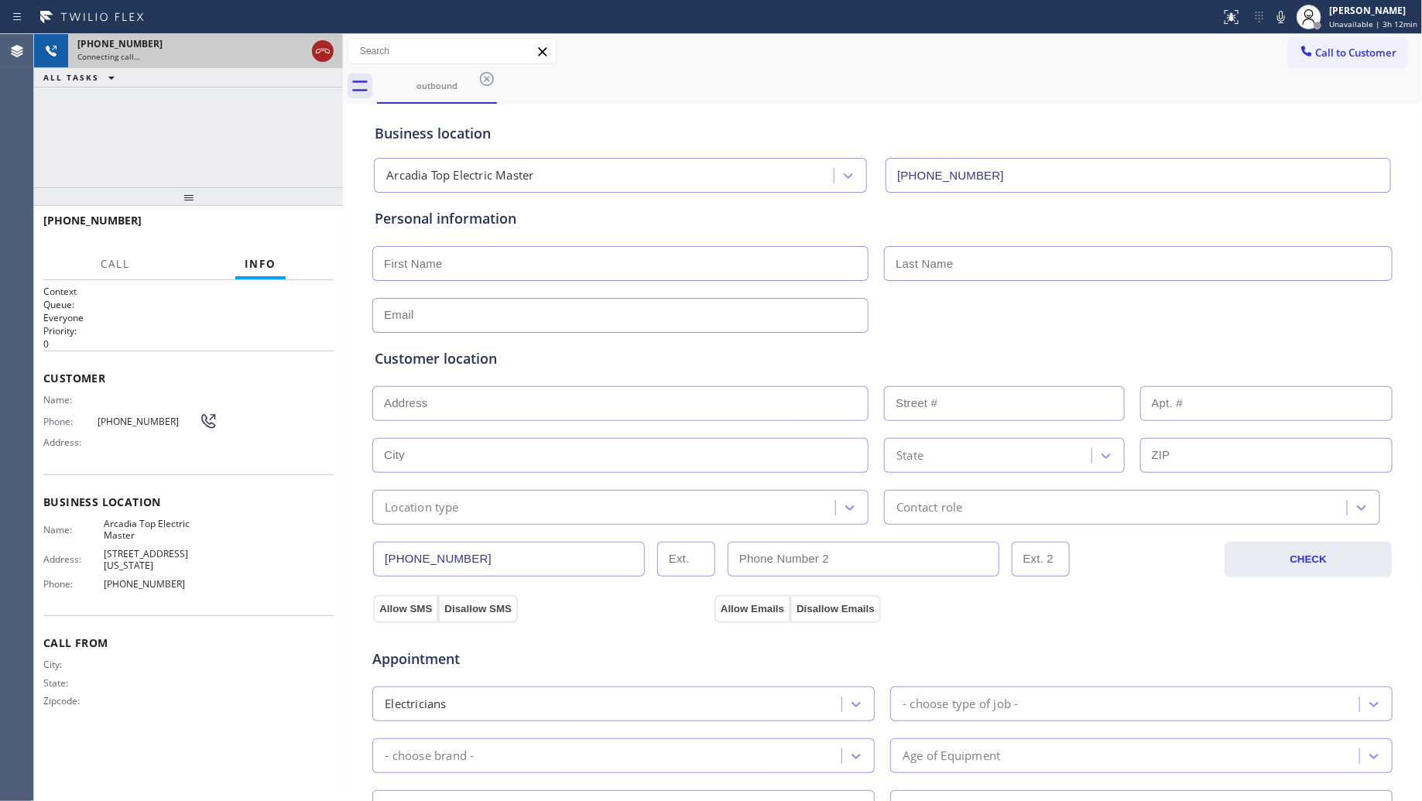
click at [323, 58] on icon at bounding box center [323, 51] width 19 height 19
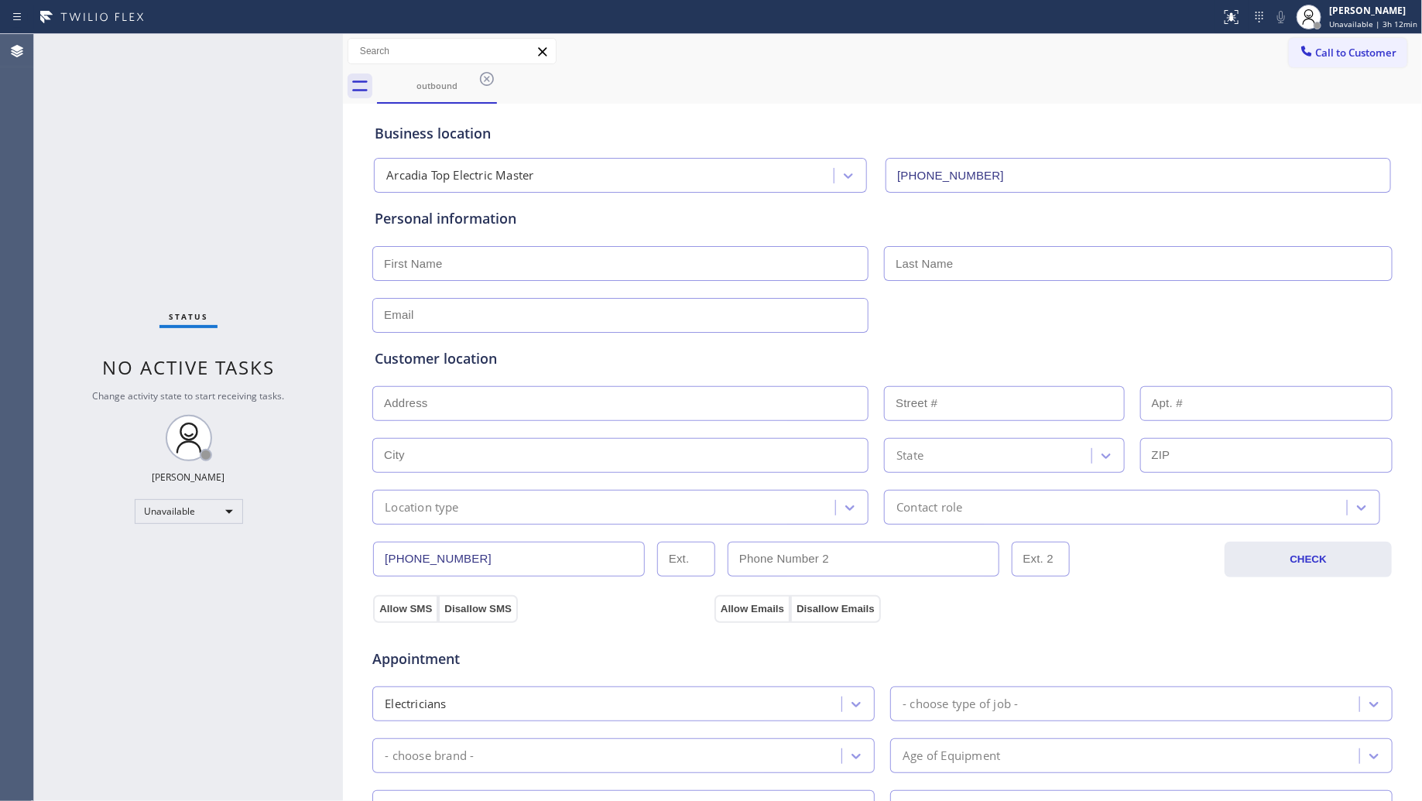
drag, startPoint x: 478, startPoint y: 80, endPoint x: 488, endPoint y: 79, distance: 10.9
click at [488, 79] on icon at bounding box center [487, 79] width 19 height 19
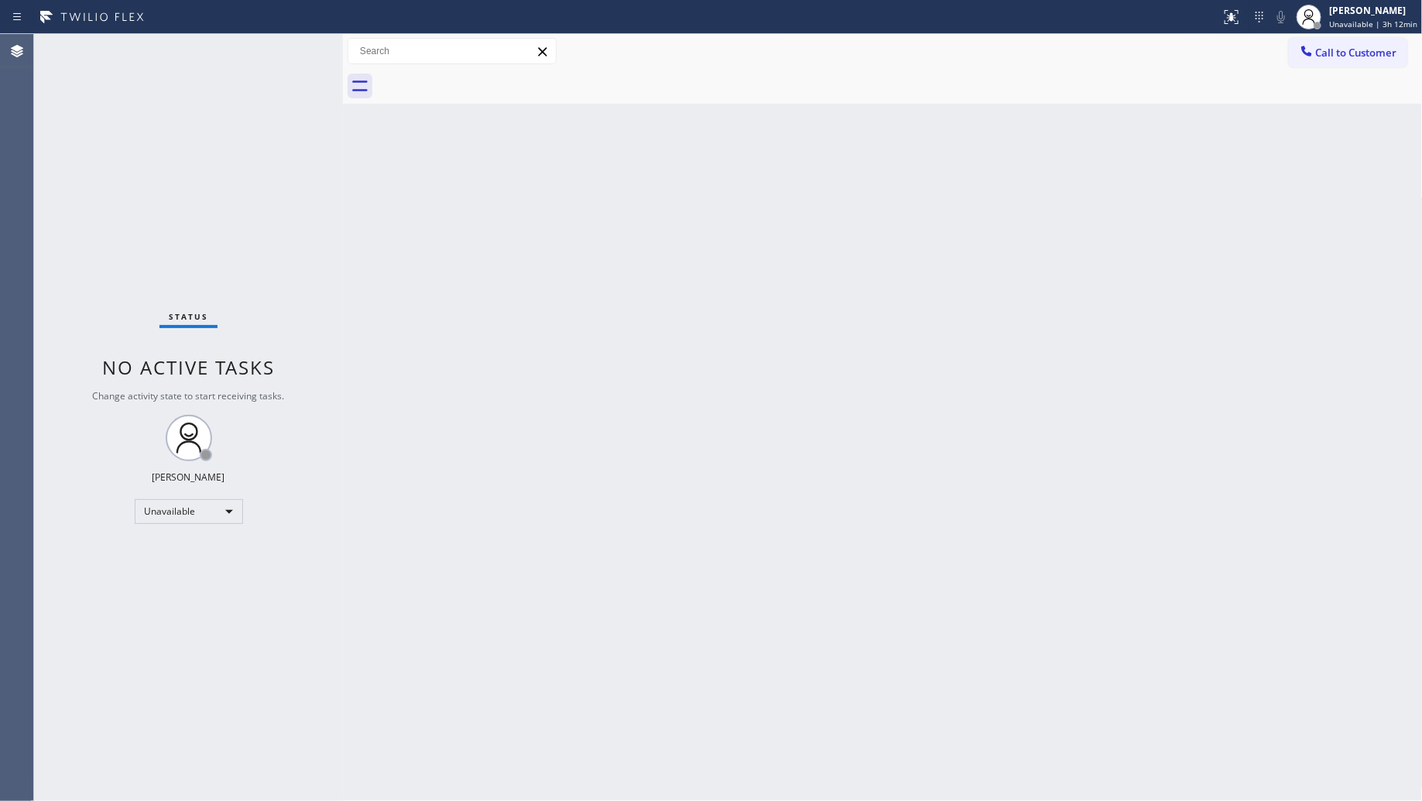
click at [482, 74] on div at bounding box center [900, 86] width 1046 height 35
drag, startPoint x: 1031, startPoint y: 183, endPoint x: 1069, endPoint y: 157, distance: 45.7
click at [1043, 175] on div "Back to Dashboard Change Sender ID Customers Technicians Select a contact Outbo…" at bounding box center [883, 417] width 1080 height 767
click at [1343, 34] on div "Call to Customer Outbound call Location [GEOGRAPHIC_DATA] Top Electric Master Y…" at bounding box center [883, 51] width 1080 height 35
click at [1309, 59] on div at bounding box center [1306, 52] width 19 height 19
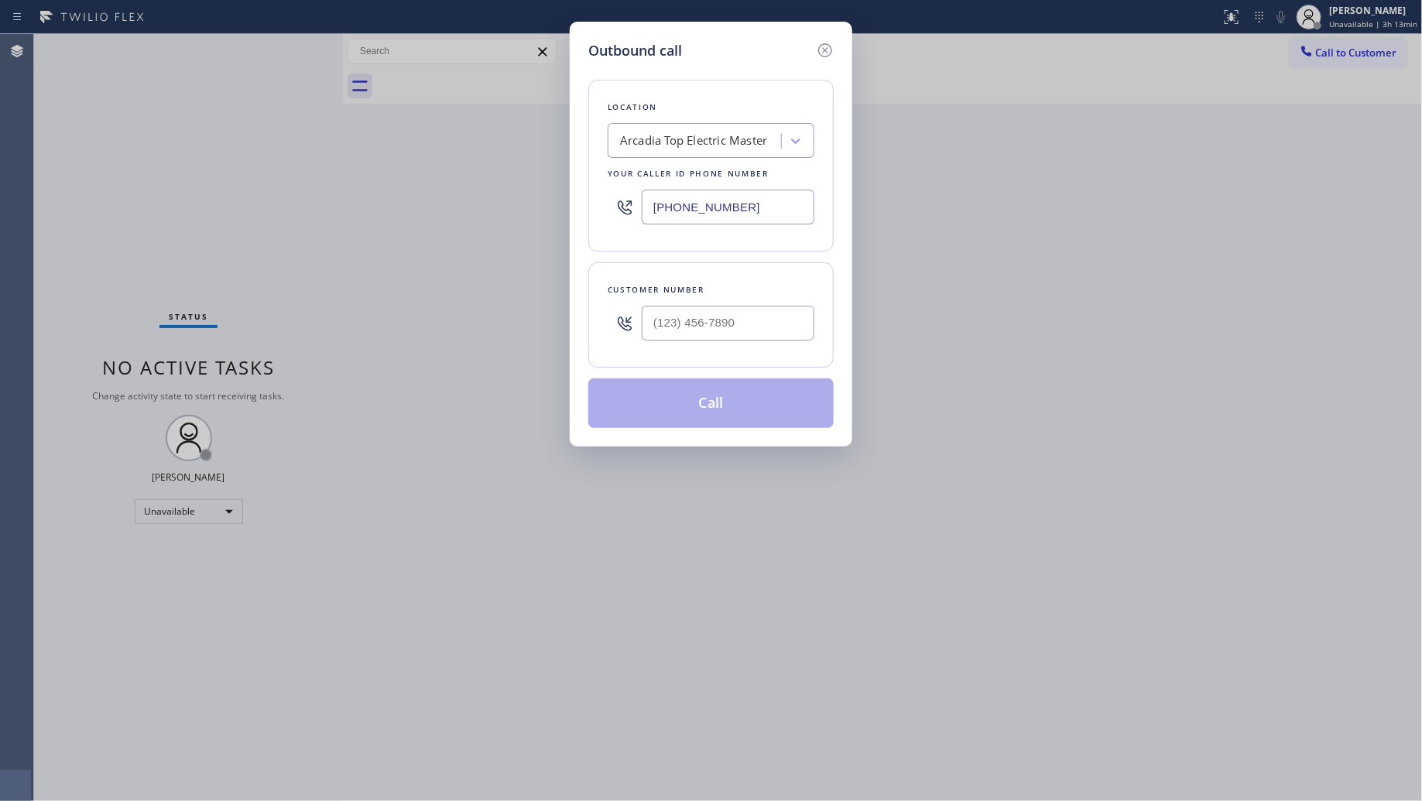
drag, startPoint x: 771, startPoint y: 211, endPoint x: 600, endPoint y: 213, distance: 171.1
click at [601, 213] on div "Location [GEOGRAPHIC_DATA] Top Electric Master Your caller id phone number [PHO…" at bounding box center [710, 166] width 245 height 172
paste input "949) 541-9404"
type input "[PHONE_NUMBER]"
click at [726, 356] on div "Customer number" at bounding box center [710, 314] width 245 height 105
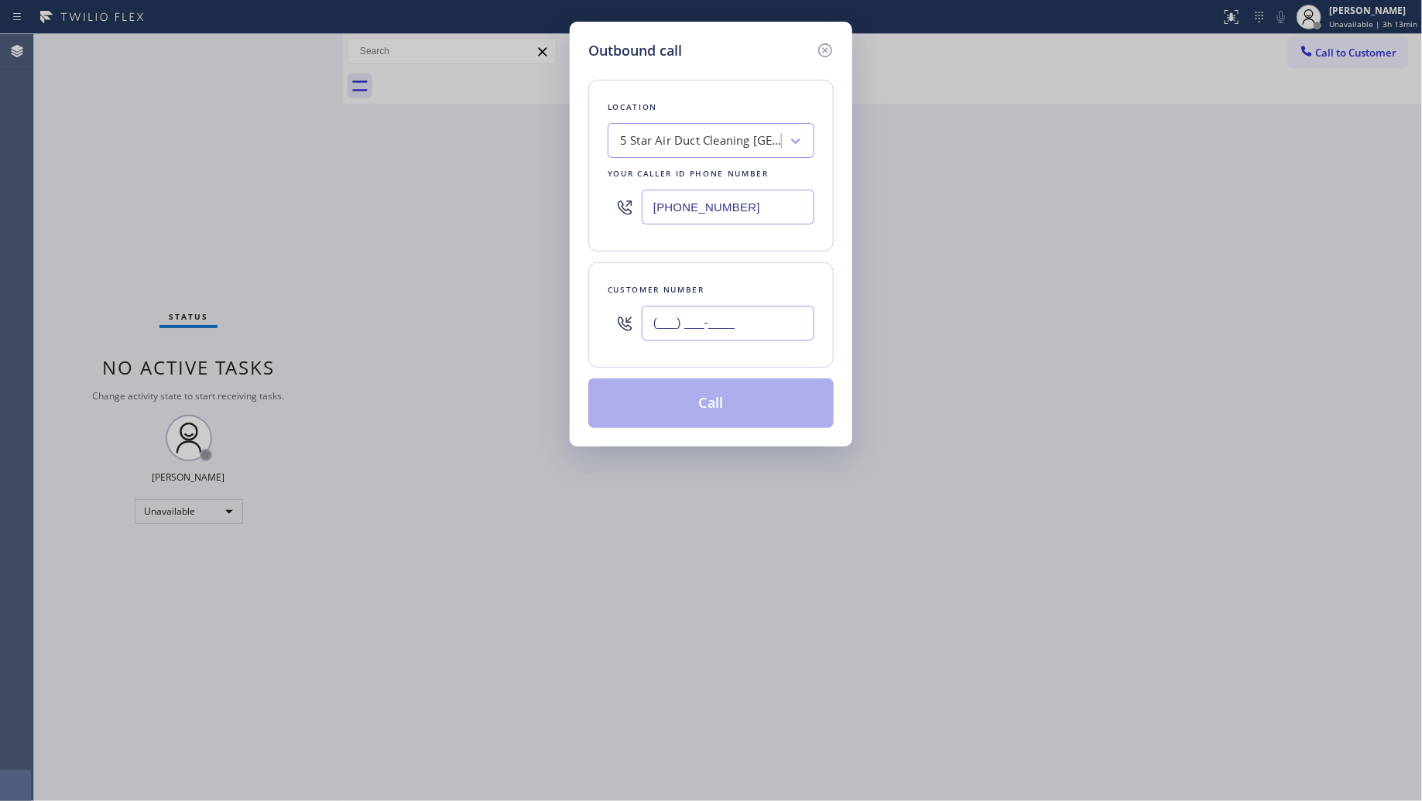
paste input "949) 550-6199"
click at [737, 330] on input "[PHONE_NUMBER]" at bounding box center [728, 323] width 173 height 35
type input "[PHONE_NUMBER]"
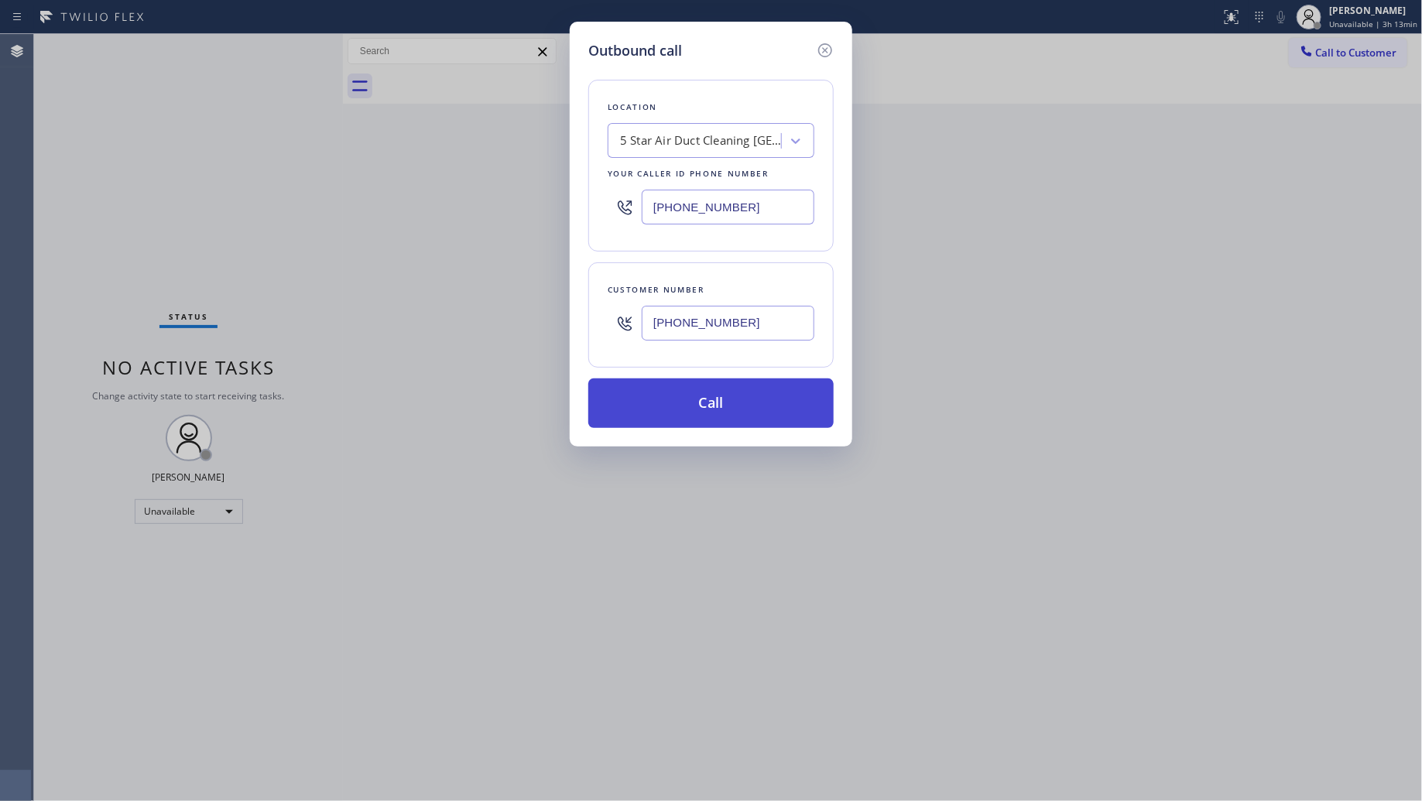
click at [725, 405] on button "Call" at bounding box center [710, 404] width 245 height 50
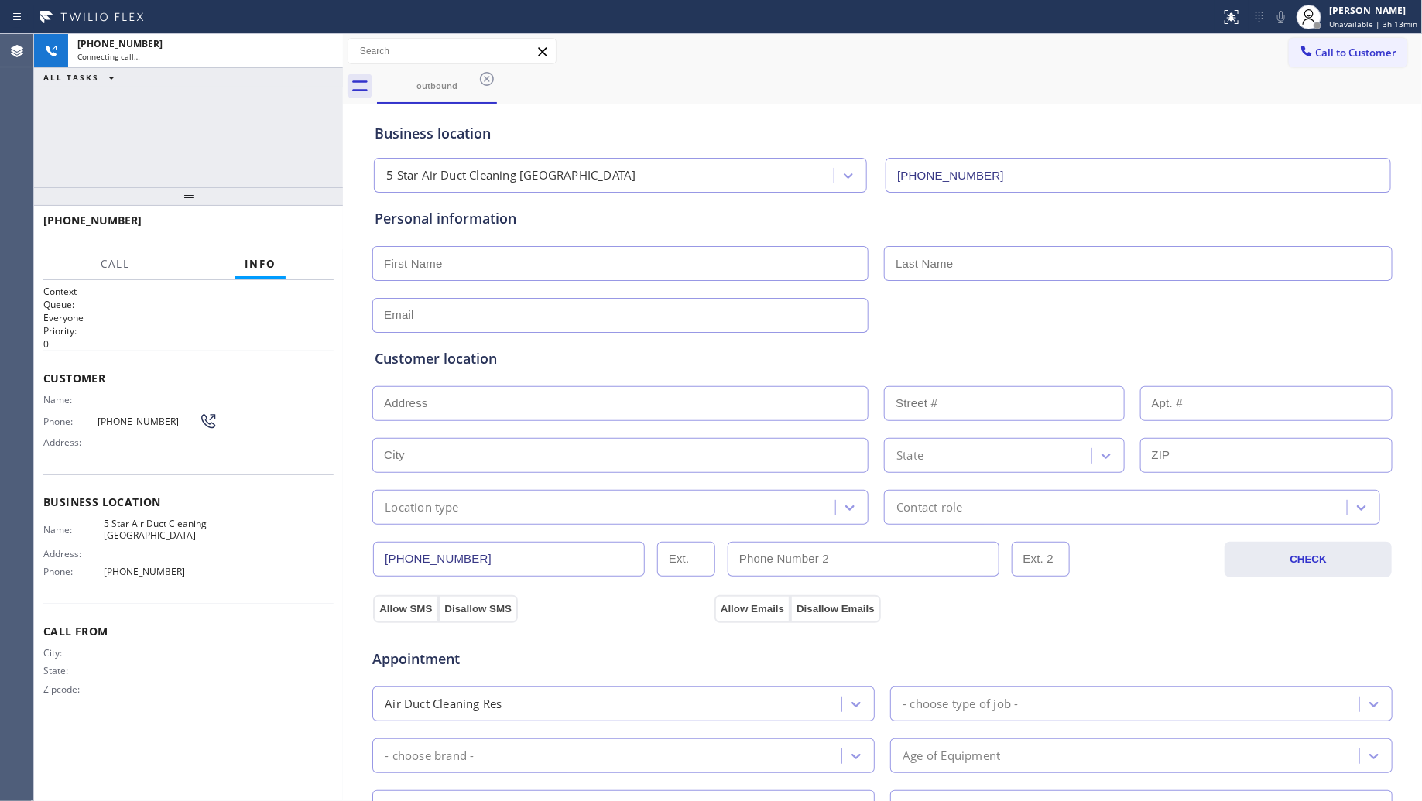
type input "[PHONE_NUMBER]"
click at [318, 49] on icon at bounding box center [323, 51] width 14 height 5
click at [306, 49] on div "[PHONE_NUMBER]" at bounding box center [191, 43] width 228 height 13
click at [318, 49] on div "[PHONE_NUMBER]" at bounding box center [205, 43] width 256 height 13
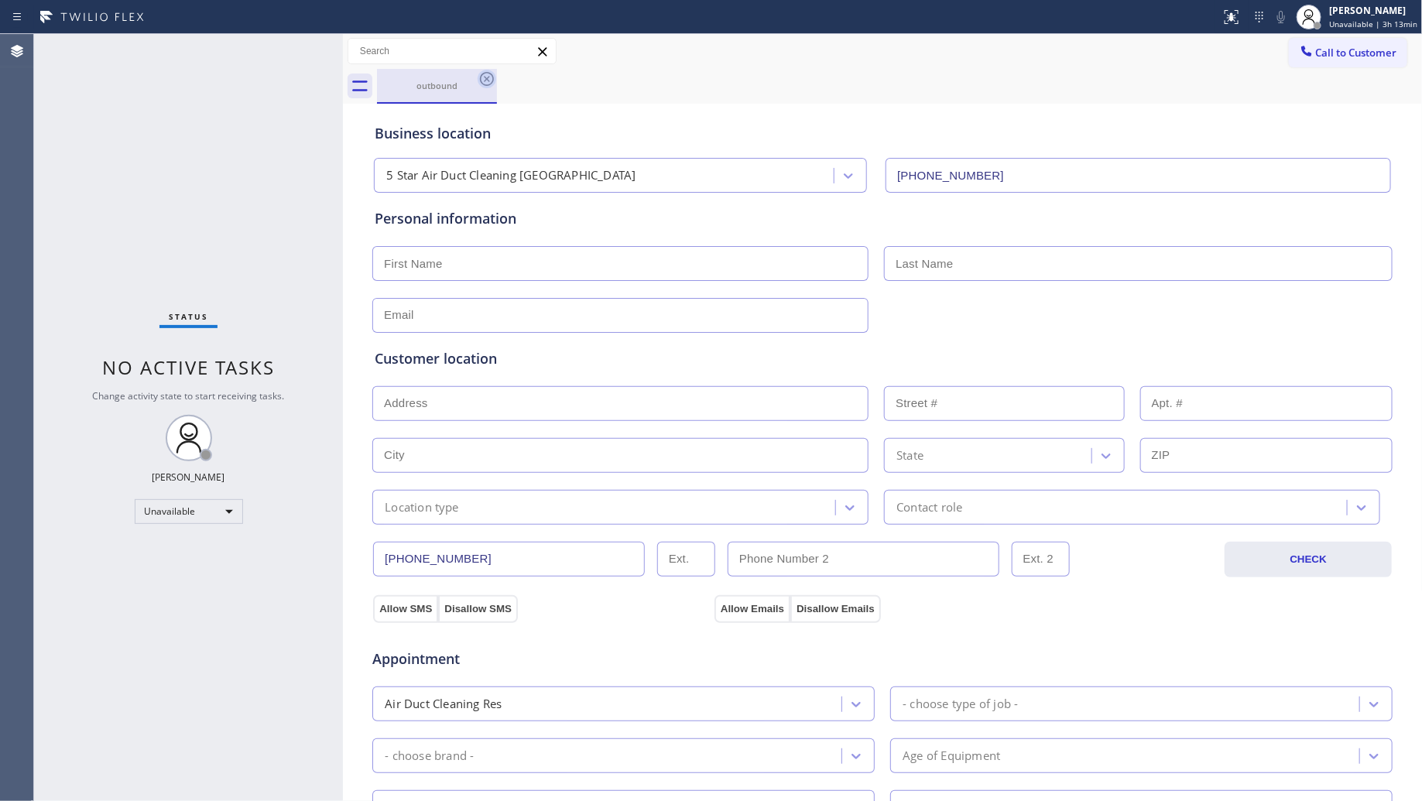
click at [481, 74] on icon at bounding box center [487, 79] width 19 height 19
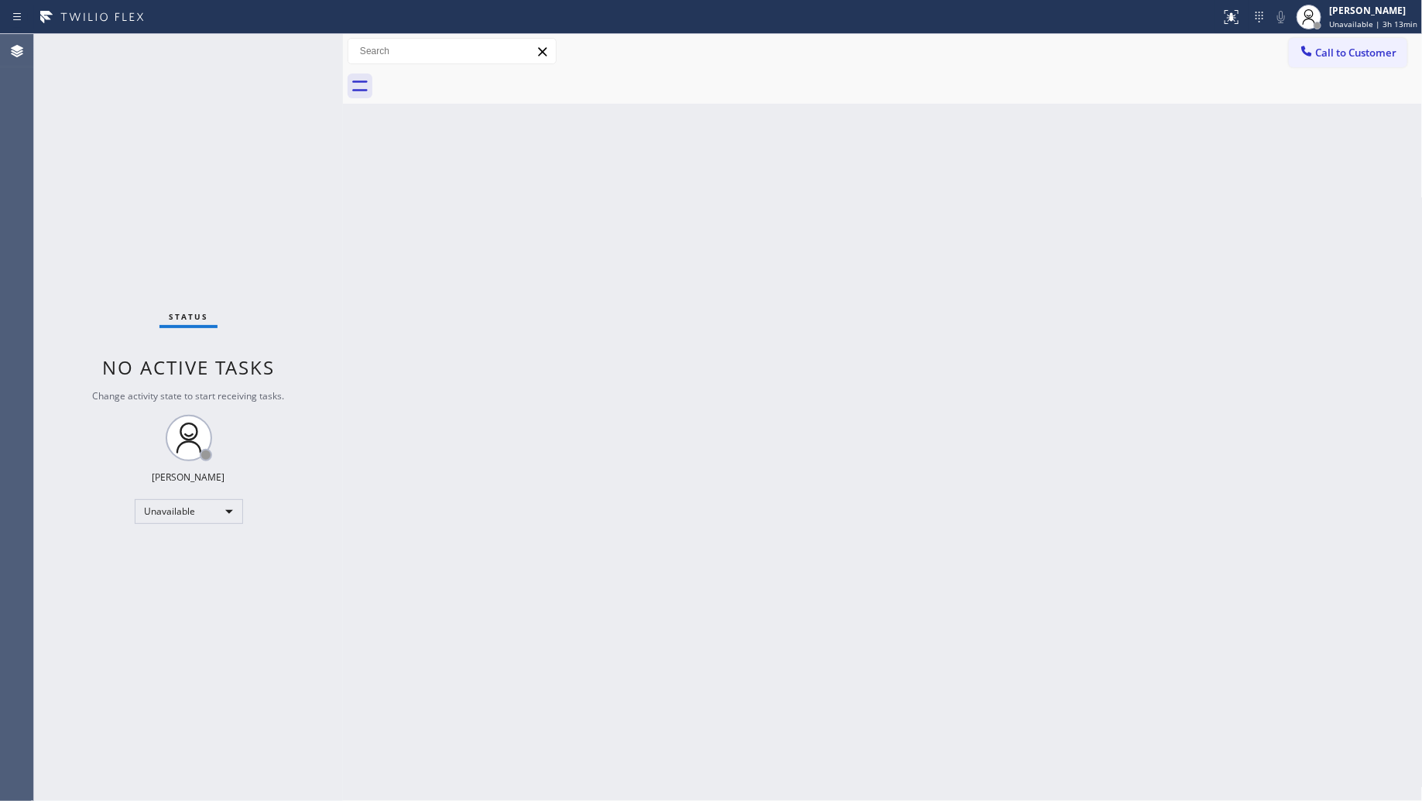
drag, startPoint x: 1225, startPoint y: 303, endPoint x: 1228, endPoint y: 252, distance: 50.4
click at [1223, 295] on div "Back to Dashboard Change Sender ID Customers Technicians Select a contact Outbo…" at bounding box center [883, 417] width 1080 height 767
click at [1348, 53] on span "Call to Customer" at bounding box center [1356, 53] width 81 height 14
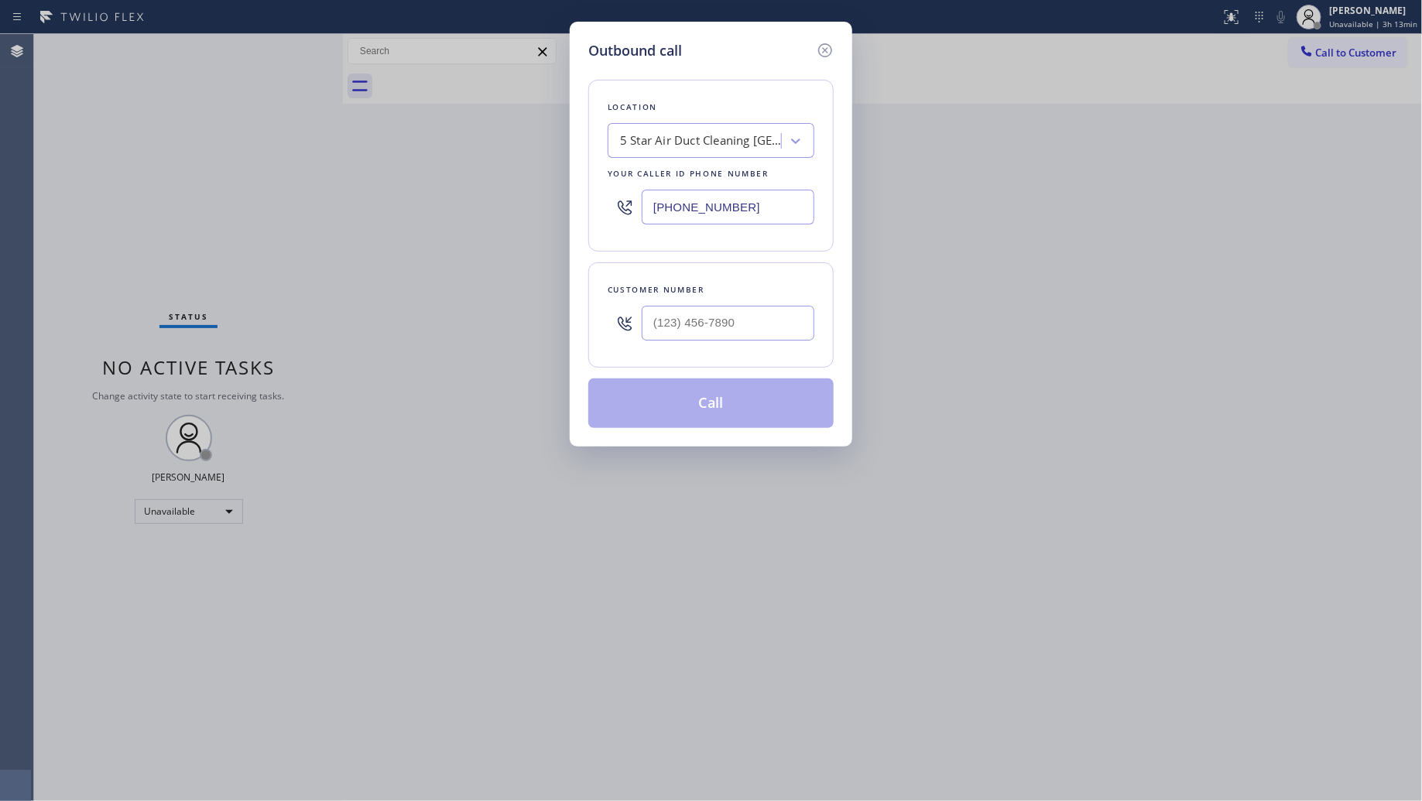
drag, startPoint x: 770, startPoint y: 211, endPoint x: 583, endPoint y: 171, distance: 191.6
click at [583, 171] on div "Outbound call Location 5 Star Air Duct Cleaning [GEOGRAPHIC_DATA] Your caller i…" at bounding box center [711, 234] width 283 height 425
paste input "310) 553-3300"
type input "[PHONE_NUMBER]"
click at [769, 337] on input "(___) ___-____" at bounding box center [728, 323] width 173 height 35
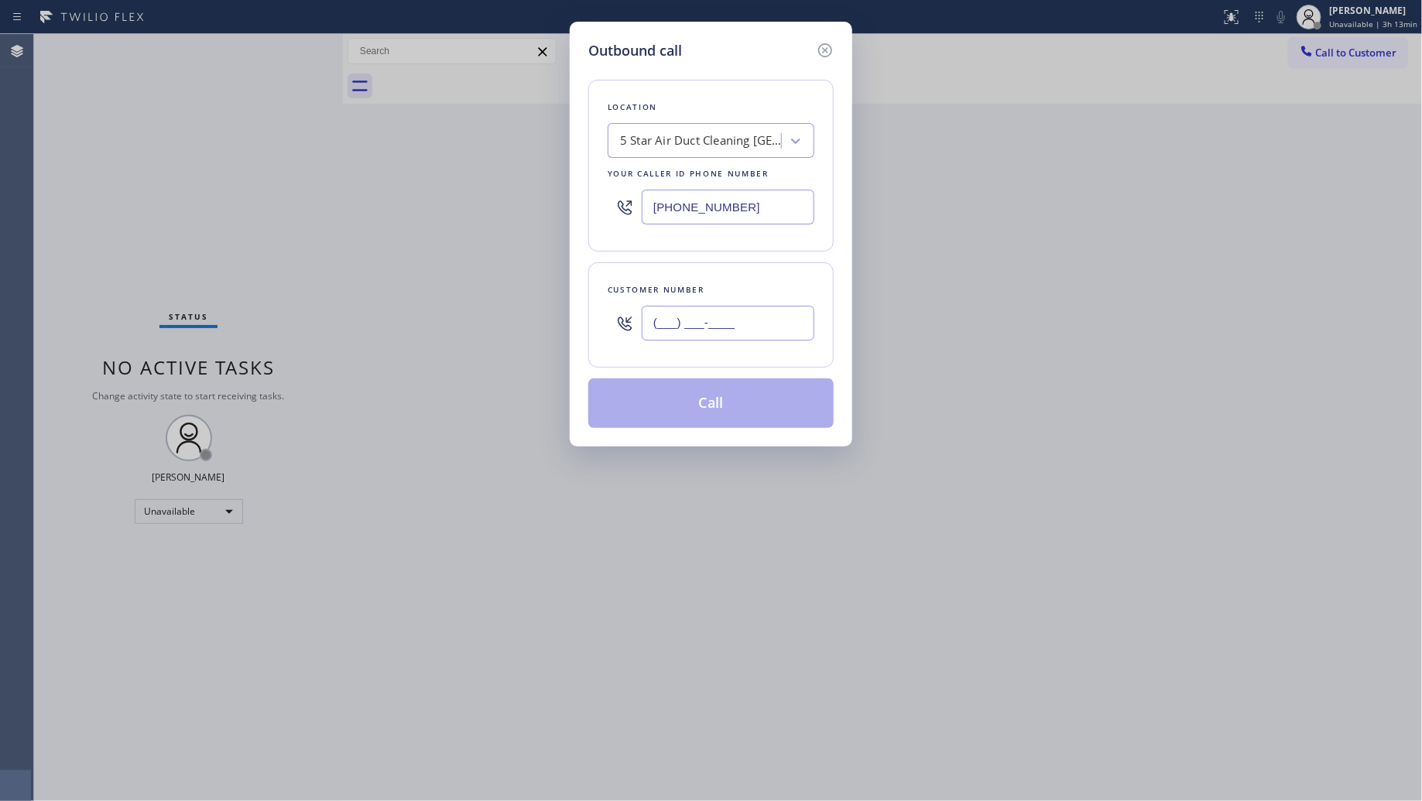
paste input "226) 498-0028"
type input "[PHONE_NUMBER]"
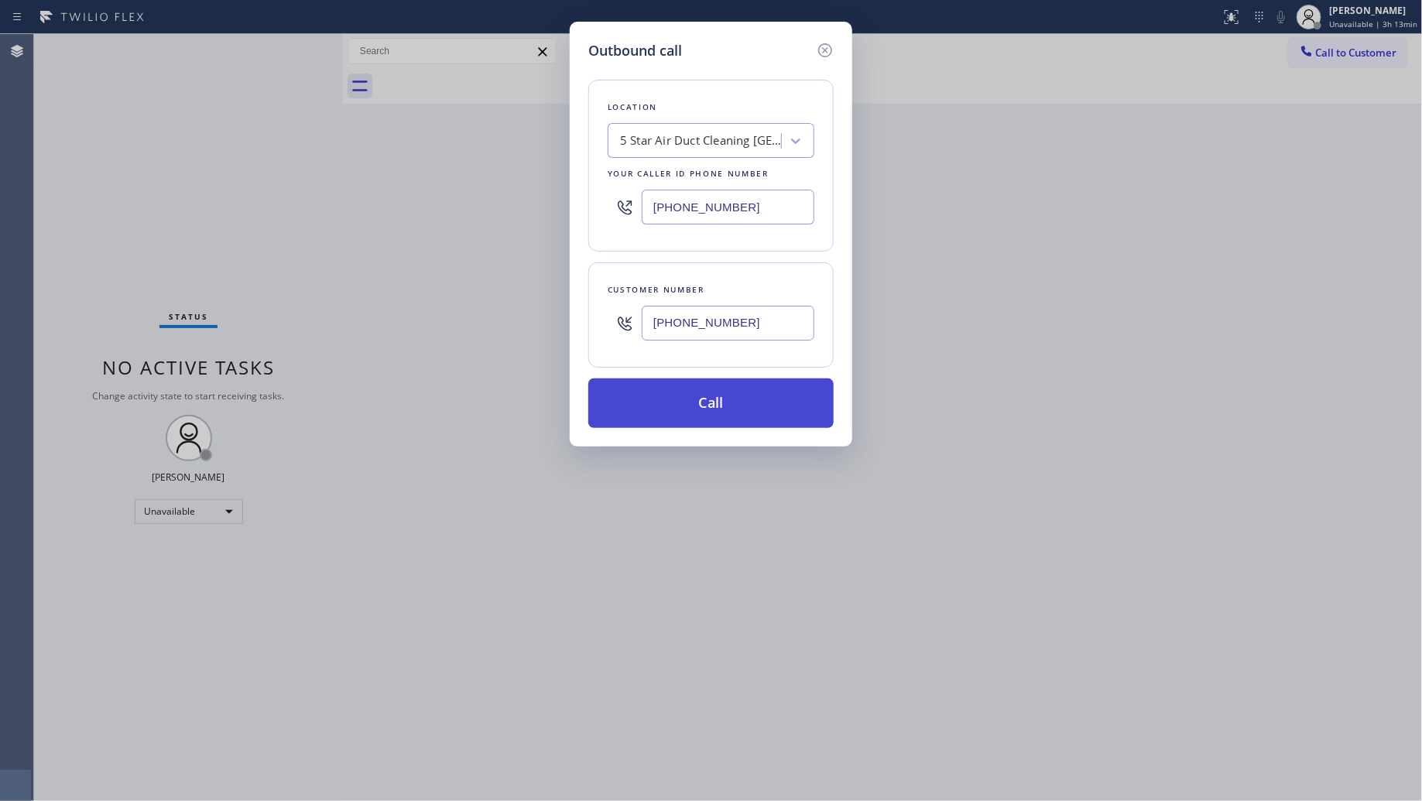
click at [704, 408] on button "Call" at bounding box center [710, 404] width 245 height 50
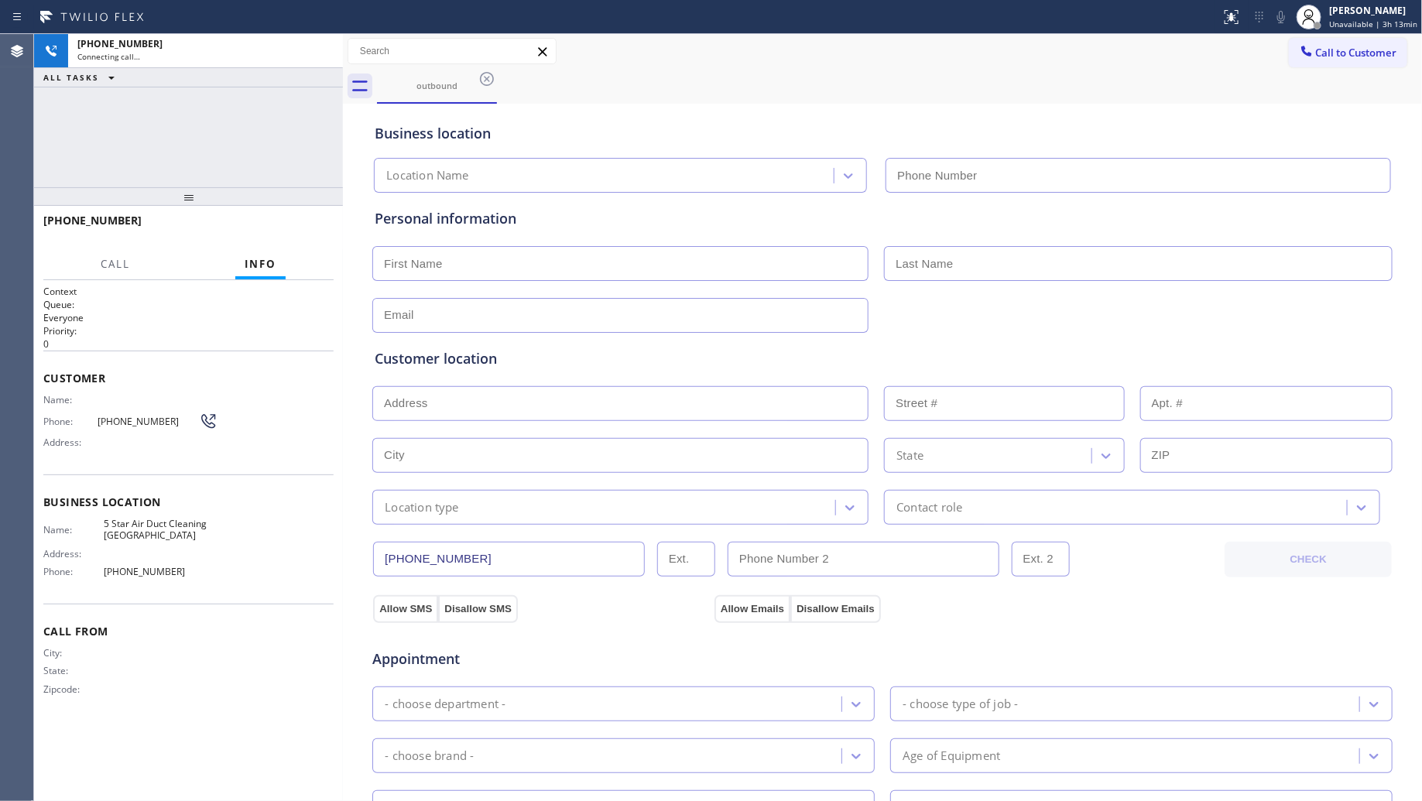
type input "[PHONE_NUMBER]"
drag, startPoint x: 1004, startPoint y: 129, endPoint x: 966, endPoint y: 153, distance: 45.3
click at [991, 118] on div "Business location 5 Star Air Duct Cleaning [GEOGRAPHIC_DATA] [PHONE_NUMBER]" at bounding box center [883, 150] width 1022 height 85
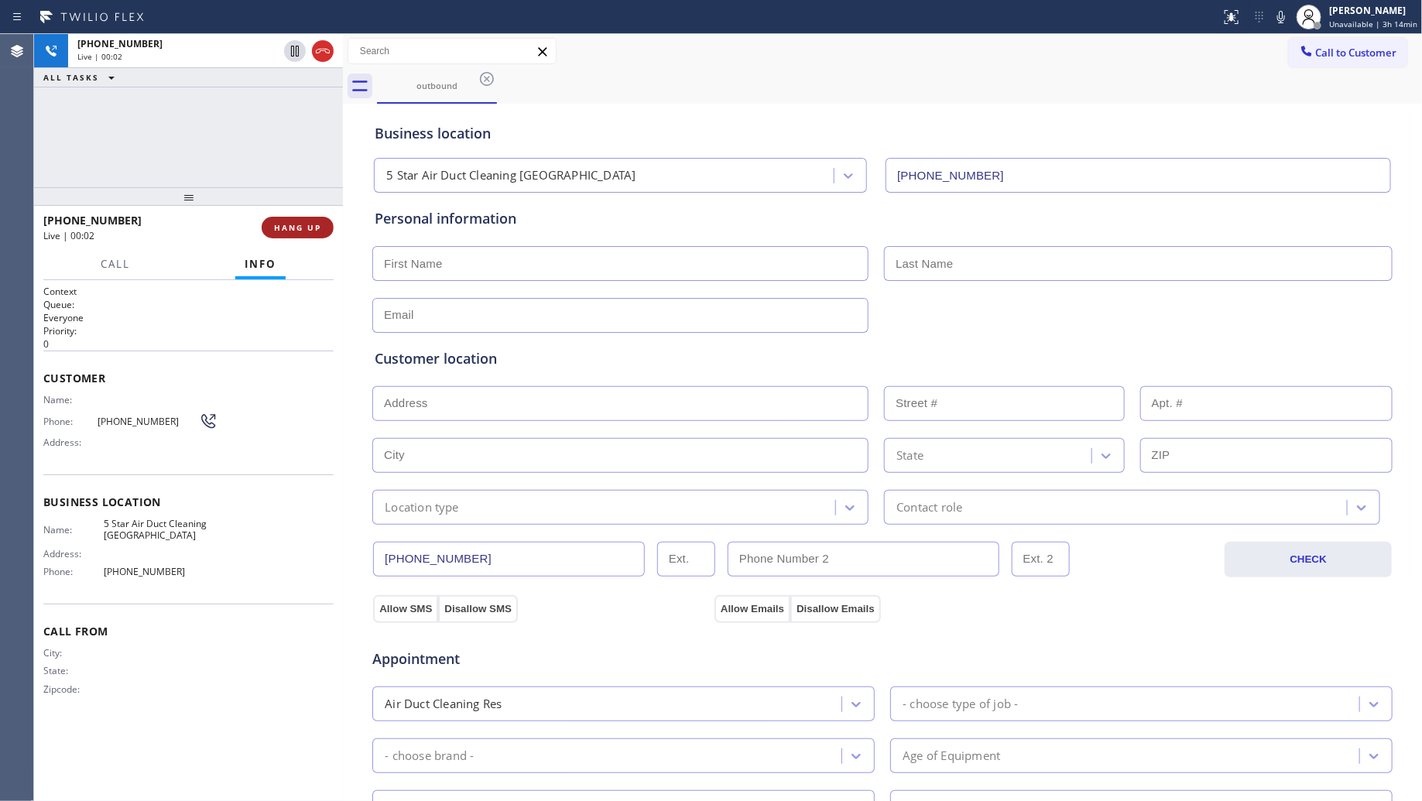
click at [294, 232] on span "HANG UP" at bounding box center [297, 227] width 47 height 11
click at [310, 236] on button "HANG UP" at bounding box center [298, 228] width 72 height 22
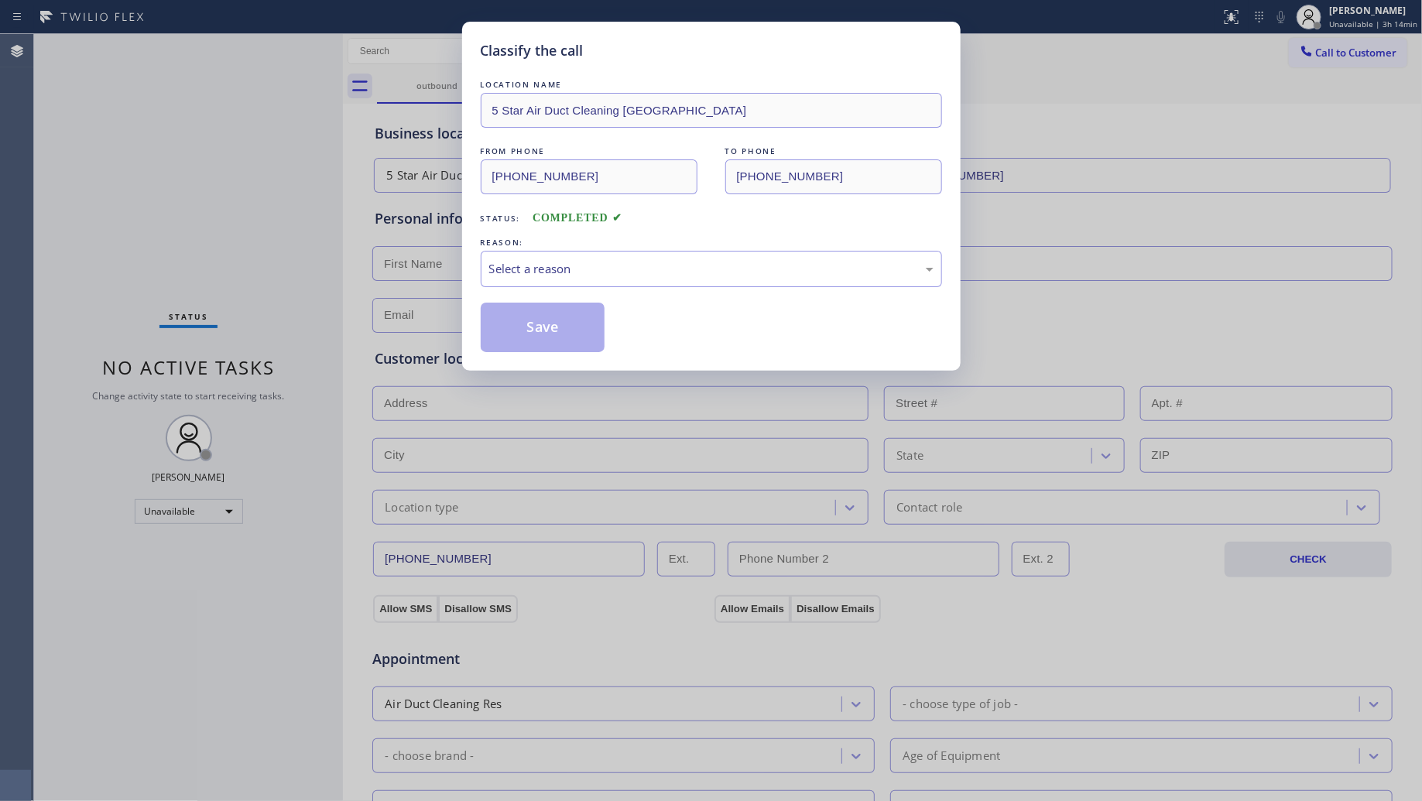
click at [554, 249] on div "REASON:" at bounding box center [711, 243] width 461 height 16
click at [548, 293] on div "LOCATION NAME 5 Star Air Duct Cleaning [GEOGRAPHIC_DATA] FROM PHONE [PHONE_NUMB…" at bounding box center [711, 215] width 461 height 276
click at [540, 263] on div "Select a reason" at bounding box center [711, 269] width 444 height 18
drag, startPoint x: 543, startPoint y: 324, endPoint x: 548, endPoint y: 315, distance: 9.7
click at [544, 324] on button "Save" at bounding box center [543, 328] width 125 height 50
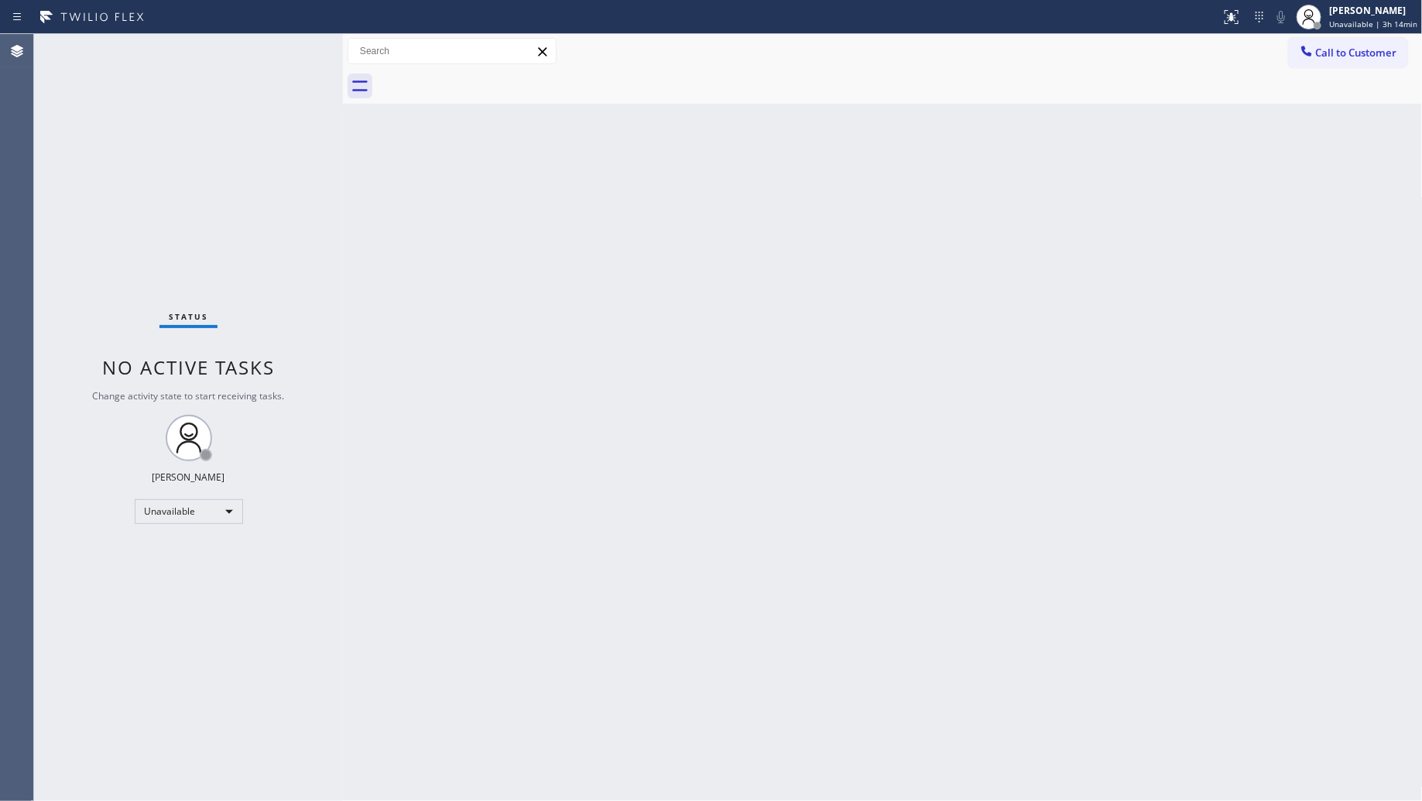
click at [1329, 53] on span "Call to Customer" at bounding box center [1356, 53] width 81 height 14
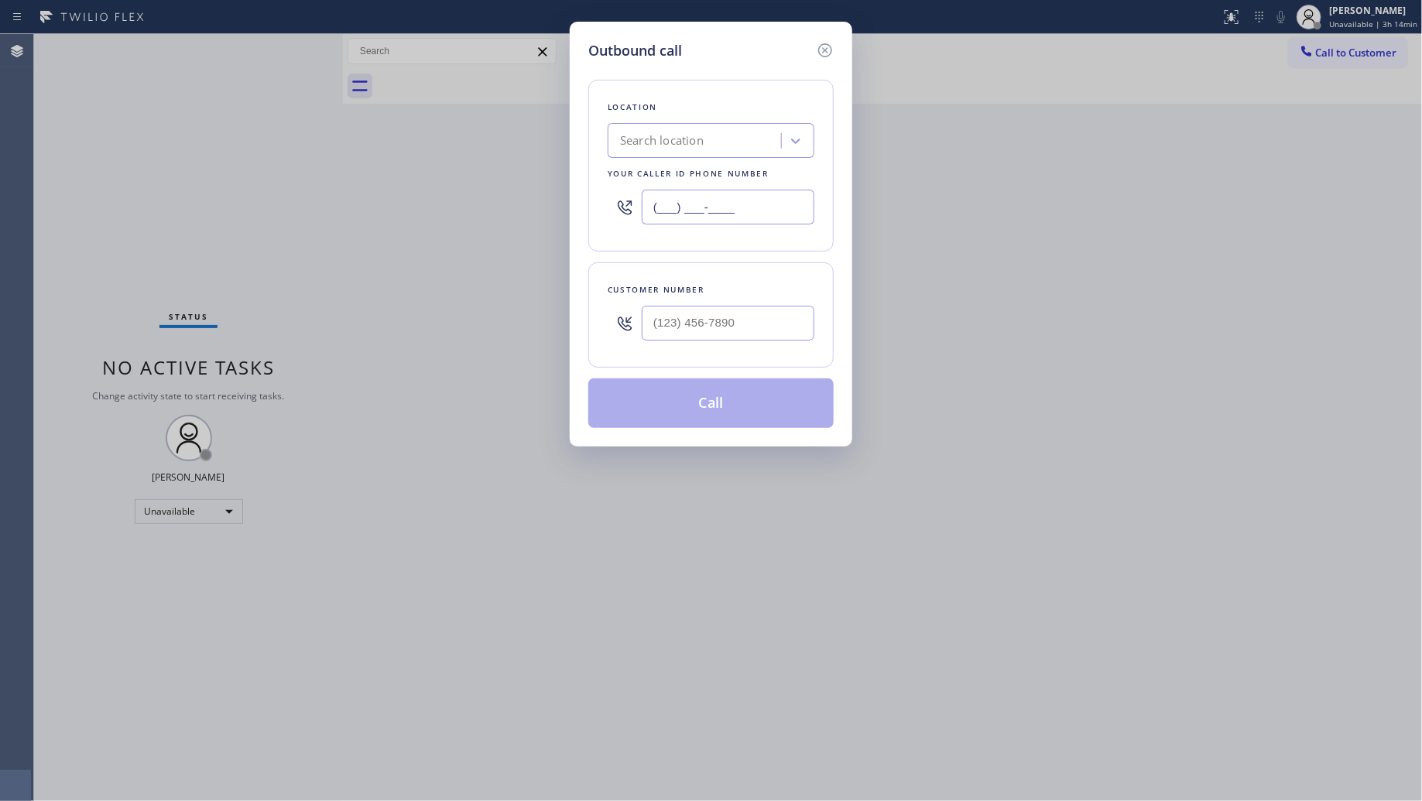
drag, startPoint x: 745, startPoint y: 213, endPoint x: 523, endPoint y: 211, distance: 222.9
click at [513, 213] on div "Outbound call Location Search location Your caller id phone number (___) ___-__…" at bounding box center [711, 400] width 1422 height 801
paste input "858) 239-0252"
type input "[PHONE_NUMBER]"
click at [724, 347] on div at bounding box center [728, 323] width 173 height 50
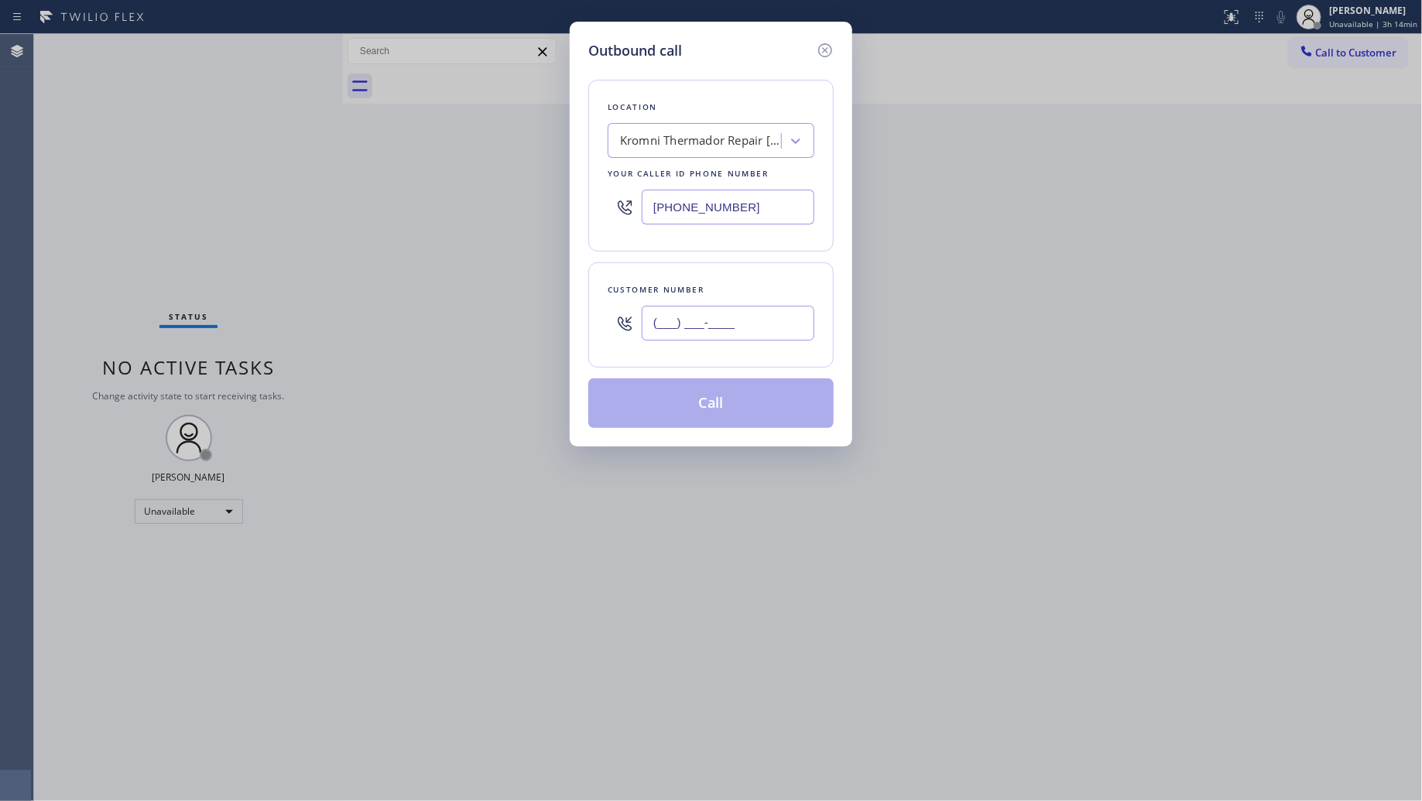
paste input "714) 883-0381"
click at [739, 321] on input "[PHONE_NUMBER]" at bounding box center [728, 323] width 173 height 35
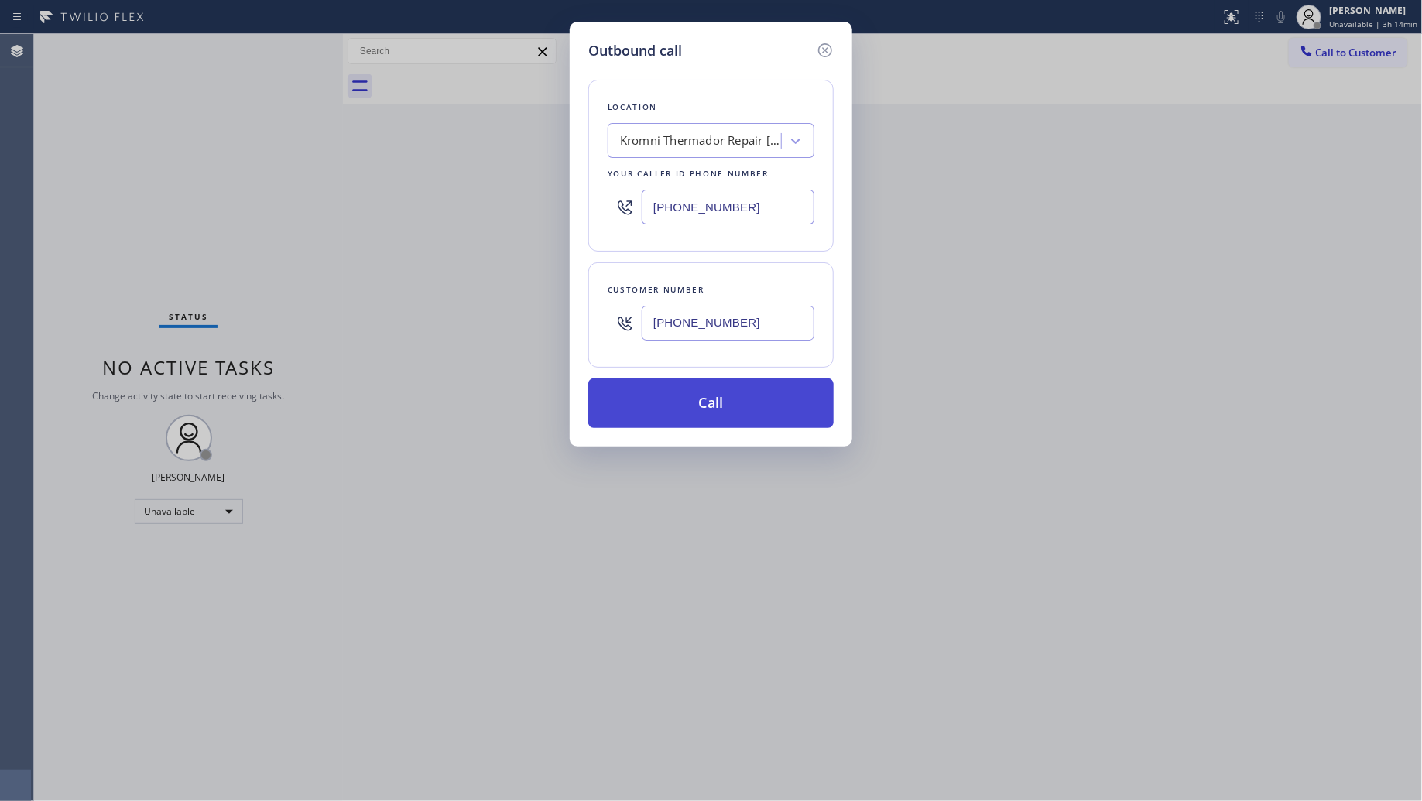
type input "[PHONE_NUMBER]"
drag, startPoint x: 725, startPoint y: 415, endPoint x: 876, endPoint y: 413, distance: 150.2
click at [730, 415] on button "Call" at bounding box center [710, 404] width 245 height 50
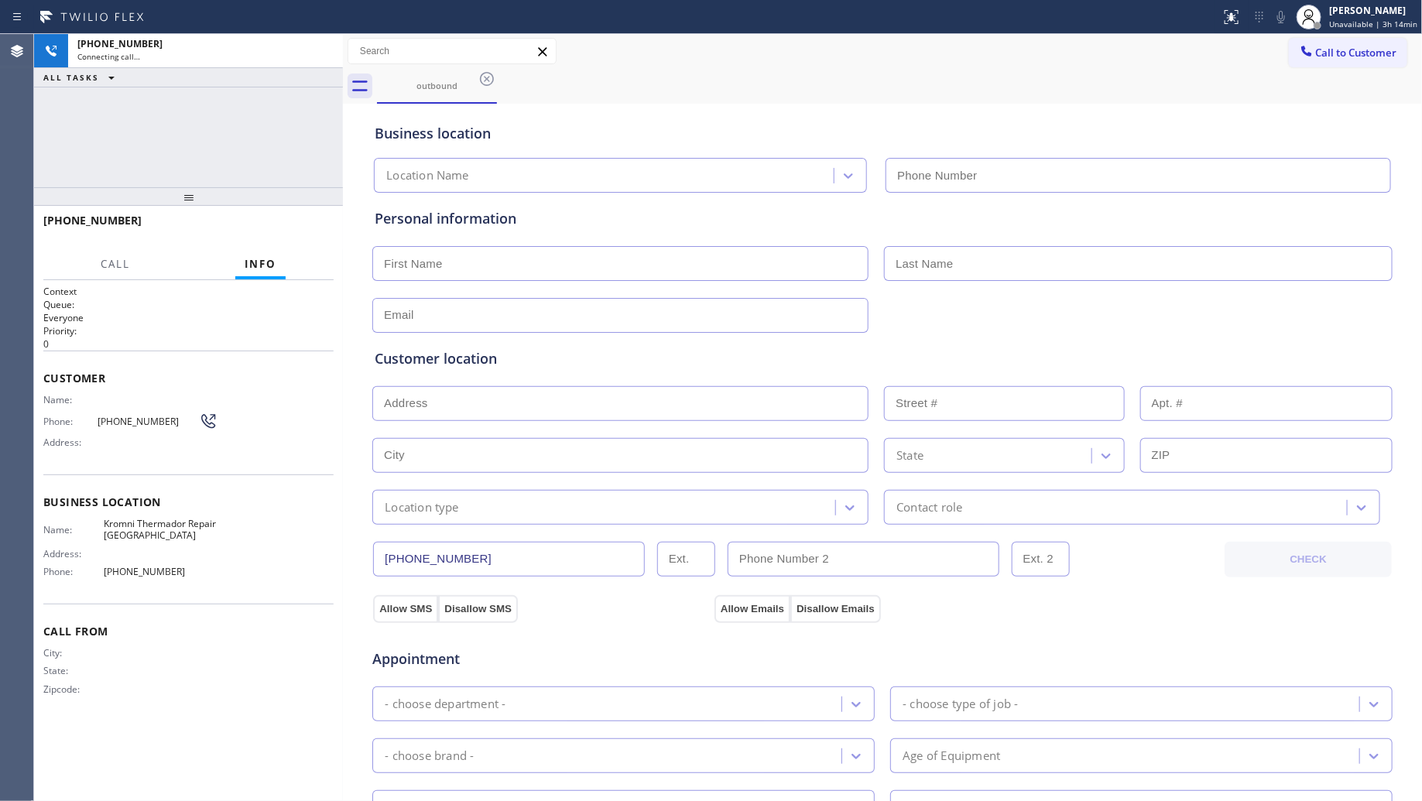
type input "[PHONE_NUMBER]"
click at [915, 76] on div "outbound" at bounding box center [900, 86] width 1046 height 35
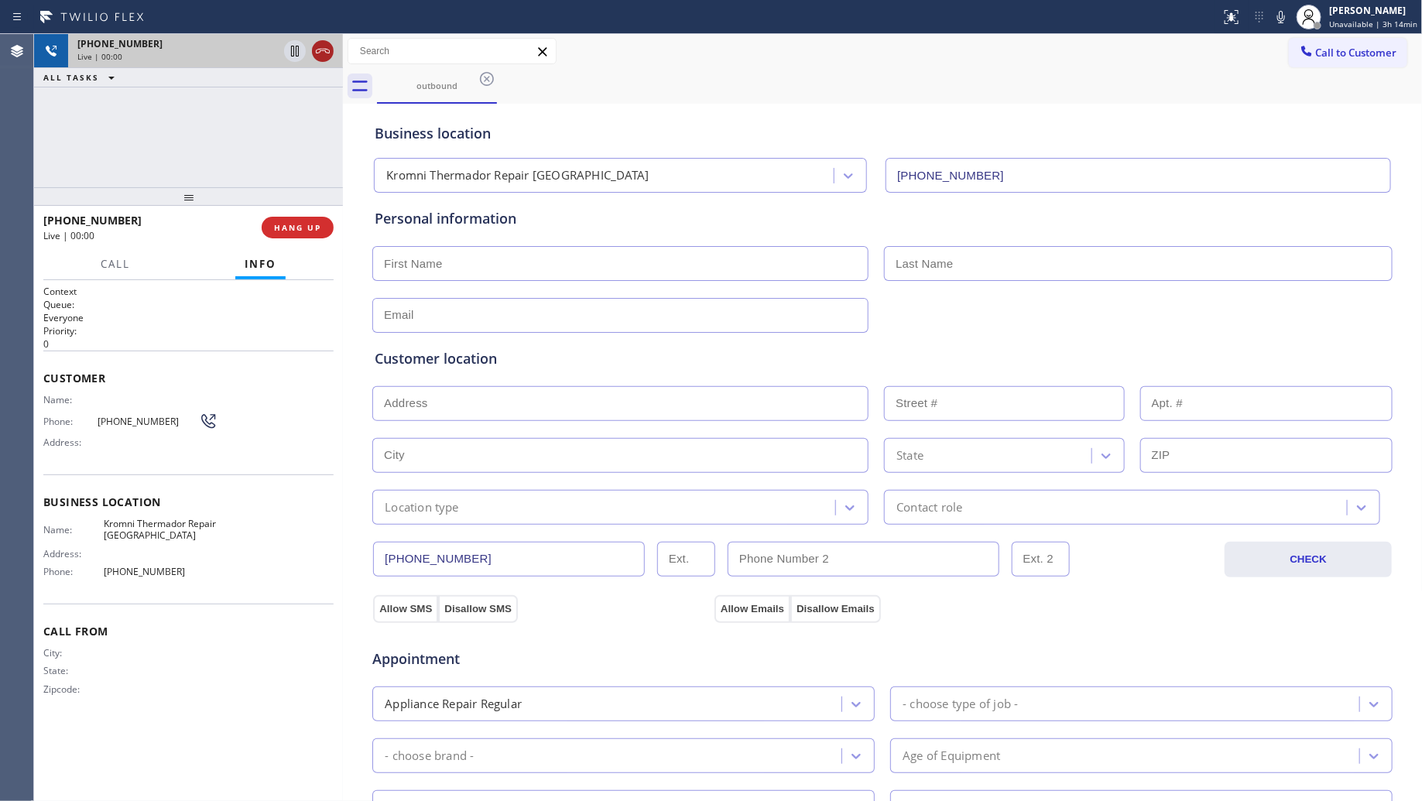
click at [319, 52] on icon at bounding box center [323, 51] width 14 height 5
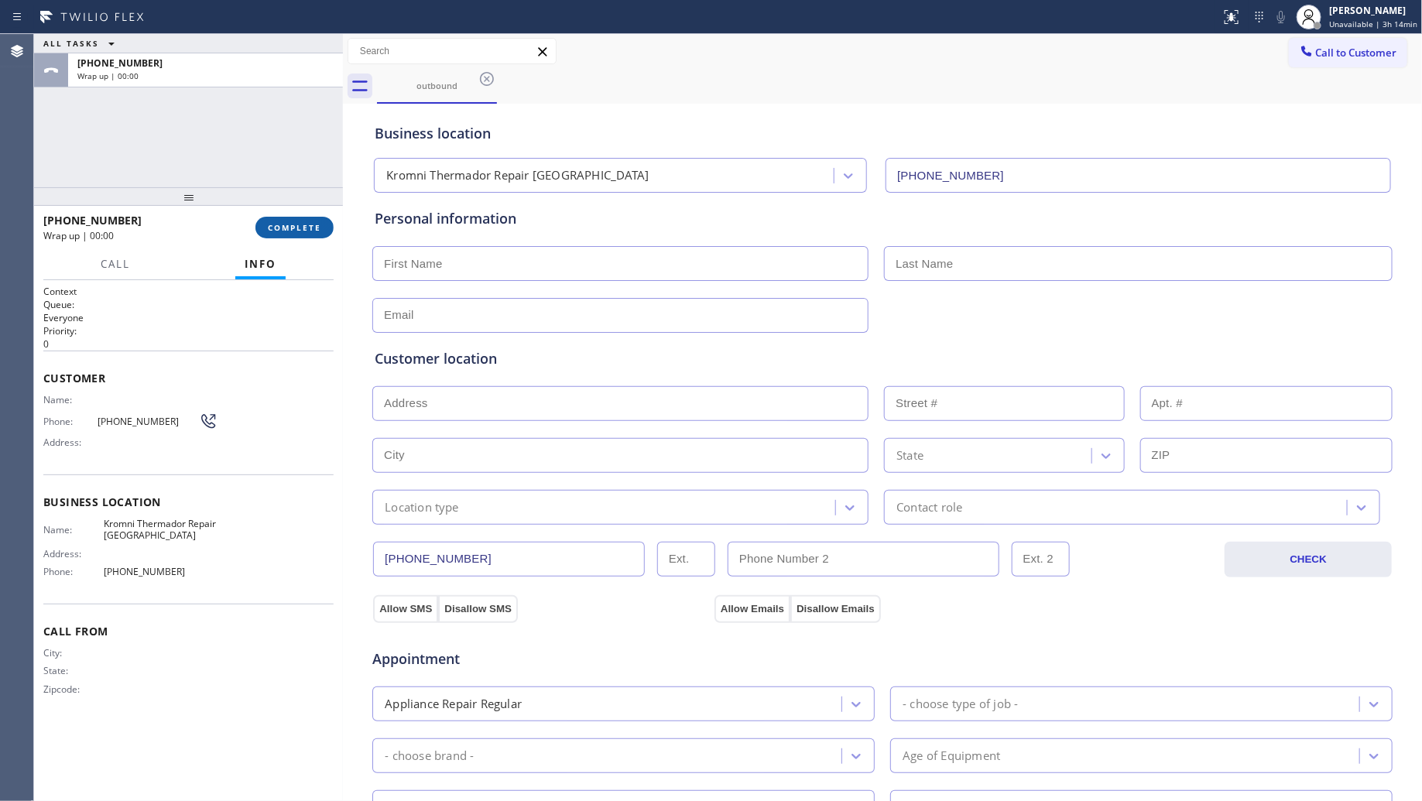
click at [321, 235] on button "COMPLETE" at bounding box center [294, 228] width 78 height 22
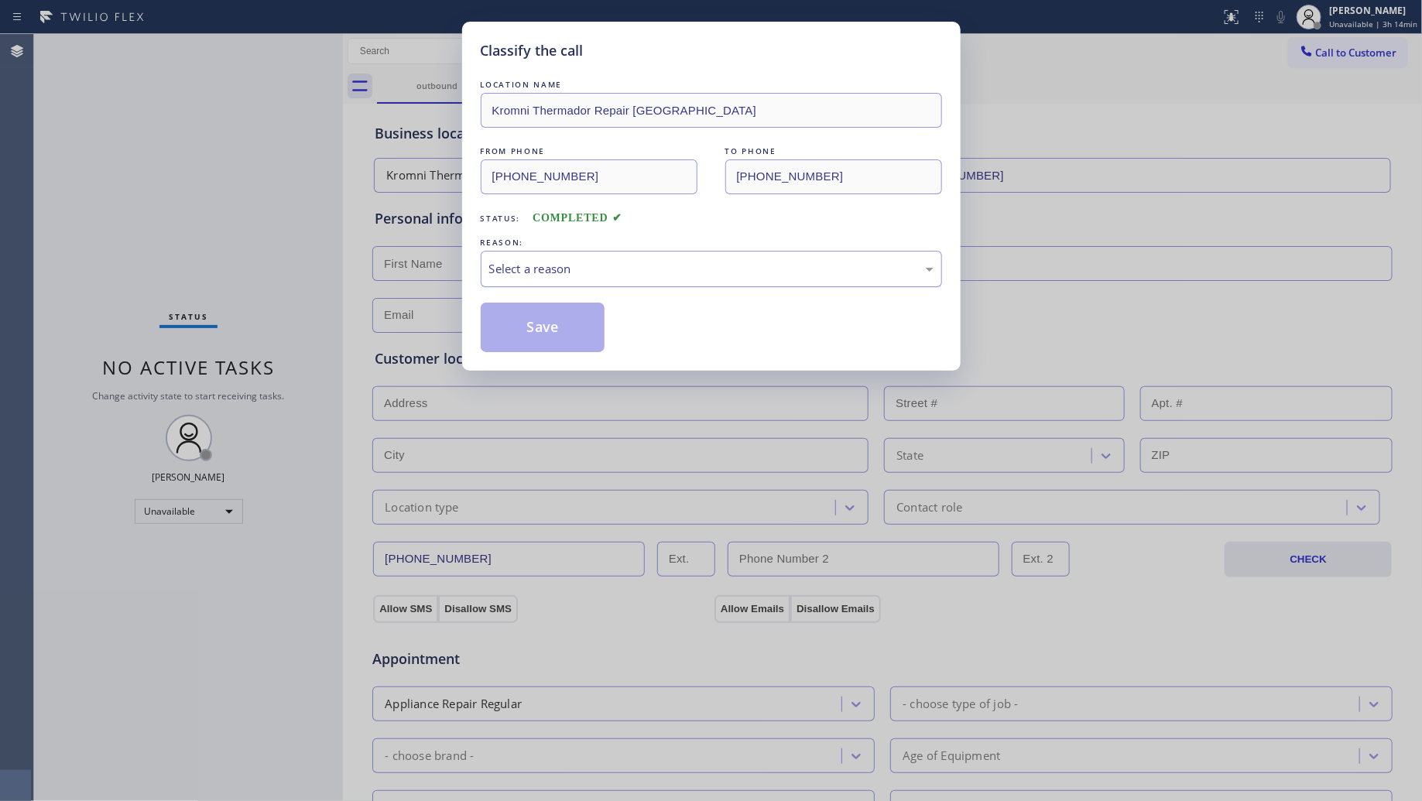
click at [524, 263] on div "Select a reason" at bounding box center [711, 269] width 444 height 18
click at [525, 334] on button "Save" at bounding box center [543, 328] width 125 height 50
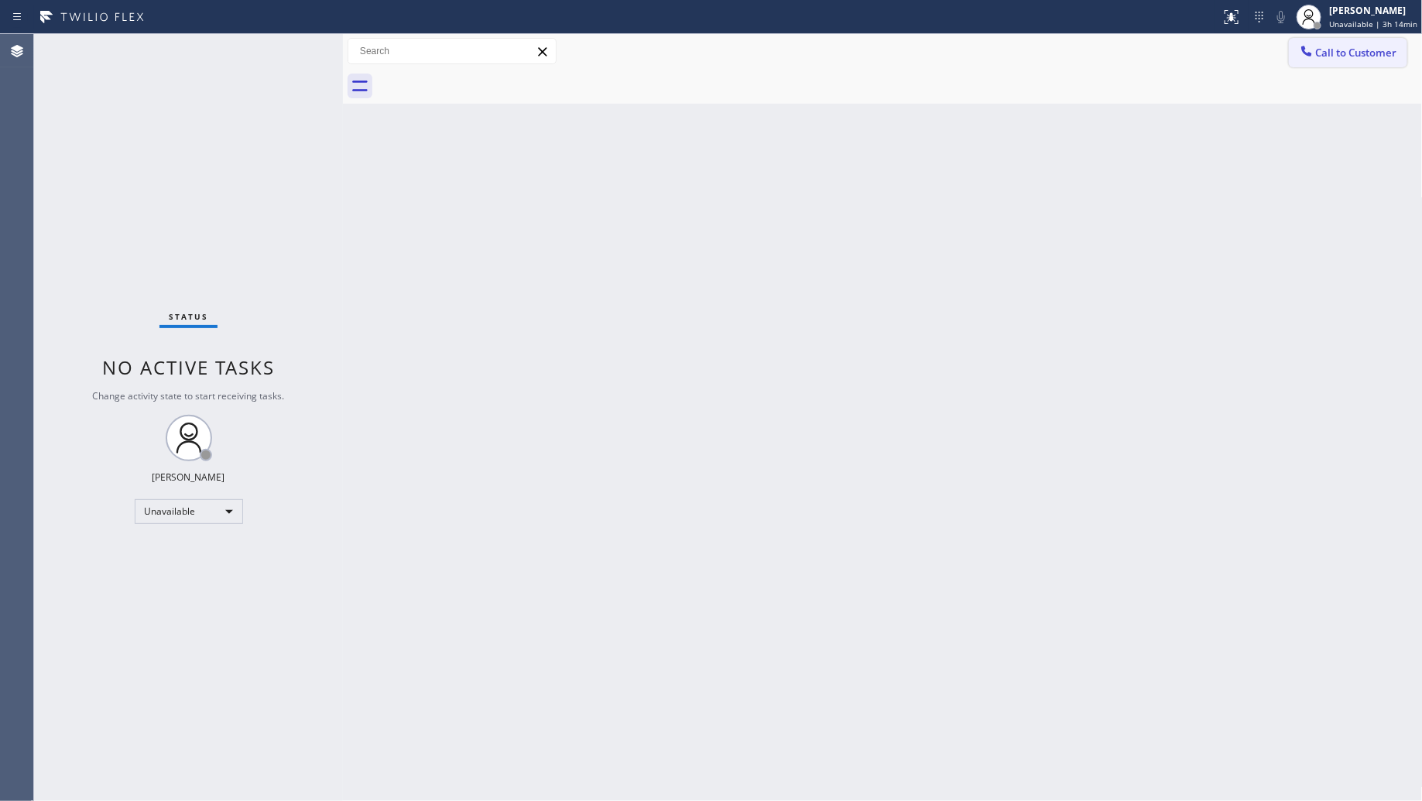
click at [1314, 55] on div at bounding box center [1306, 52] width 19 height 19
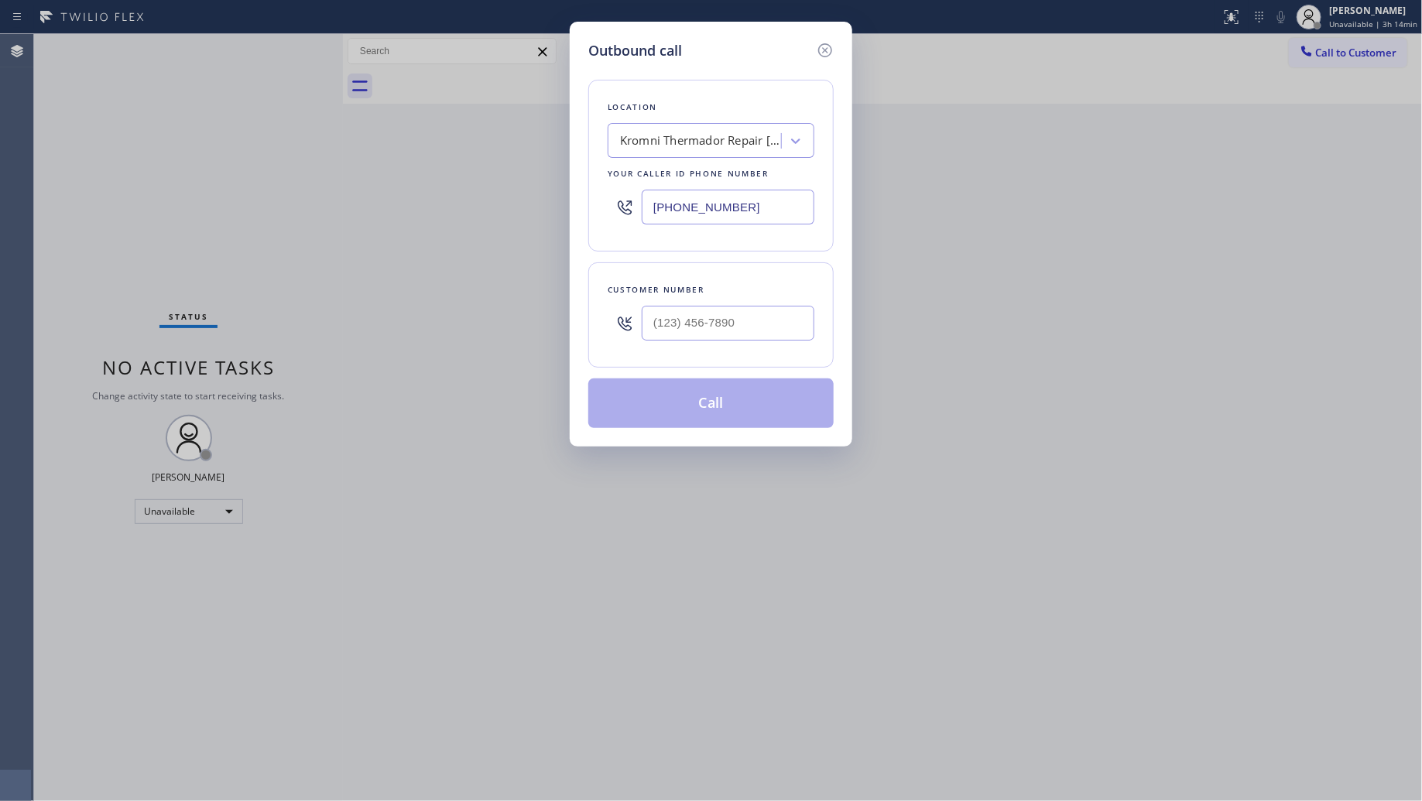
drag, startPoint x: 773, startPoint y: 207, endPoint x: 627, endPoint y: 206, distance: 145.5
click at [635, 209] on div "[PHONE_NUMBER]" at bounding box center [711, 207] width 207 height 50
paste input "718) 618-9295"
type input "[PHONE_NUMBER]"
drag, startPoint x: 770, startPoint y: 327, endPoint x: 783, endPoint y: 314, distance: 18.1
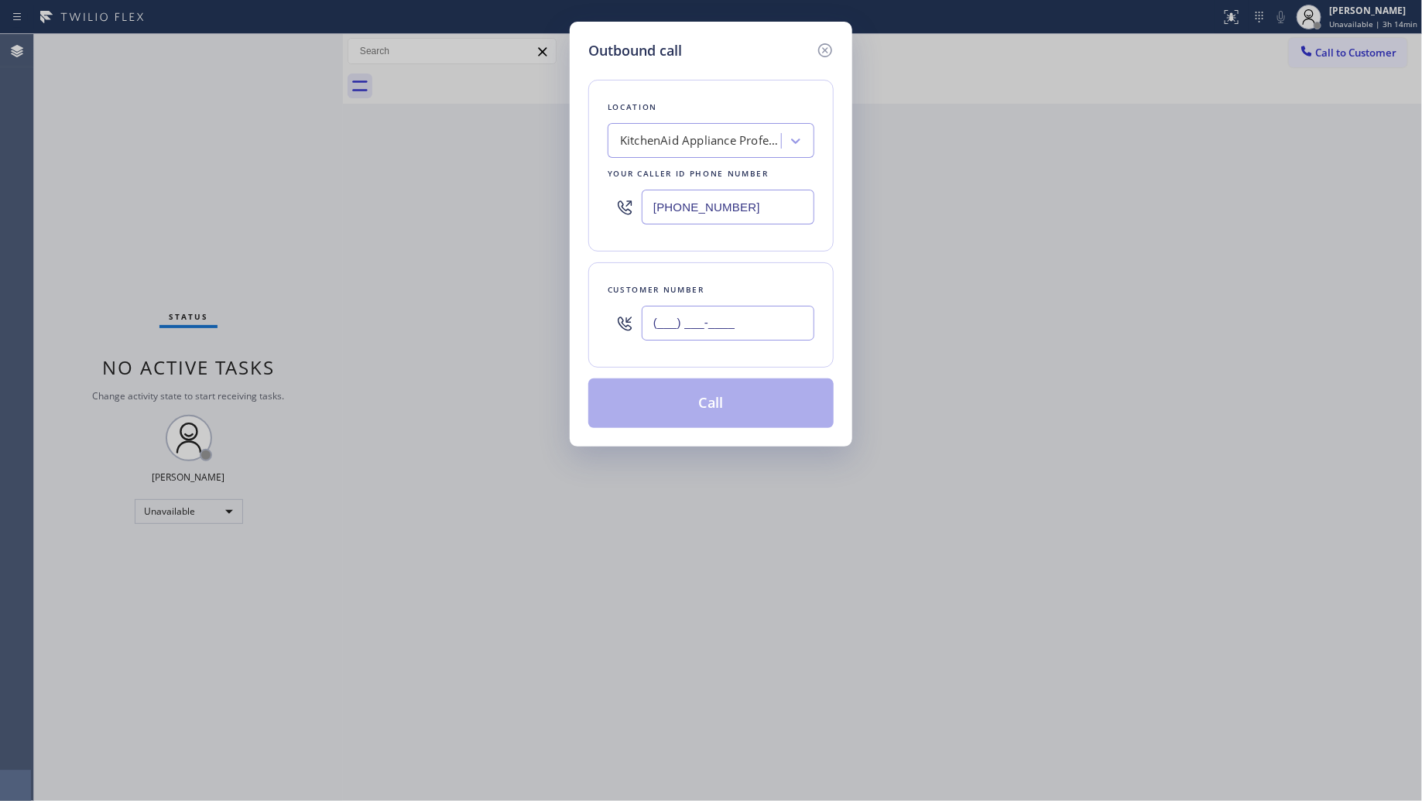
click at [769, 327] on input "(___) ___-____" at bounding box center [728, 323] width 173 height 35
paste input "718) 466-3000"
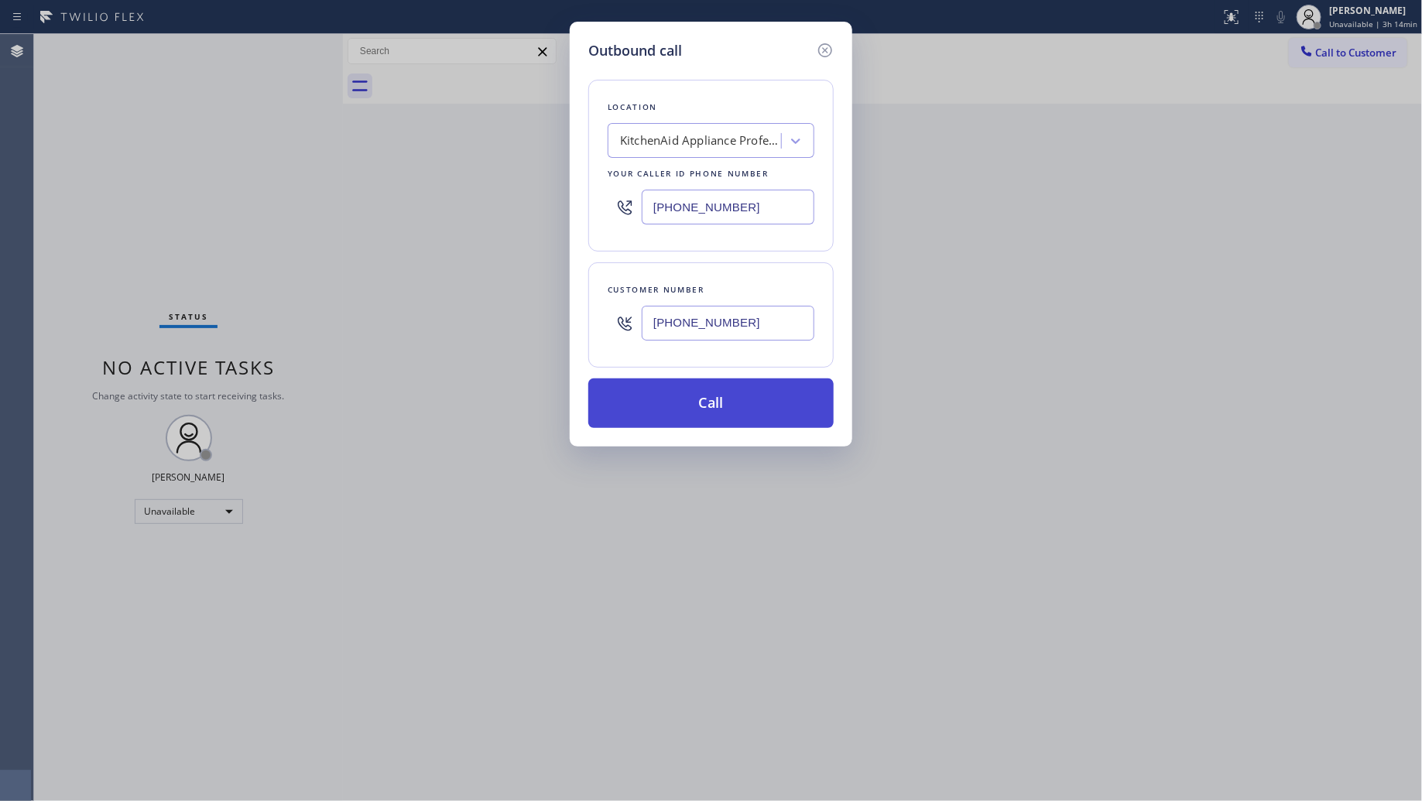
type input "[PHONE_NUMBER]"
click at [736, 404] on button "Call" at bounding box center [710, 404] width 245 height 50
click at [1046, 104] on div "No tabs Call to Customer Outbound call Location KitchenAid Appliance Profession…" at bounding box center [883, 69] width 1080 height 70
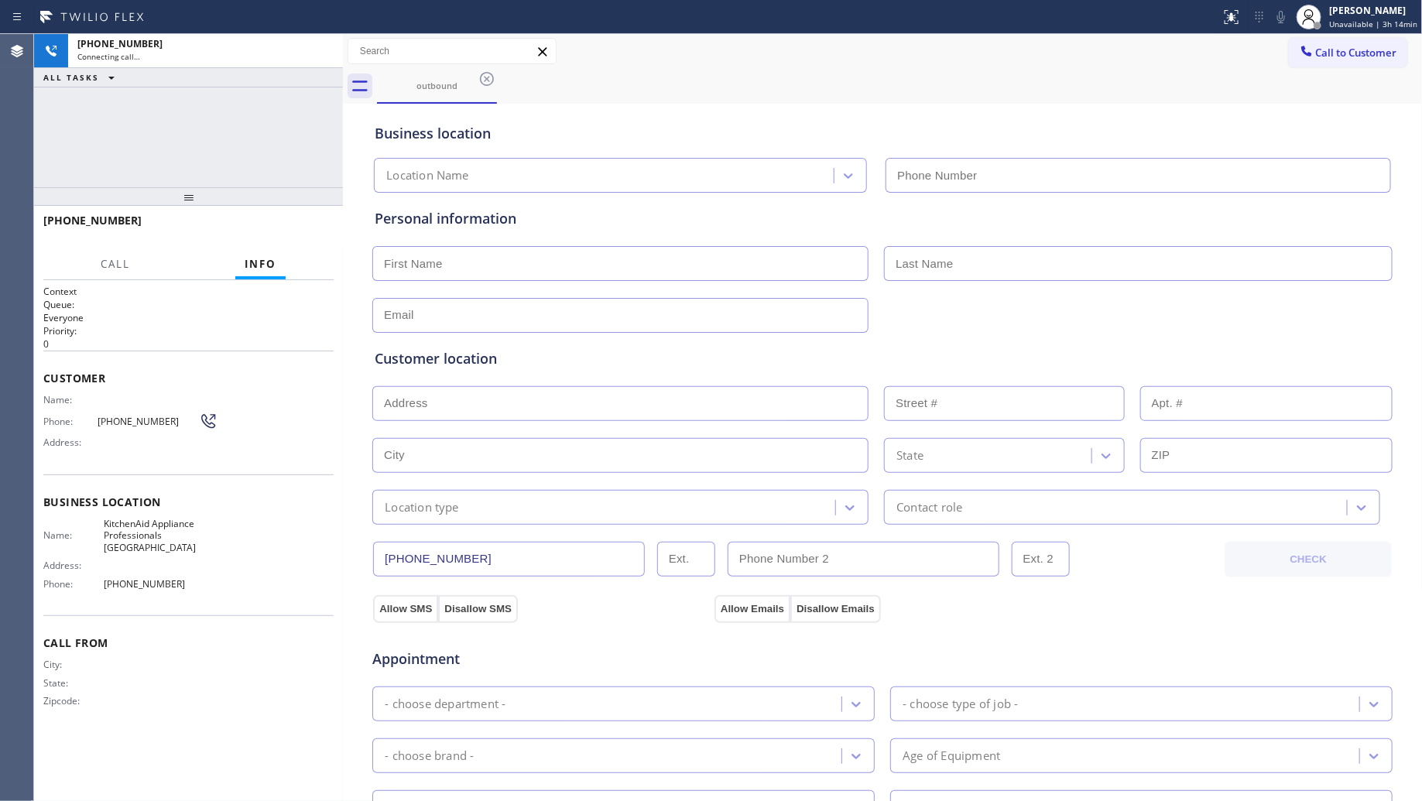
type input "[PHONE_NUMBER]"
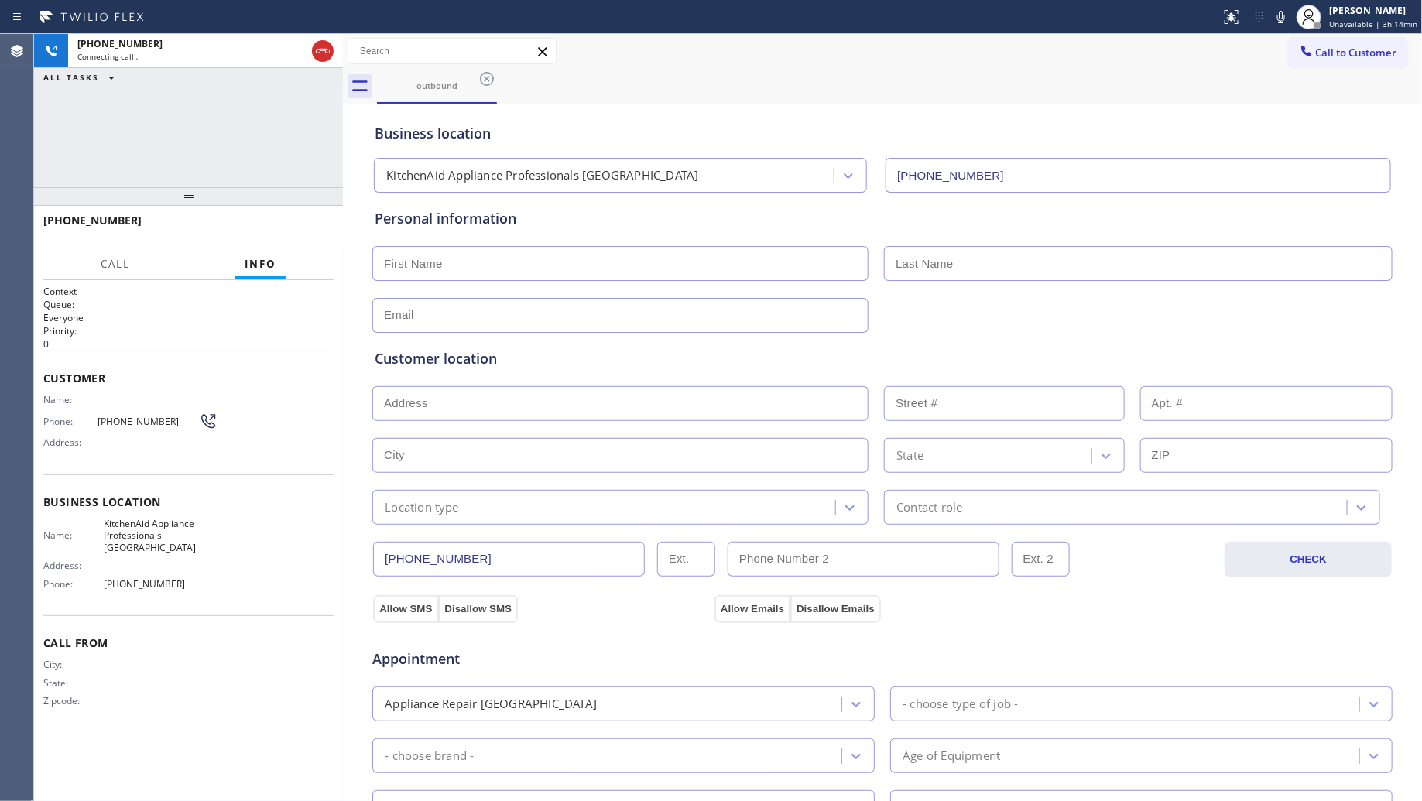
click at [1016, 89] on div "outbound" at bounding box center [900, 86] width 1046 height 35
click at [314, 54] on icon at bounding box center [323, 51] width 19 height 19
click at [315, 54] on div "Connecting call…" at bounding box center [205, 56] width 256 height 11
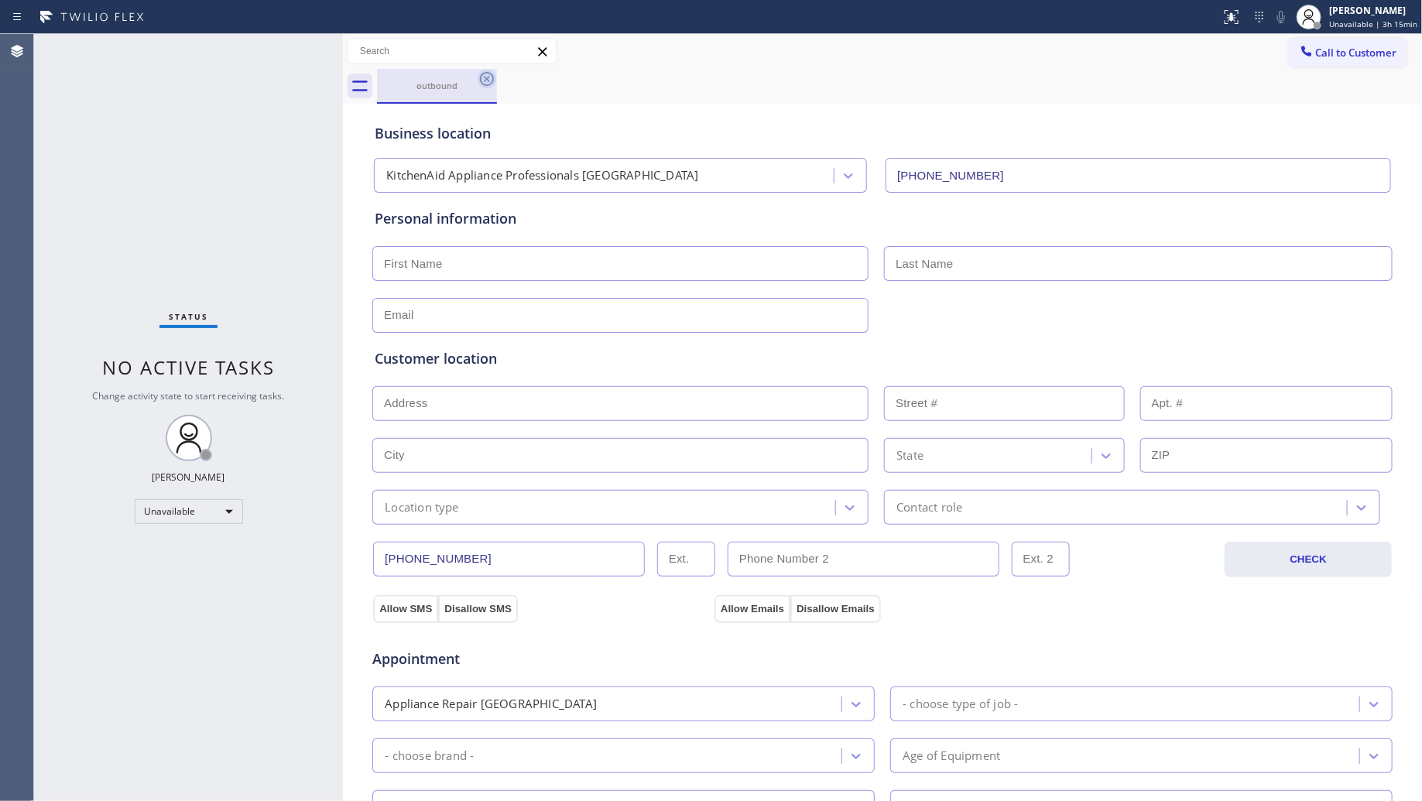
click at [494, 74] on icon at bounding box center [487, 79] width 19 height 19
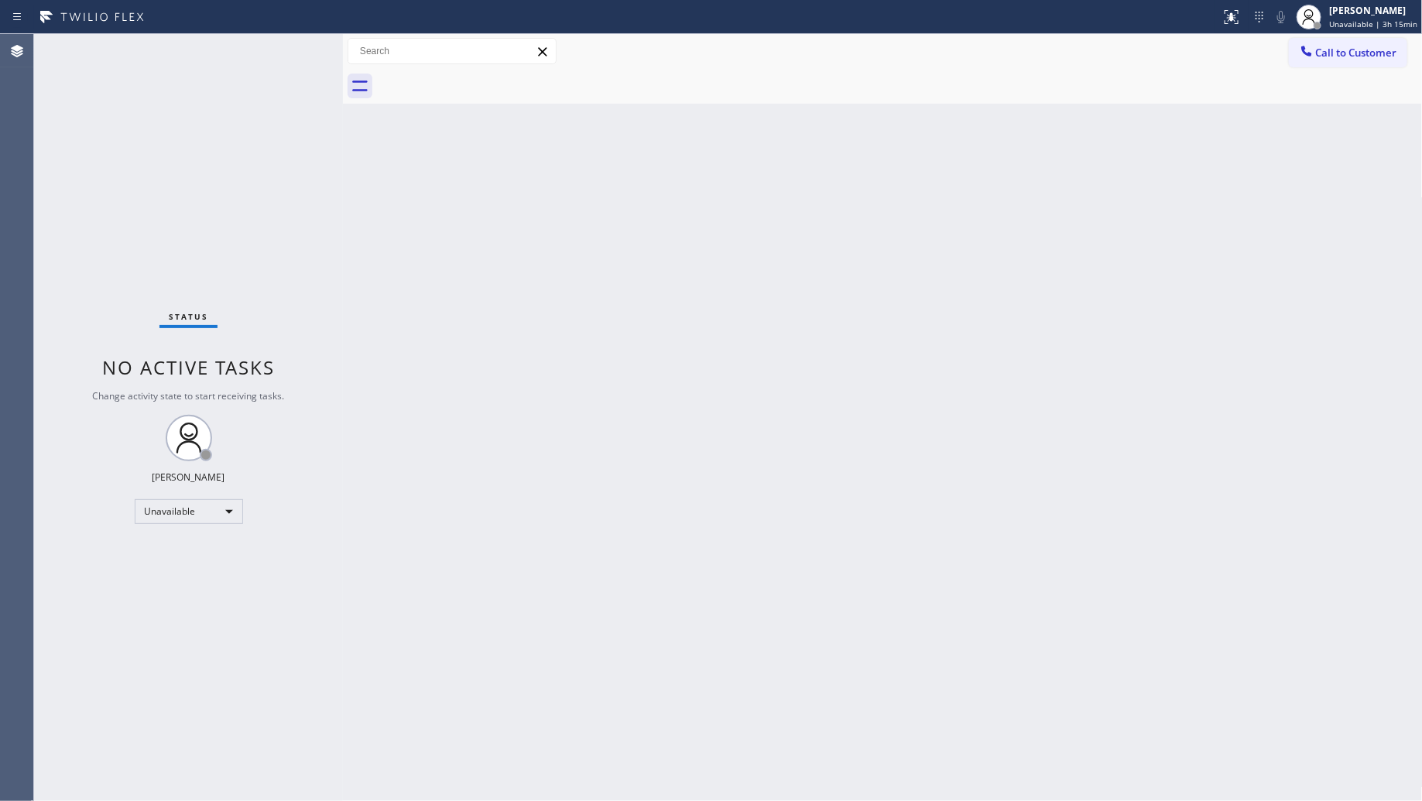
click at [1311, 55] on icon at bounding box center [1306, 50] width 15 height 15
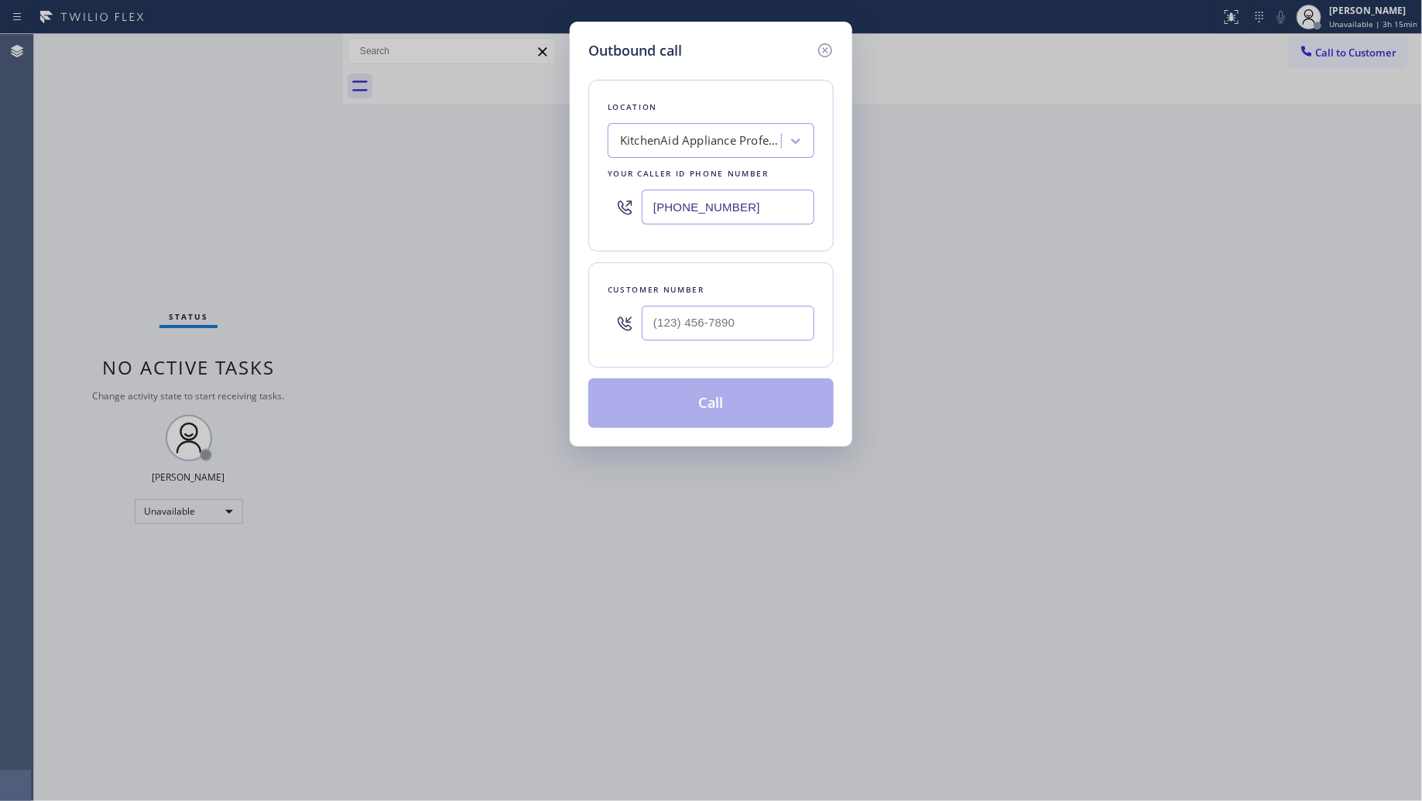
drag, startPoint x: 756, startPoint y: 222, endPoint x: 629, endPoint y: 221, distance: 127.0
click at [629, 221] on div "[PHONE_NUMBER]" at bounding box center [711, 207] width 207 height 50
paste input "516) 430-7756"
type input "[PHONE_NUMBER]"
click at [778, 321] on input "(___) ___-____" at bounding box center [728, 323] width 173 height 35
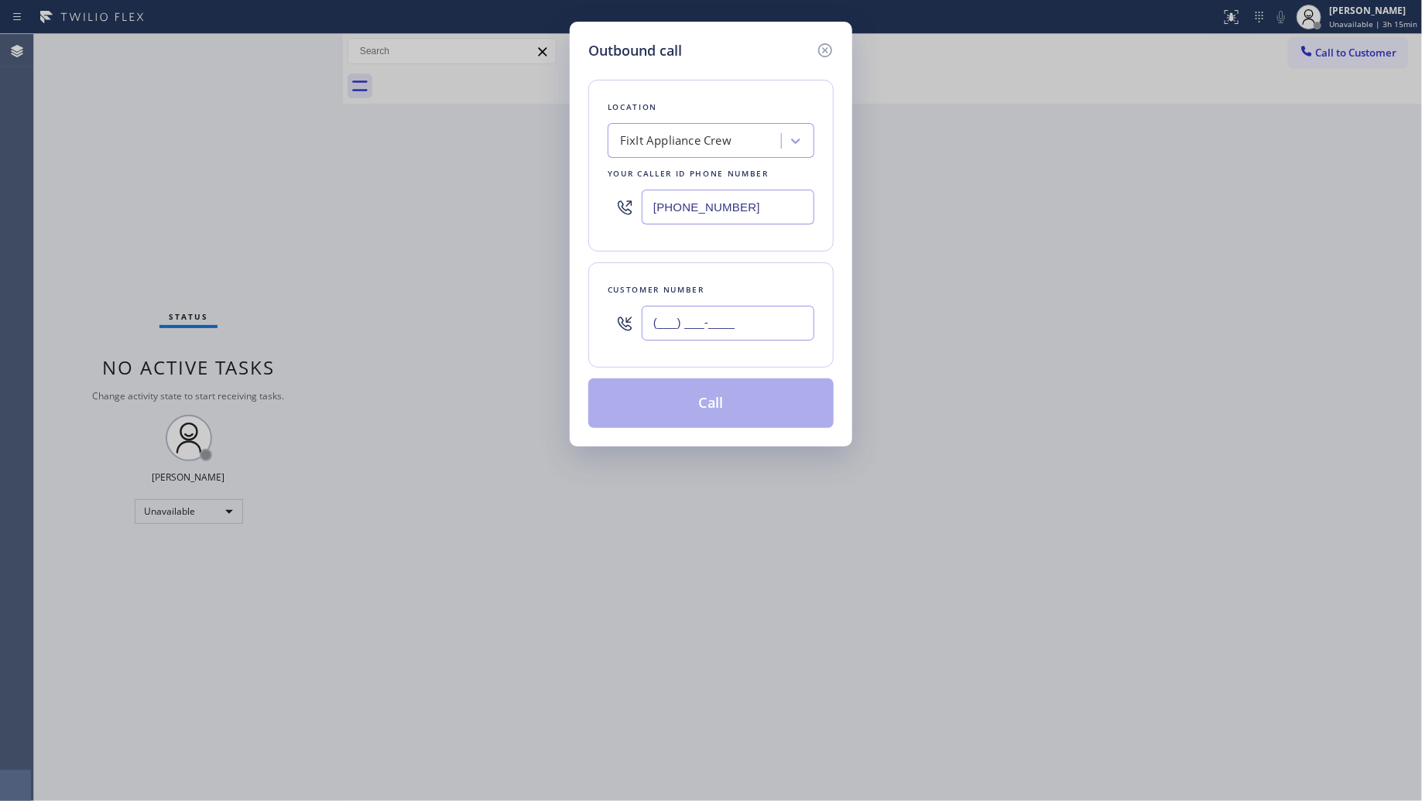
paste input "917) 575-2804"
type input "[PHONE_NUMBER]"
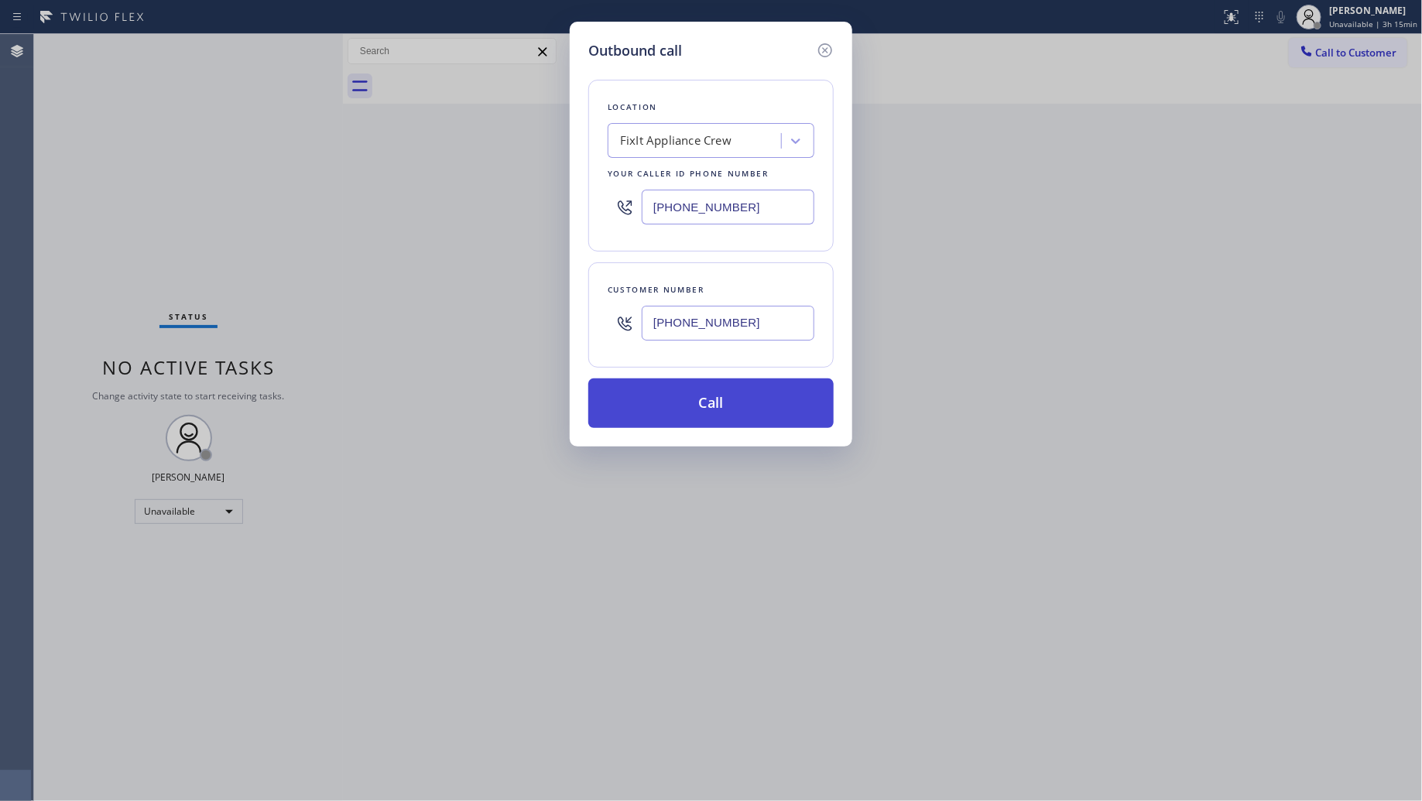
click at [708, 405] on button "Call" at bounding box center [710, 404] width 245 height 50
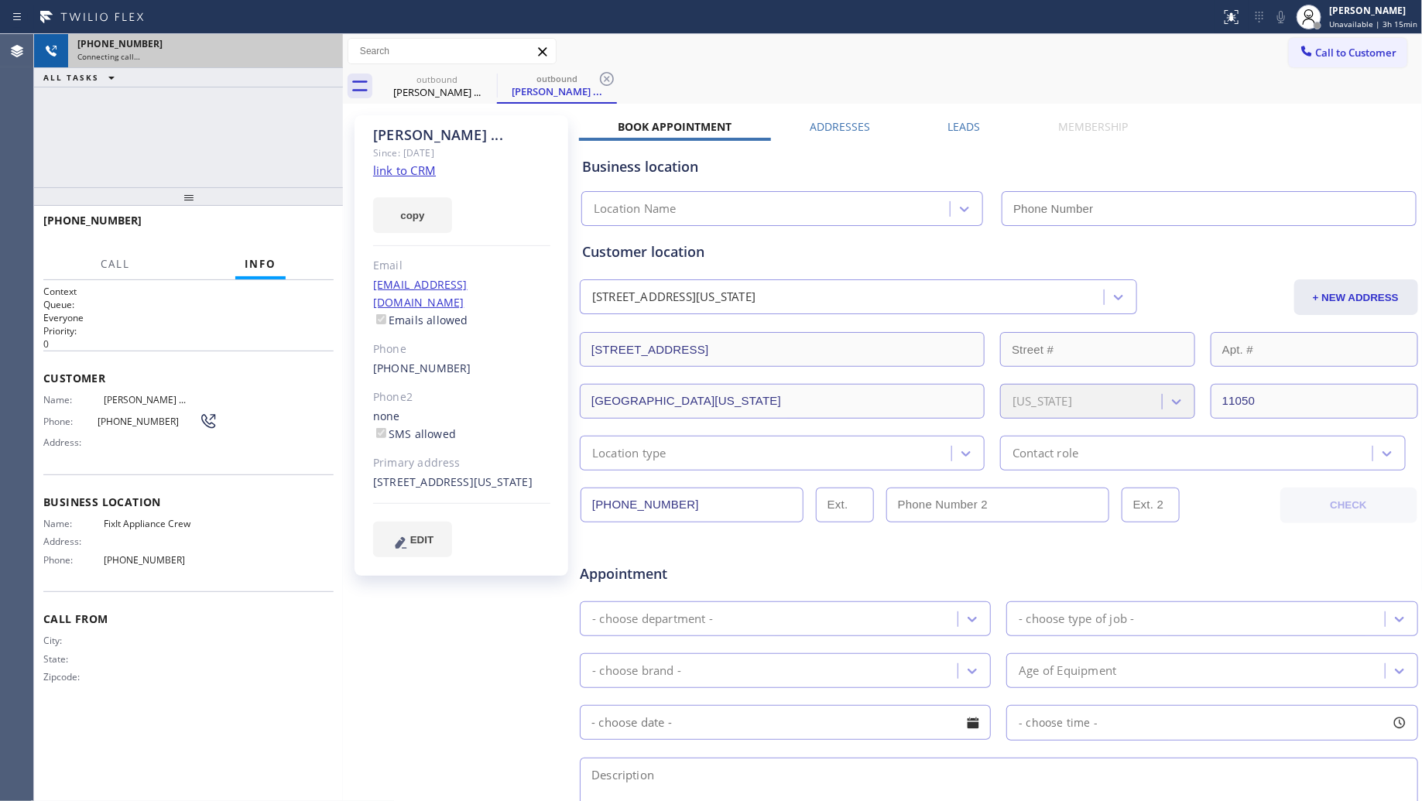
click at [318, 48] on div "[PHONE_NUMBER]" at bounding box center [205, 43] width 256 height 13
click at [322, 48] on div "[PHONE_NUMBER]" at bounding box center [205, 43] width 256 height 13
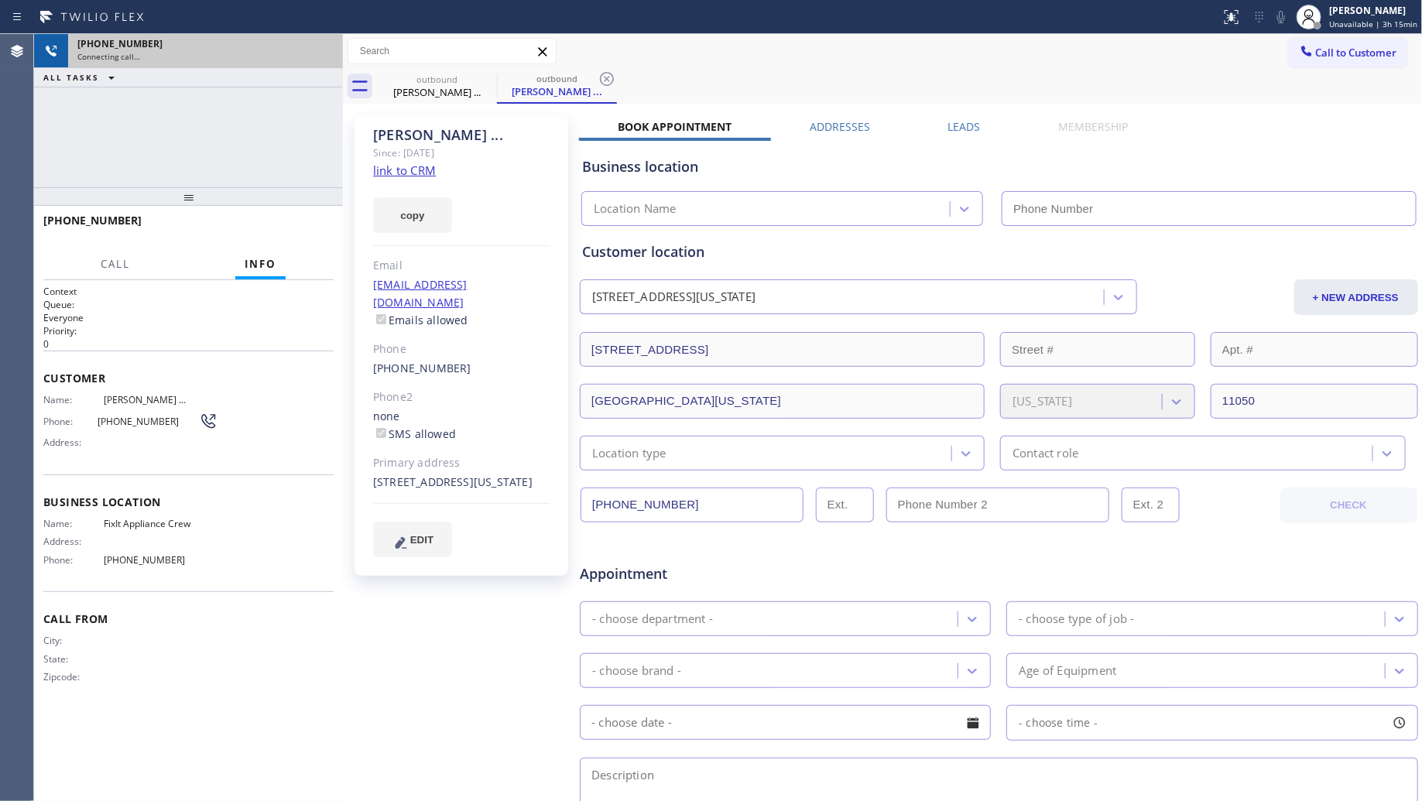
type input "[PHONE_NUMBER]"
click at [322, 48] on div "[PHONE_NUMBER]" at bounding box center [205, 43] width 256 height 13
click at [314, 47] on div "[PHONE_NUMBER]" at bounding box center [205, 43] width 256 height 13
click at [315, 45] on div "[PHONE_NUMBER]" at bounding box center [205, 43] width 256 height 13
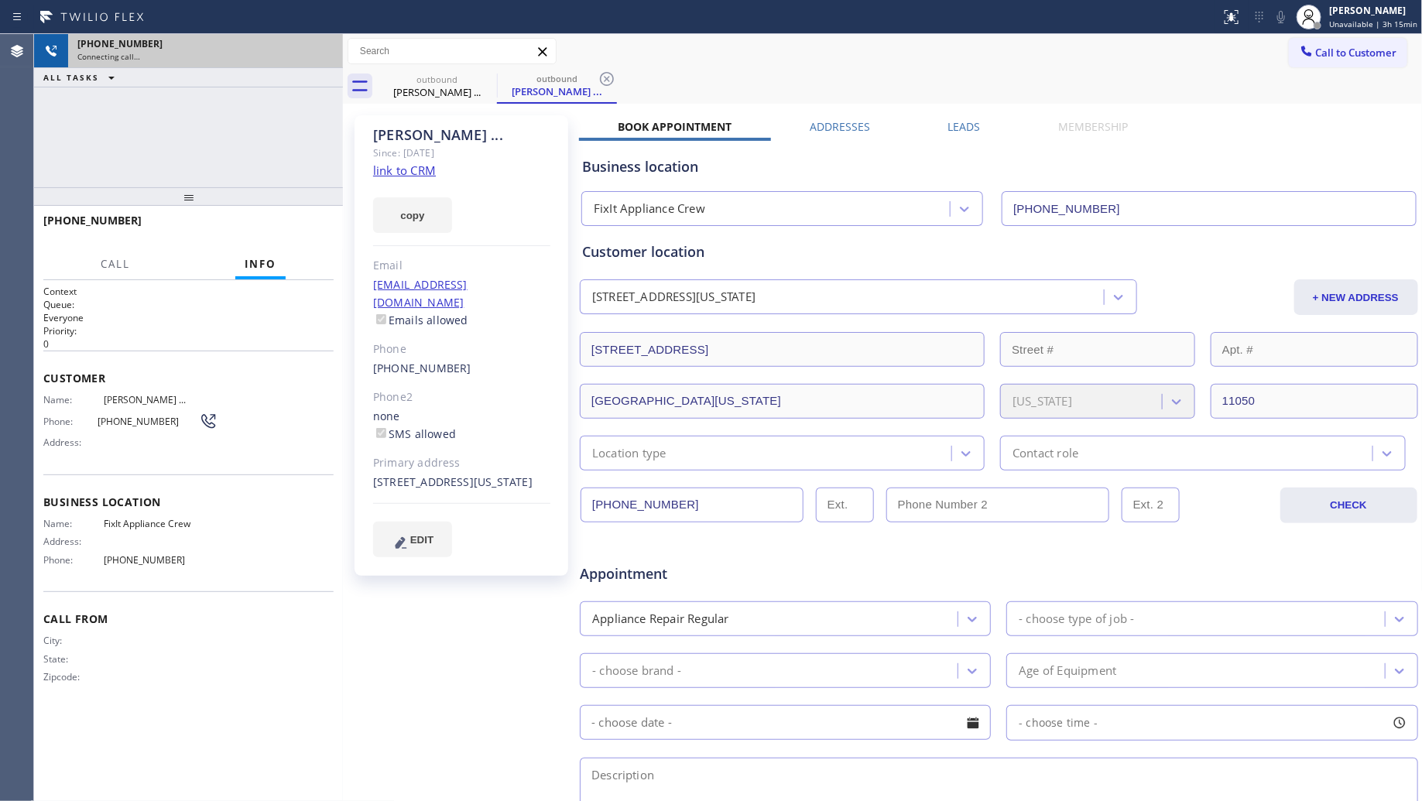
click at [315, 45] on div "[PHONE_NUMBER]" at bounding box center [205, 43] width 256 height 13
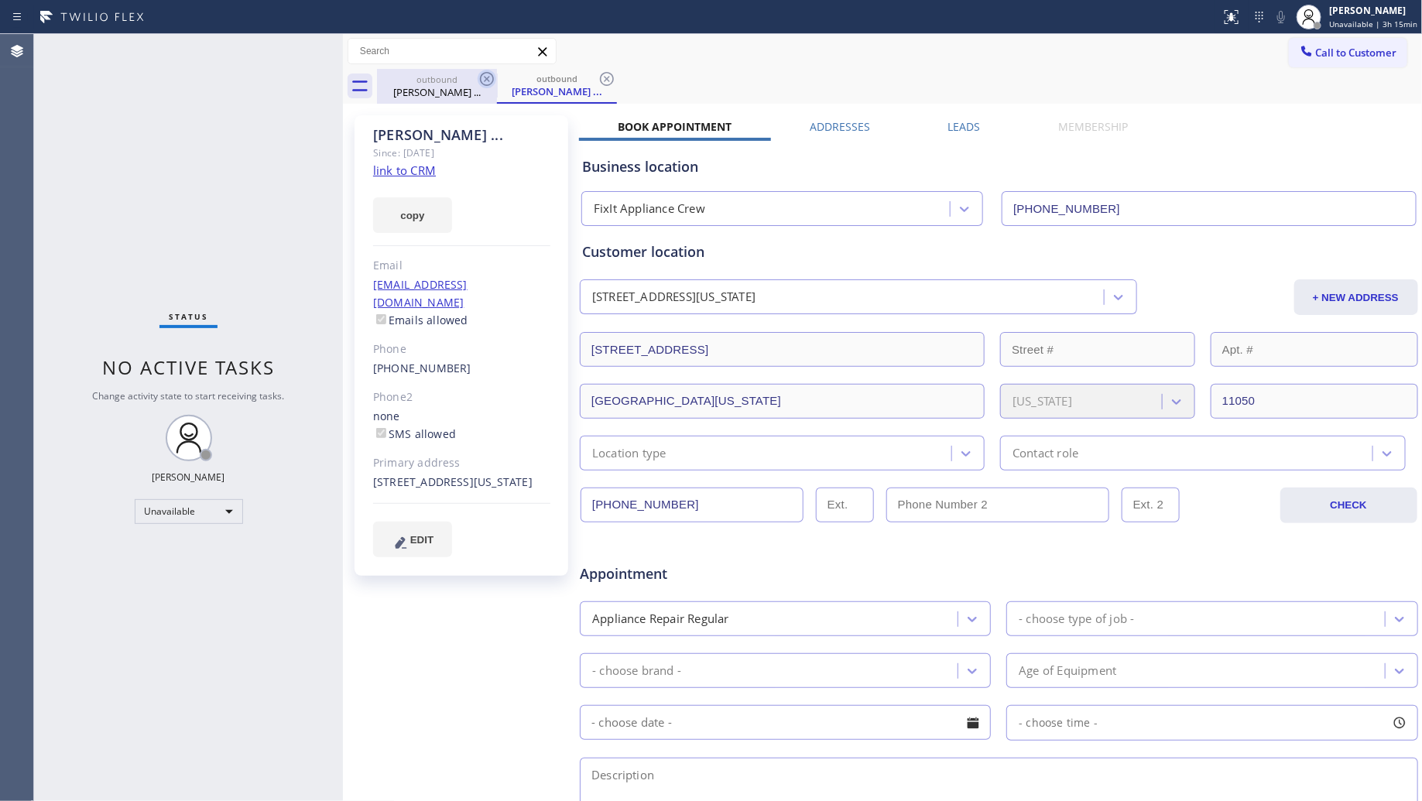
click at [488, 77] on icon at bounding box center [487, 79] width 14 height 14
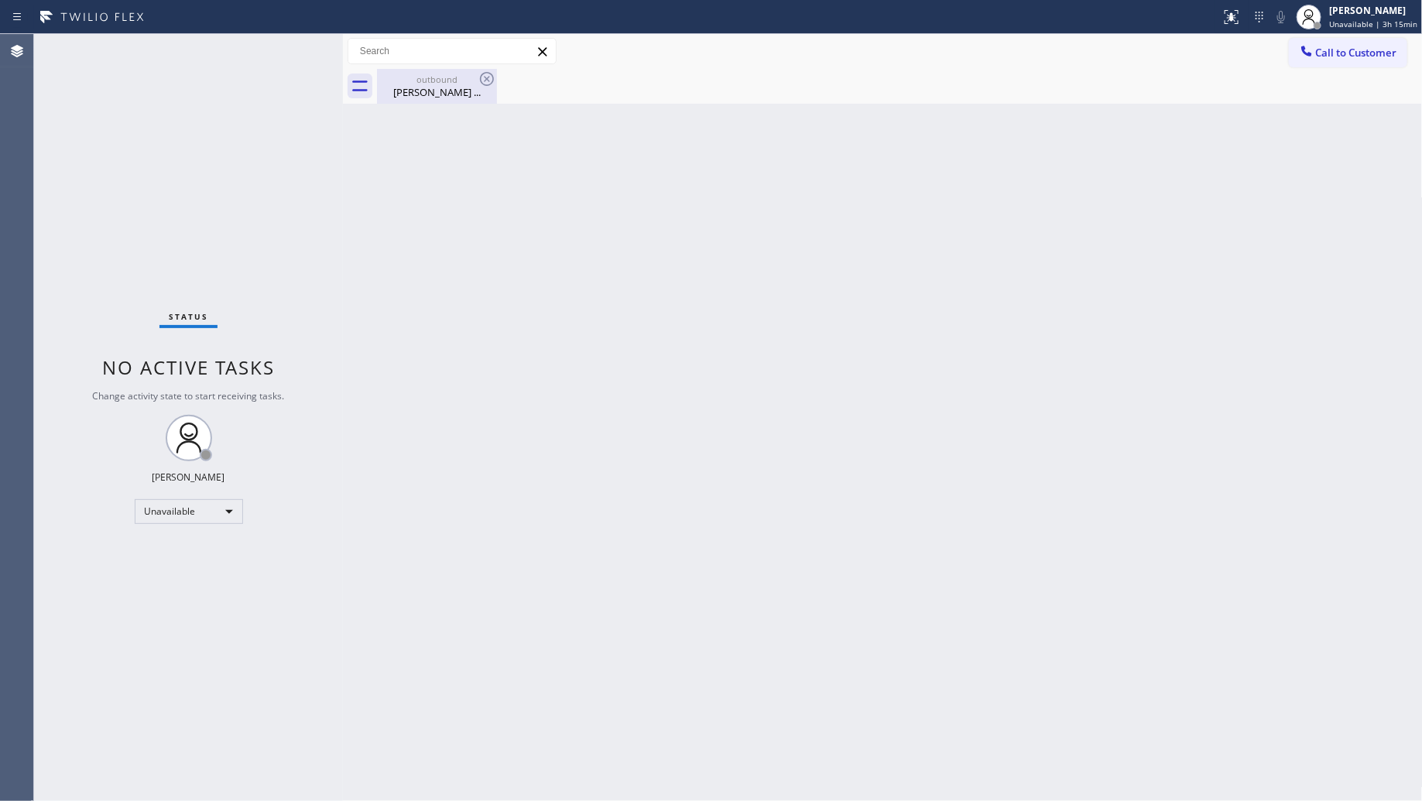
click at [488, 76] on icon at bounding box center [487, 79] width 14 height 14
drag, startPoint x: 451, startPoint y: 87, endPoint x: 457, endPoint y: 83, distance: 8.4
click at [451, 87] on div "[PERSON_NAME] ..." at bounding box center [437, 92] width 117 height 14
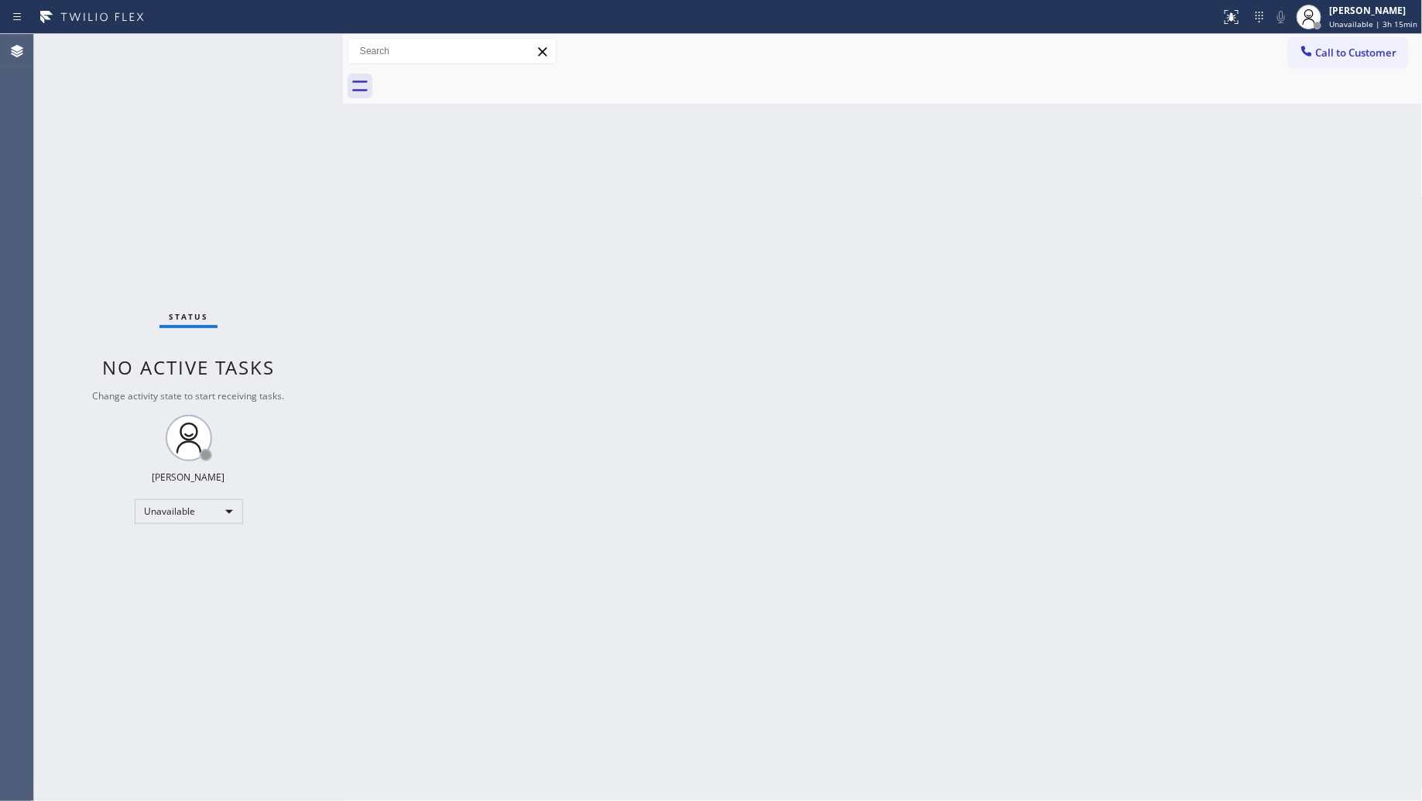
drag, startPoint x: 1035, startPoint y: 175, endPoint x: 1065, endPoint y: 139, distance: 46.7
click at [1041, 170] on div "Back to Dashboard Change Sender ID Customers Technicians Select a contact Outbo…" at bounding box center [883, 417] width 1080 height 767
click at [1366, 52] on span "Call to Customer" at bounding box center [1356, 53] width 81 height 14
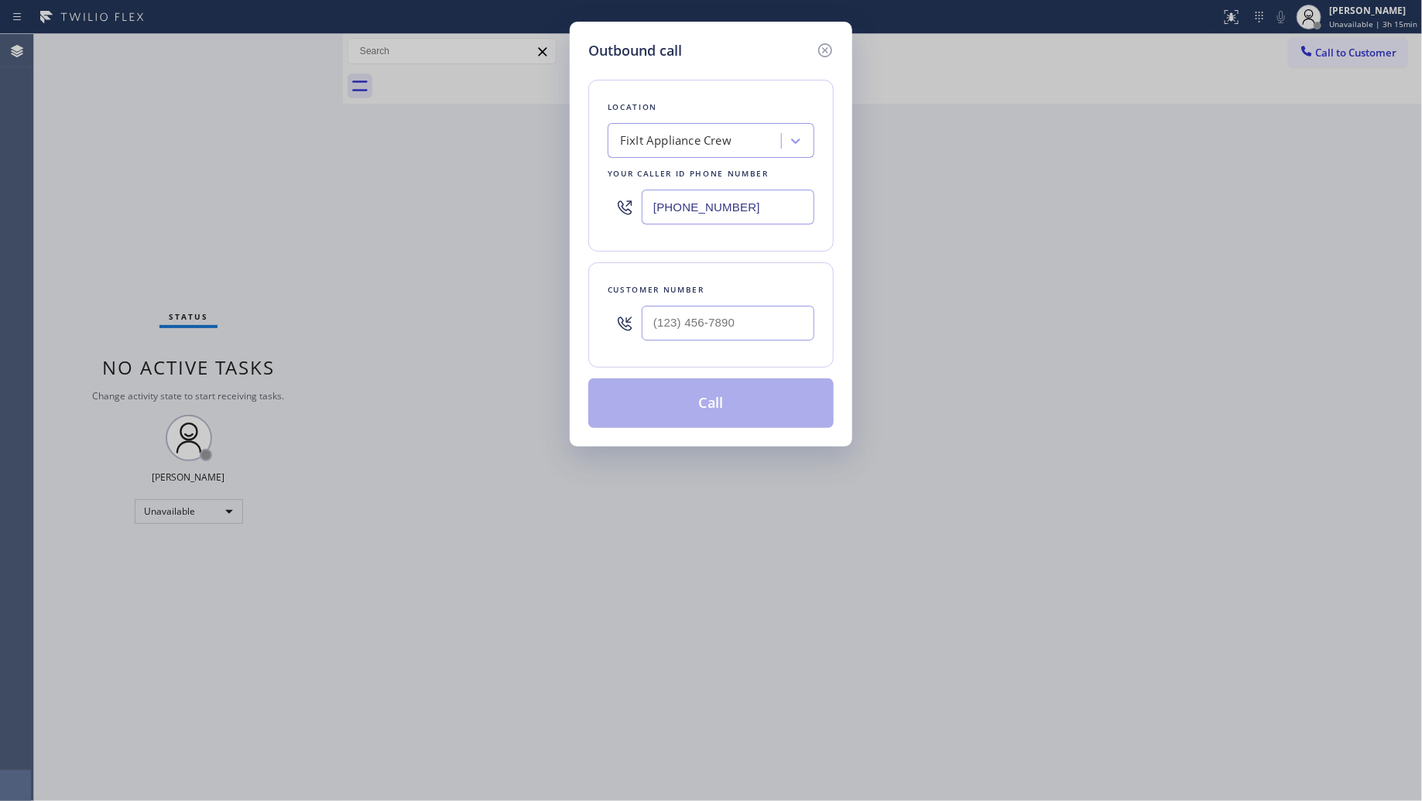
drag, startPoint x: 786, startPoint y: 214, endPoint x: 604, endPoint y: 209, distance: 182.0
click at [604, 209] on div "Location FixIt Appliance Crew Your caller id phone number [PHONE_NUMBER]" at bounding box center [710, 166] width 245 height 172
paste input "206) 558-5953"
type input "[PHONE_NUMBER]"
click at [794, 320] on input "(___) ___-____" at bounding box center [728, 323] width 173 height 35
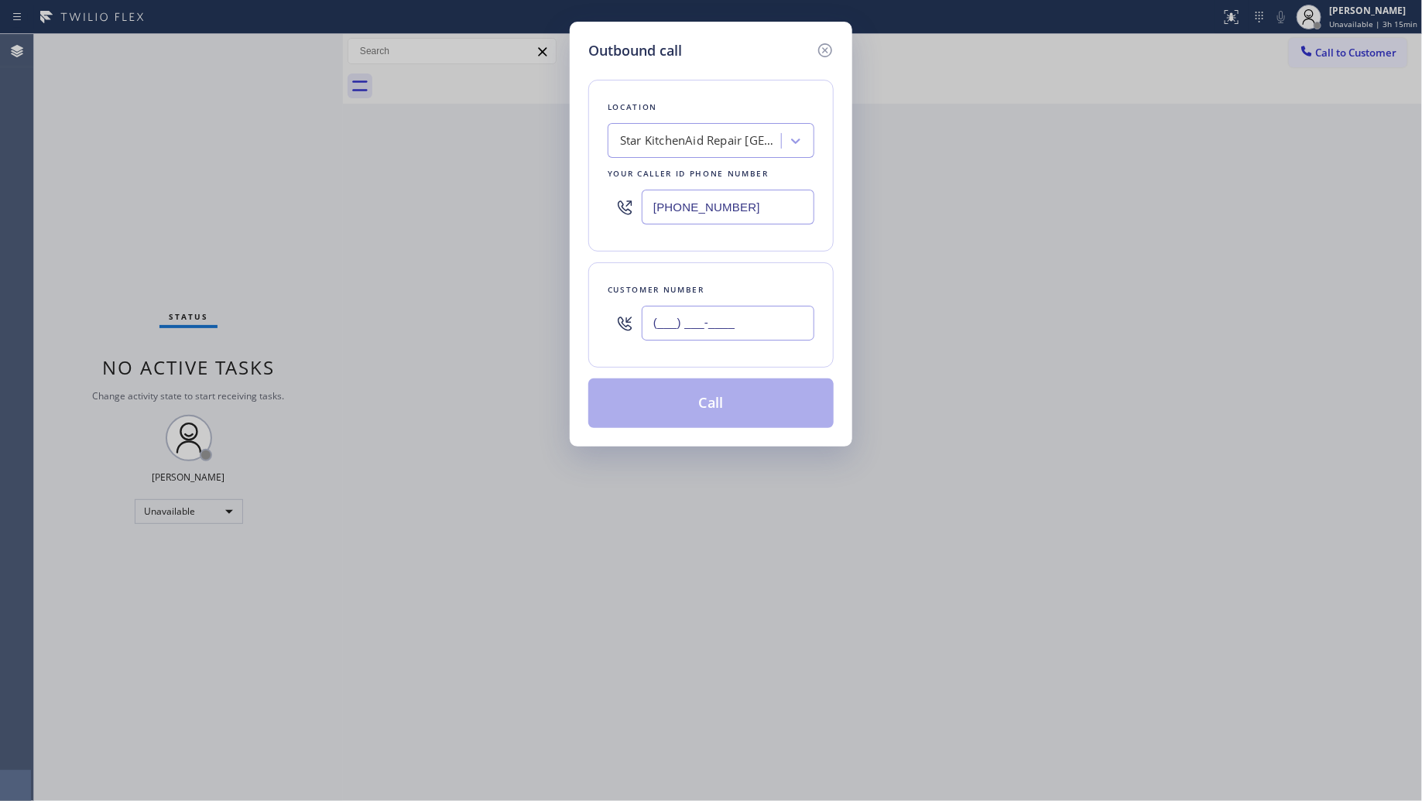
paste input "425) 314-1515"
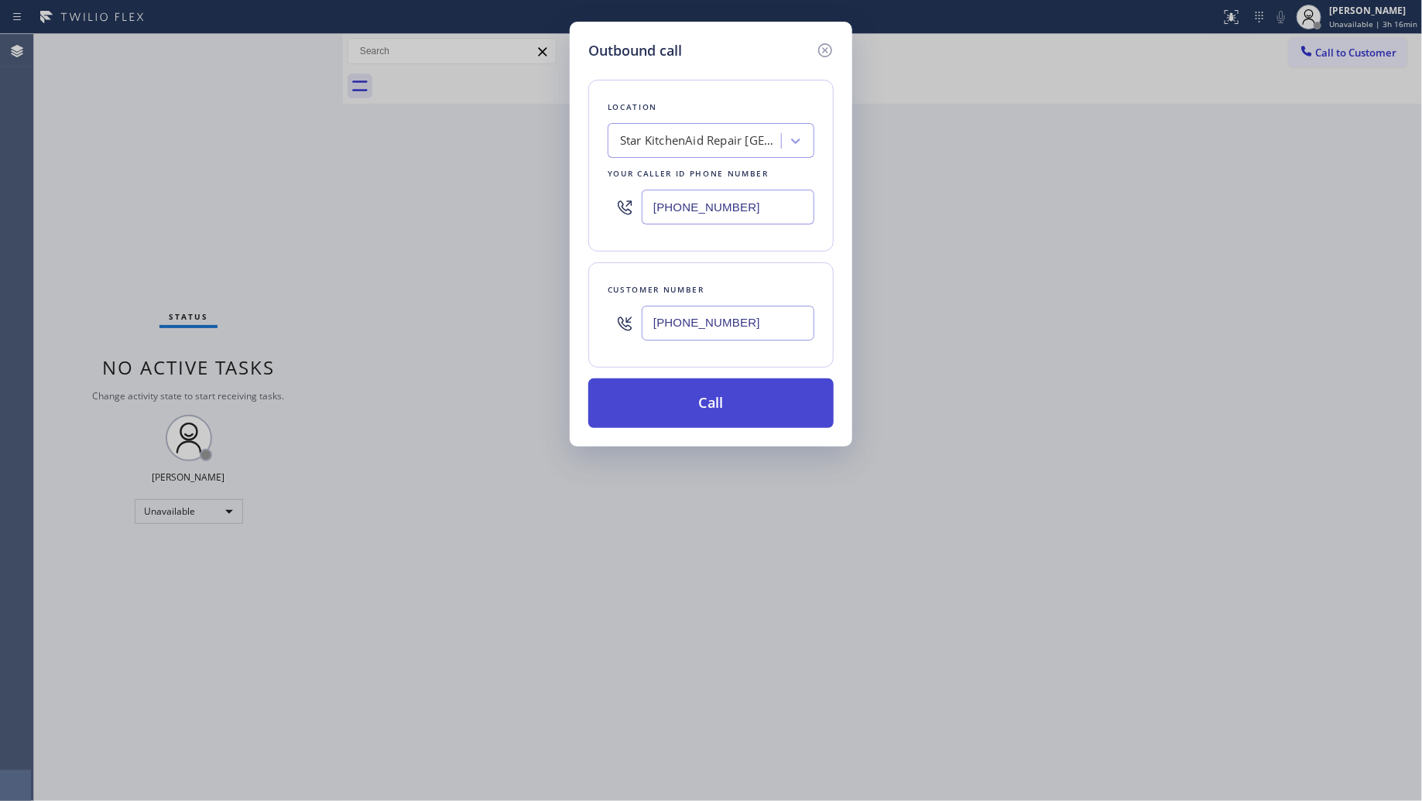
type input "[PHONE_NUMBER]"
click at [722, 392] on button "Call" at bounding box center [710, 404] width 245 height 50
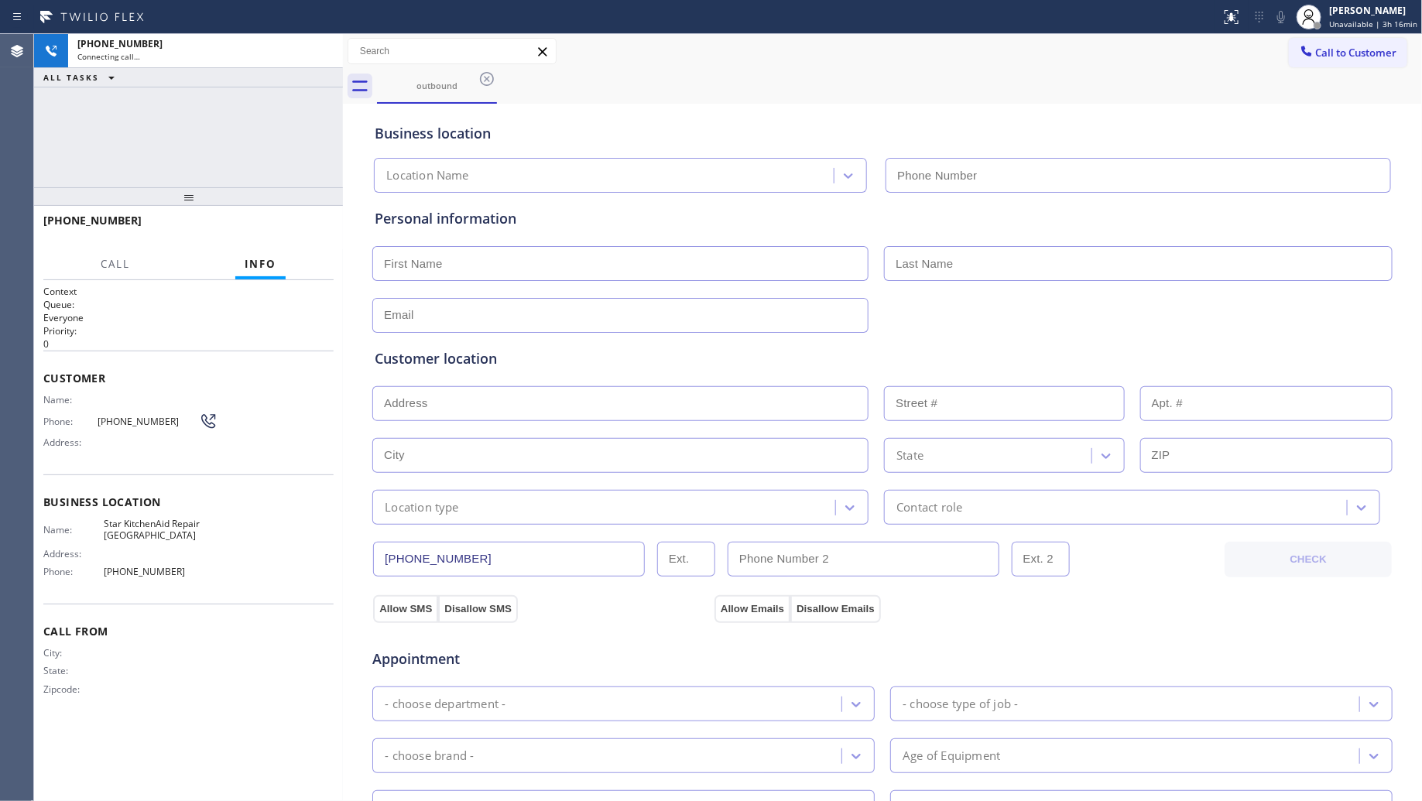
click at [1386, 323] on div at bounding box center [882, 314] width 1023 height 38
type input "[PHONE_NUMBER]"
drag, startPoint x: 1132, startPoint y: 99, endPoint x: 1139, endPoint y: 108, distance: 11.6
click at [1133, 101] on div "outbound Call to Customer Outbound call Location Star KitchenAid Repair [GEOGRA…" at bounding box center [883, 617] width 1080 height 1166
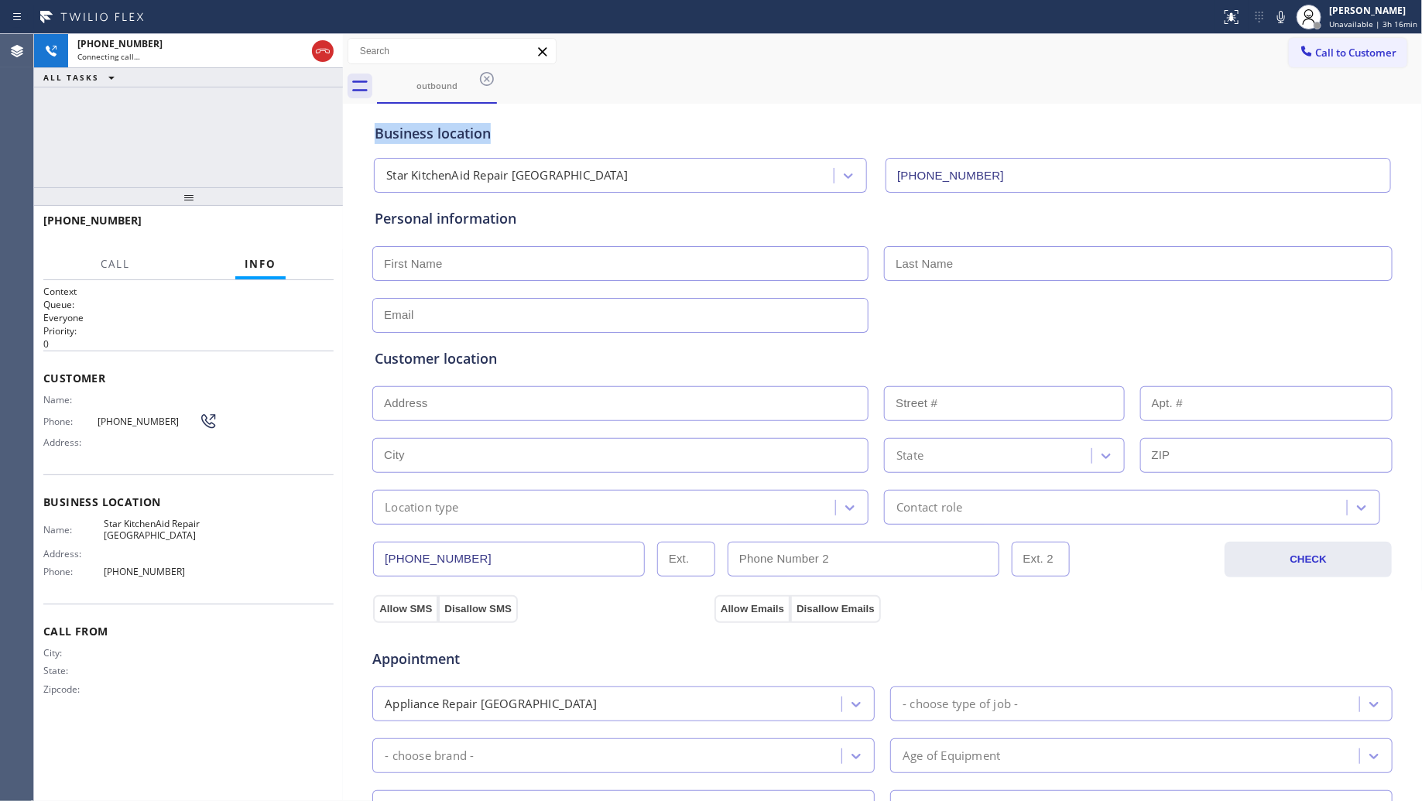
click at [1113, 118] on div "Business location Star KitchenAid Repair [GEOGRAPHIC_DATA] [PHONE_NUMBER]" at bounding box center [883, 150] width 1022 height 85
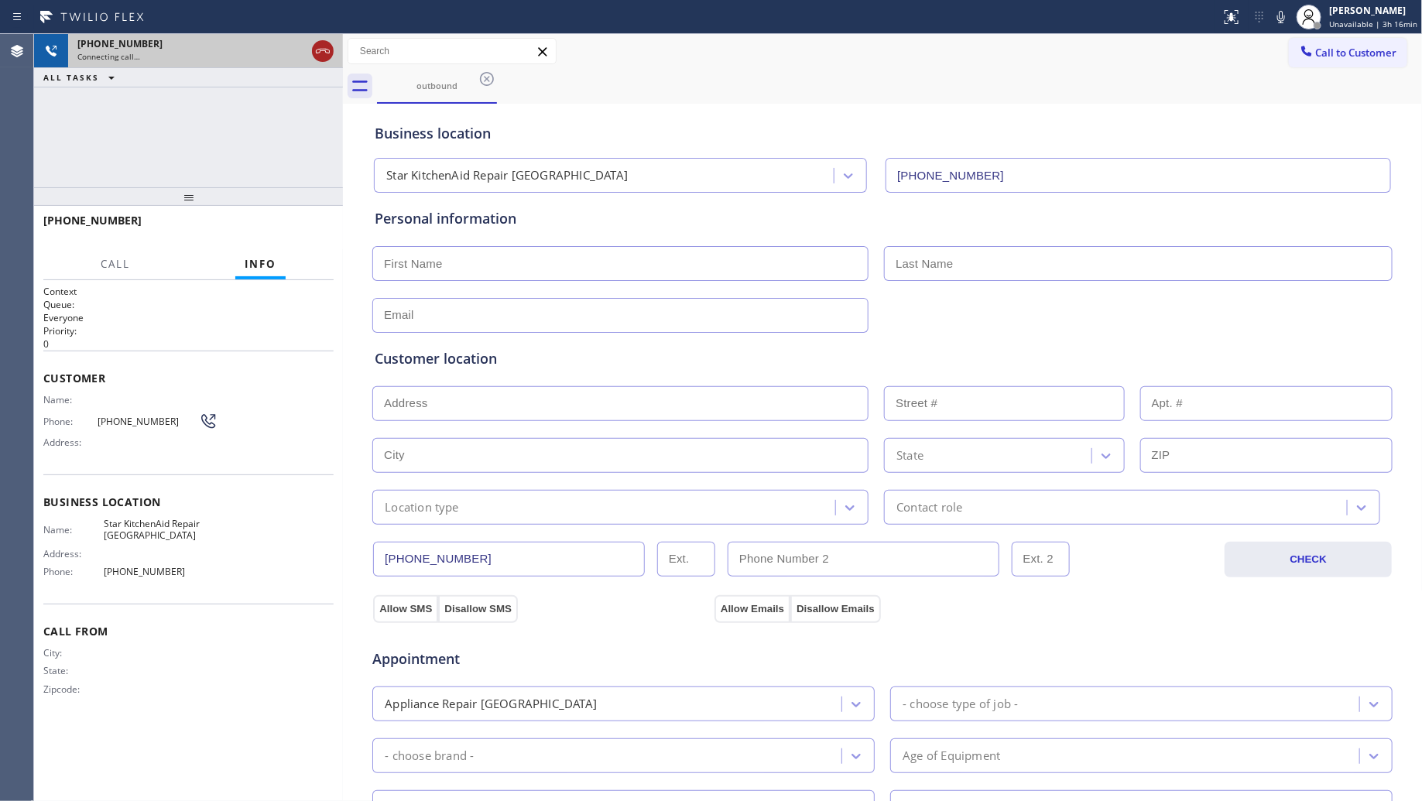
click at [326, 44] on icon at bounding box center [323, 51] width 19 height 19
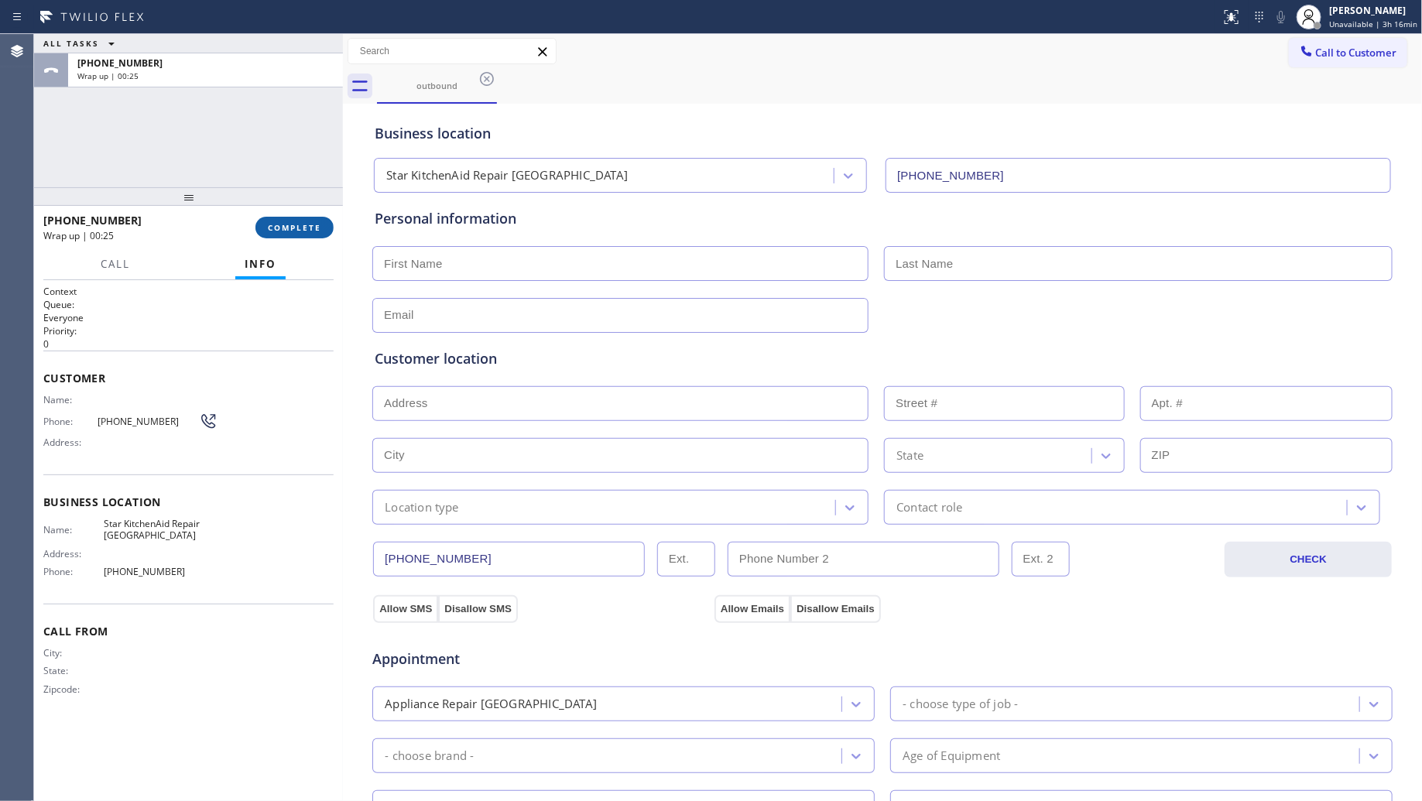
click at [307, 224] on span "COMPLETE" at bounding box center [294, 227] width 53 height 11
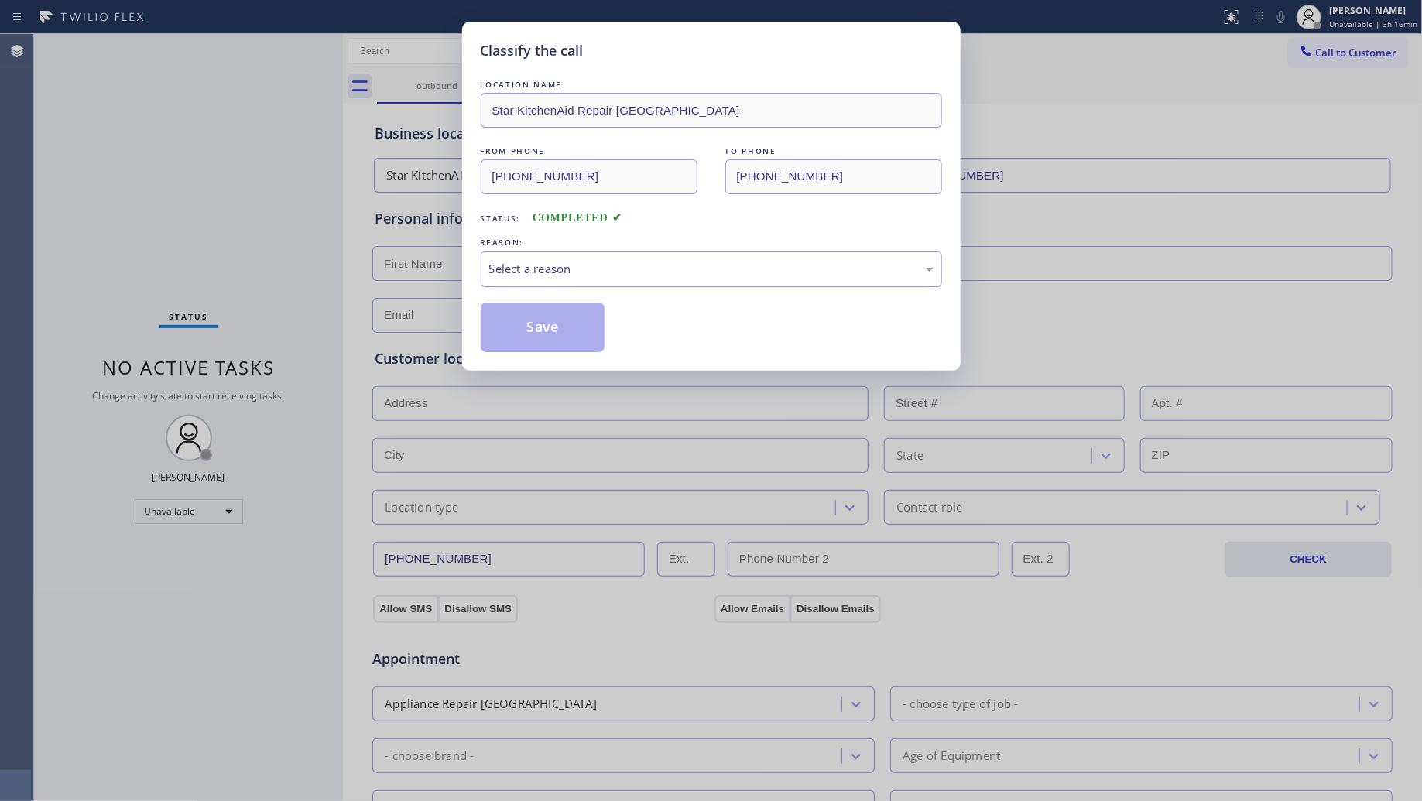
drag, startPoint x: 509, startPoint y: 272, endPoint x: 519, endPoint y: 285, distance: 15.5
click at [511, 272] on div "Select a reason" at bounding box center [711, 269] width 444 height 18
click at [532, 327] on button "Save" at bounding box center [543, 328] width 125 height 50
click at [534, 327] on button "Save" at bounding box center [543, 328] width 125 height 50
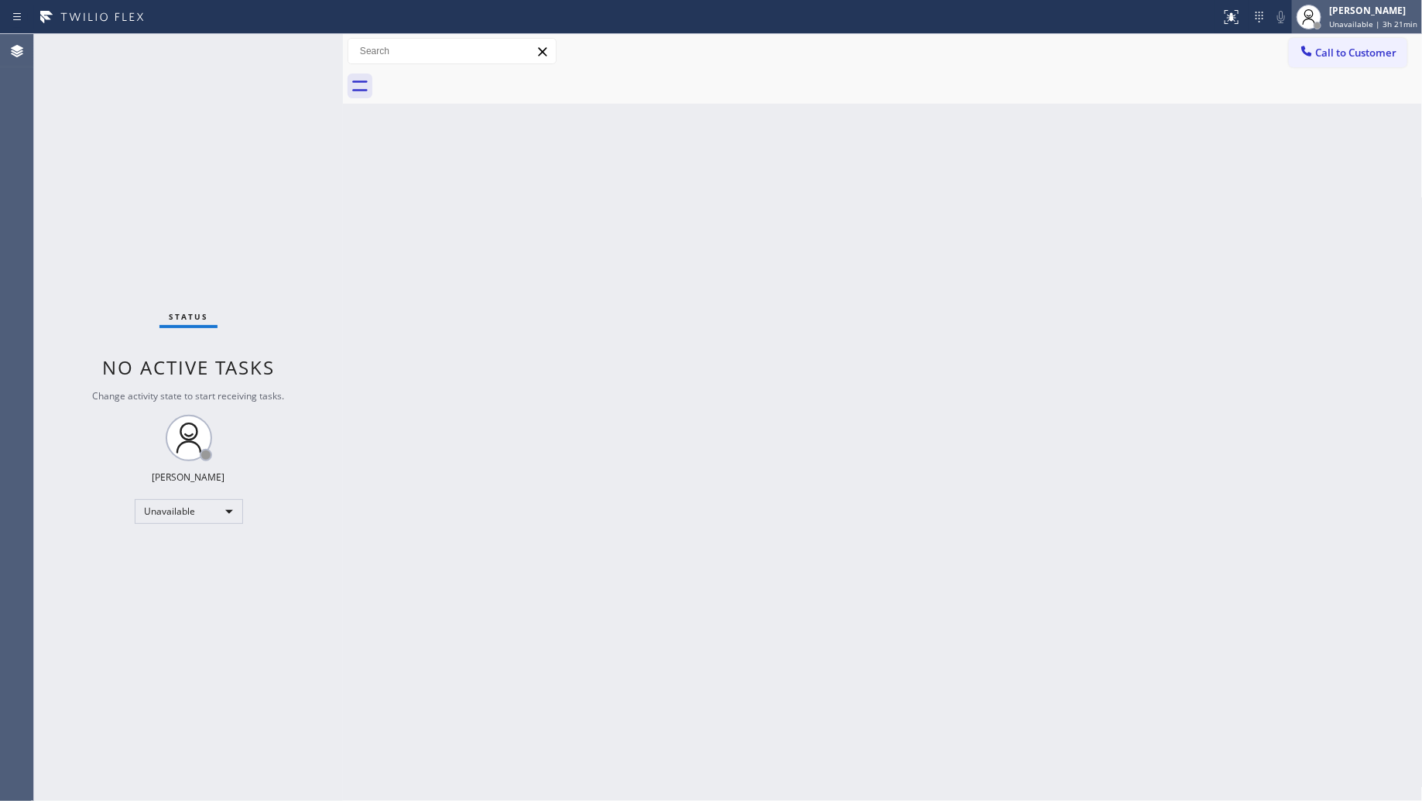
click at [1339, 21] on span "Unavailable | 3h 21min" at bounding box center [1373, 24] width 88 height 11
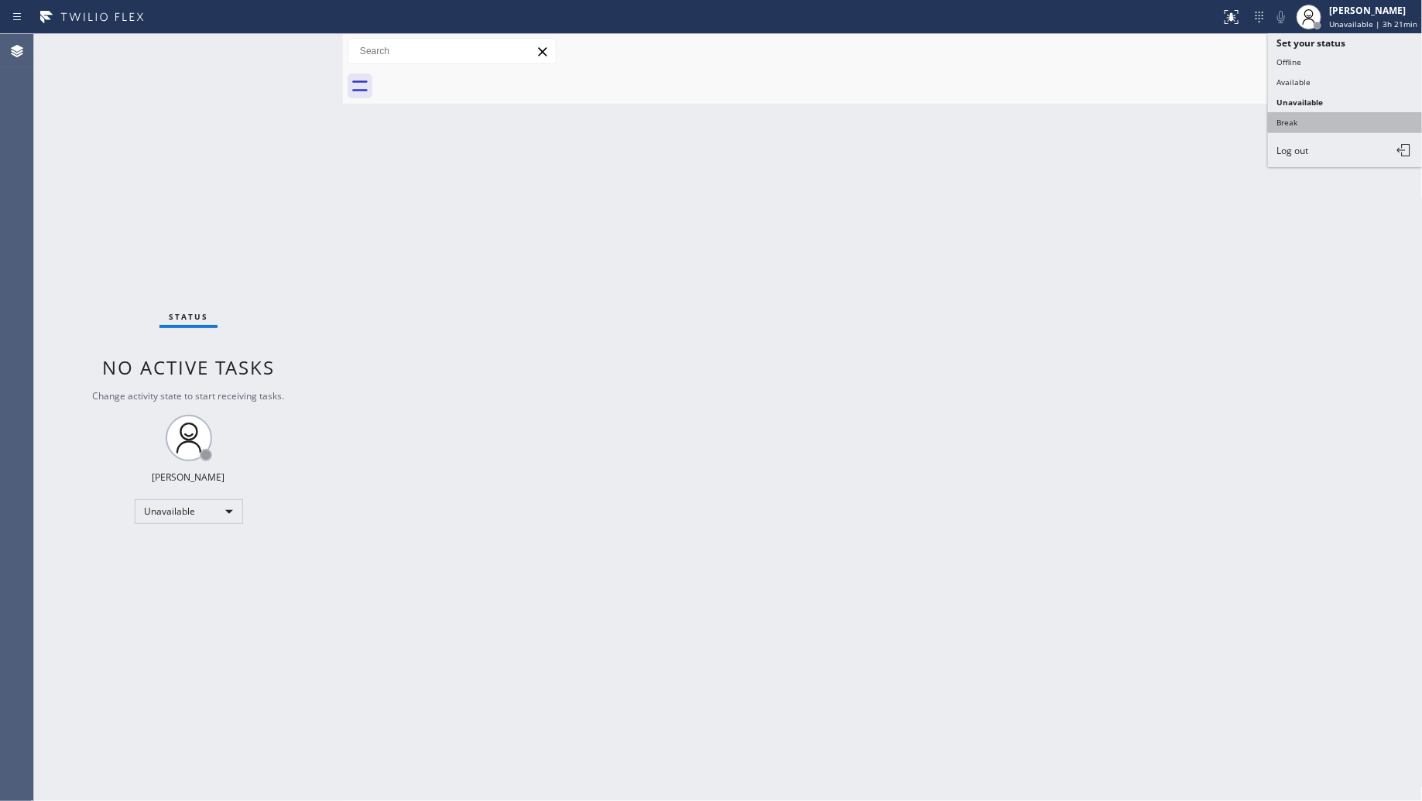
click at [1294, 115] on button "Break" at bounding box center [1345, 122] width 155 height 20
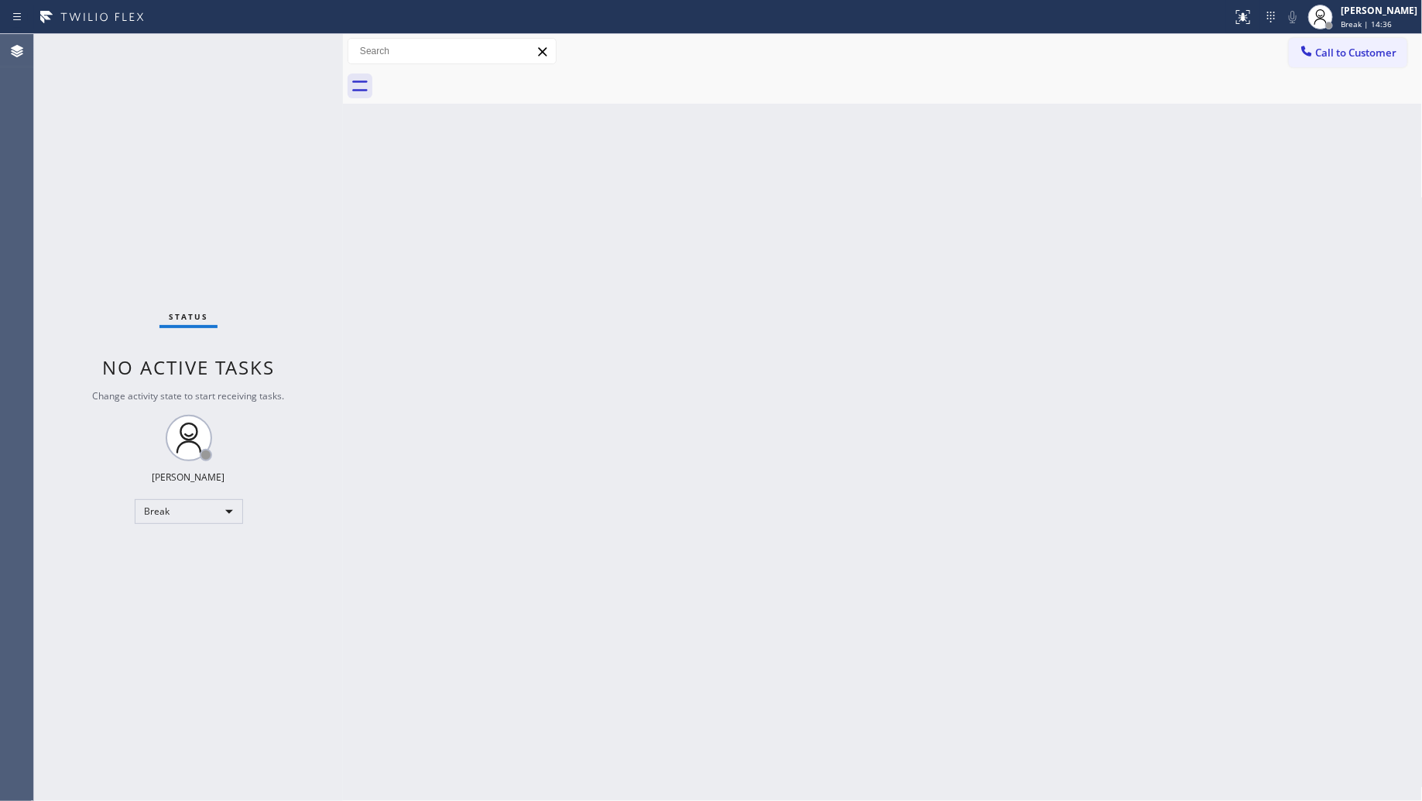
drag, startPoint x: 1322, startPoint y: 2, endPoint x: 1340, endPoint y: 63, distance: 64.4
click at [1325, 5] on div at bounding box center [1321, 17] width 34 height 34
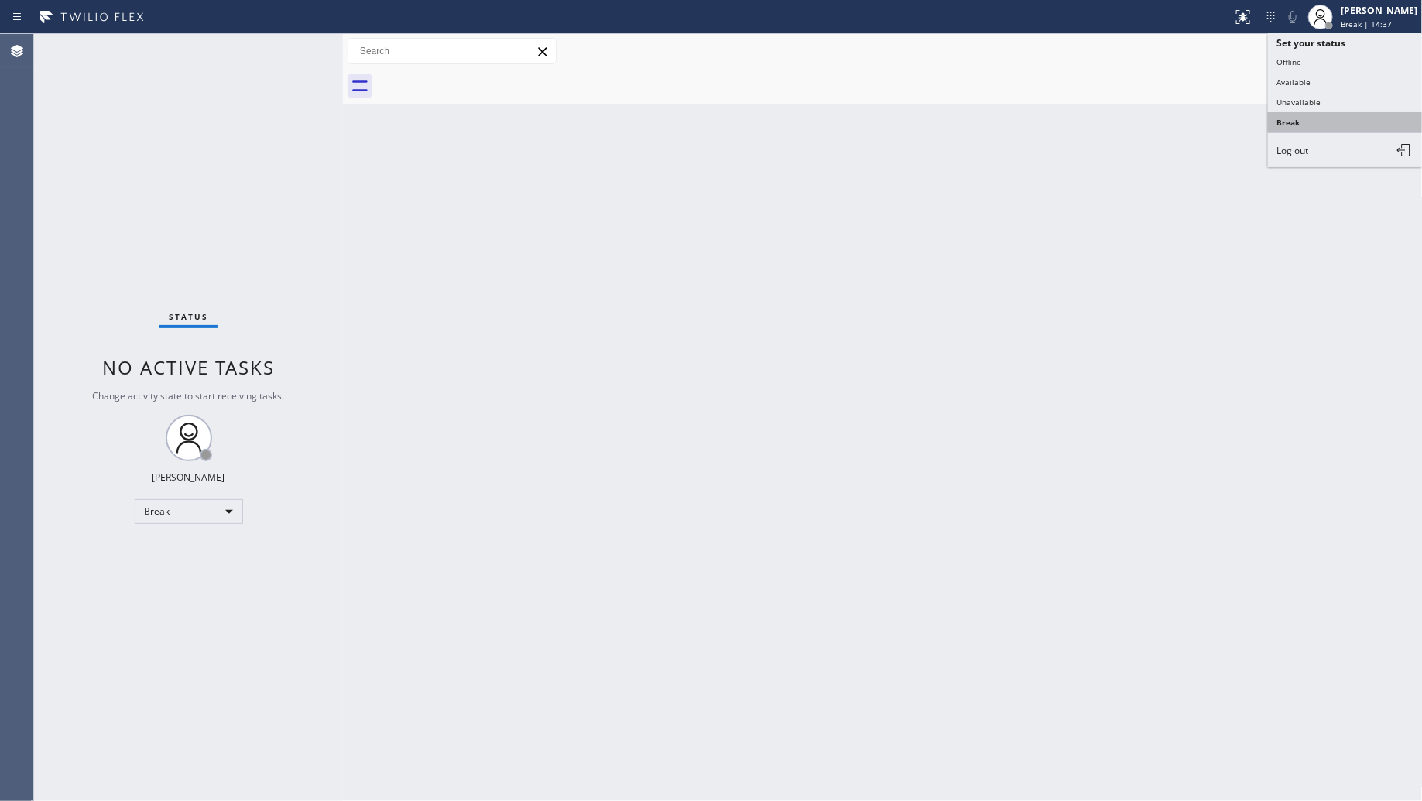
click at [1299, 112] on button "Break" at bounding box center [1345, 122] width 155 height 20
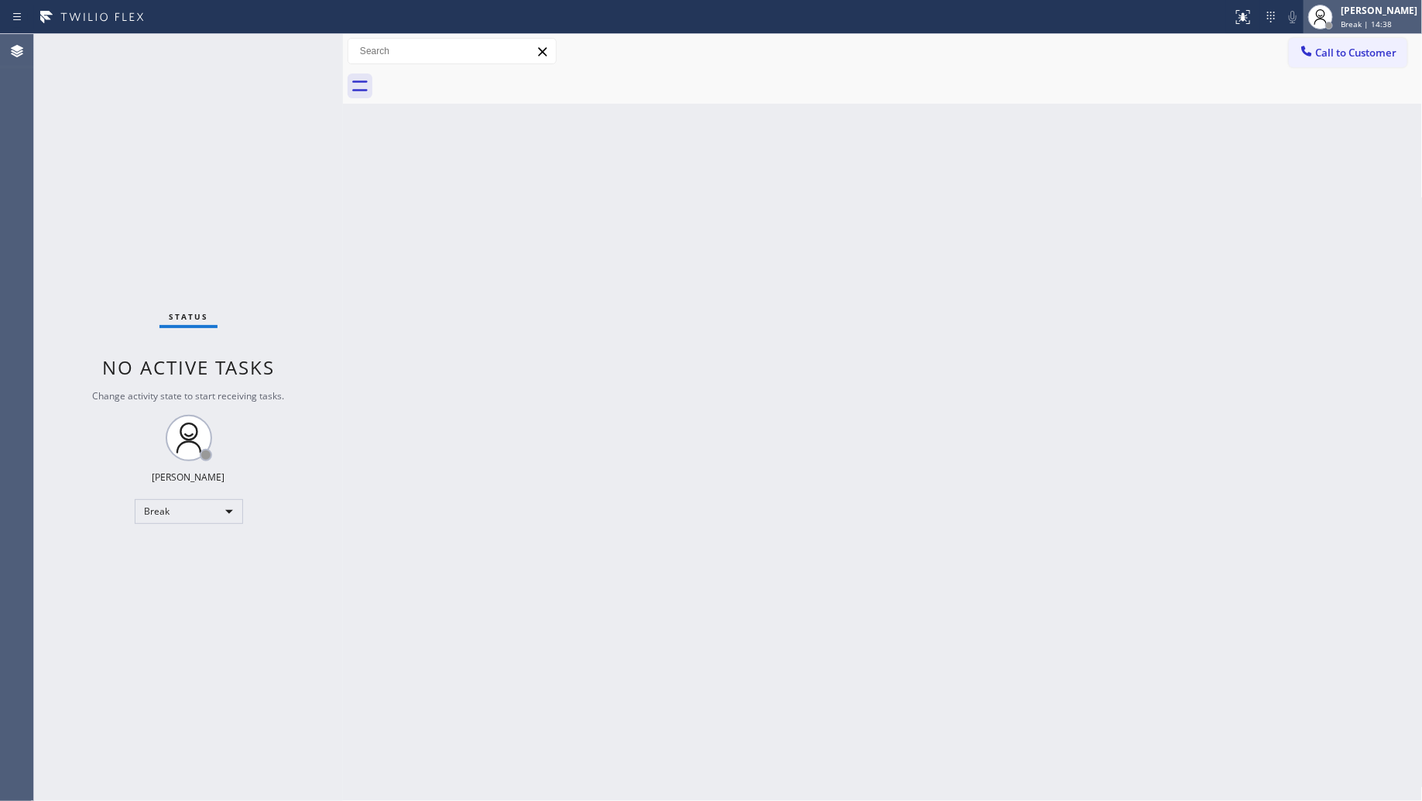
drag, startPoint x: 1320, startPoint y: 12, endPoint x: 1318, endPoint y: 20, distance: 7.9
click at [1321, 12] on icon at bounding box center [1320, 17] width 19 height 19
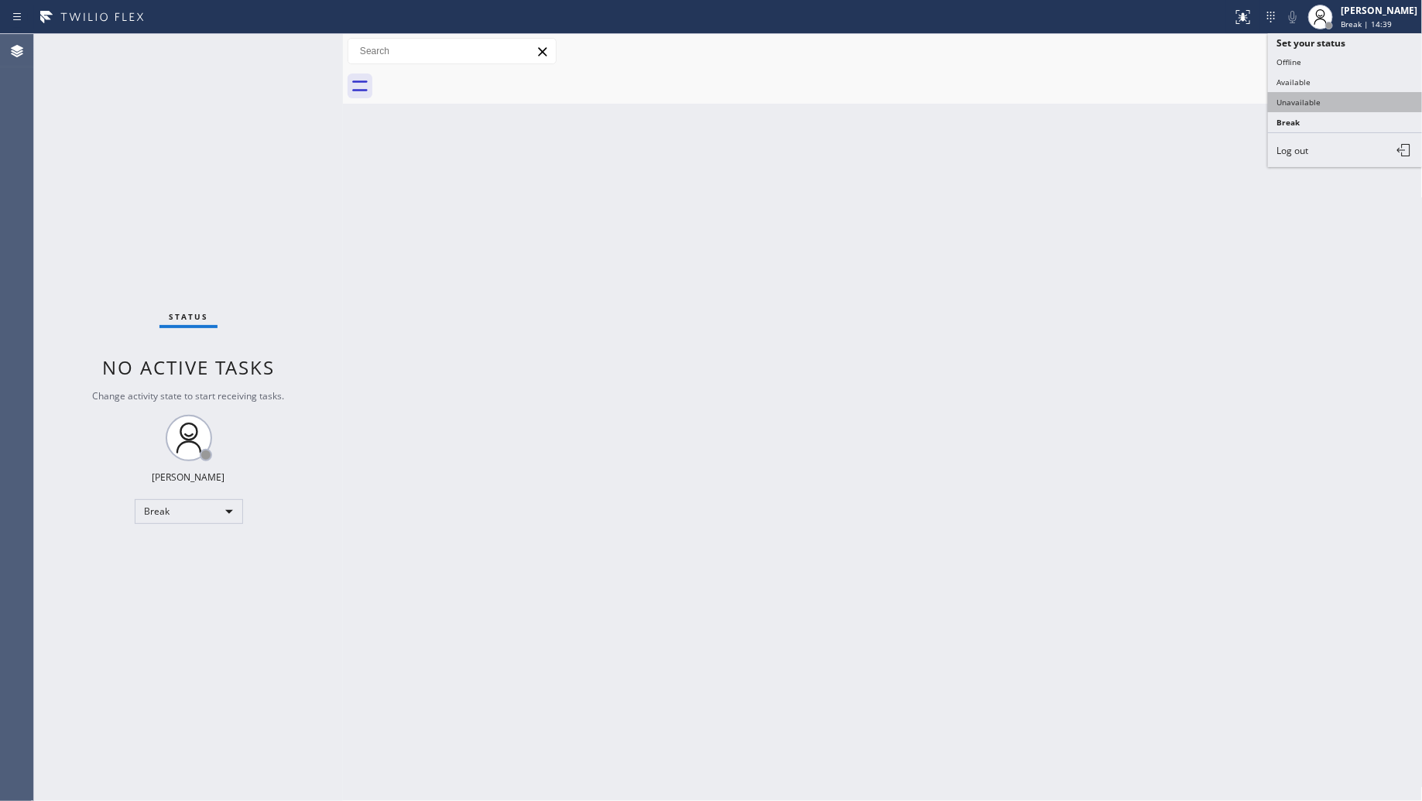
click at [1279, 97] on button "Unavailable" at bounding box center [1345, 102] width 155 height 20
drag, startPoint x: 1311, startPoint y: 9, endPoint x: 1316, endPoint y: 74, distance: 65.2
click at [1312, 10] on div at bounding box center [1321, 17] width 34 height 34
click at [1306, 120] on button "Break" at bounding box center [1345, 122] width 155 height 20
